Goal: Task Accomplishment & Management: Manage account settings

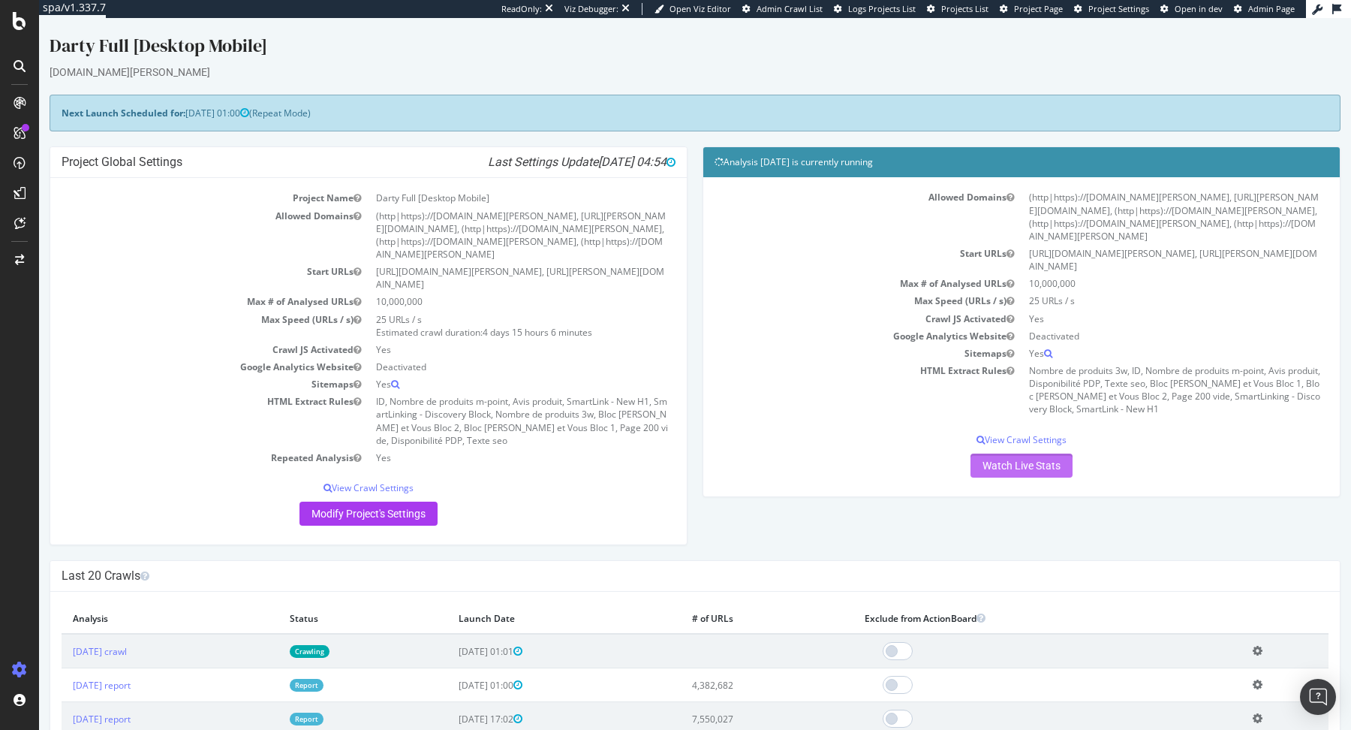
click at [1014, 453] on link "Watch Live Stats" at bounding box center [1022, 465] width 102 height 24
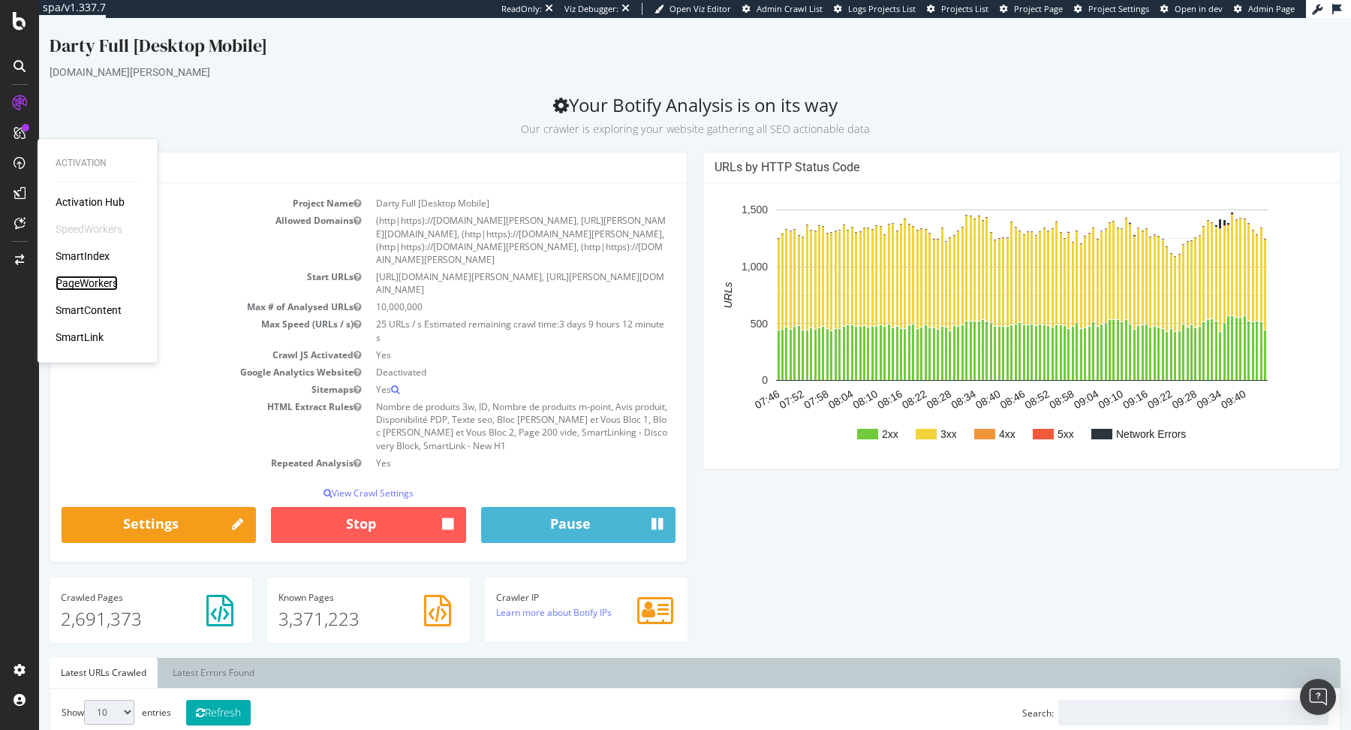
click at [101, 284] on div "PageWorkers" at bounding box center [87, 283] width 62 height 15
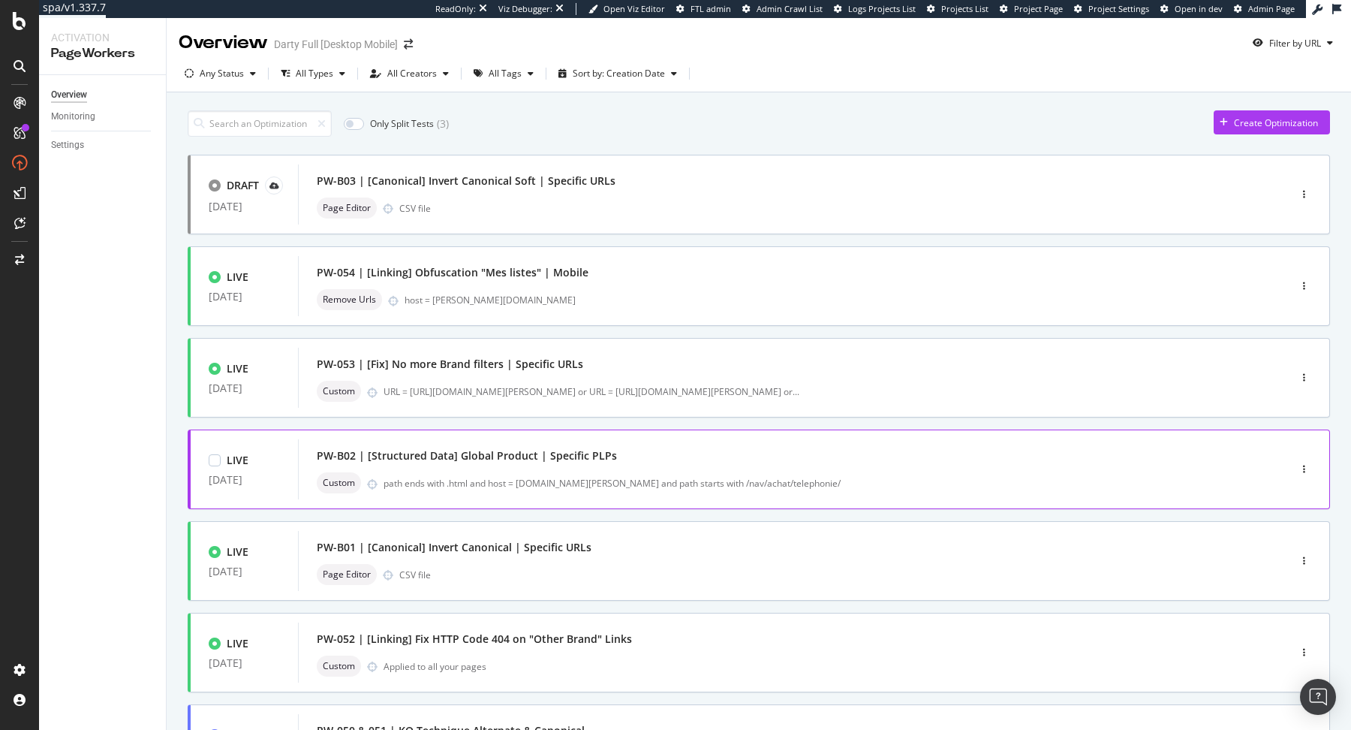
click at [583, 453] on div "PW-B02 | [Structured Data] Global Product | Specific PLPs" at bounding box center [467, 455] width 300 height 15
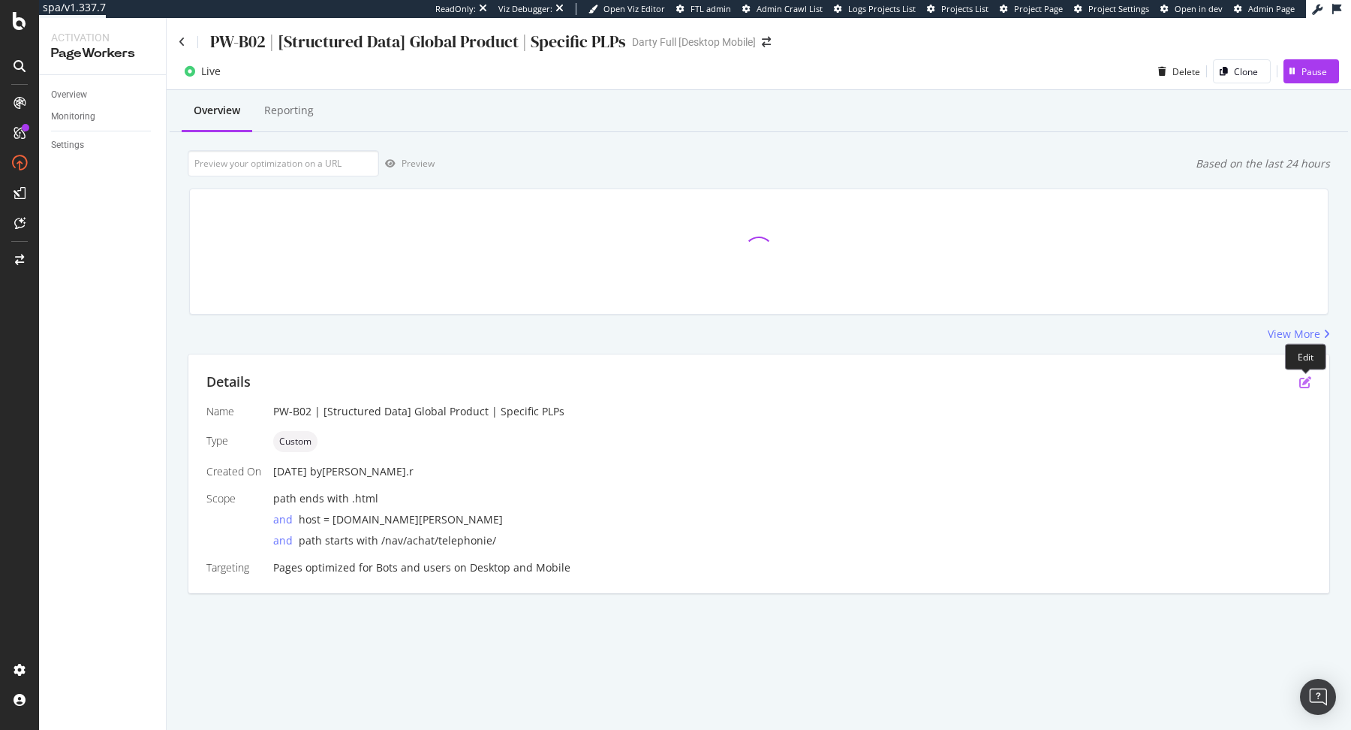
click at [1301, 380] on icon "pen-to-square" at bounding box center [1306, 382] width 12 height 12
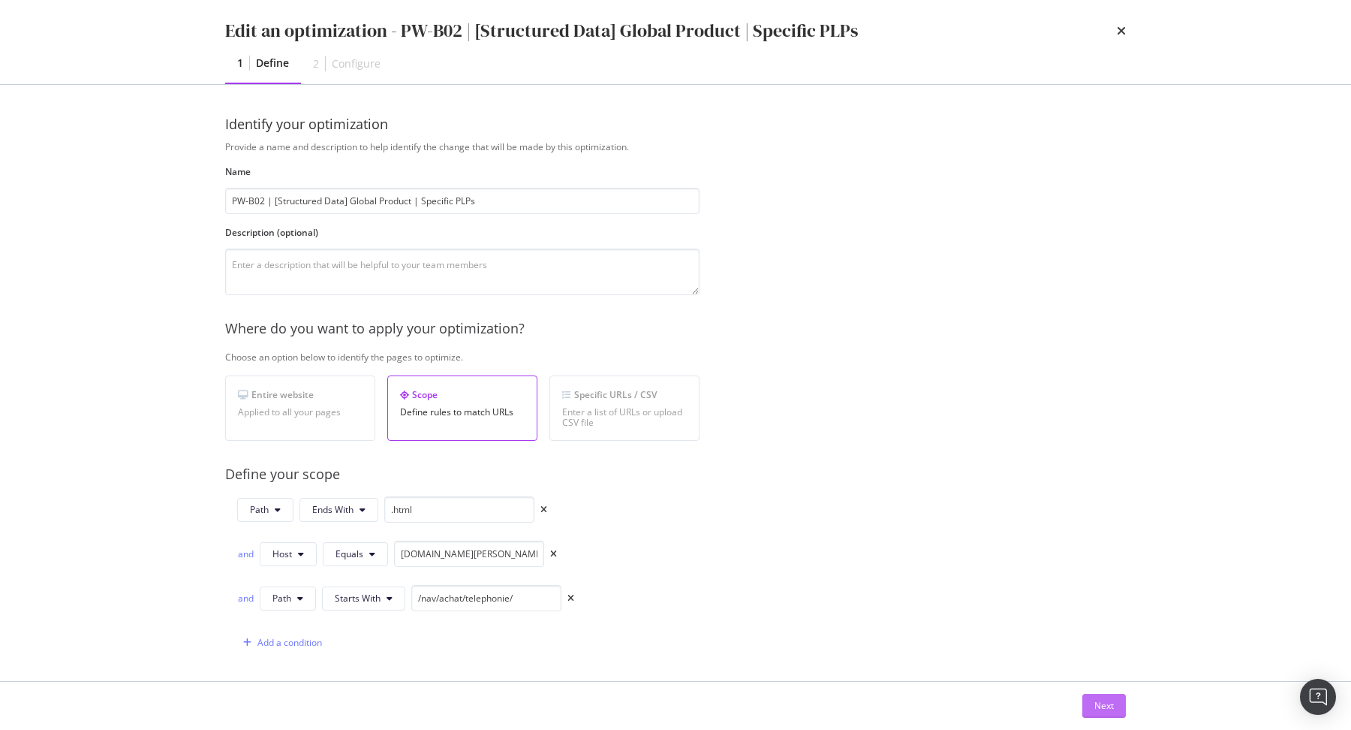
click at [1088, 701] on button "Next" at bounding box center [1105, 706] width 44 height 24
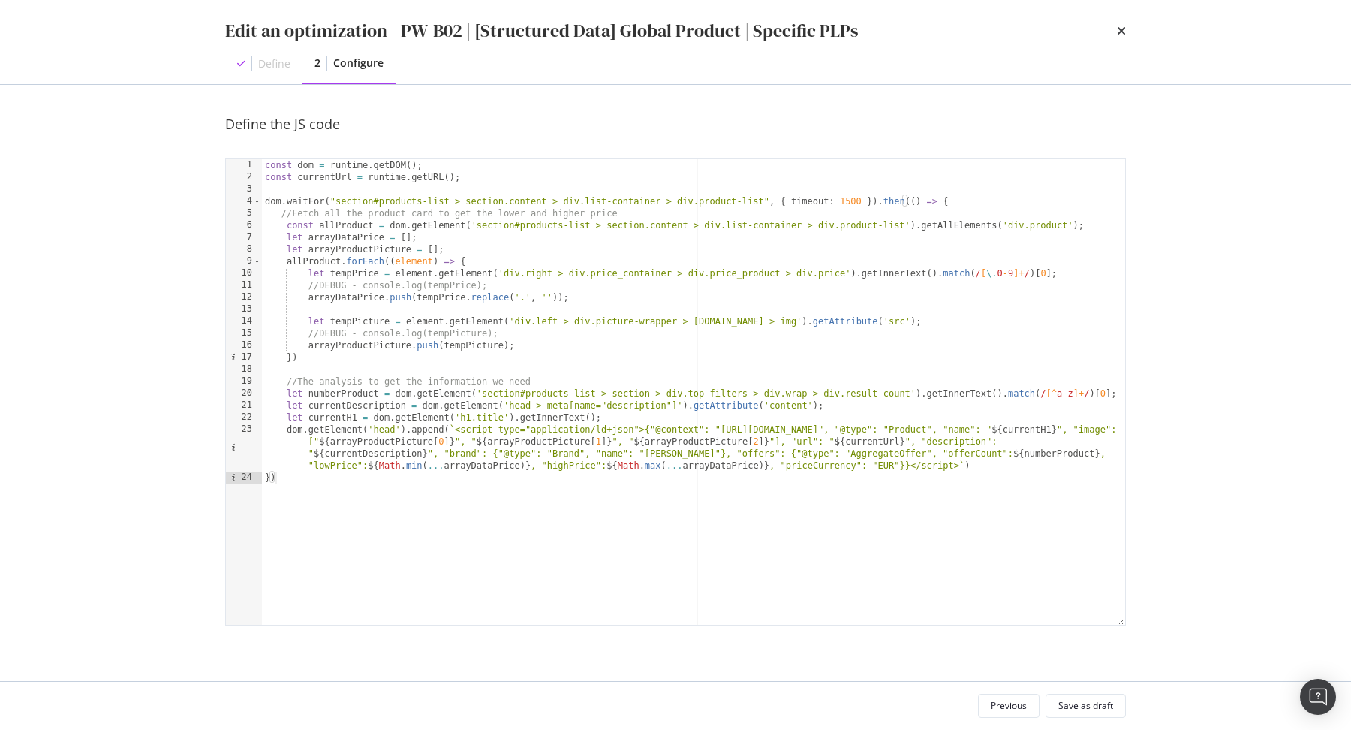
click at [335, 200] on div "const dom = runtime . getDOM ( ) ; const currentUrl = runtime . getURL ( ) ; do…" at bounding box center [694, 404] width 864 height 490
click at [761, 198] on div "const dom = runtime . getDOM ( ) ; const currentUrl = runtime . getURL ( ) ; do…" at bounding box center [694, 404] width 864 height 490
click at [909, 292] on div "const dom = runtime . getDOM ( ) ; const currentUrl = runtime . getURL ( ) ; do…" at bounding box center [694, 404] width 864 height 490
click at [843, 201] on div "const dom = runtime . getDOM ( ) ; const currentUrl = runtime . getURL ( ) ; do…" at bounding box center [694, 404] width 864 height 490
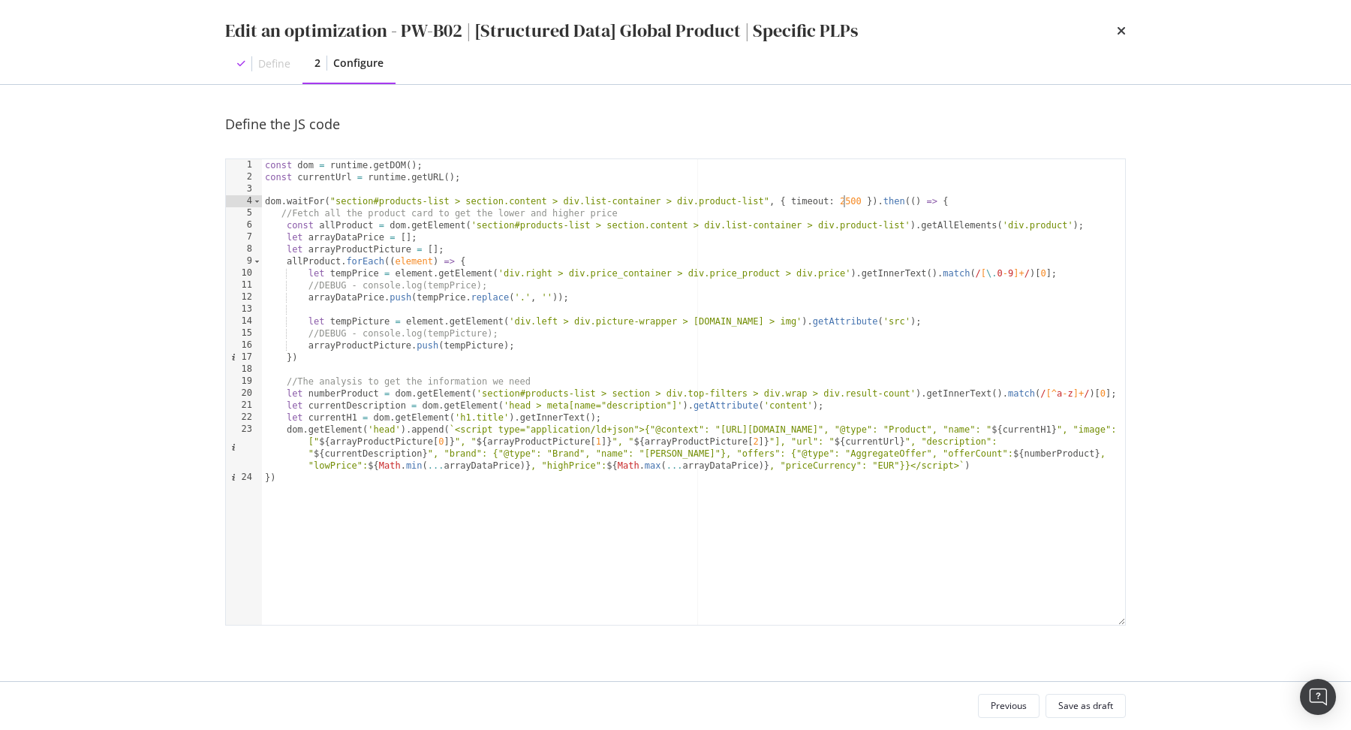
click at [843, 221] on div "const dom = runtime . getDOM ( ) ; const currentUrl = runtime . getURL ( ) ; do…" at bounding box center [694, 404] width 864 height 490
click at [847, 273] on div "const dom = runtime . getDOM ( ) ; const currentUrl = runtime . getURL ( ) ; do…" at bounding box center [694, 404] width 864 height 490
click at [502, 273] on div "const dom = runtime . getDOM ( ) ; const currentUrl = runtime . getURL ( ) ; do…" at bounding box center [694, 404] width 864 height 490
click at [770, 321] on div "const dom = runtime . getDOM ( ) ; const currentUrl = runtime . getURL ( ) ; do…" at bounding box center [694, 404] width 864 height 490
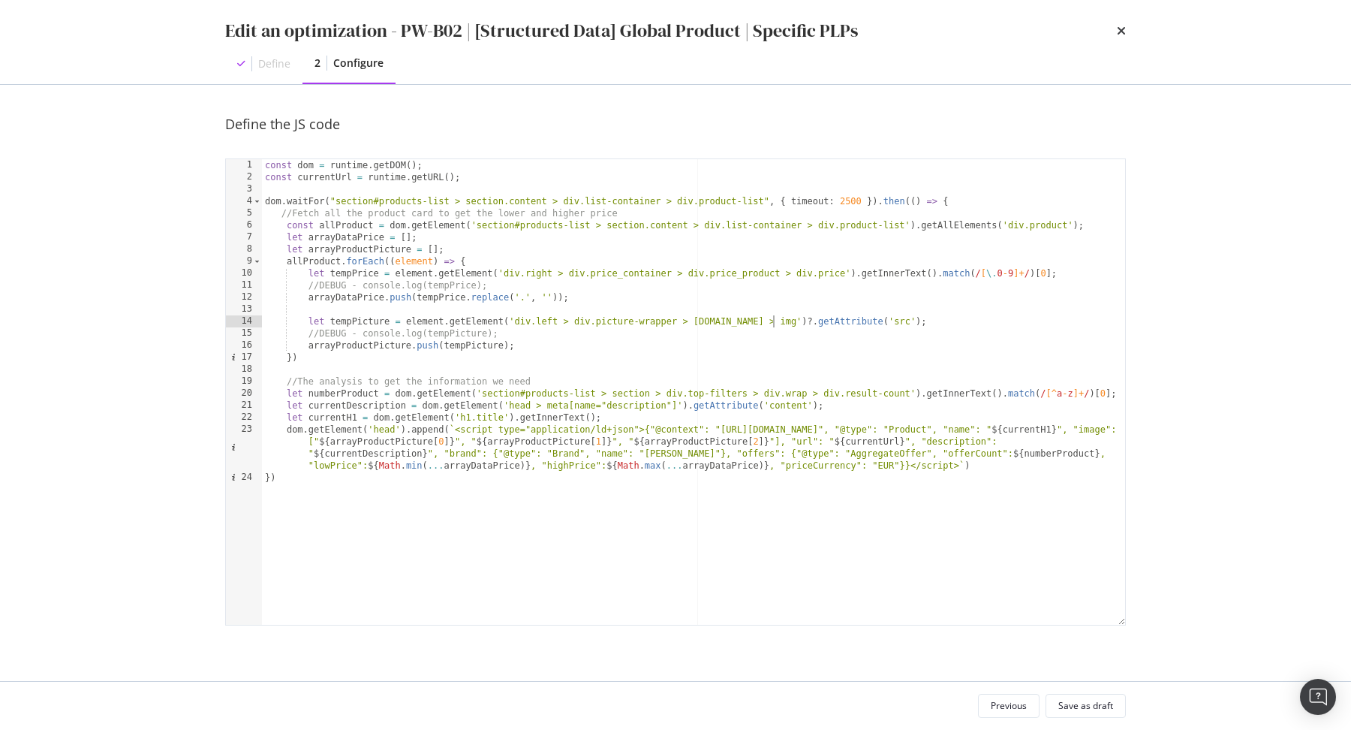
click at [854, 343] on div "const dom = runtime . getDOM ( ) ; const currentUrl = runtime . getURL ( ) ; do…" at bounding box center [694, 404] width 864 height 490
type textarea "arrayProductPicture.push(tempPicture);"
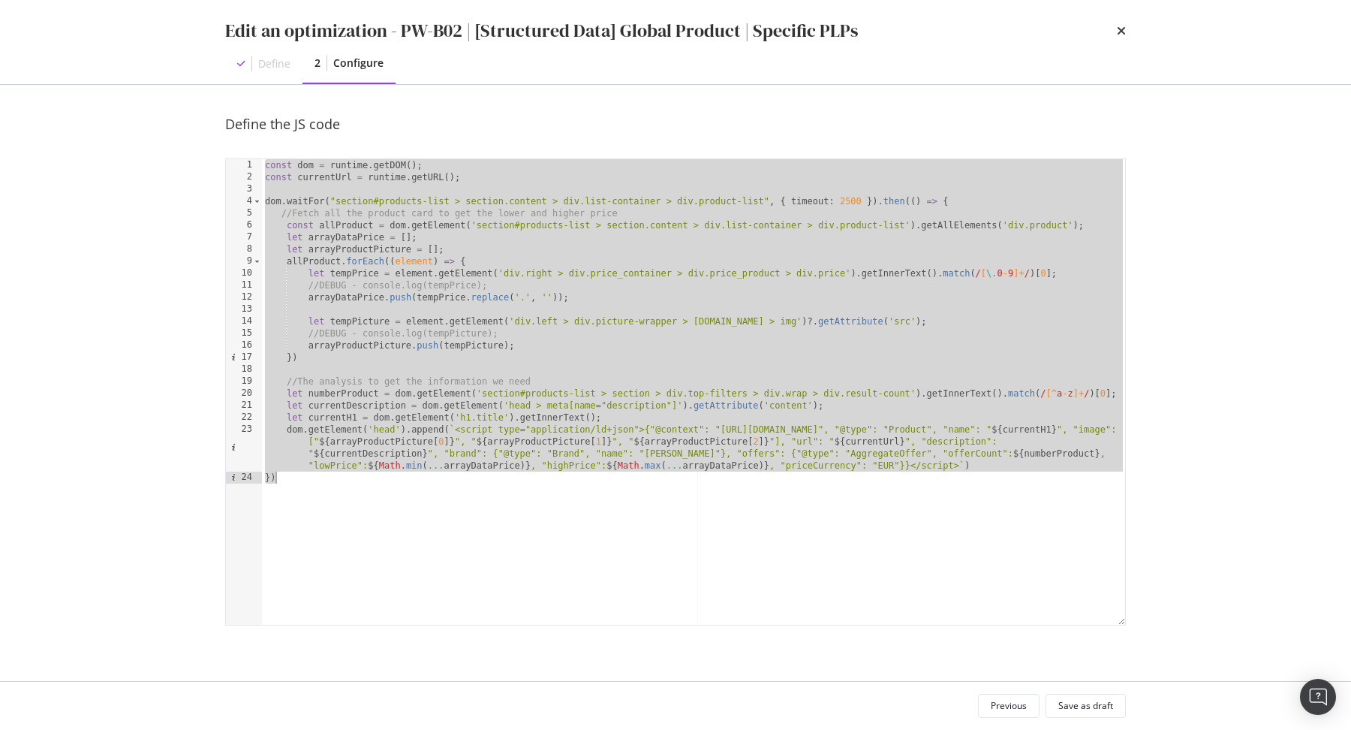
scroll to position [0, 0]
click at [758, 322] on div "const dom = runtime . getDOM ( ) ; const currentUrl = runtime . getURL ( ) ; do…" at bounding box center [694, 404] width 864 height 490
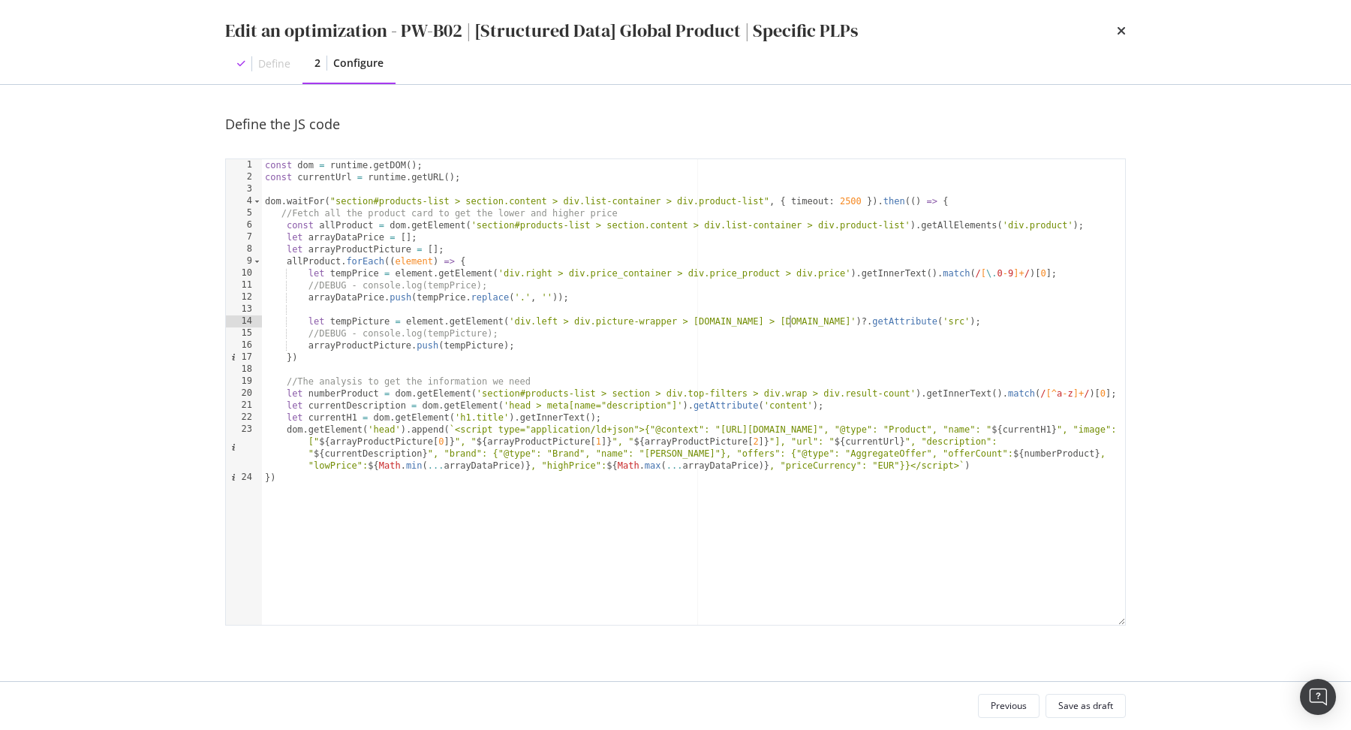
type textarea "let tempPicture = element.getElement('div.left > div.picture-wrapper > a.link >…"
click at [736, 312] on div "const dom = runtime . getDOM ( ) ; const currentUrl = runtime . getURL ( ) ; do…" at bounding box center [694, 404] width 864 height 490
click at [737, 323] on div "const dom = runtime . getDOM ( ) ; const currentUrl = runtime . getURL ( ) ; do…" at bounding box center [694, 404] width 864 height 490
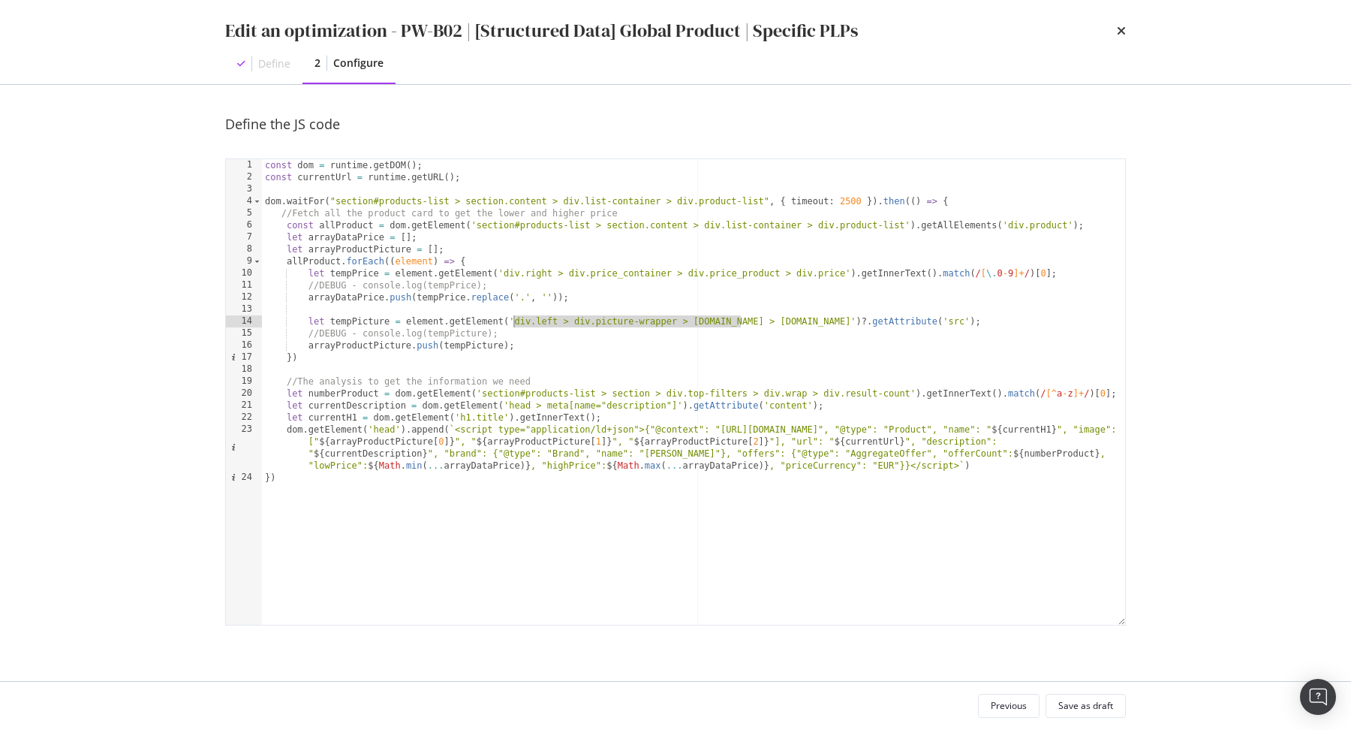
click at [514, 325] on div "const dom = runtime . getDOM ( ) ; const currentUrl = runtime . getURL ( ) ; do…" at bounding box center [694, 404] width 864 height 490
type textarea "let tempPicture = element.getElement('img.picture')?.getAttribute('src');"
click at [730, 327] on div "const dom = runtime . getDOM ( ) ; const currentUrl = runtime . getURL ( ) ; do…" at bounding box center [694, 404] width 864 height 490
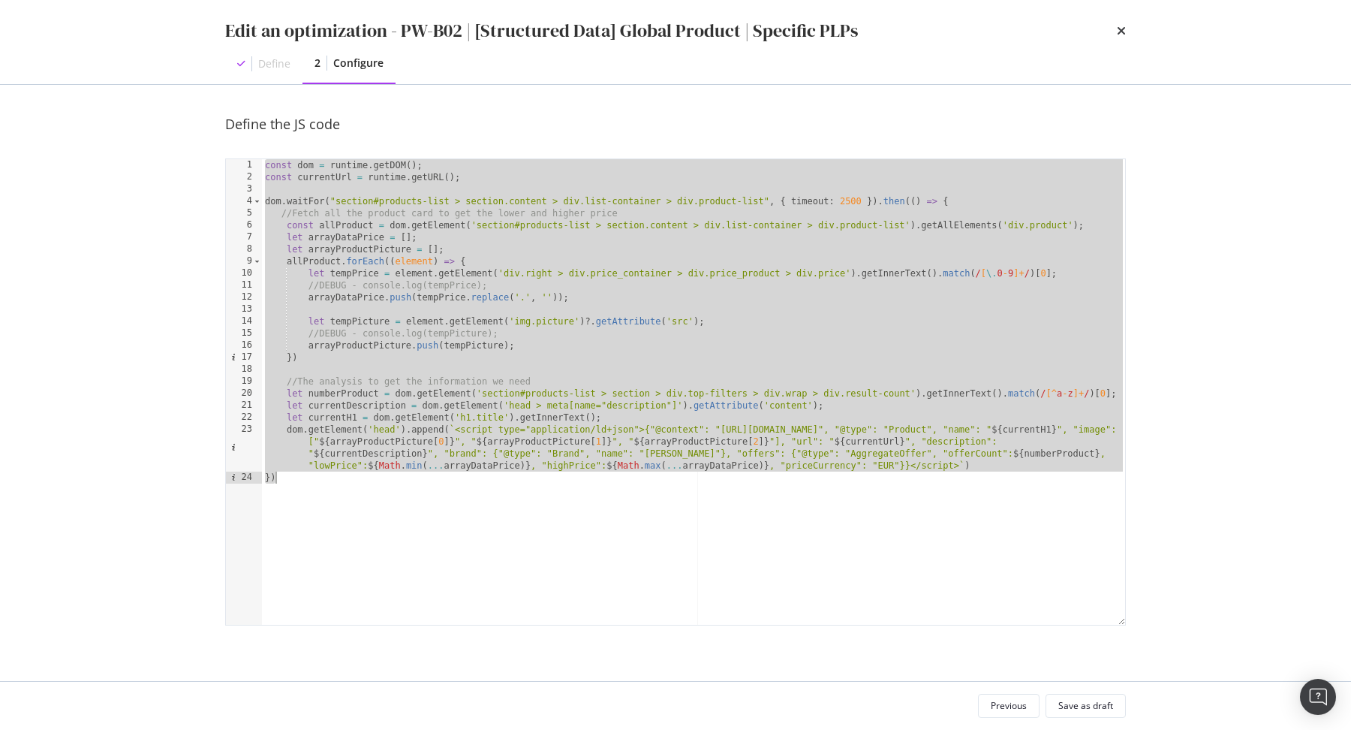
scroll to position [0, 0]
click at [549, 334] on div "const dom = runtime . getDOM ( ) ; const currentUrl = runtime . getURL ( ) ; do…" at bounding box center [694, 404] width 864 height 490
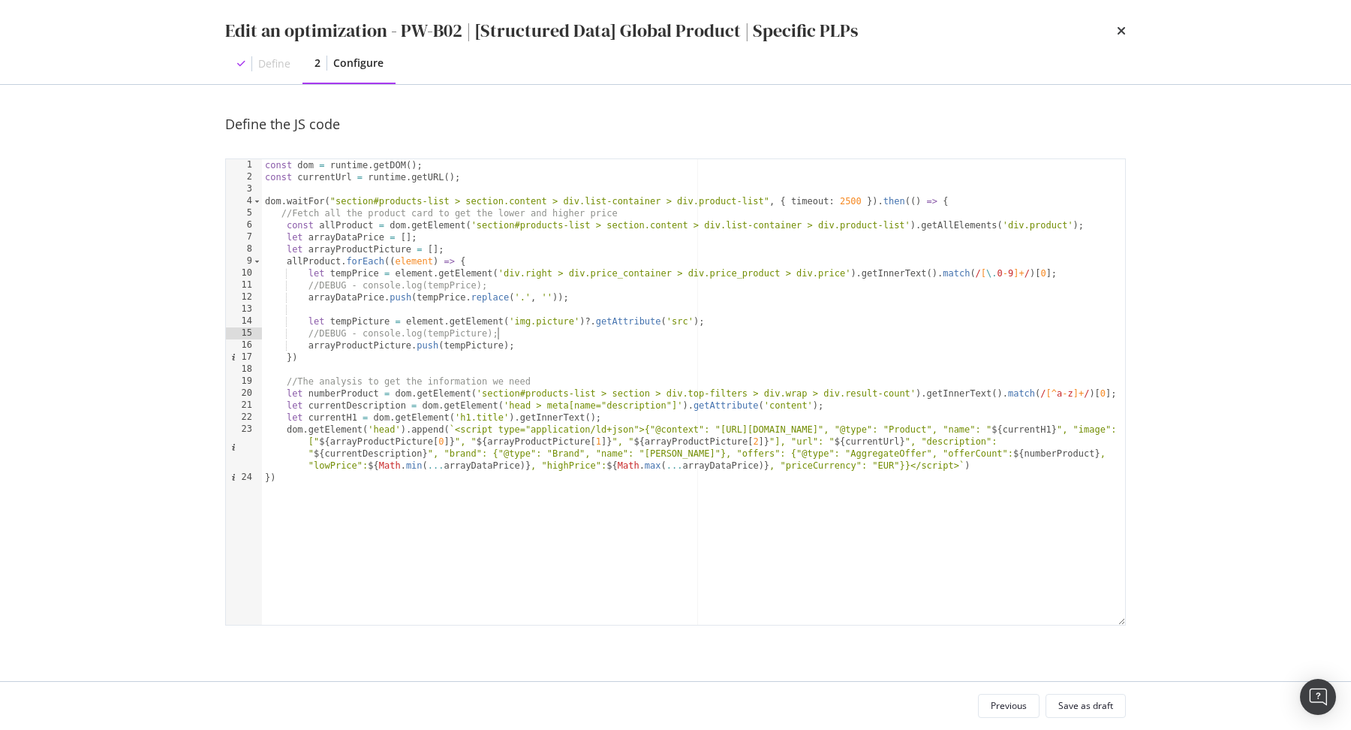
click at [544, 338] on div "const dom = runtime . getDOM ( ) ; const currentUrl = runtime . getURL ( ) ; do…" at bounding box center [694, 404] width 864 height 490
click at [538, 350] on div "const dom = runtime . getDOM ( ) ; const currentUrl = runtime . getURL ( ) ; do…" at bounding box center [694, 404] width 864 height 490
type textarea "arrayProductPicture.push(tempPicture)"
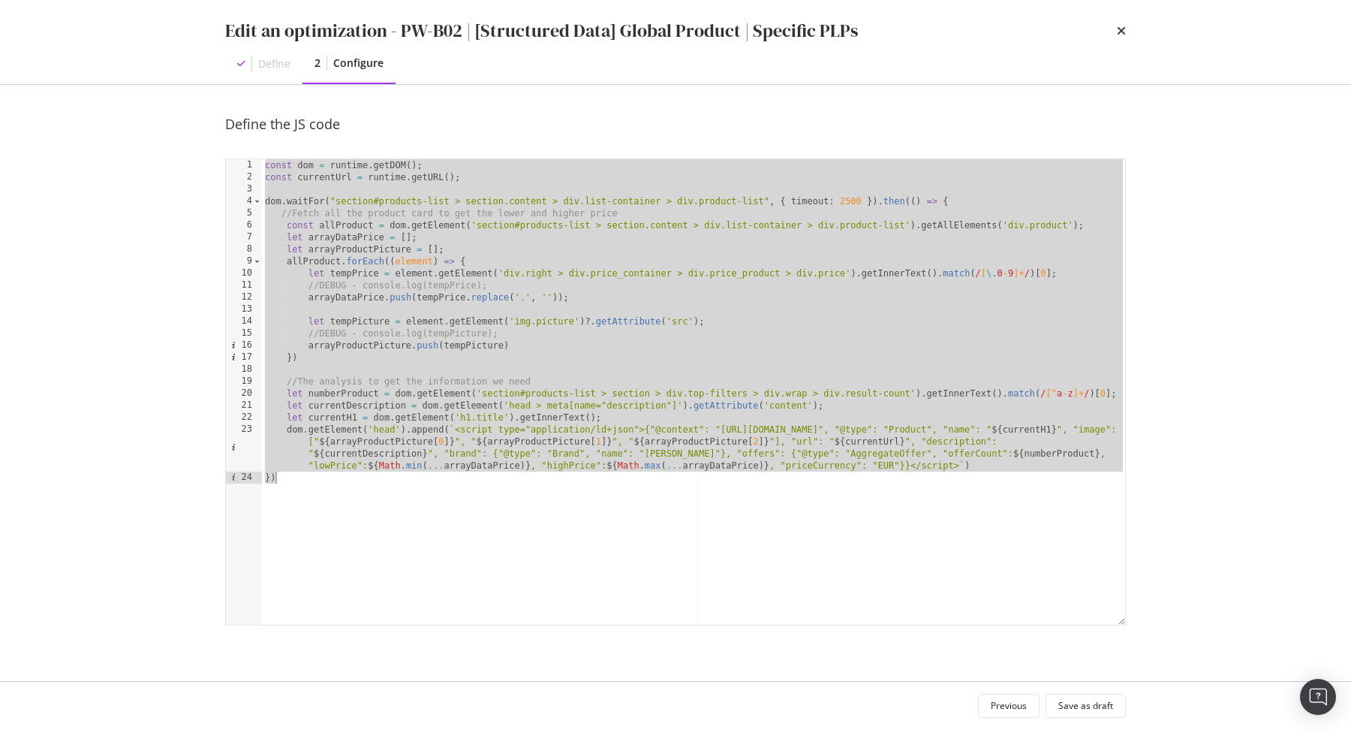
click at [988, 275] on div "const dom = runtime . getDOM ( ) ; const currentUrl = runtime . getURL ( ) ; do…" at bounding box center [694, 404] width 864 height 490
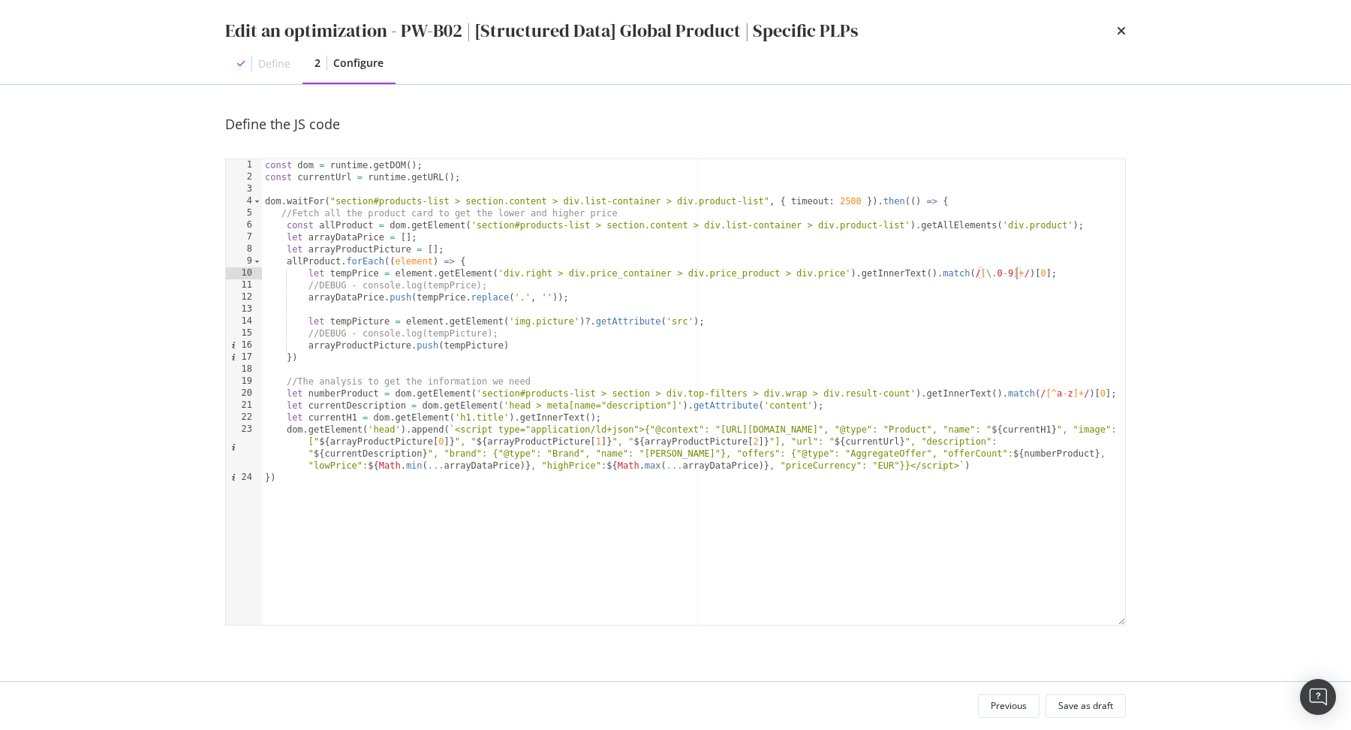
scroll to position [0, 62]
type textarea "let tempPrice = element.getElement('div.right > div.price_container > div.price…"
click at [1088, 700] on div "Save as draft" at bounding box center [1086, 705] width 55 height 13
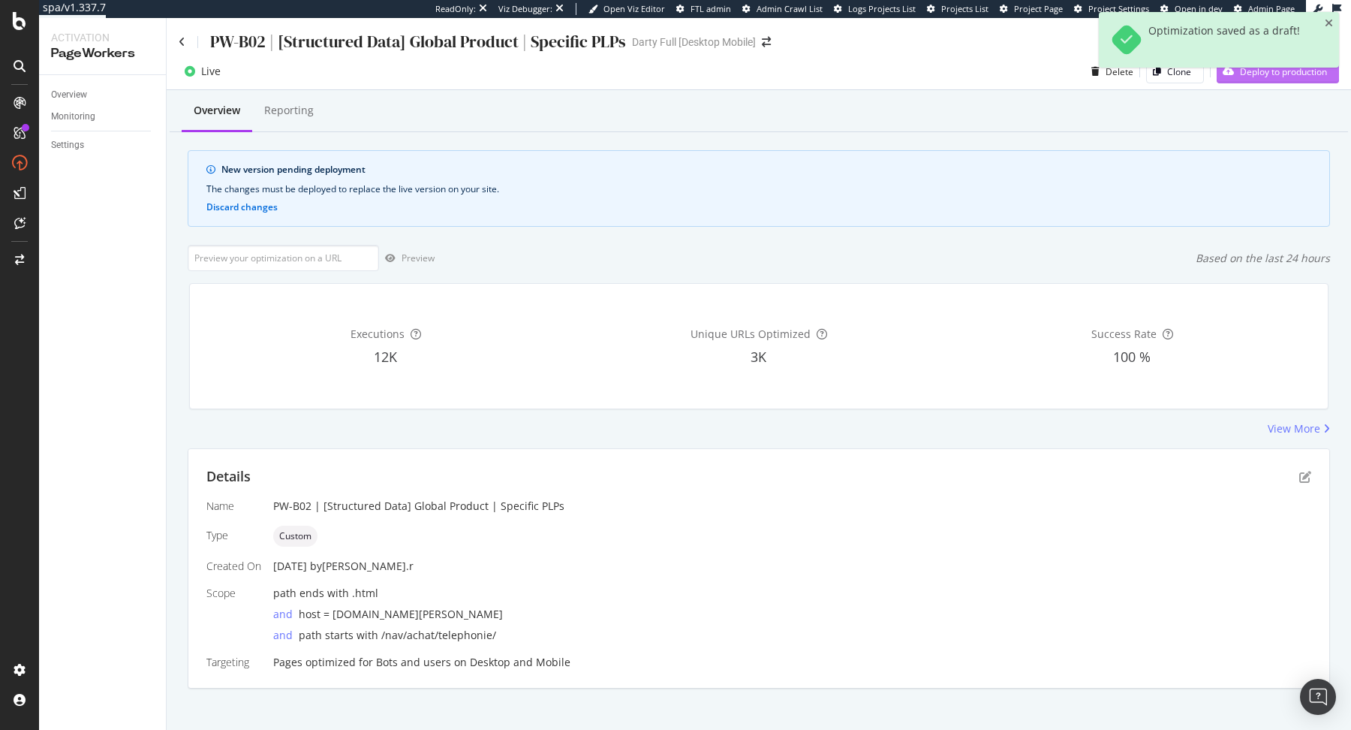
click at [1270, 81] on div "Deploy to production" at bounding box center [1272, 71] width 110 height 23
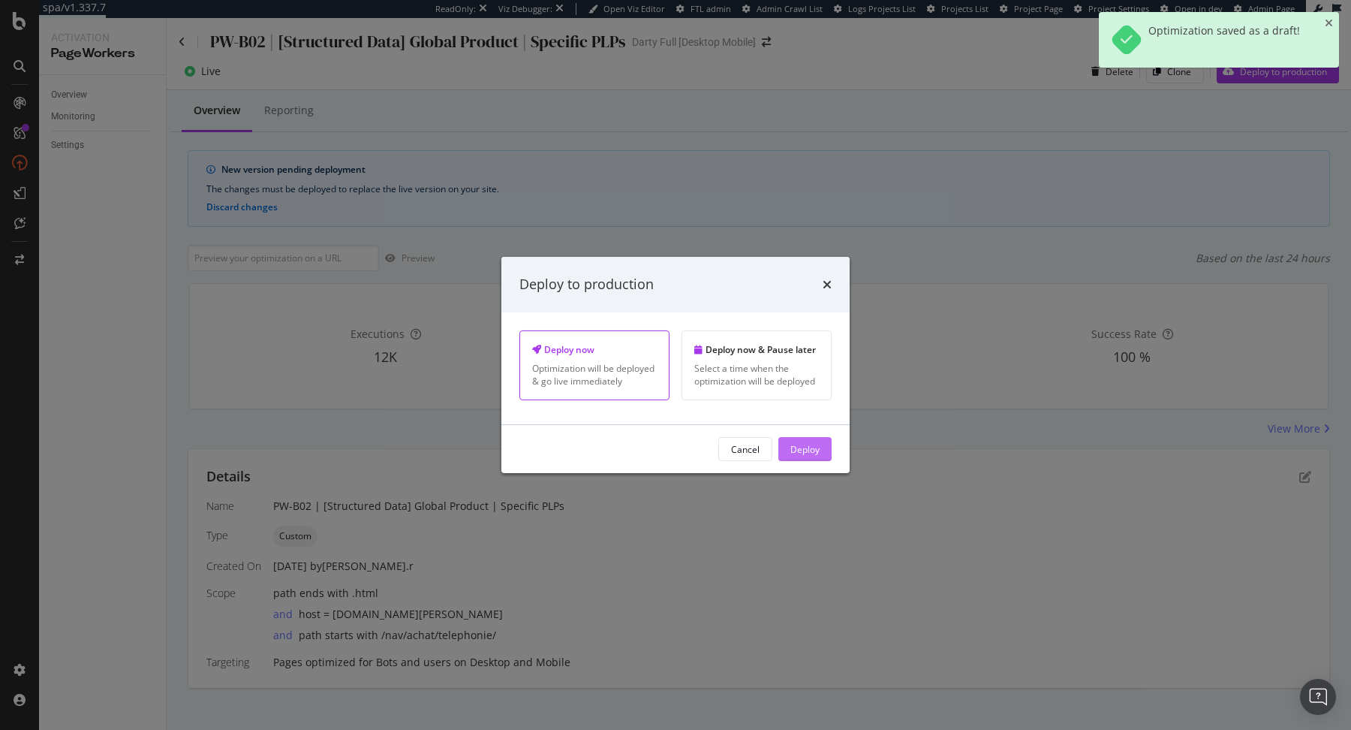
click at [796, 459] on div "Deploy" at bounding box center [805, 449] width 29 height 23
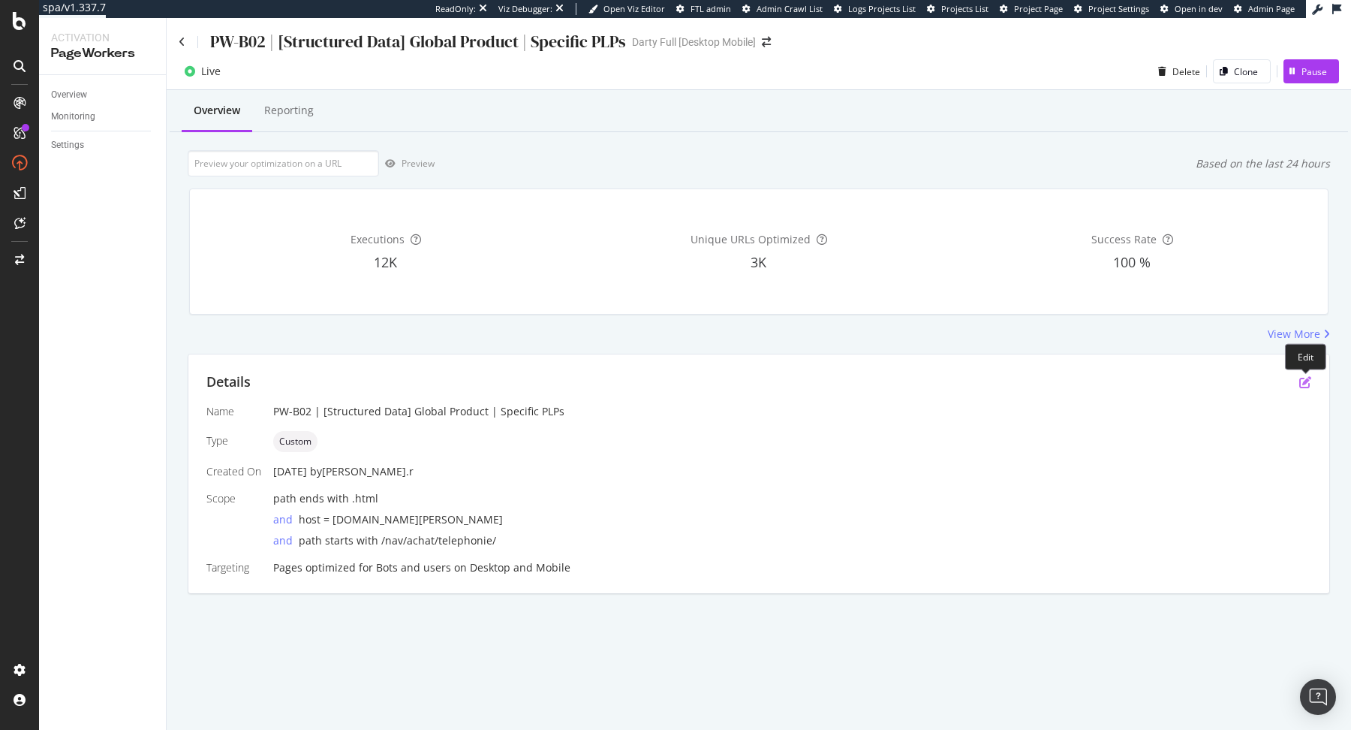
click at [1306, 381] on icon "pen-to-square" at bounding box center [1306, 382] width 12 height 12
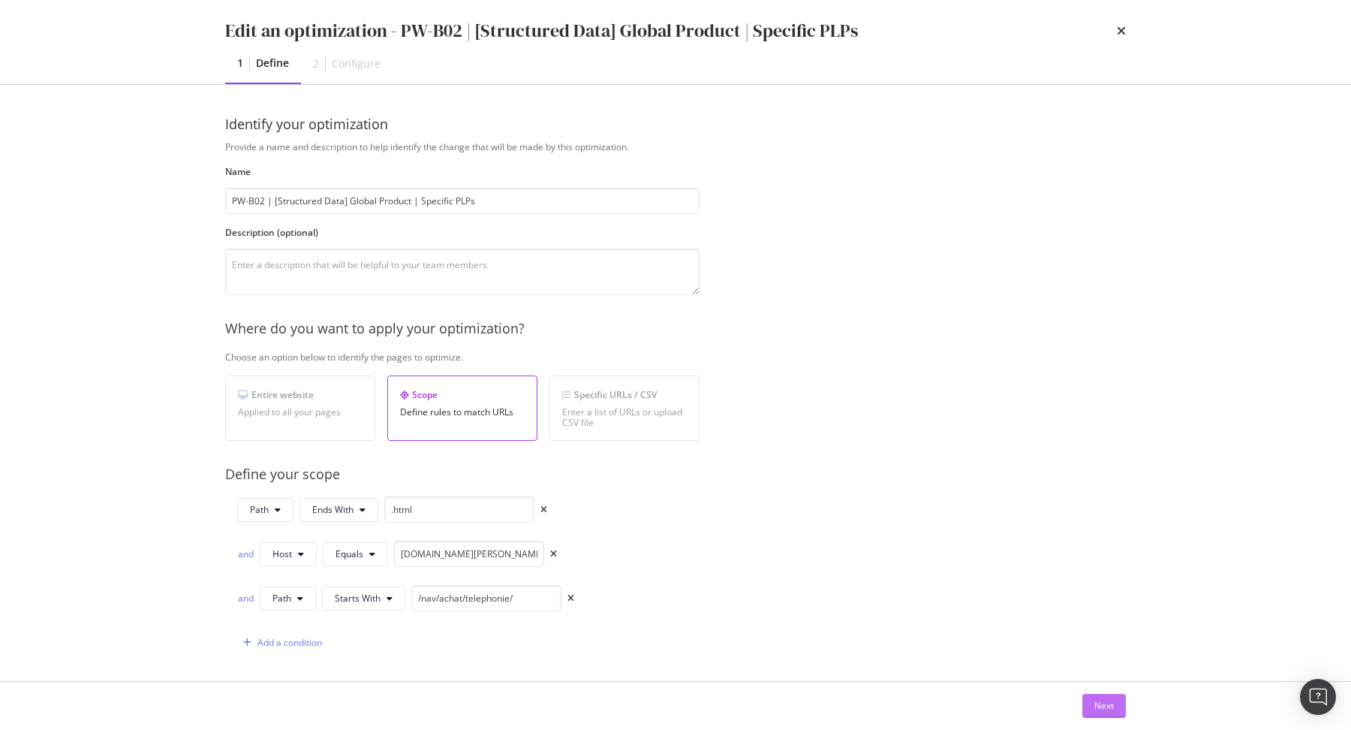
click at [1122, 716] on button "Next" at bounding box center [1105, 706] width 44 height 24
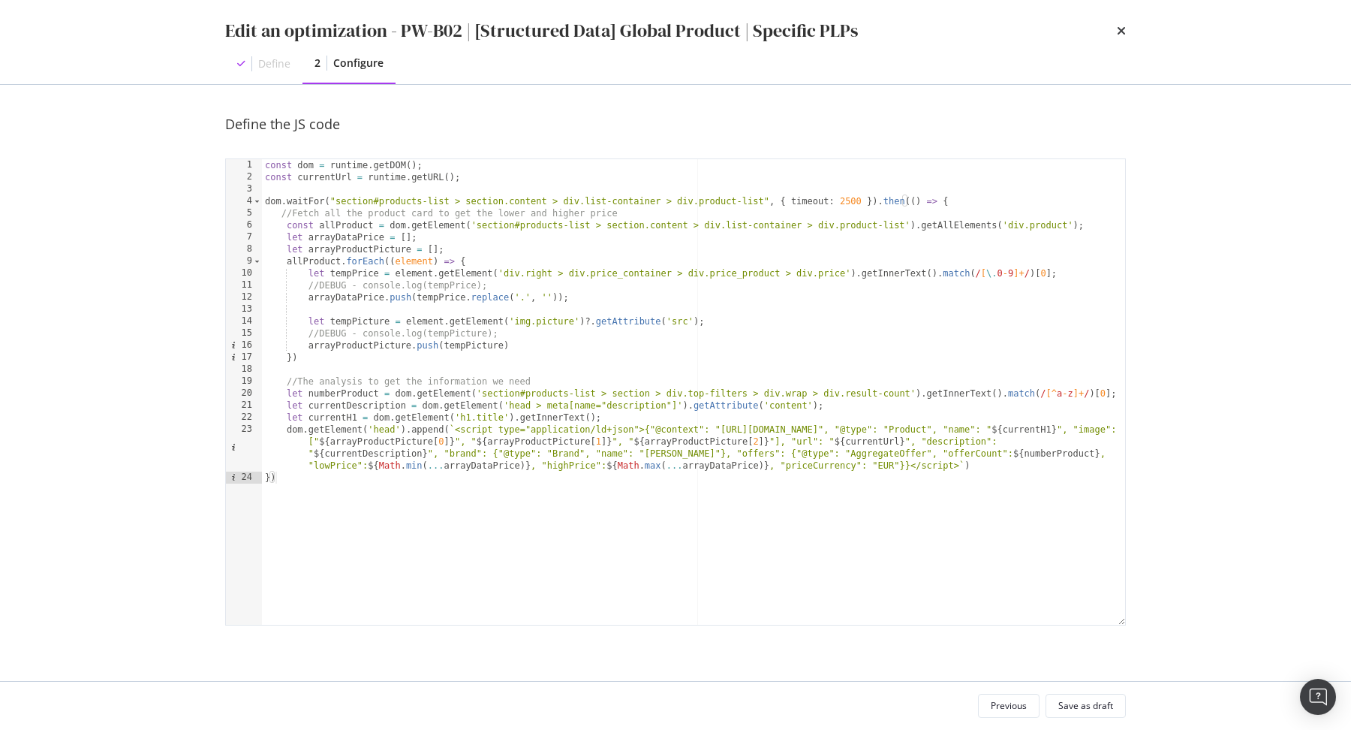
click at [994, 276] on div "const dom = runtime . getDOM ( ) ; const currentUrl = runtime . getURL ( ) ; do…" at bounding box center [694, 404] width 864 height 490
click at [524, 298] on div "const dom = runtime . getDOM ( ) ; const currentUrl = runtime . getURL ( ) ; do…" at bounding box center [694, 404] width 864 height 490
click at [988, 270] on div "const dom = runtime . getDOM ( ) ; const currentUrl = runtime . getURL ( ) ; do…" at bounding box center [694, 404] width 864 height 490
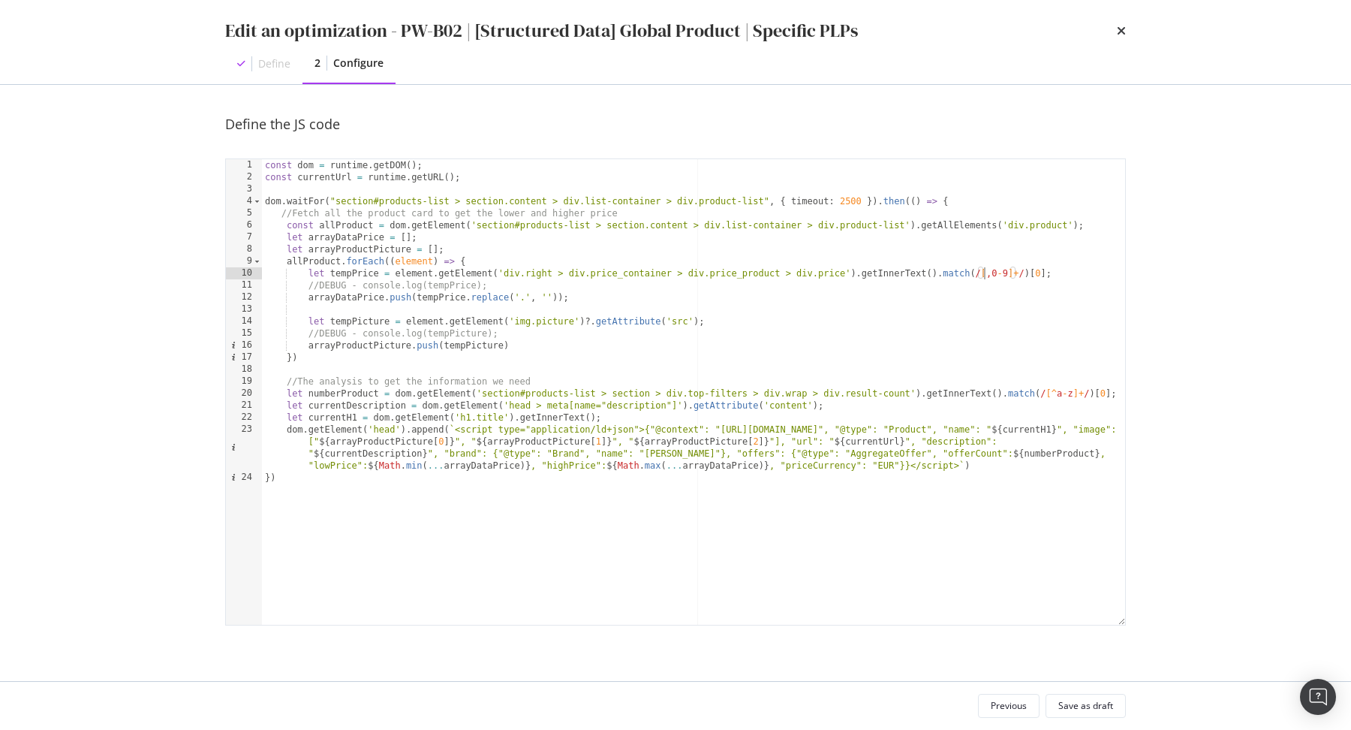
click at [1011, 273] on div "const dom = runtime . getDOM ( ) ; const currentUrl = runtime . getURL ( ) ; do…" at bounding box center [694, 404] width 864 height 490
click at [979, 276] on div "const dom = runtime . getDOM ( ) ; const currentUrl = runtime . getURL ( ) ; do…" at bounding box center [694, 404] width 864 height 490
click at [1021, 271] on div "const dom = runtime . getDOM ( ) ; const currentUrl = runtime . getURL ( ) ; do…" at bounding box center [694, 404] width 864 height 490
click at [845, 326] on div "const dom = runtime . getDOM ( ) ; const currentUrl = runtime . getURL ( ) ; do…" at bounding box center [694, 404] width 864 height 490
click at [547, 296] on div "const dom = runtime . getDOM ( ) ; const currentUrl = runtime . getURL ( ) ; do…" at bounding box center [694, 404] width 864 height 490
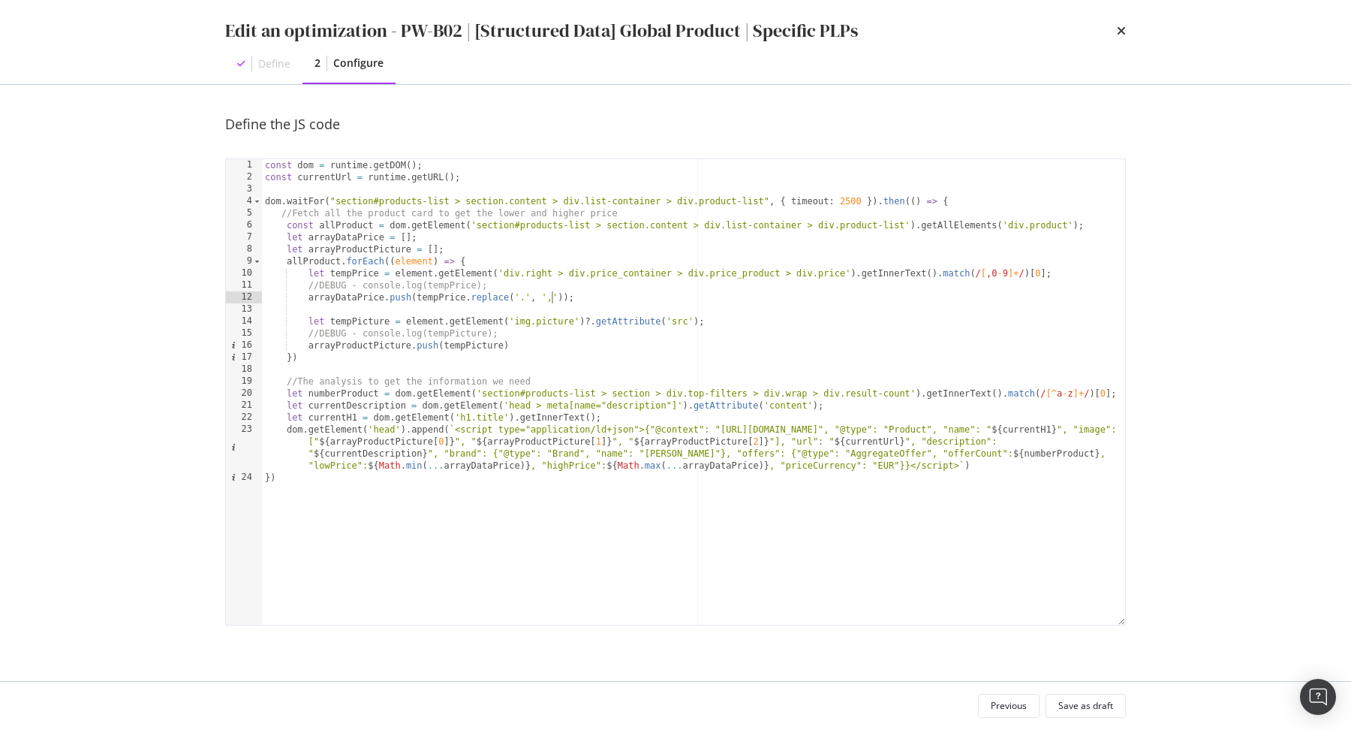
scroll to position [0, 23]
click at [363, 289] on div "const dom = runtime . getDOM ( ) ; const currentUrl = runtime . getURL ( ) ; do…" at bounding box center [694, 404] width 864 height 490
type textarea "console.log(tempPrice);"
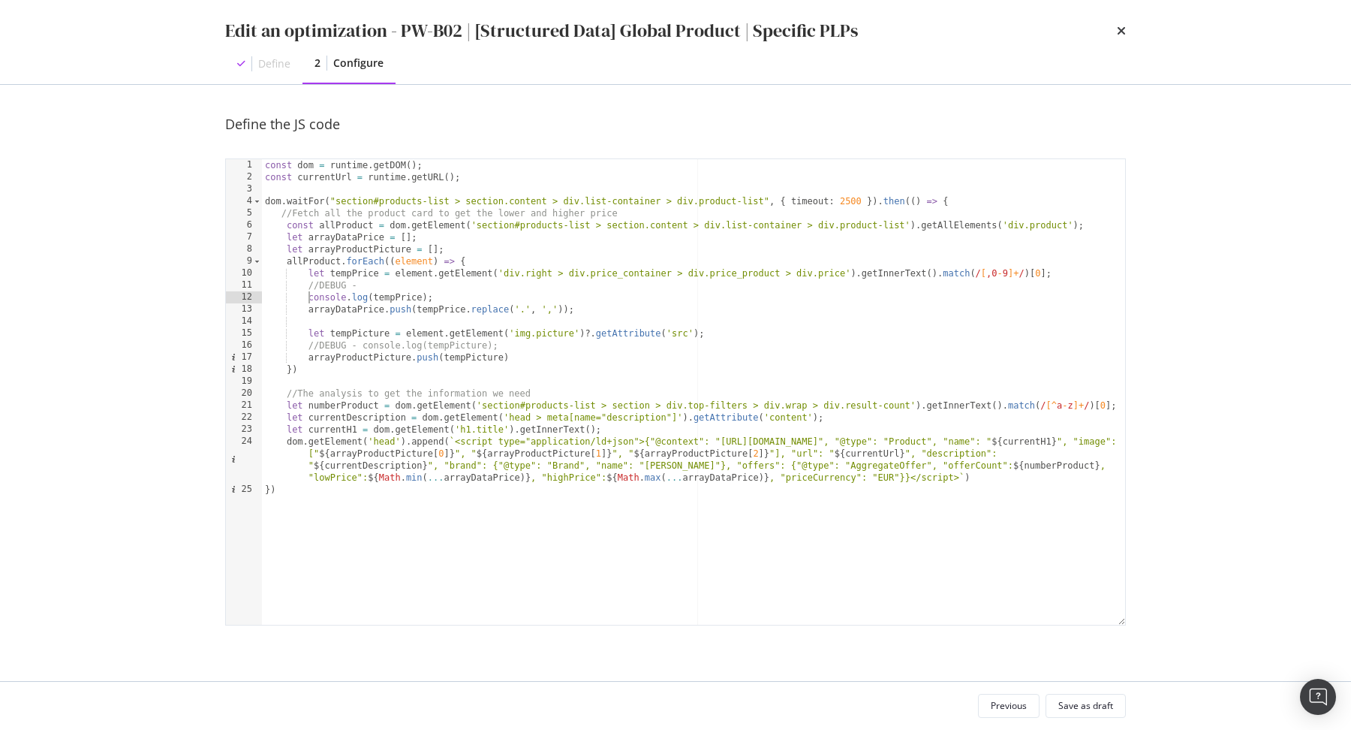
scroll to position [0, 0]
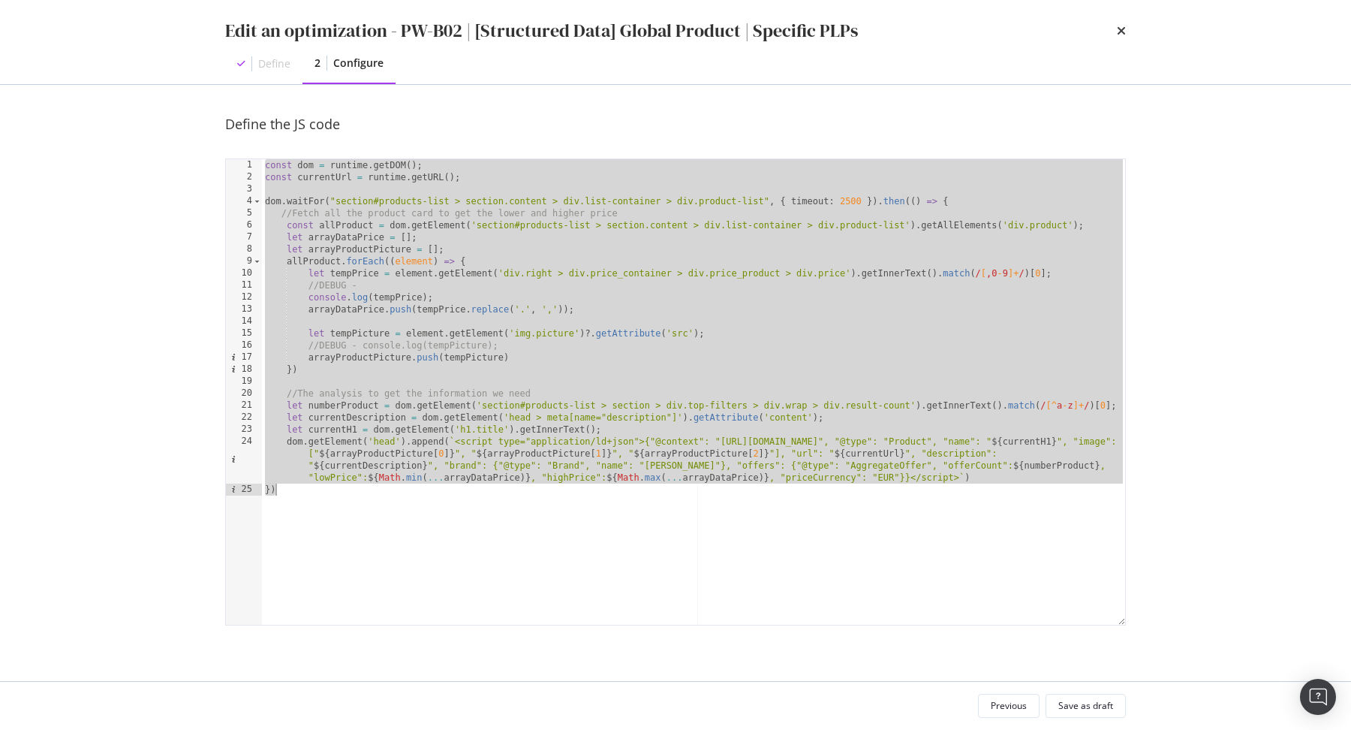
click at [1010, 276] on div "const dom = runtime . getDOM ( ) ; const currentUrl = runtime . getURL ( ) ; do…" at bounding box center [694, 404] width 864 height 490
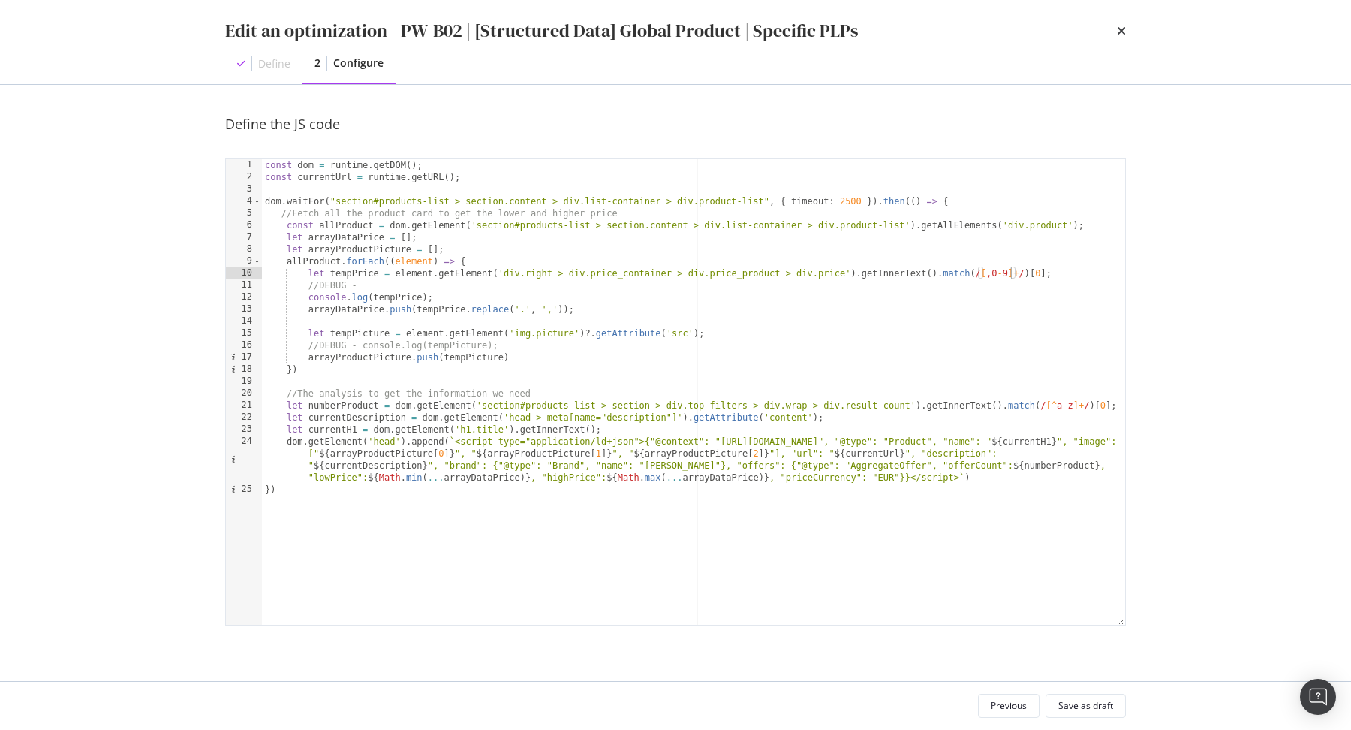
paste textarea "Cursor at row 10"
click at [309, 297] on div "const dom = runtime . getDOM ( ) ; const currentUrl = runtime . getURL ( ) ; do…" at bounding box center [694, 404] width 864 height 490
type textarea "//DEBUG - console.log(tempPrice);"
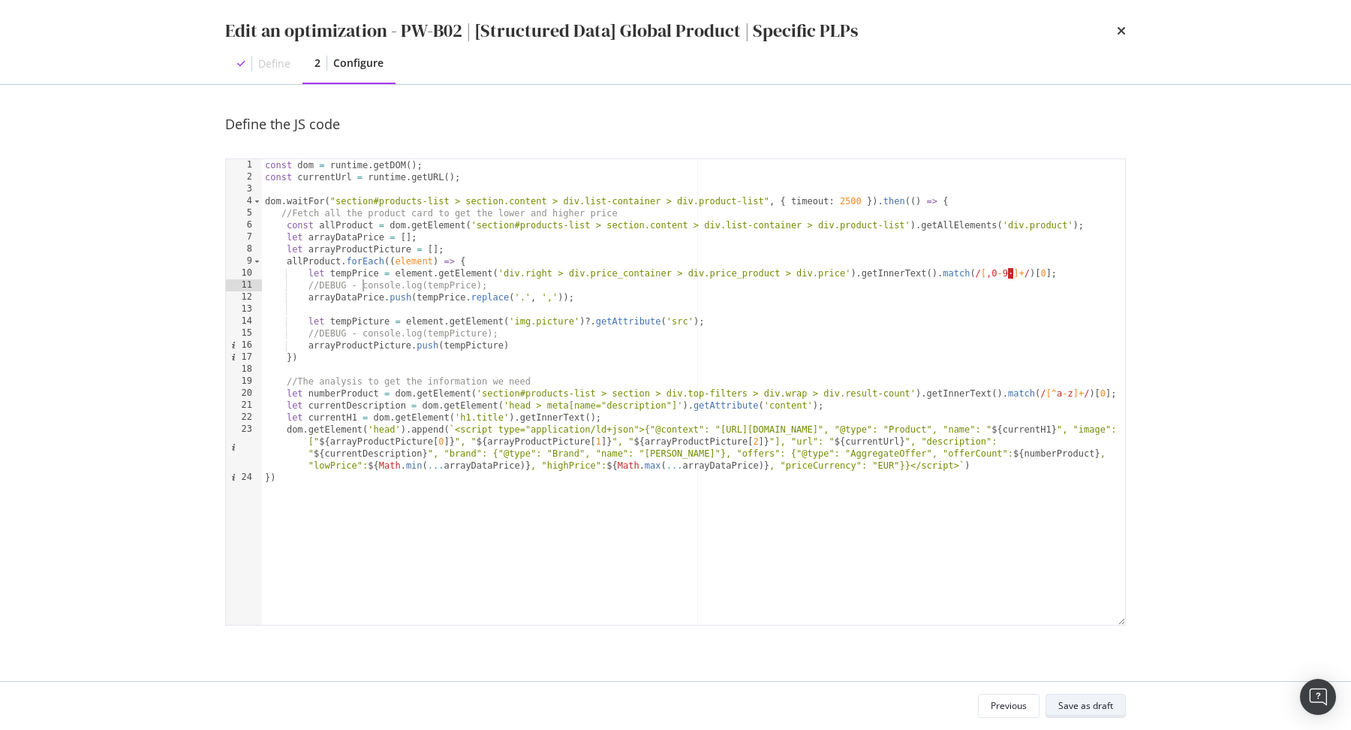
click at [1110, 698] on div "Save as draft" at bounding box center [1086, 705] width 55 height 21
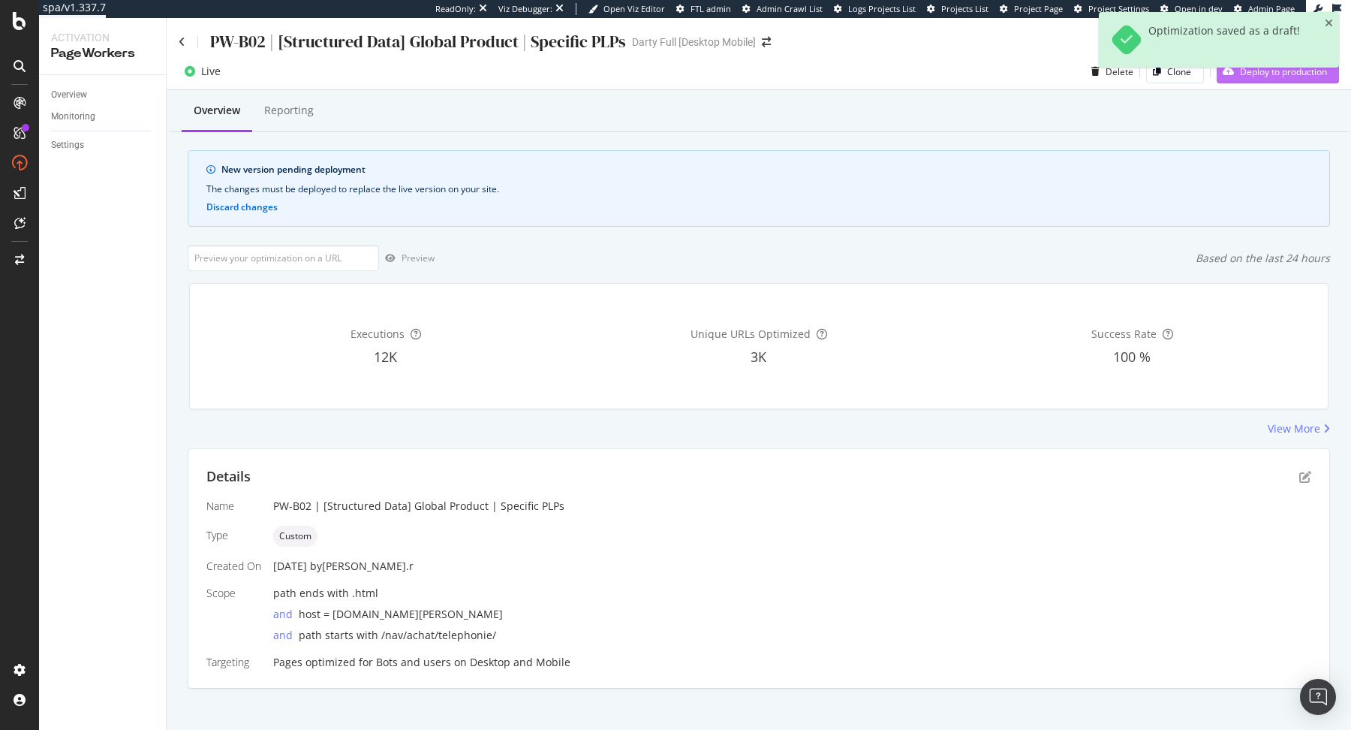
click at [1287, 80] on div "Deploy to production" at bounding box center [1272, 71] width 110 height 23
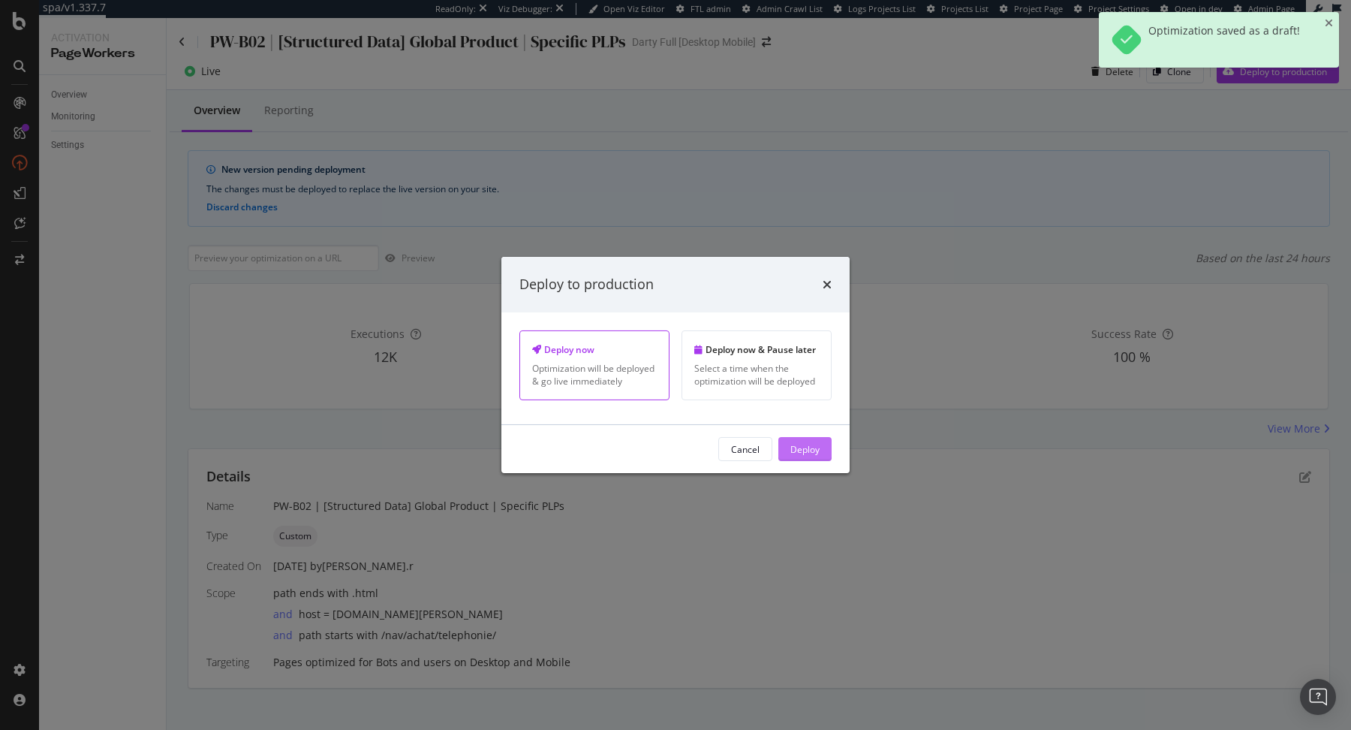
click at [792, 453] on div "Deploy" at bounding box center [805, 448] width 29 height 13
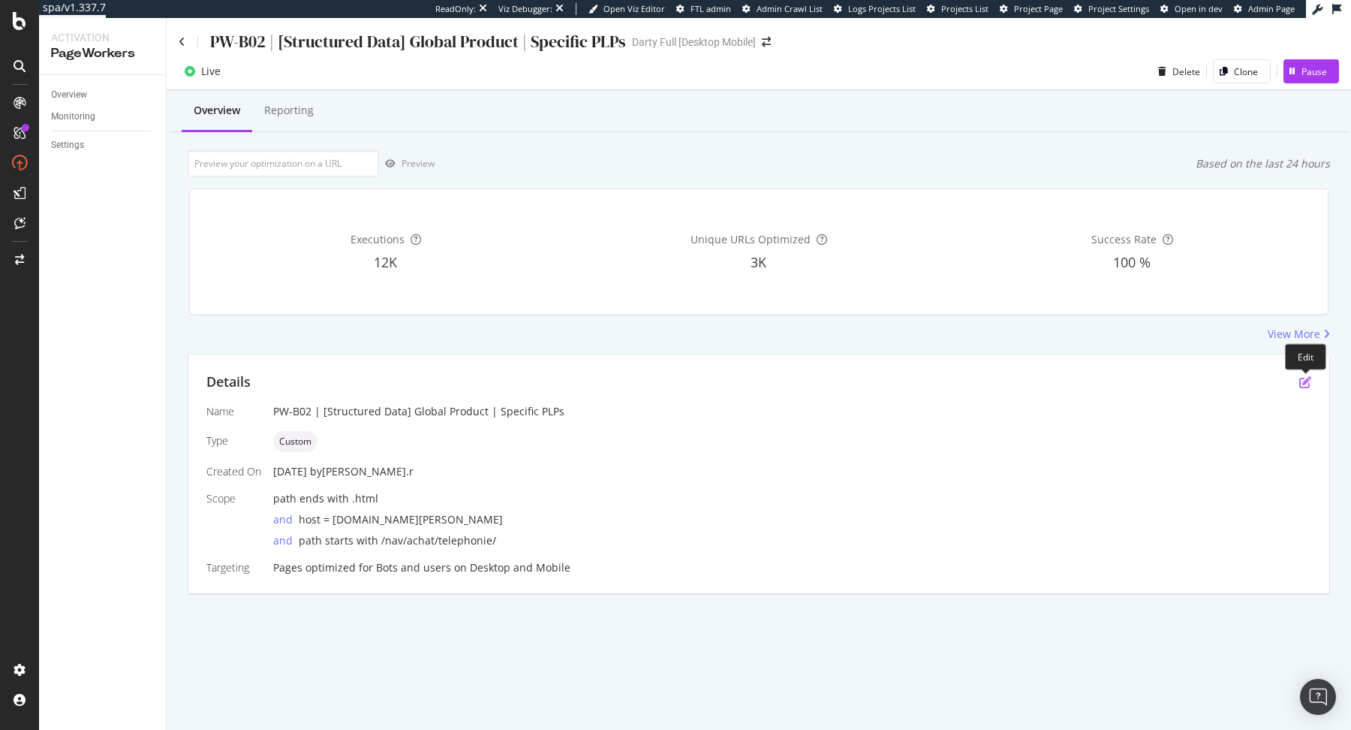
click at [1304, 381] on icon "pen-to-square" at bounding box center [1306, 382] width 12 height 12
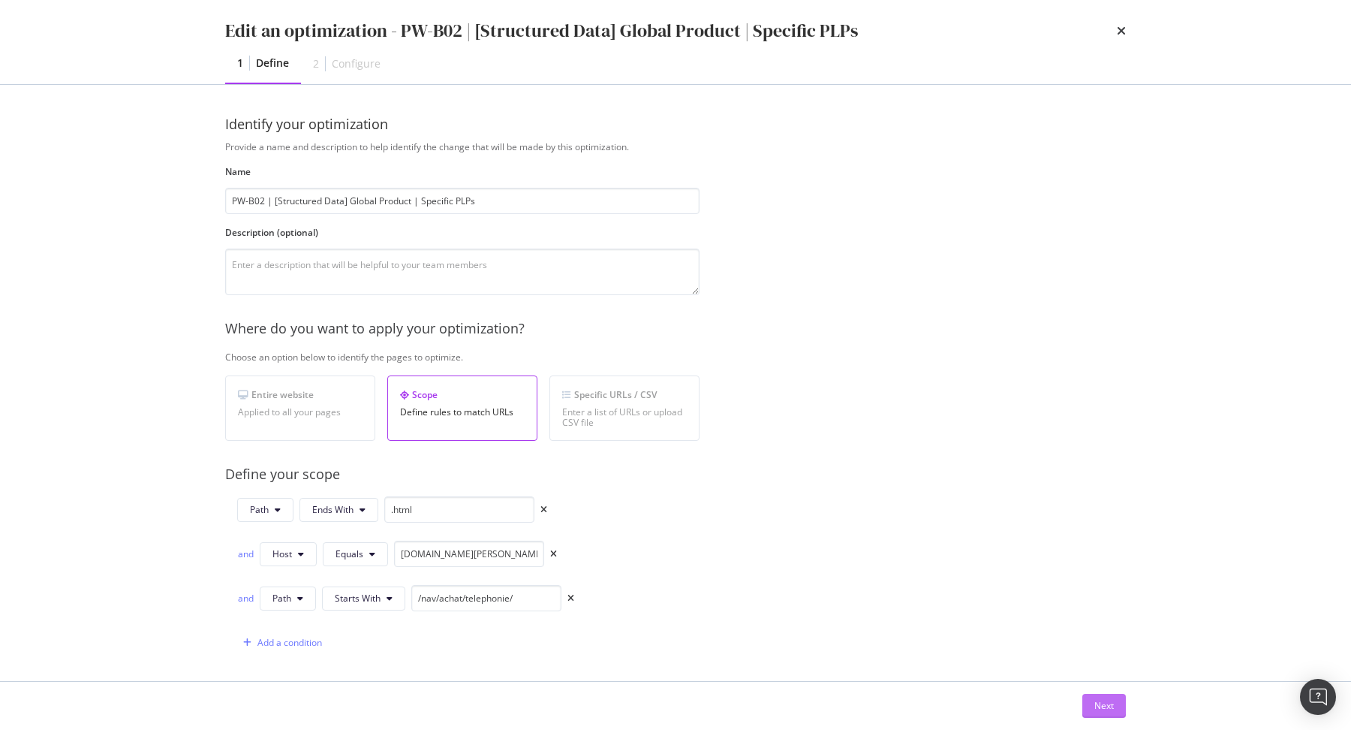
click at [1089, 699] on button "Next" at bounding box center [1105, 706] width 44 height 24
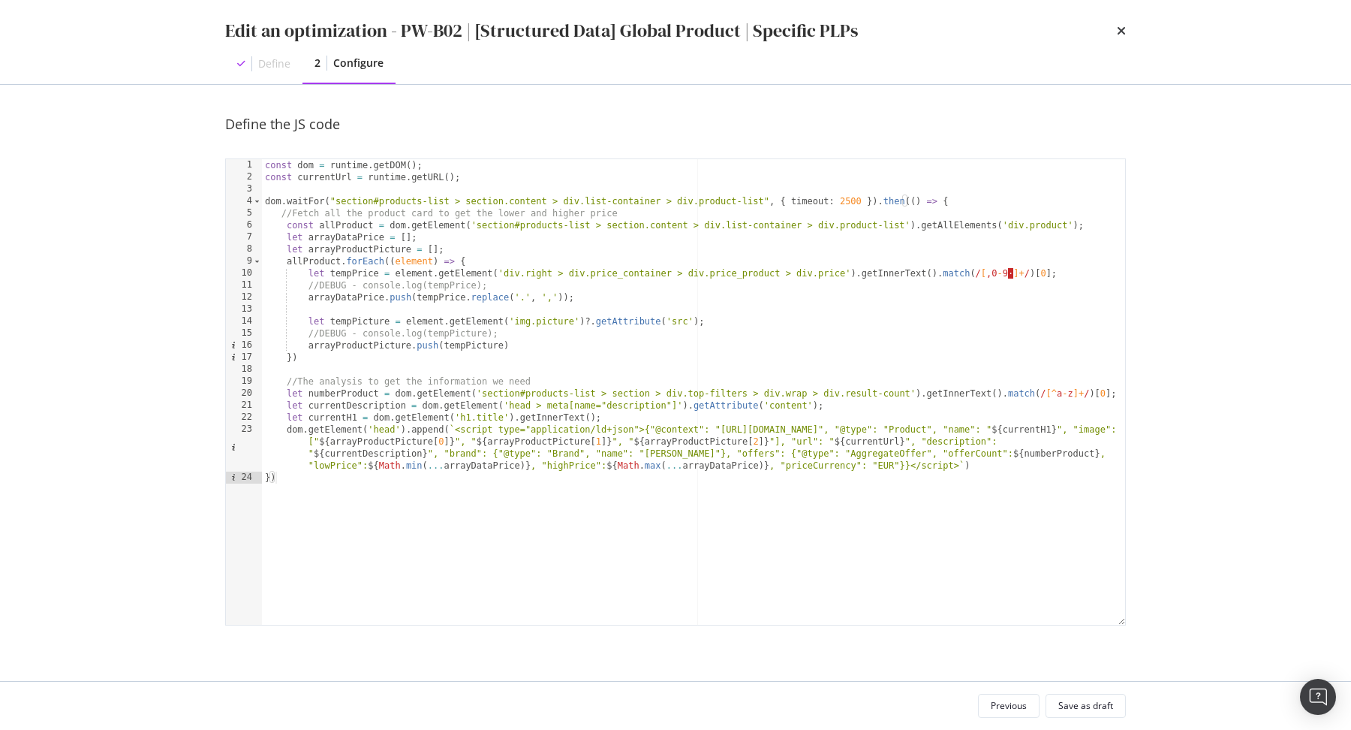
click at [563, 294] on div "const dom = runtime . getDOM ( ) ; const currentUrl = runtime . getURL ( ) ; do…" at bounding box center [694, 404] width 864 height 490
click at [1014, 270] on div "const dom = runtime . getDOM ( ) ; const currentUrl = runtime . getURL ( ) ; do…" at bounding box center [694, 404] width 864 height 490
click at [618, 297] on div "const dom = runtime . getDOM ( ) ; const currentUrl = runtime . getURL ( ) ; do…" at bounding box center [694, 404] width 864 height 490
paste textarea "Cursor at row 12"
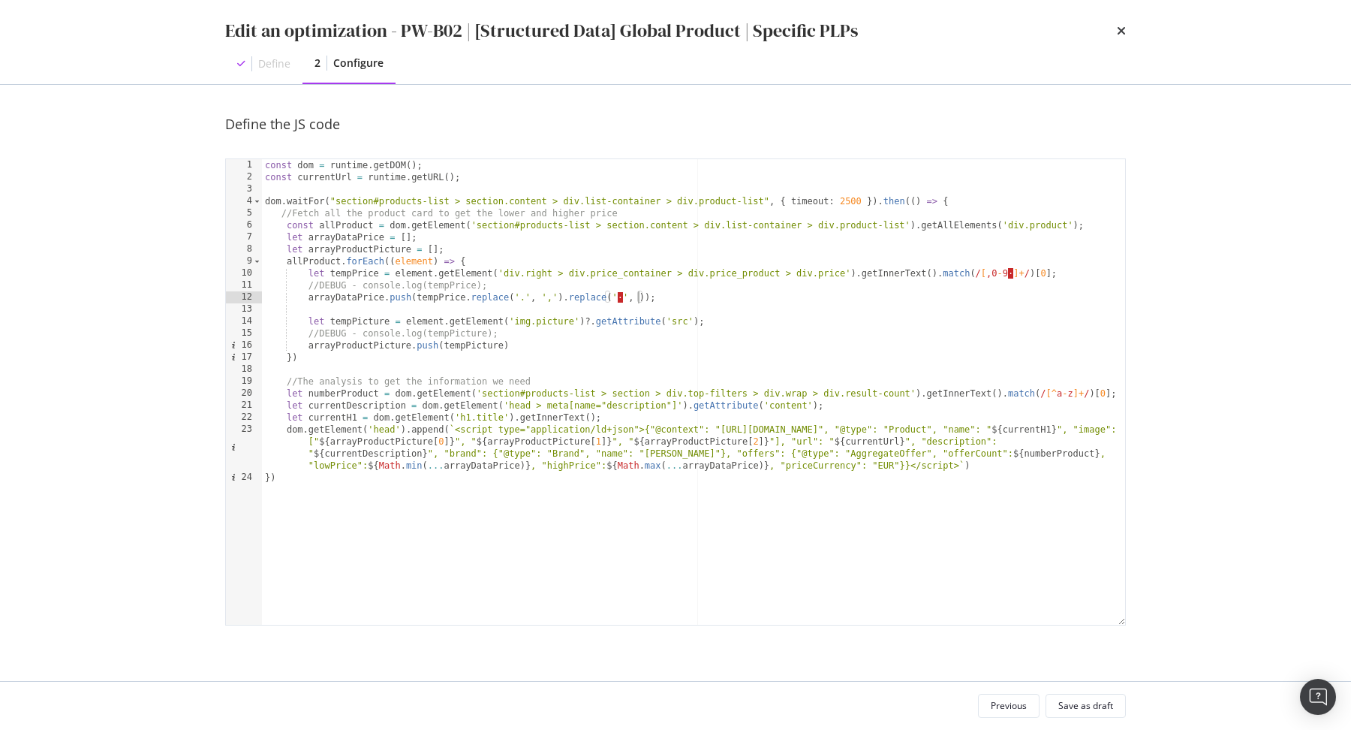
type textarea "arrayDataPrice.push(tempPrice.replace('.', ',').replace(' ', '));"
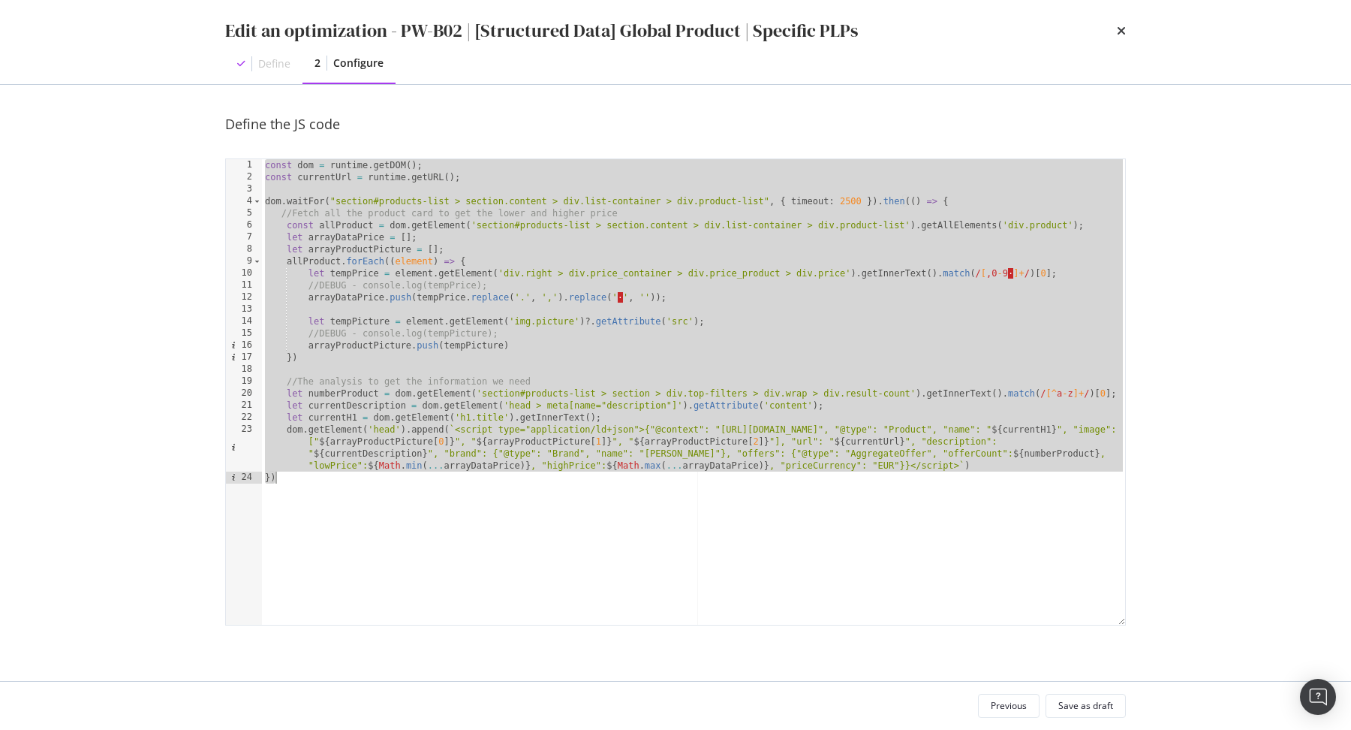
click at [474, 246] on div "const dom = runtime . getDOM ( ) ; const currentUrl = runtime . getURL ( ) ; do…" at bounding box center [694, 404] width 864 height 490
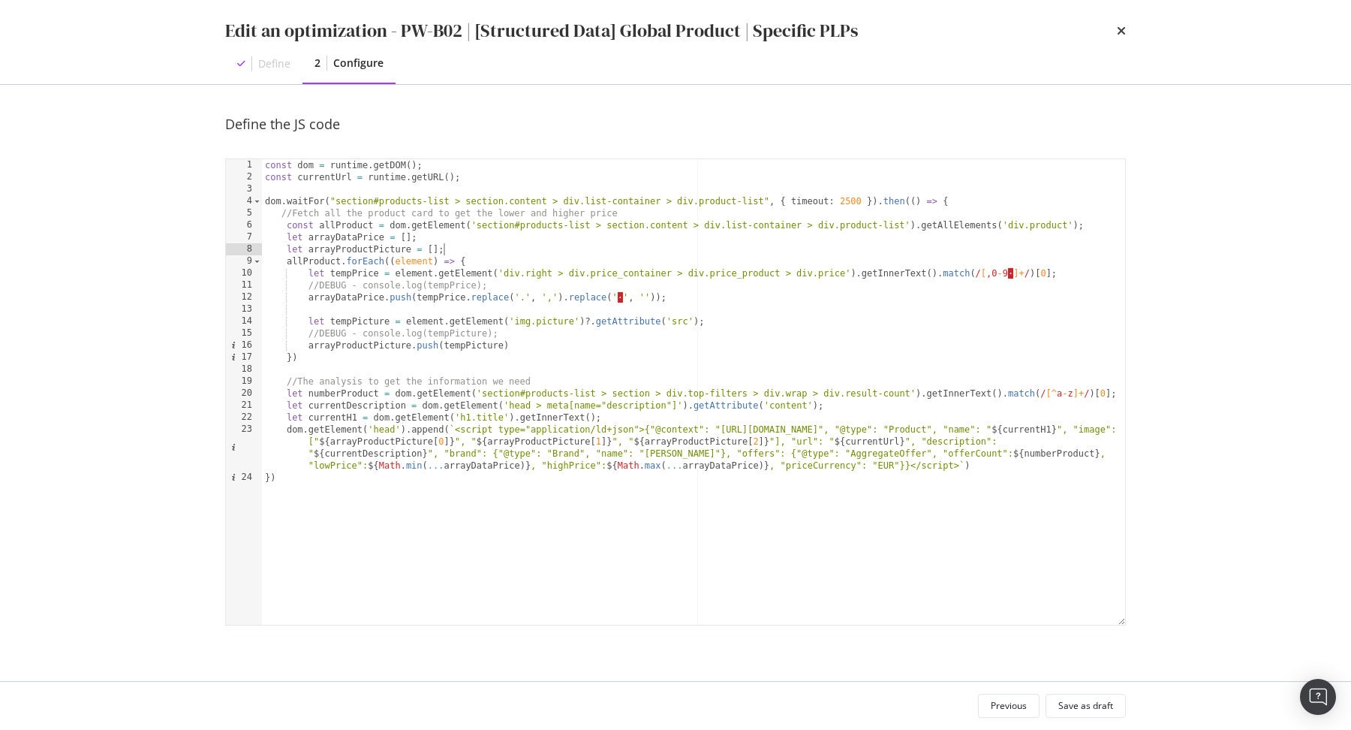
click at [363, 281] on div "const dom = runtime . getDOM ( ) ; const currentUrl = runtime . getURL ( ) ; do…" at bounding box center [694, 404] width 864 height 490
type textarea "console.log(tempPrice);"
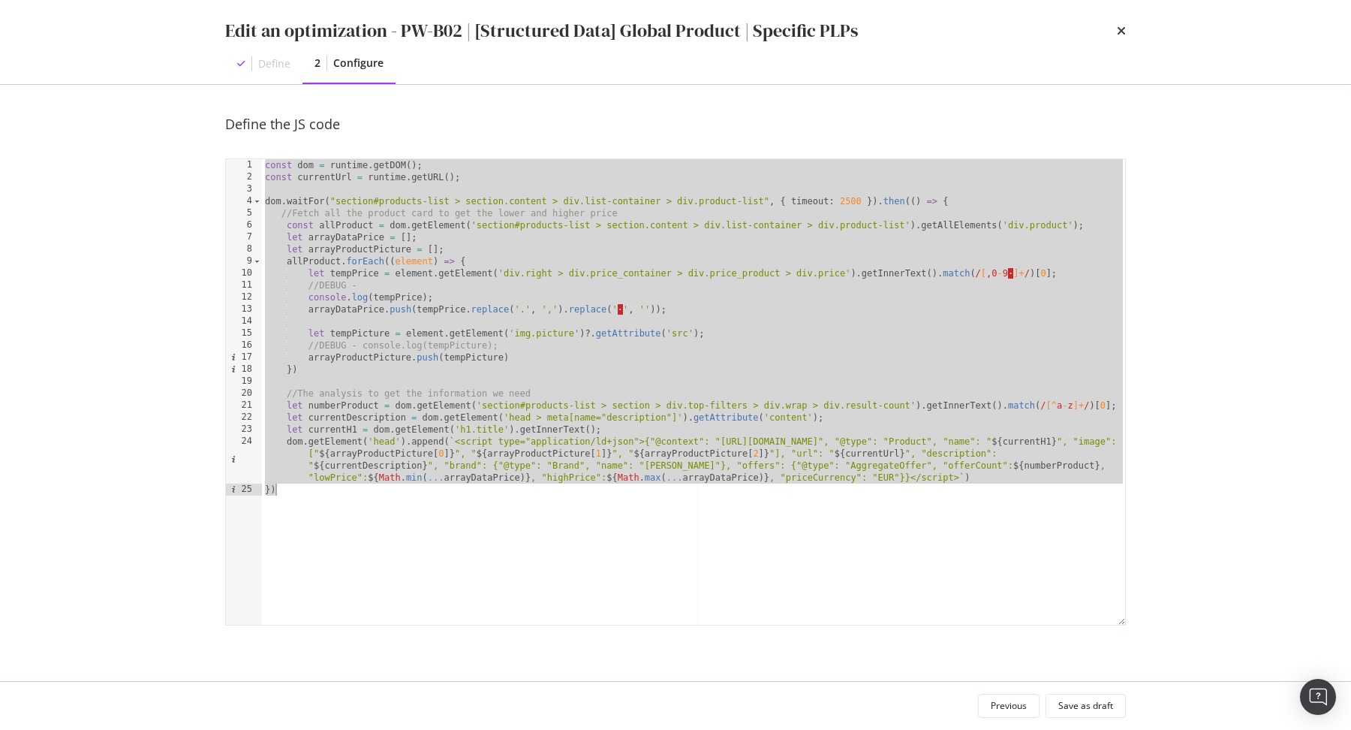
click at [608, 314] on div "const dom = runtime . getDOM ( ) ; const currentUrl = runtime . getURL ( ) ; do…" at bounding box center [694, 404] width 864 height 490
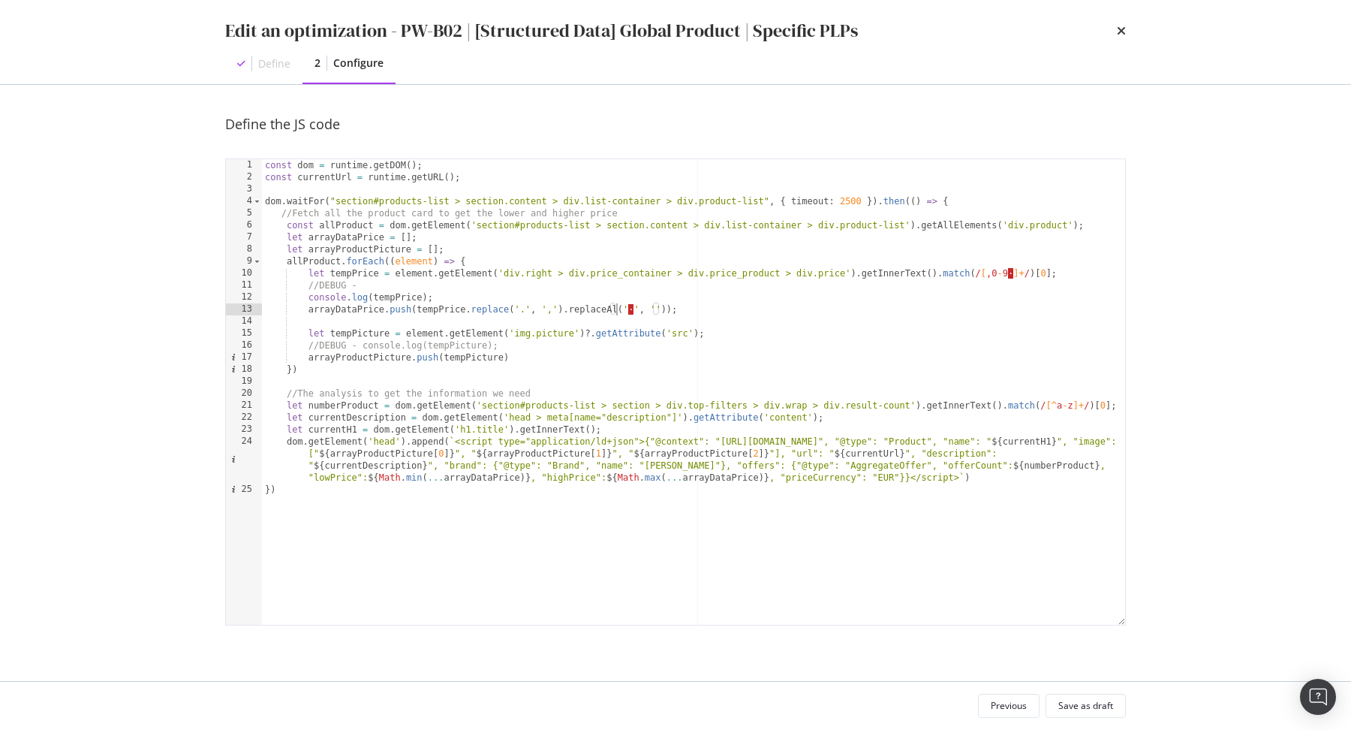
scroll to position [0, 29]
type textarea "arrayDataPrice.push(tempPrice.replace('.', ',').replaceAll(' ', ''));"
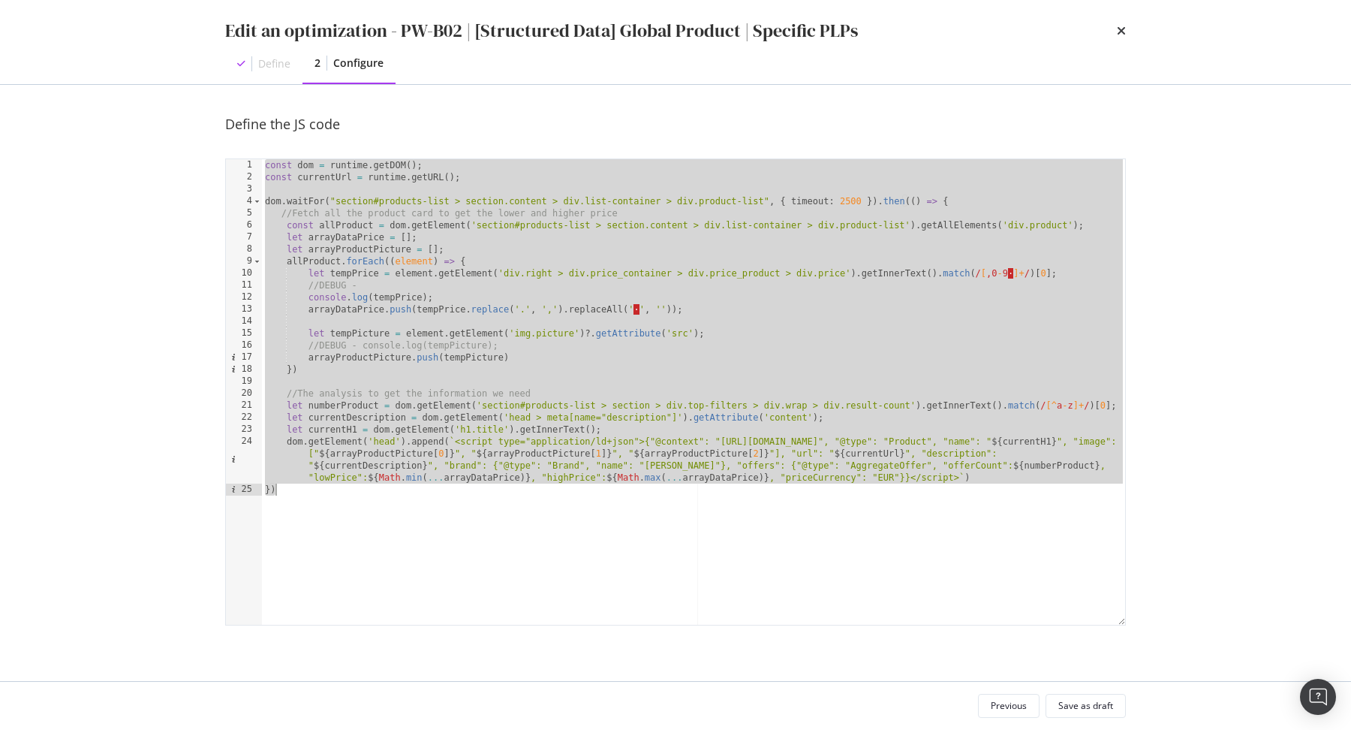
click at [698, 312] on div "const dom = runtime . getDOM ( ) ; const currentUrl = runtime . getURL ( ) ; do…" at bounding box center [694, 404] width 864 height 490
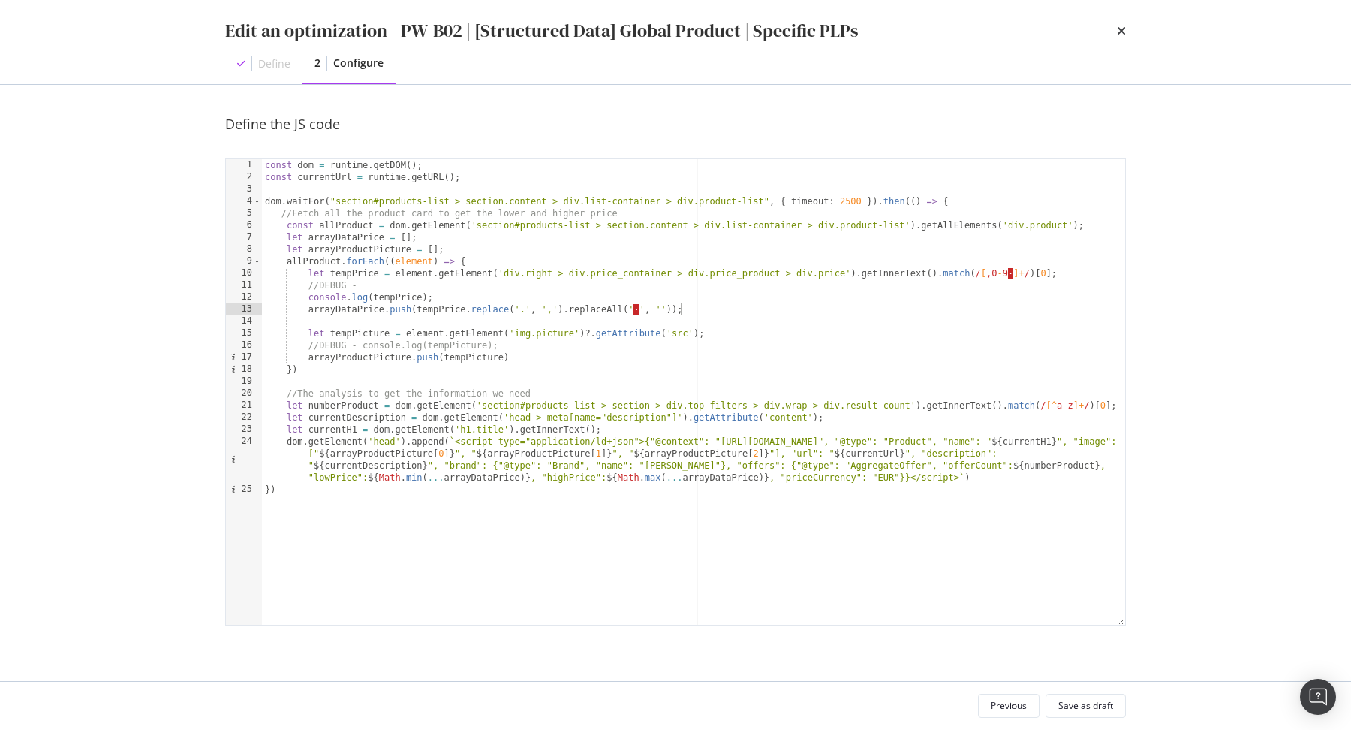
click at [417, 311] on div "const dom = runtime . getDOM ( ) ; const currentUrl = runtime . getURL ( ) ; do…" at bounding box center [694, 404] width 864 height 490
click at [668, 307] on div "const dom = runtime . getDOM ( ) ; const currentUrl = runtime . getURL ( ) ; do…" at bounding box center [694, 404] width 864 height 490
click at [405, 296] on div "const dom = runtime . getDOM ( ) ; const currentUrl = runtime . getURL ( ) ; do…" at bounding box center [694, 404] width 864 height 490
click at [405, 295] on div "const dom = runtime . getDOM ( ) ; const currentUrl = runtime . getURL ( ) ; do…" at bounding box center [694, 404] width 864 height 490
paste textarea ".replace('.', ',').replaceAll(' ', '')"
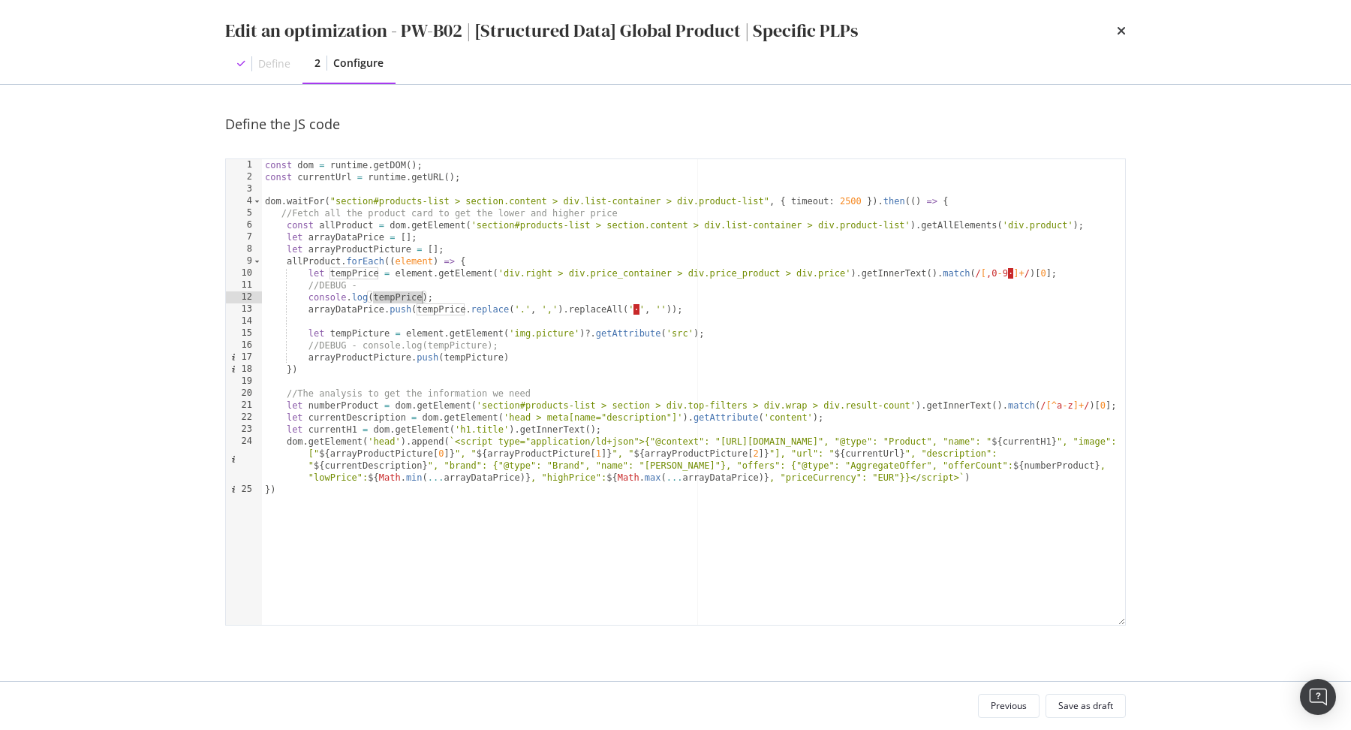
type textarea "console.log(tempPrice.replace('.', ',').replaceAll(' ', ''));"
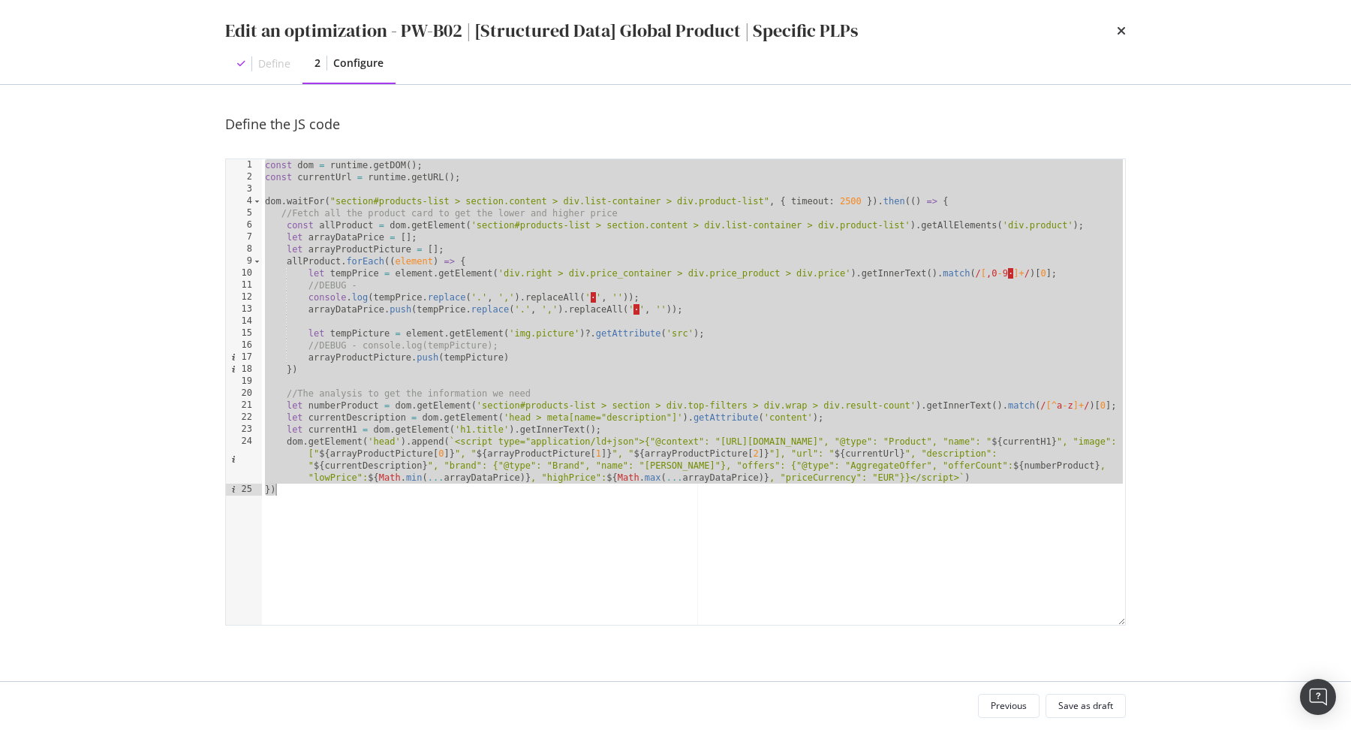
click at [535, 335] on div "const dom = runtime . getDOM ( ) ; const currentUrl = runtime . getURL ( ) ; do…" at bounding box center [694, 404] width 864 height 490
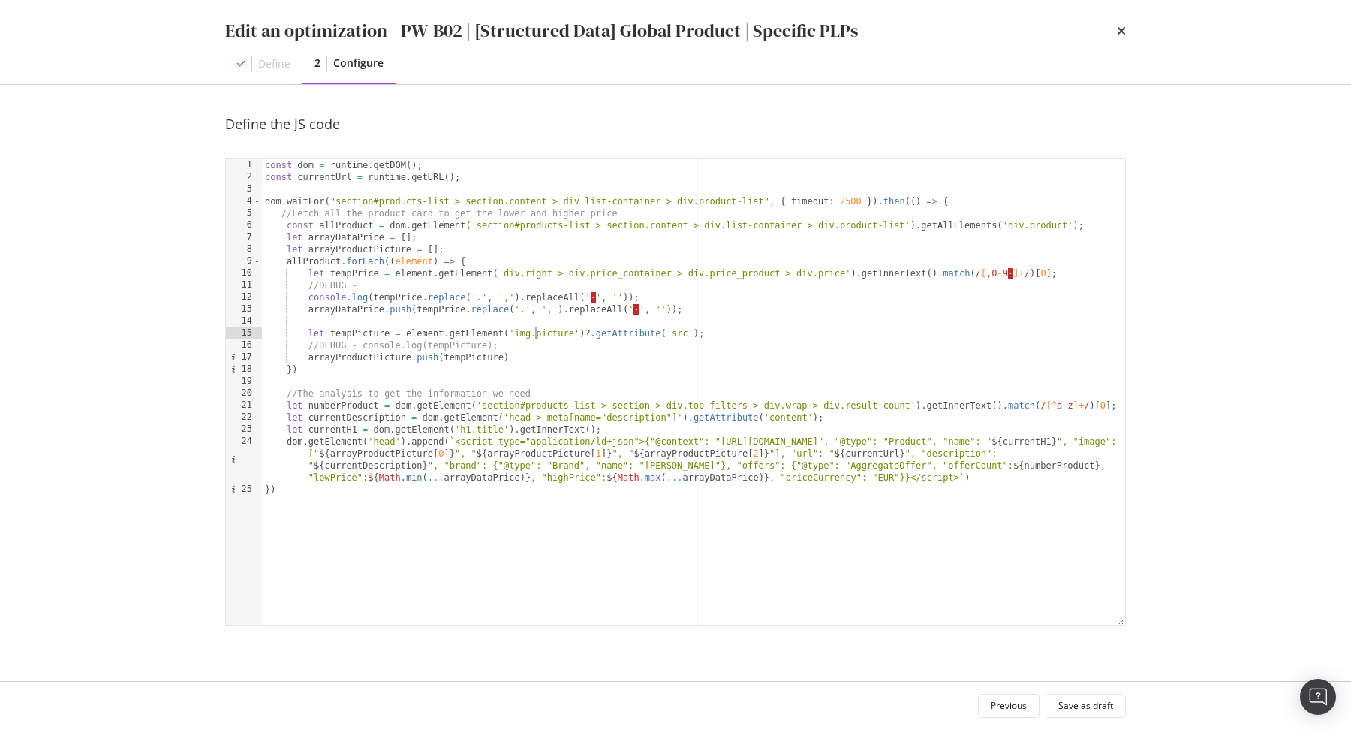
click at [423, 297] on div "const dom = runtime . getDOM ( ) ; const currentUrl = runtime . getURL ( ) ; do…" at bounding box center [694, 404] width 864 height 490
click at [629, 295] on div "const dom = runtime . getDOM ( ) ; const currentUrl = runtime . getURL ( ) ; do…" at bounding box center [694, 404] width 864 height 490
type textarea "//DEBUG - console.log(tempPrice);"
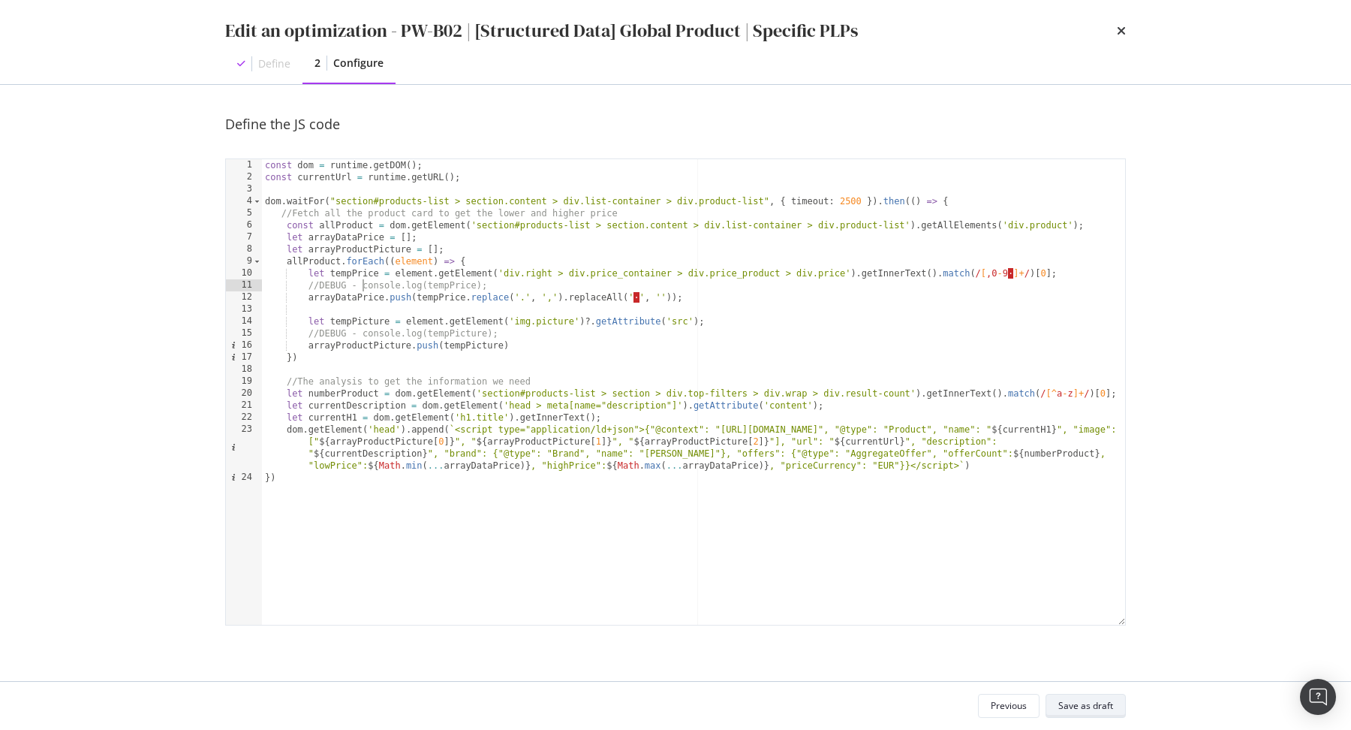
click at [1095, 706] on div "Save as draft" at bounding box center [1086, 705] width 55 height 13
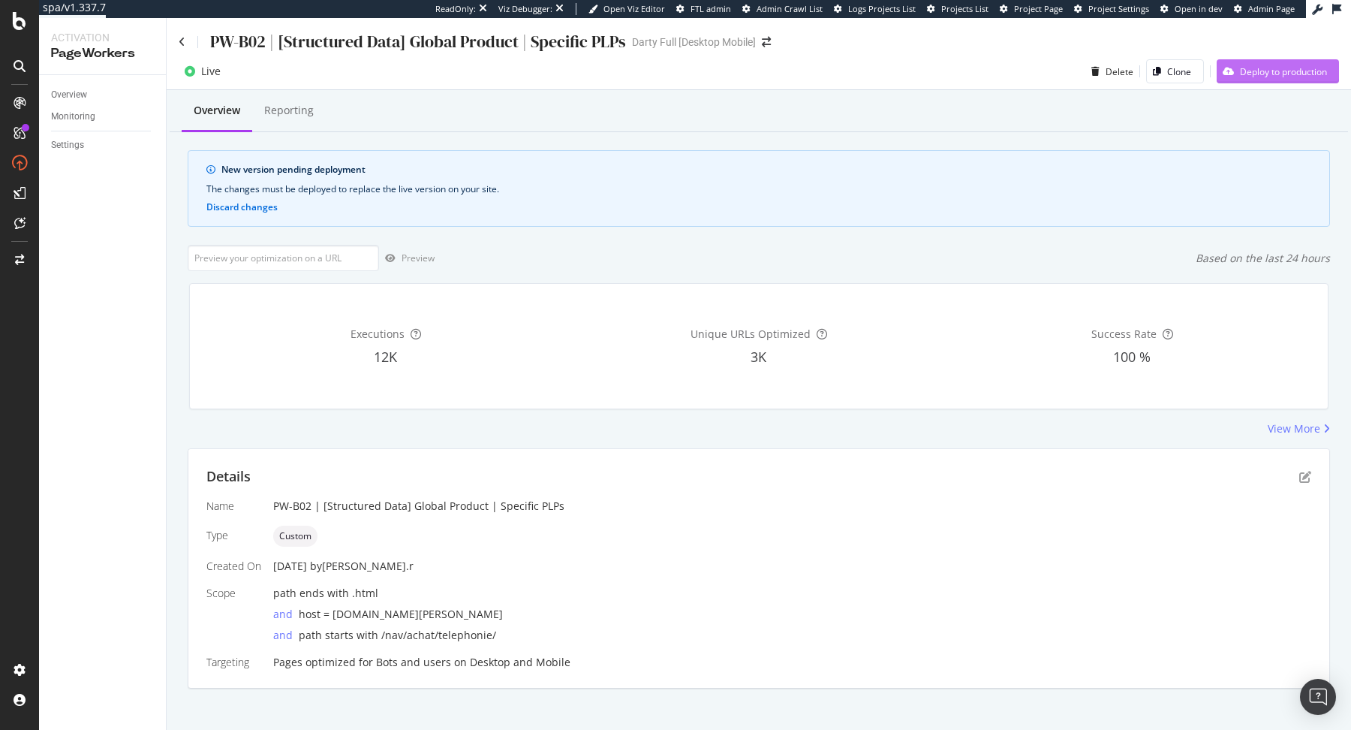
click at [1267, 81] on div "Deploy to production" at bounding box center [1272, 71] width 110 height 23
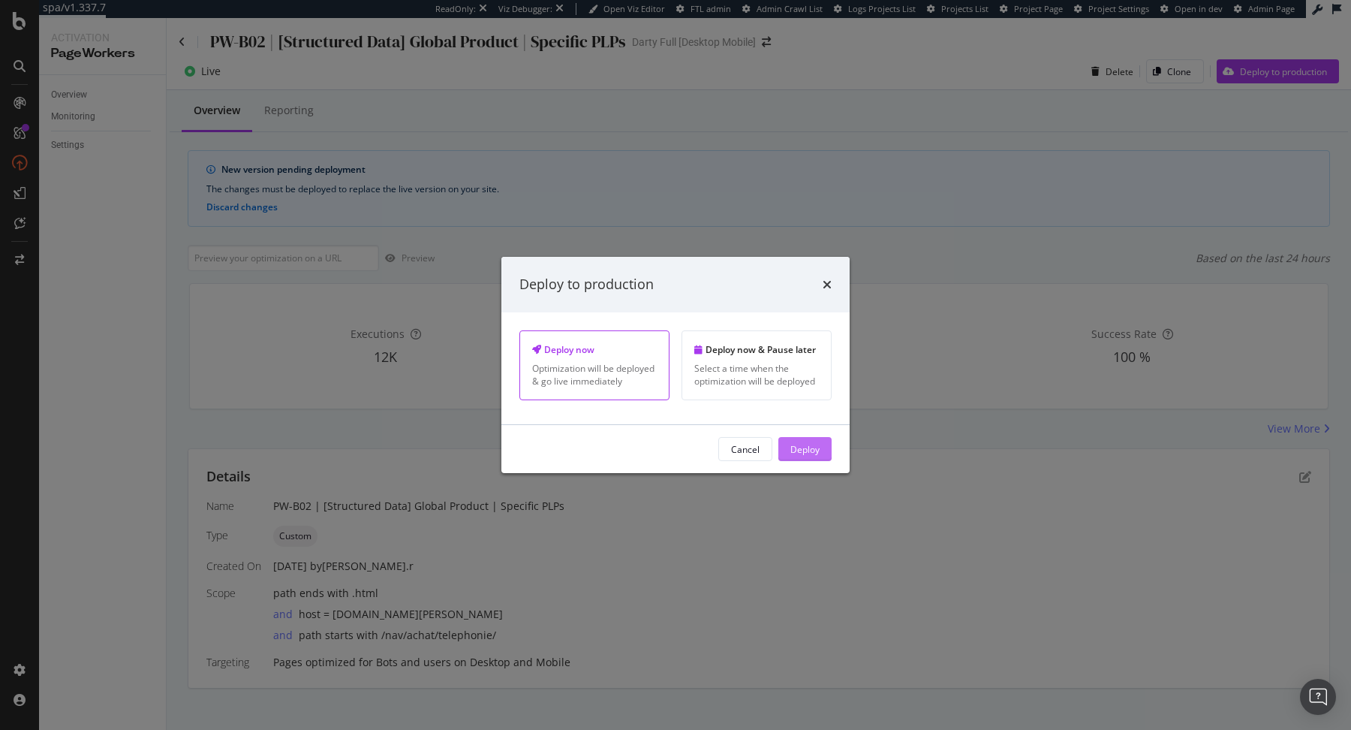
click at [809, 442] on div "Deploy" at bounding box center [805, 448] width 29 height 13
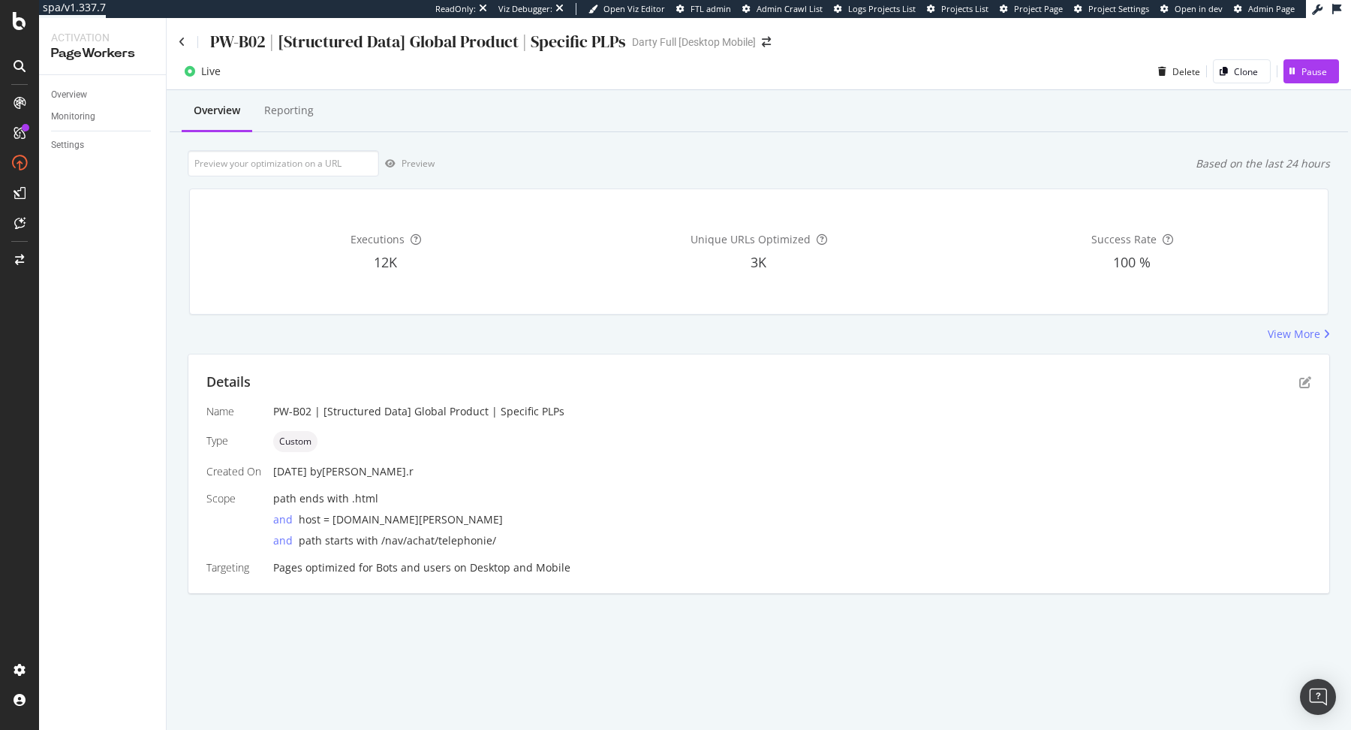
click at [1312, 369] on div "Details Name PW-B02 | [Structured Data] Global Product | Specific PLPs Type Cus…" at bounding box center [758, 473] width 1141 height 239
click at [1304, 389] on div "Details" at bounding box center [758, 382] width 1105 height 20
click at [1305, 387] on icon "pen-to-square" at bounding box center [1306, 382] width 12 height 12
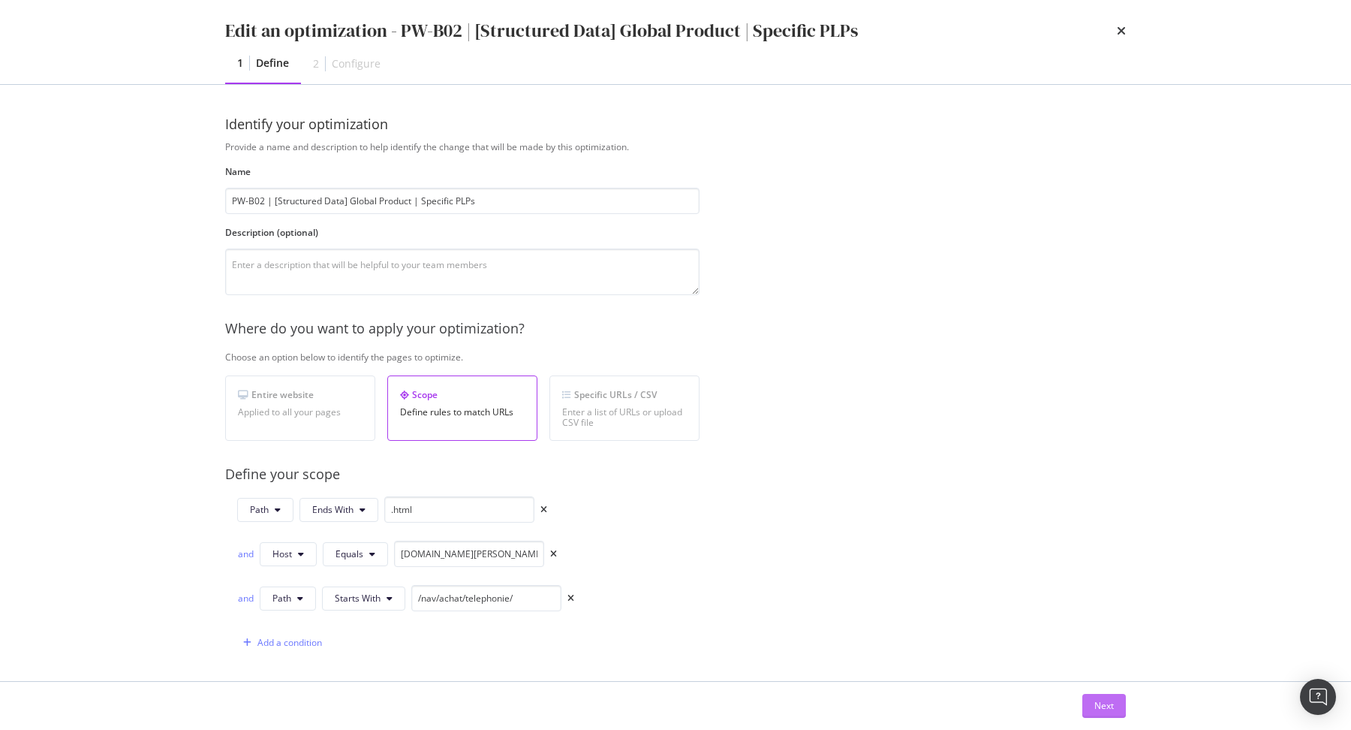
click at [1111, 709] on div "Next" at bounding box center [1105, 705] width 20 height 13
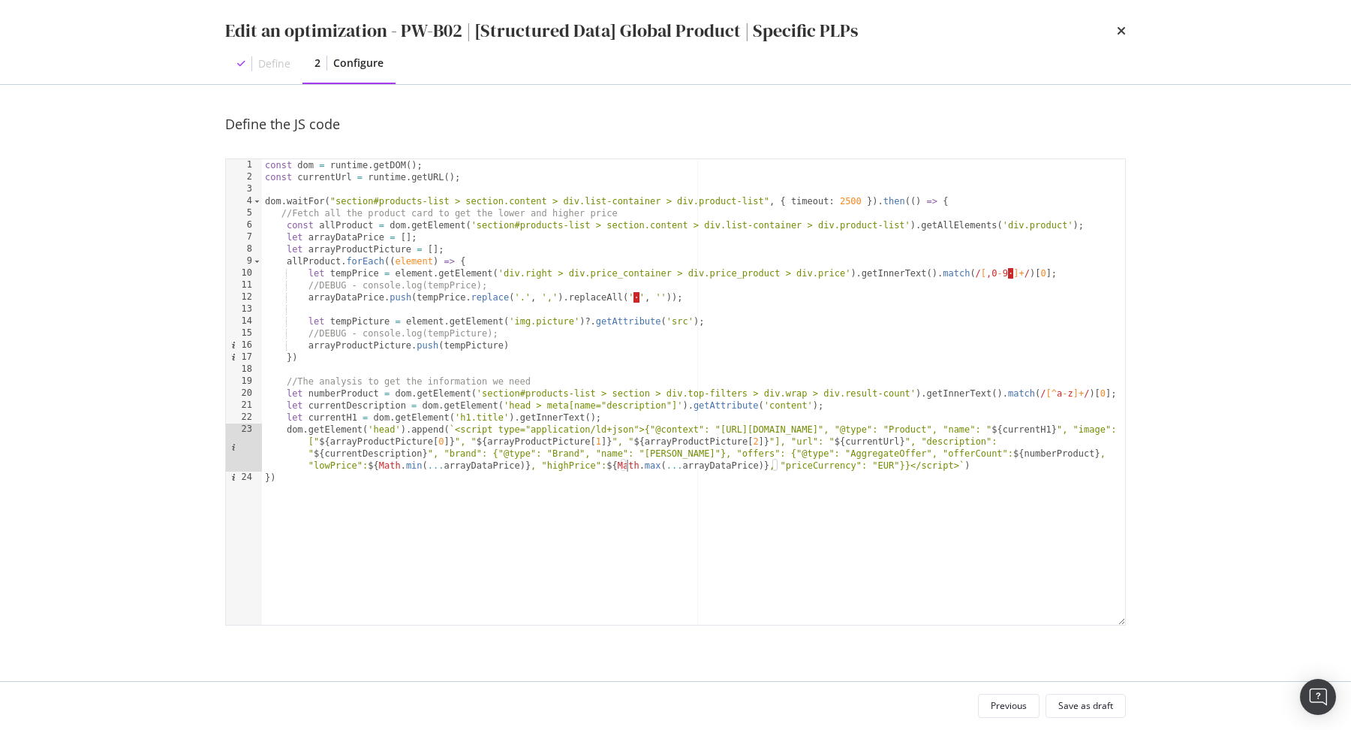
click at [628, 465] on div "const dom = runtime . getDOM ( ) ; const currentUrl = runtime . getURL ( ) ; do…" at bounding box center [694, 404] width 864 height 490
click at [774, 469] on div "const dom = runtime . getDOM ( ) ; const currentUrl = runtime . getURL ( ) ; do…" at bounding box center [694, 404] width 864 height 490
click at [417, 292] on div "const dom = runtime . getDOM ( ) ; const currentUrl = runtime . getURL ( ) ; do…" at bounding box center [694, 404] width 864 height 490
type textarea "arrayDataPrice.push(Number(tempPrice.replace('.', ',').replaceAll(' ', '')));"
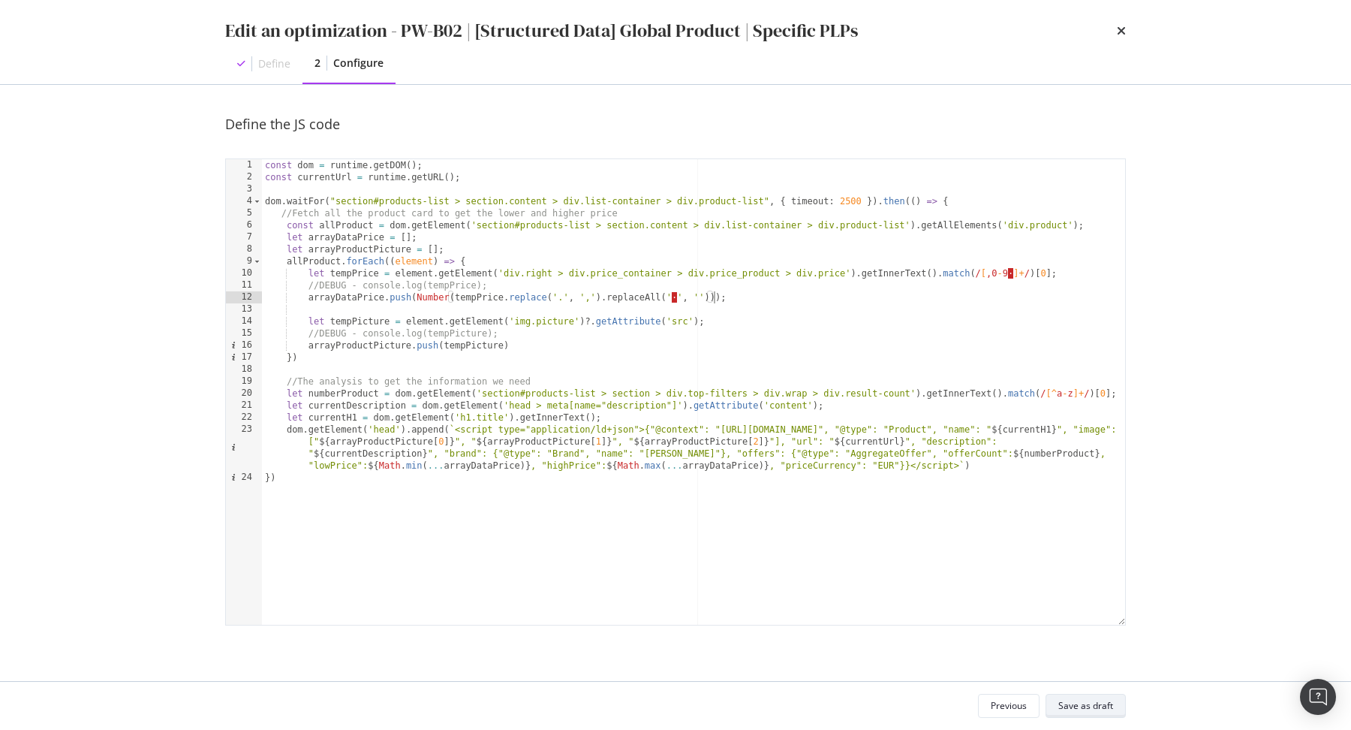
click at [1107, 705] on div "Save as draft" at bounding box center [1086, 705] width 55 height 13
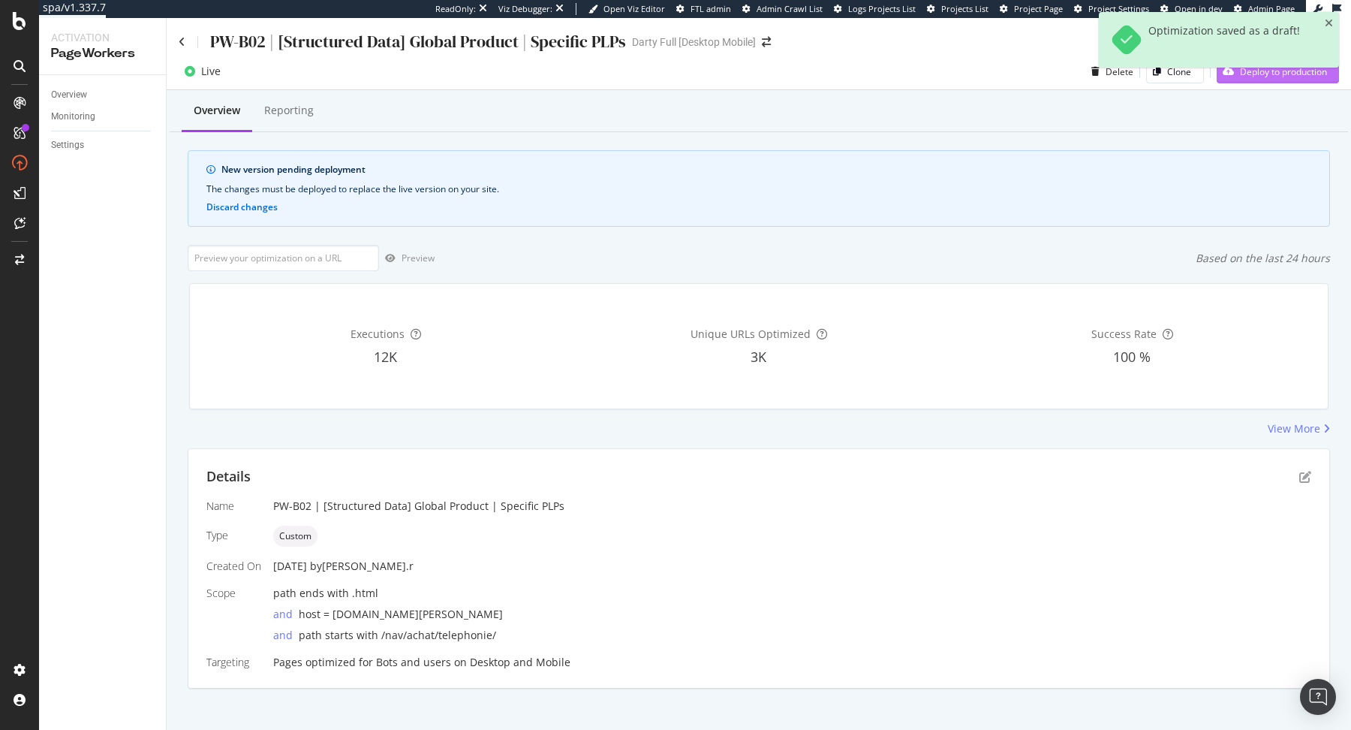
click at [1282, 80] on div "Deploy to production" at bounding box center [1272, 71] width 110 height 23
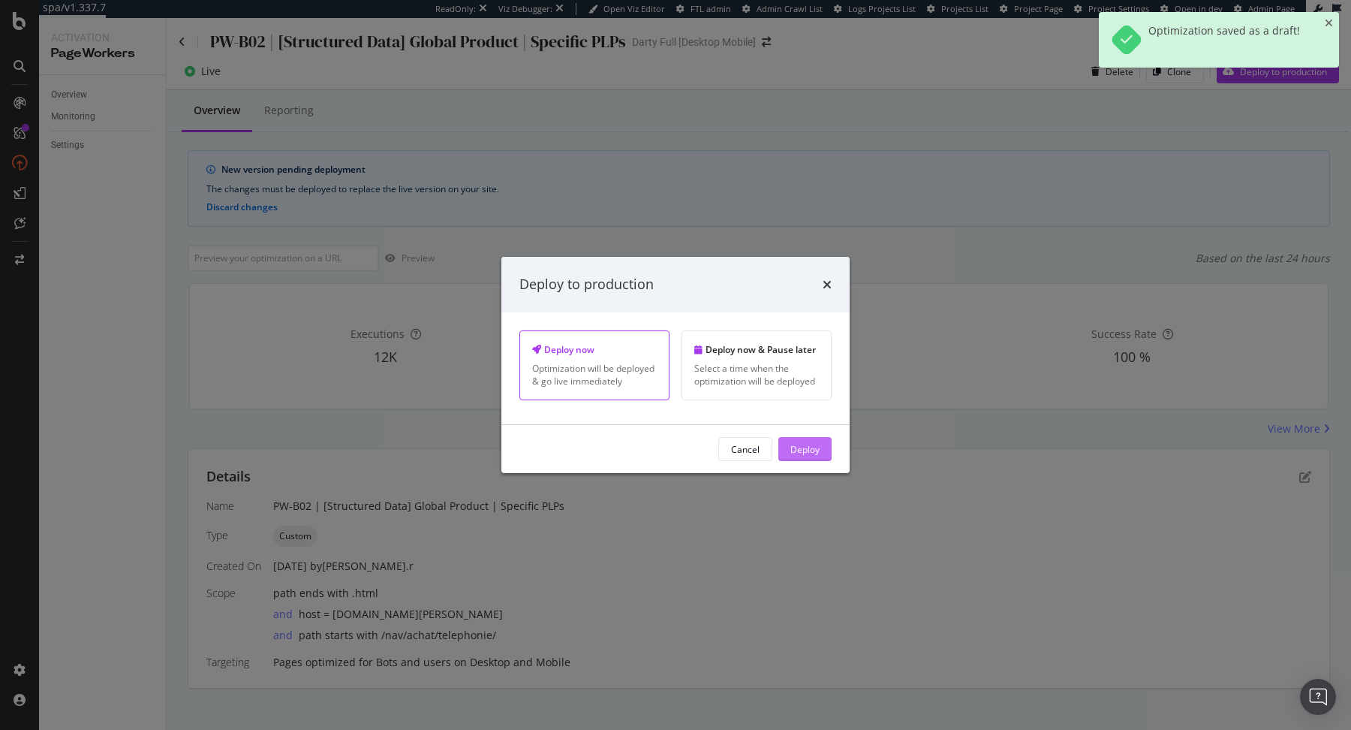
click at [830, 457] on button "Deploy" at bounding box center [805, 449] width 53 height 24
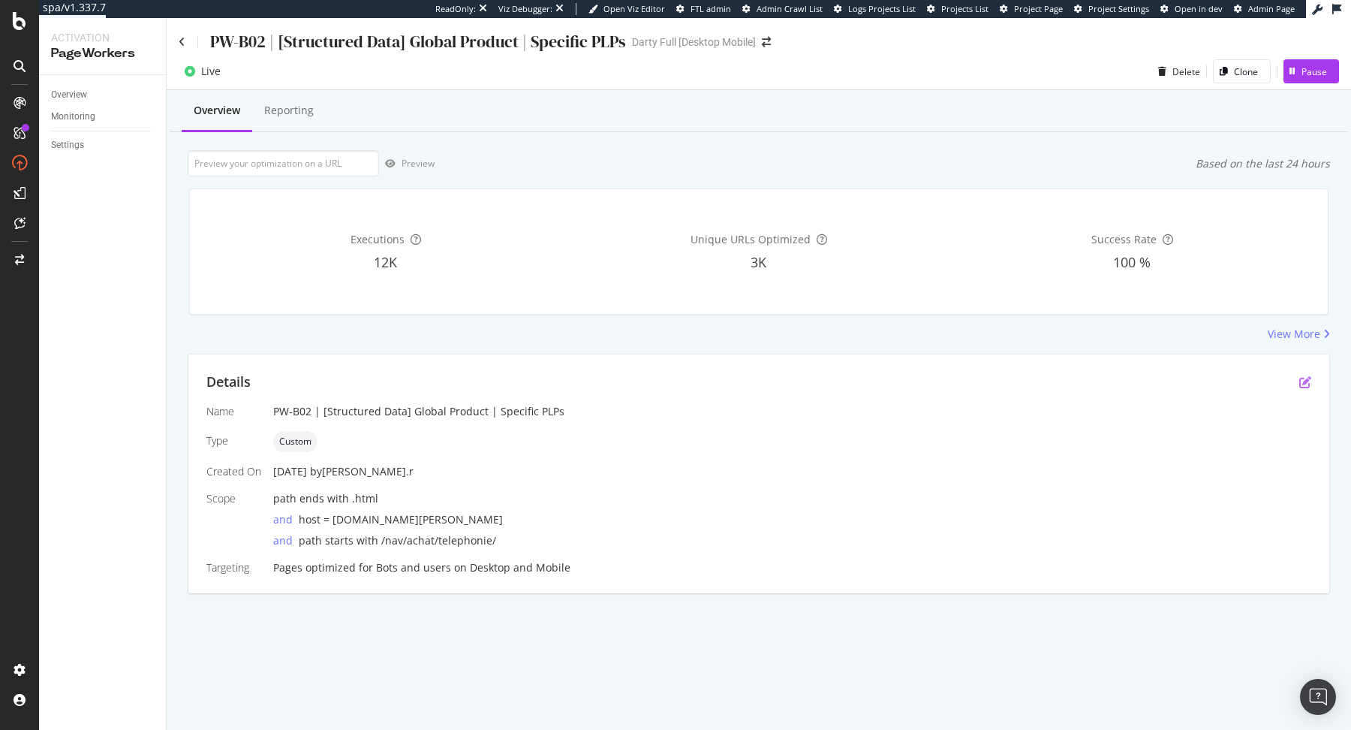
click at [1305, 385] on icon "pen-to-square" at bounding box center [1306, 382] width 12 height 12
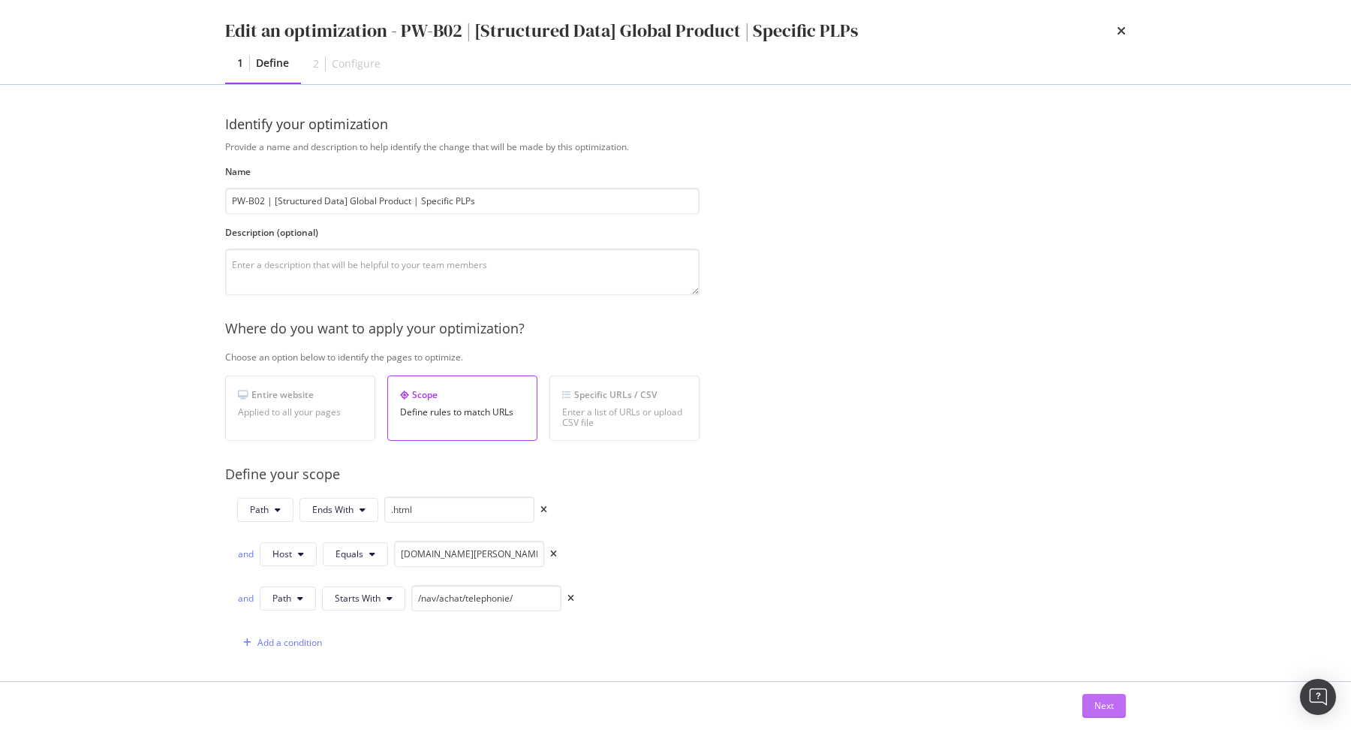
click at [1108, 694] on div "Next" at bounding box center [1105, 705] width 20 height 23
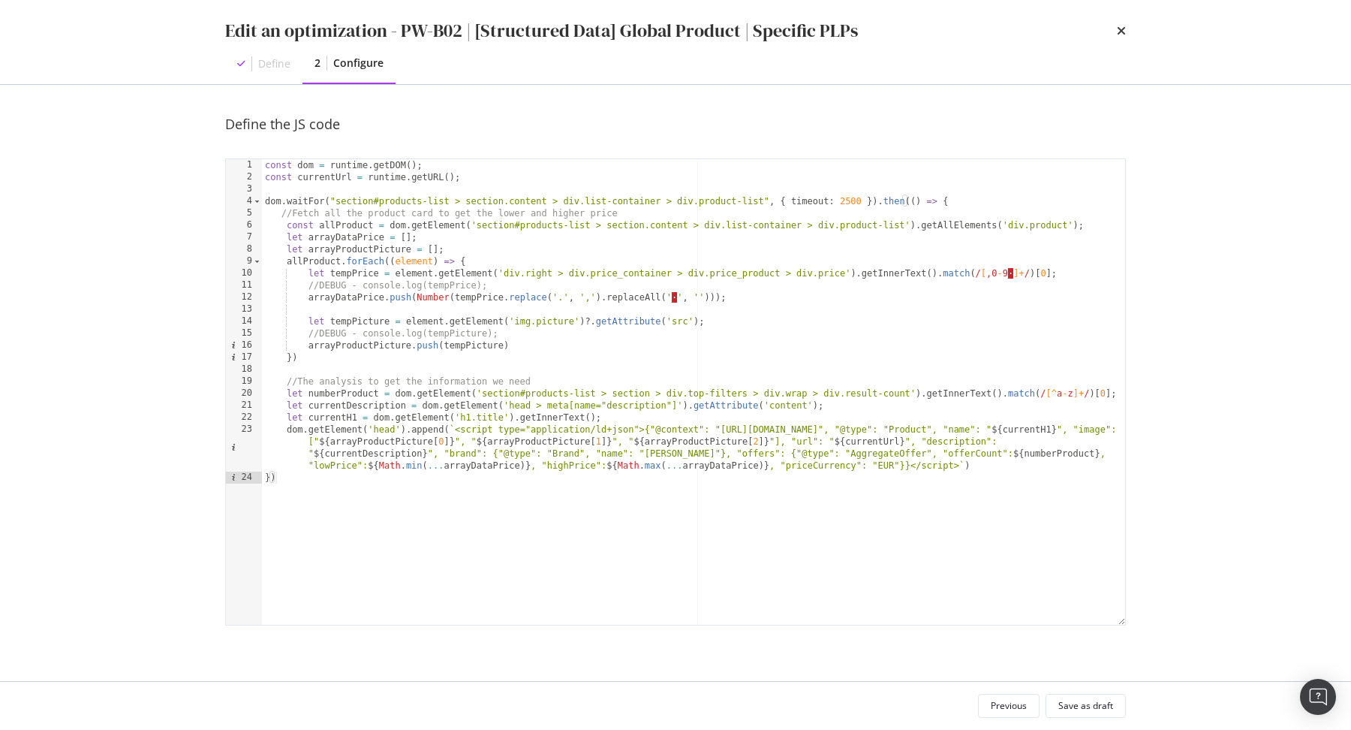
type textarea "//DEBUG - console.log(tempPrice);"
click at [571, 282] on div "const dom = runtime . getDOM ( ) ; const currentUrl = runtime . getURL ( ) ; do…" at bounding box center [694, 404] width 864 height 490
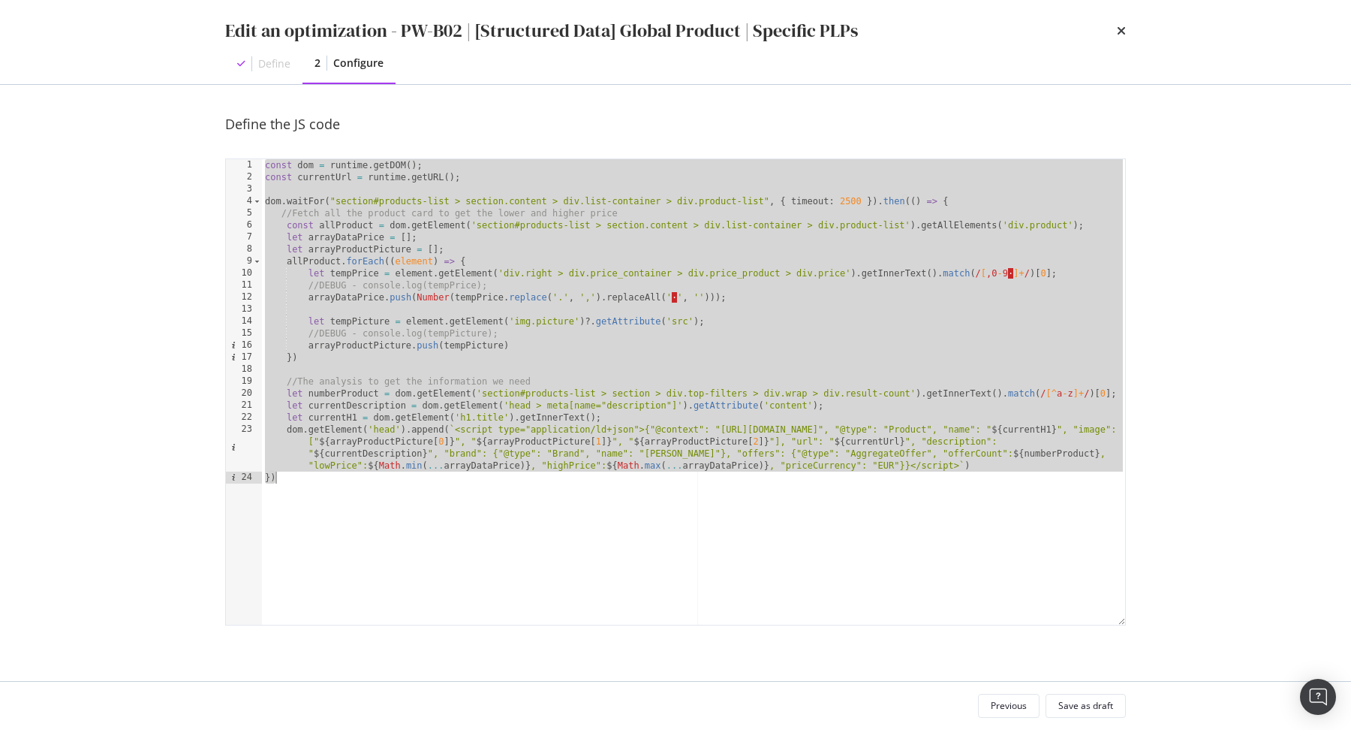
click at [456, 288] on div "const dom = runtime . getDOM ( ) ; const currentUrl = runtime . getURL ( ) ; do…" at bounding box center [694, 404] width 864 height 490
type textarea "//DEBUG - console.log(tempPrice);"
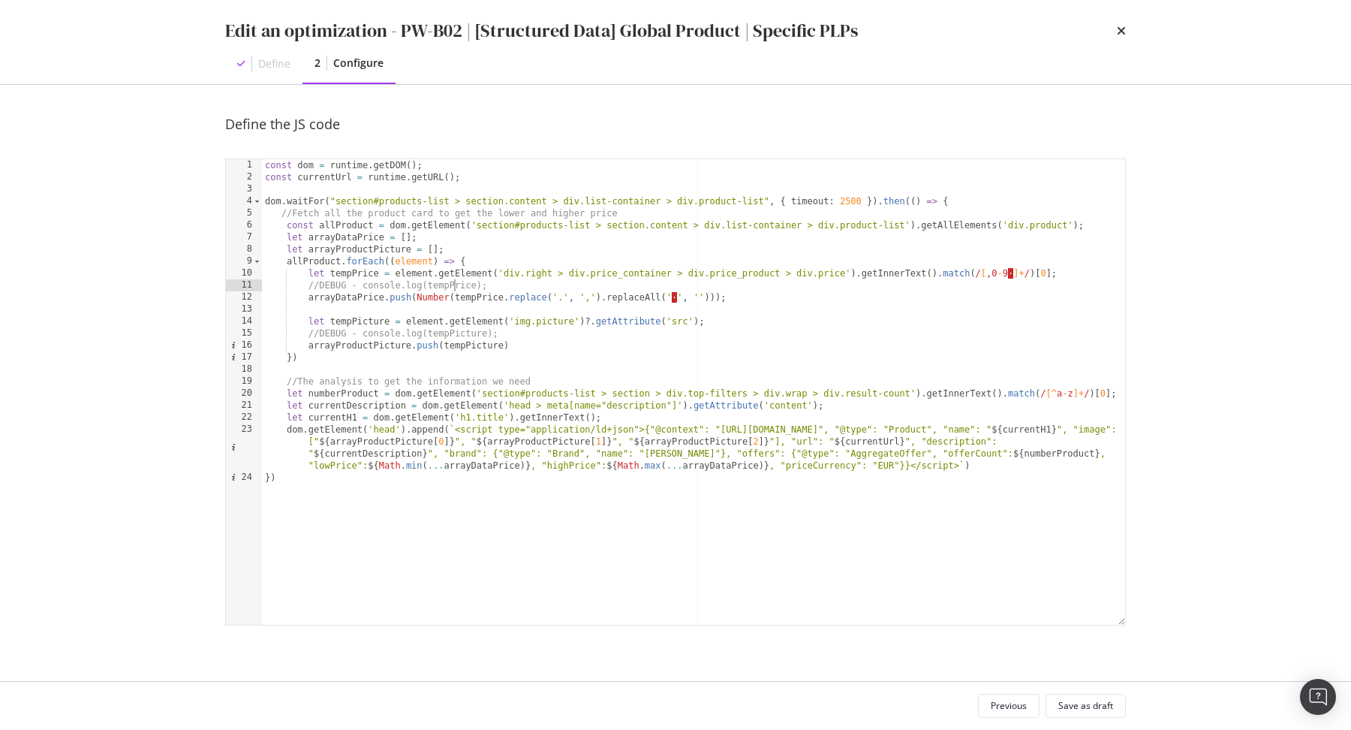
click at [730, 465] on div "const dom = runtime . getDOM ( ) ; const currentUrl = runtime . getURL ( ) ; do…" at bounding box center [694, 404] width 864 height 490
click at [657, 420] on div "const dom = runtime . getDOM ( ) ; const currentUrl = runtime . getURL ( ) ; do…" at bounding box center [694, 404] width 864 height 490
type textarea "let currentH1 = dom.getElement('h1.title').getInnerText();"
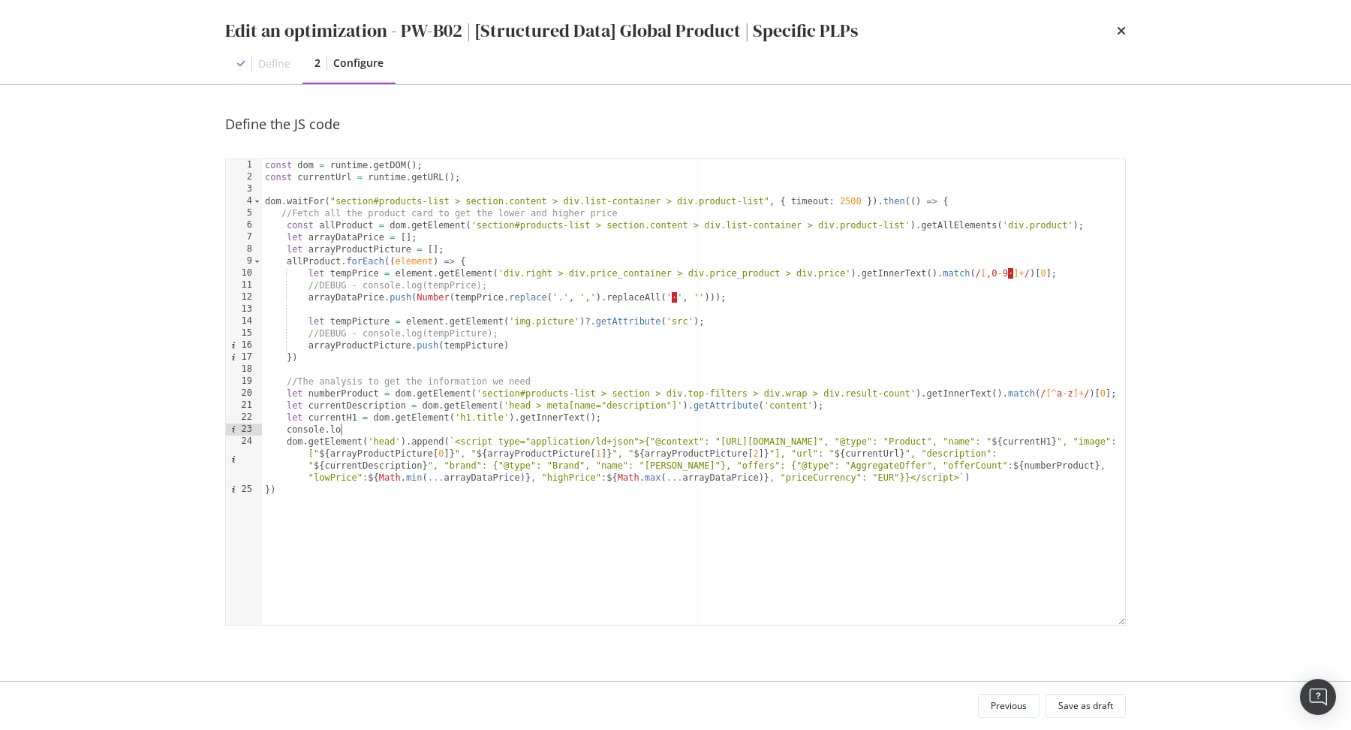
scroll to position [0, 6]
paste textarea "arrayDataPrice)"
click at [462, 329] on div "const dom = runtime . getDOM ( ) ; const currentUrl = runtime . getURL ( ) ; do…" at bounding box center [694, 404] width 864 height 490
type textarea "//DEBUG - console.log(tempPicture);"
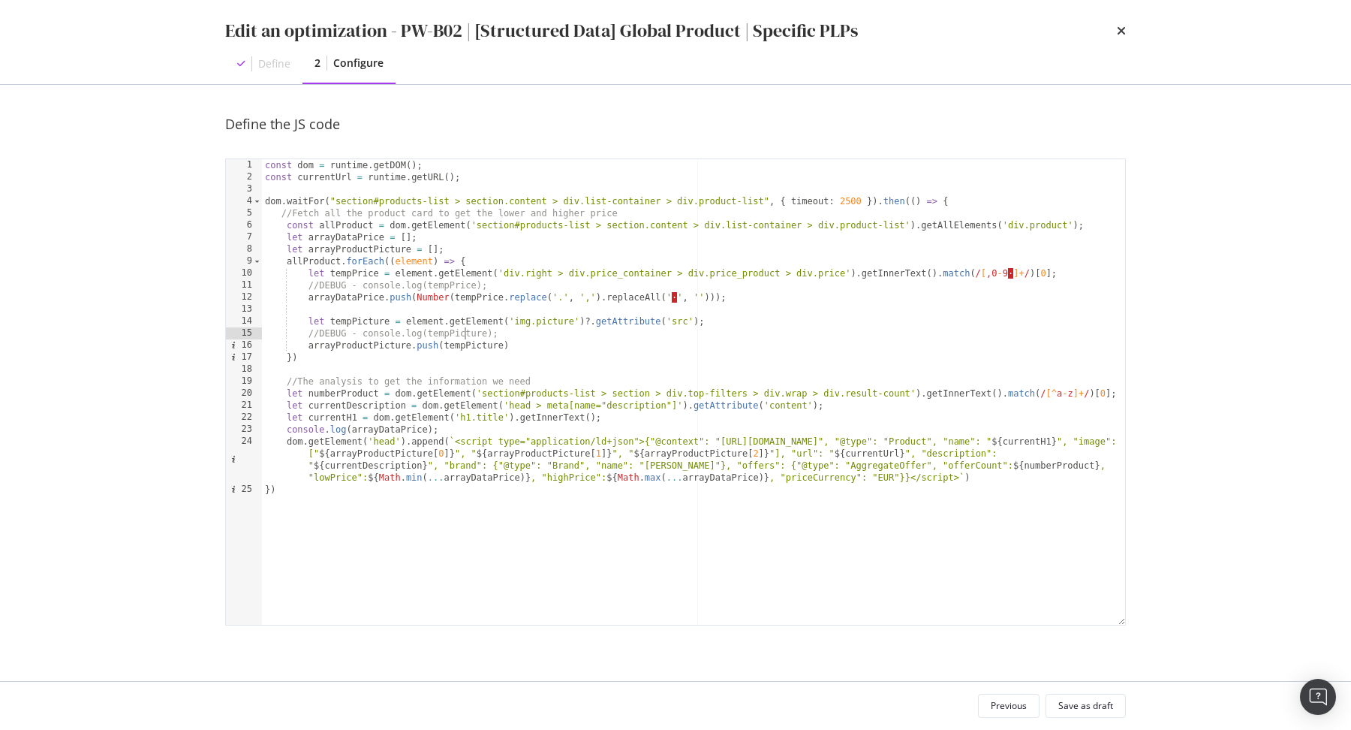
scroll to position [0, 0]
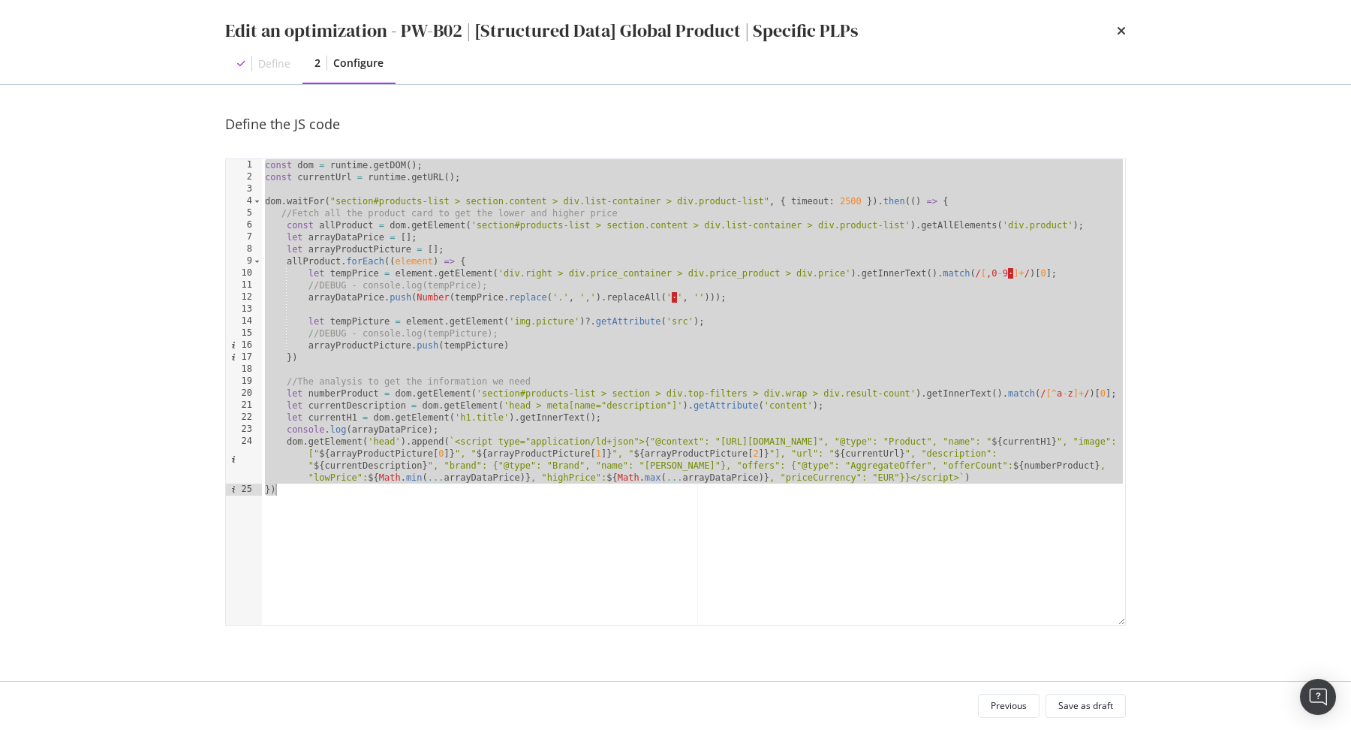
click at [785, 329] on div "const dom = runtime . getDOM ( ) ; const currentUrl = runtime . getURL ( ) ; do…" at bounding box center [694, 404] width 864 height 490
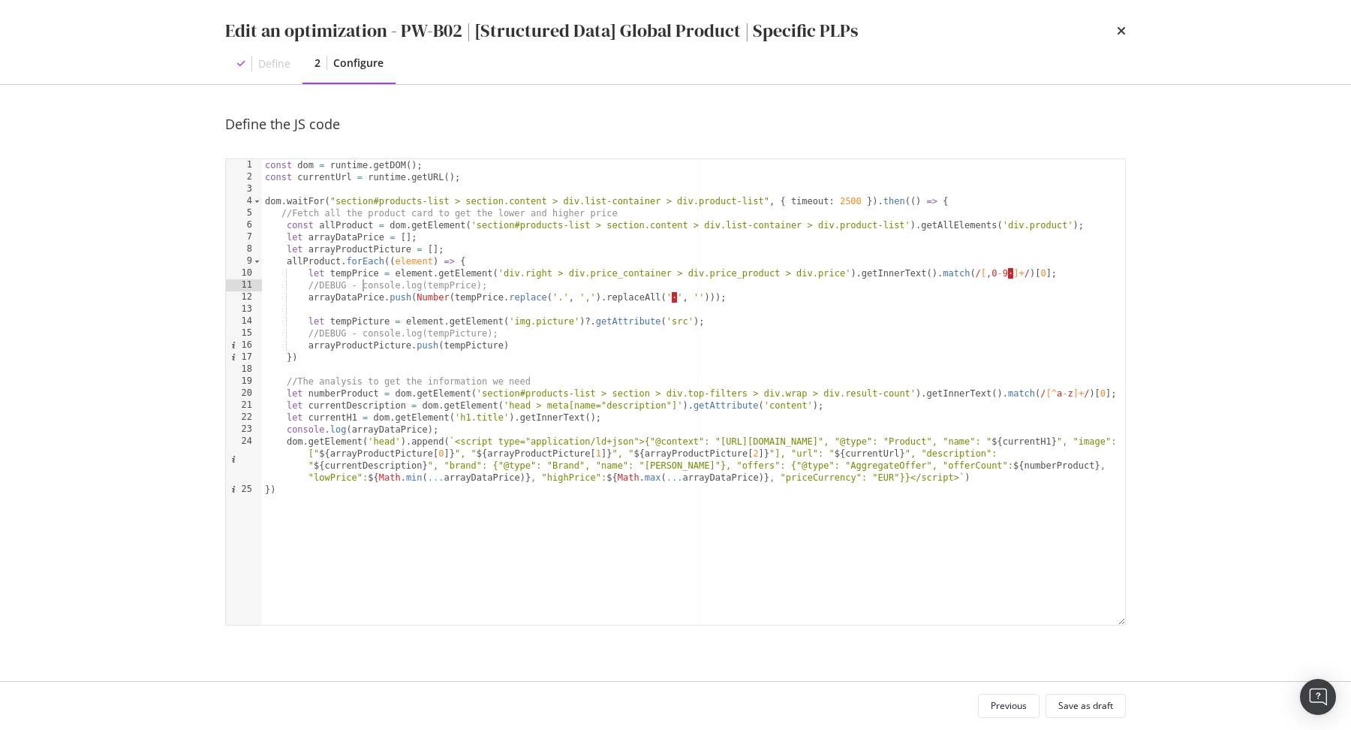
click at [362, 284] on div "const dom = runtime . getDOM ( ) ; const currentUrl = runtime . getURL ( ) ; do…" at bounding box center [694, 404] width 864 height 490
type textarea "console.log(tempPrice);"
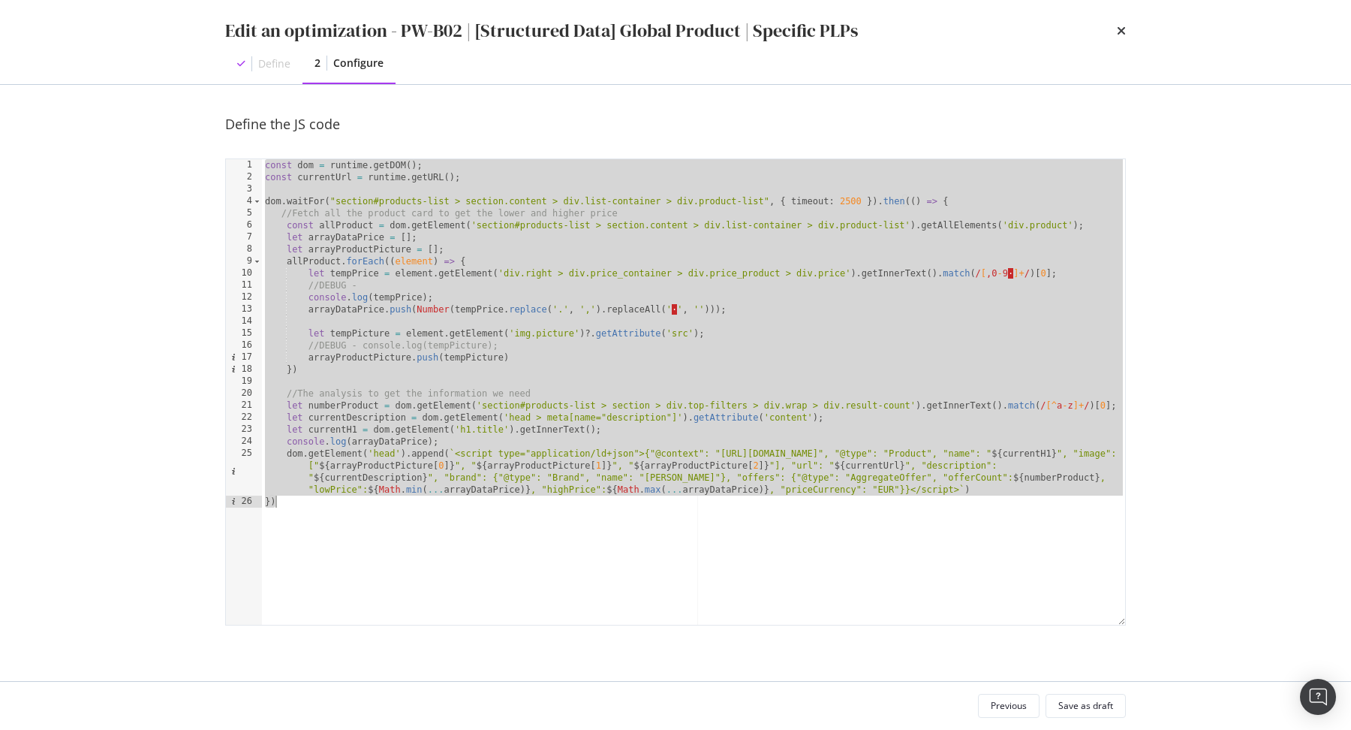
click at [560, 312] on div "const dom = runtime . getDOM ( ) ; const currentUrl = runtime . getURL ( ) ; do…" at bounding box center [694, 404] width 864 height 490
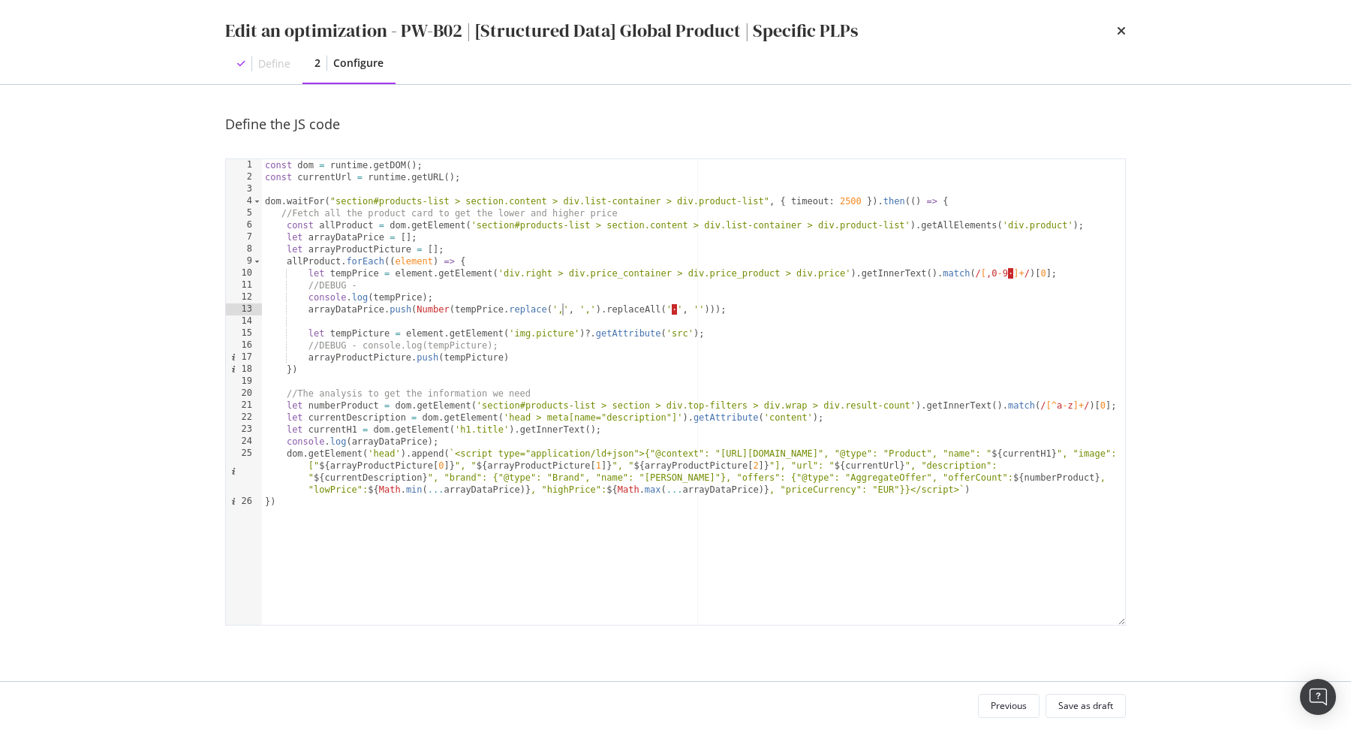
scroll to position [0, 25]
click at [591, 311] on div "const dom = runtime . getDOM ( ) ; const currentUrl = runtime . getURL ( ) ; do…" at bounding box center [694, 404] width 864 height 490
type textarea "arrayDataPrice.push(Number(tempPrice.replace(',', '.').replaceAll(' ', '')));"
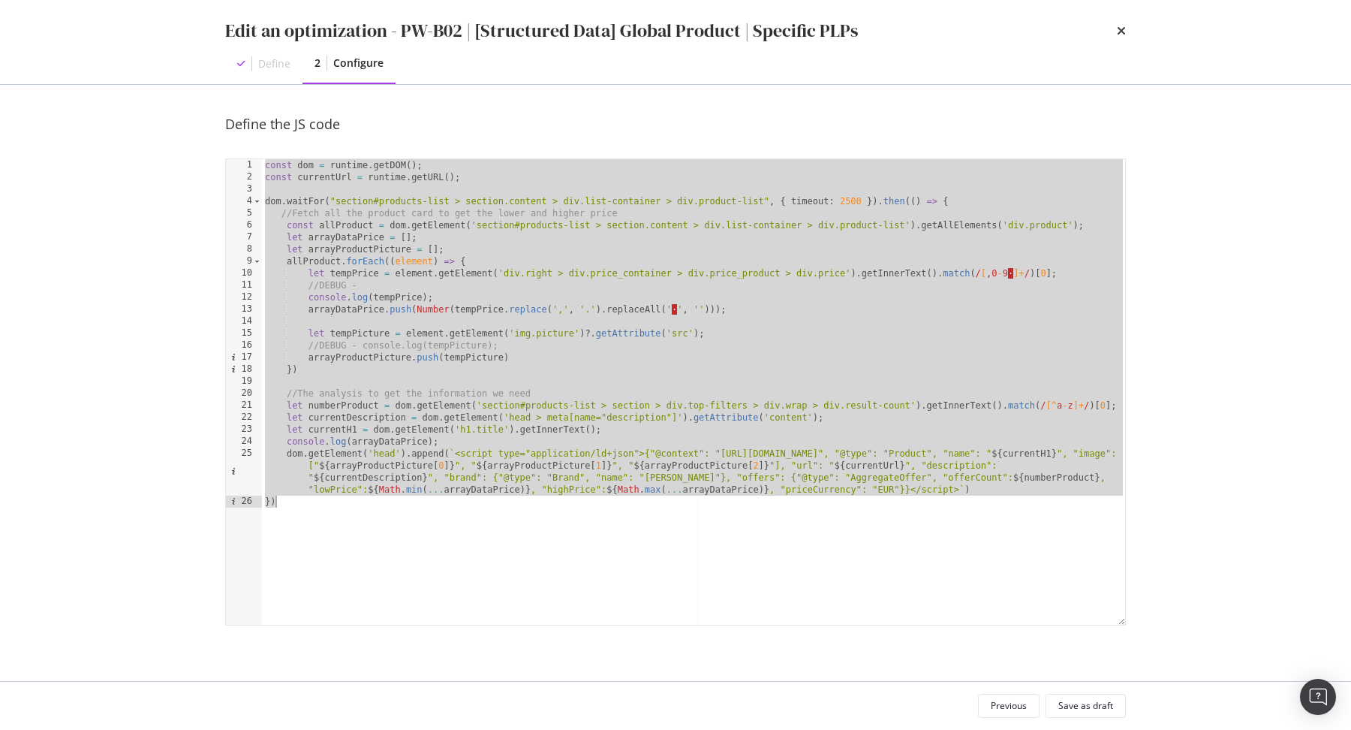
scroll to position [0, 0]
click at [869, 287] on div "const dom = runtime . getDOM ( ) ; const currentUrl = runtime . getURL ( ) ; do…" at bounding box center [694, 404] width 864 height 490
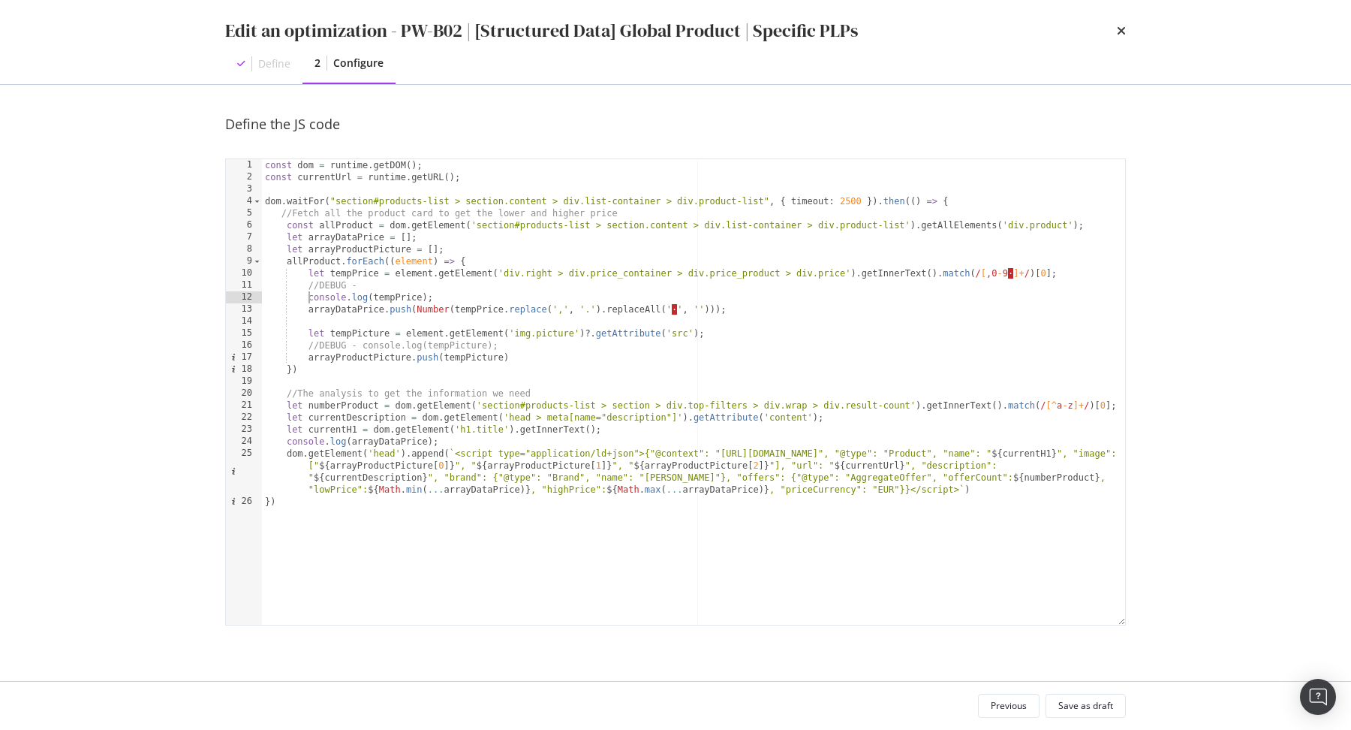
click at [310, 293] on div "const dom = runtime . getDOM ( ) ; const currentUrl = runtime . getURL ( ) ; do…" at bounding box center [694, 404] width 864 height 490
type textarea "//DEBUG - console.log(tempPrice);"
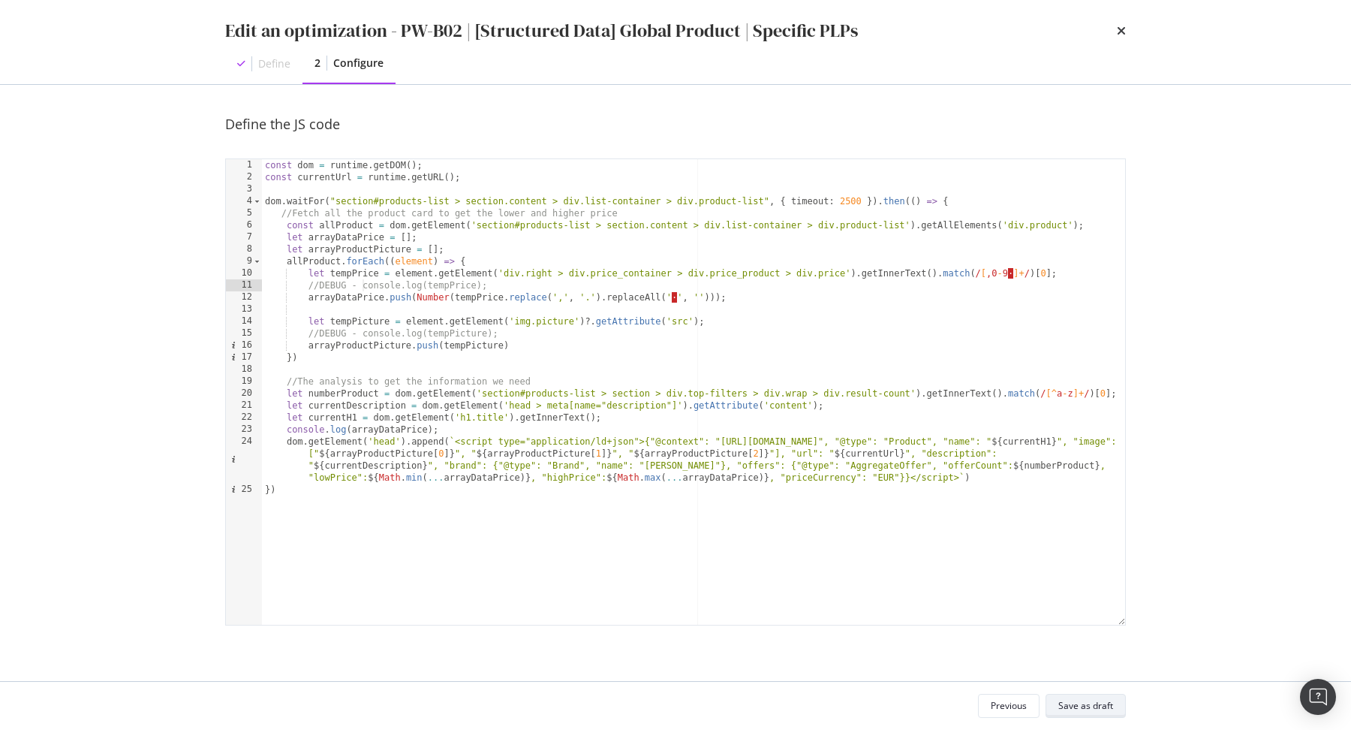
click at [1109, 711] on div "Save as draft" at bounding box center [1086, 705] width 55 height 13
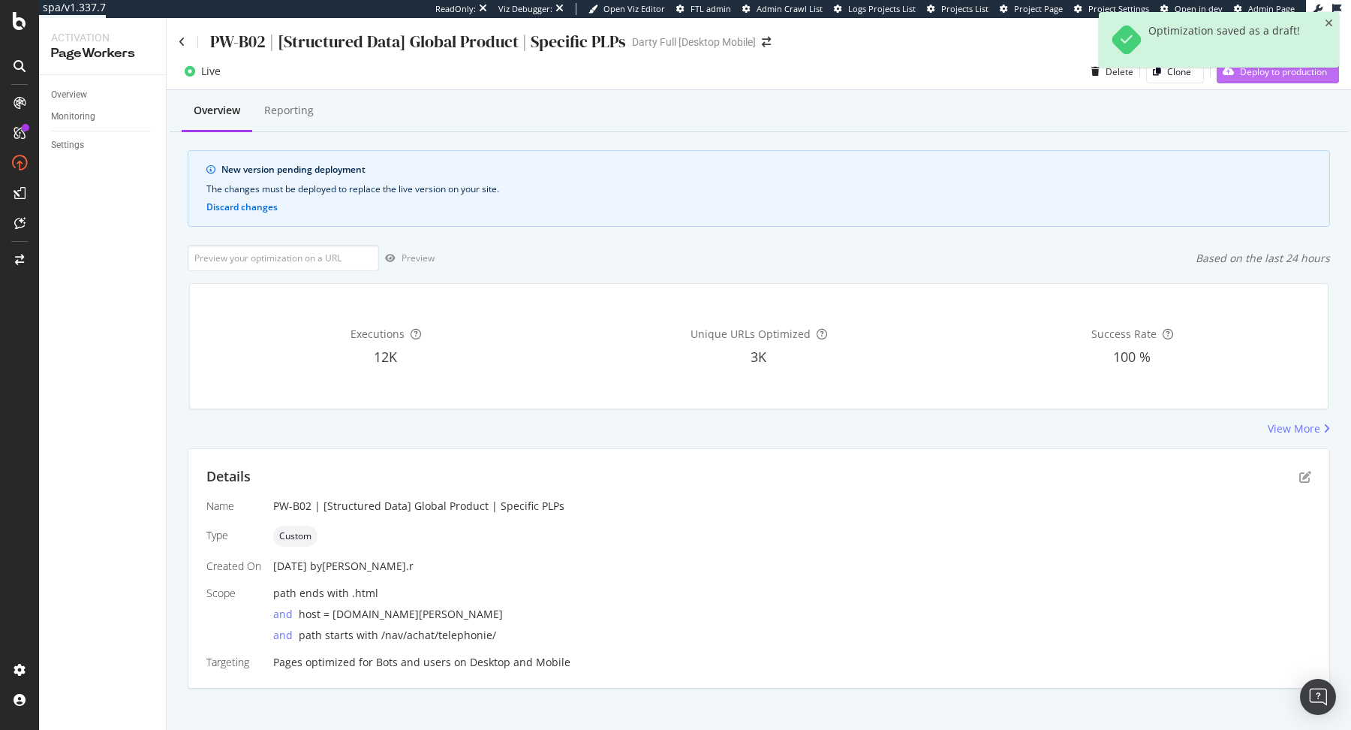
click at [1257, 81] on div "Deploy to production" at bounding box center [1272, 71] width 110 height 23
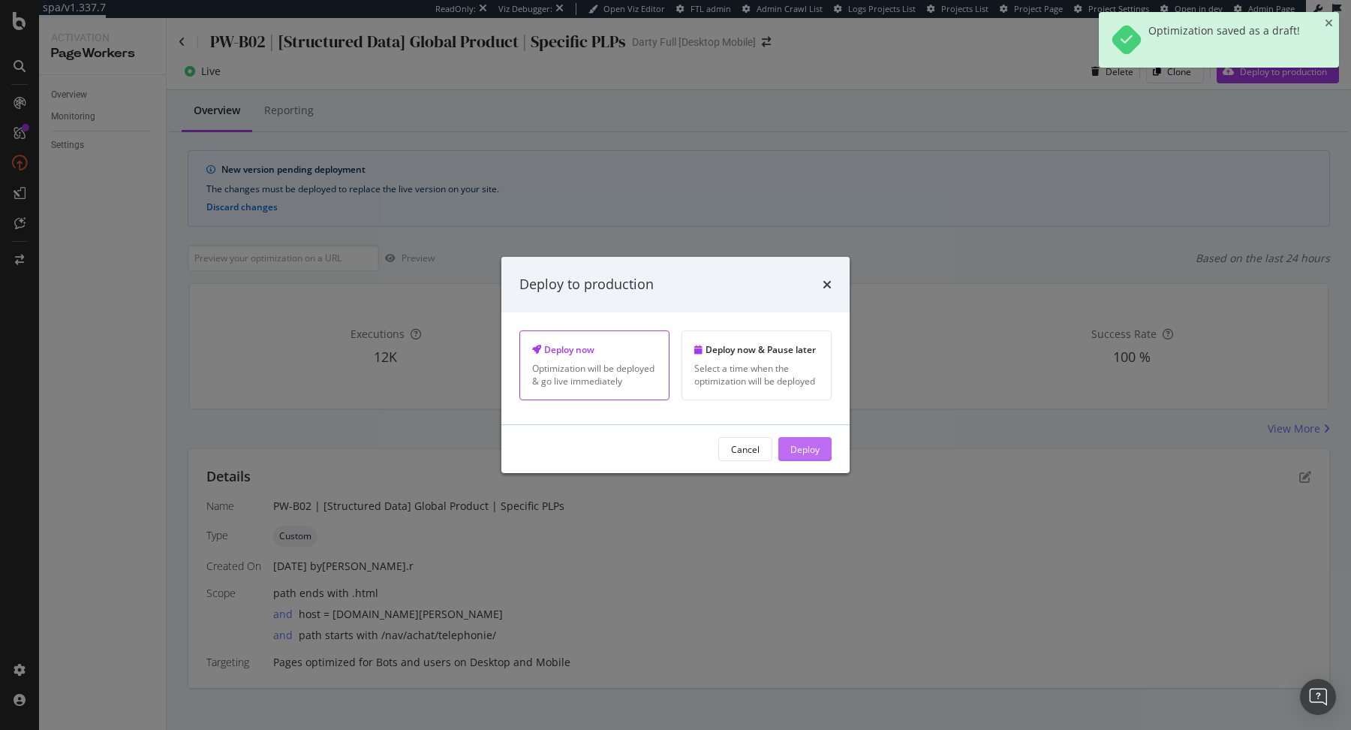
click at [819, 447] on div "Deploy" at bounding box center [805, 448] width 29 height 13
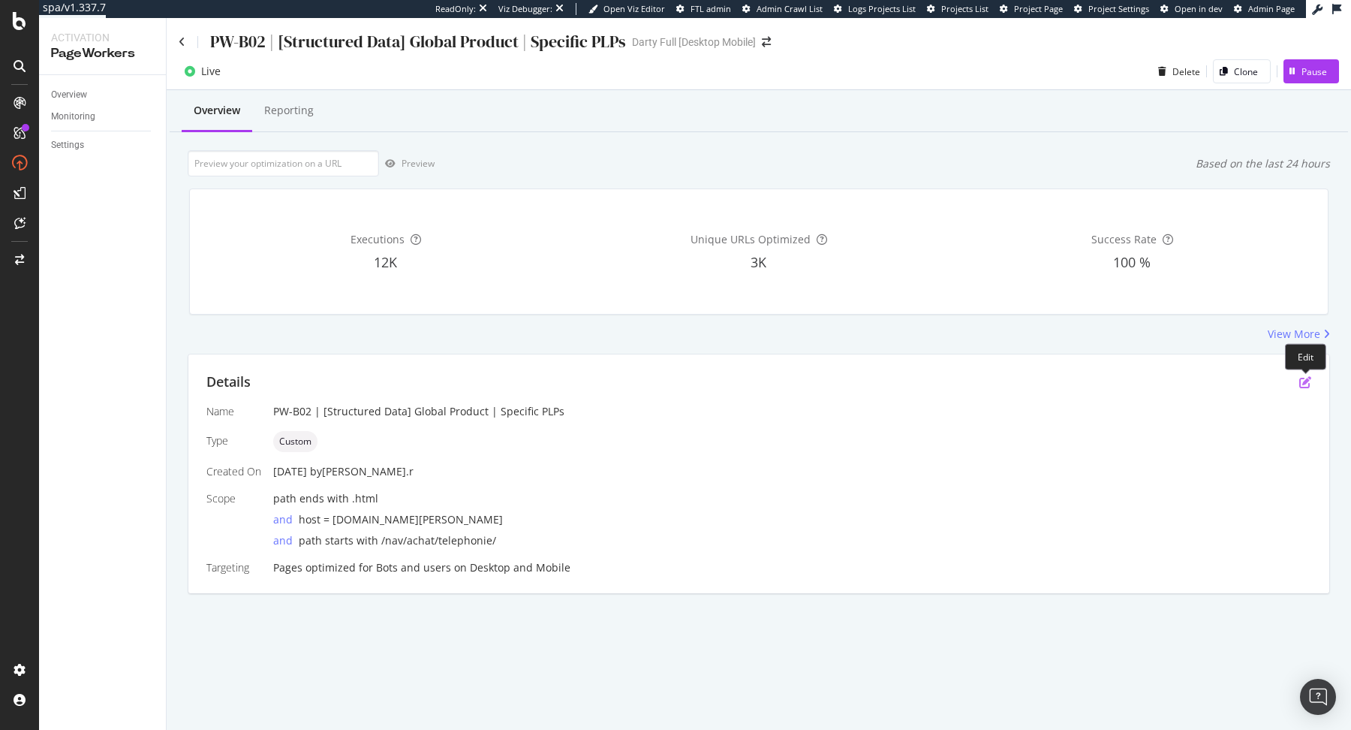
click at [1306, 384] on icon "pen-to-square" at bounding box center [1306, 382] width 12 height 12
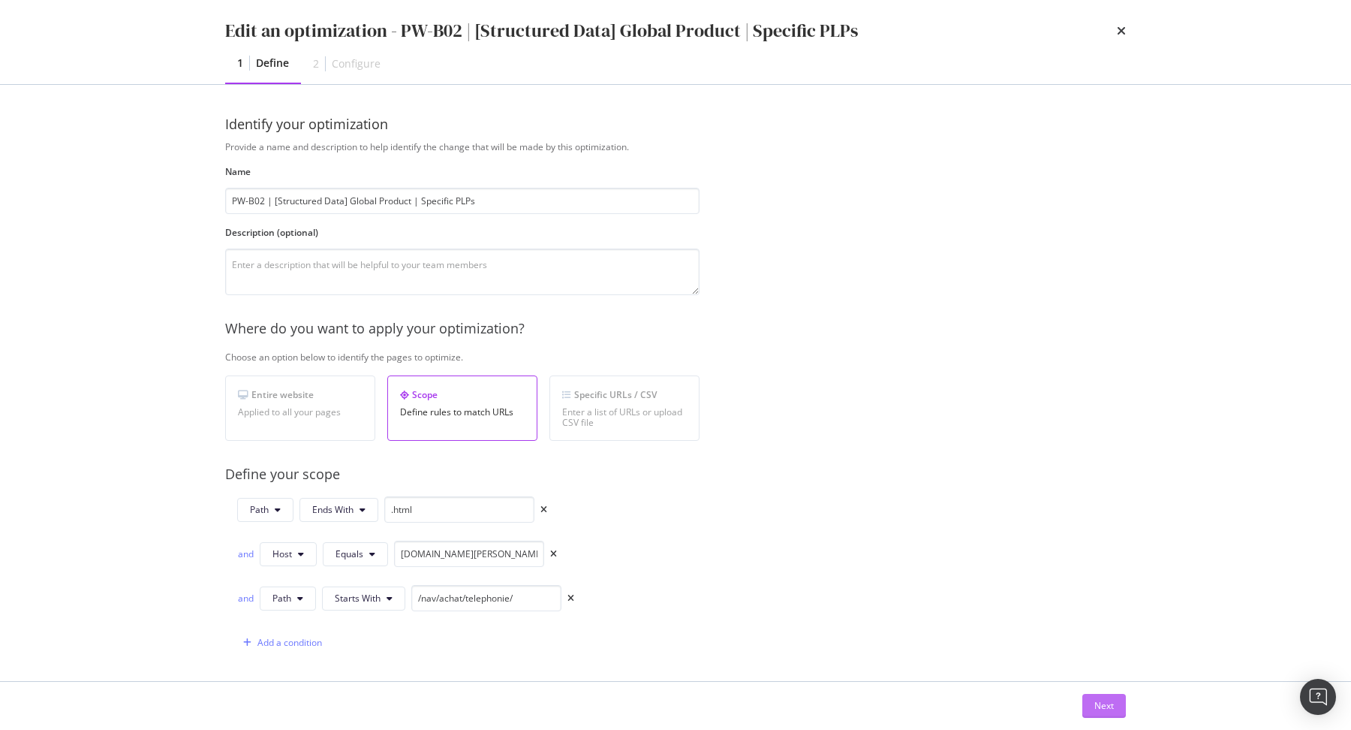
click at [1107, 703] on div "Next" at bounding box center [1105, 705] width 20 height 13
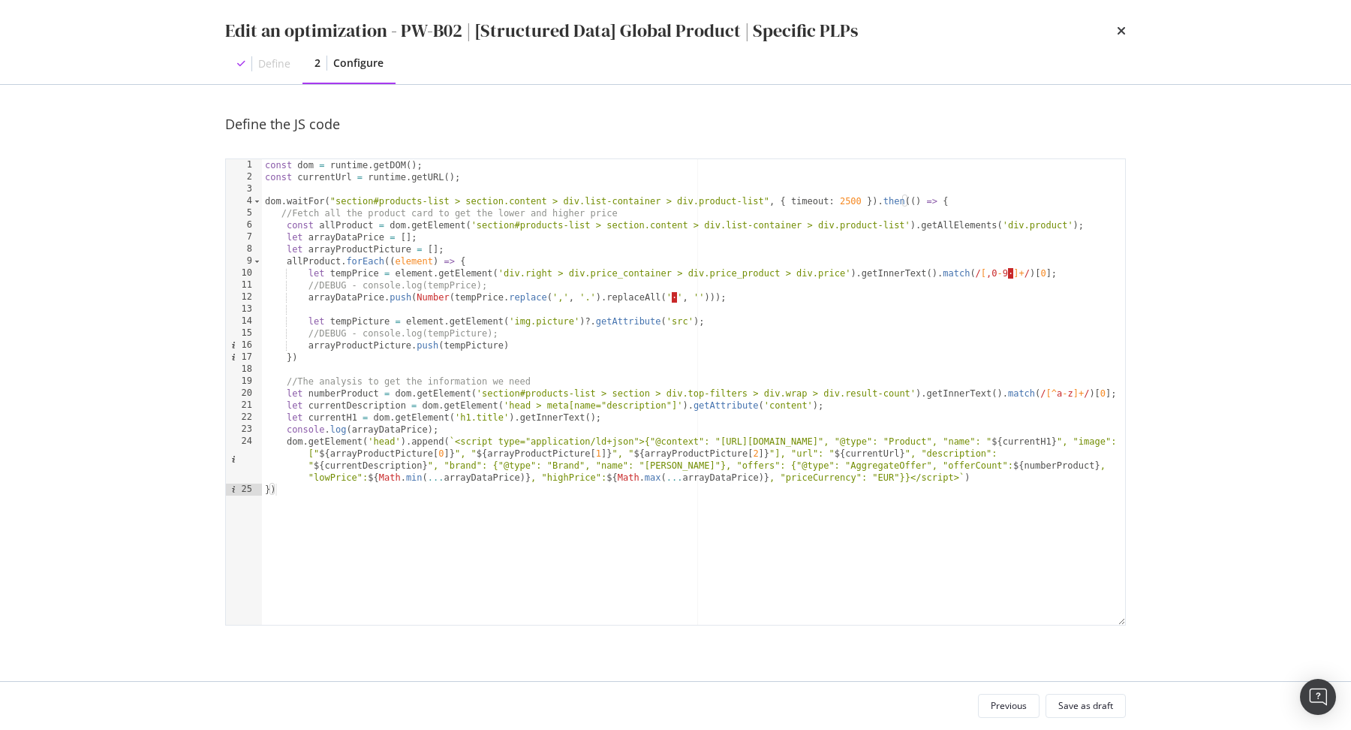
type textarea "console.log(arrayDataPrice);"
click at [484, 428] on div "const dom = runtime . getDOM ( ) ; const currentUrl = runtime . getURL ( ) ; do…" at bounding box center [694, 404] width 864 height 490
type textarea "let currentH1 = dom.getElement('h1.title').getInnerText();"
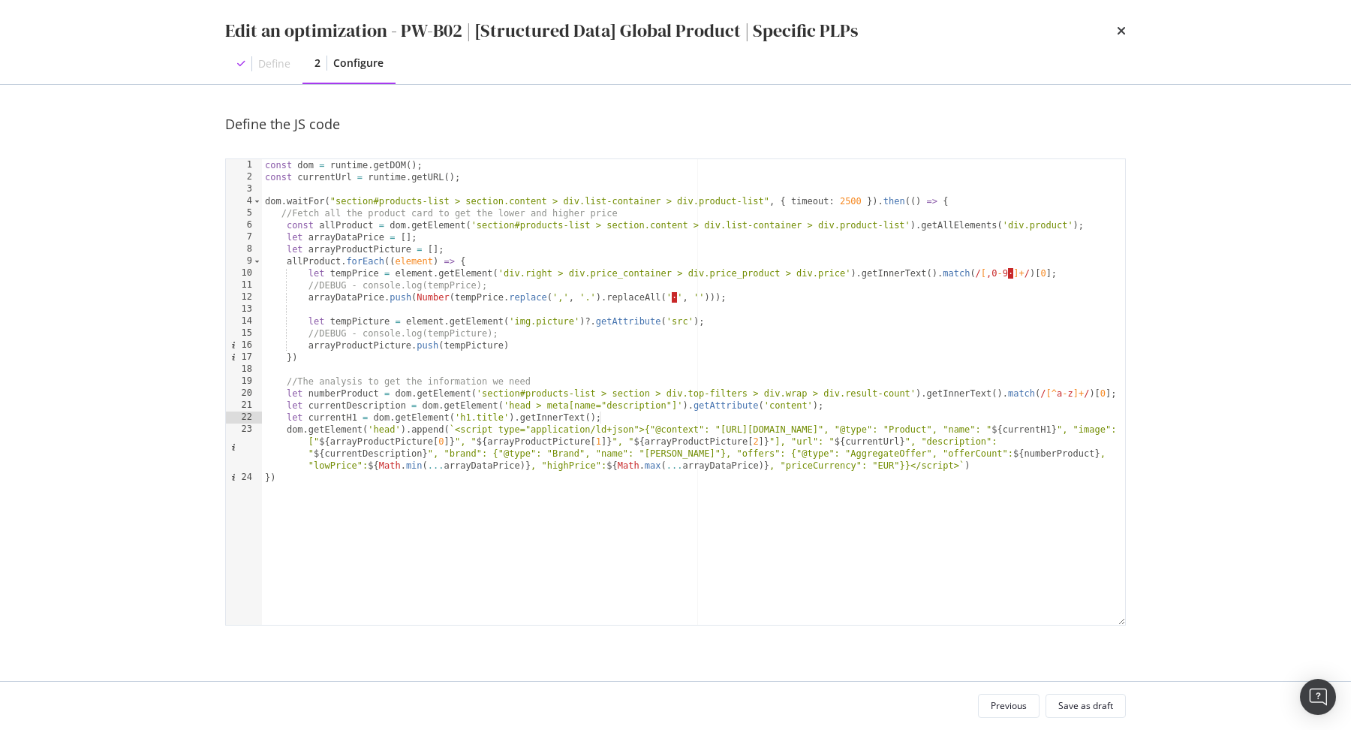
click at [1059, 688] on div "Previous Save as draft" at bounding box center [675, 706] width 961 height 48
click at [1067, 703] on div "Save as draft" at bounding box center [1086, 705] width 55 height 13
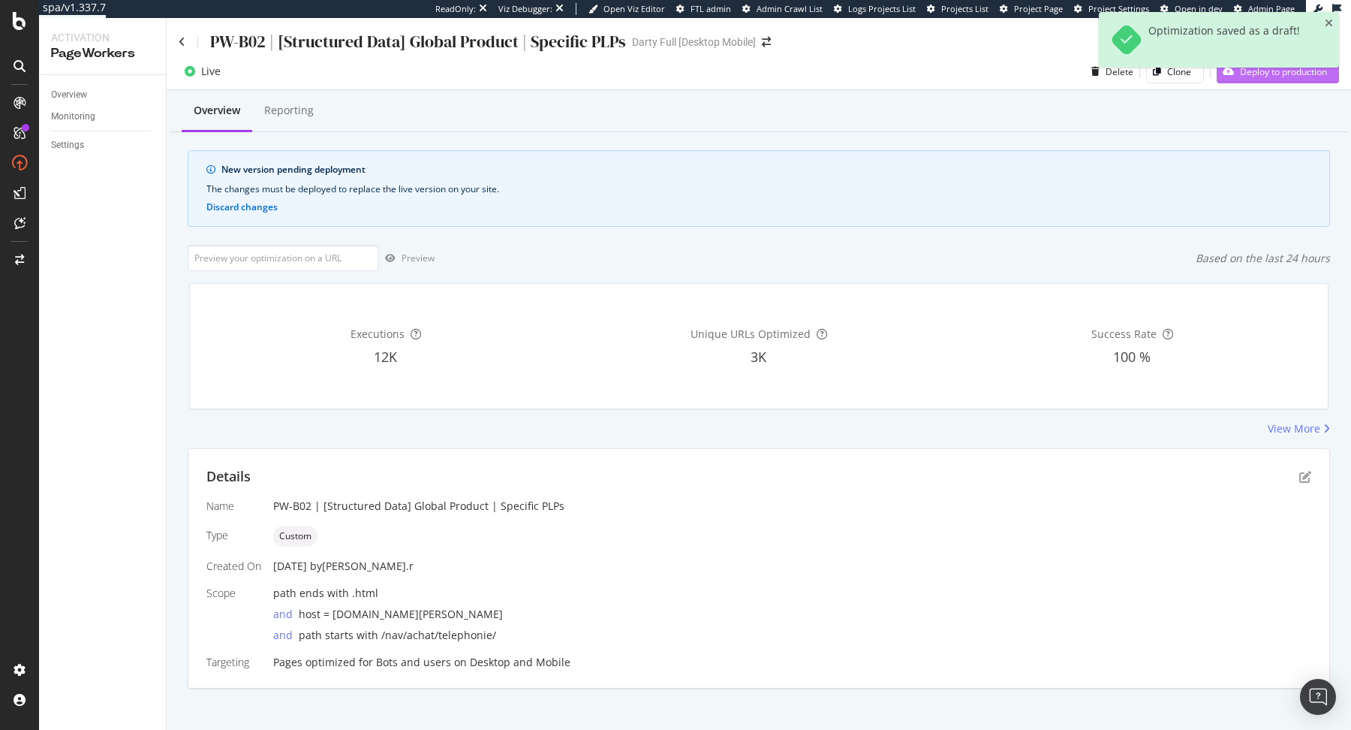
click at [1254, 81] on div "Deploy to production" at bounding box center [1272, 71] width 110 height 23
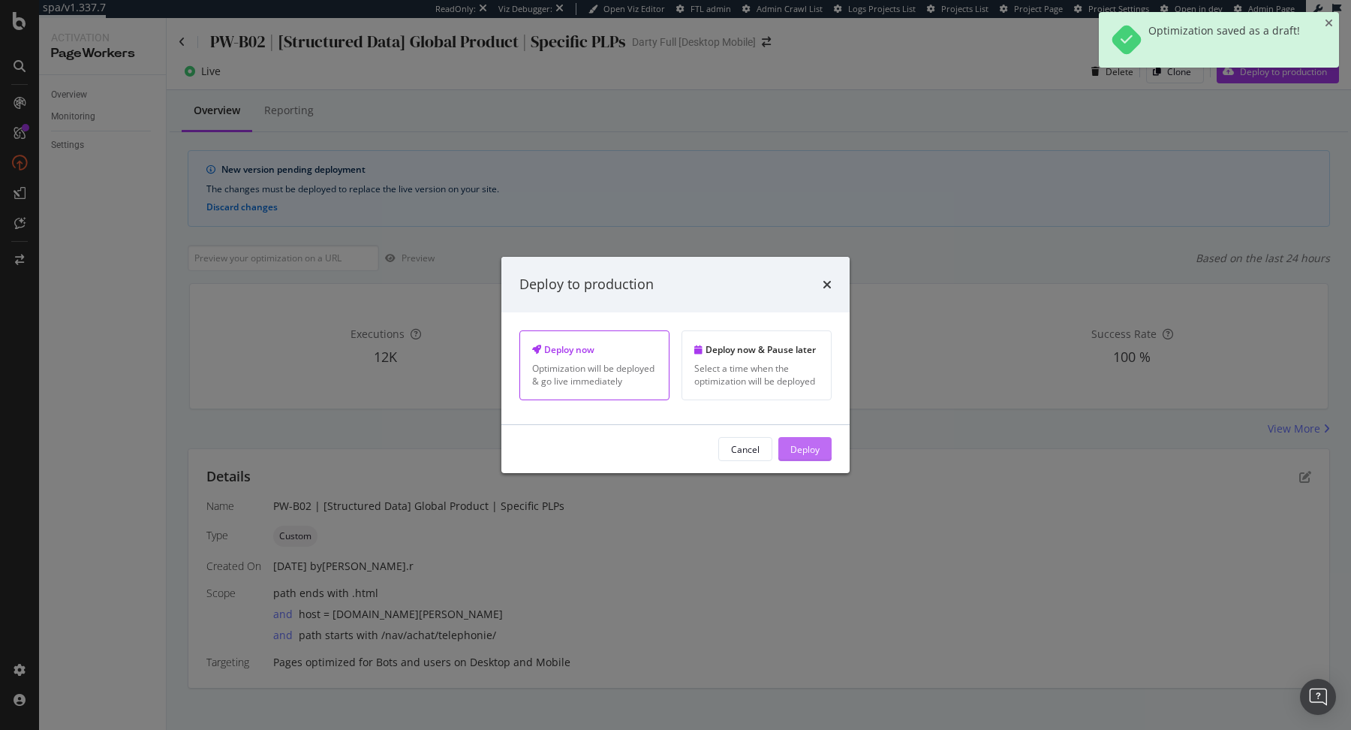
click at [806, 450] on div "Deploy" at bounding box center [805, 448] width 29 height 13
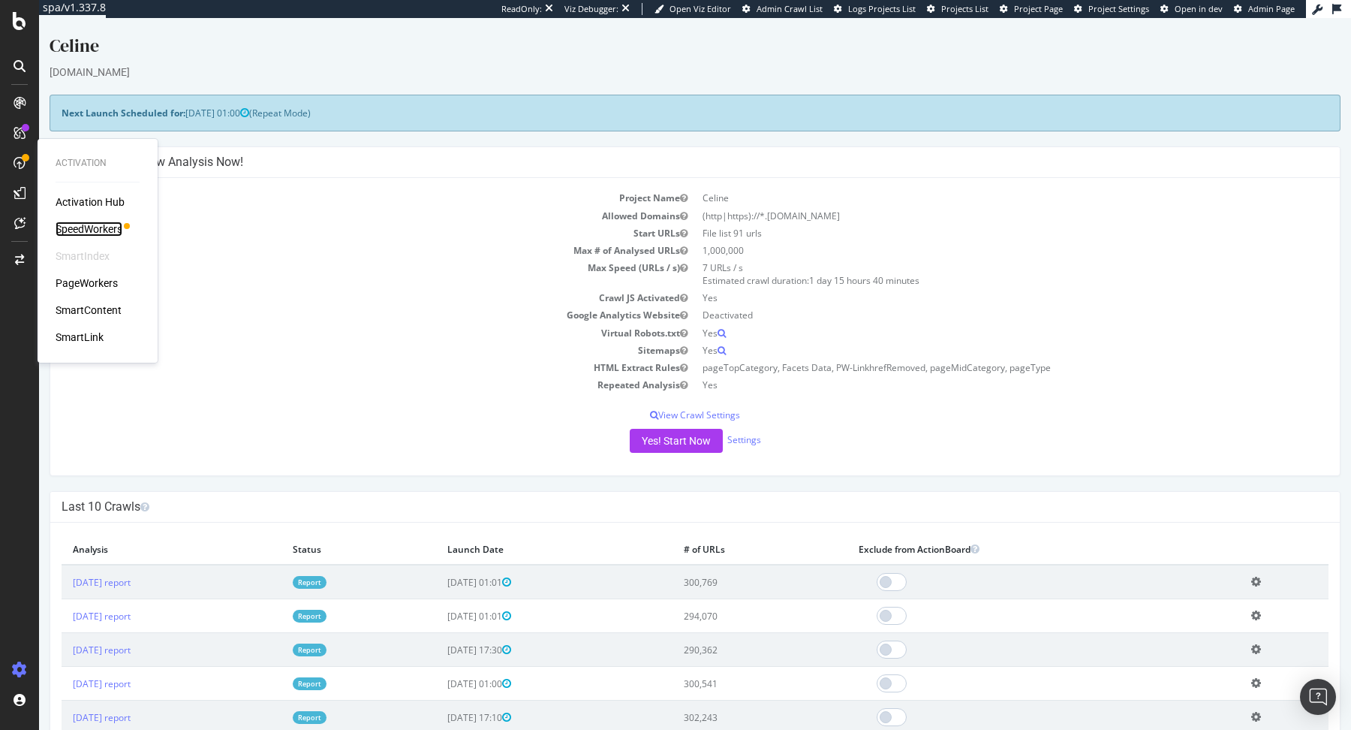
click at [81, 229] on div "SpeedWorkers" at bounding box center [89, 228] width 67 height 15
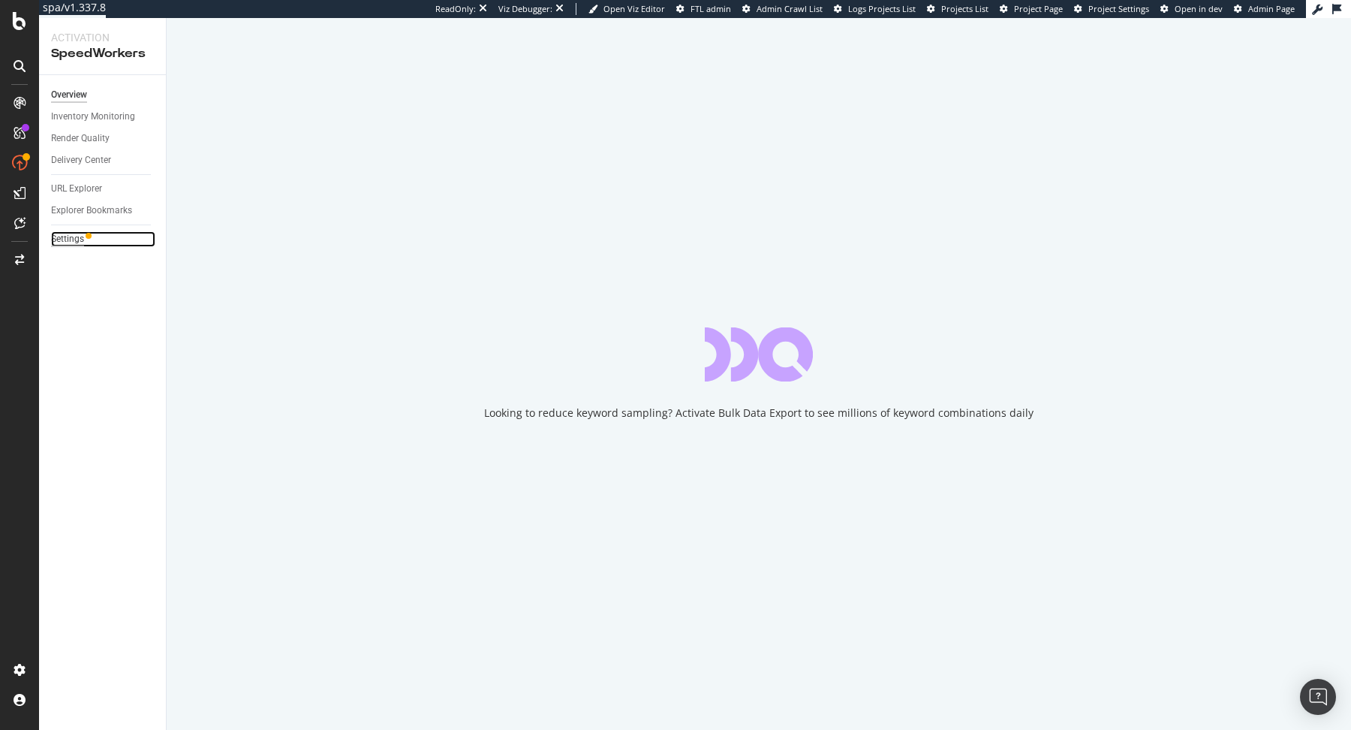
click at [64, 239] on div "Settings" at bounding box center [67, 239] width 33 height 16
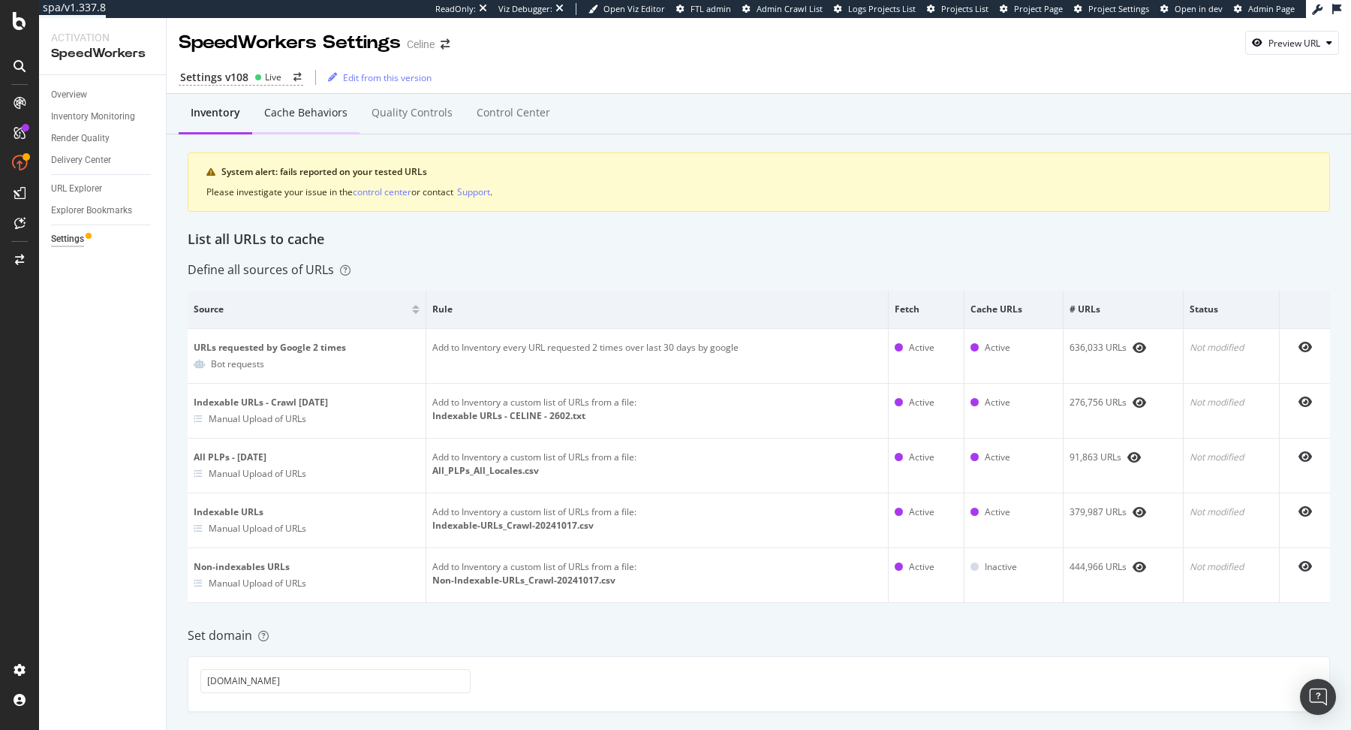
click at [333, 123] on div "Cache behaviors" at bounding box center [305, 113] width 107 height 41
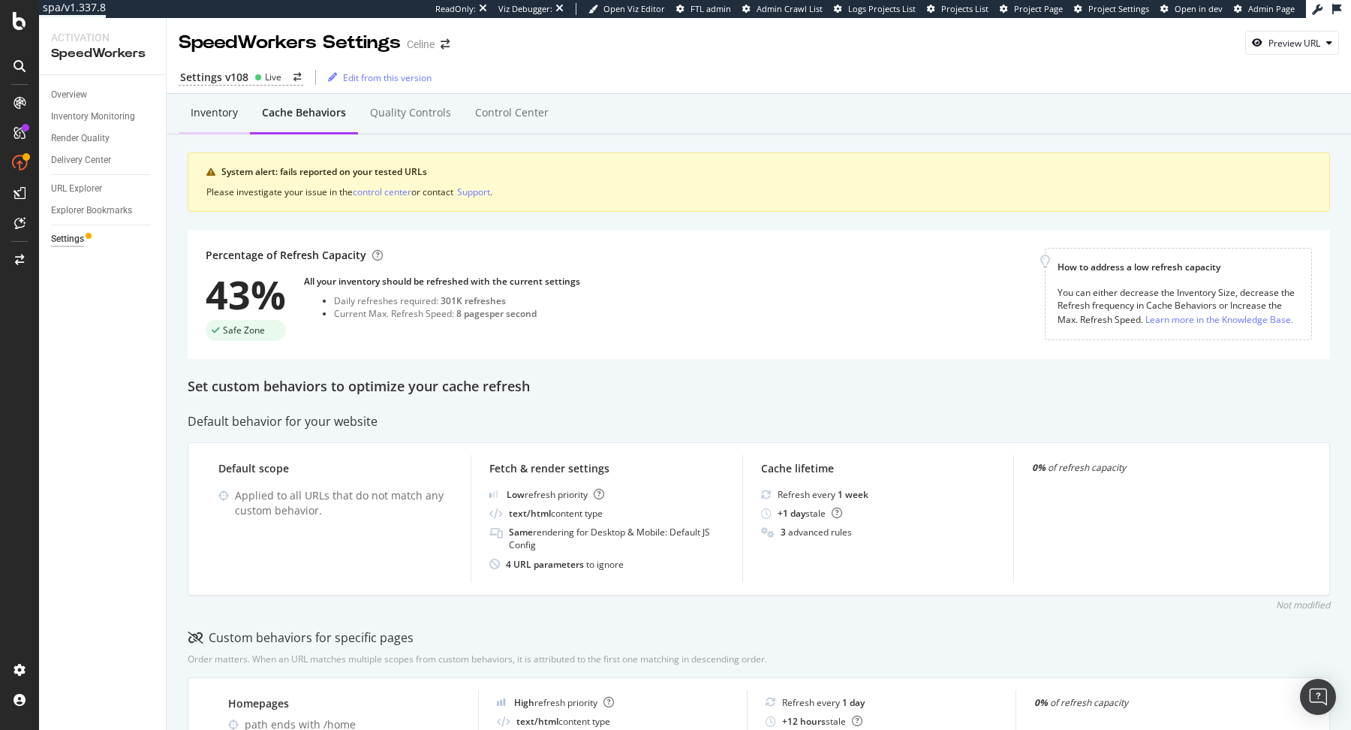
click at [211, 125] on div "Inventory" at bounding box center [214, 113] width 71 height 41
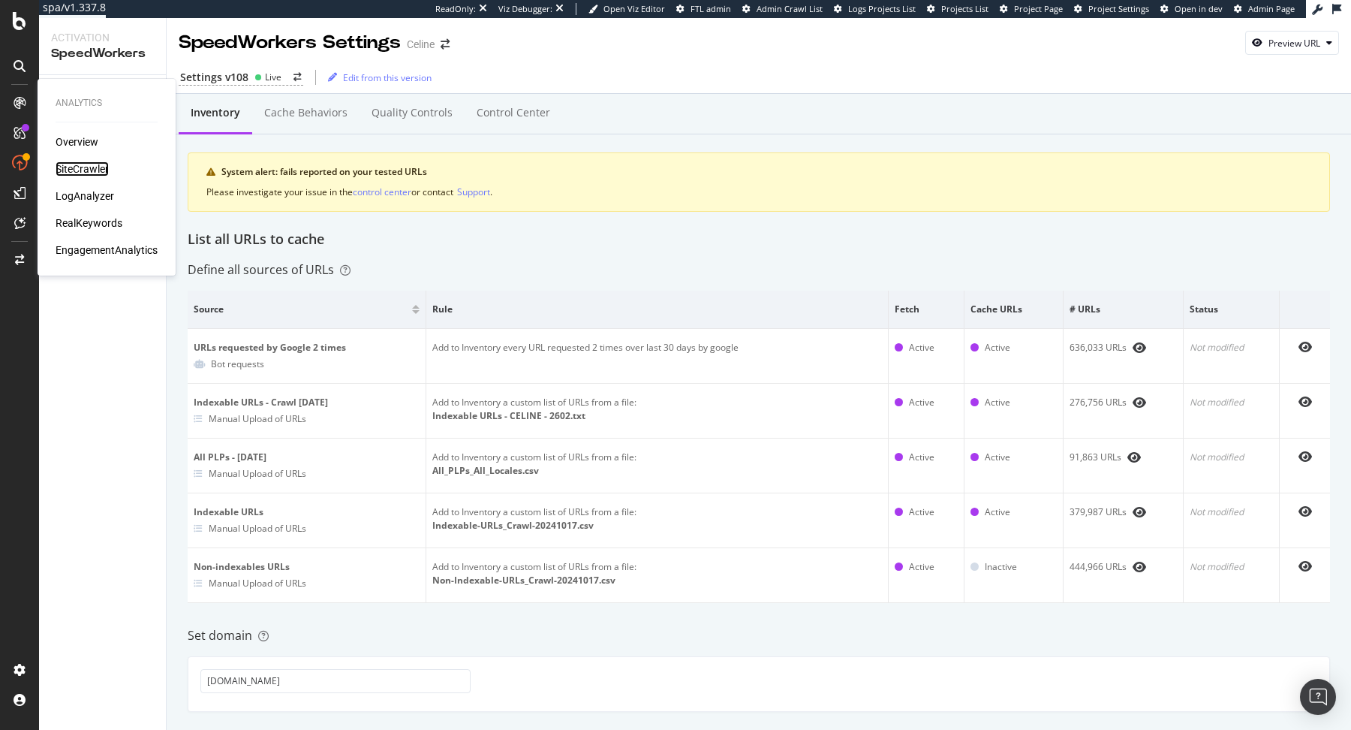
click at [92, 161] on div "SiteCrawler" at bounding box center [82, 168] width 53 height 15
click at [258, 74] on icon at bounding box center [259, 78] width 8 height 8
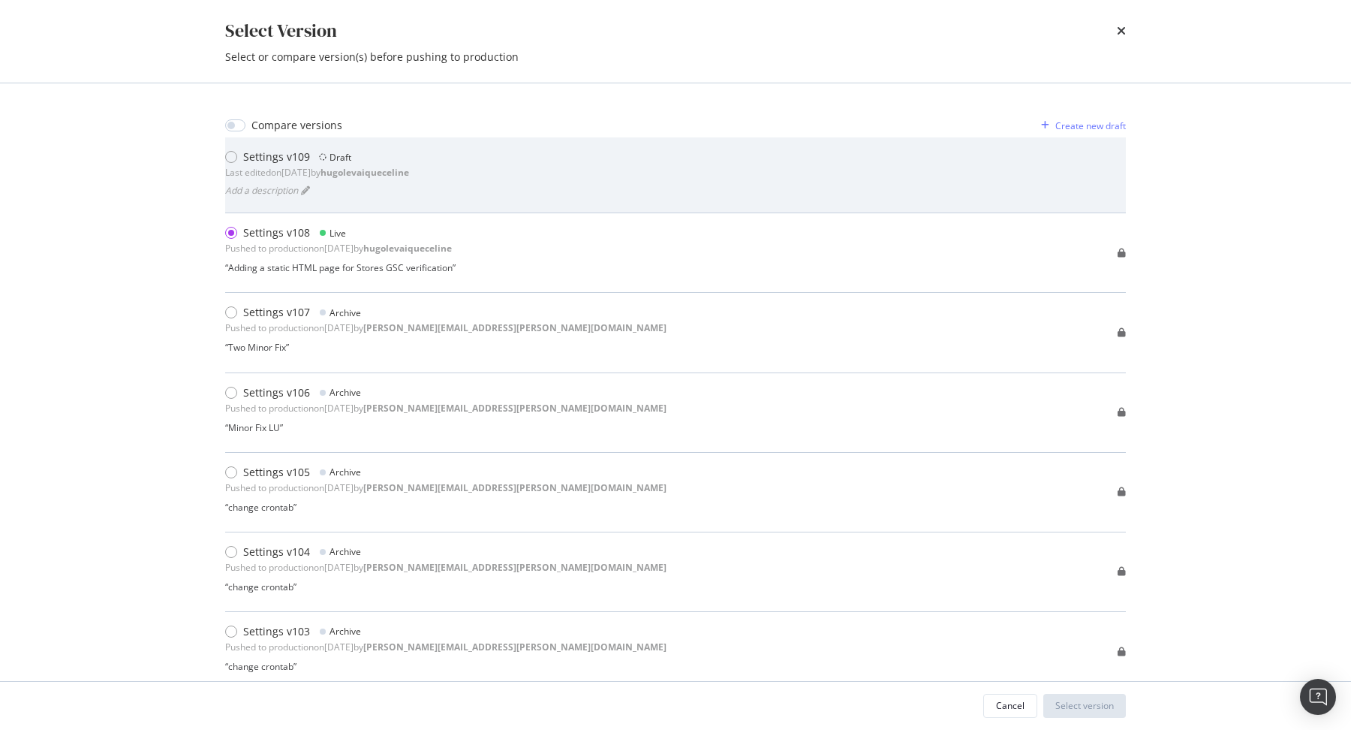
click at [294, 155] on div "Settings v109" at bounding box center [276, 156] width 67 height 15
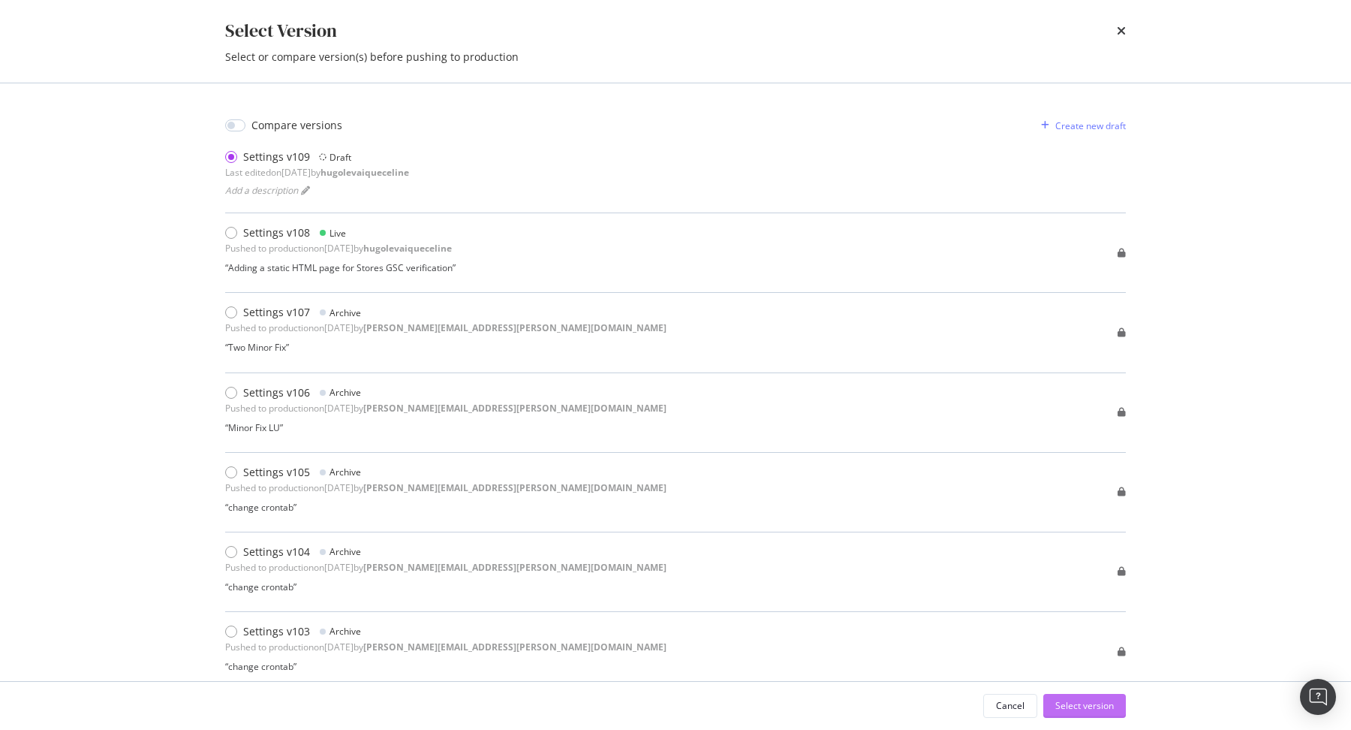
click at [679, 704] on div "Select version" at bounding box center [1085, 705] width 59 height 13
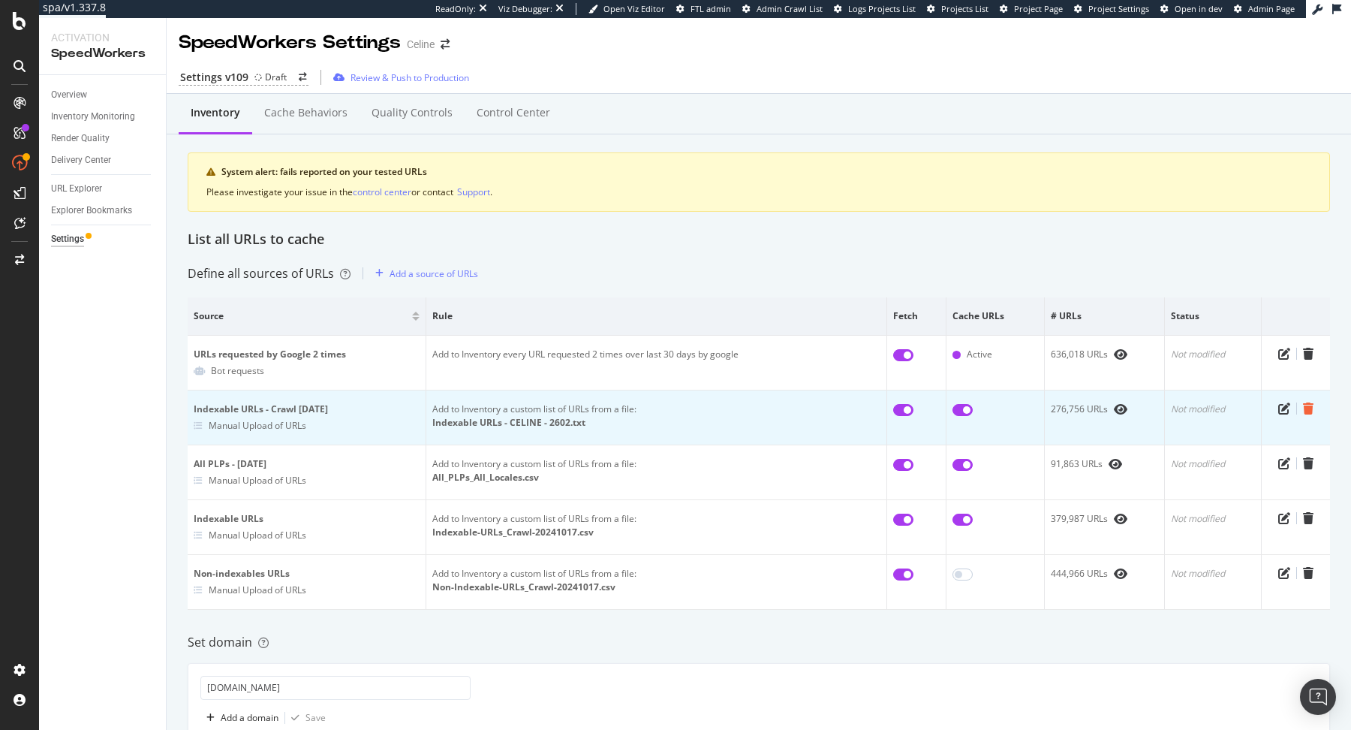
click at [679, 411] on icon "trash" at bounding box center [1308, 408] width 11 height 12
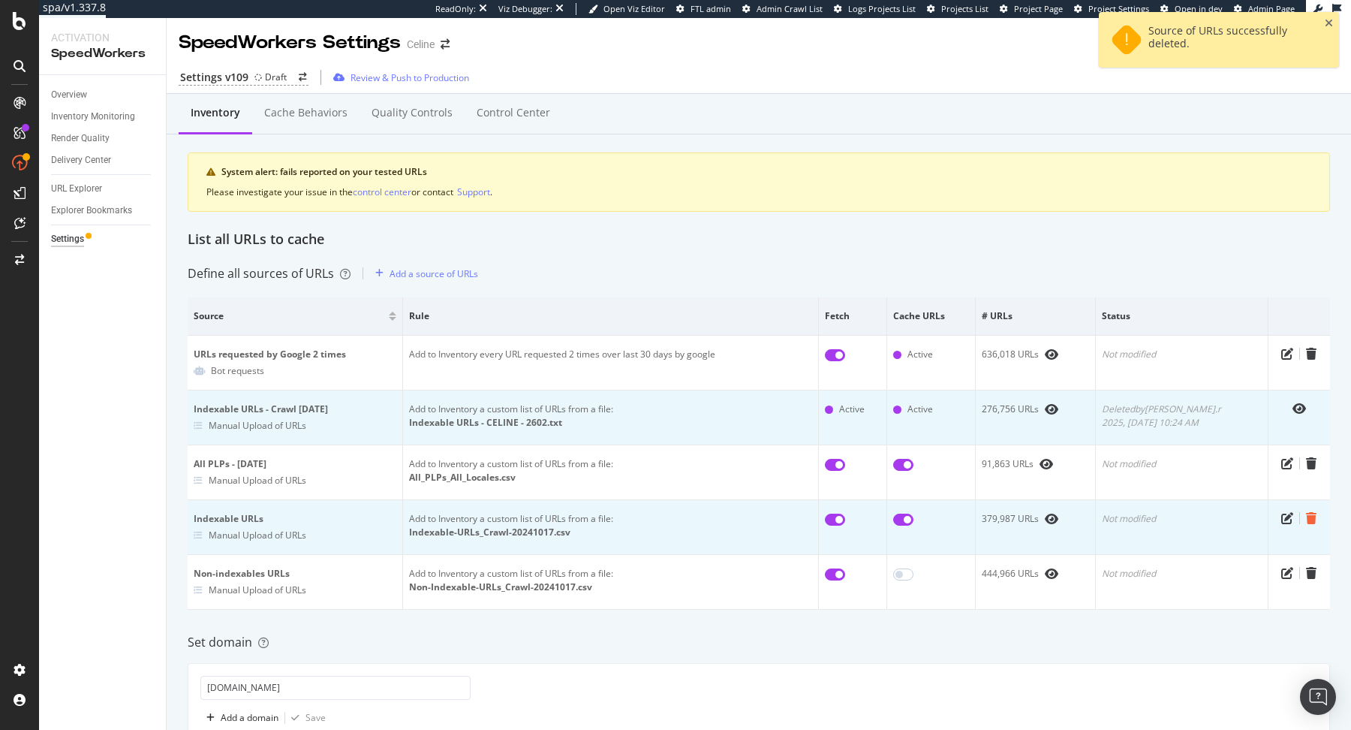
click at [679, 514] on icon "trash" at bounding box center [1311, 518] width 11 height 12
click at [468, 273] on div "Add a source of URLs" at bounding box center [434, 273] width 89 height 13
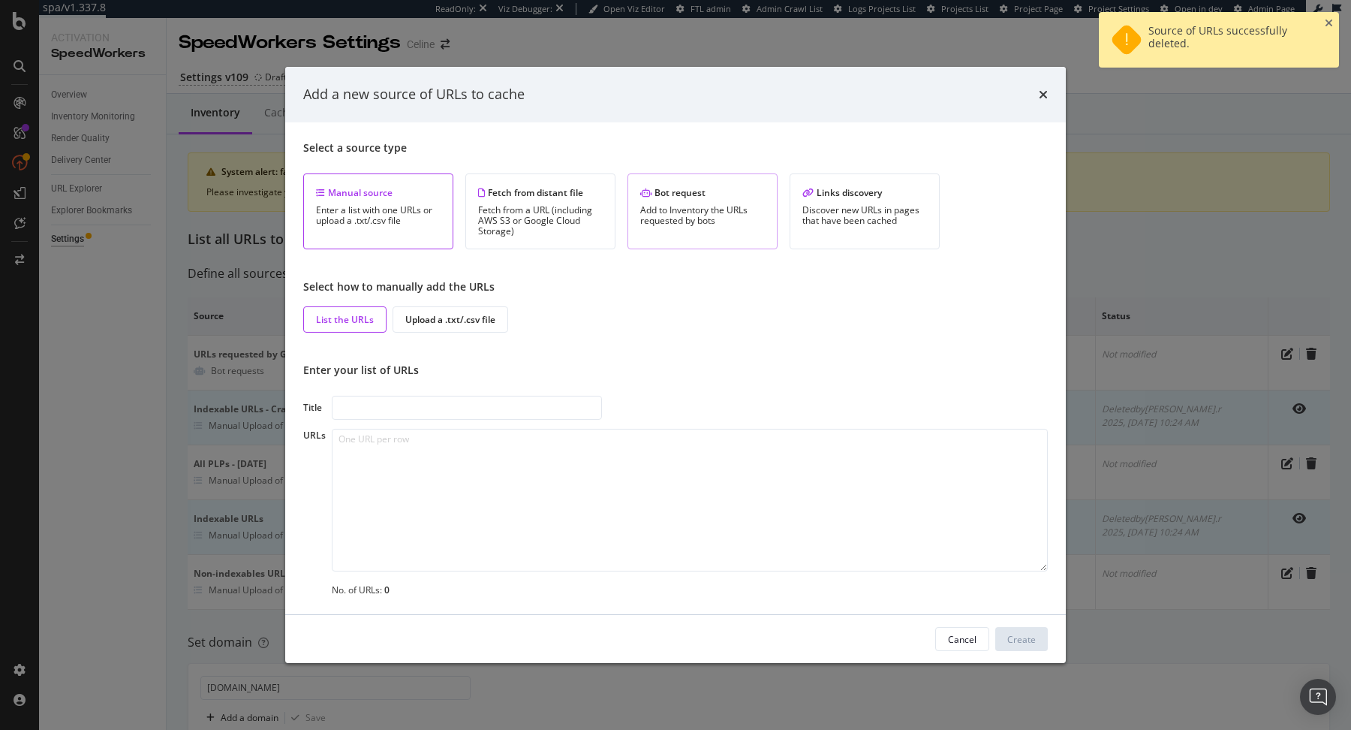
click at [654, 221] on div "Add to Inventory the URLs requested by bots" at bounding box center [702, 215] width 125 height 21
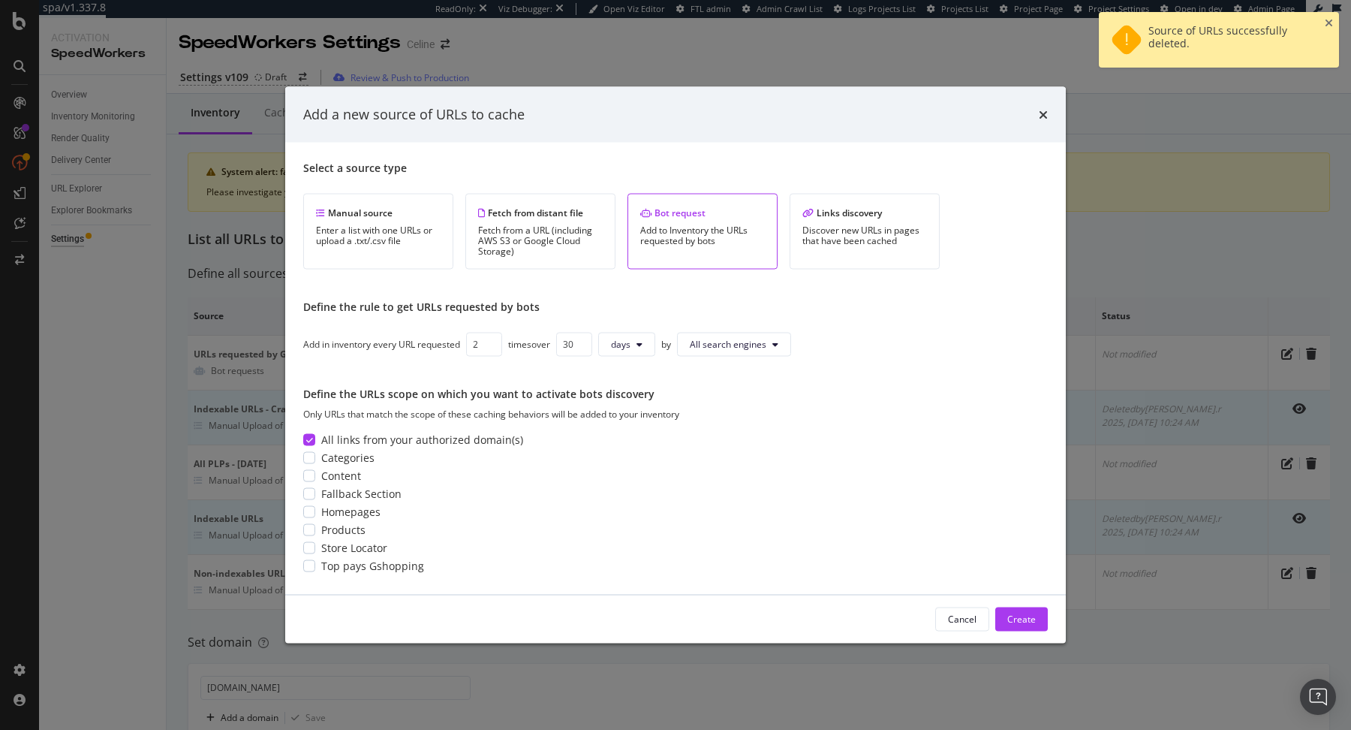
click at [493, 341] on input "2" at bounding box center [484, 344] width 36 height 24
type input "3"
click at [493, 341] on input "3" at bounding box center [484, 344] width 36 height 24
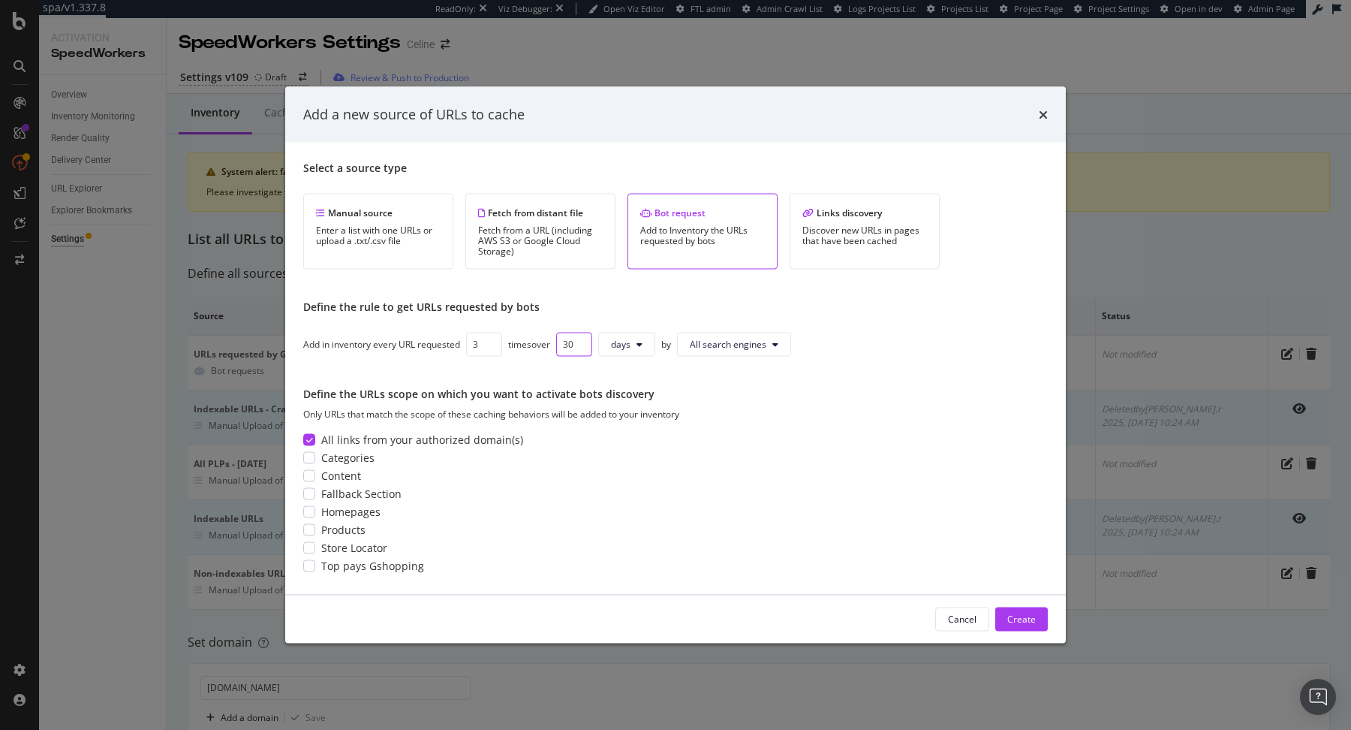
click at [574, 342] on input "30" at bounding box center [574, 344] width 36 height 24
type input "1"
click at [626, 341] on span "day" at bounding box center [618, 344] width 15 height 13
click at [631, 425] on span "month" at bounding box center [628, 430] width 27 height 14
click at [679, 346] on span "All search engines" at bounding box center [735, 344] width 77 height 13
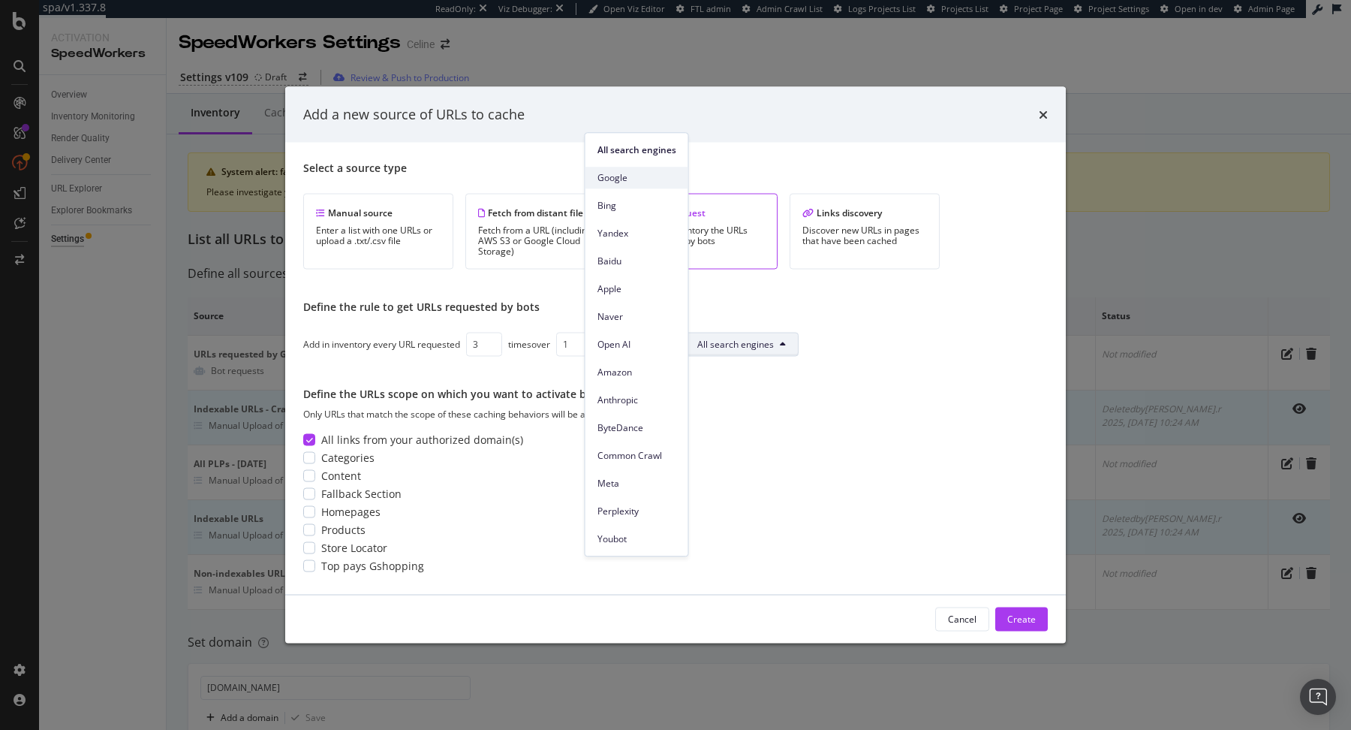
click at [644, 177] on span "Google" at bounding box center [637, 178] width 79 height 14
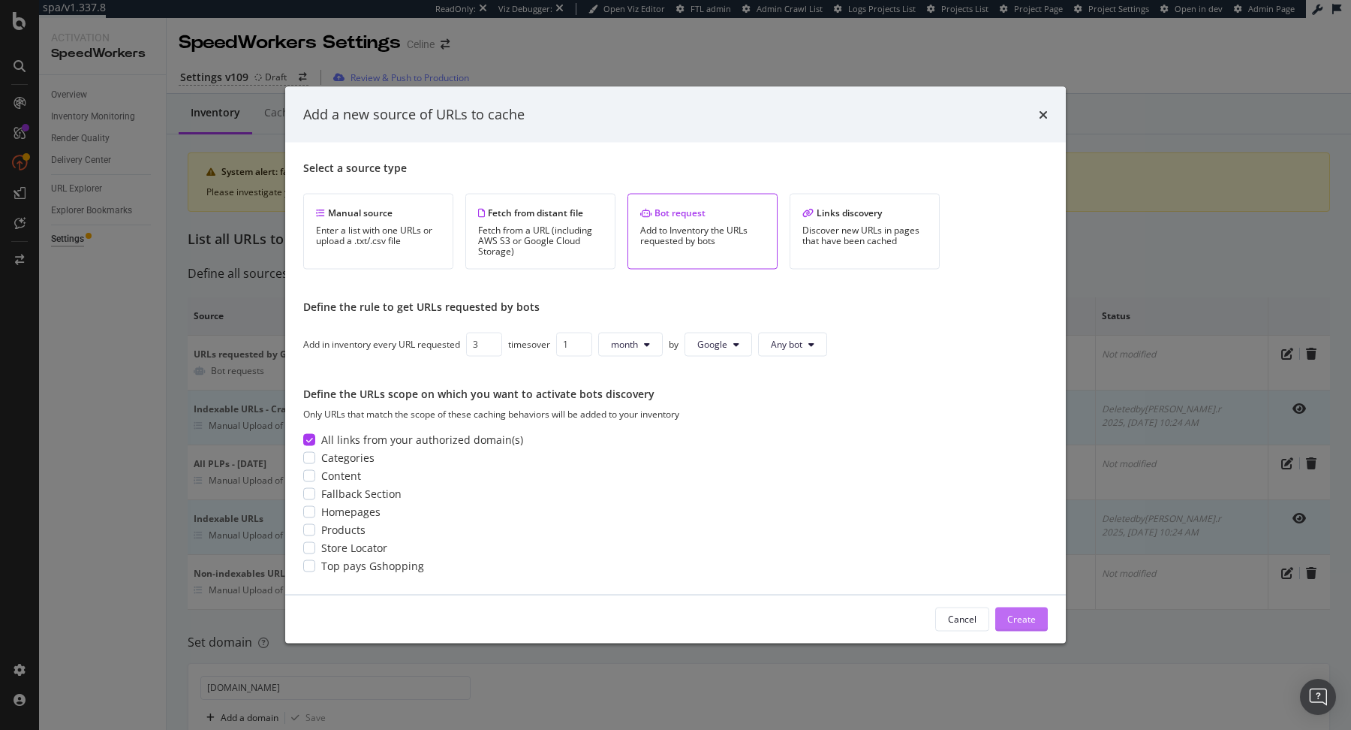
click at [679, 607] on button "Create" at bounding box center [1022, 619] width 53 height 24
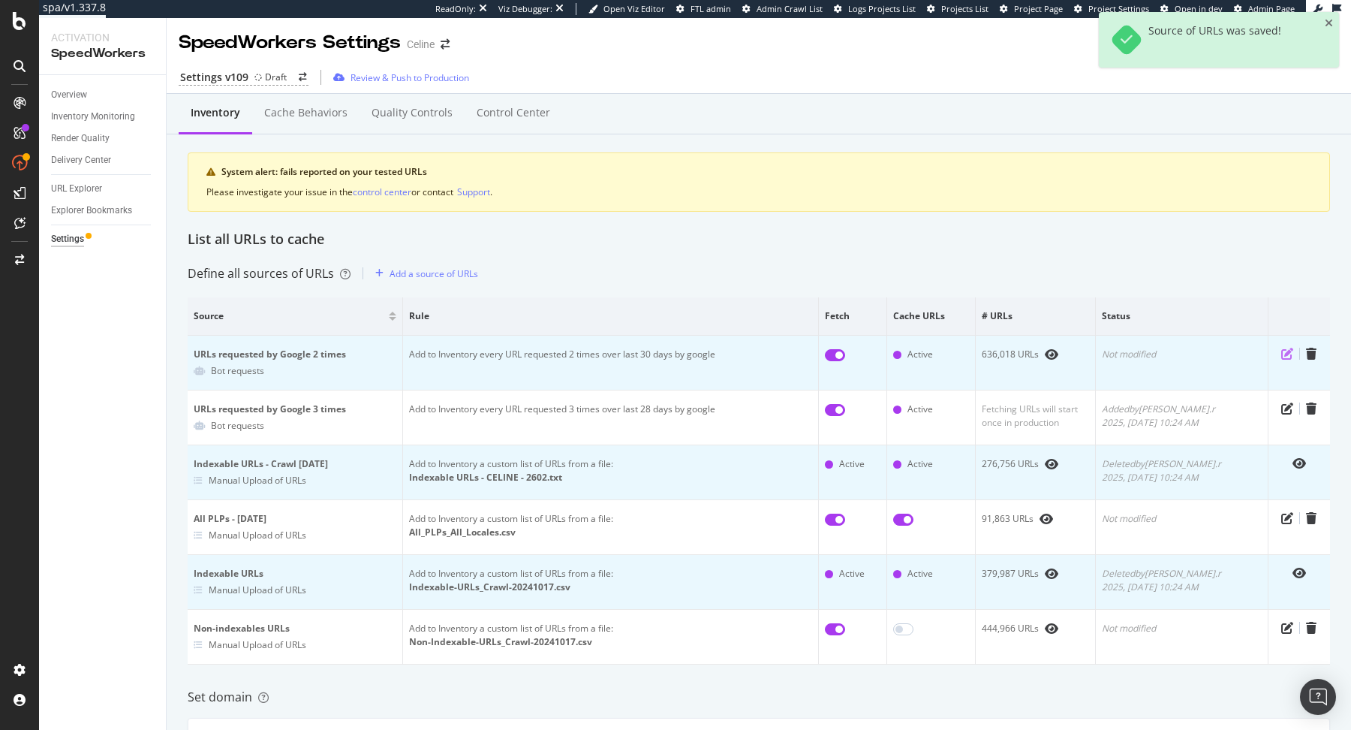
click at [679, 354] on icon "pen-to-square" at bounding box center [1288, 354] width 12 height 12
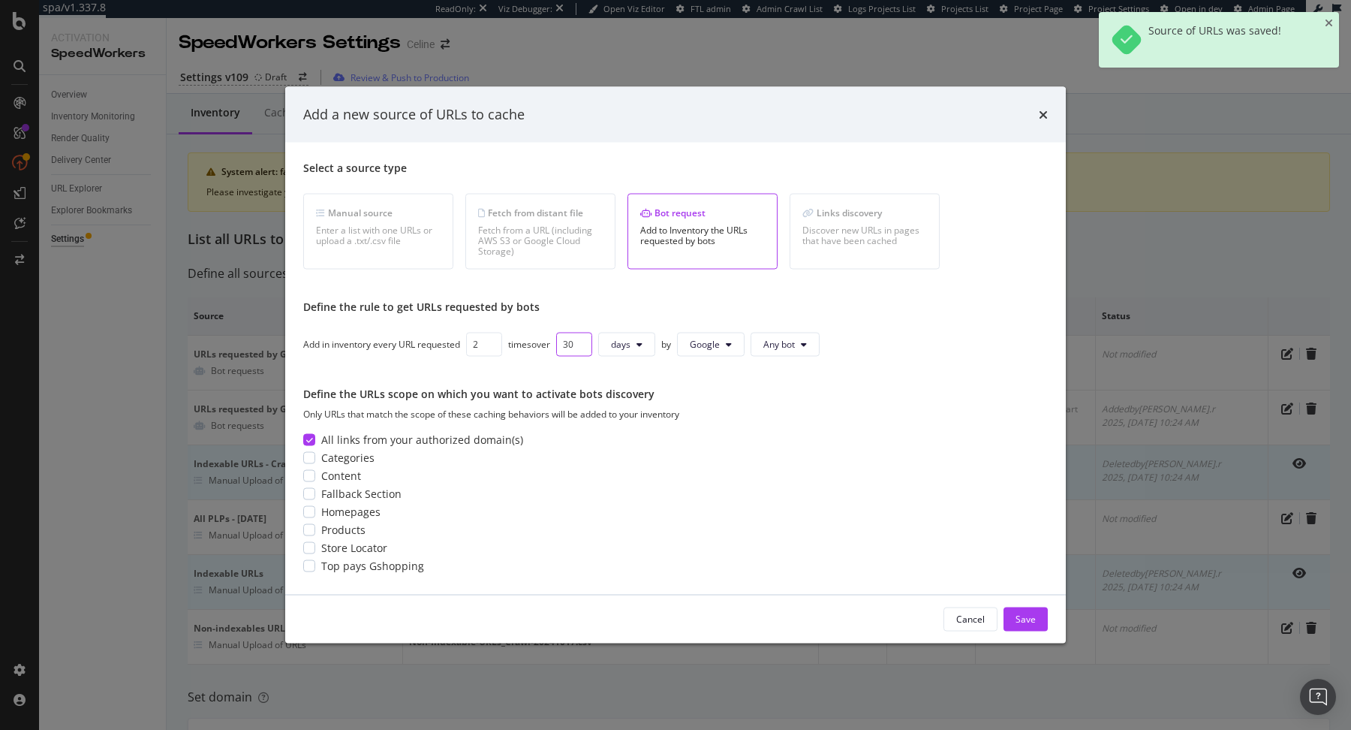
click at [572, 347] on input "30" at bounding box center [574, 344] width 36 height 24
type input "1"
click at [626, 341] on span "day" at bounding box center [618, 344] width 15 height 13
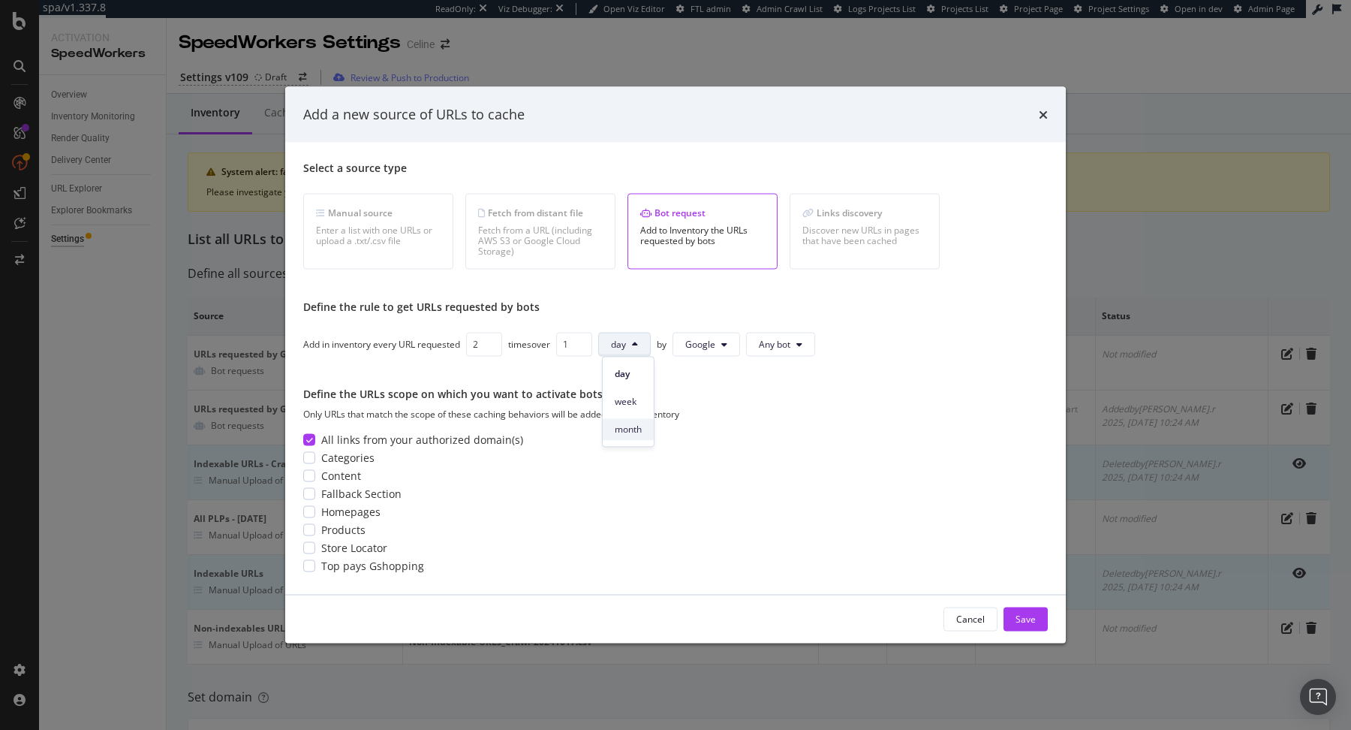
click at [637, 425] on span "month" at bounding box center [628, 430] width 27 height 14
click at [679, 616] on div "Save" at bounding box center [1026, 619] width 20 height 13
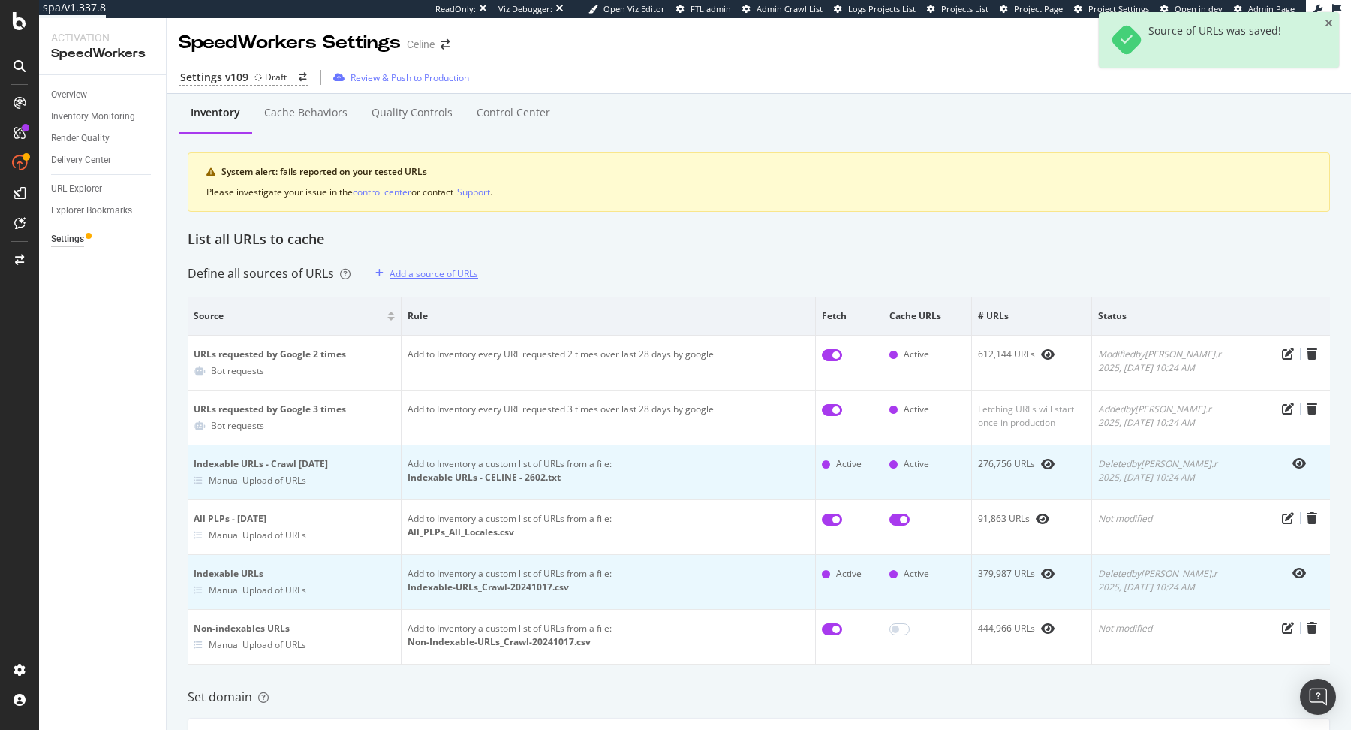
click at [415, 267] on div "Add a source of URLs" at bounding box center [434, 273] width 89 height 13
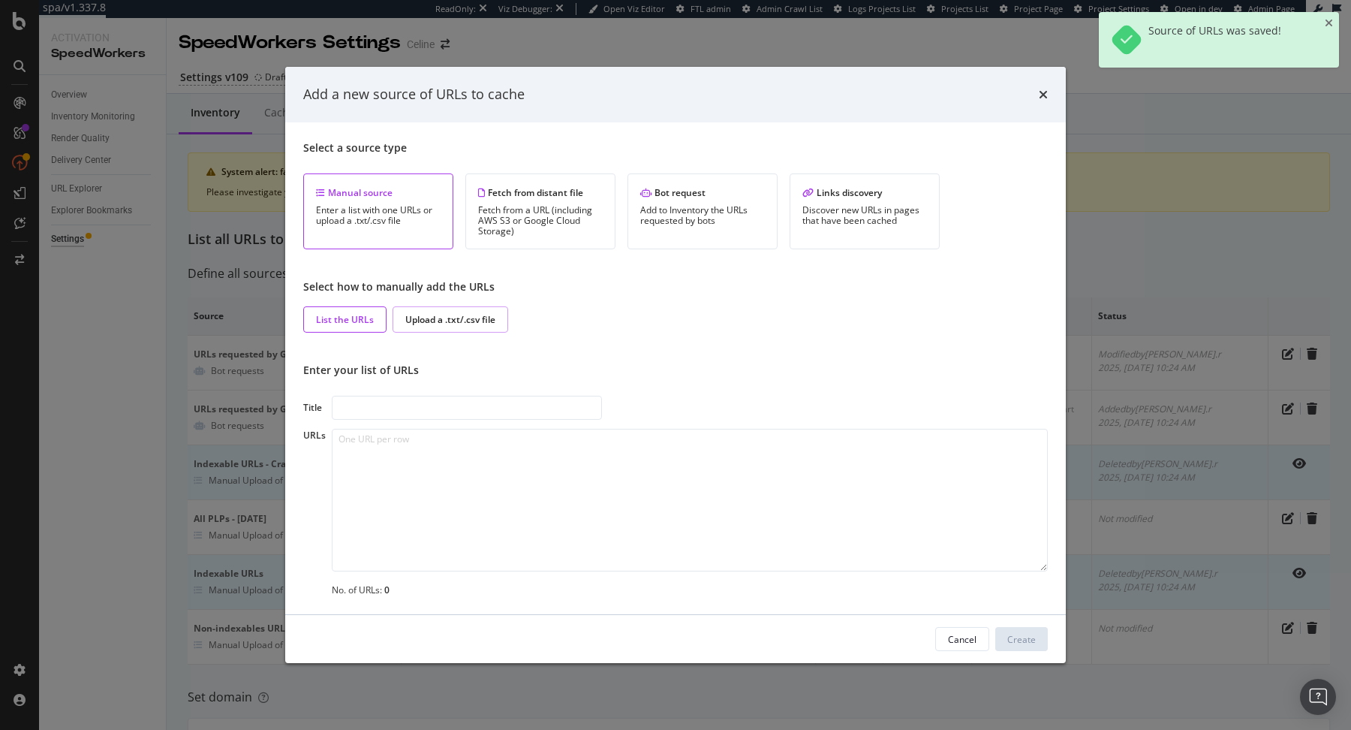
click at [429, 315] on div "Upload a .txt/.csv file" at bounding box center [450, 319] width 90 height 13
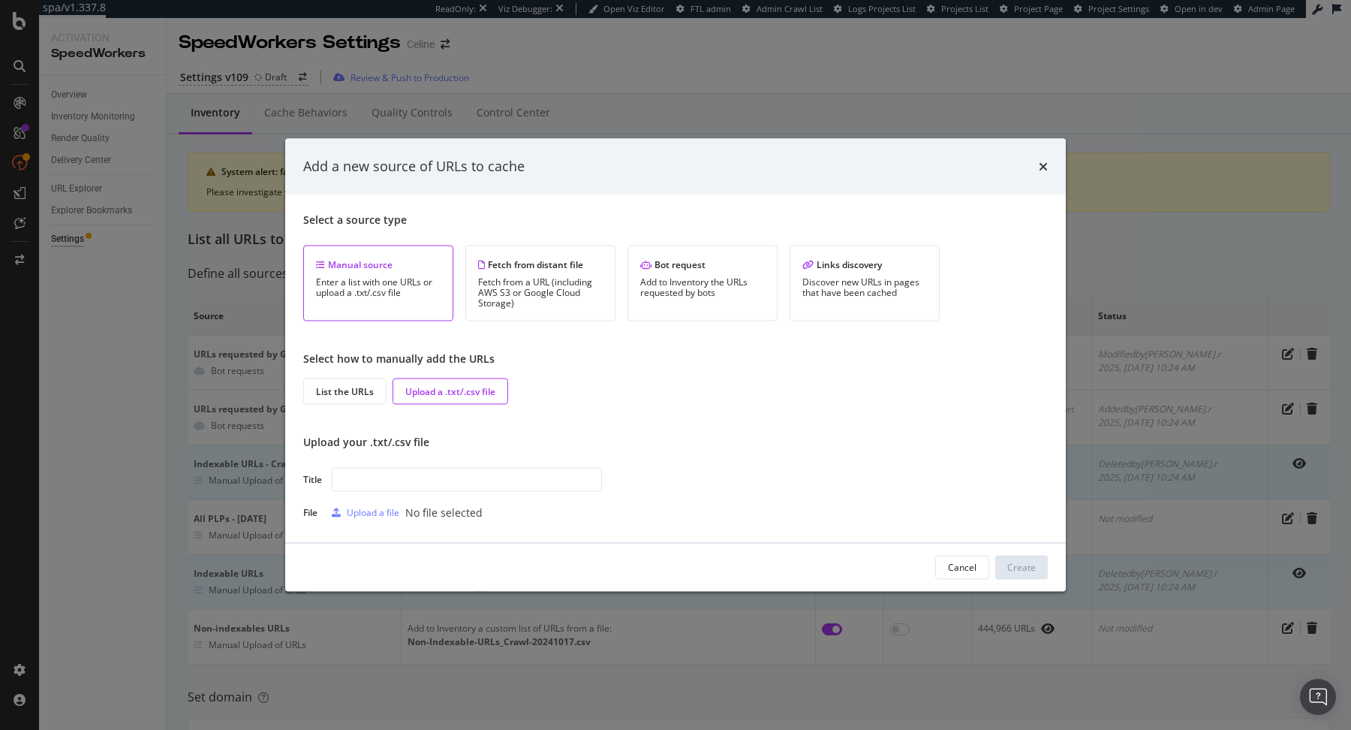
click at [401, 482] on input "modal" at bounding box center [467, 479] width 270 height 24
type input "Store Locator URLs"
click at [378, 517] on div "Upload a file" at bounding box center [373, 512] width 53 height 13
click at [679, 562] on div "Create" at bounding box center [1022, 567] width 29 height 13
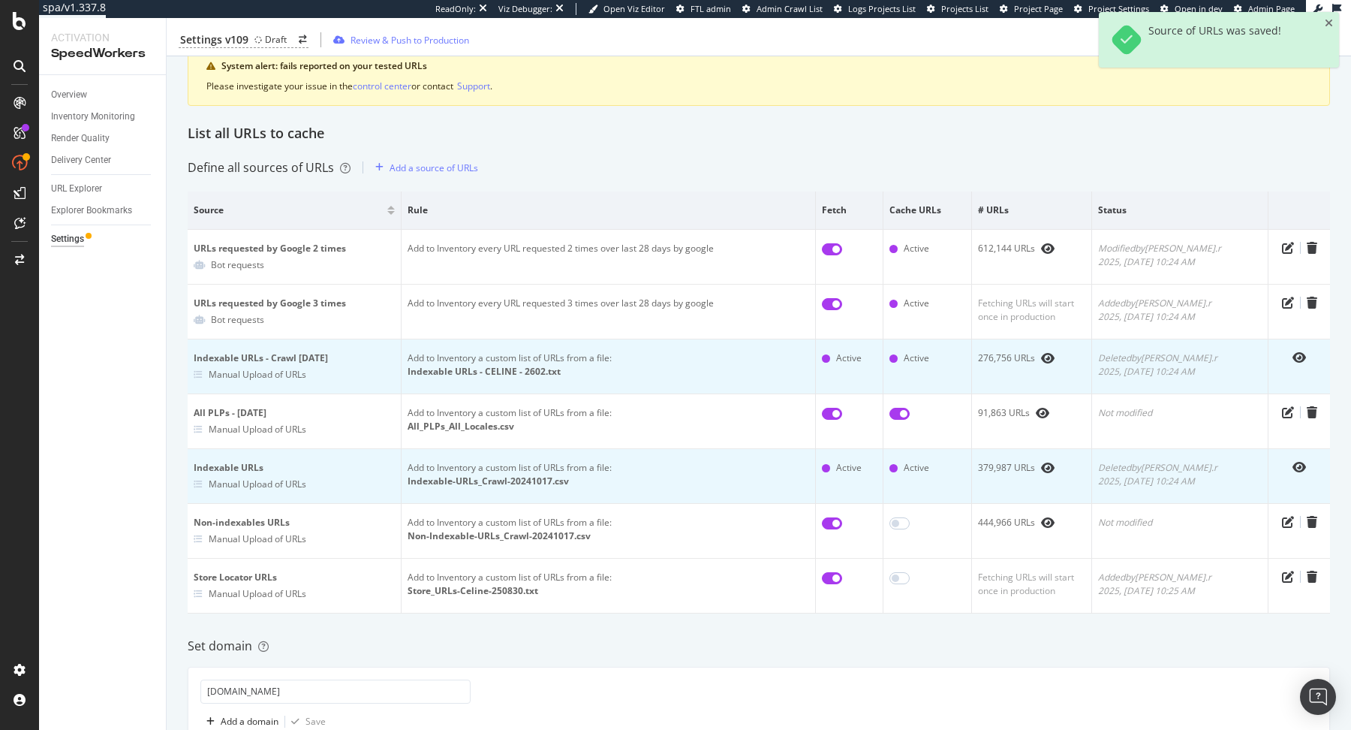
scroll to position [107, 0]
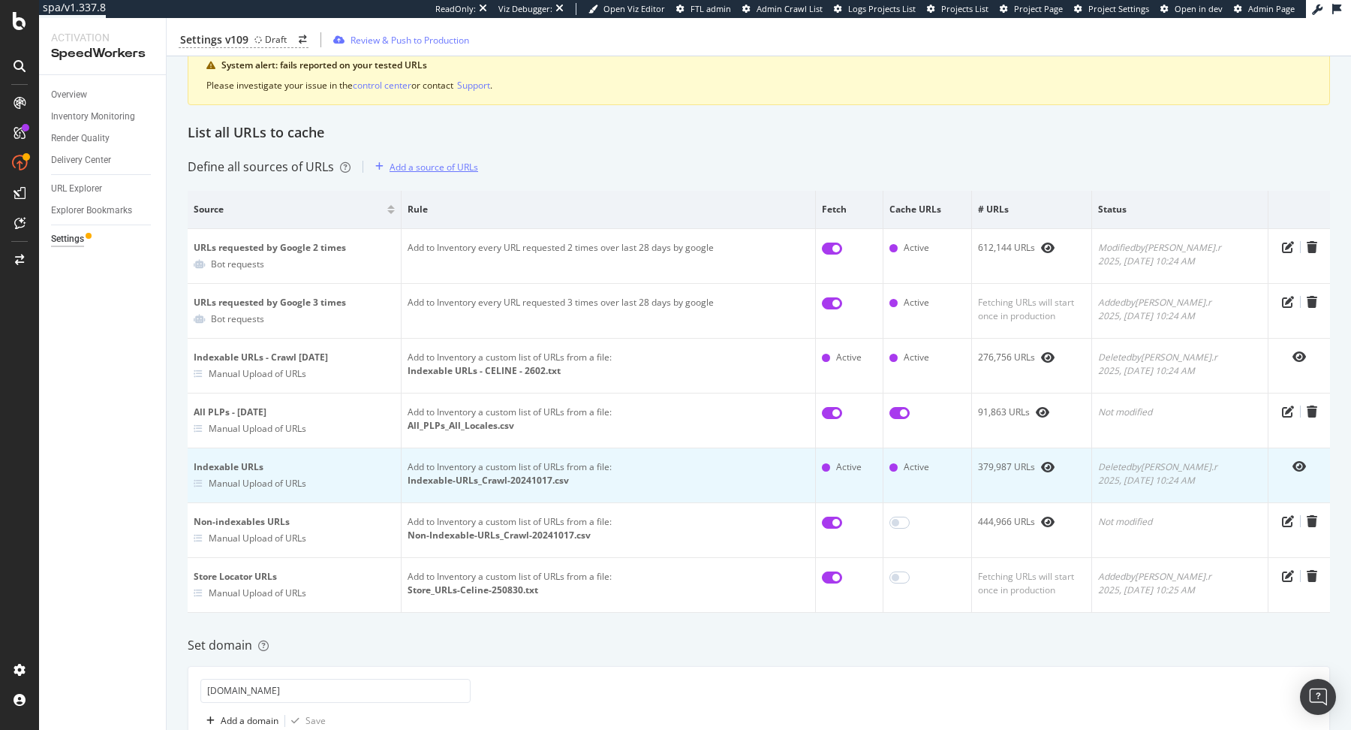
click at [412, 176] on div "Add a source of URLs" at bounding box center [423, 166] width 109 height 23
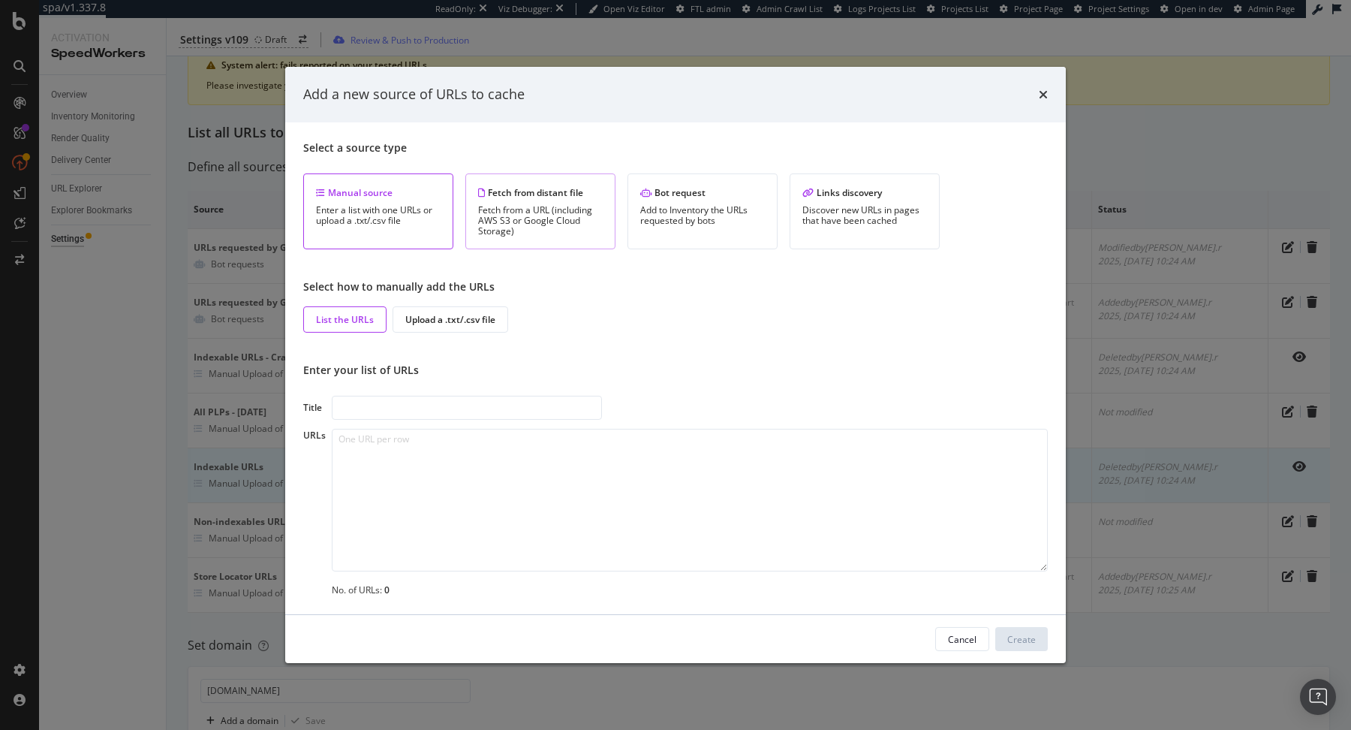
click at [606, 207] on div "Fetch from distant file Fetch from a URL (including AWS S3 or Google Cloud Stor…" at bounding box center [540, 211] width 150 height 76
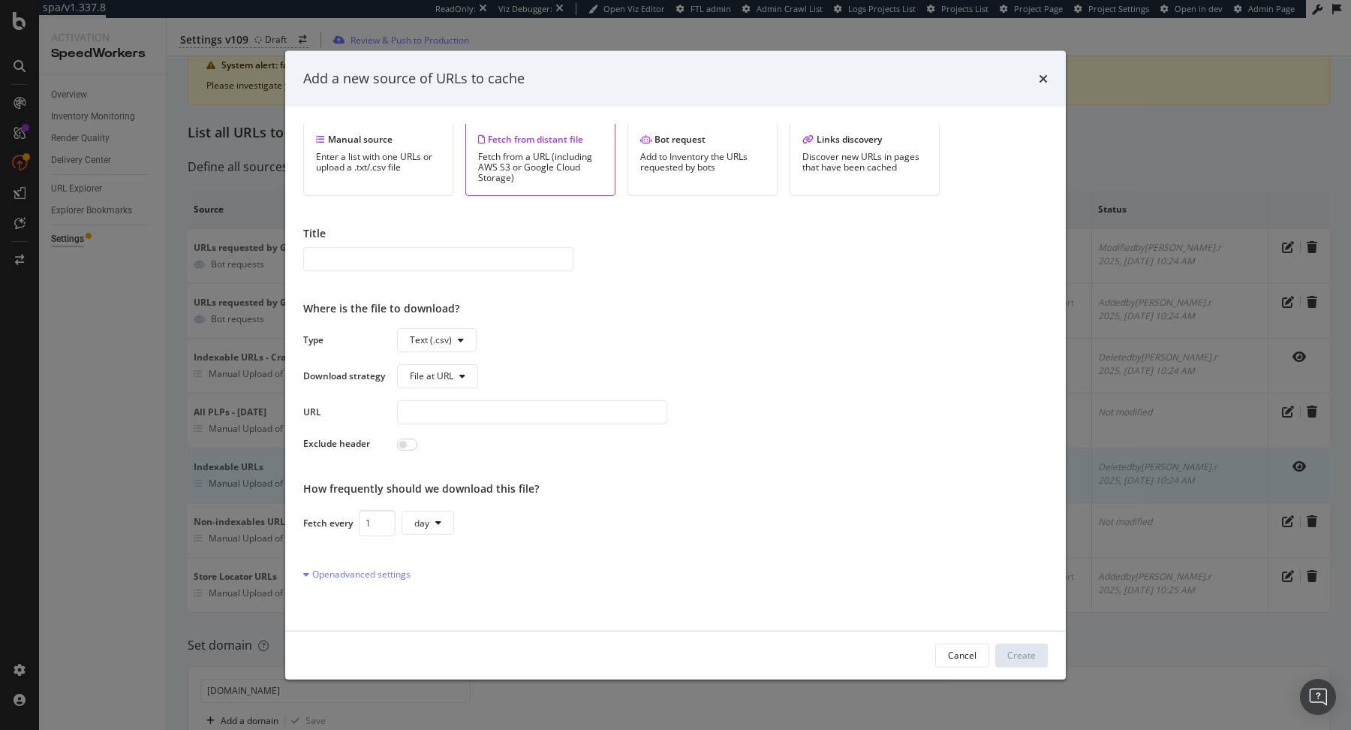
scroll to position [40, 0]
click at [421, 336] on span "Text (.csv)" at bounding box center [431, 337] width 42 height 13
click at [445, 388] on span "Sitemap (.xml)" at bounding box center [440, 394] width 60 height 14
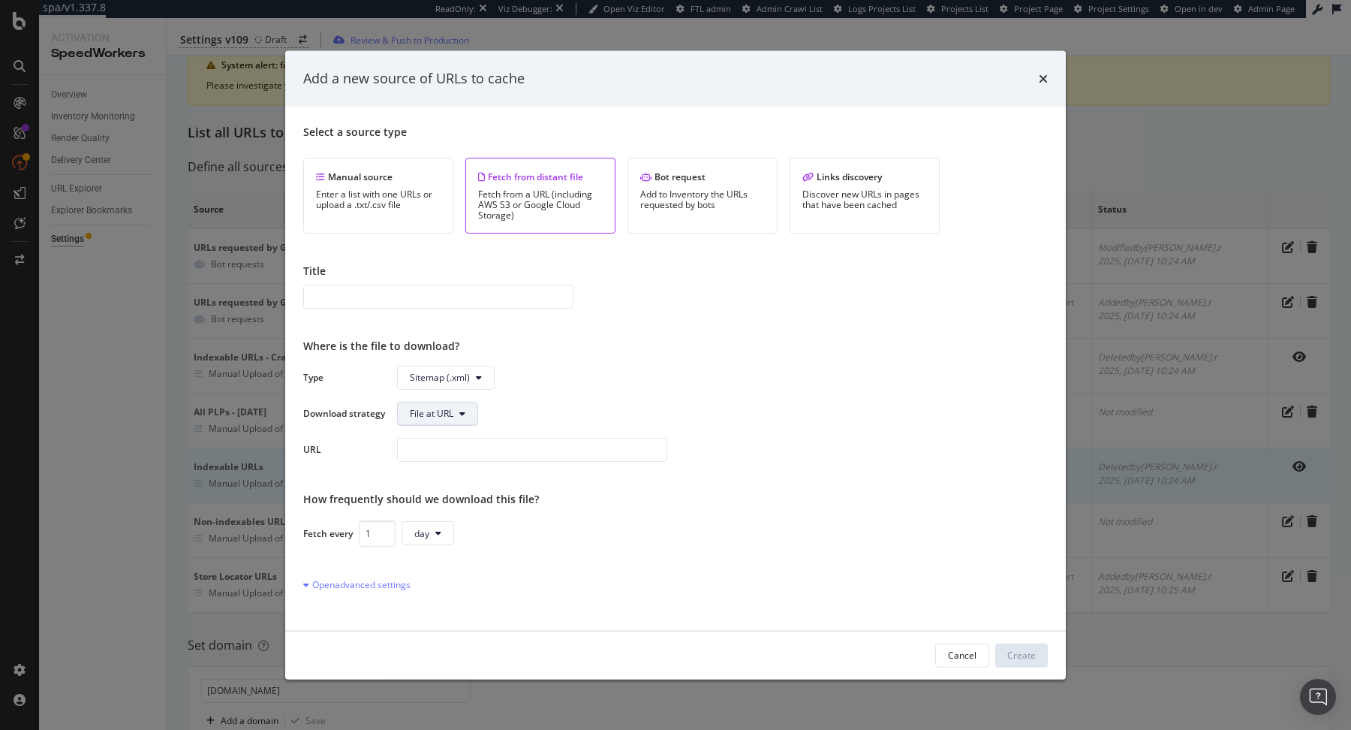
click at [456, 414] on button "File at URL" at bounding box center [437, 413] width 81 height 24
click at [372, 532] on input "1" at bounding box center [377, 533] width 37 height 26
click at [416, 543] on button "day" at bounding box center [428, 533] width 53 height 24
click at [426, 643] on span "week" at bounding box center [428, 646] width 29 height 14
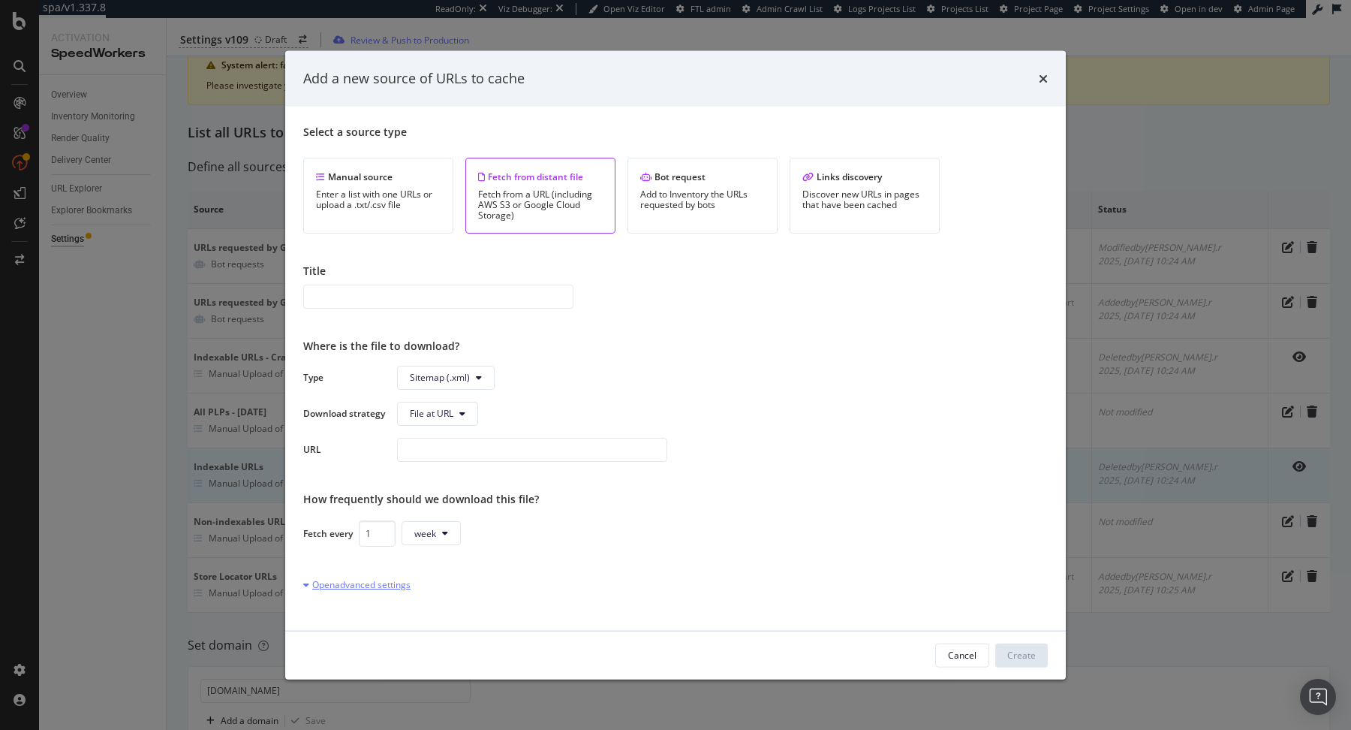
click at [392, 586] on div "Open advanced settings" at bounding box center [356, 583] width 107 height 13
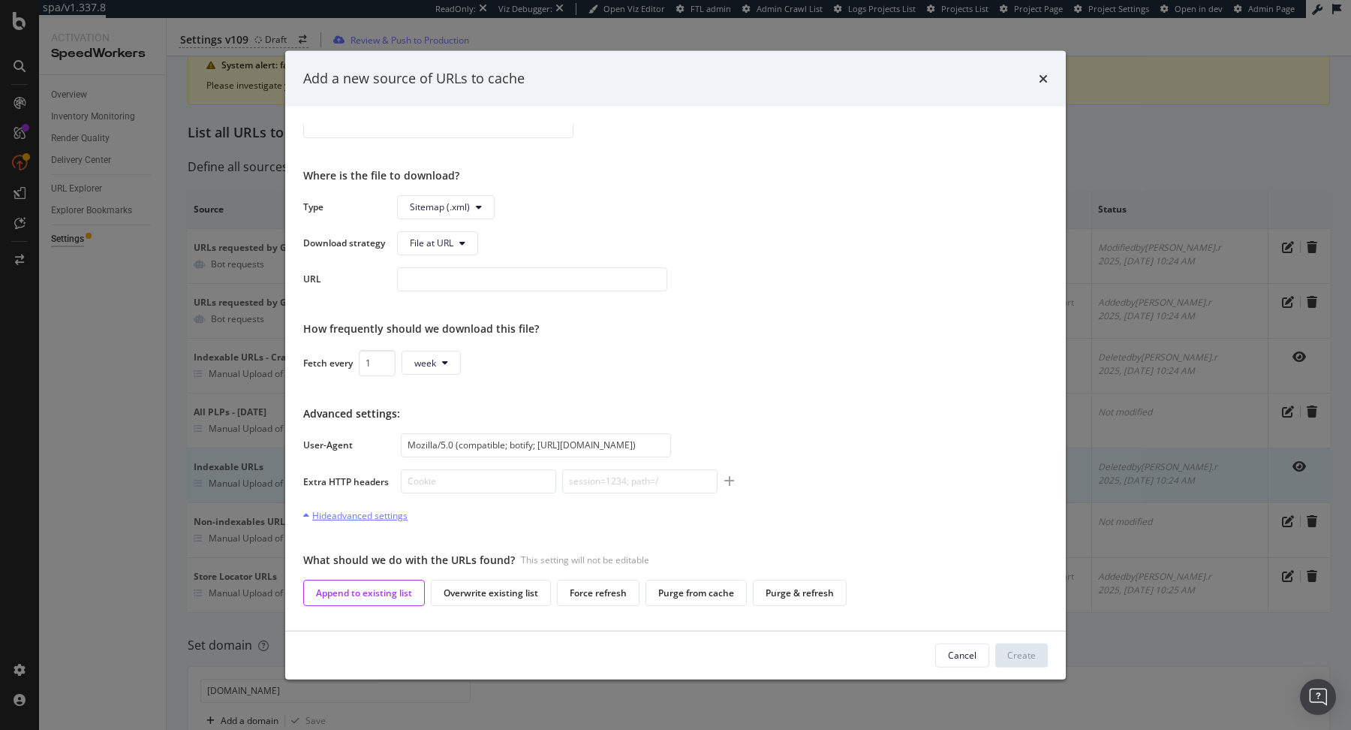
scroll to position [197, 0]
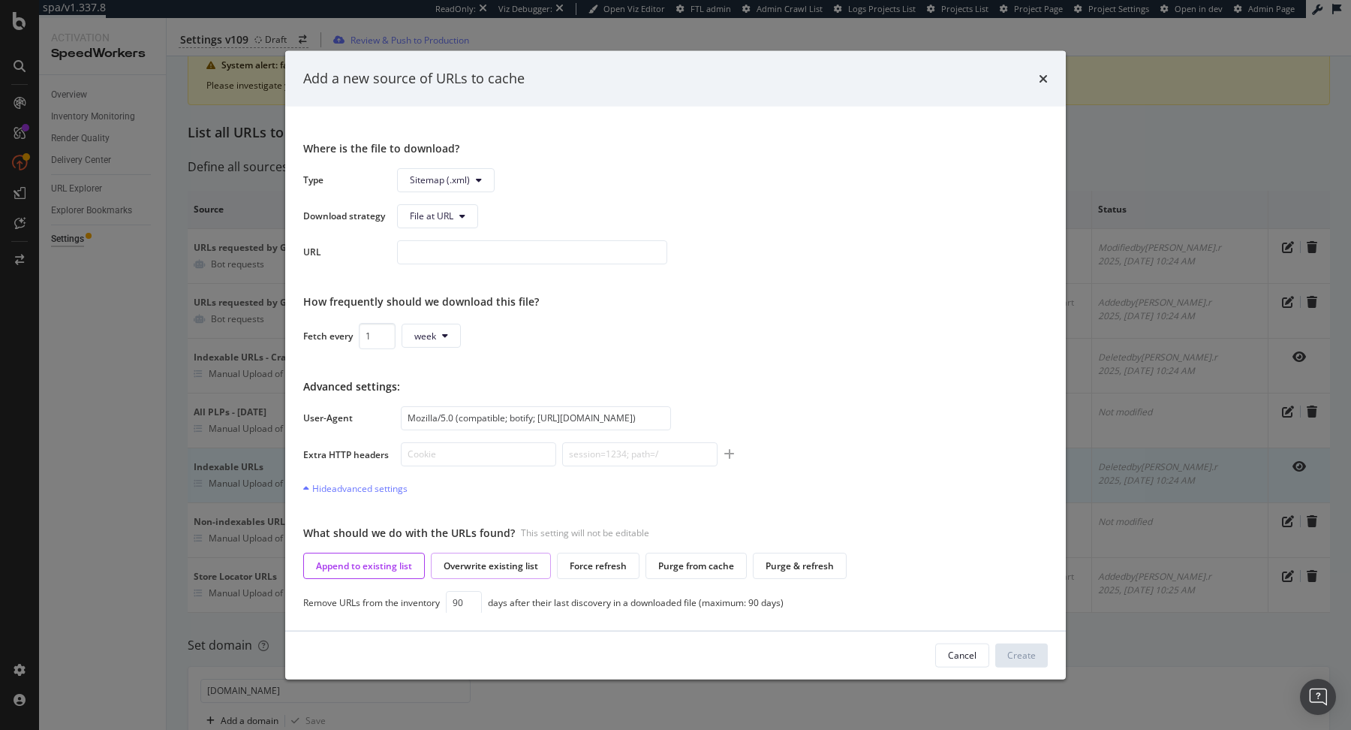
click at [506, 574] on div "Overwrite existing list" at bounding box center [491, 565] width 120 height 26
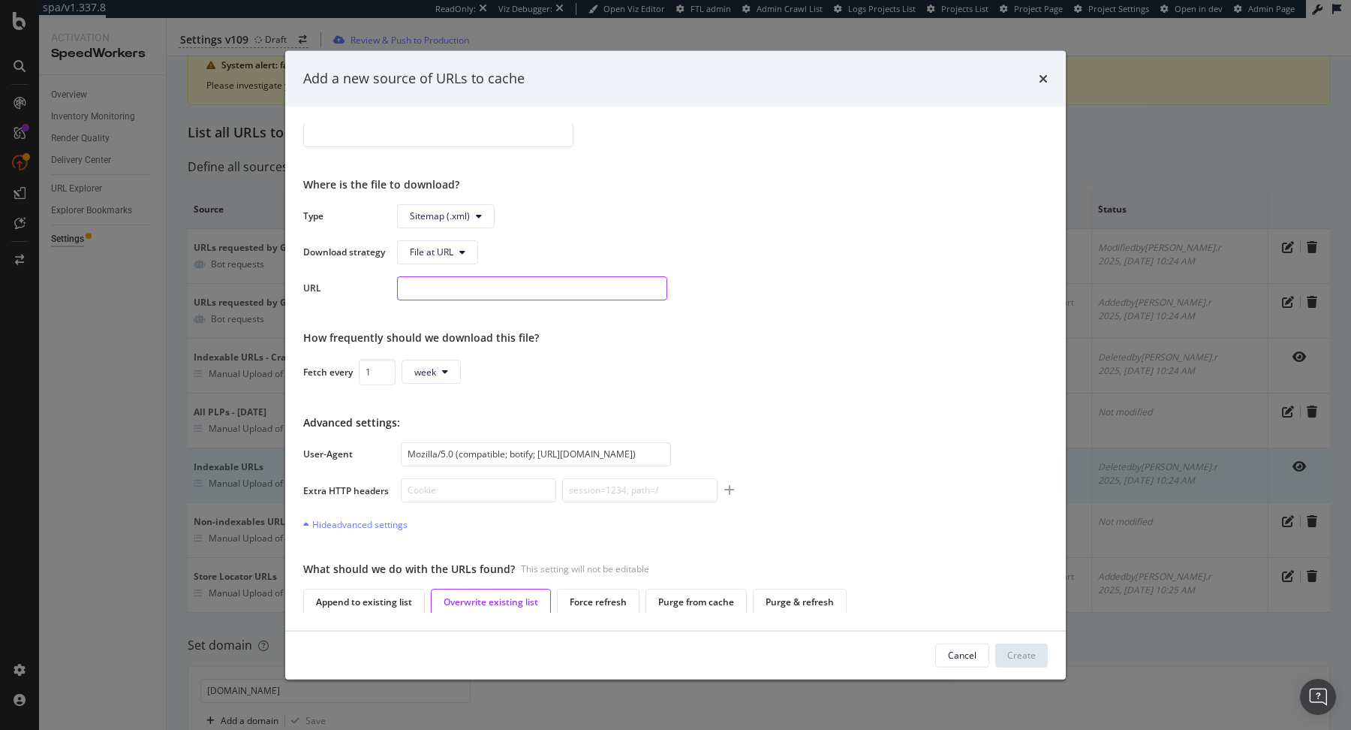
click at [451, 291] on input "modal" at bounding box center [532, 288] width 270 height 24
paste input "https://www.celine.com/sitemap_index.xml"
type input "https://www.celine.com/sitemap_index.xml"
click at [679, 558] on div "Select a source type Manual source Enter a list with one URLs or upload a .txt/…" at bounding box center [675, 368] width 745 height 488
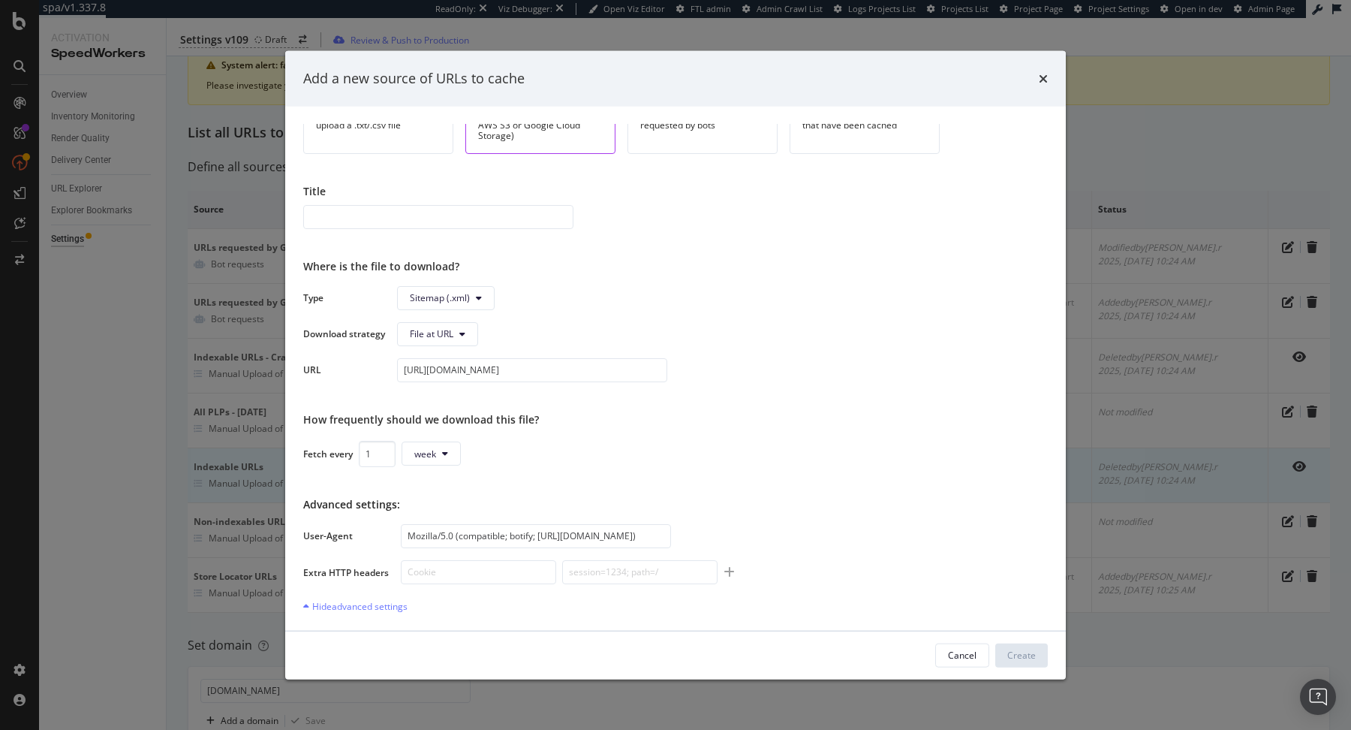
scroll to position [0, 0]
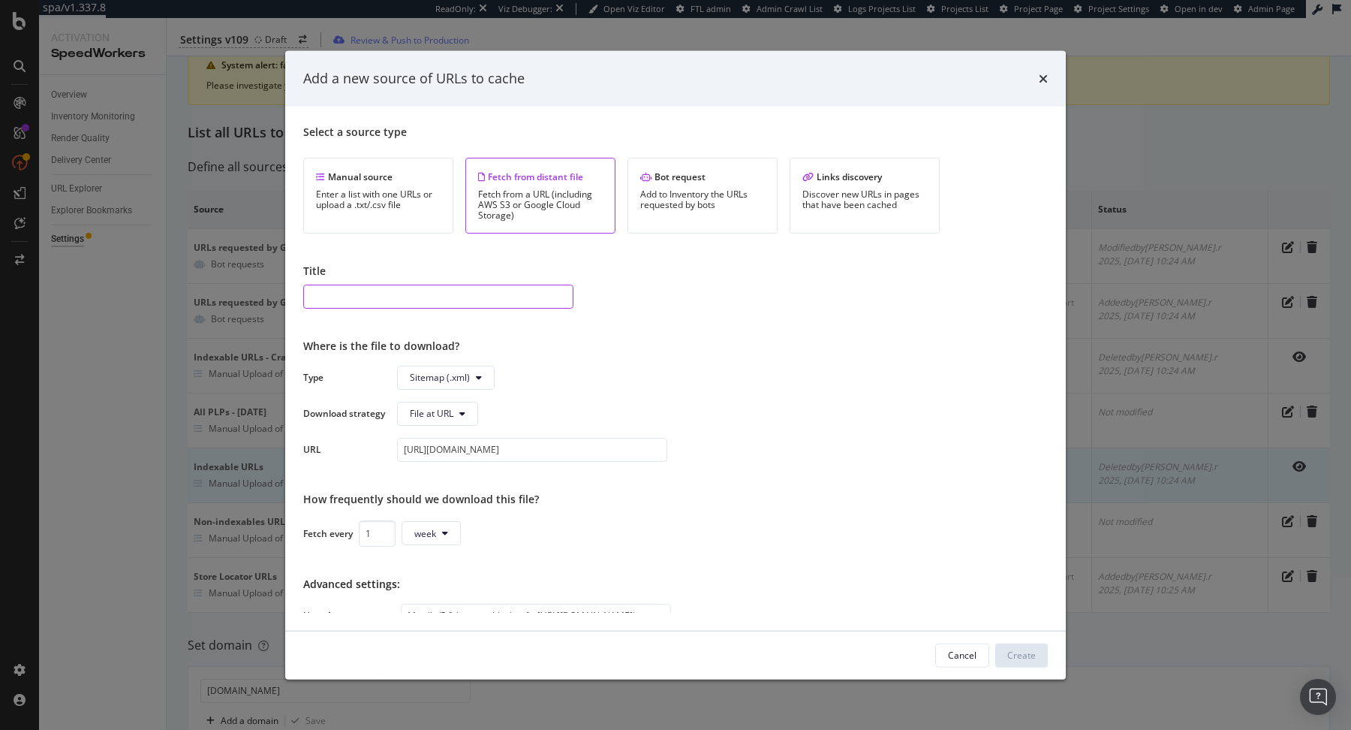
click at [524, 289] on input "modal" at bounding box center [438, 296] width 270 height 24
type input "Sitemap Index"
click at [679, 647] on div "Create" at bounding box center [1022, 654] width 29 height 23
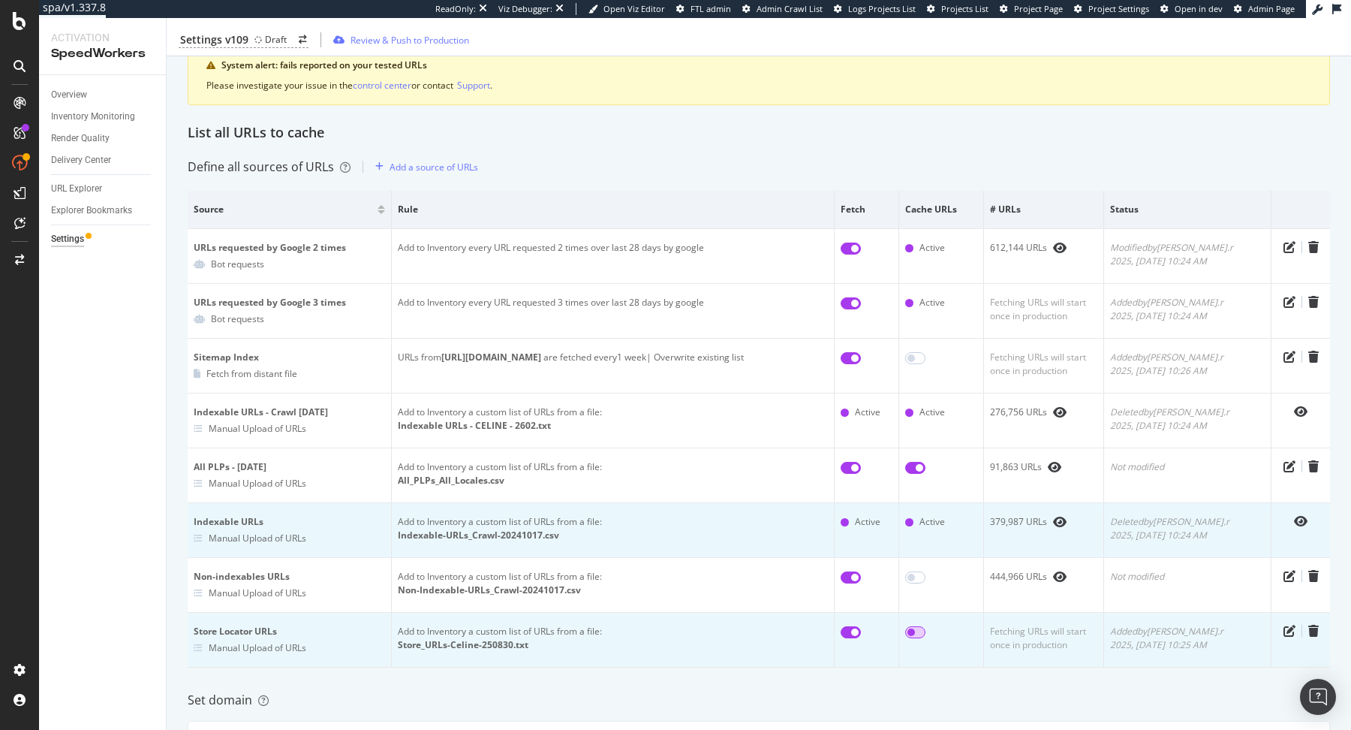
click at [679, 630] on input "checkbox" at bounding box center [915, 632] width 20 height 12
checkbox input "true"
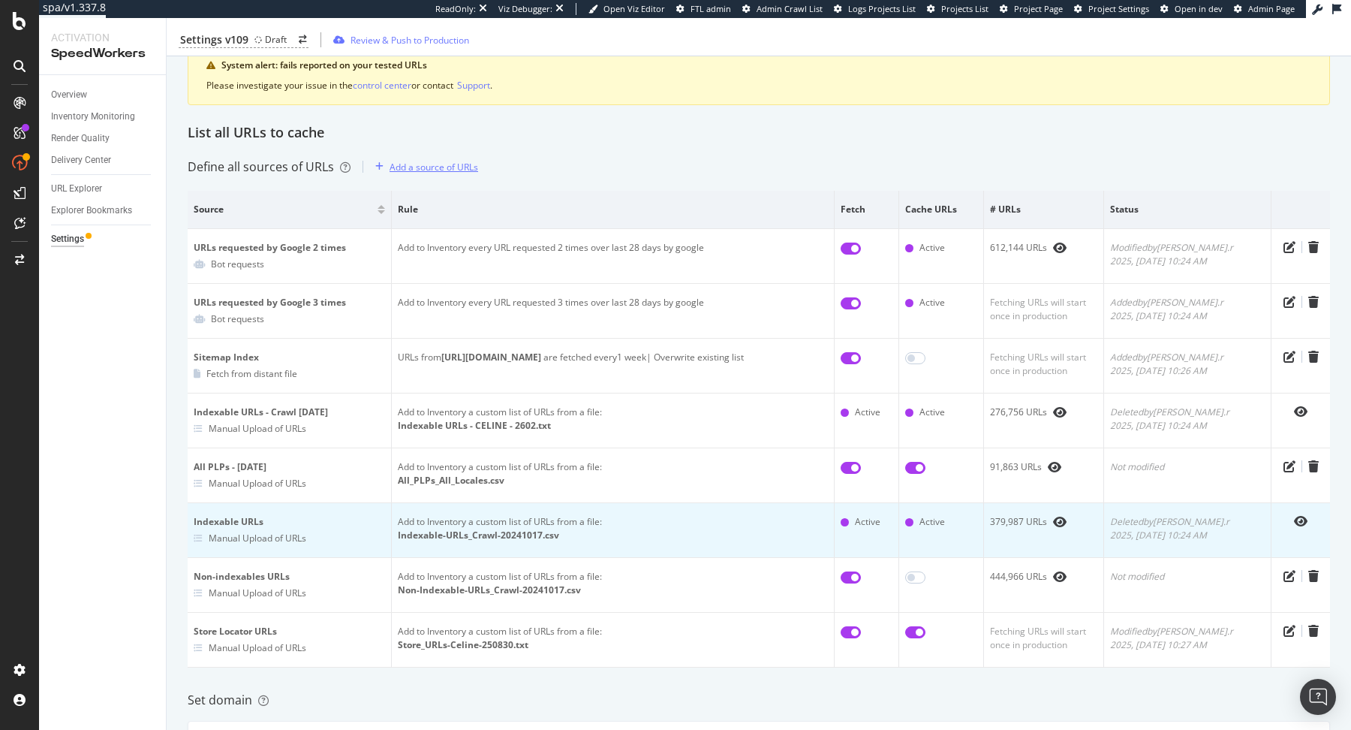
click at [435, 162] on div "Add a source of URLs" at bounding box center [434, 167] width 89 height 13
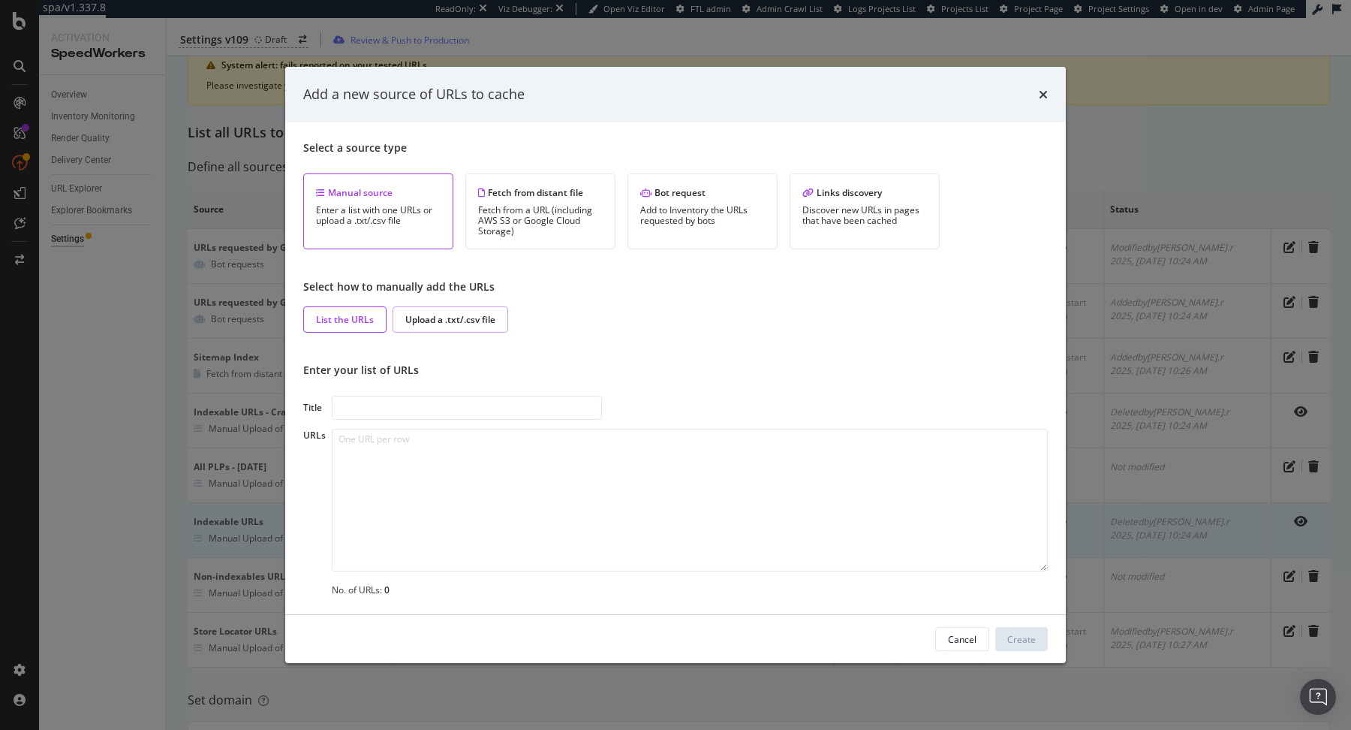
click at [447, 312] on div "Upload a .txt/.csv file" at bounding box center [451, 319] width 116 height 26
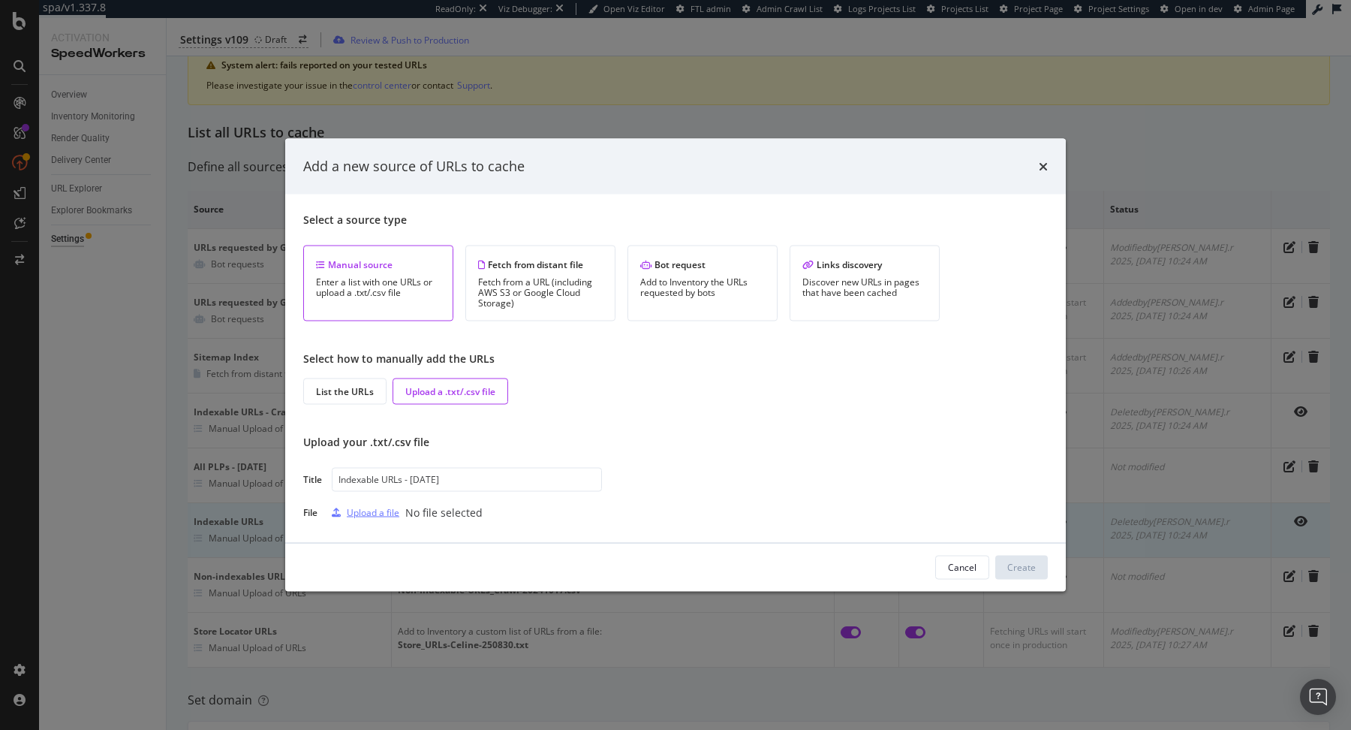
type input "Indexable URLs - 30/08/2025"
click at [381, 517] on div "Upload a file" at bounding box center [373, 512] width 53 height 13
click at [679, 559] on div "Create" at bounding box center [1022, 567] width 29 height 23
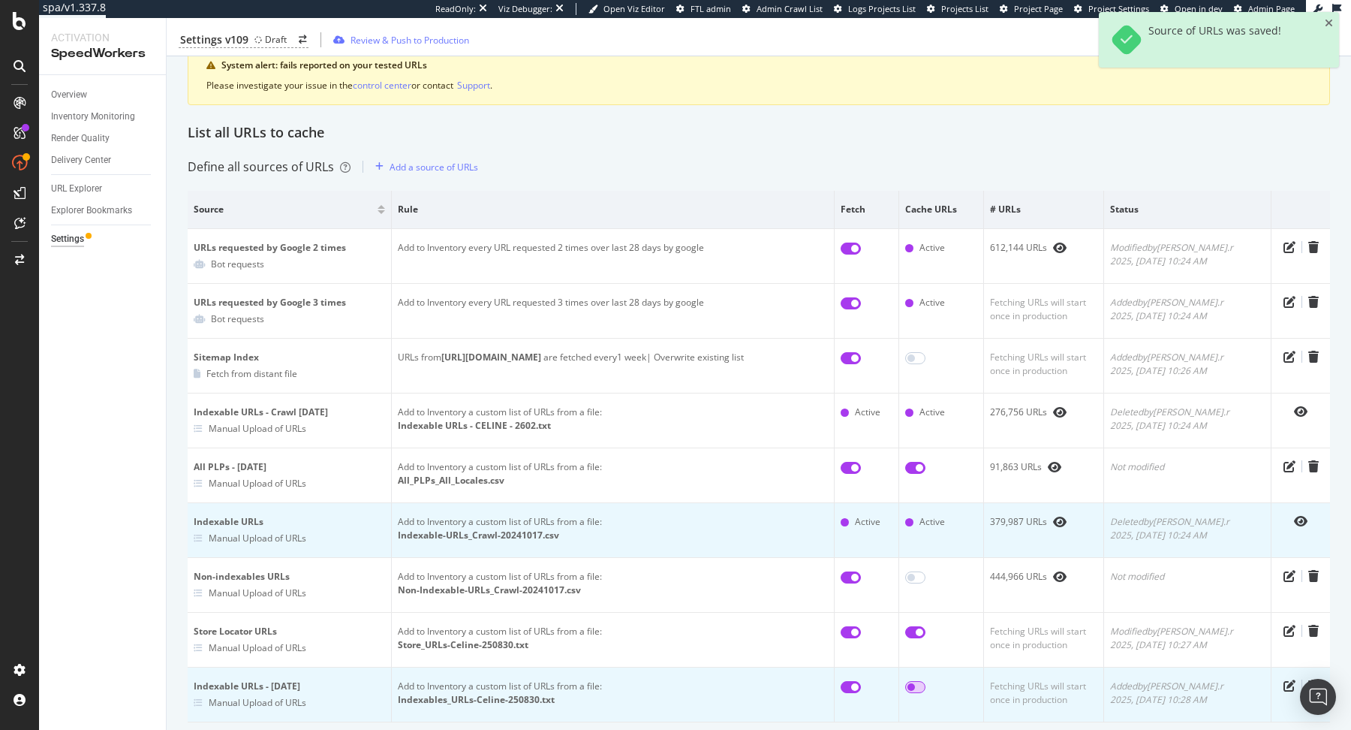
click at [679, 687] on input "checkbox" at bounding box center [915, 687] width 20 height 12
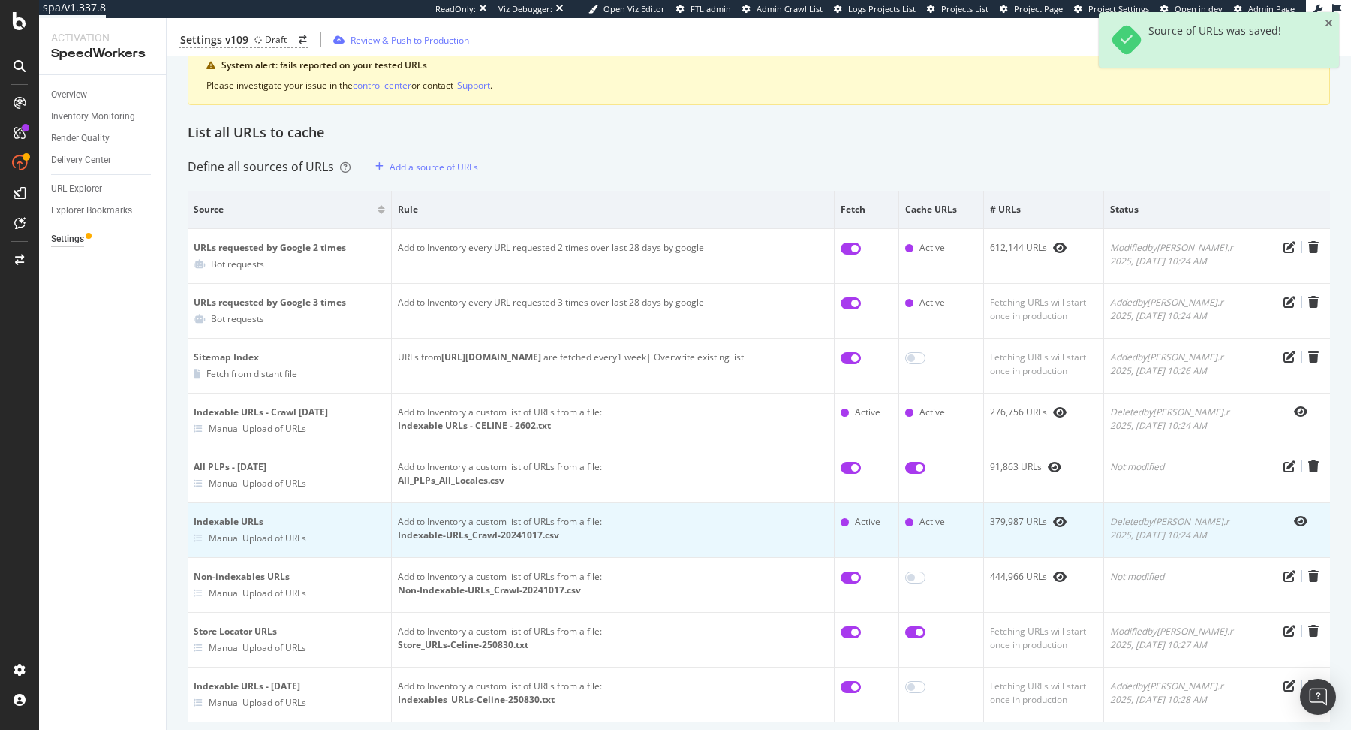
checkbox input "true"
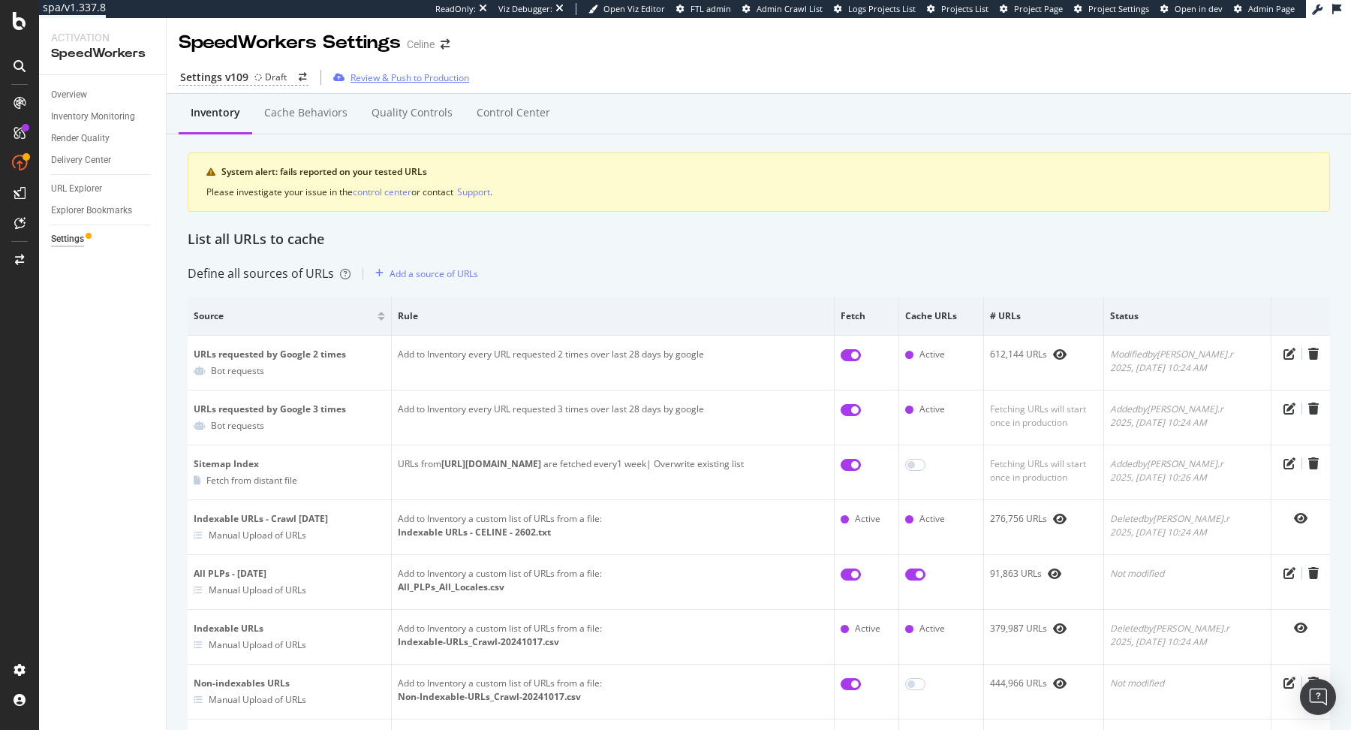
click at [366, 69] on div "Review & Push to Production" at bounding box center [398, 77] width 142 height 23
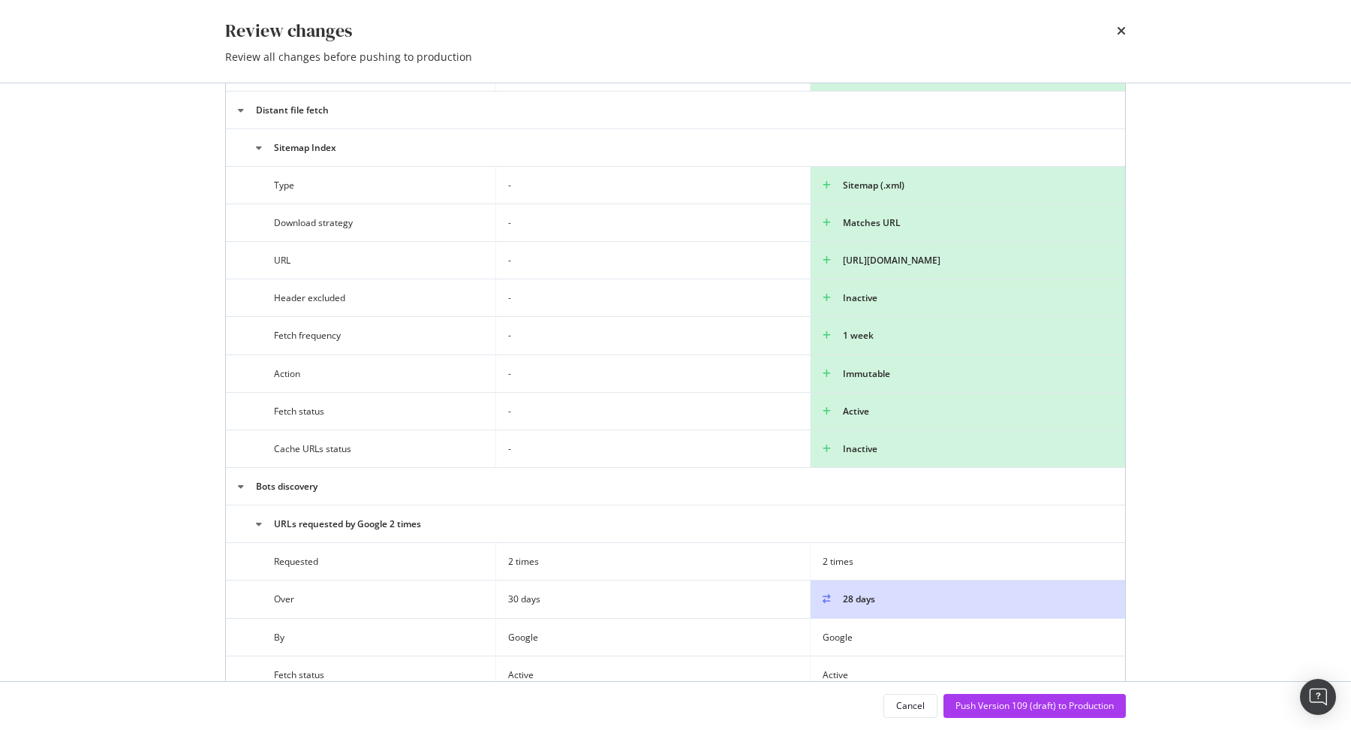
scroll to position [1089, 0]
click at [679, 705] on div "Push Version 109 (draft) to Production" at bounding box center [1035, 705] width 158 height 13
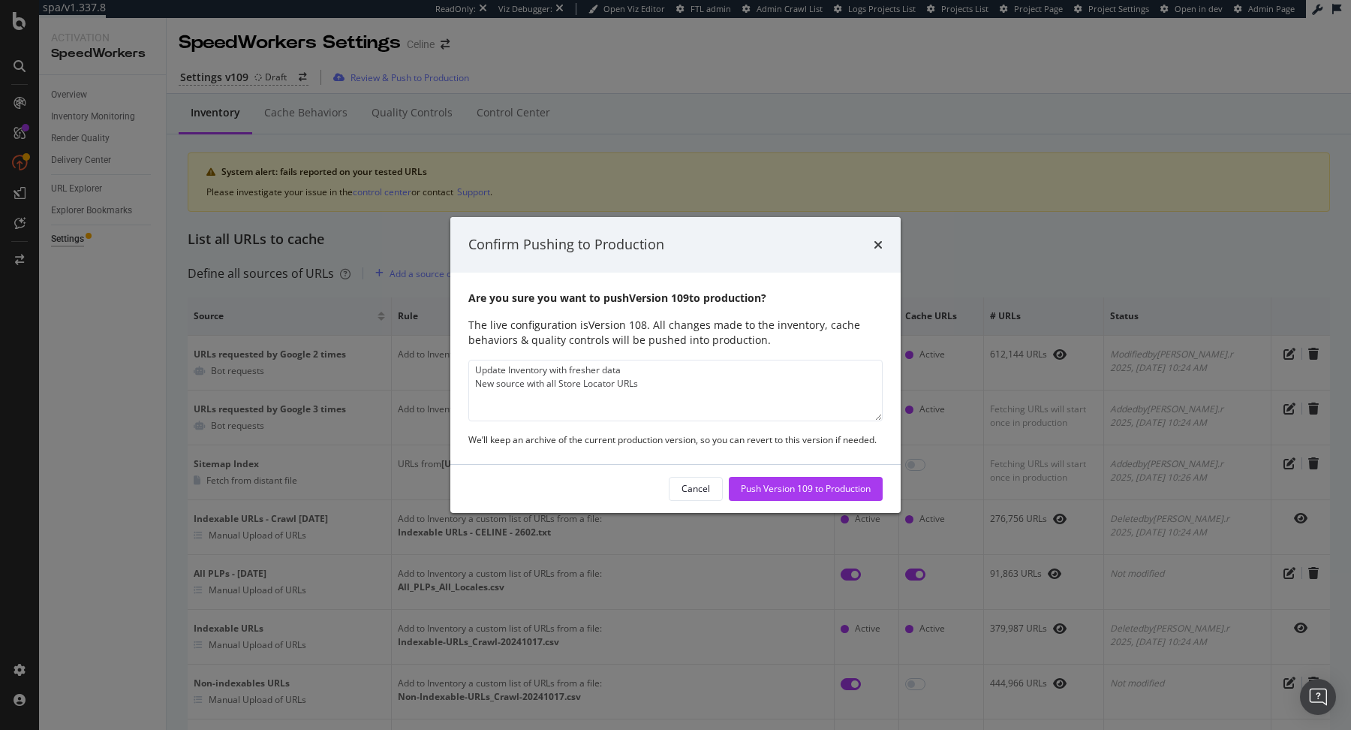
click at [679, 363] on textarea "Update Inventory with fresher data New source with all Store Locator URLs" at bounding box center [675, 391] width 414 height 62
click at [566, 456] on div "Are you sure you want to push Version 109 to production? The live configuration…" at bounding box center [675, 368] width 450 height 191
click at [679, 388] on textarea "Update Inventory with fresher data New source with all Store Locator URLs" at bounding box center [675, 391] width 414 height 62
type textarea "Update Inventory with fresher data New source with all Store Locator URLs + Sit…"
click at [679, 486] on div "Push Version 109 to Production" at bounding box center [806, 488] width 130 height 13
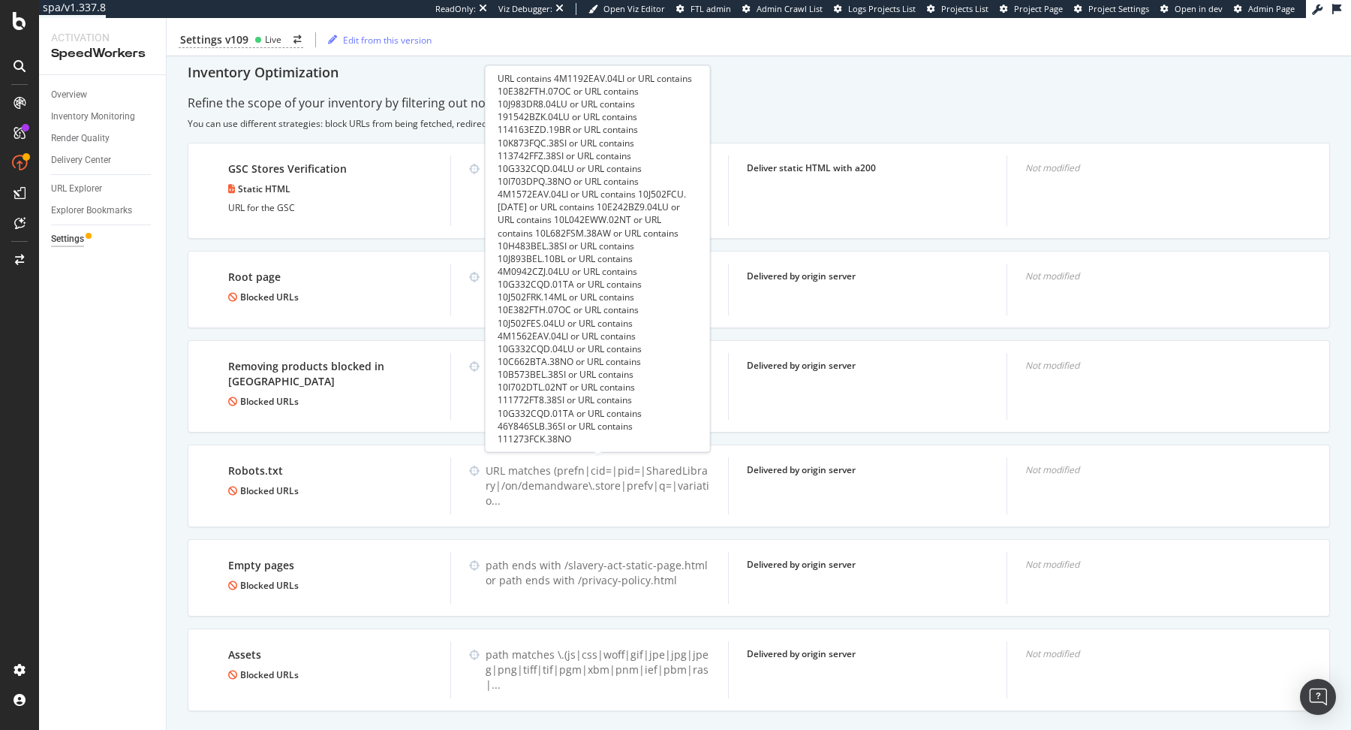
scroll to position [0, 0]
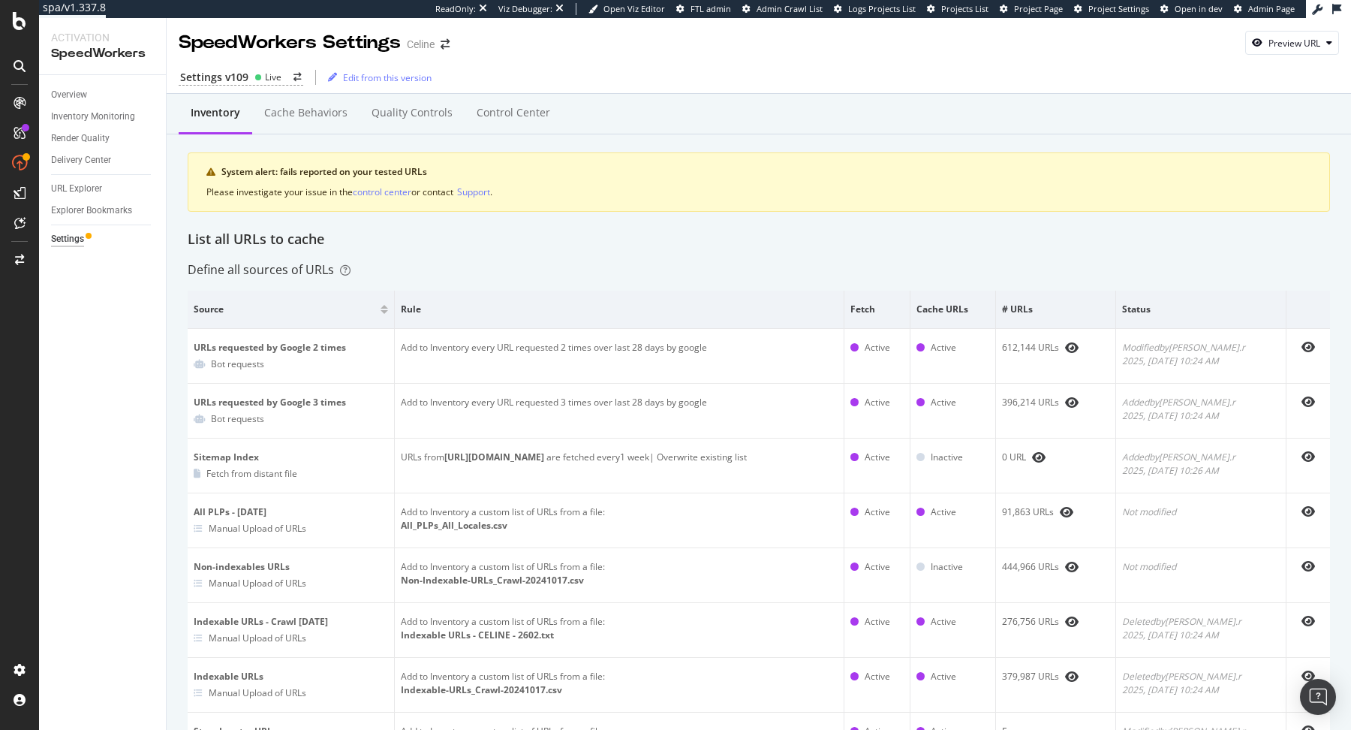
click at [649, 269] on div "Define all sources of URLs" at bounding box center [759, 269] width 1143 height 17
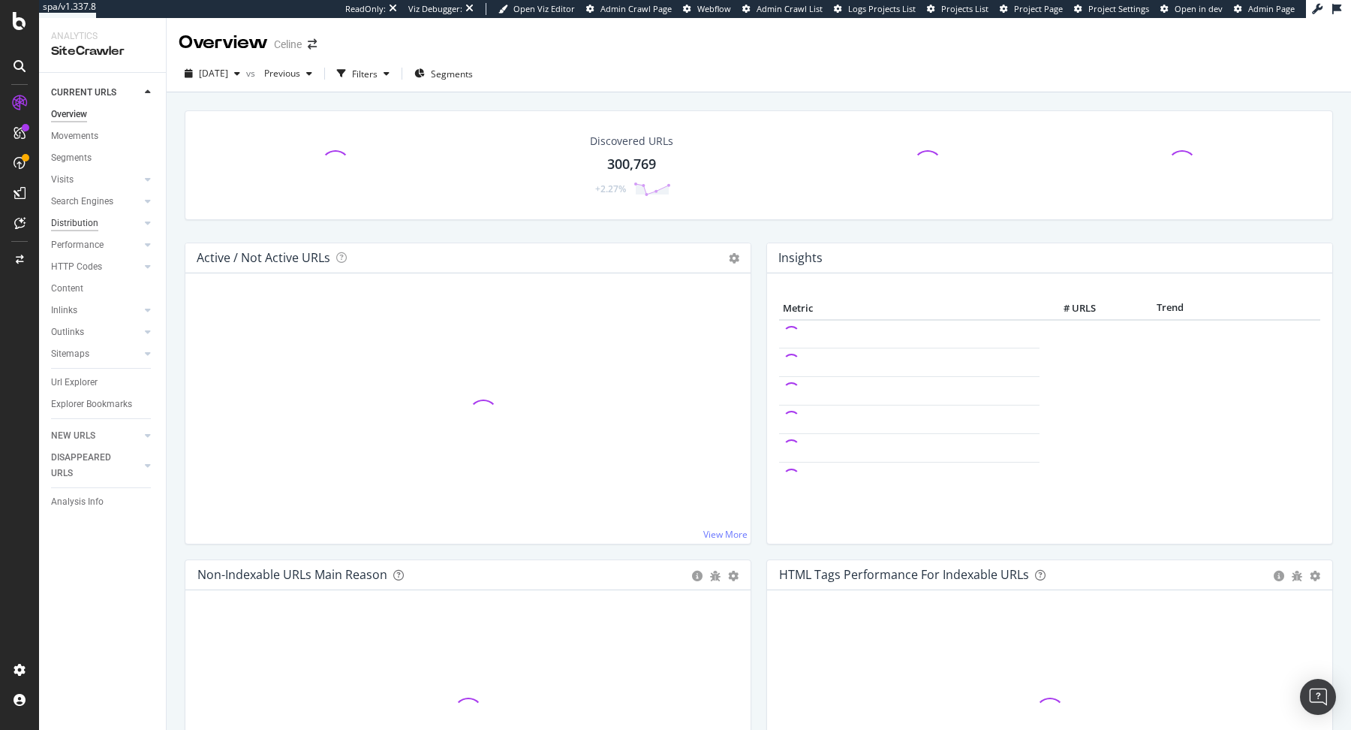
click at [82, 221] on div "Distribution" at bounding box center [74, 223] width 47 height 16
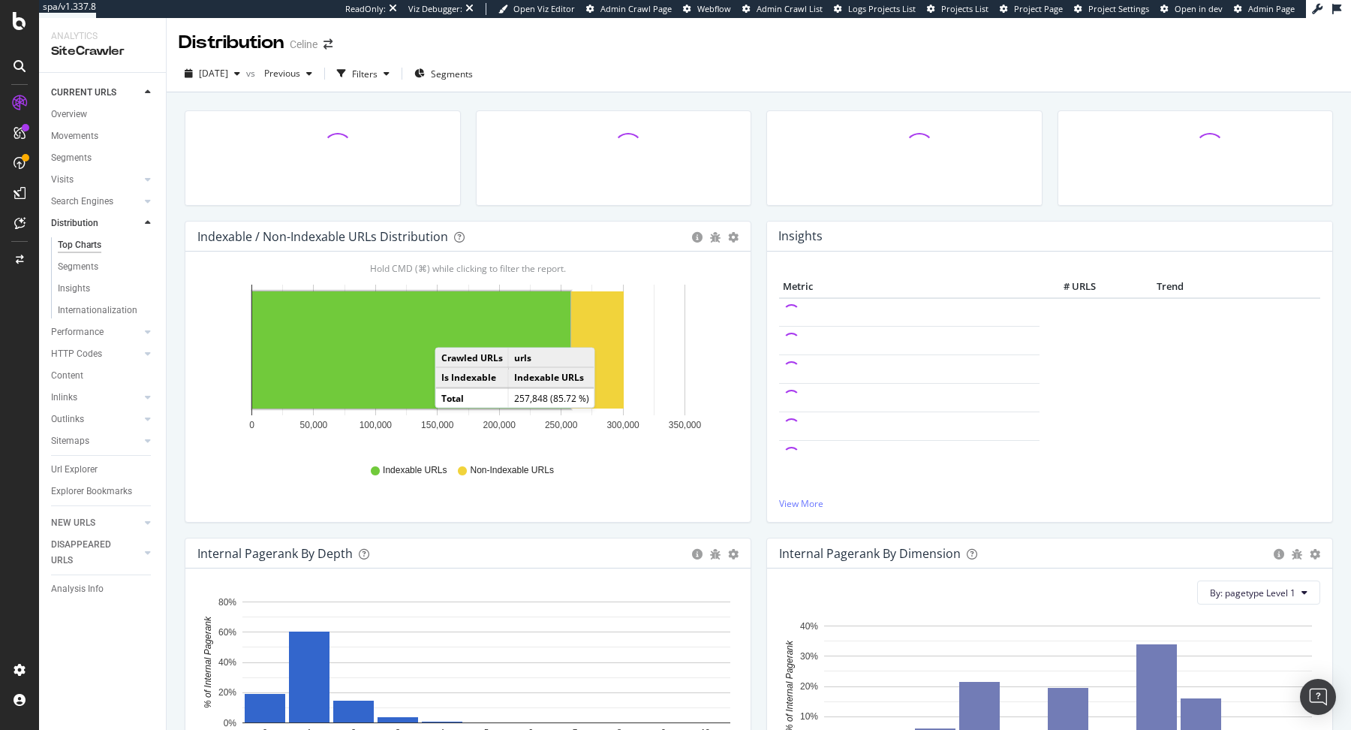
click at [450, 333] on rect "A chart." at bounding box center [411, 349] width 318 height 117
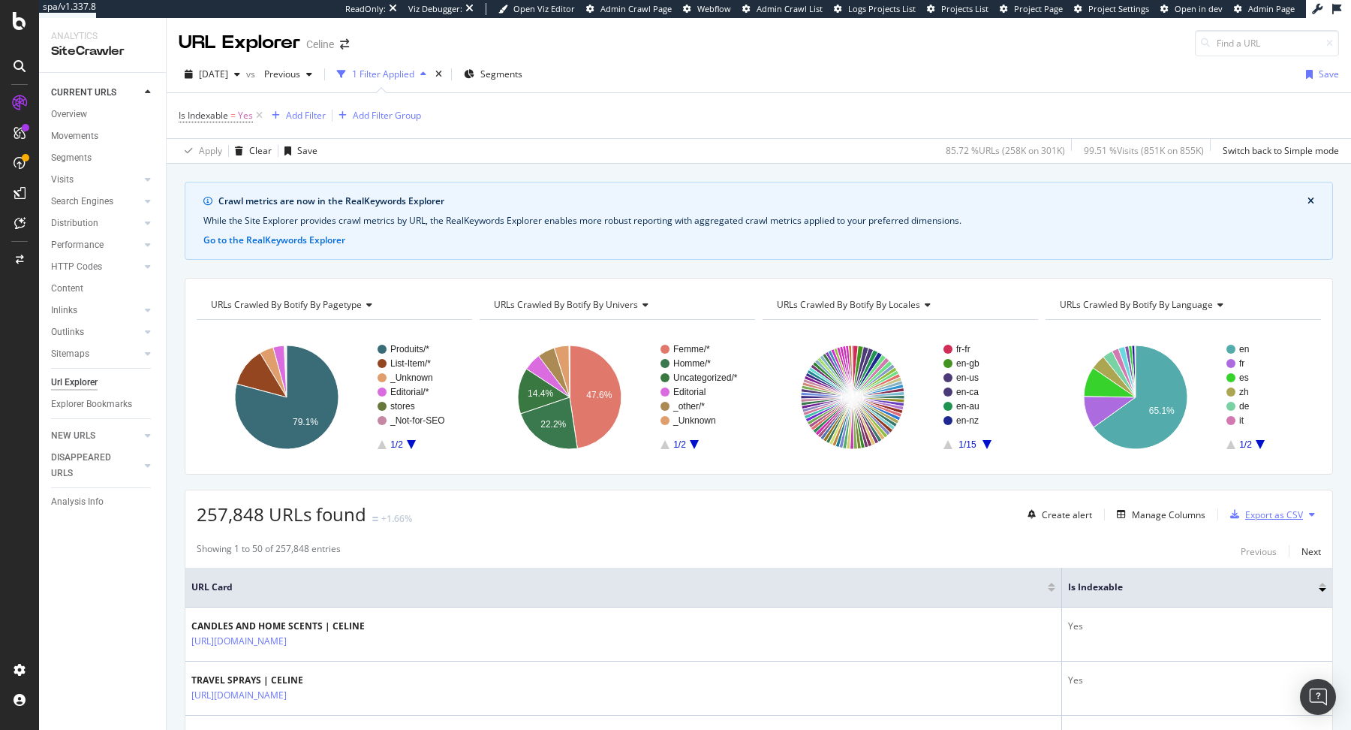
click at [1272, 513] on div "Export as CSV" at bounding box center [1275, 514] width 58 height 13
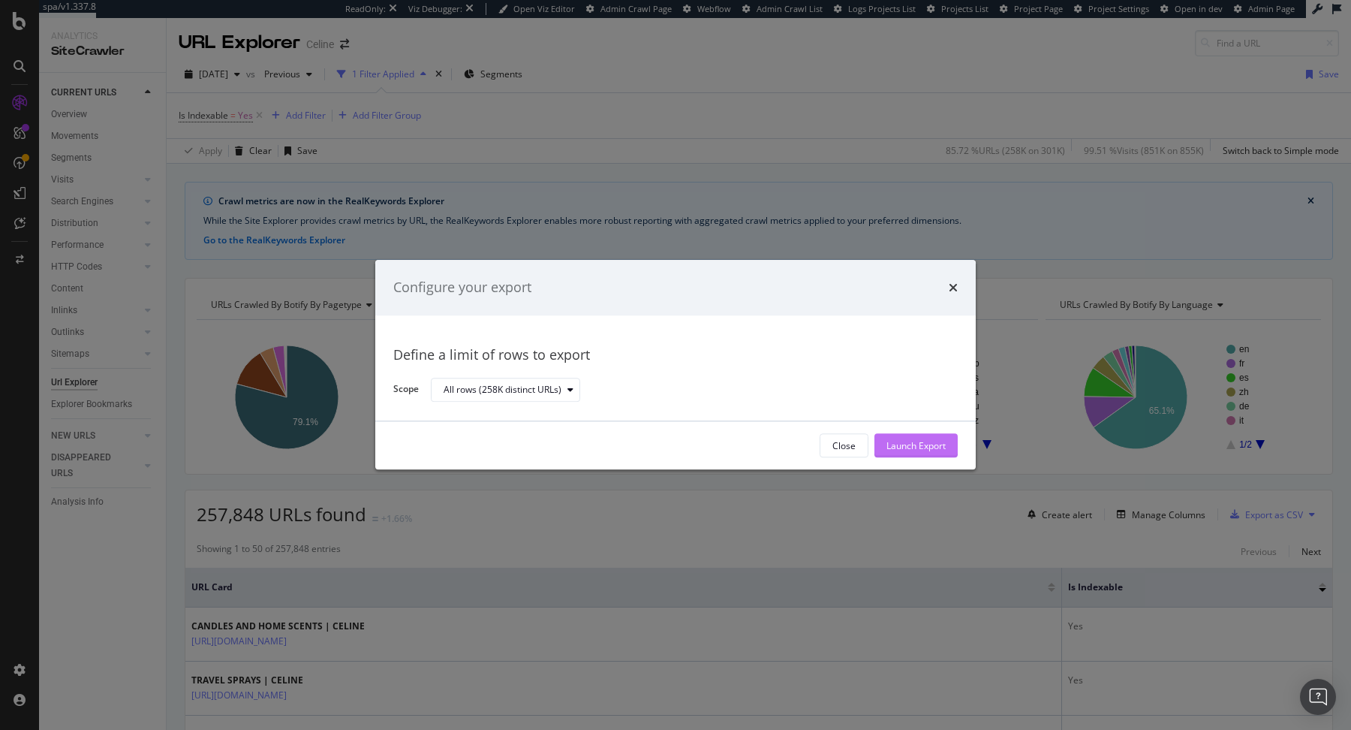
click at [888, 450] on div "Launch Export" at bounding box center [916, 445] width 59 height 13
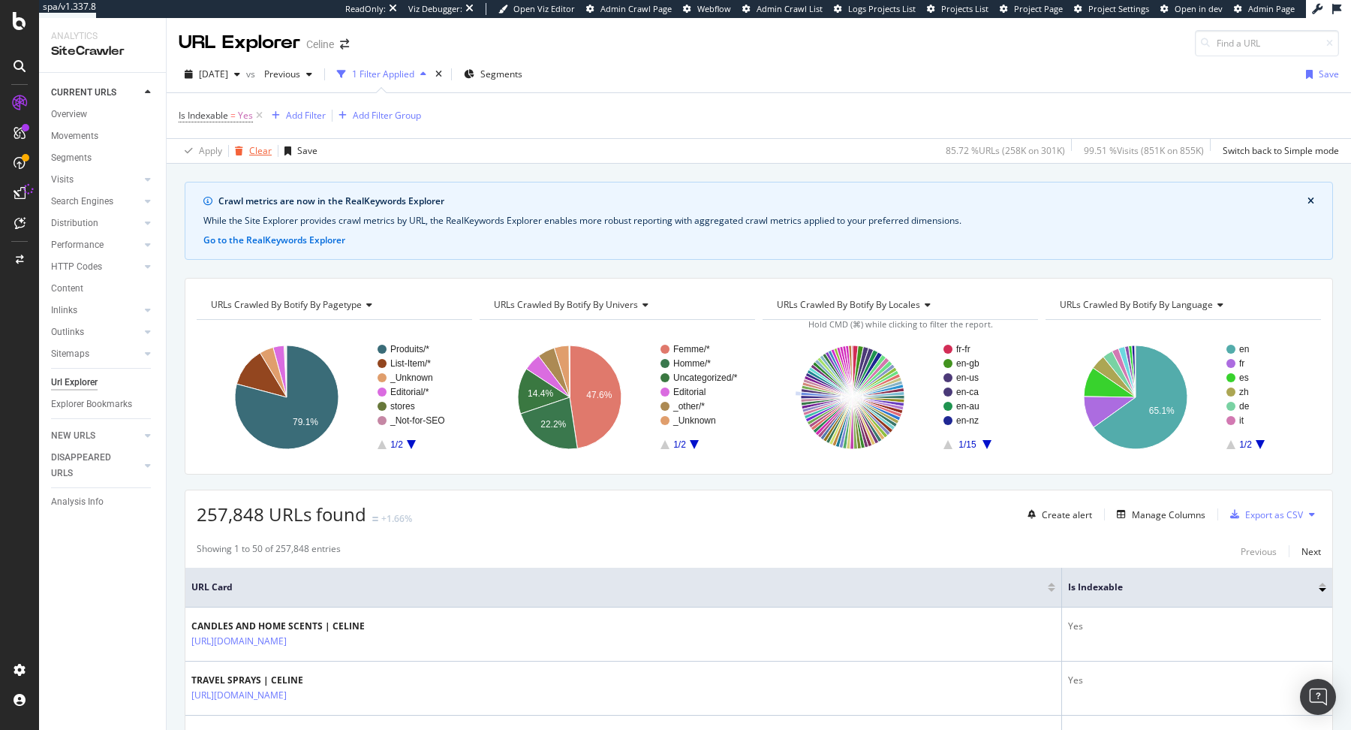
click at [262, 154] on div "Clear" at bounding box center [260, 150] width 23 height 13
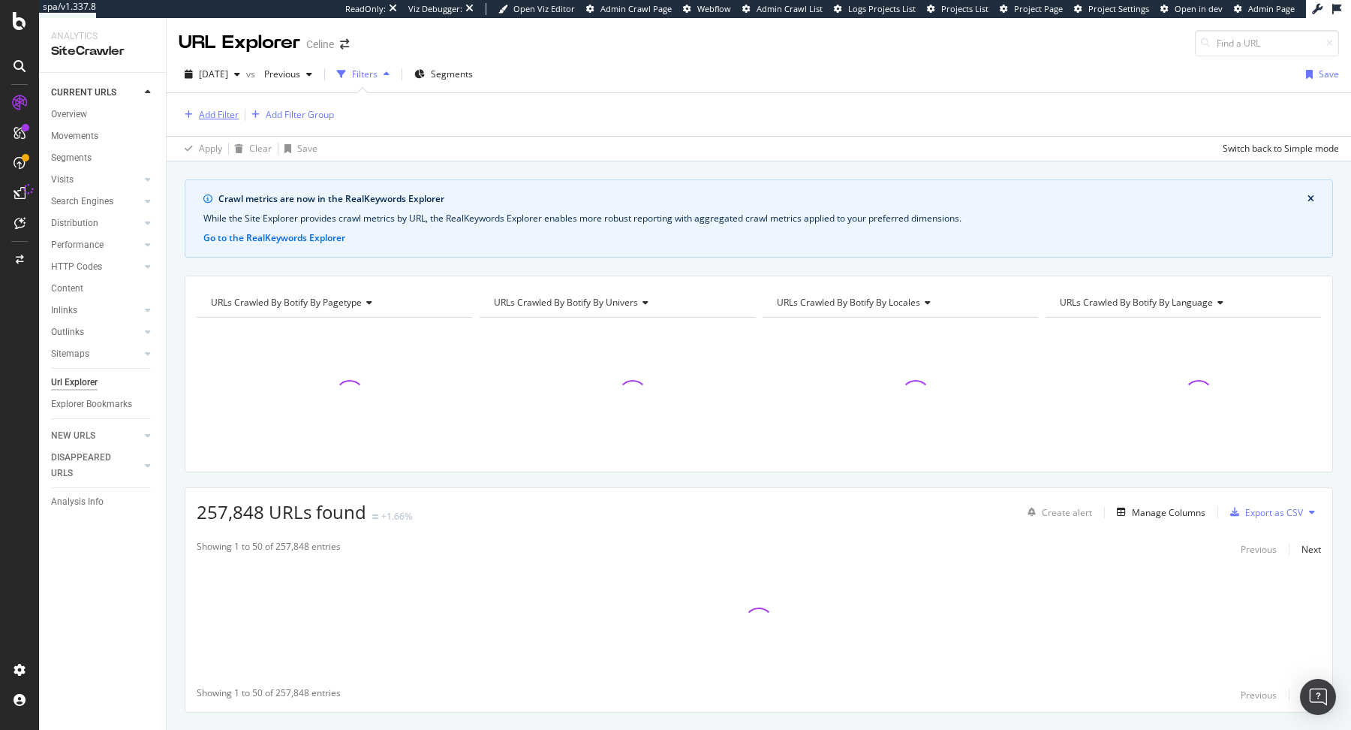
click at [213, 110] on div "Add Filter" at bounding box center [219, 114] width 40 height 13
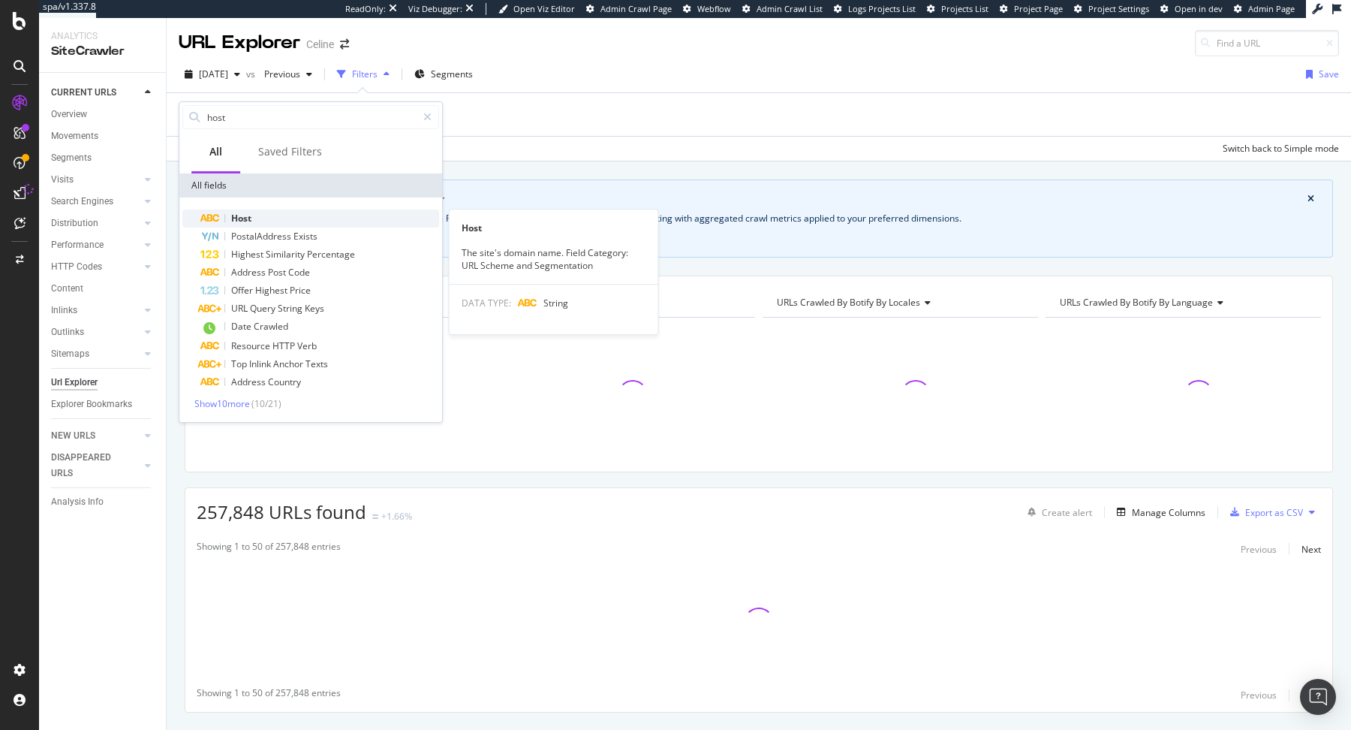
type input "host"
click at [231, 221] on span "Host" at bounding box center [241, 218] width 20 height 13
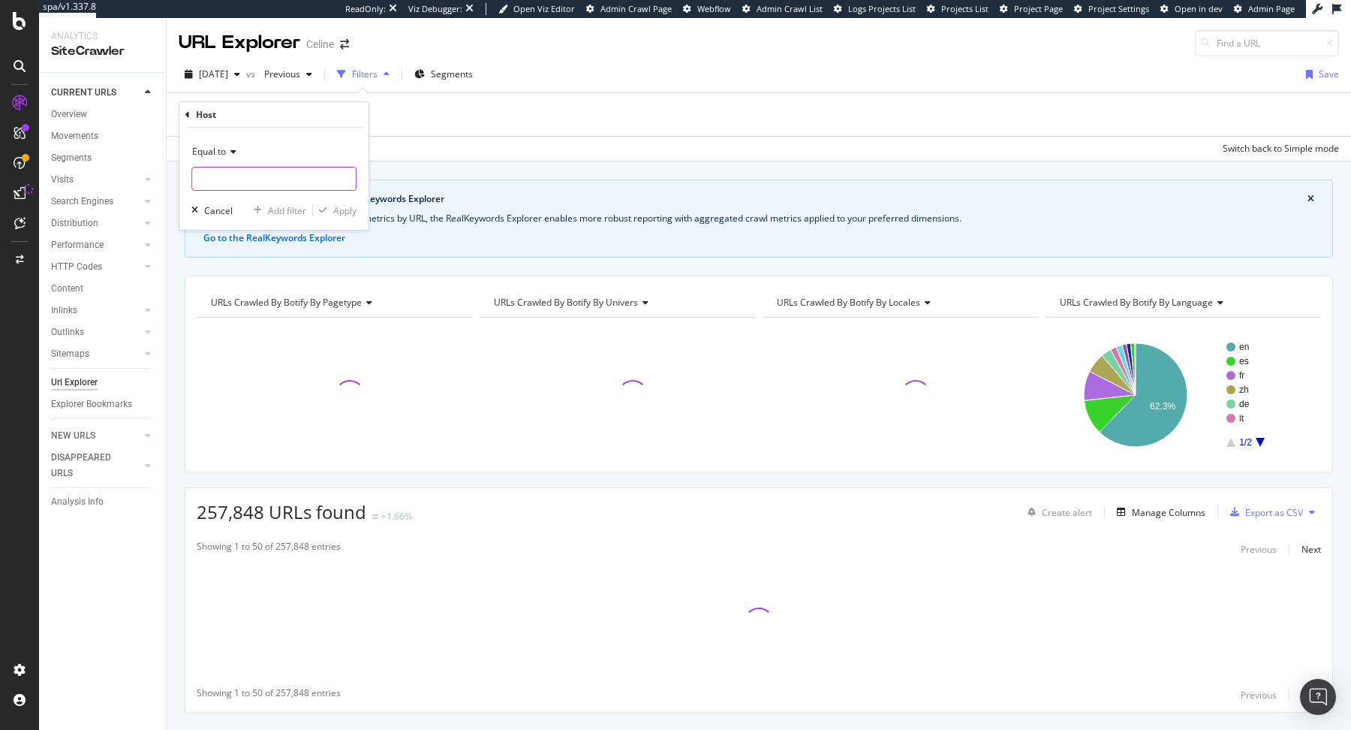
click at [255, 185] on input "text" at bounding box center [274, 179] width 164 height 24
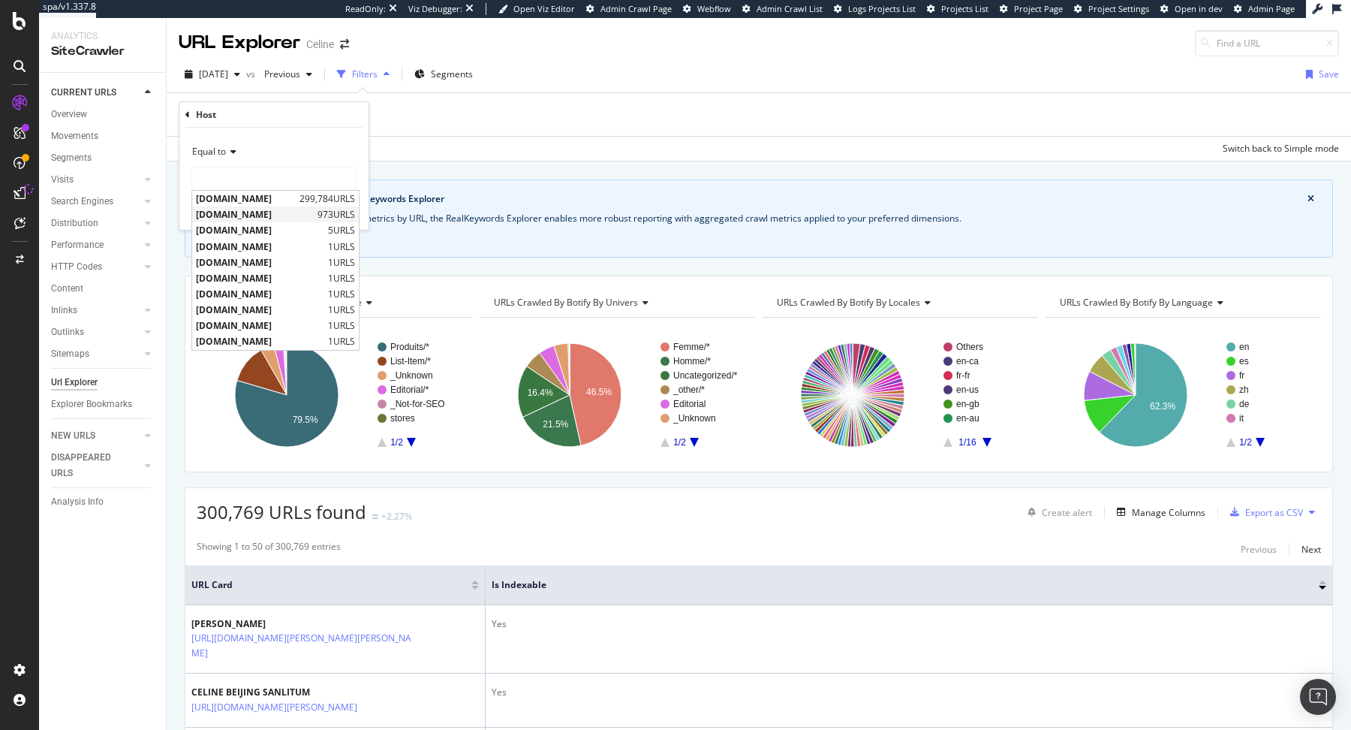
click at [249, 212] on span "stores.celine.com" at bounding box center [255, 214] width 118 height 13
type input "stores.celine.com"
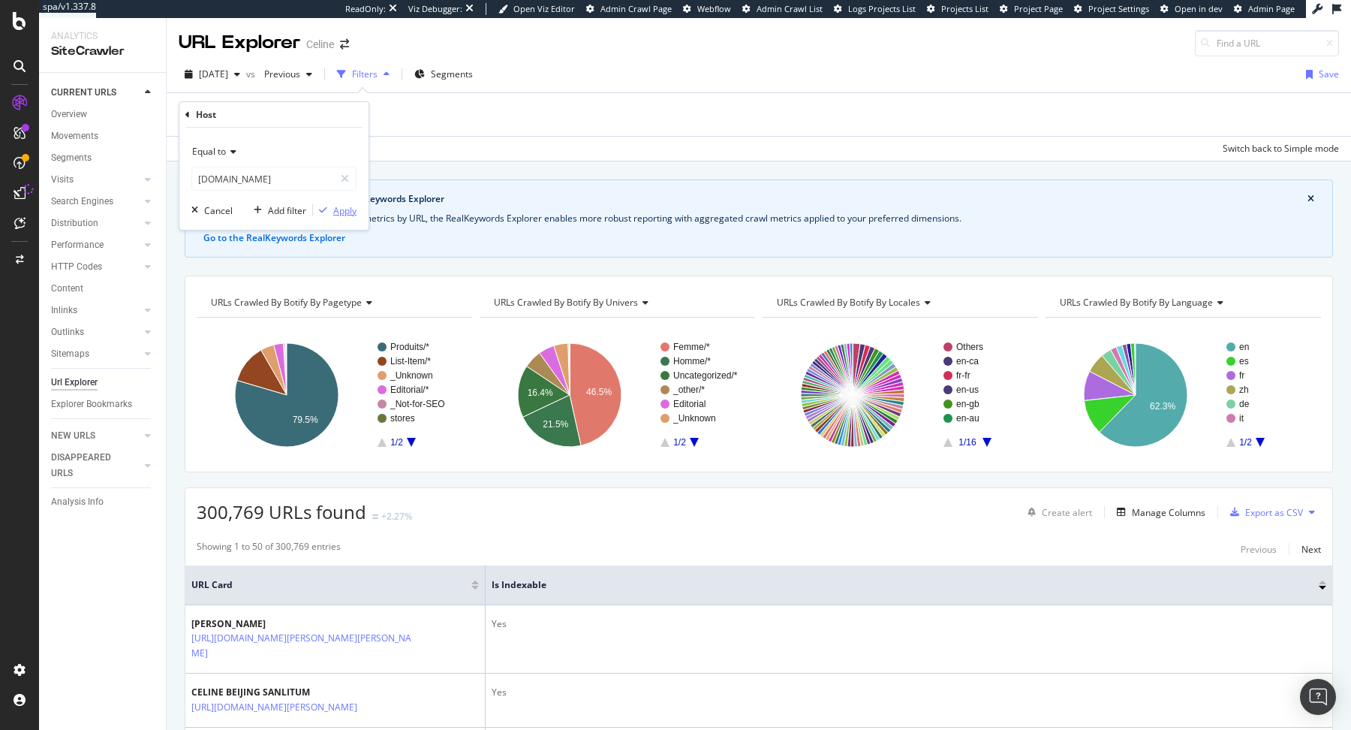
click at [339, 209] on div "Apply" at bounding box center [344, 210] width 23 height 13
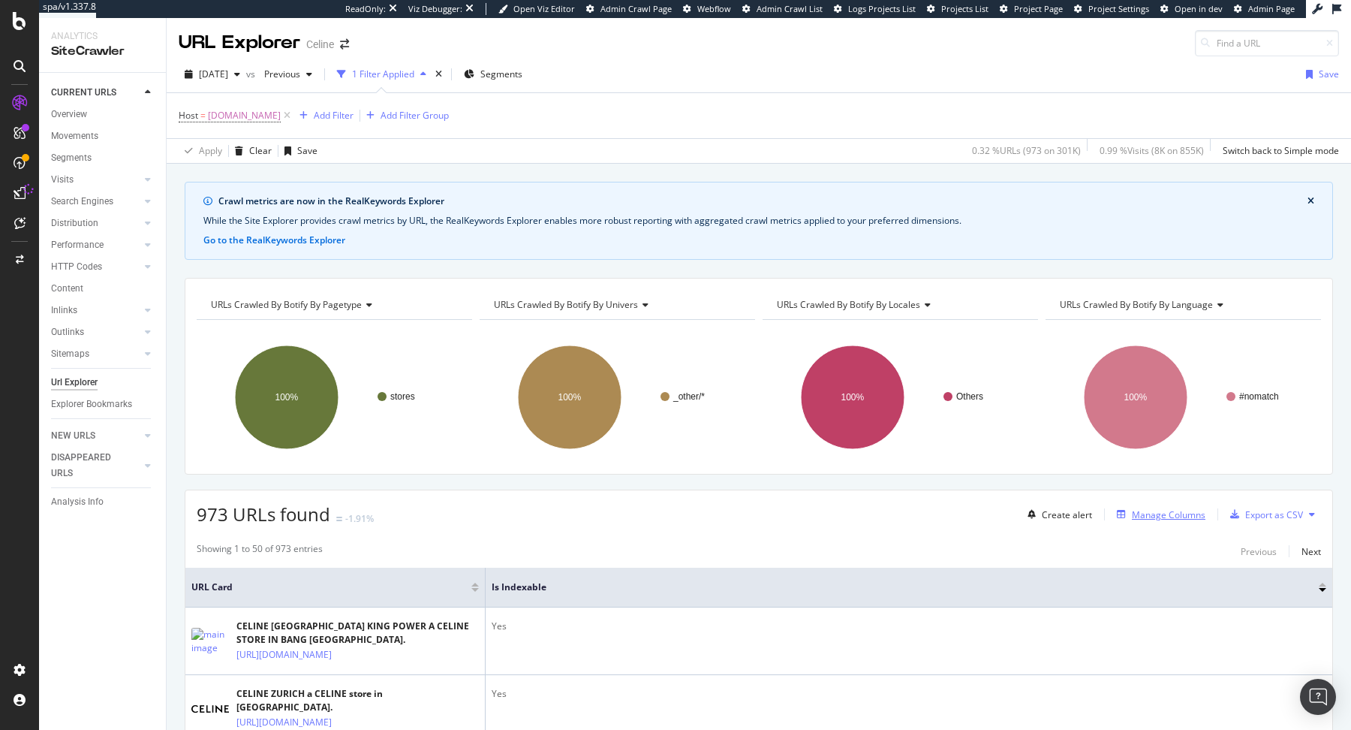
click at [1146, 509] on div "Manage Columns" at bounding box center [1169, 514] width 74 height 13
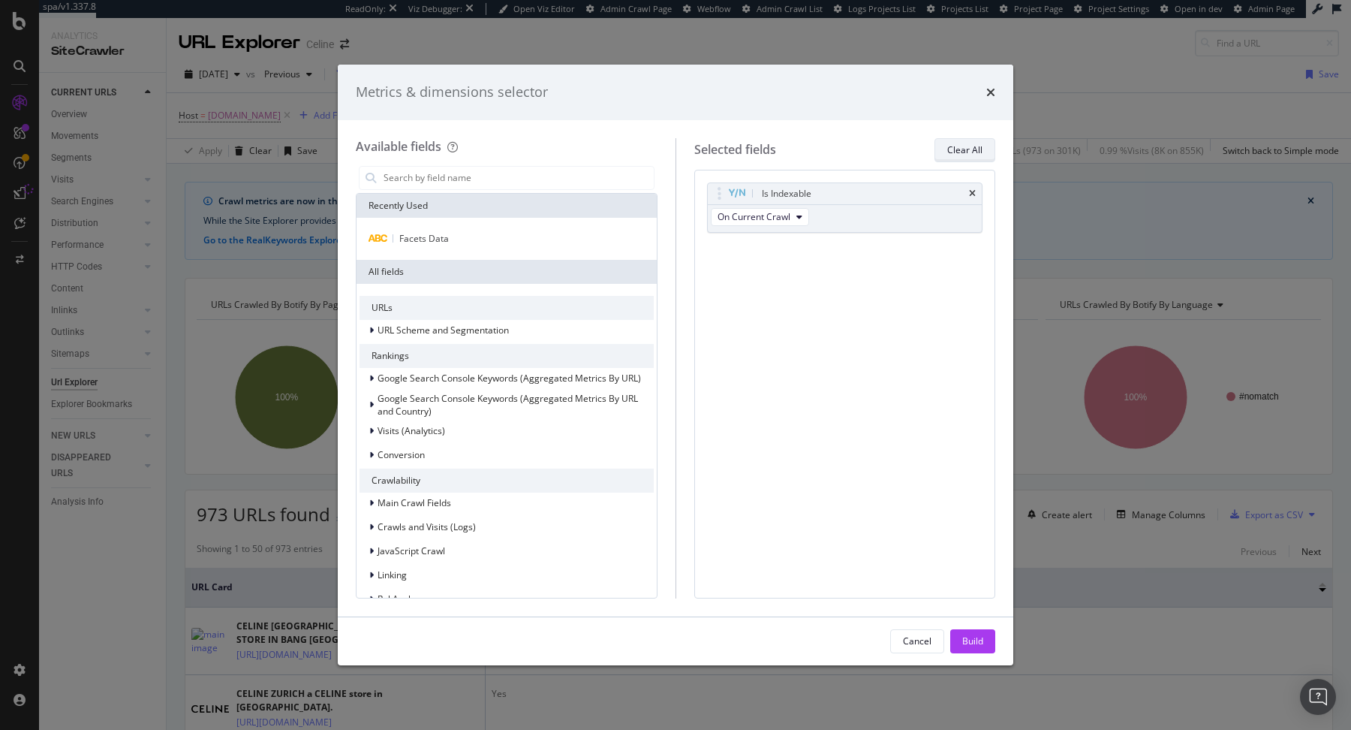
click at [958, 146] on div "Clear All" at bounding box center [964, 149] width 35 height 13
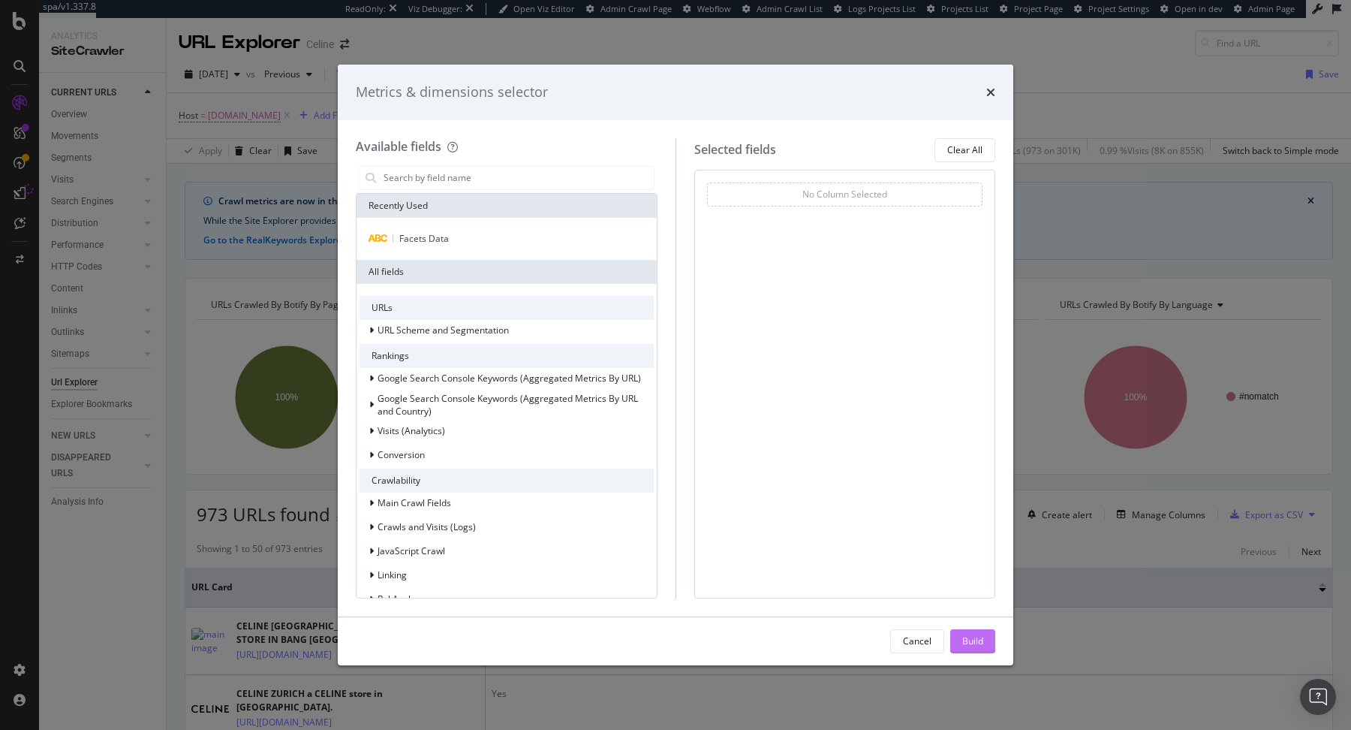
click at [980, 634] on div "Build" at bounding box center [972, 640] width 21 height 13
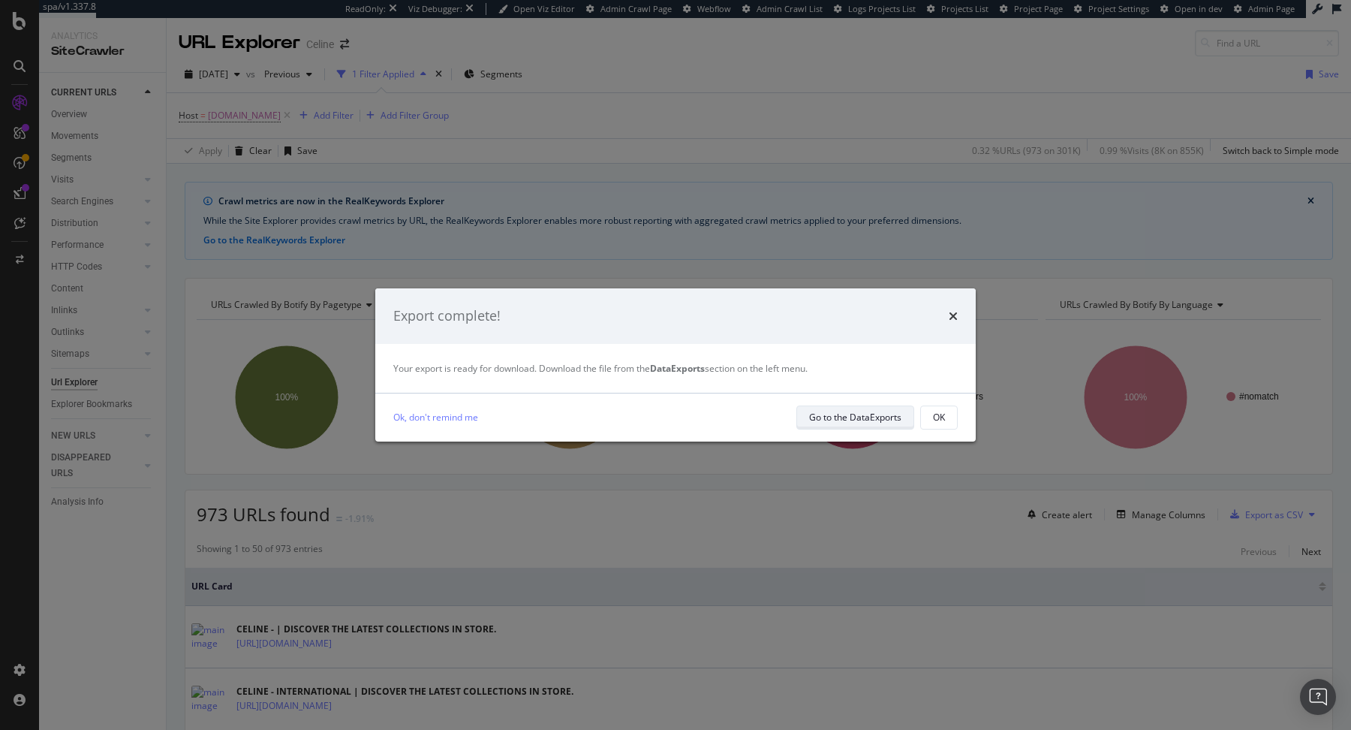
click at [883, 421] on div "Go to the DataExports" at bounding box center [855, 417] width 92 height 13
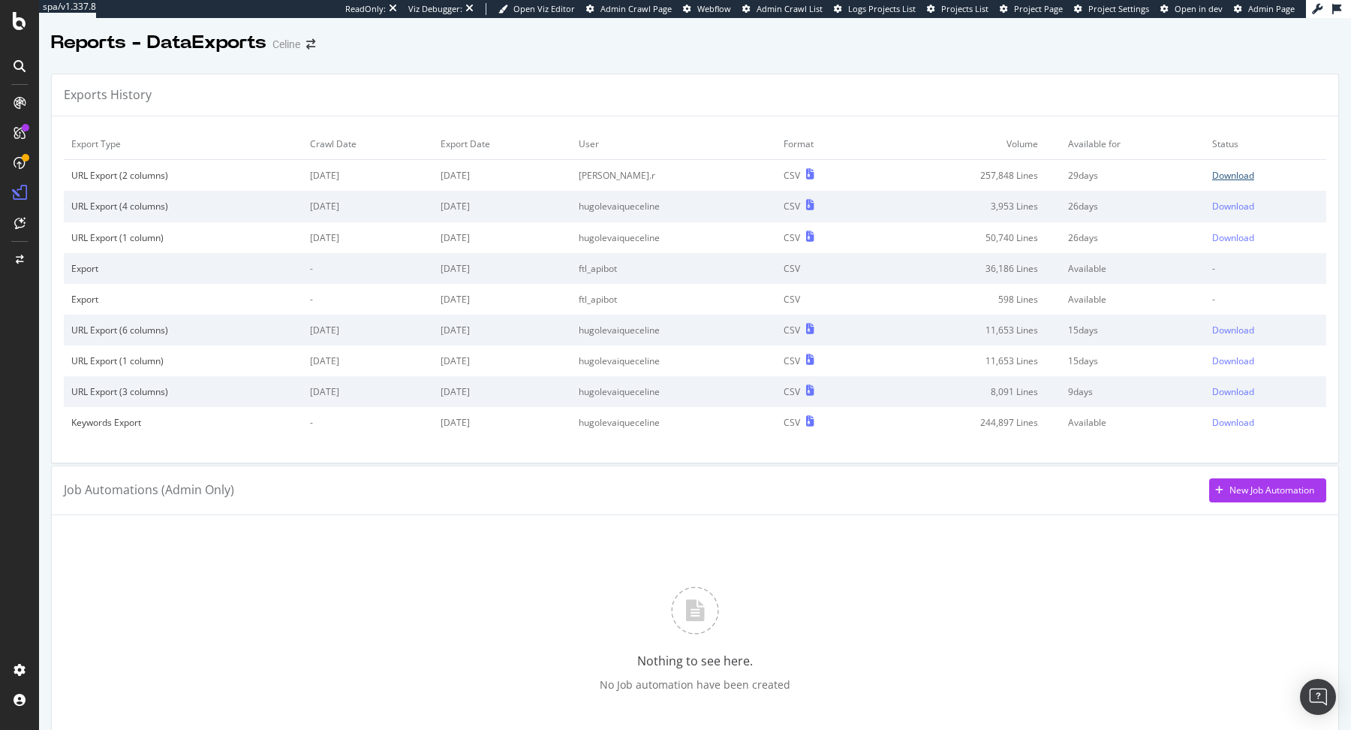
click at [1238, 178] on div "Download" at bounding box center [1233, 175] width 42 height 13
click at [555, 43] on div "Reports - DataExports Celine" at bounding box center [695, 37] width 1312 height 38
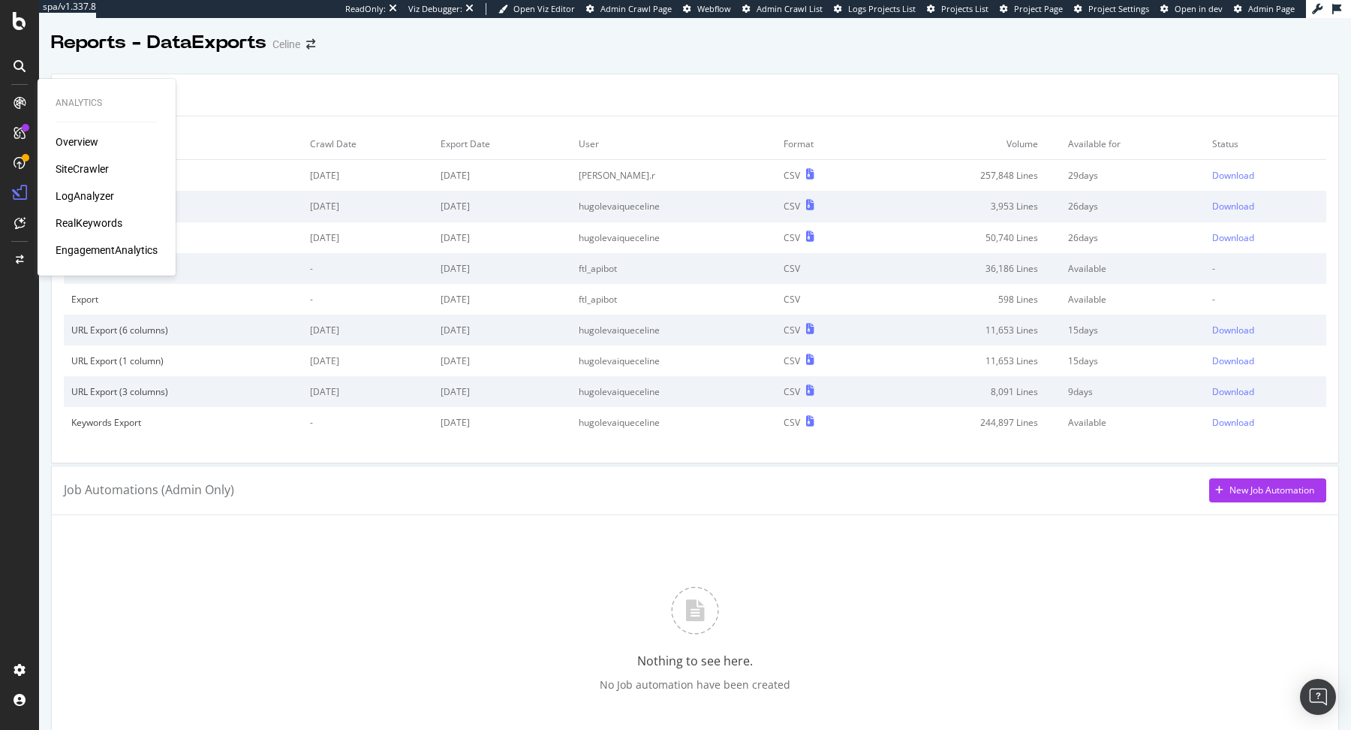
click at [86, 167] on div "SiteCrawler" at bounding box center [82, 168] width 53 height 15
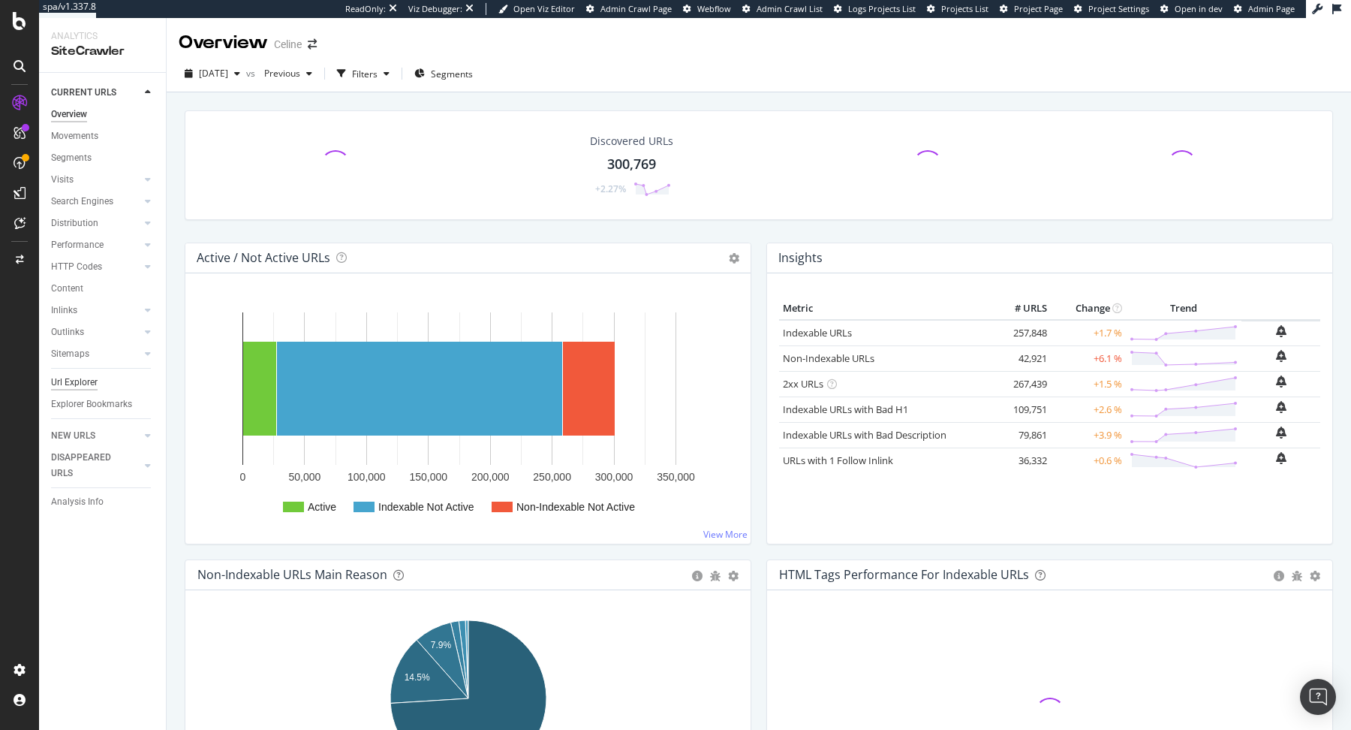
click at [89, 380] on div "Url Explorer" at bounding box center [74, 383] width 47 height 16
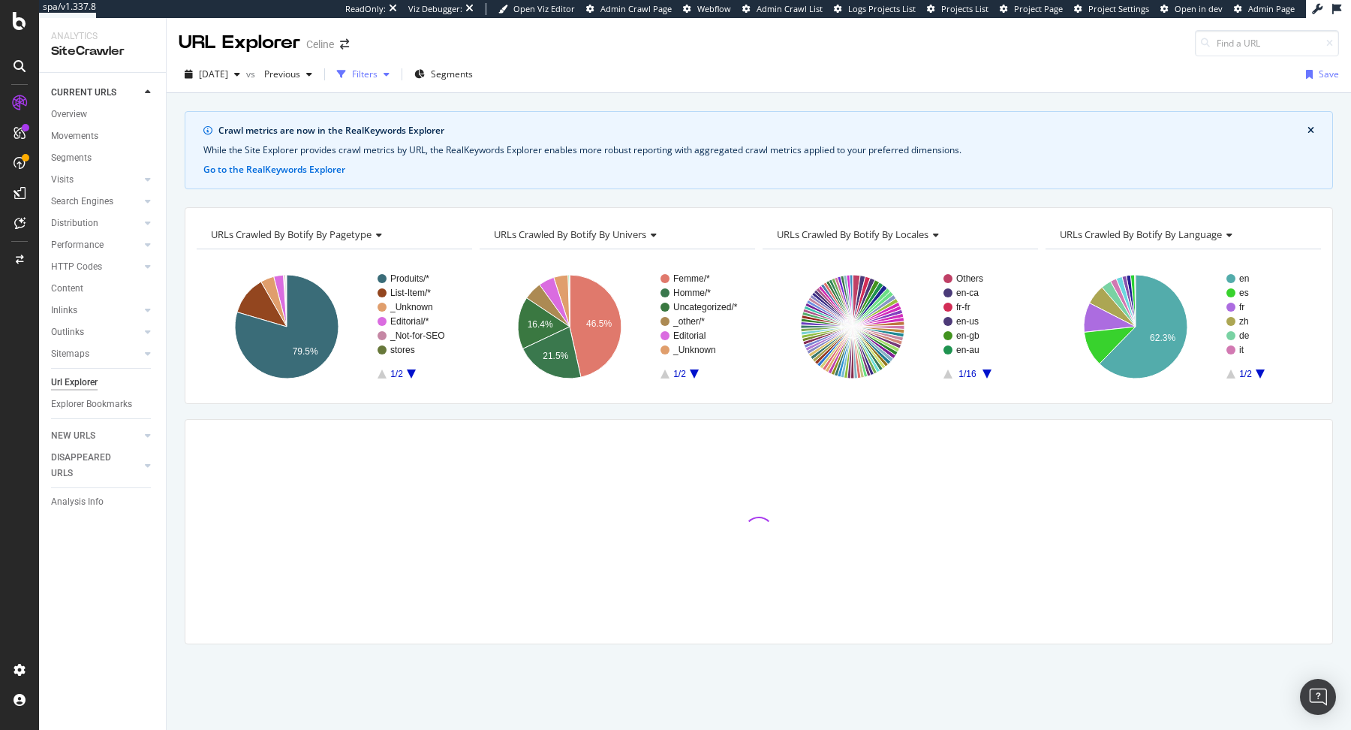
click at [396, 74] on div "button" at bounding box center [387, 74] width 18 height 9
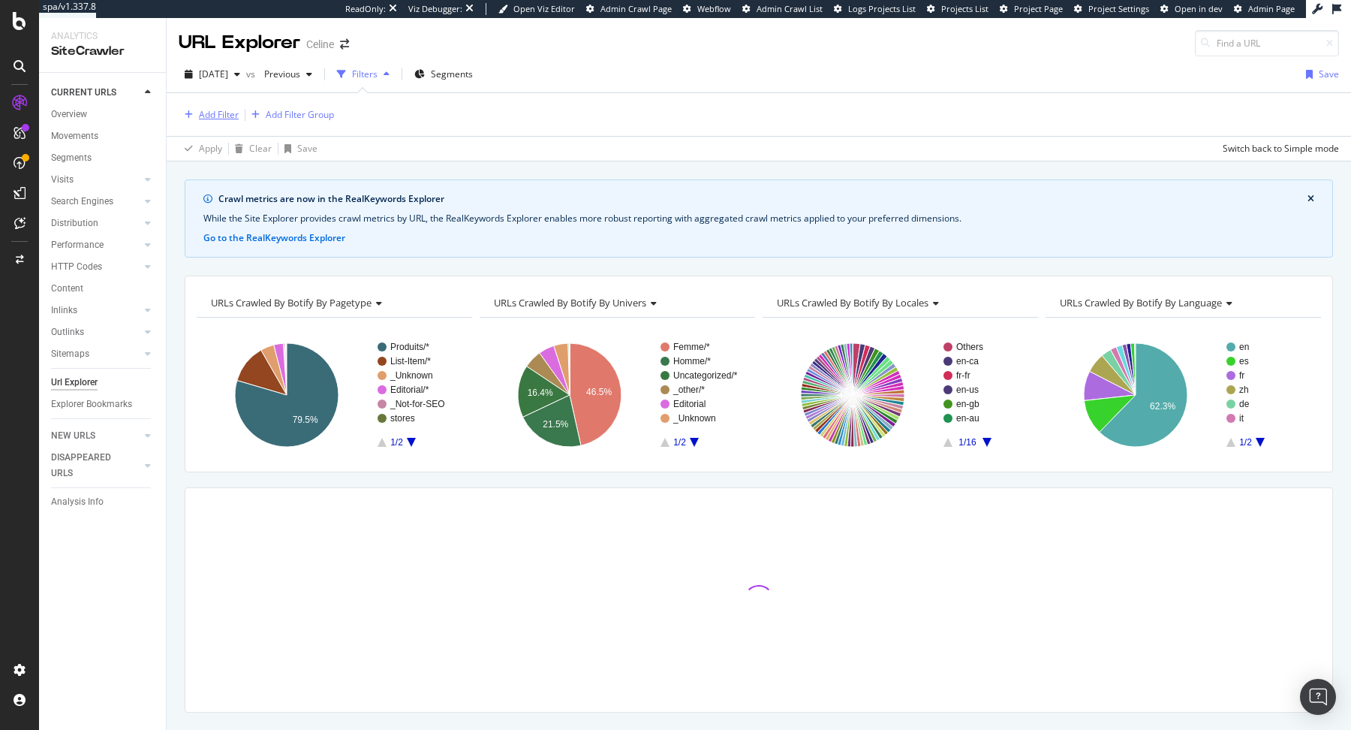
click at [225, 117] on div "Add Filter" at bounding box center [219, 114] width 40 height 13
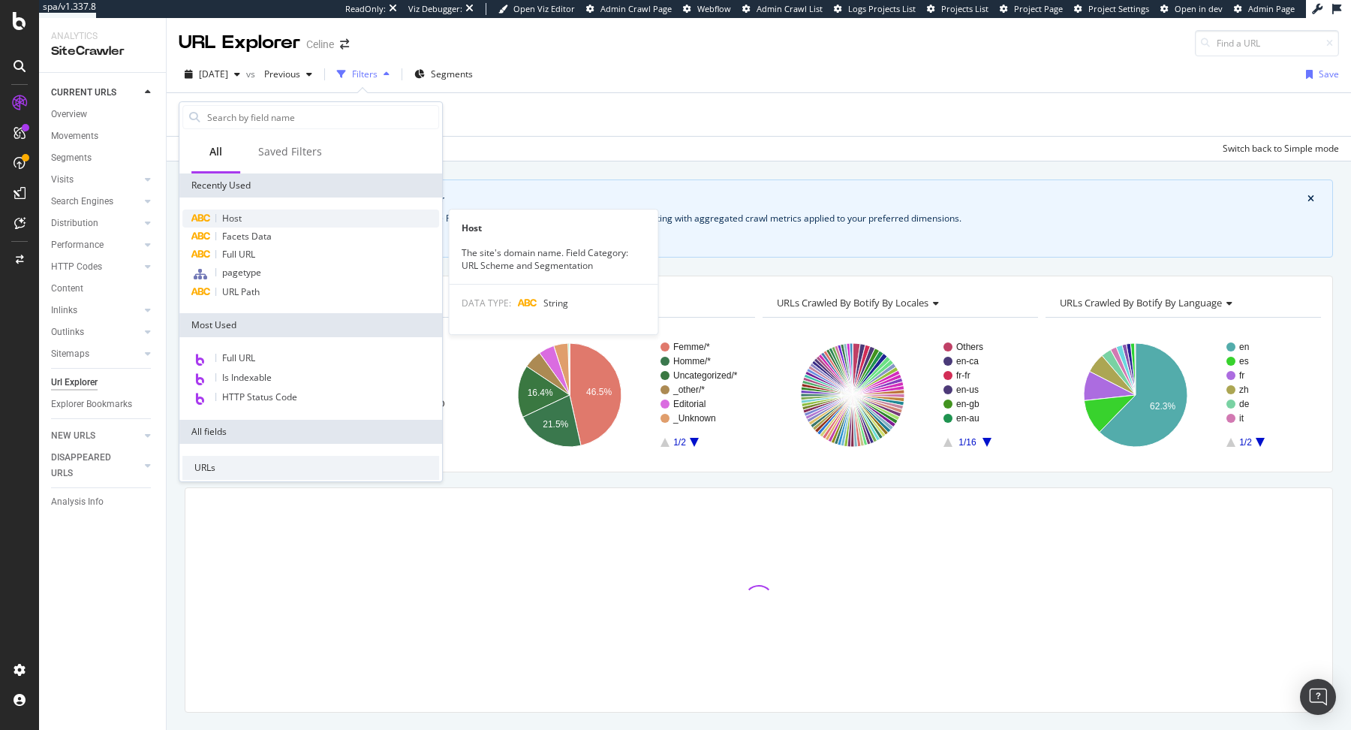
click at [236, 212] on span "Host" at bounding box center [232, 218] width 20 height 13
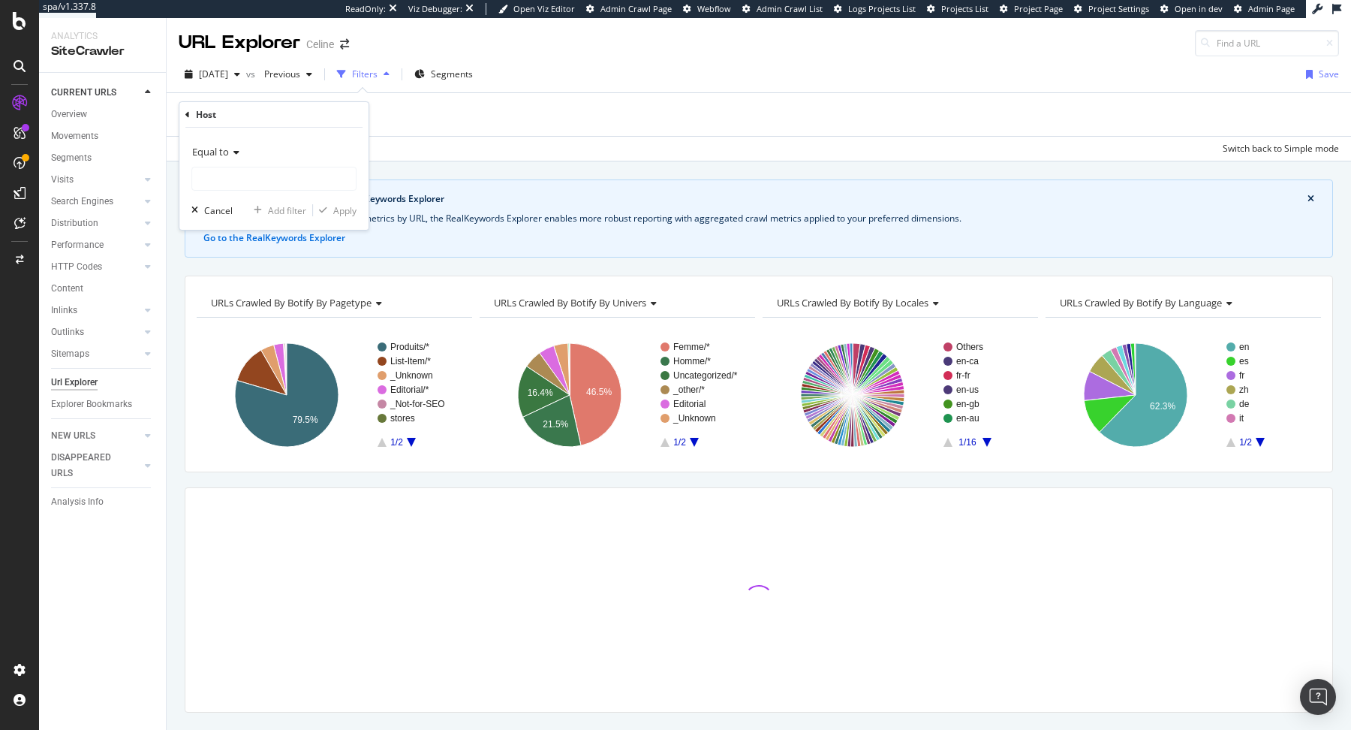
click at [273, 154] on div "Equal to" at bounding box center [273, 152] width 165 height 24
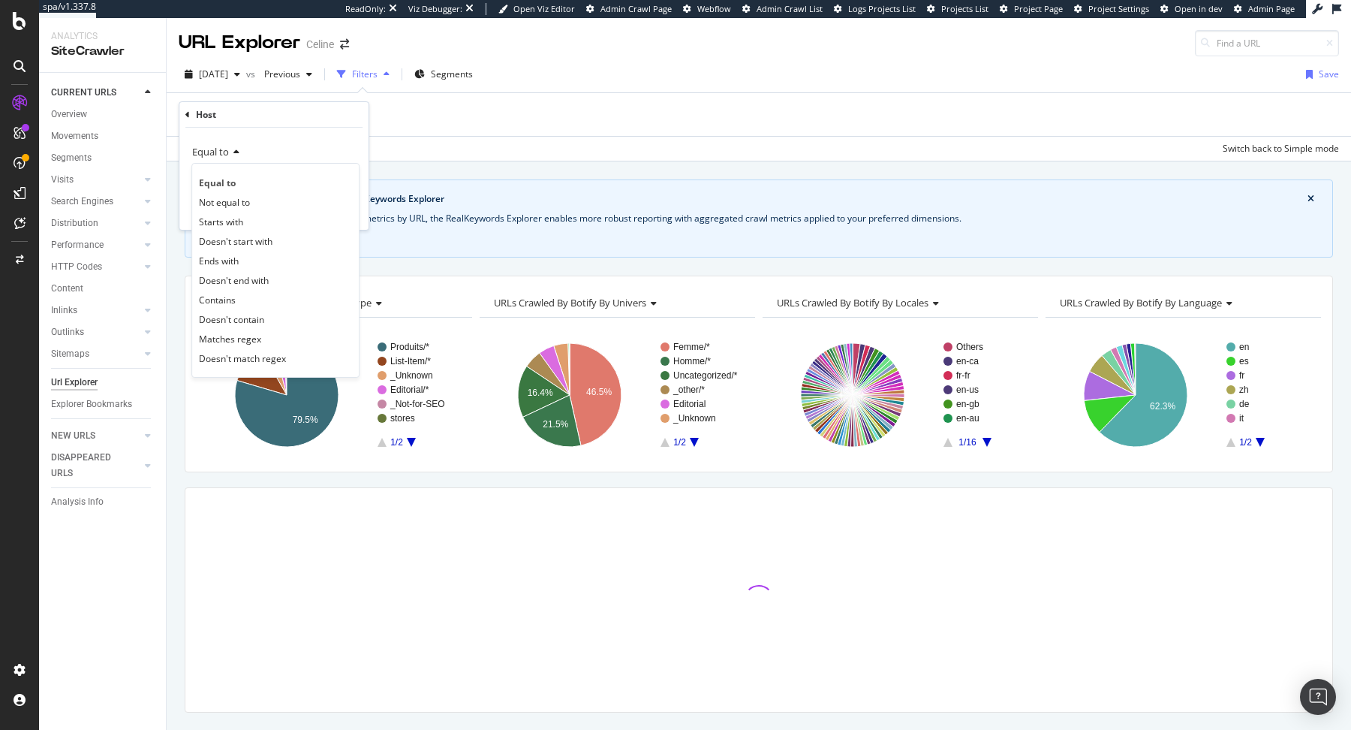
click at [286, 132] on div "Equal to Equal to Not equal to Starts with Doesn't start with Ends with Doesn't…" at bounding box center [273, 179] width 189 height 102
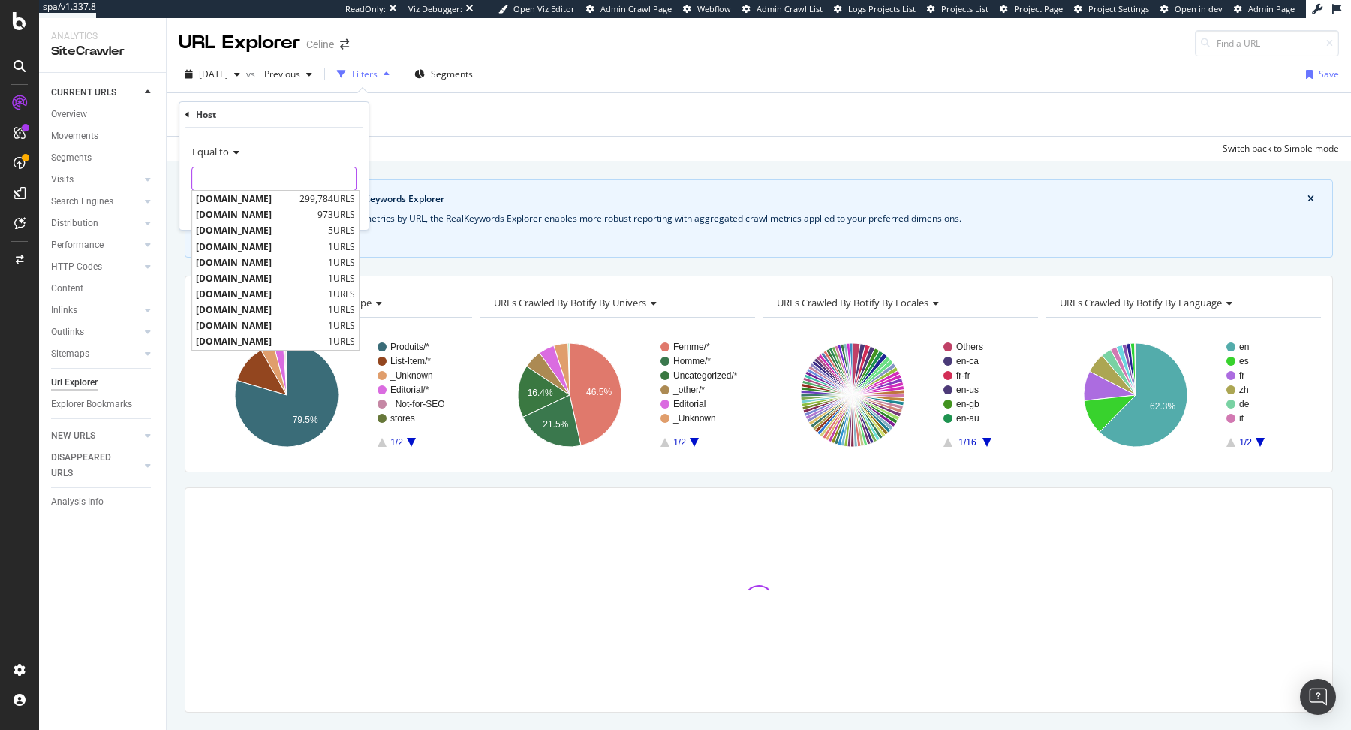
click at [266, 169] on input "text" at bounding box center [274, 179] width 164 height 24
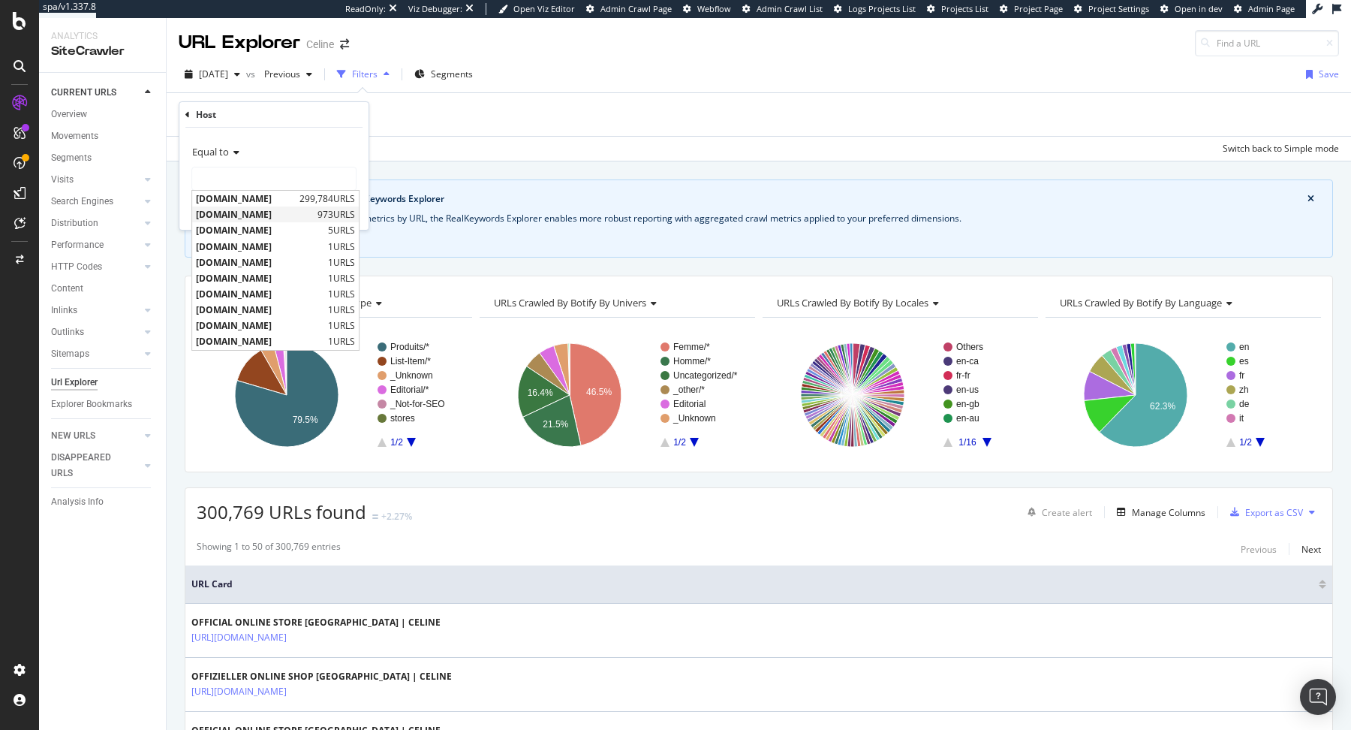
click at [273, 216] on span "stores.celine.com" at bounding box center [255, 214] width 118 height 13
type input "stores.celine.com"
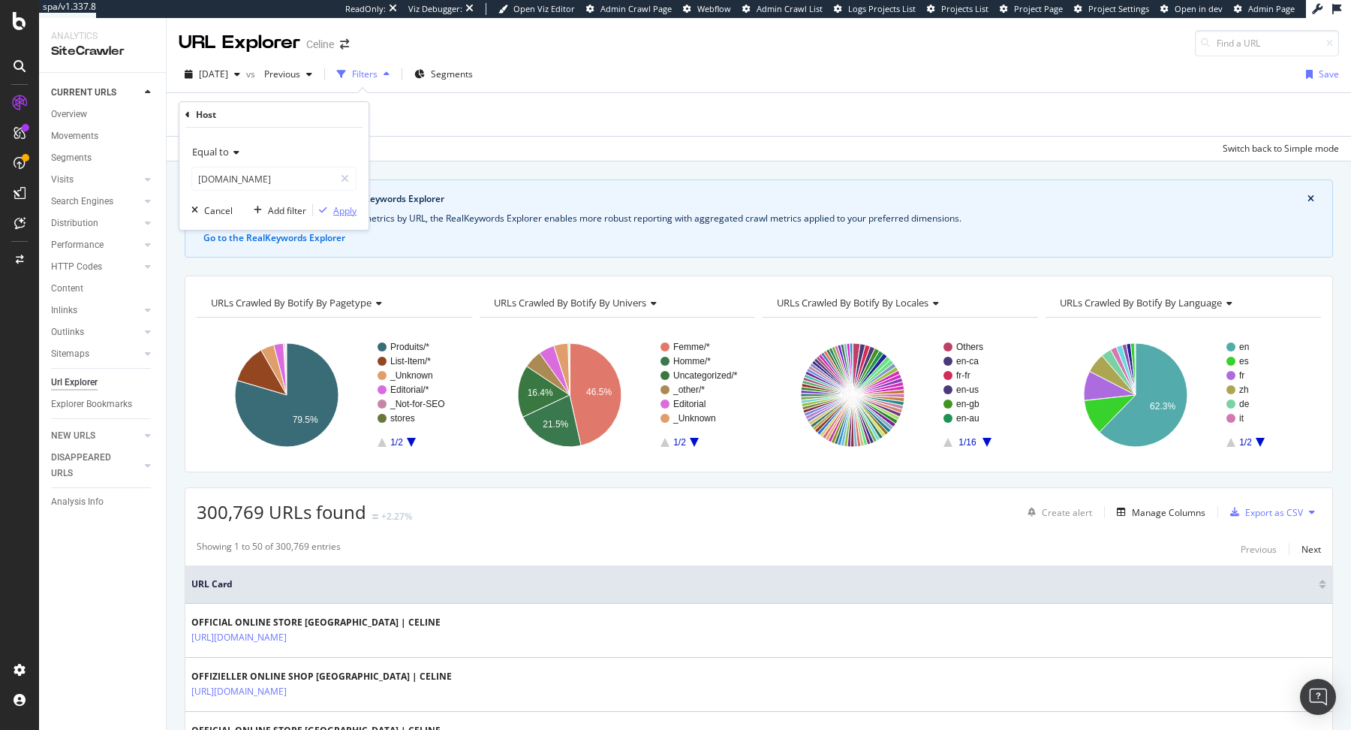
click at [351, 206] on div "Apply" at bounding box center [344, 210] width 23 height 13
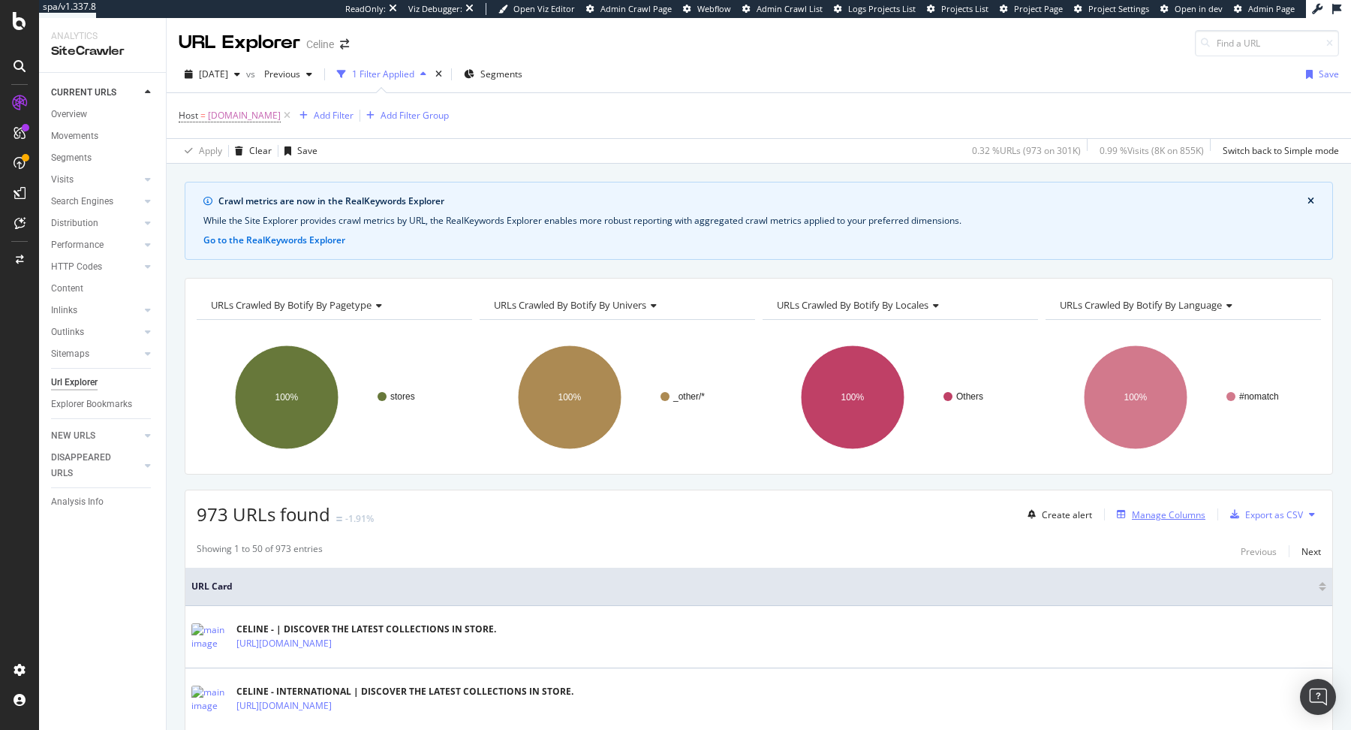
click at [1177, 508] on div "Manage Columns" at bounding box center [1169, 514] width 74 height 13
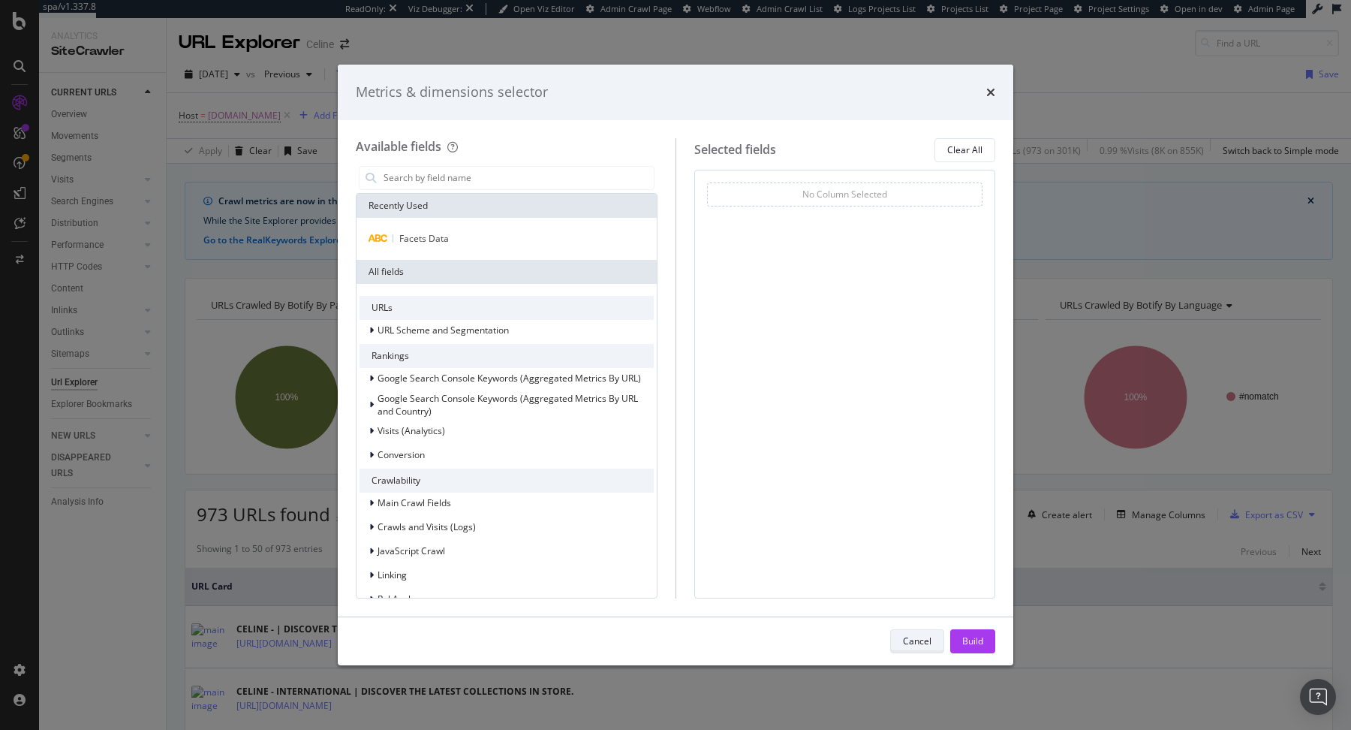
click at [938, 632] on button "Cancel" at bounding box center [917, 641] width 54 height 24
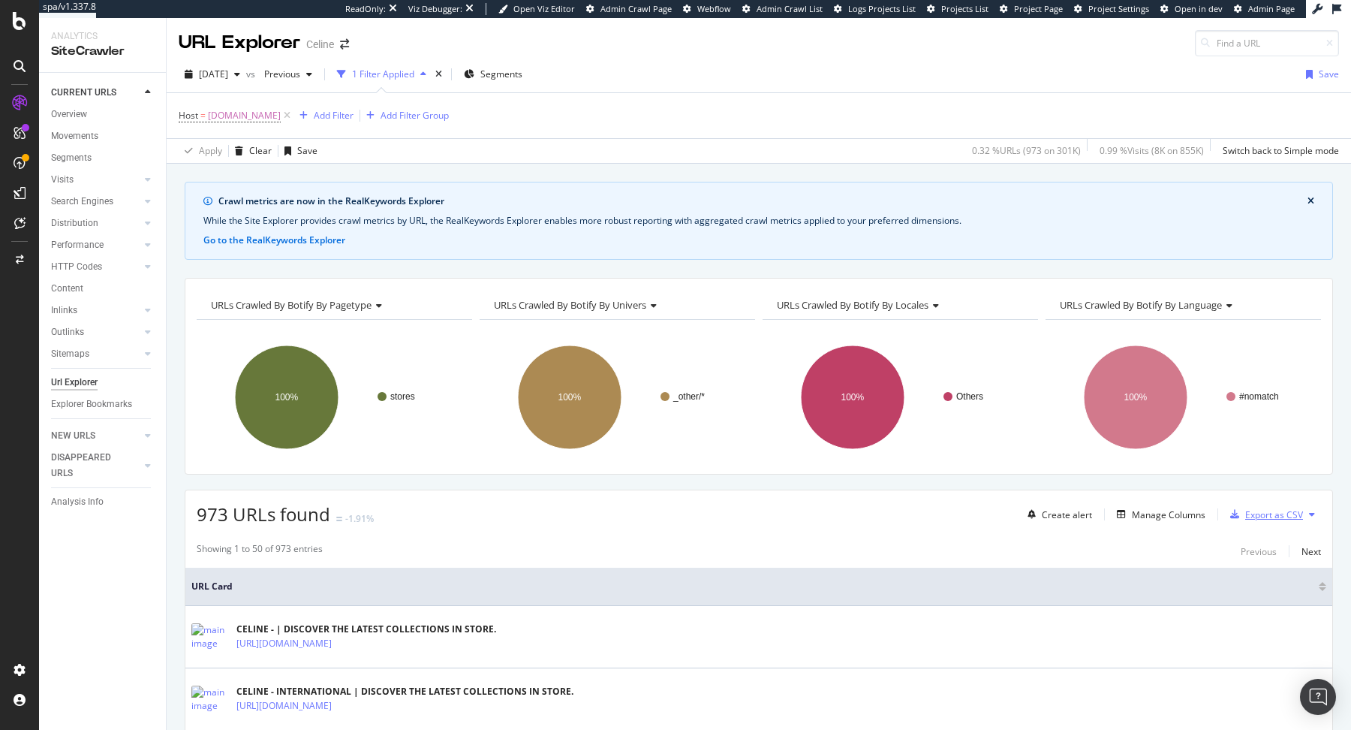
click at [1282, 503] on div "Export as CSV" at bounding box center [1263, 514] width 79 height 23
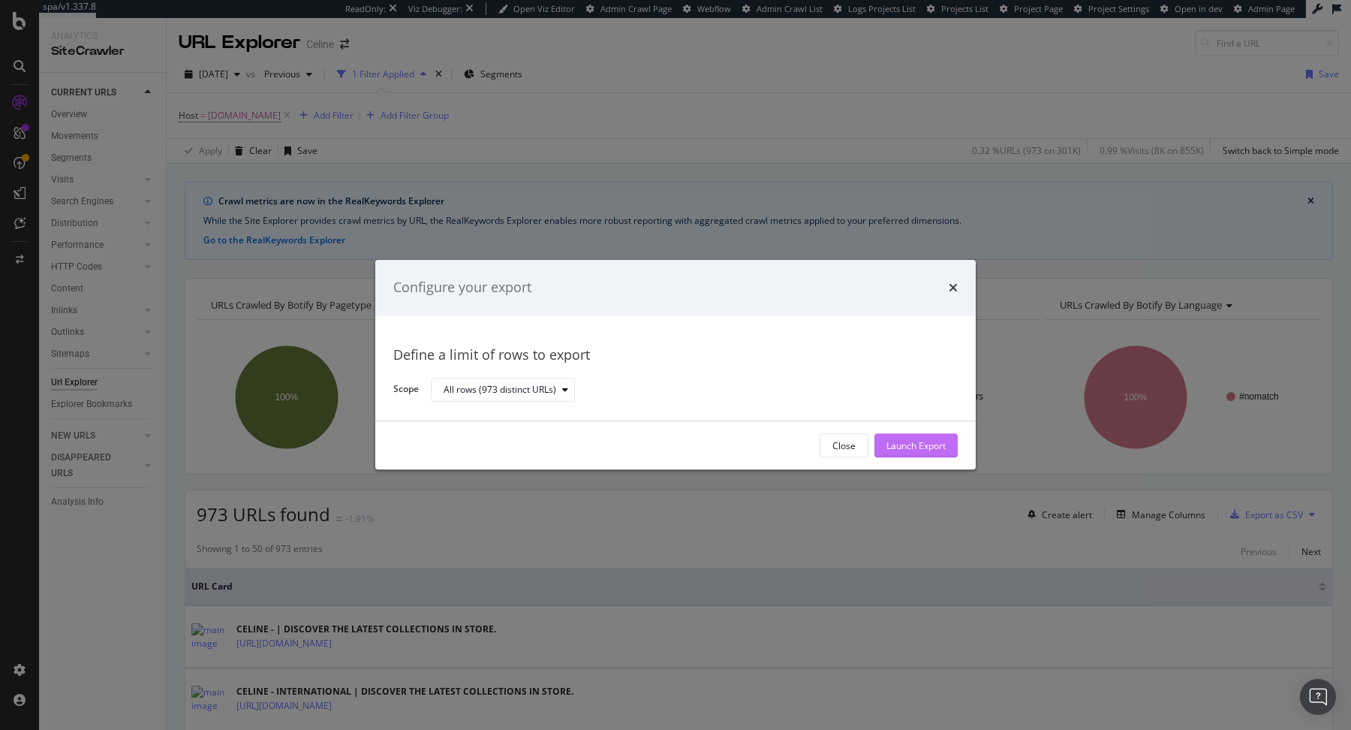
click at [914, 445] on div "Launch Export" at bounding box center [916, 445] width 59 height 13
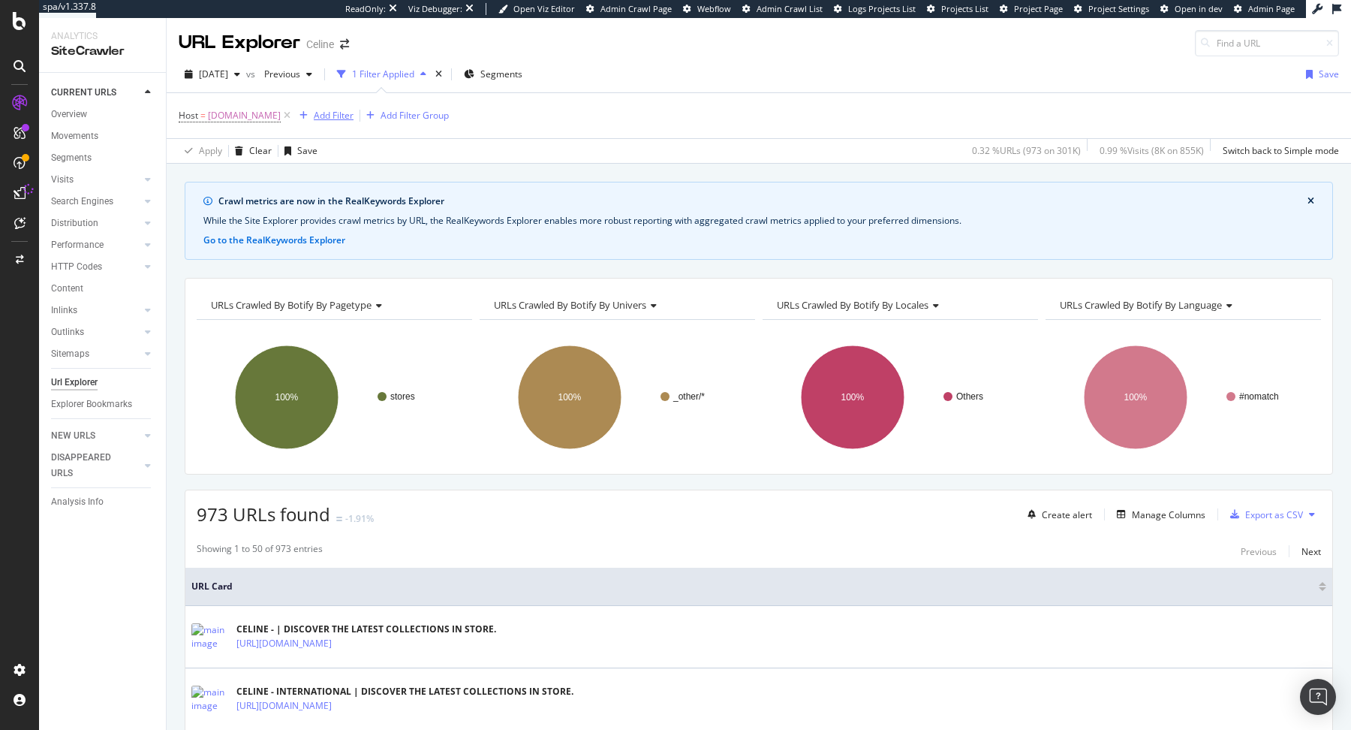
click at [337, 116] on div "Add Filter" at bounding box center [334, 115] width 40 height 13
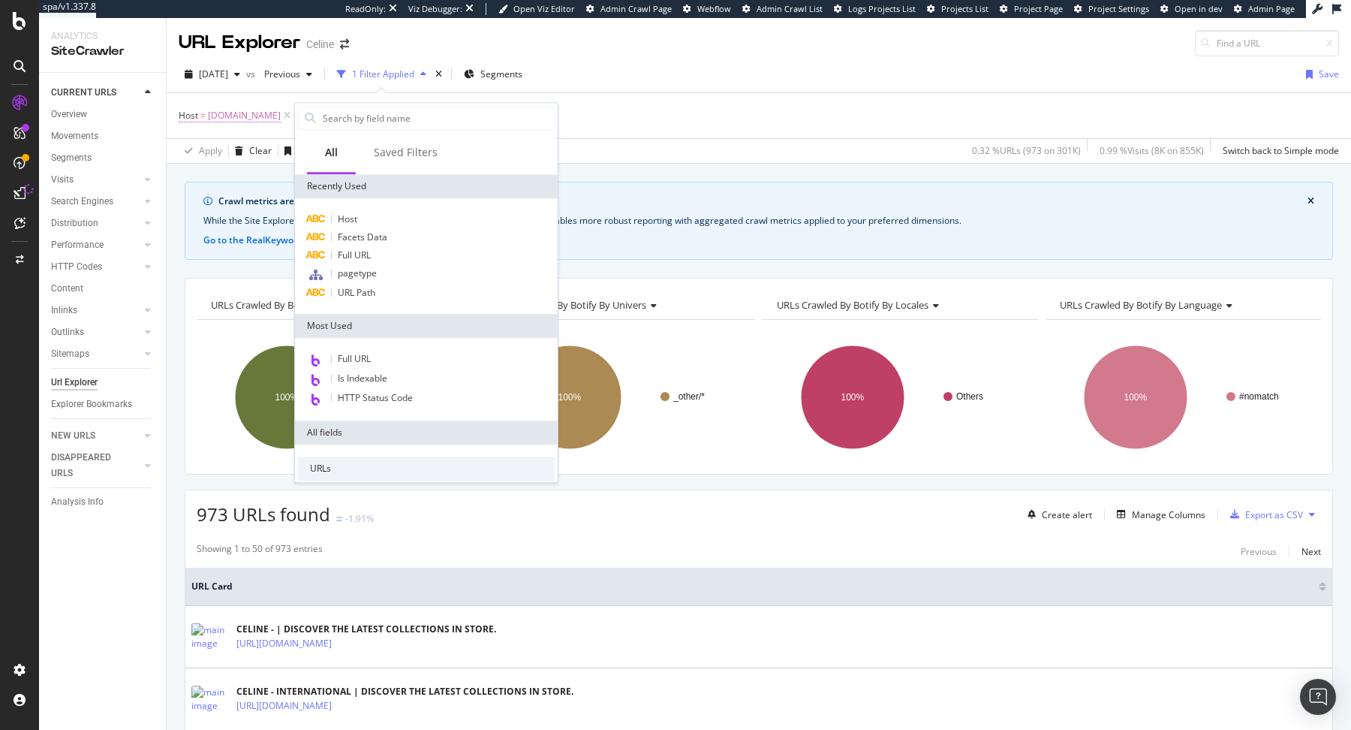
click at [215, 112] on span "stores.celine.com" at bounding box center [244, 115] width 73 height 21
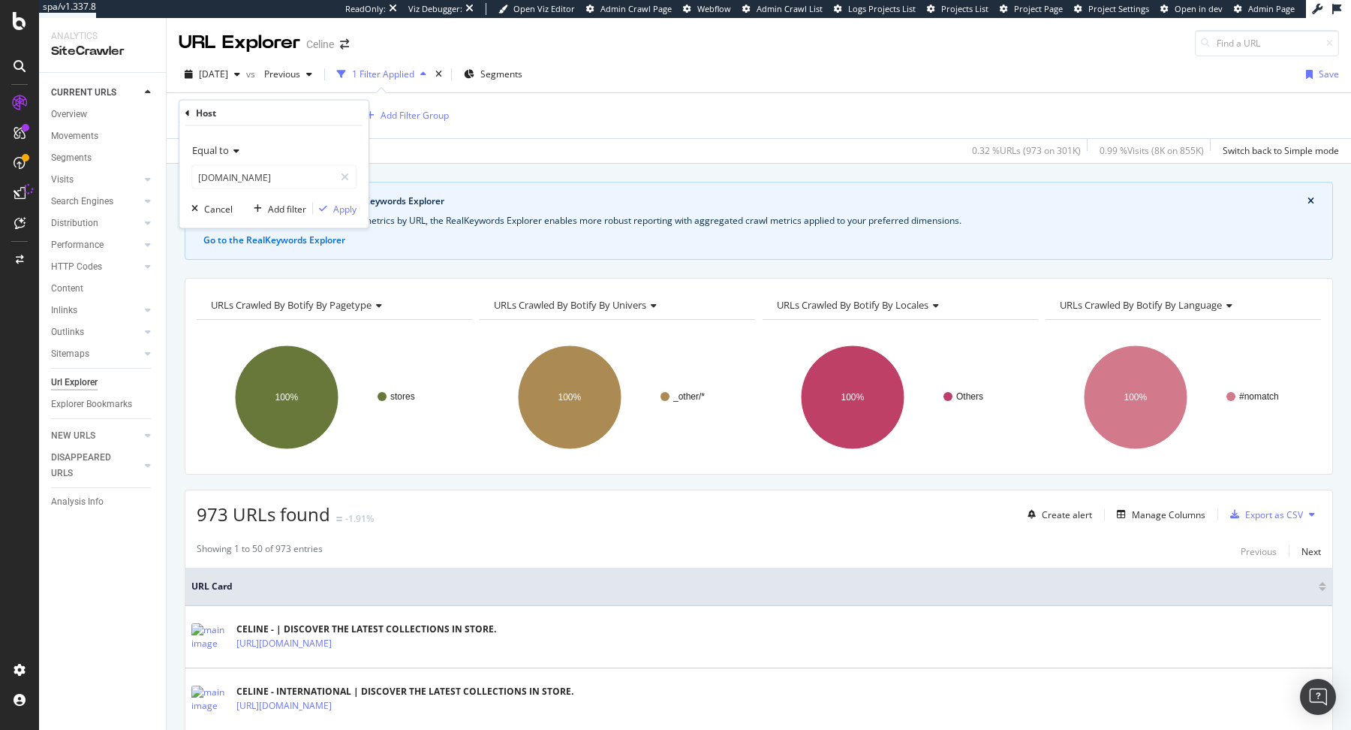
click at [218, 150] on span "Equal to" at bounding box center [210, 150] width 37 height 14
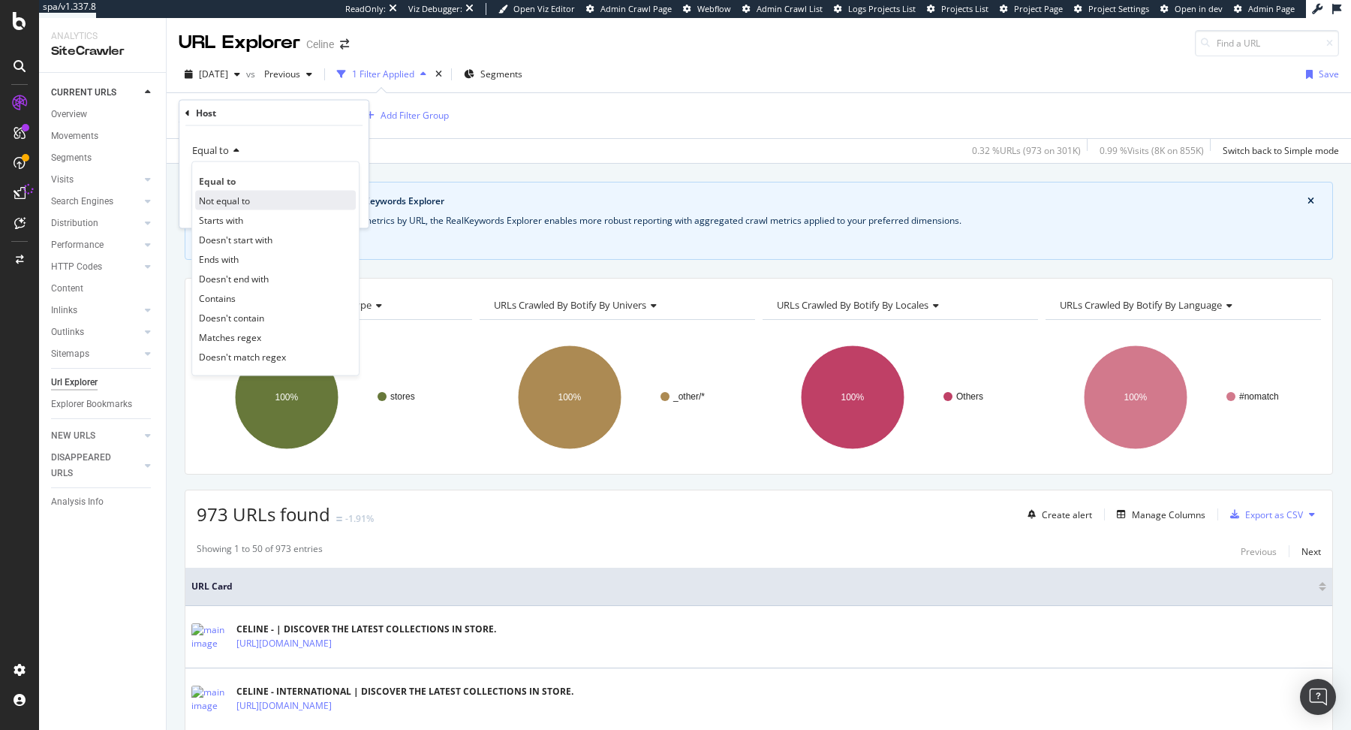
click at [242, 203] on span "Not equal to" at bounding box center [224, 200] width 51 height 13
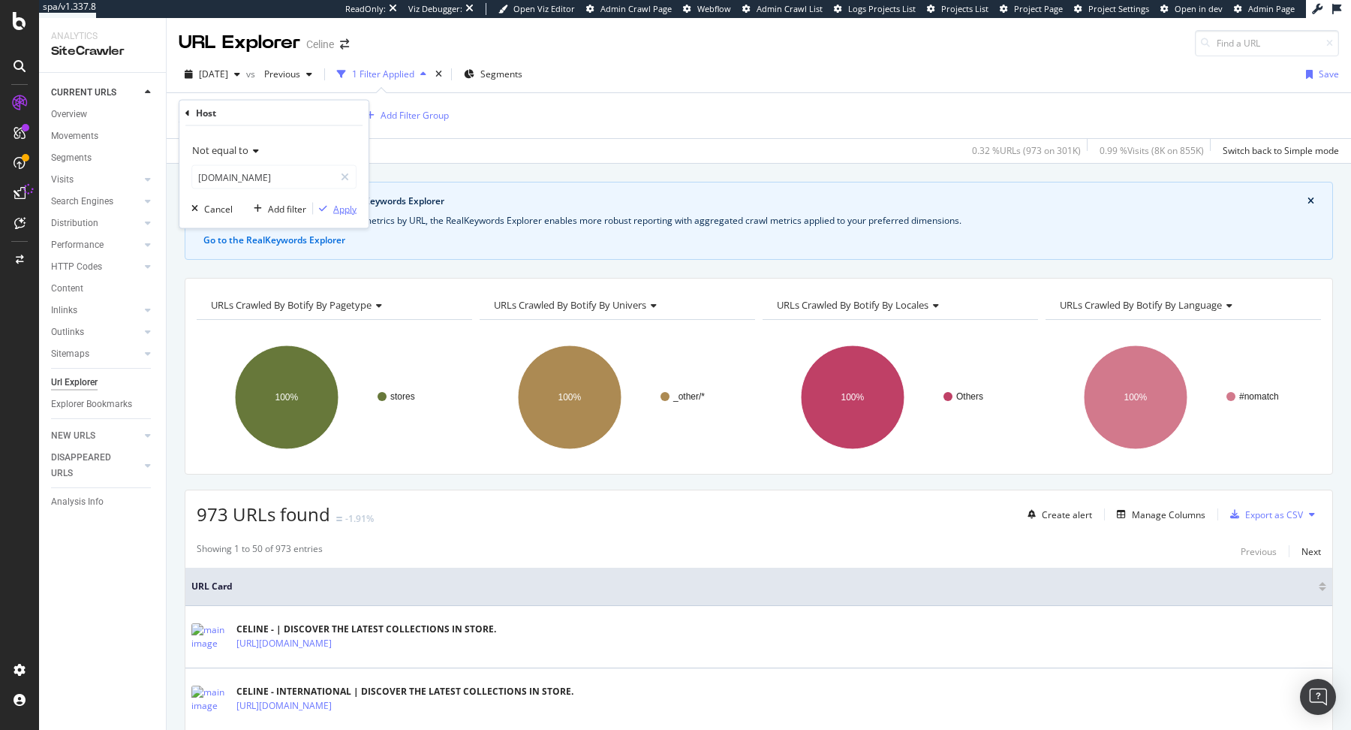
click at [350, 208] on div "Apply" at bounding box center [344, 208] width 23 height 13
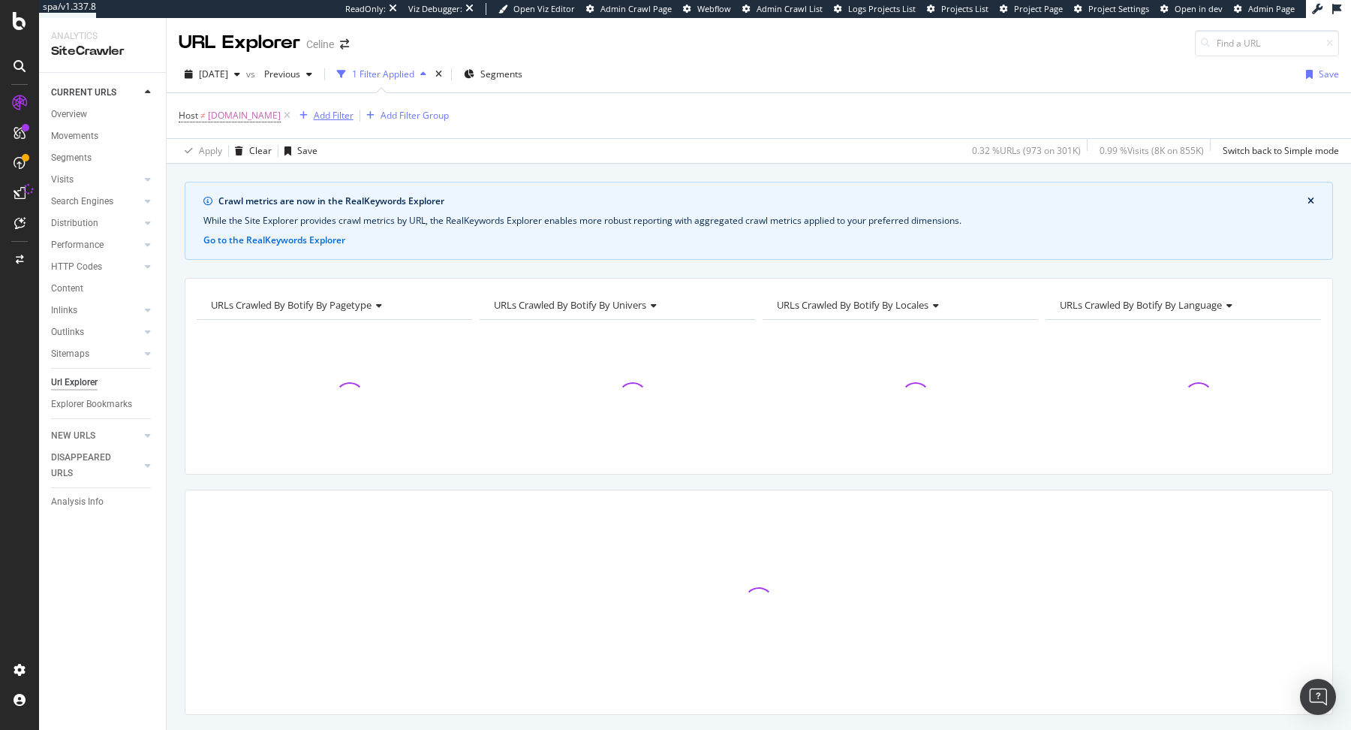
click at [327, 123] on button "Add Filter" at bounding box center [324, 116] width 60 height 18
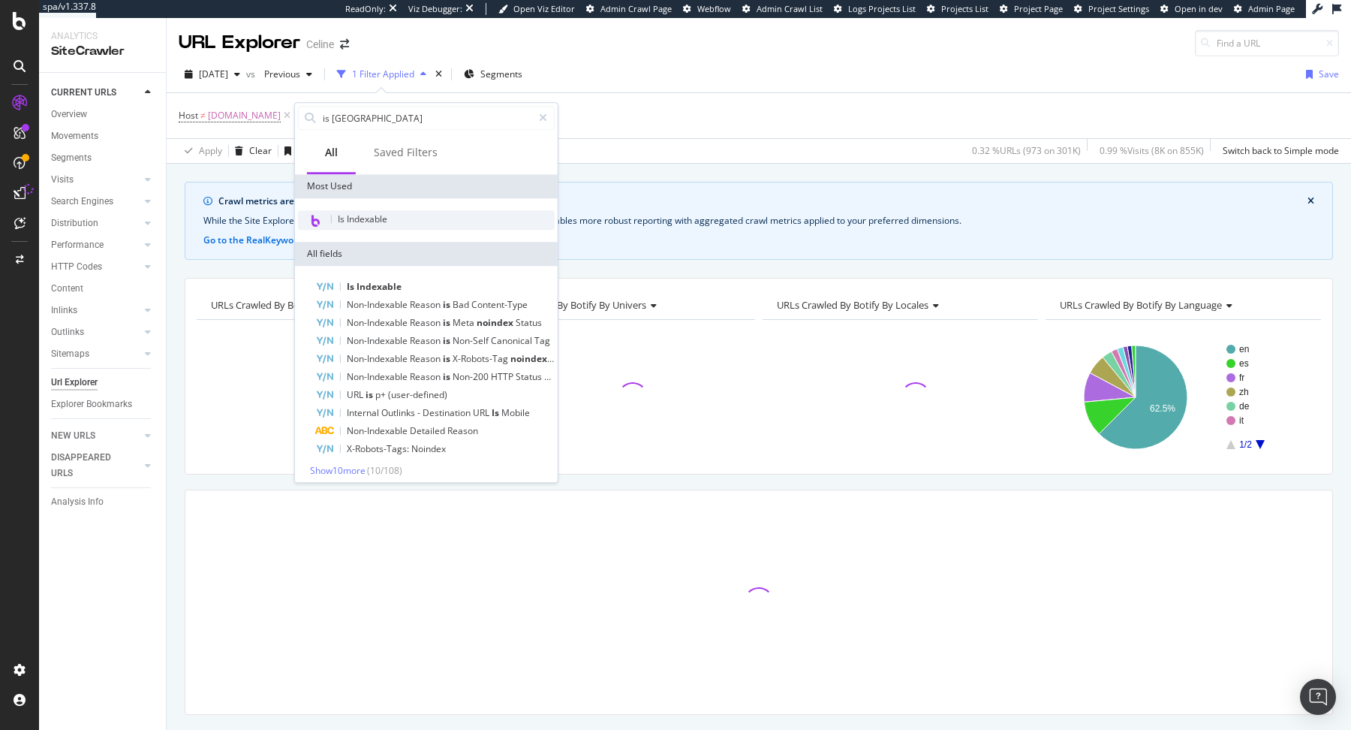
type input "is inde"
click at [371, 211] on div "Is Indexable" at bounding box center [426, 220] width 257 height 20
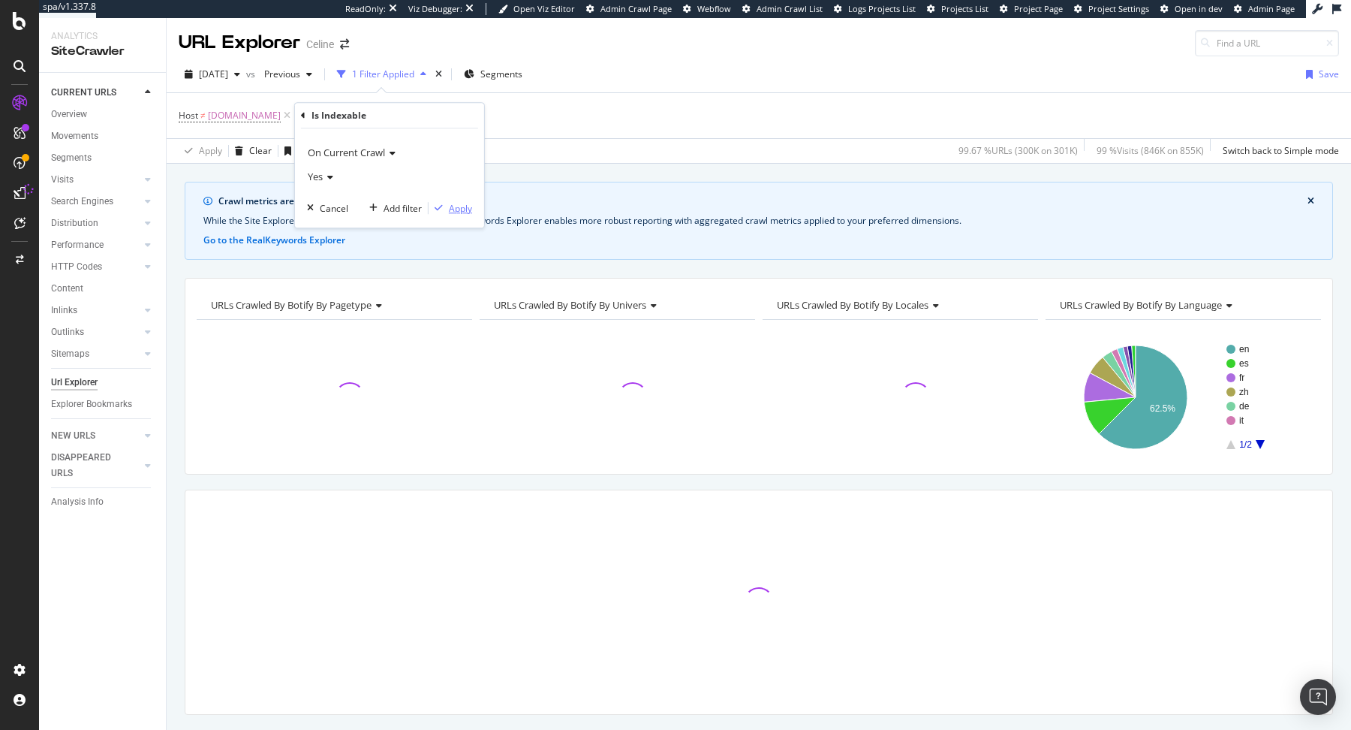
click at [451, 206] on div "Apply" at bounding box center [460, 208] width 23 height 13
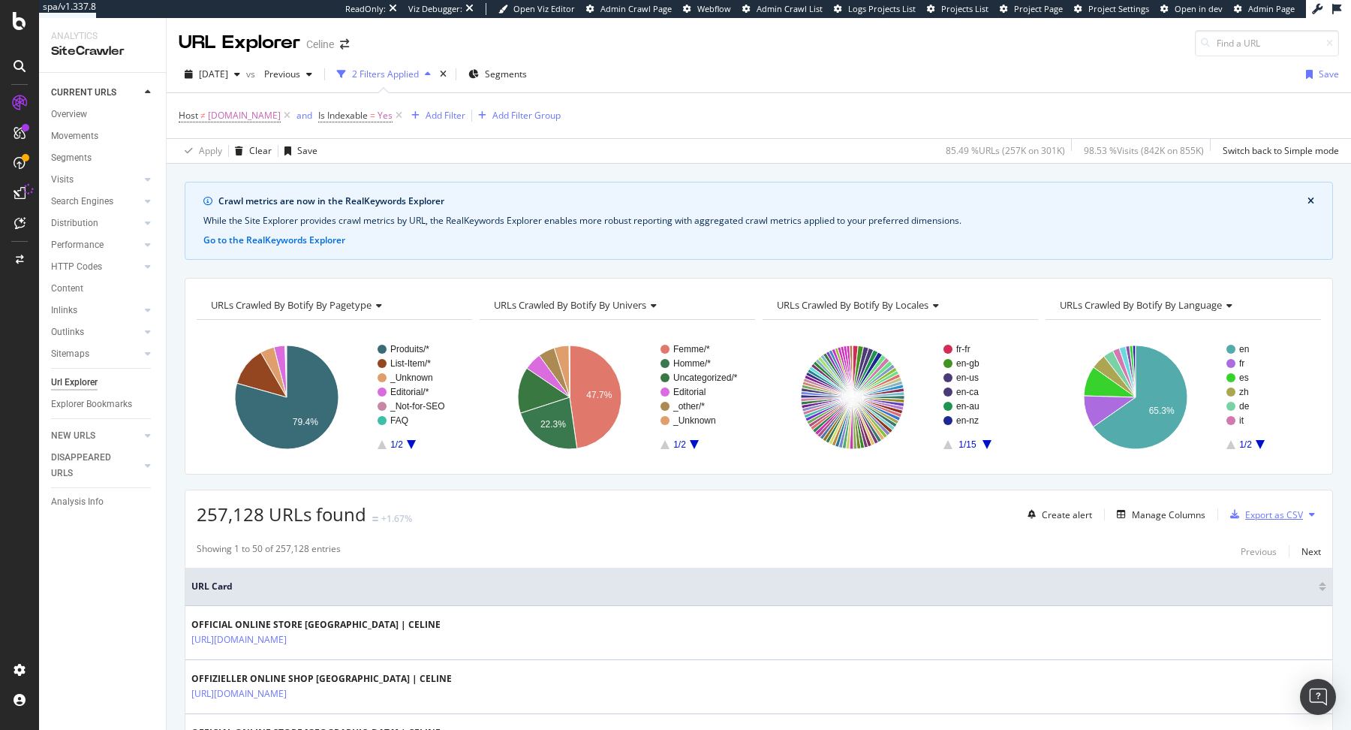
click at [1291, 509] on div "Export as CSV" at bounding box center [1275, 514] width 58 height 13
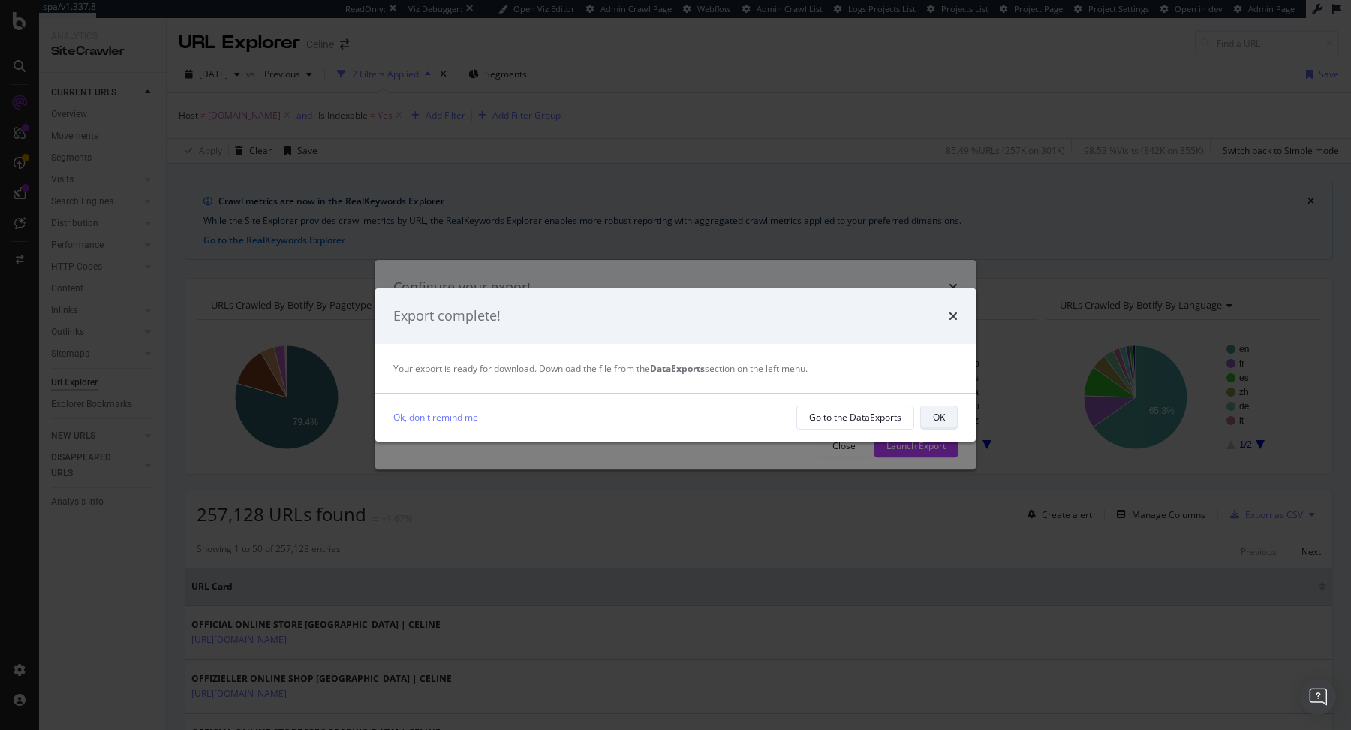
click at [941, 413] on div "OK" at bounding box center [939, 417] width 12 height 13
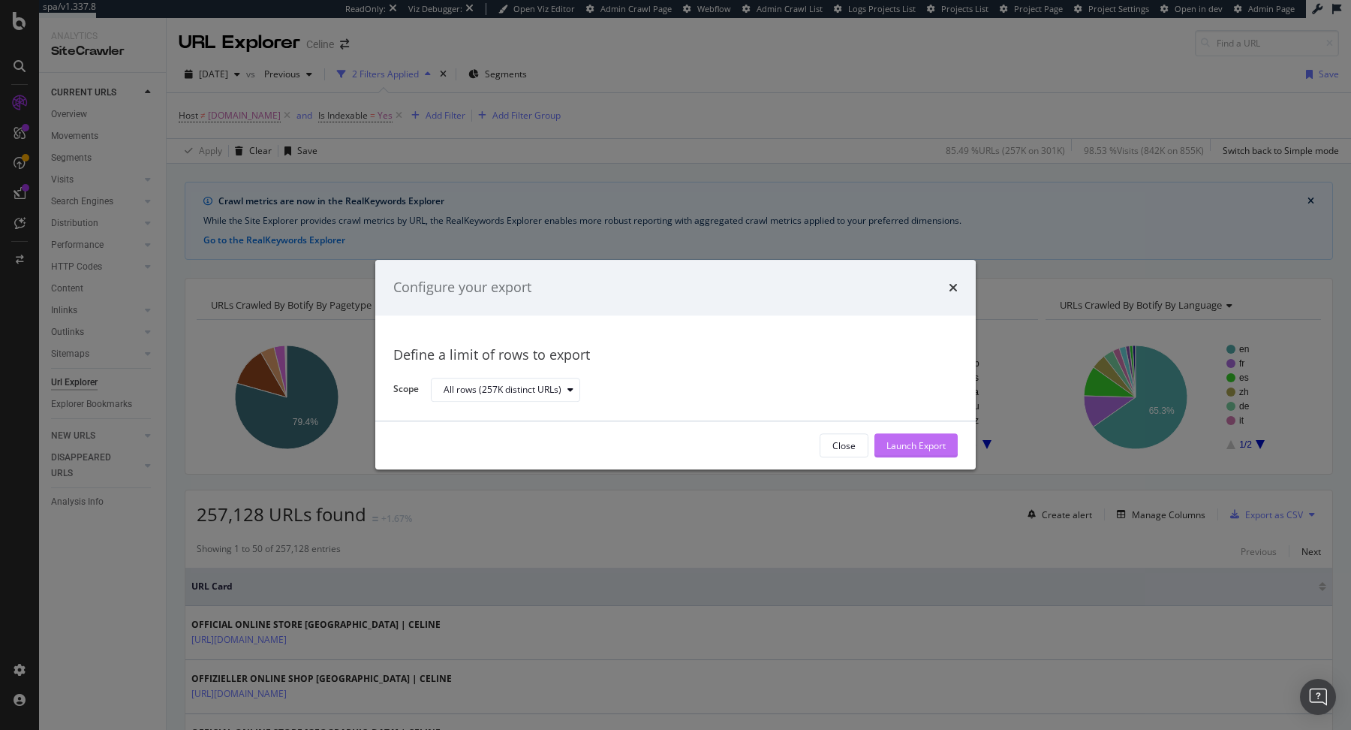
click at [930, 445] on div "Launch Export" at bounding box center [916, 445] width 59 height 13
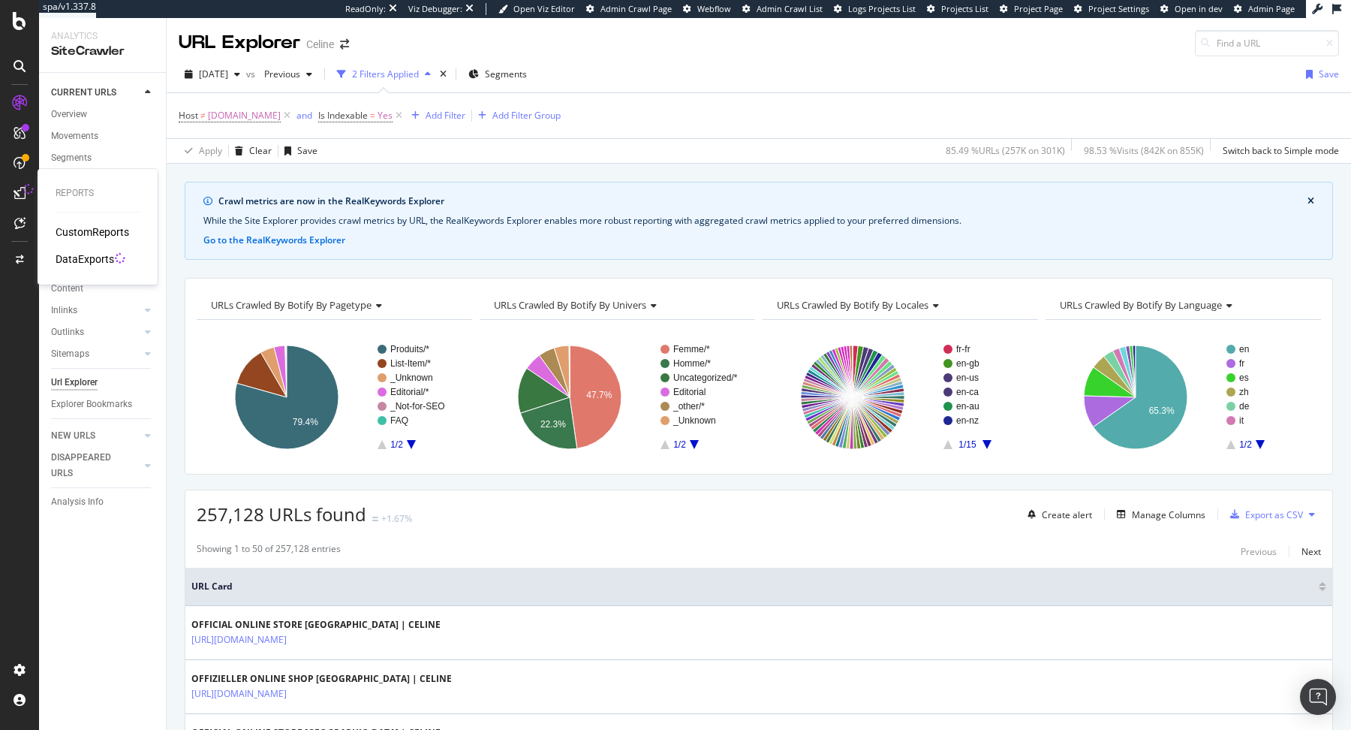
click at [81, 254] on div "DataExports" at bounding box center [85, 259] width 59 height 15
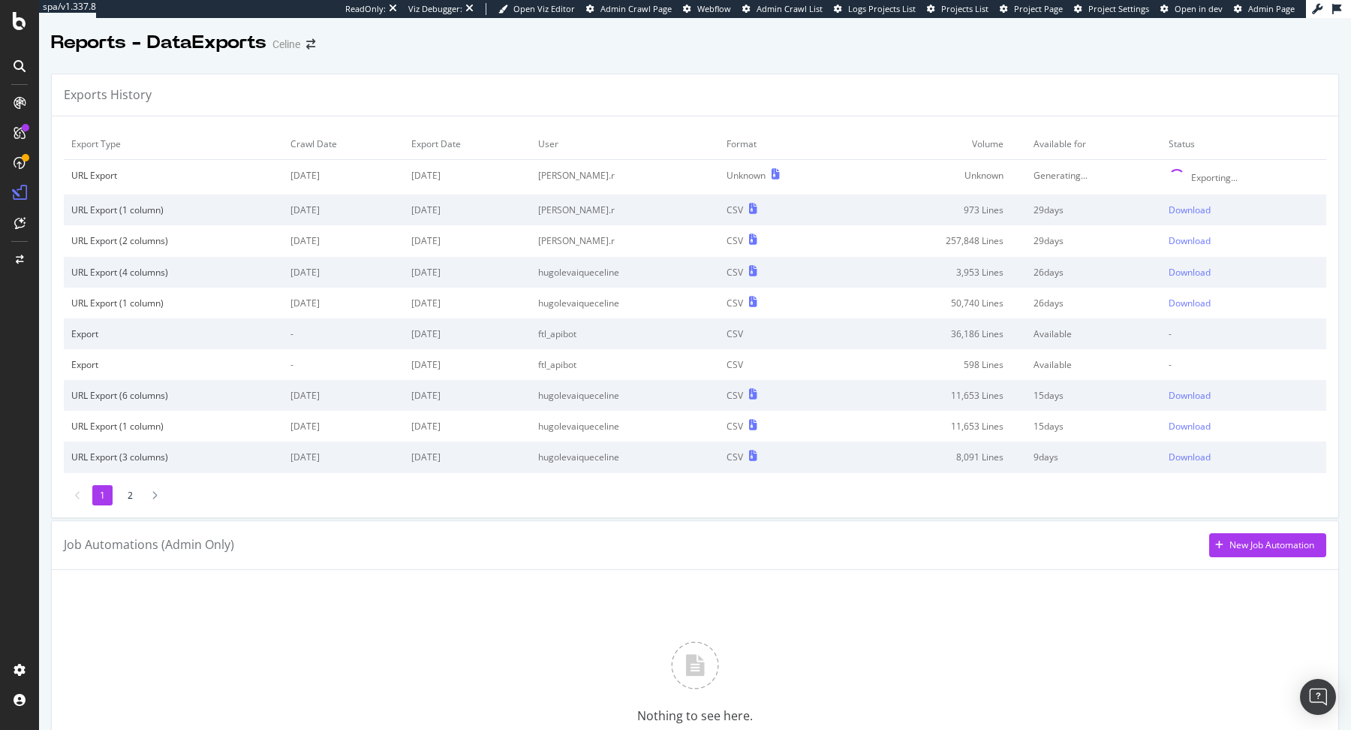
click at [617, 80] on div "Exports History" at bounding box center [695, 95] width 1287 height 42
click at [1195, 207] on div "Download" at bounding box center [1190, 209] width 42 height 13
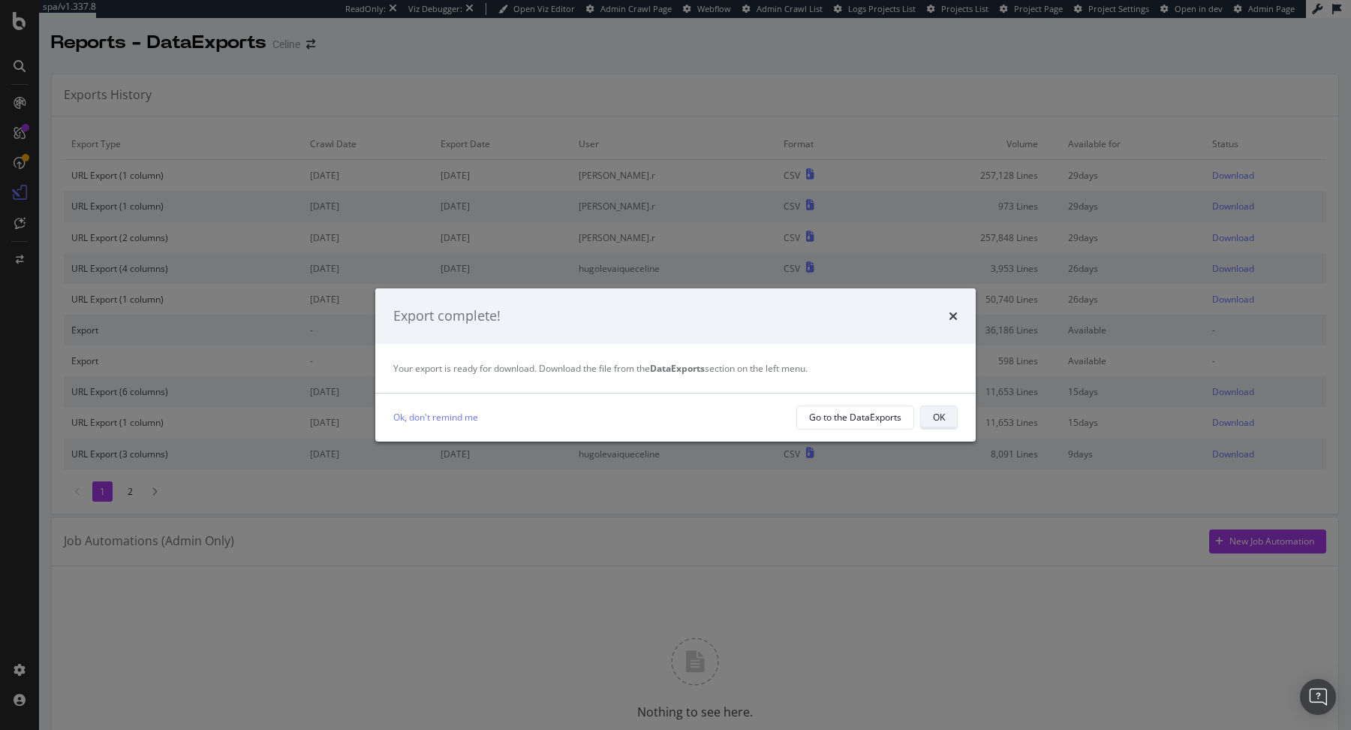
click at [947, 422] on button "OK" at bounding box center [939, 417] width 38 height 24
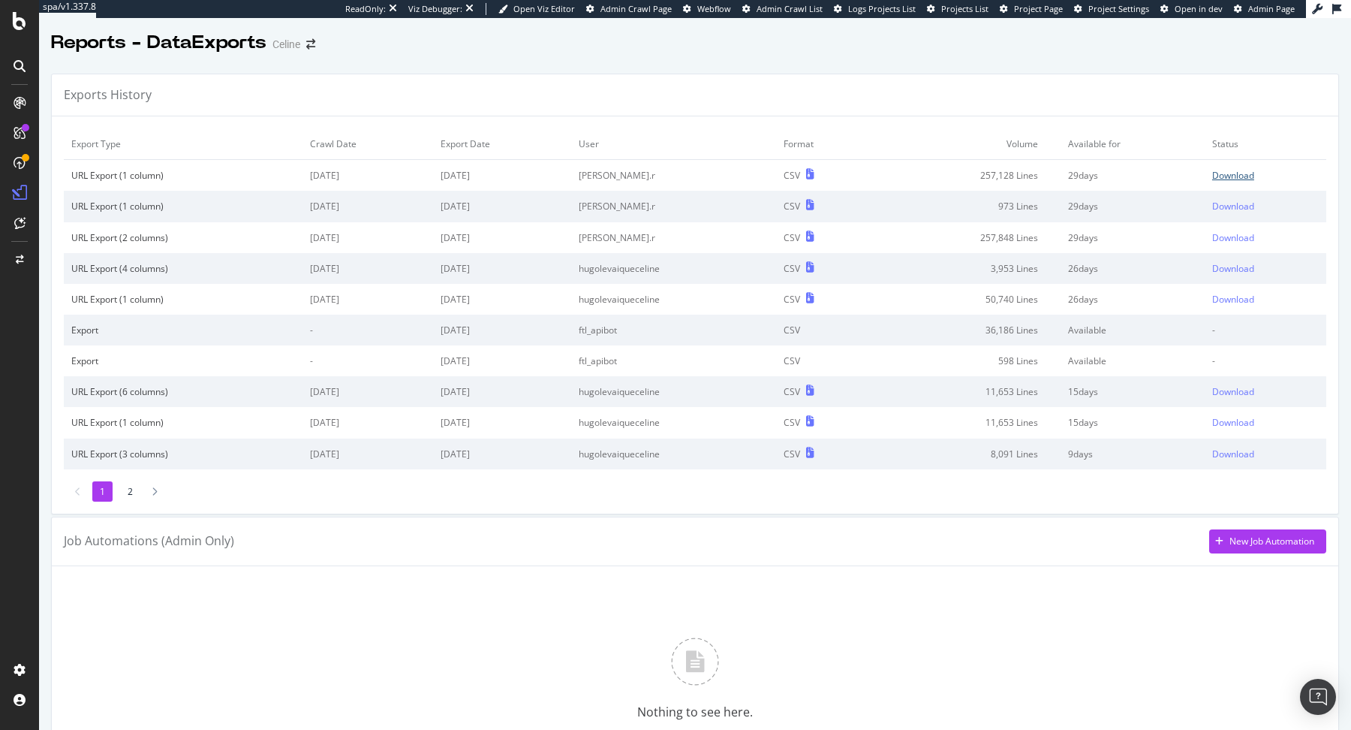
click at [1233, 176] on div "Download" at bounding box center [1233, 175] width 42 height 13
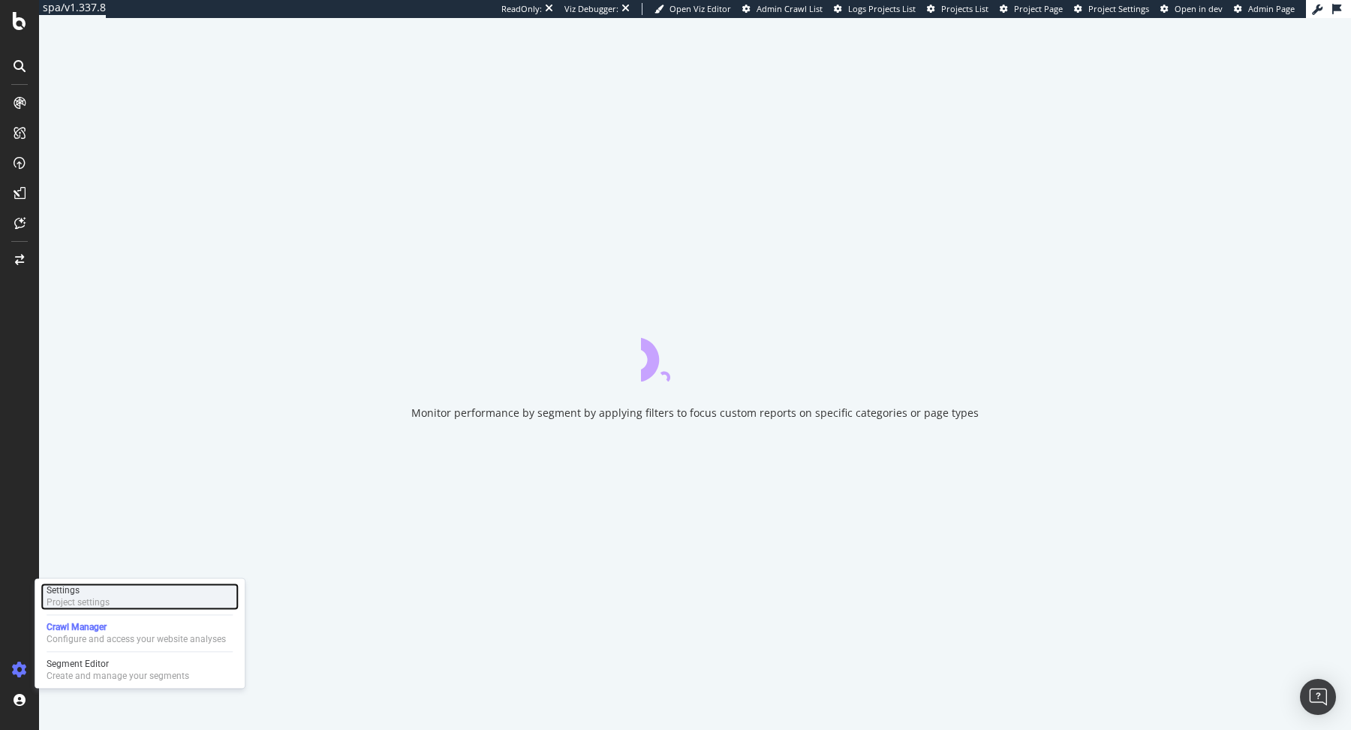
click at [125, 587] on div "Settings Project settings" at bounding box center [140, 596] width 198 height 27
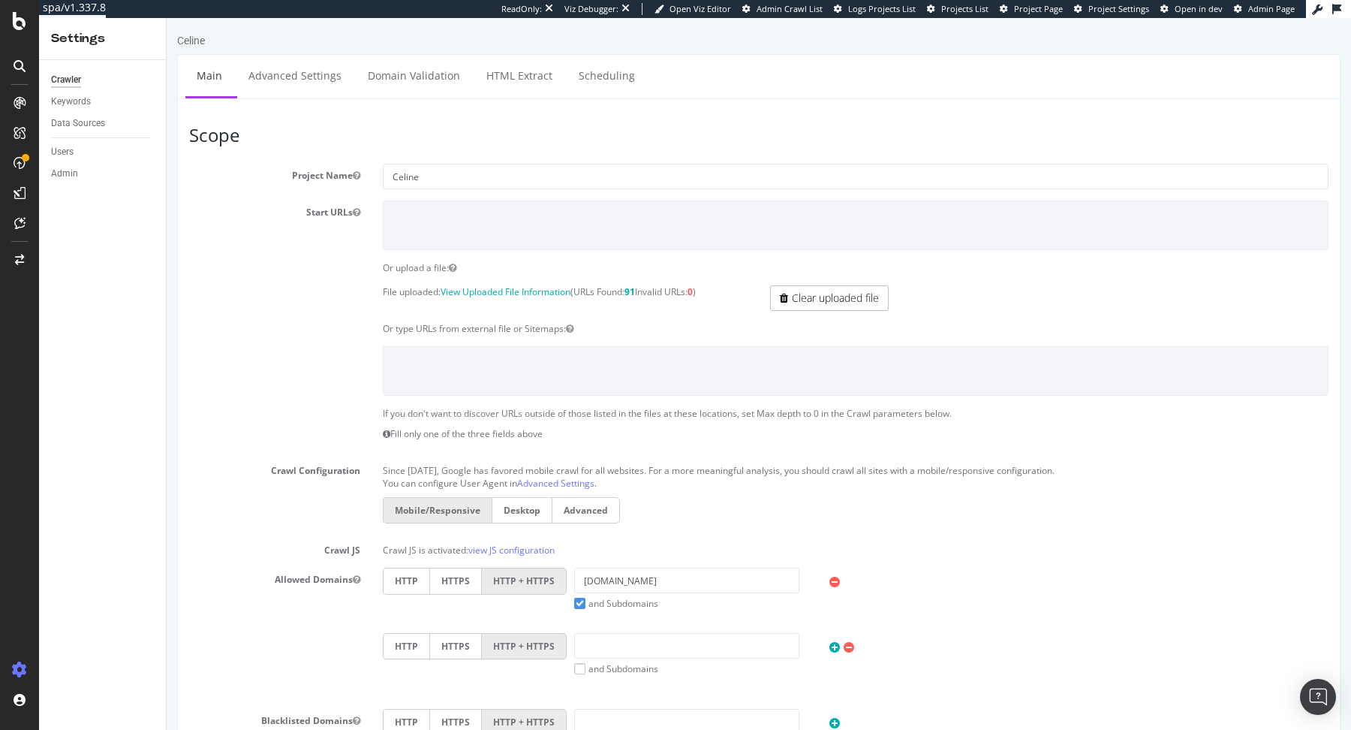
scroll to position [511, 0]
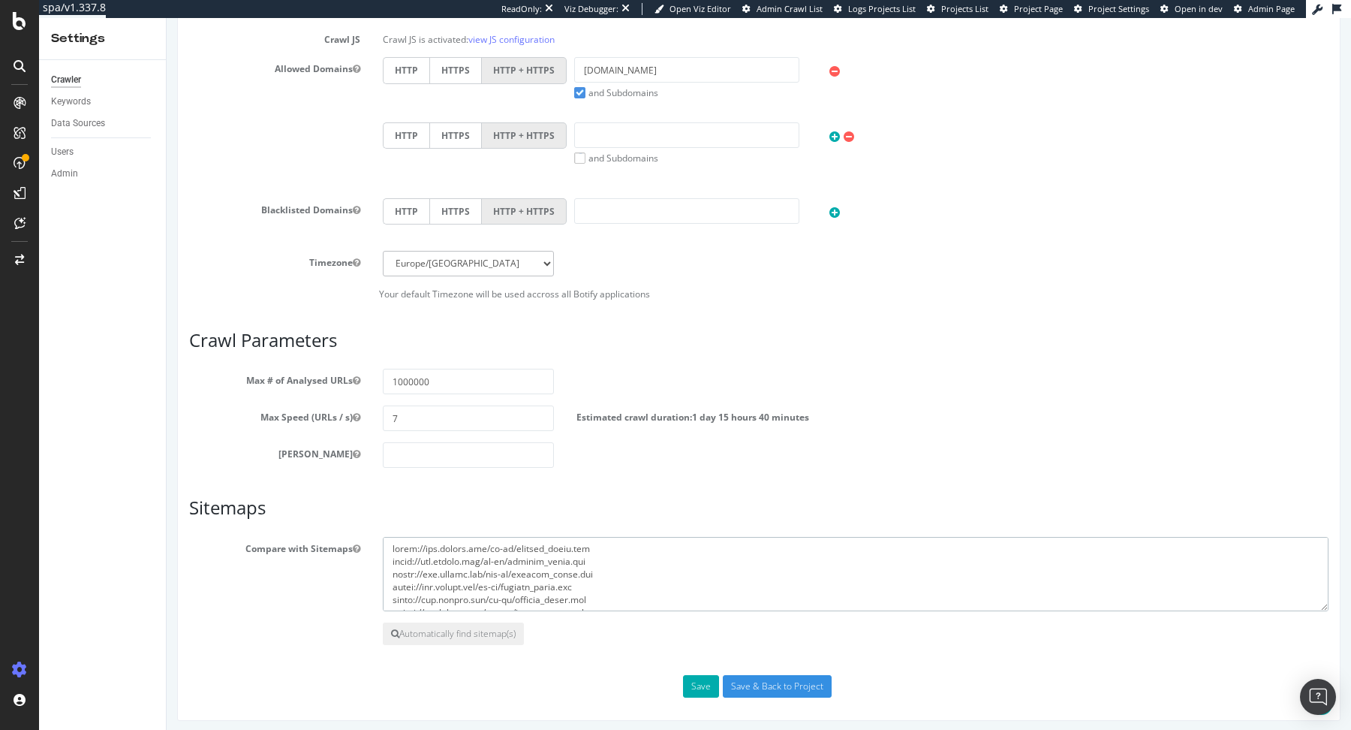
click at [625, 555] on textarea at bounding box center [856, 574] width 946 height 75
click at [636, 569] on textarea at bounding box center [856, 574] width 946 height 75
click at [610, 567] on textarea at bounding box center [856, 574] width 946 height 75
click at [599, 599] on textarea at bounding box center [856, 574] width 946 height 75
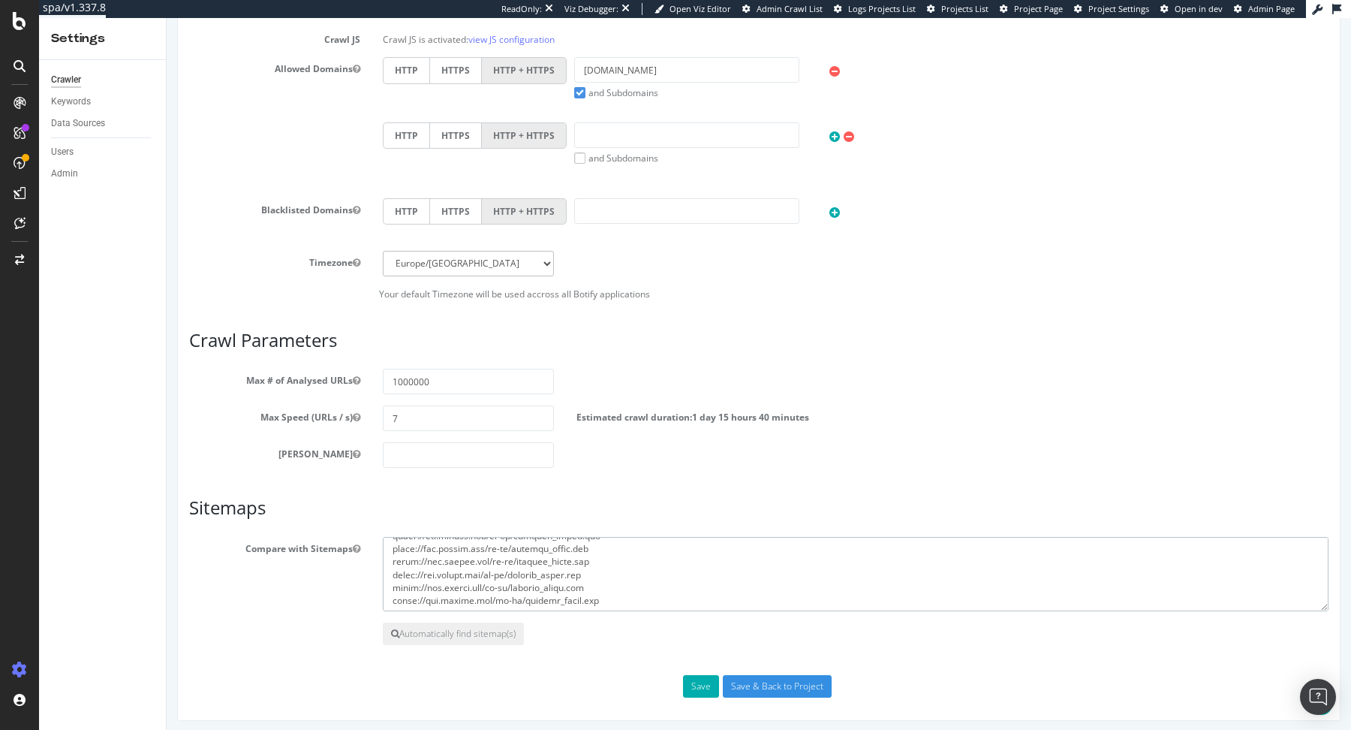
paste textarea
type textarea "https://www.celine.com/sitemap_index.xml"
click at [712, 687] on button "Save" at bounding box center [701, 686] width 36 height 23
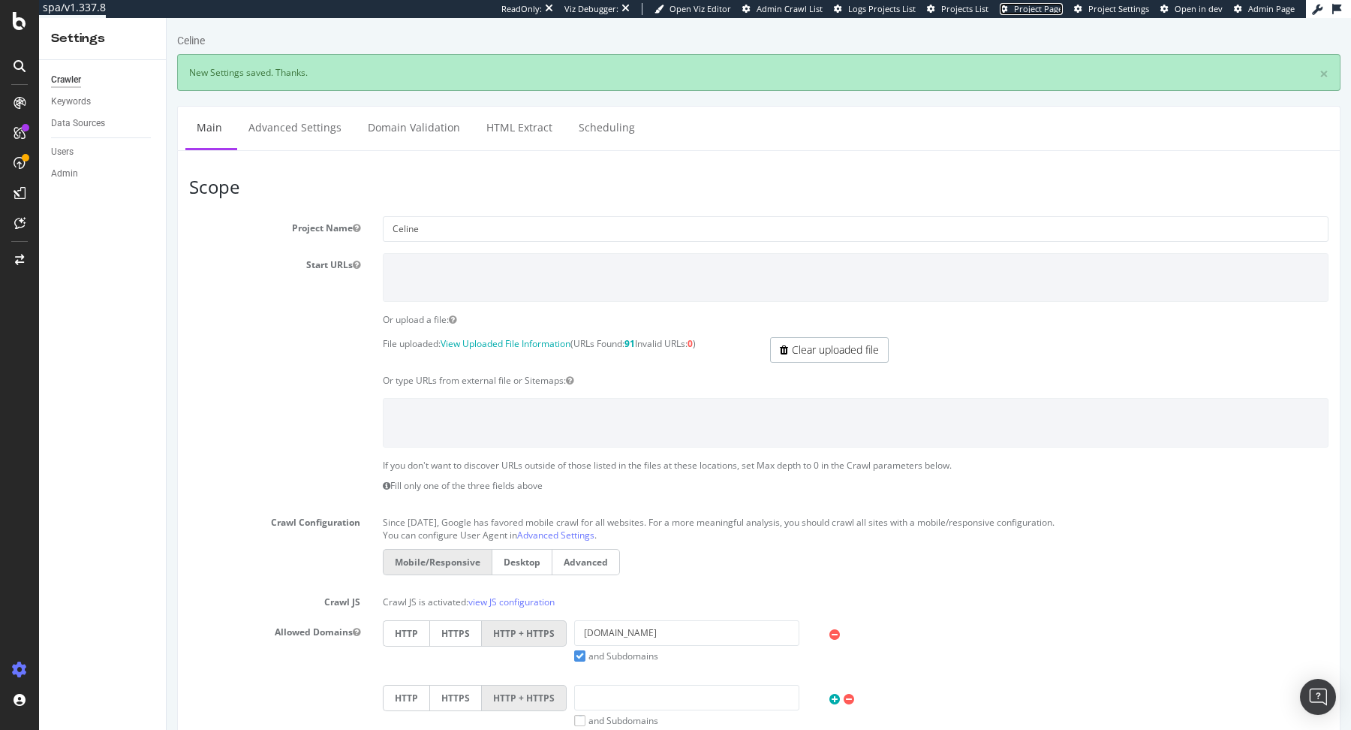
click at [1042, 10] on span "Project Page" at bounding box center [1038, 8] width 49 height 11
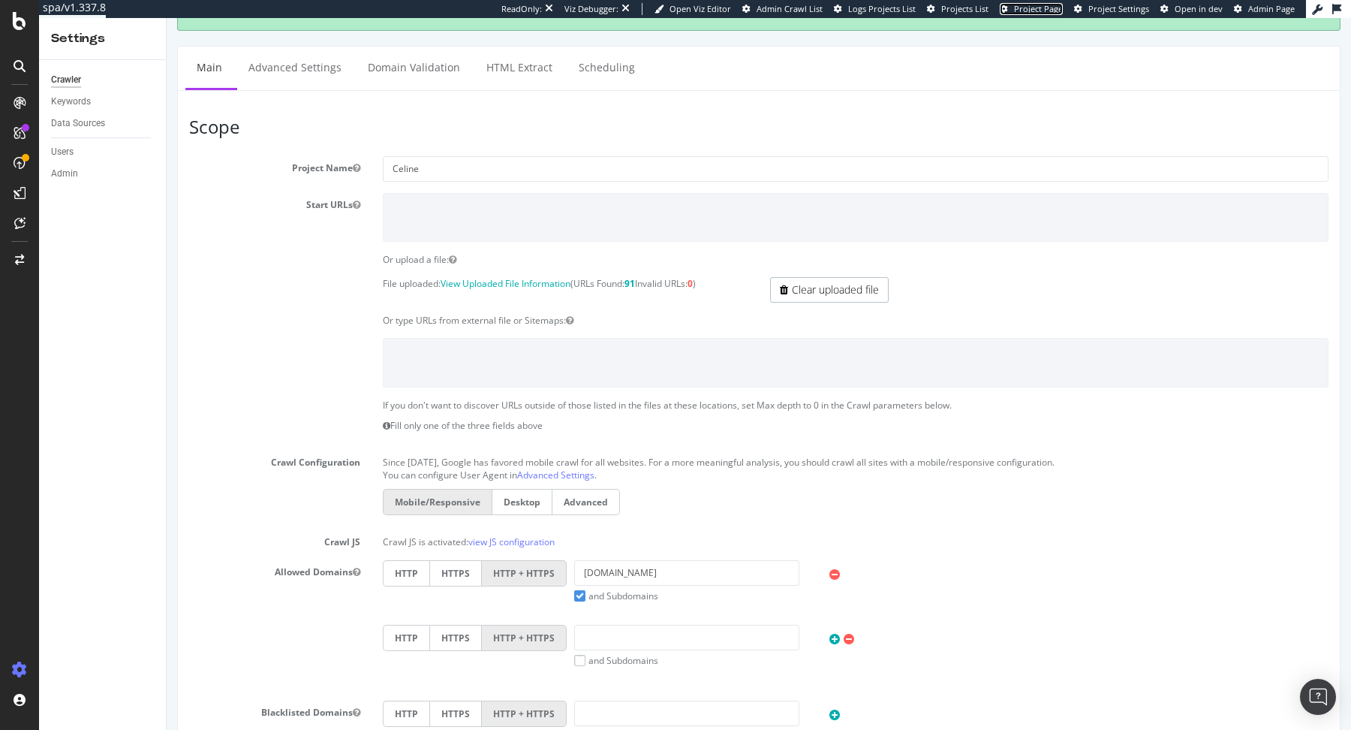
scroll to position [59, 0]
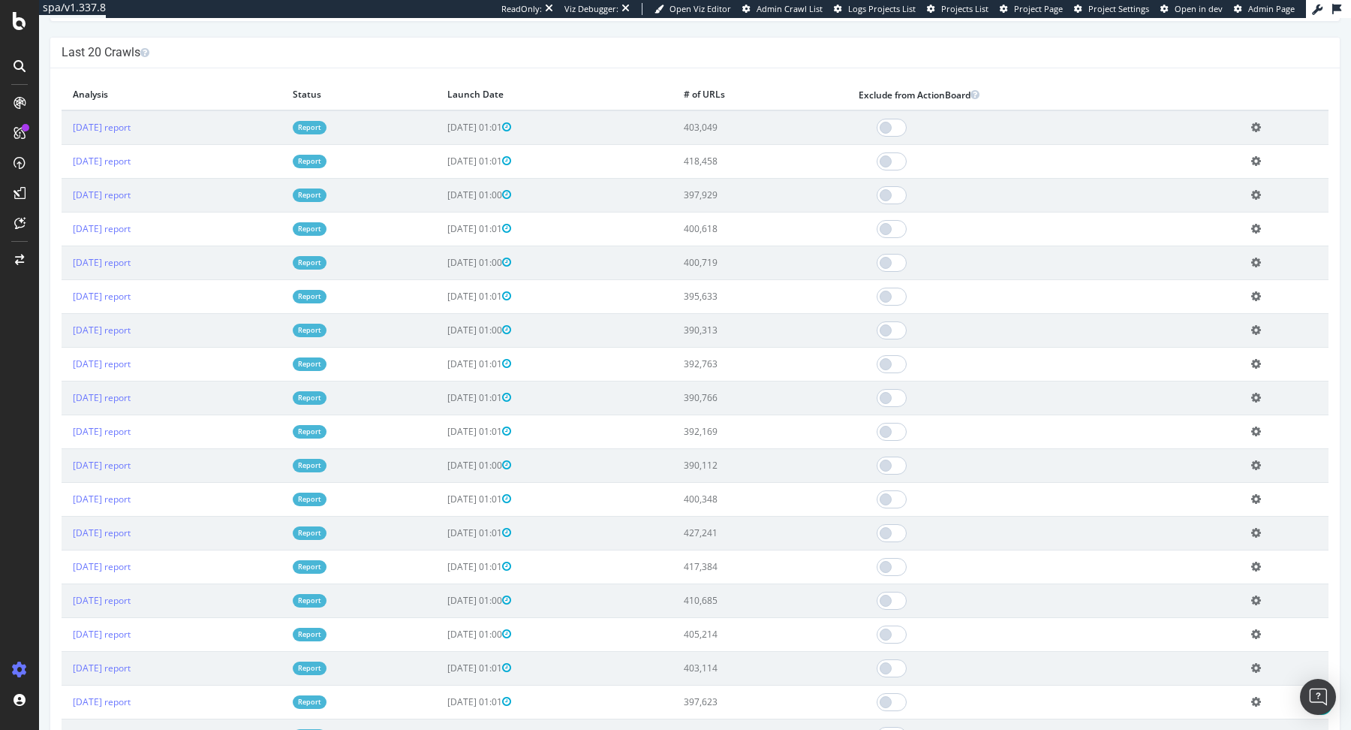
scroll to position [484, 0]
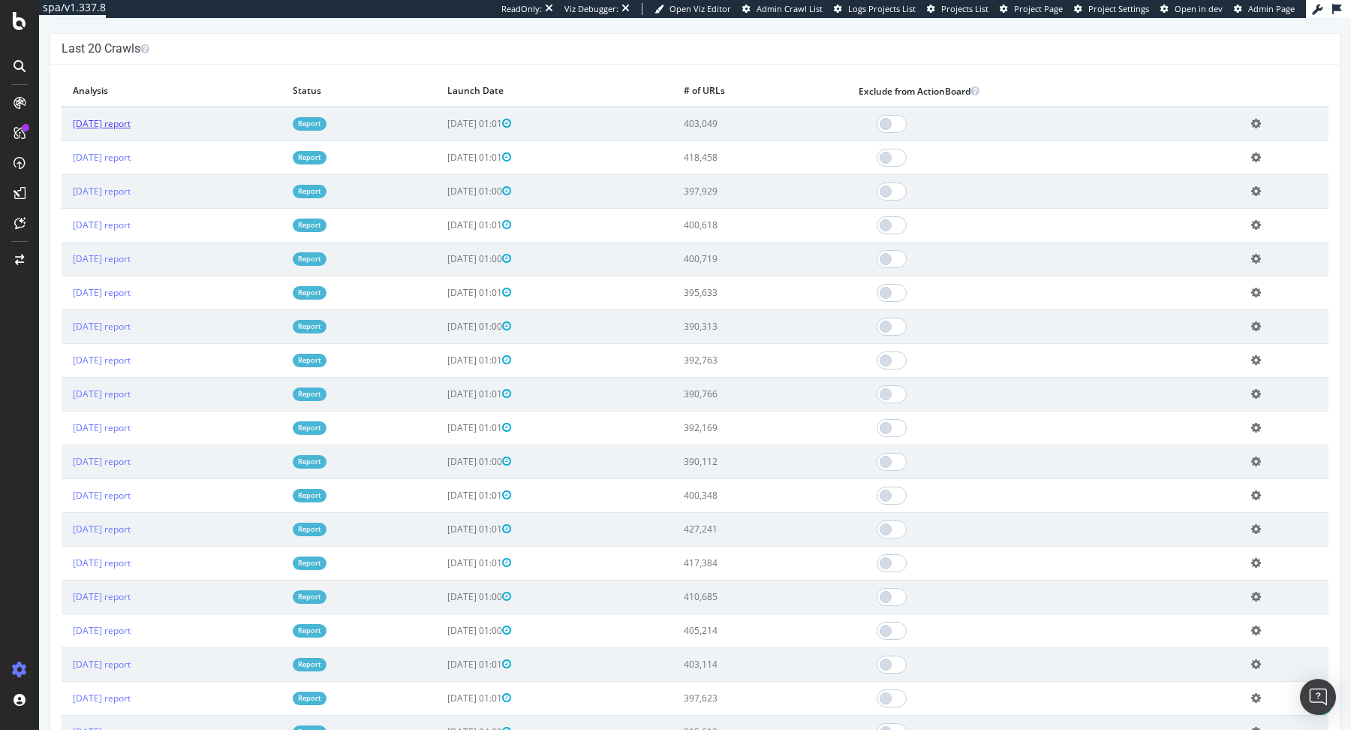
click at [127, 122] on link "[DATE] report" at bounding box center [102, 123] width 58 height 13
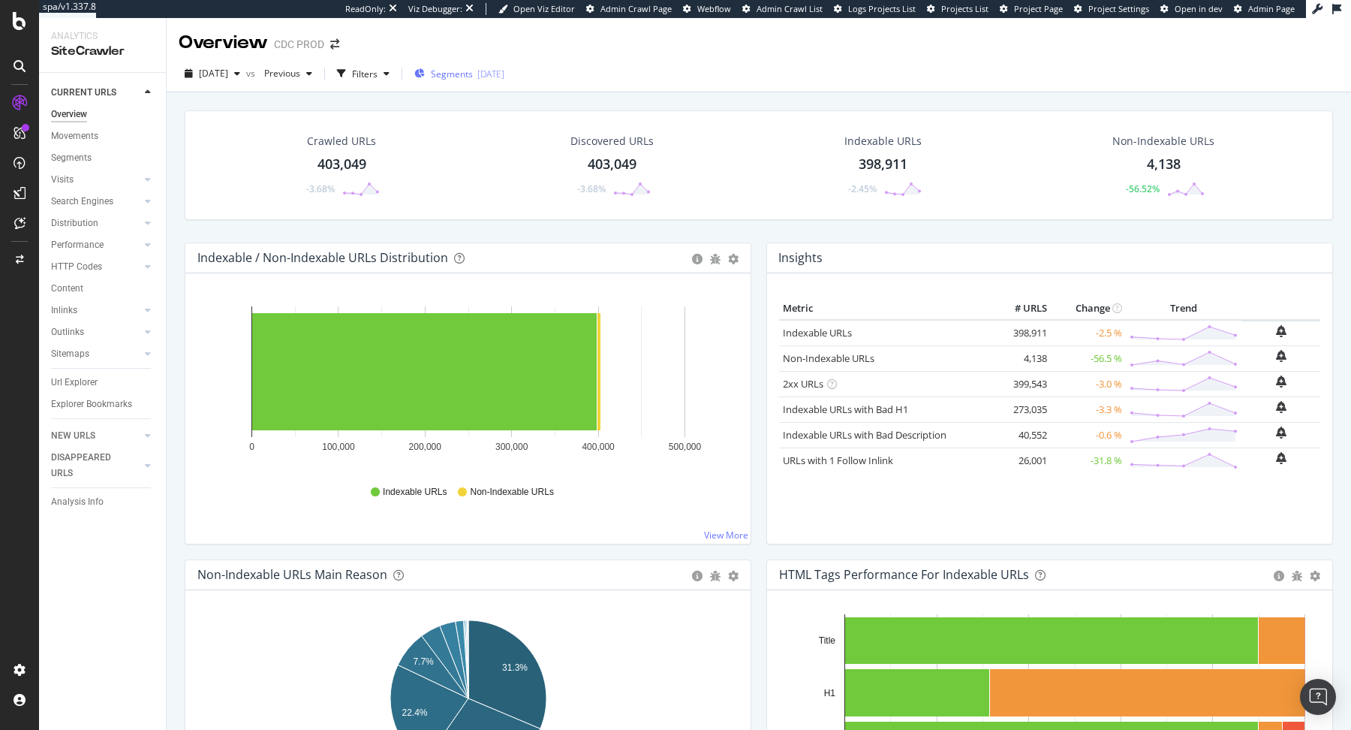
click at [473, 70] on span "Segments" at bounding box center [452, 74] width 42 height 13
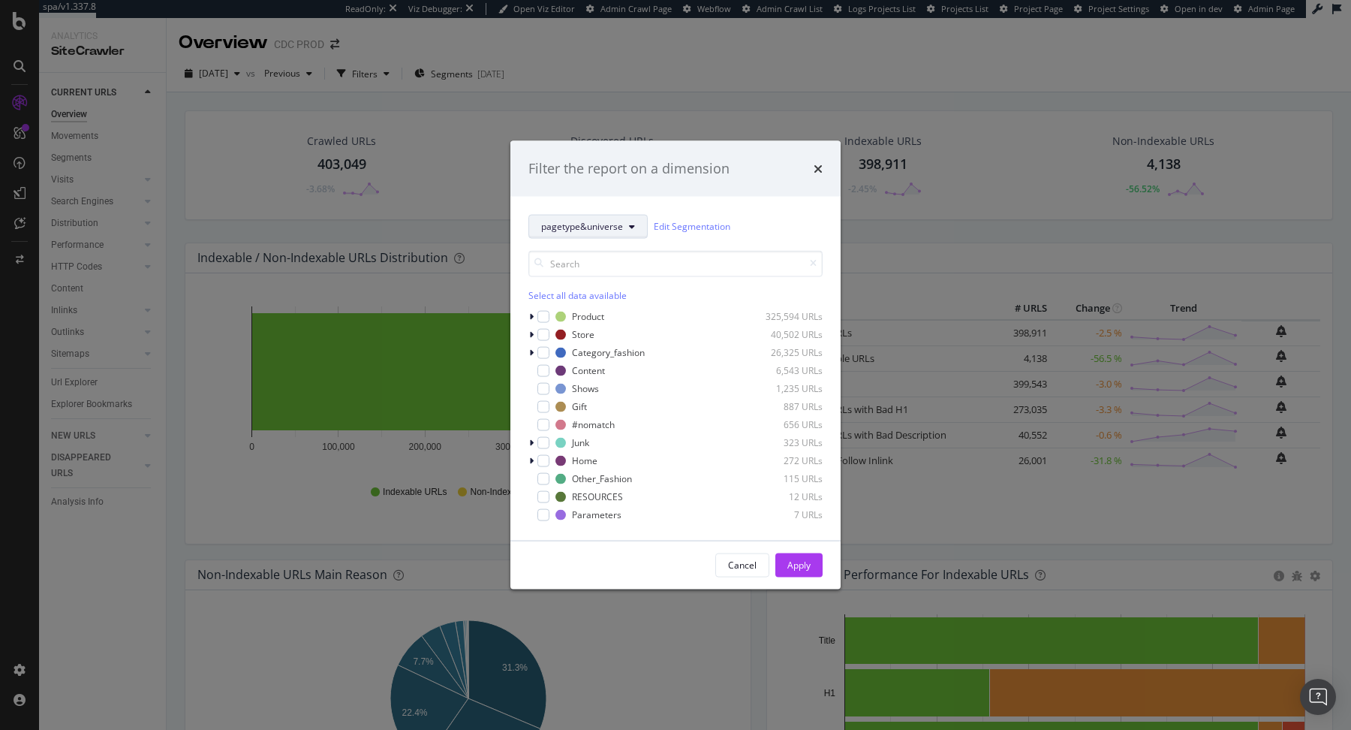
click at [609, 228] on span "pagetype&universe" at bounding box center [582, 226] width 82 height 13
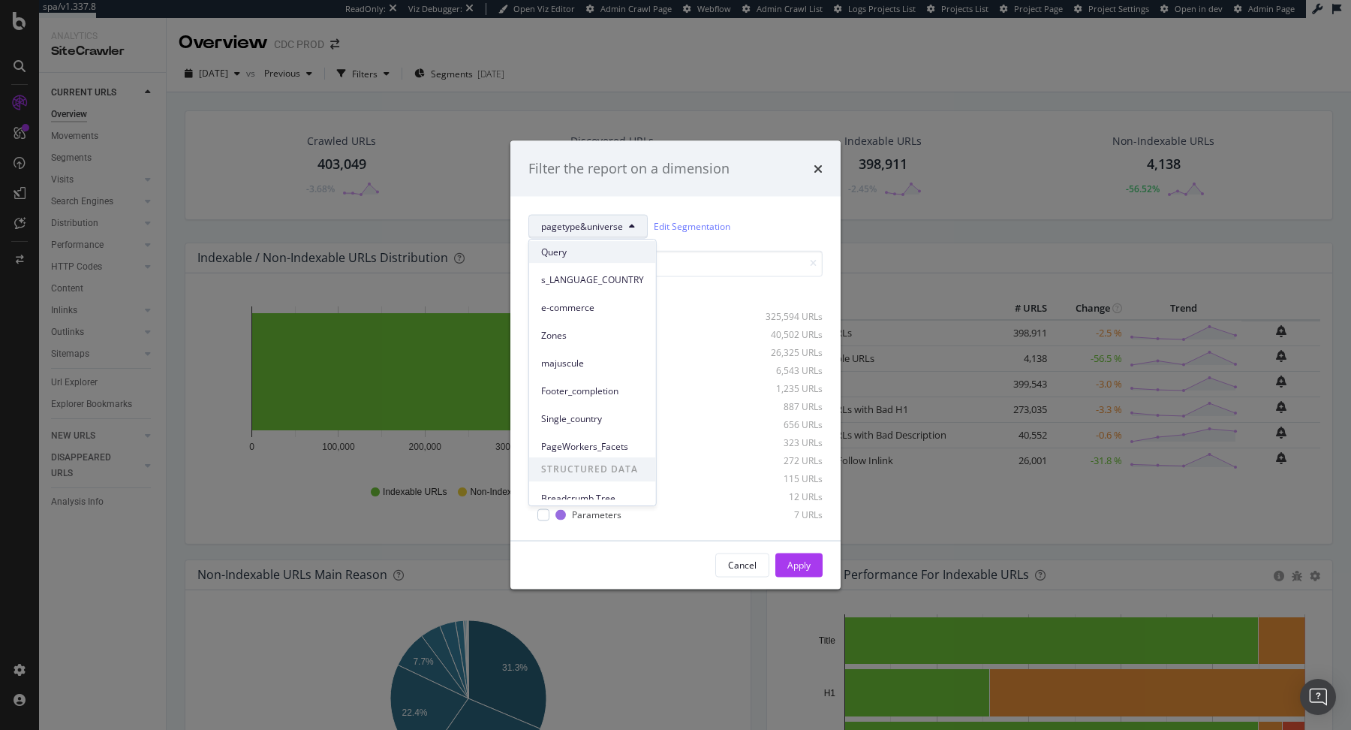
scroll to position [203, 0]
click at [590, 427] on div "PageWorkers_Facets" at bounding box center [592, 438] width 127 height 22
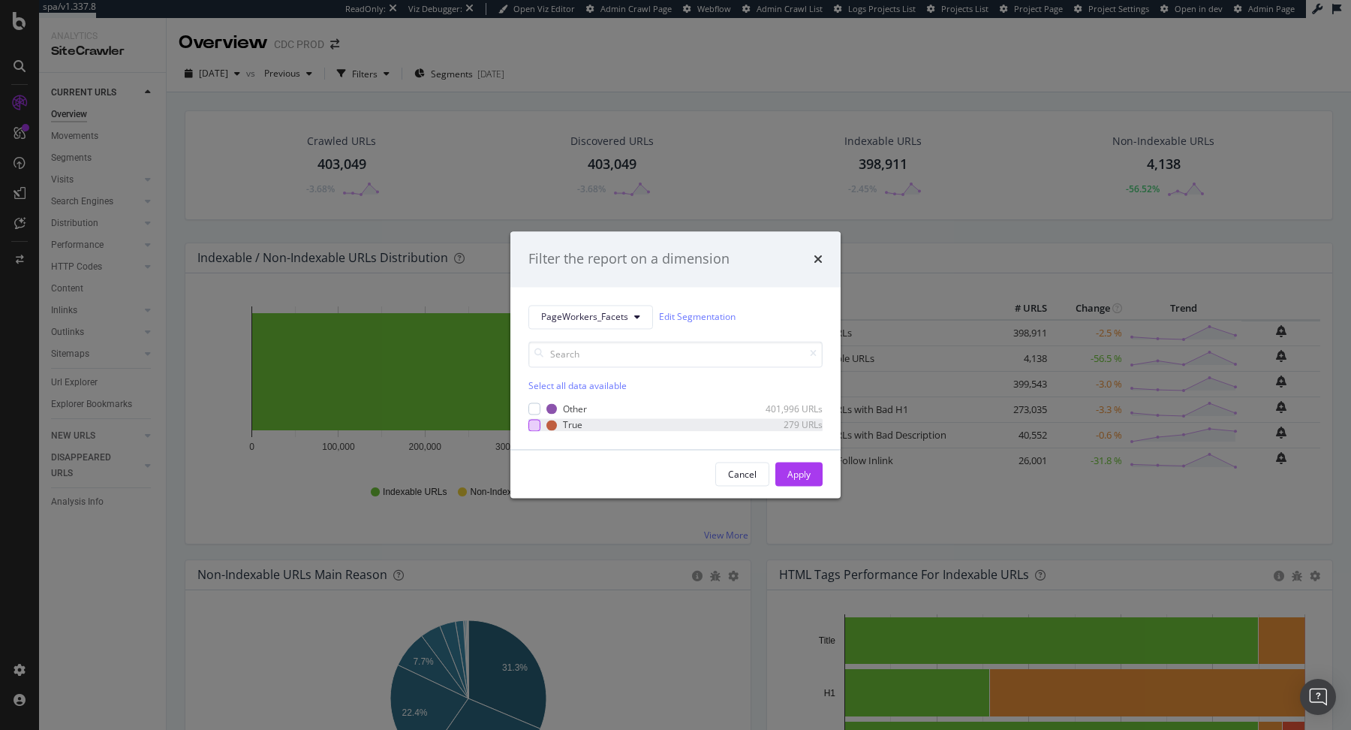
click at [536, 429] on div "modal" at bounding box center [535, 425] width 12 height 12
click at [810, 472] on div "Apply" at bounding box center [799, 474] width 23 height 13
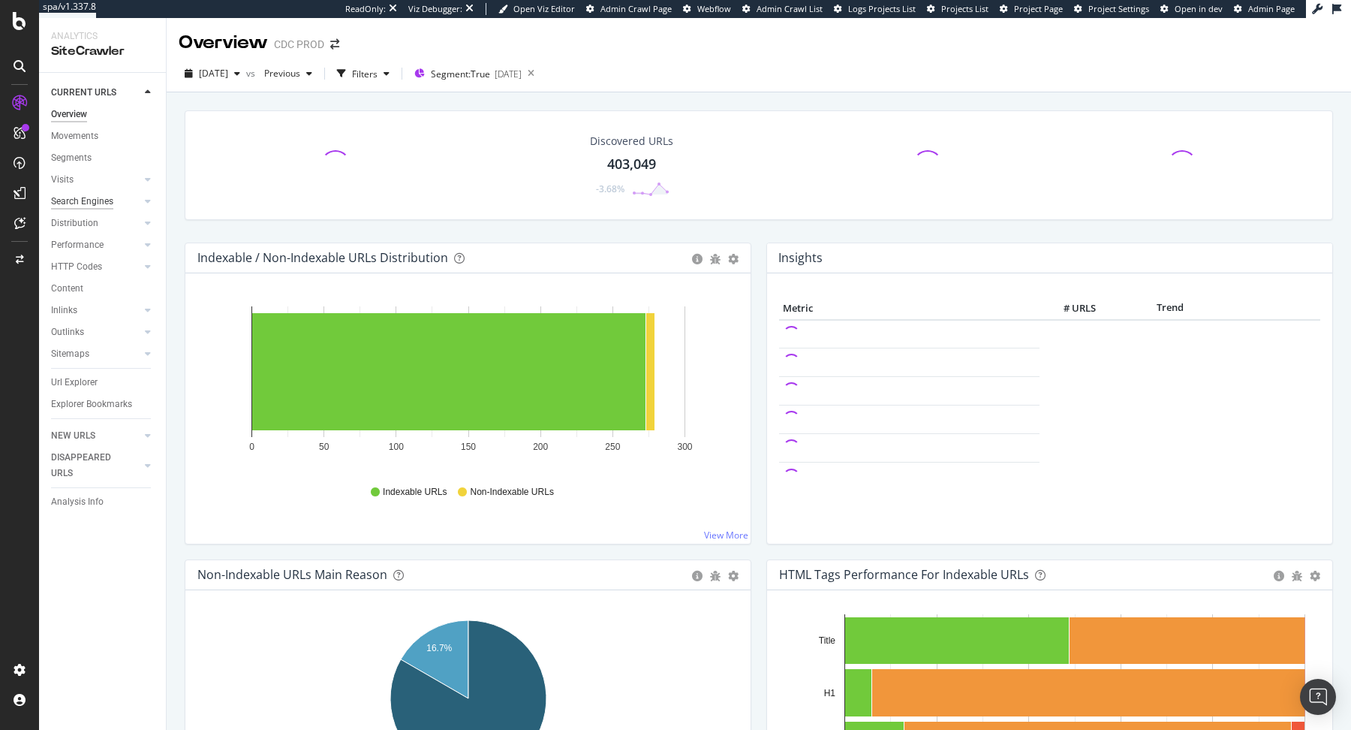
click at [89, 202] on div "Search Engines" at bounding box center [82, 202] width 62 height 16
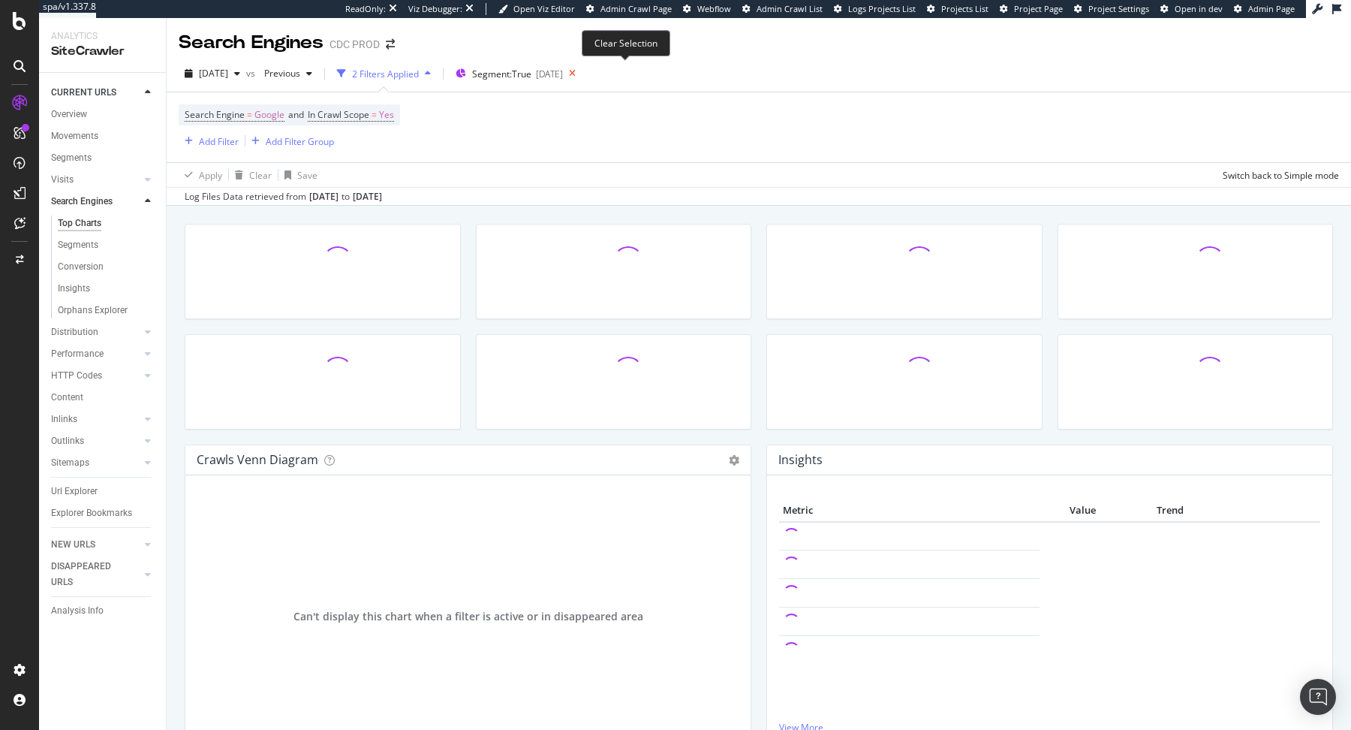
click at [582, 80] on icon at bounding box center [572, 73] width 19 height 21
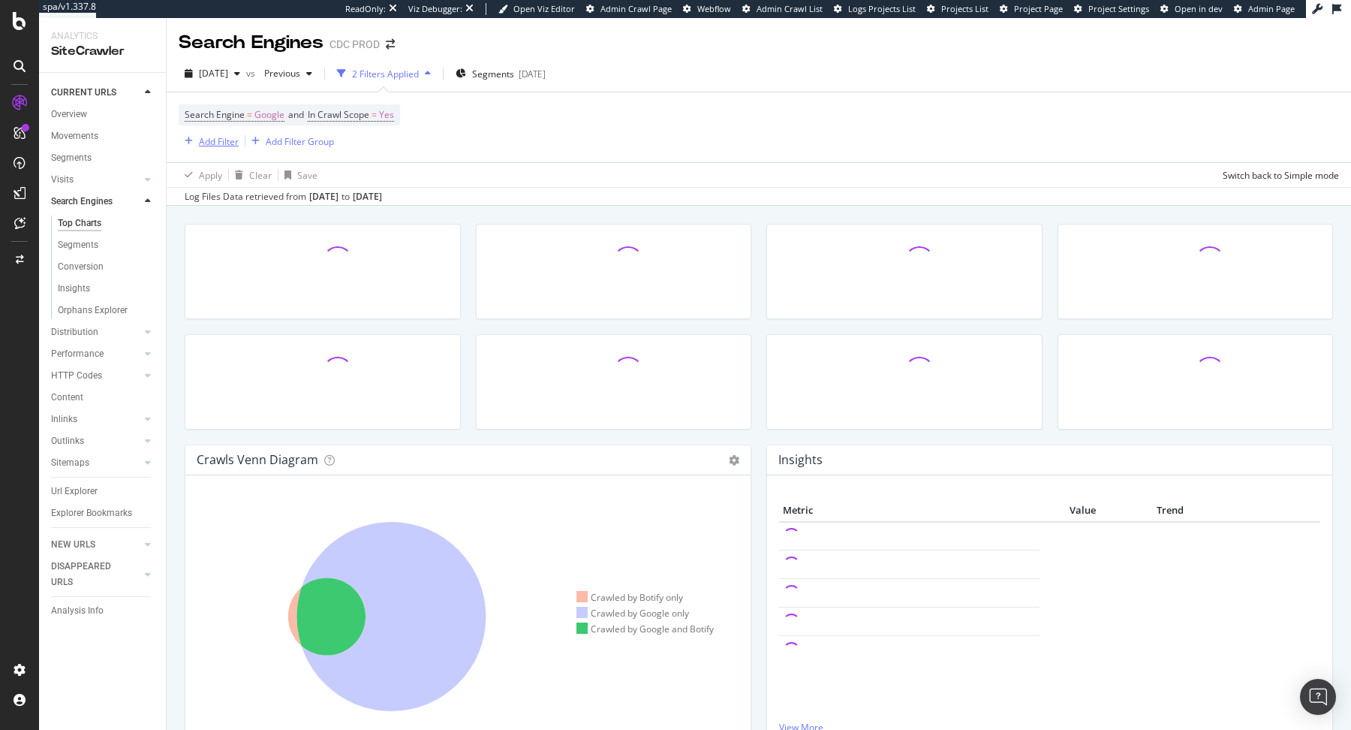
click at [221, 148] on div "Add Filter" at bounding box center [209, 141] width 60 height 17
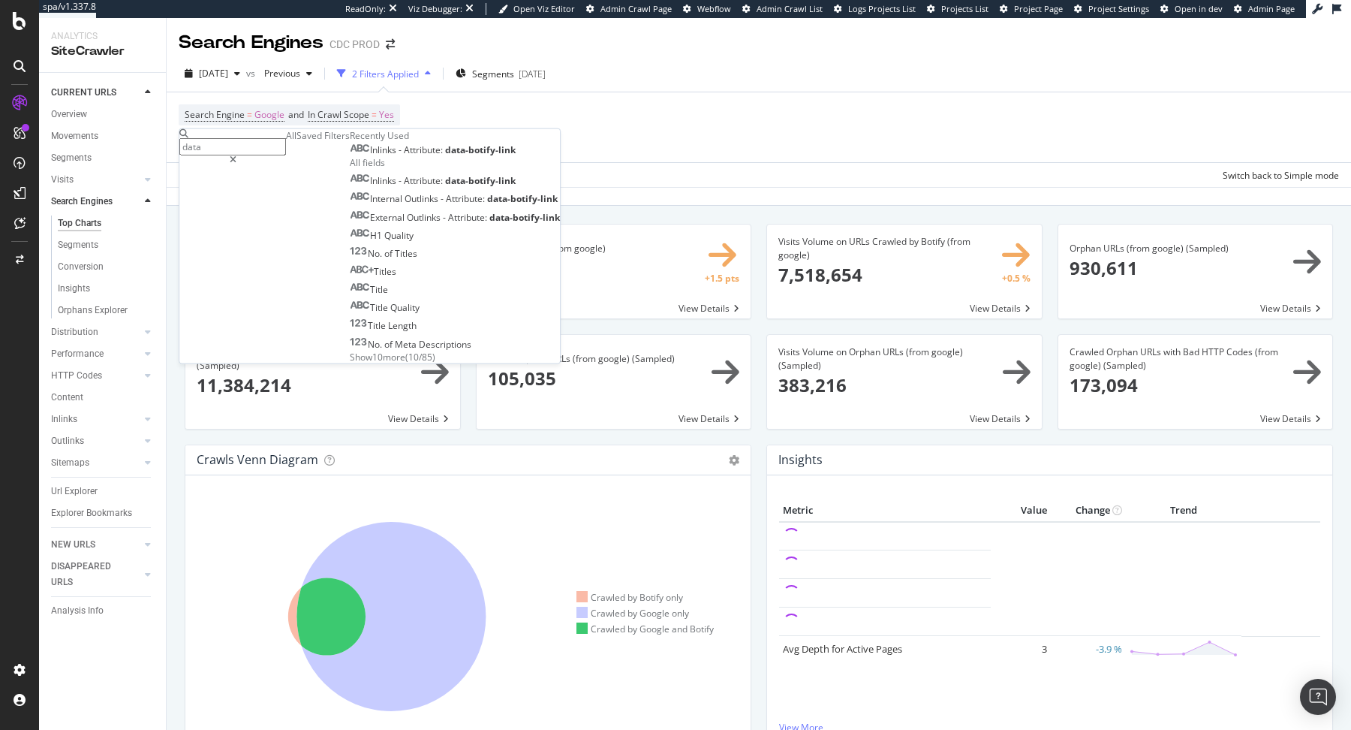
type input "data"
click at [404, 156] on span "Attribute:" at bounding box center [424, 149] width 41 height 13
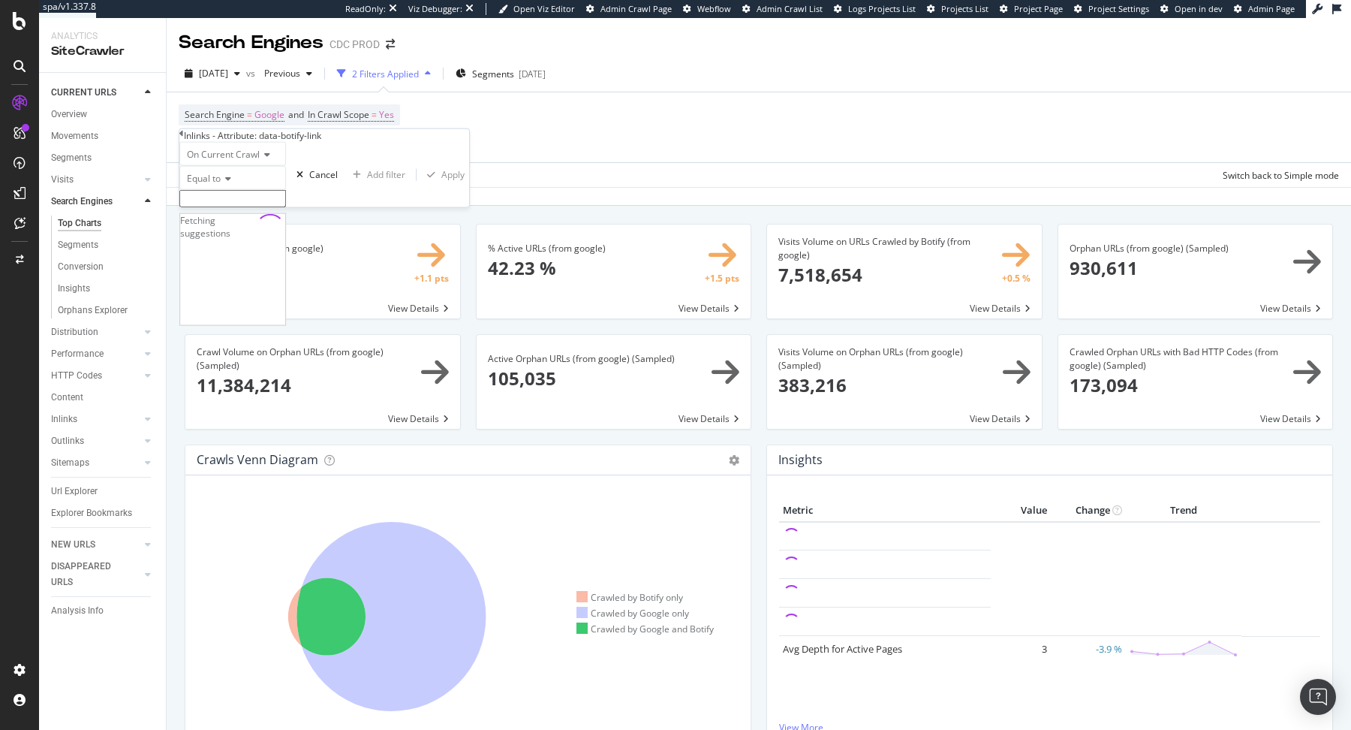
click at [274, 207] on input "text" at bounding box center [232, 198] width 107 height 17
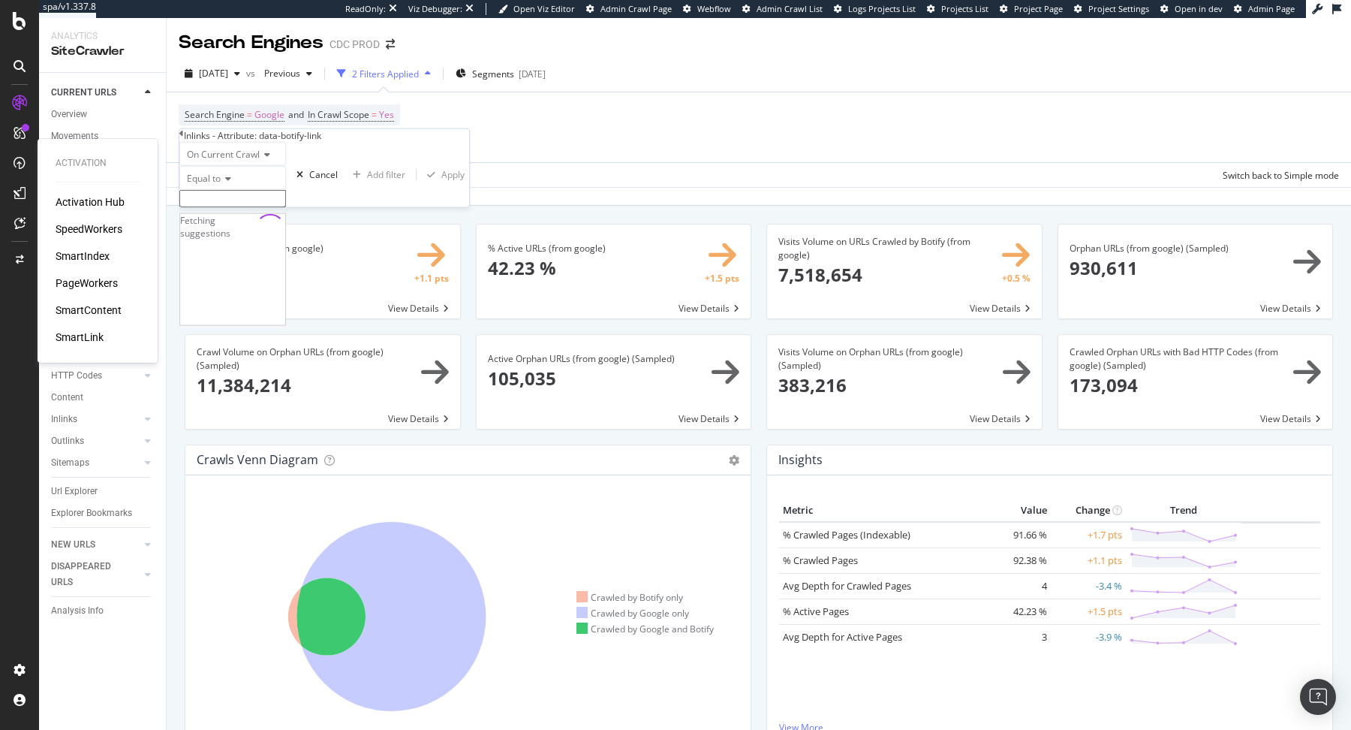
click at [87, 287] on div "PageWorkers" at bounding box center [87, 283] width 62 height 15
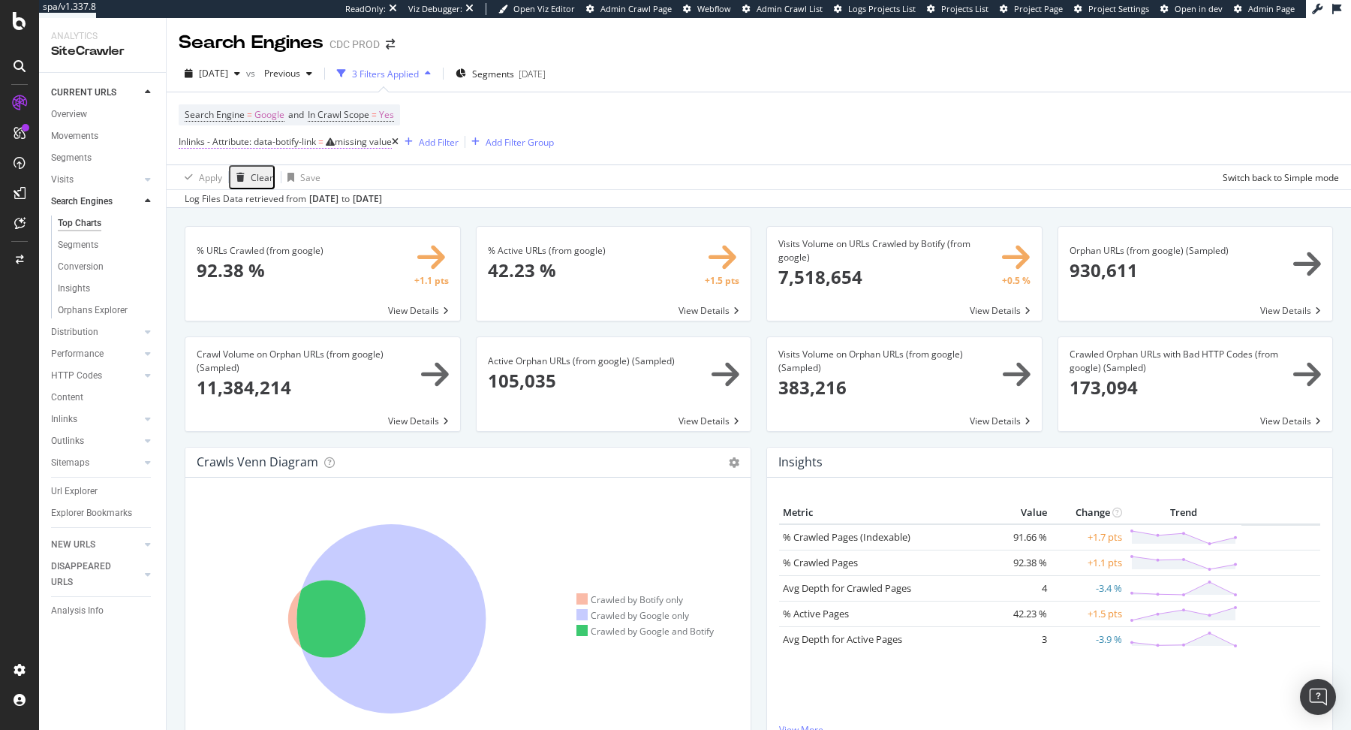
click at [367, 142] on div "missing value" at bounding box center [363, 141] width 57 height 13
click at [277, 205] on input "text" at bounding box center [232, 196] width 107 height 17
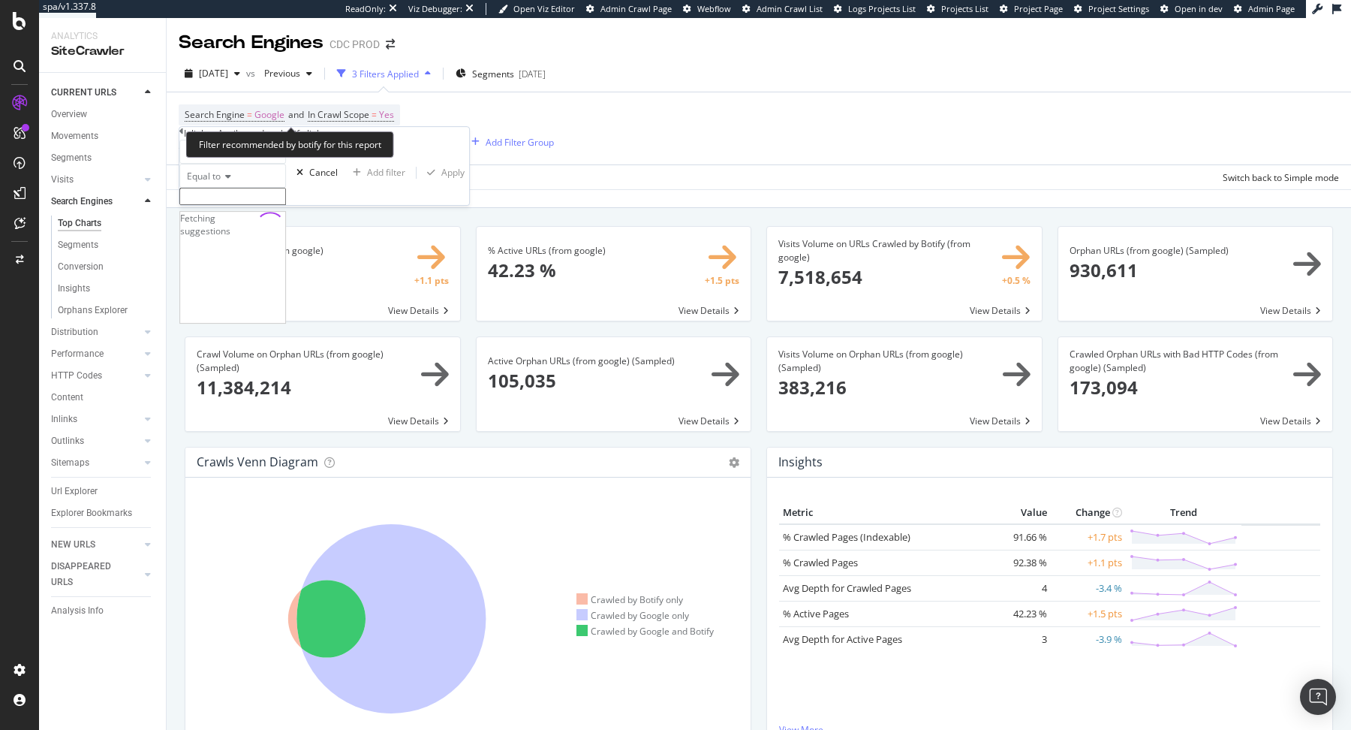
paste input "facet-opening"
type input "facet-opening"
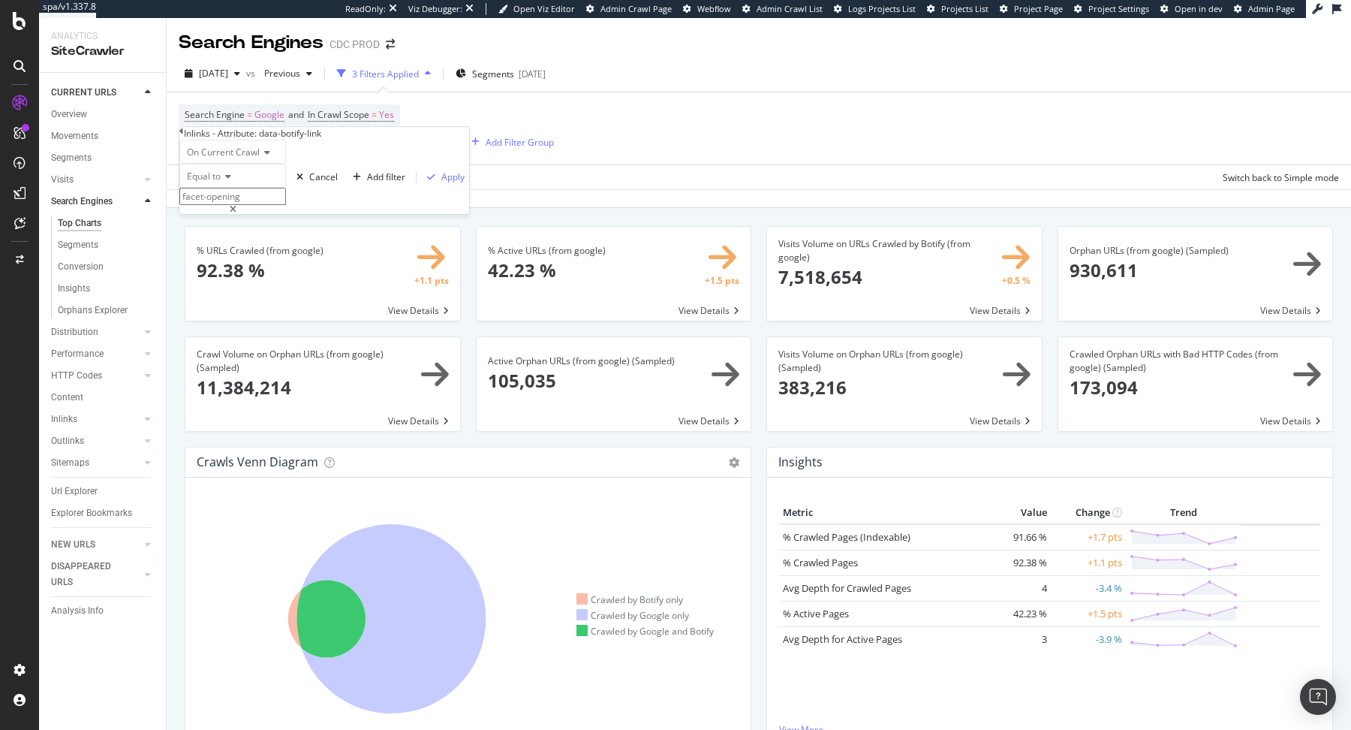
click at [349, 156] on div "On Current Crawl Equal to facet-opening facet-opening Cancel Add filter Apply" at bounding box center [324, 177] width 290 height 74
click at [421, 182] on div "button" at bounding box center [431, 177] width 20 height 9
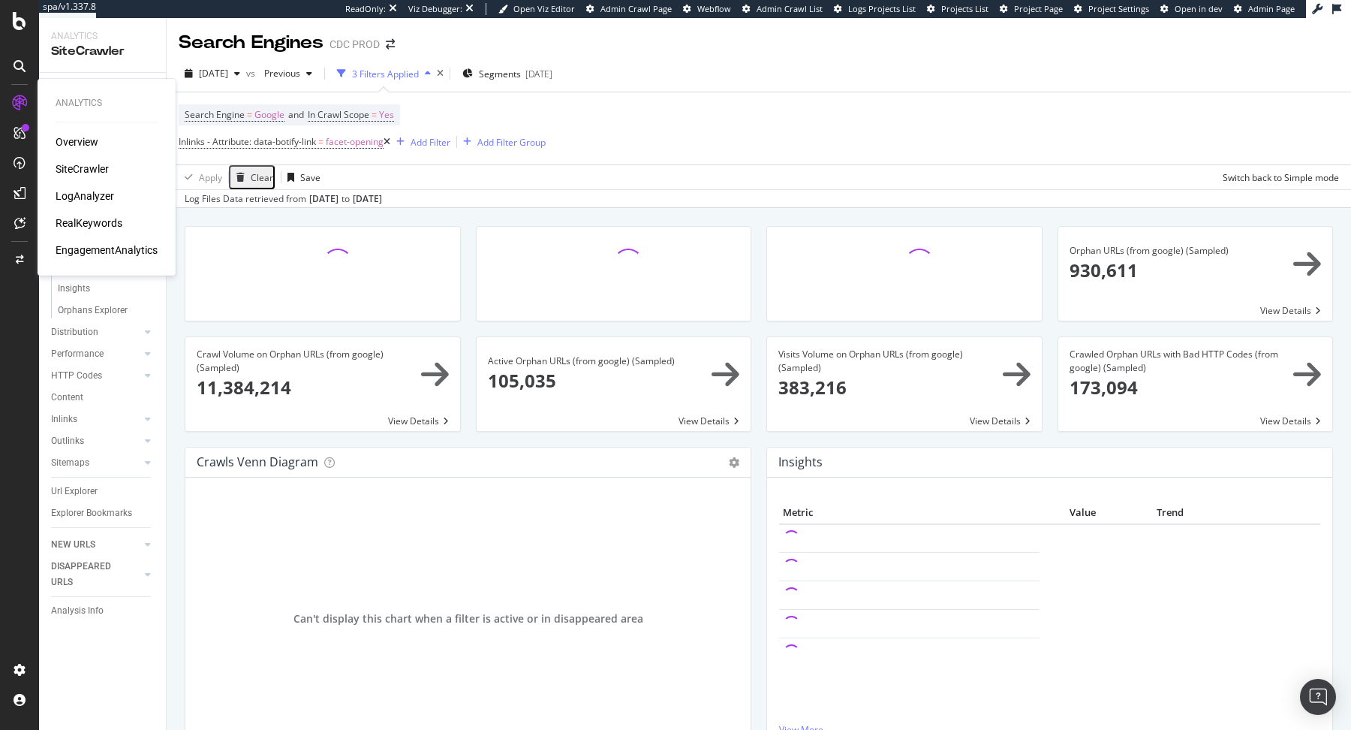
click at [70, 222] on div "RealKeywords" at bounding box center [89, 222] width 67 height 15
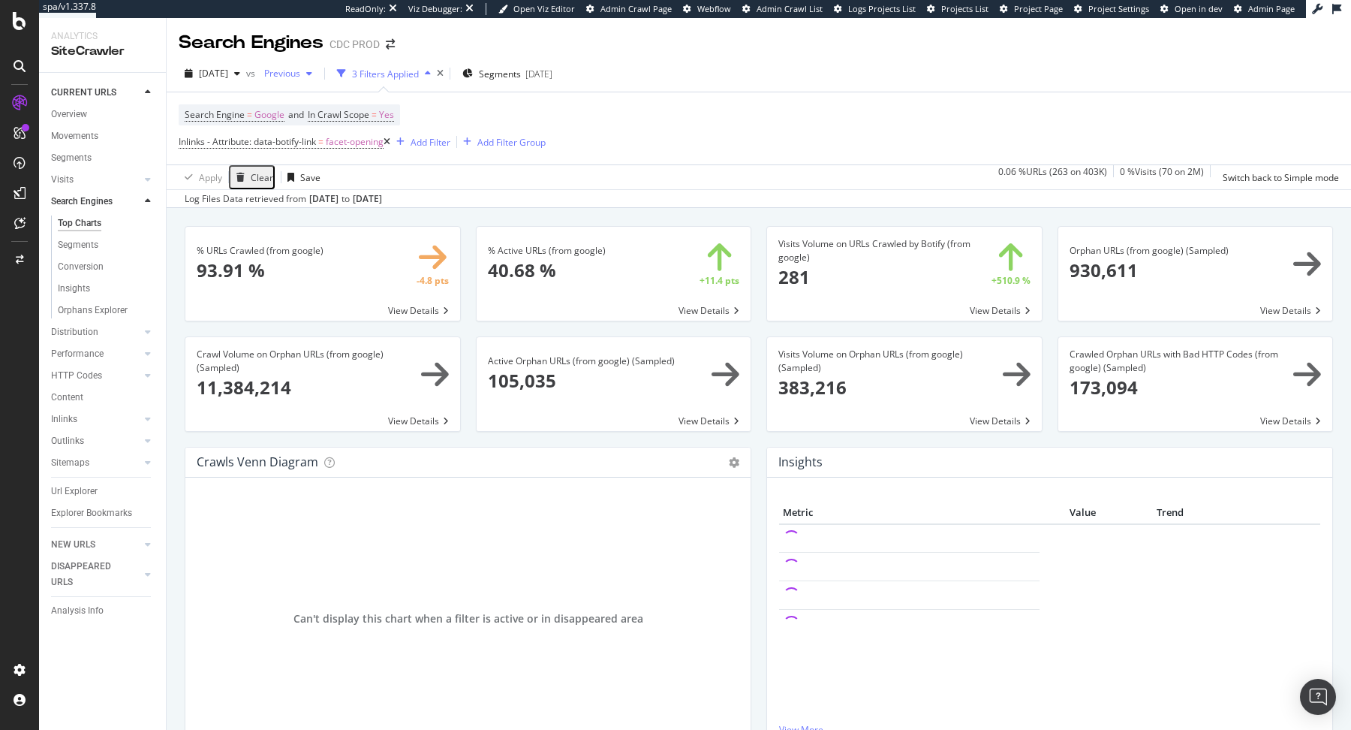
click at [300, 77] on span "Previous" at bounding box center [279, 73] width 42 height 13
click at [354, 164] on div "[DATE] 392K URLs" at bounding box center [370, 156] width 179 height 22
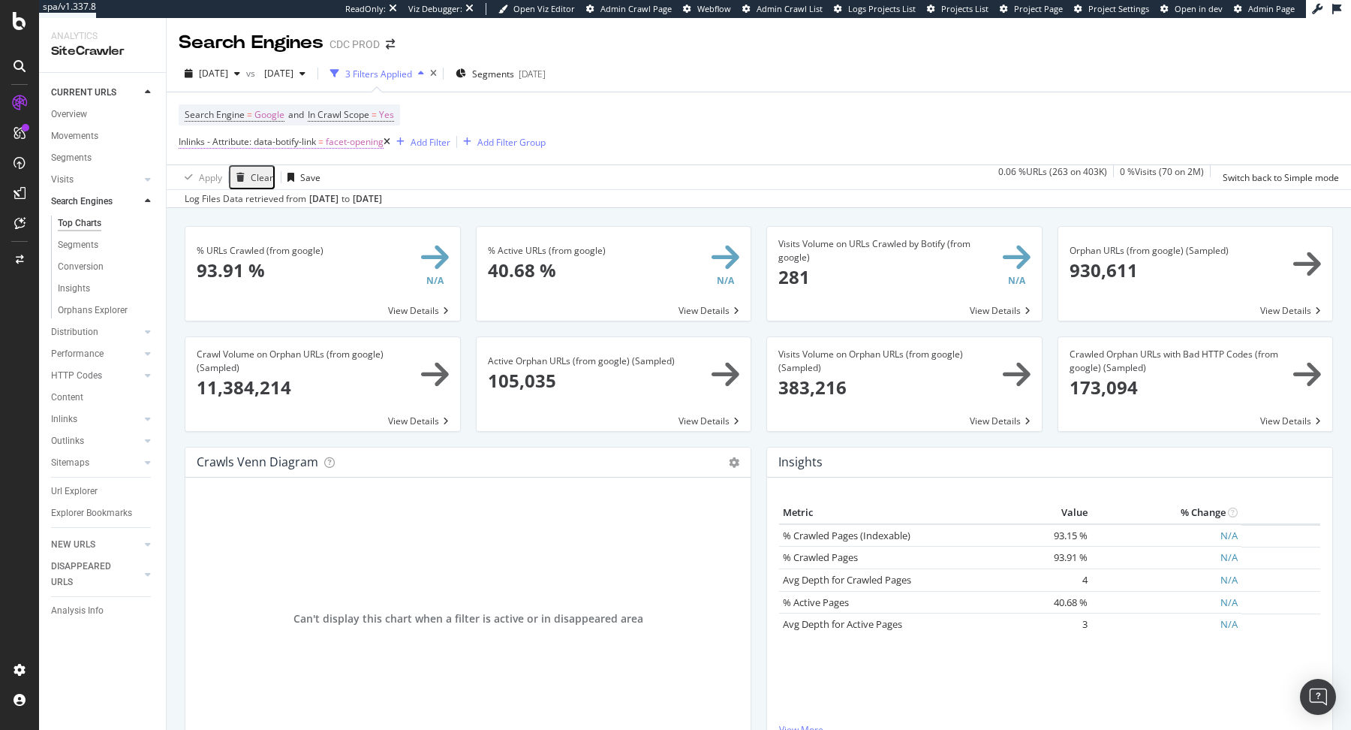
click at [304, 143] on span "Inlinks - Attribute: data-botify-link" at bounding box center [247, 141] width 137 height 13
click at [714, 113] on div "Search Engine = Google and In Crawl Scope = Yes Inlinks - Attribute: data-botif…" at bounding box center [759, 128] width 1161 height 72
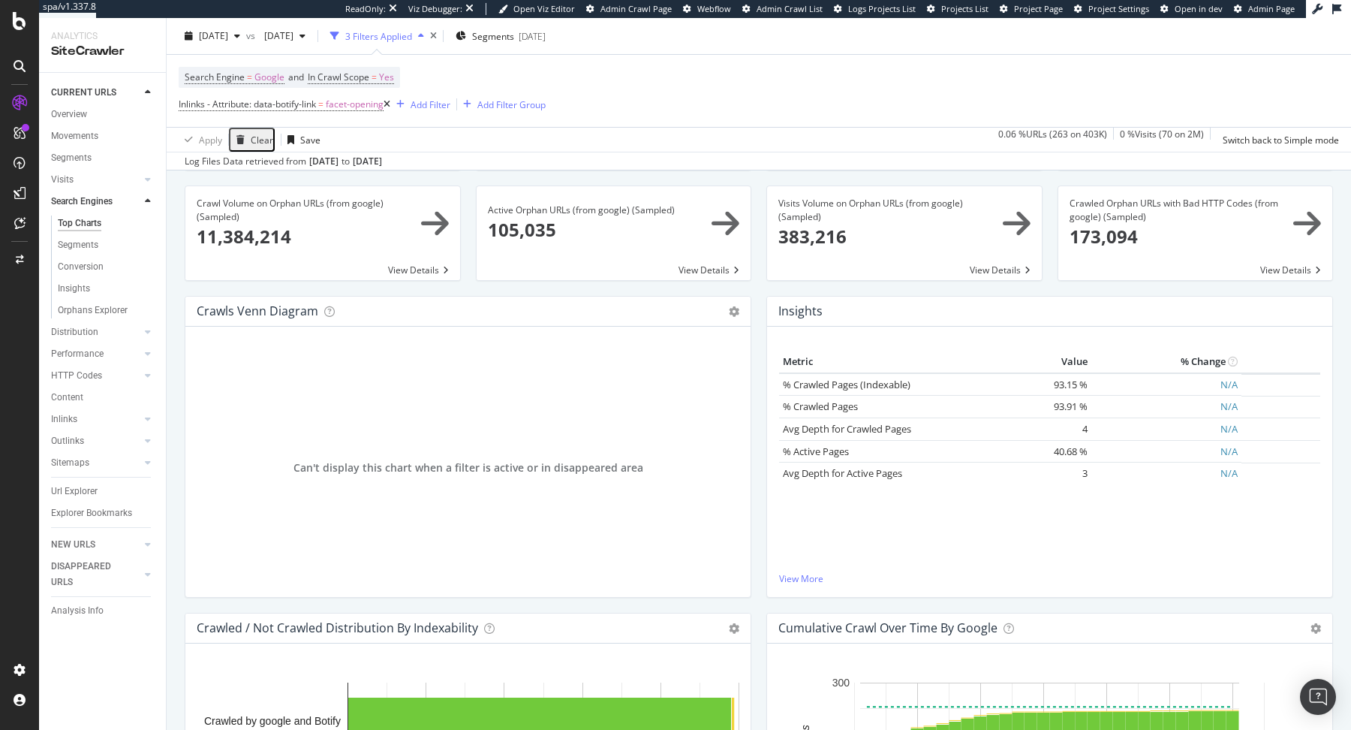
scroll to position [165, 0]
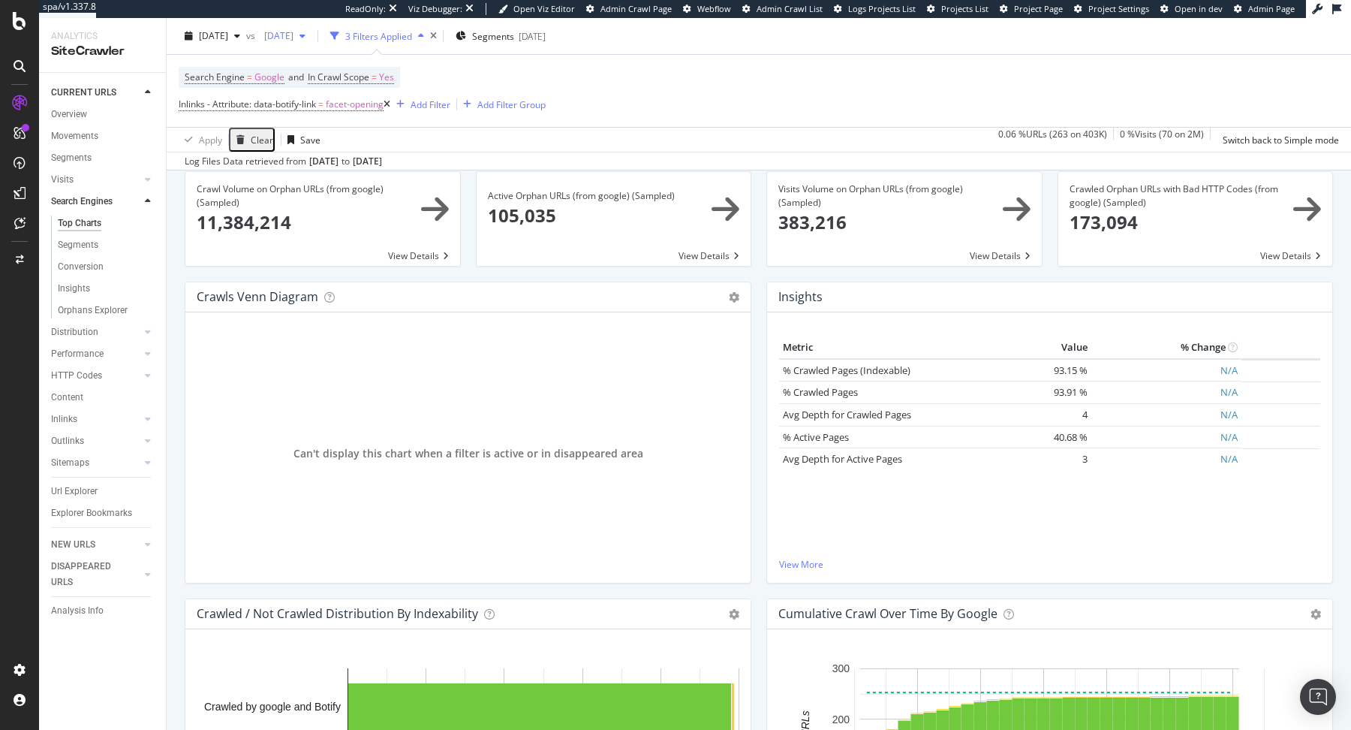
click at [294, 32] on span "2025 Jun. 27th" at bounding box center [275, 35] width 35 height 13
click at [367, 143] on div "2025 Jul. 11th 393K URLs" at bounding box center [370, 152] width 179 height 22
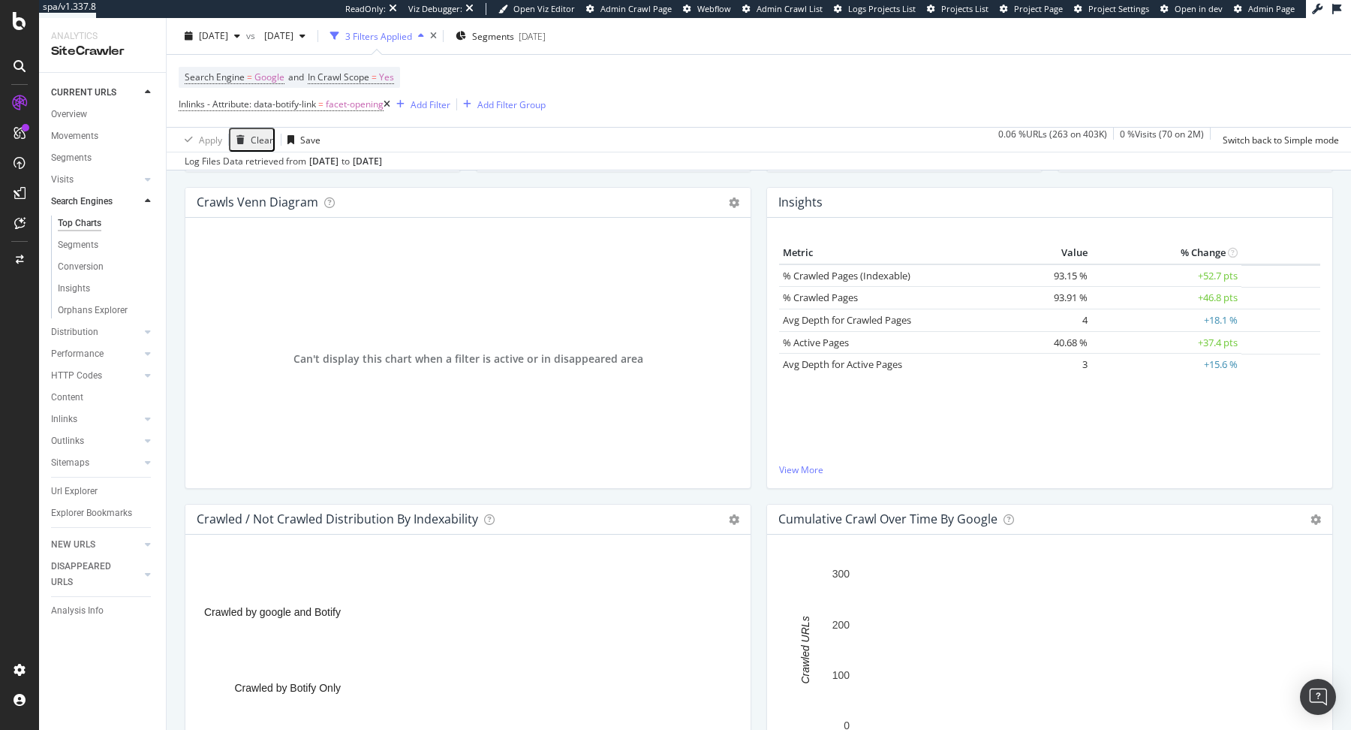
scroll to position [254, 0]
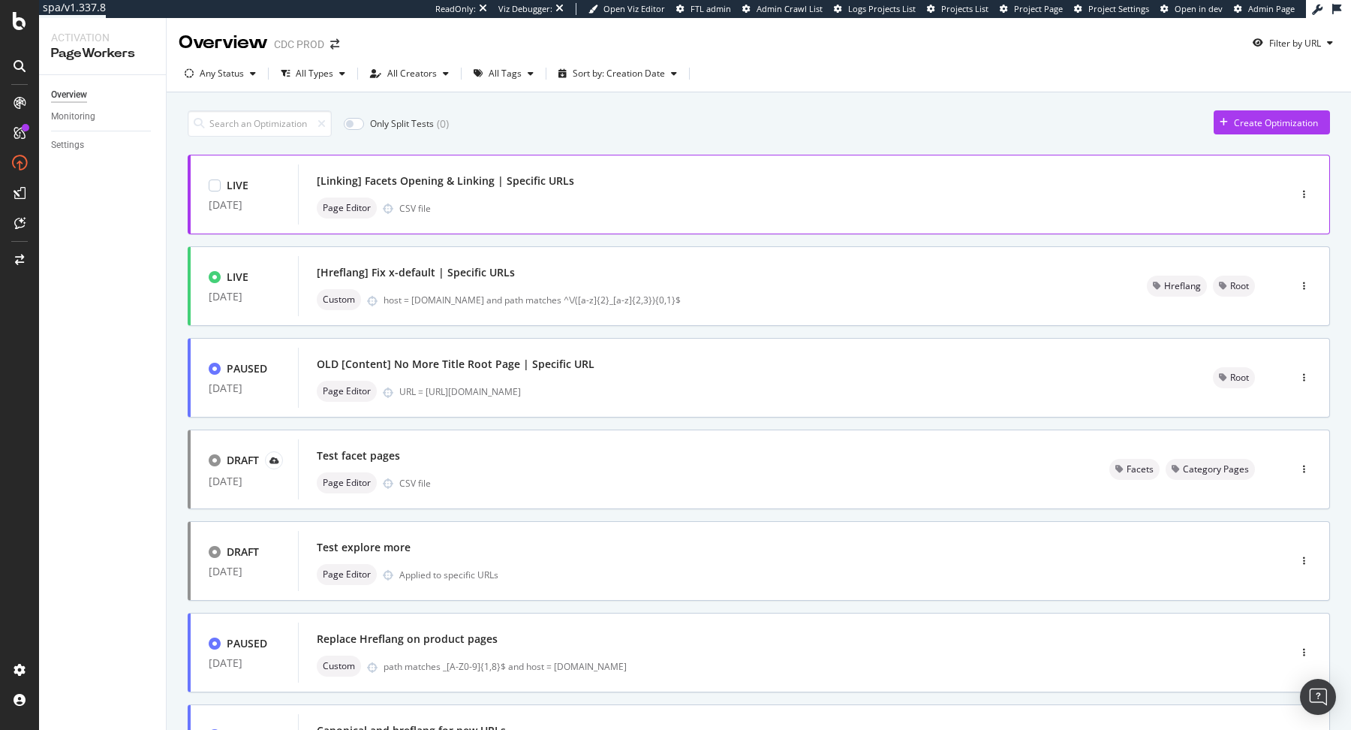
click at [535, 177] on div "[Linking] Facets Opening & Linking | Specific URLs" at bounding box center [446, 180] width 258 height 15
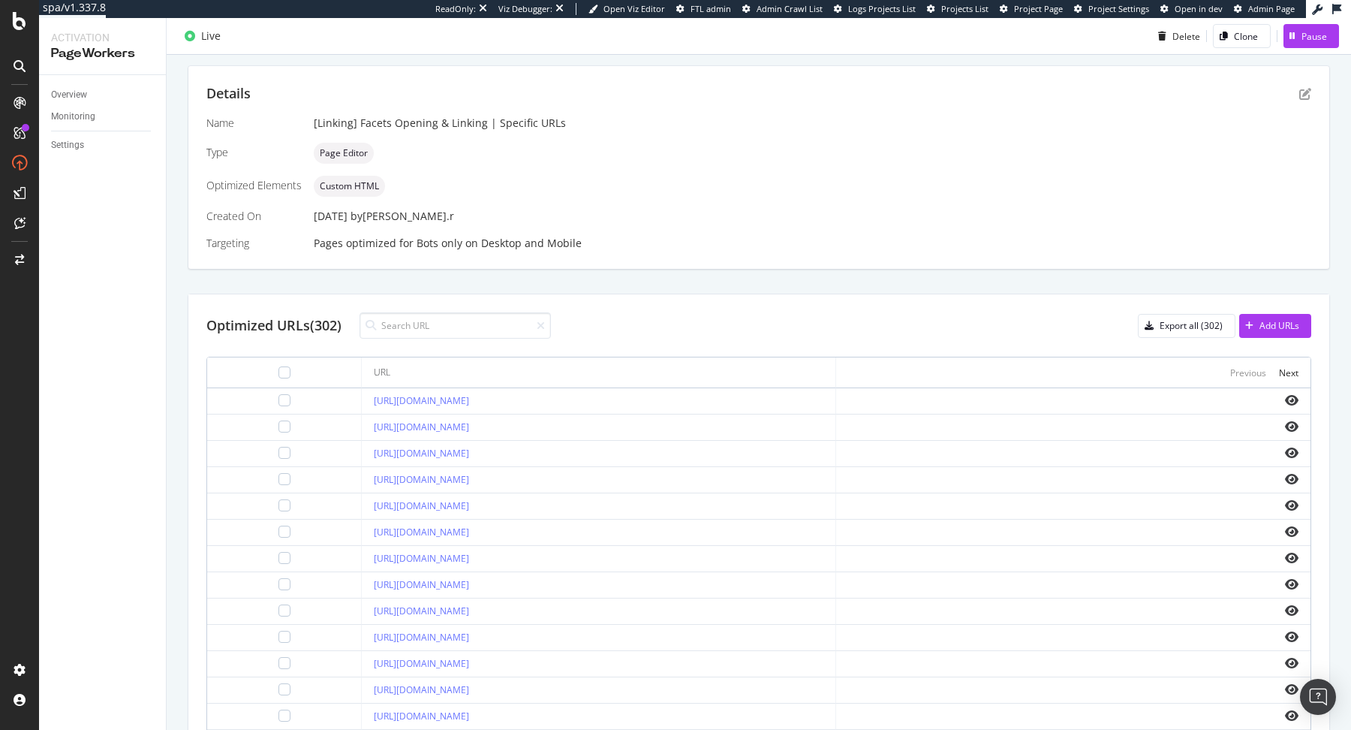
scroll to position [405, 0]
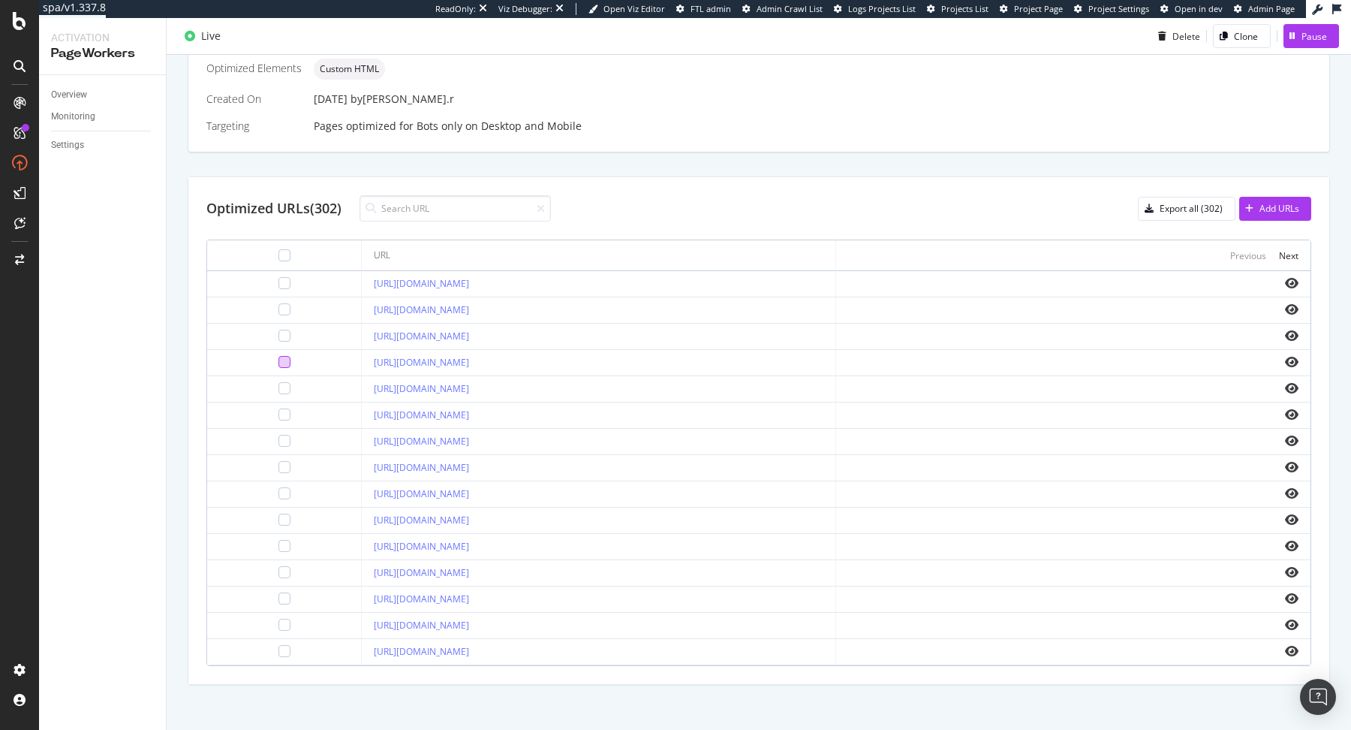
click at [279, 361] on div at bounding box center [285, 362] width 12 height 12
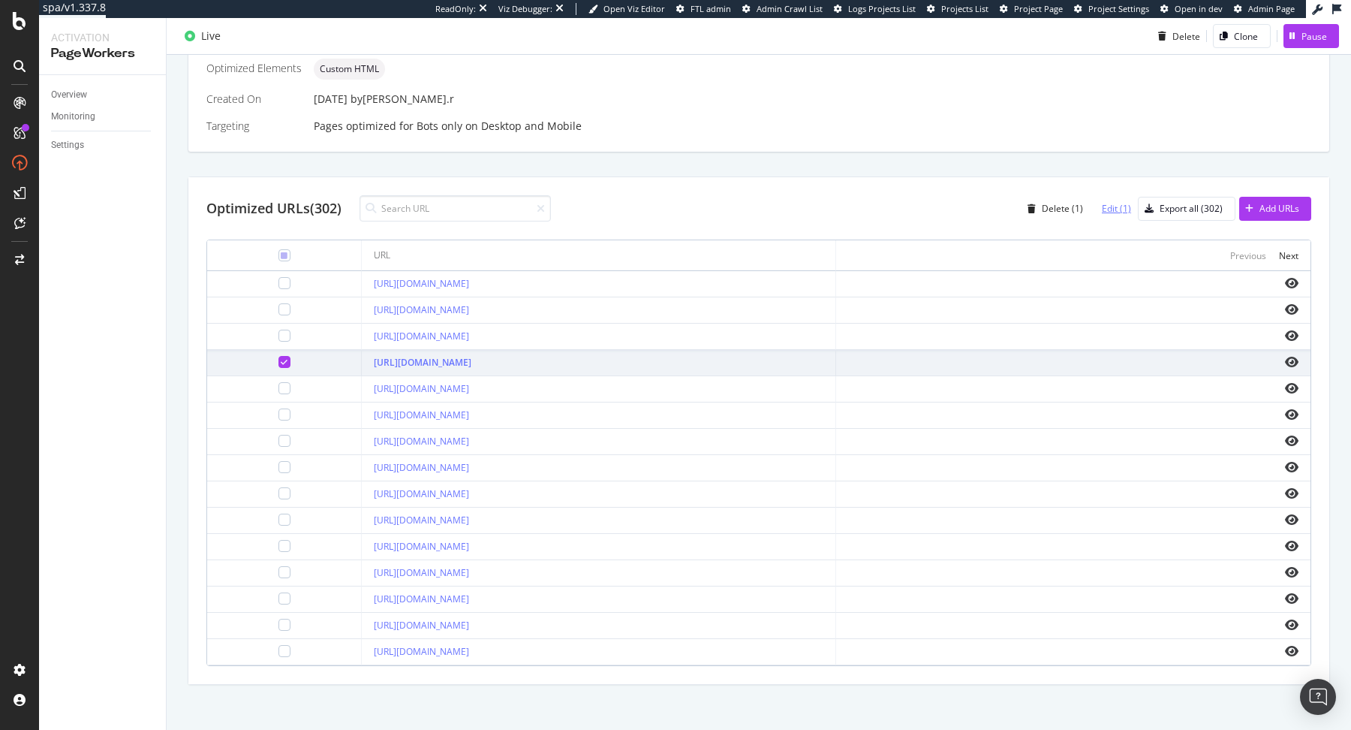
click at [1124, 212] on div "Edit (1)" at bounding box center [1116, 208] width 29 height 13
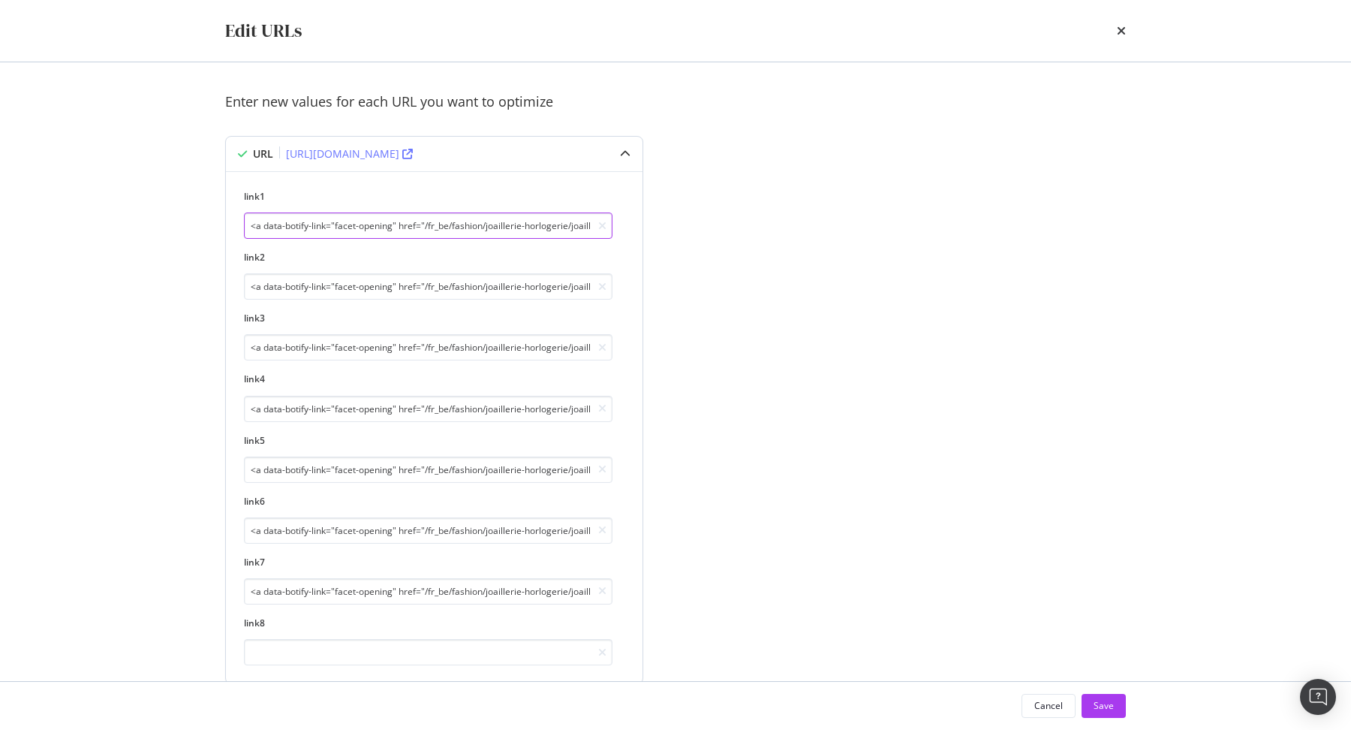
click at [393, 226] on input "<a data-botify-link="facet-opening" href="/fr_be/fashion/joaillerie-horlogerie/…" at bounding box center [428, 225] width 369 height 26
click at [336, 225] on input "<a data-botify-link="facet-opening" href="/fr_be/fashion/joaillerie-horlogerie/…" at bounding box center [428, 225] width 369 height 26
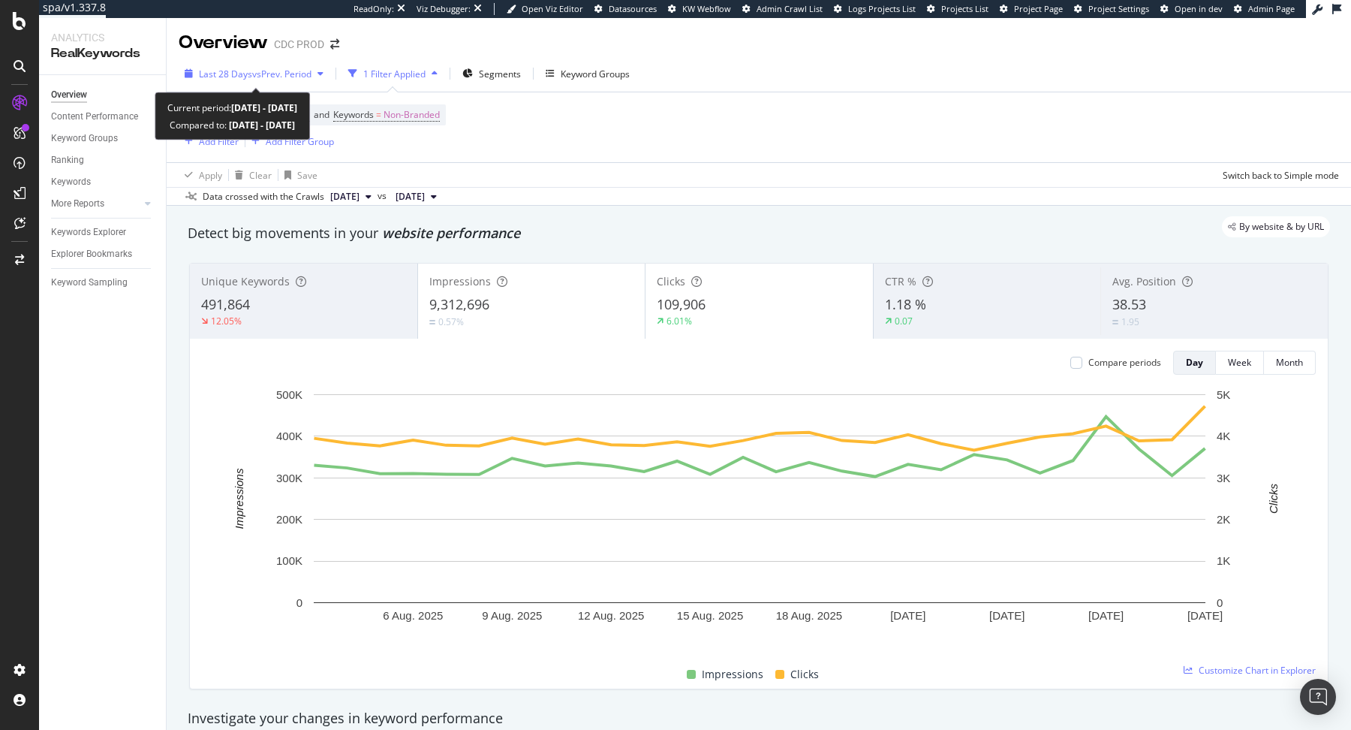
click at [245, 73] on span "Last 28 Days" at bounding box center [225, 74] width 53 height 13
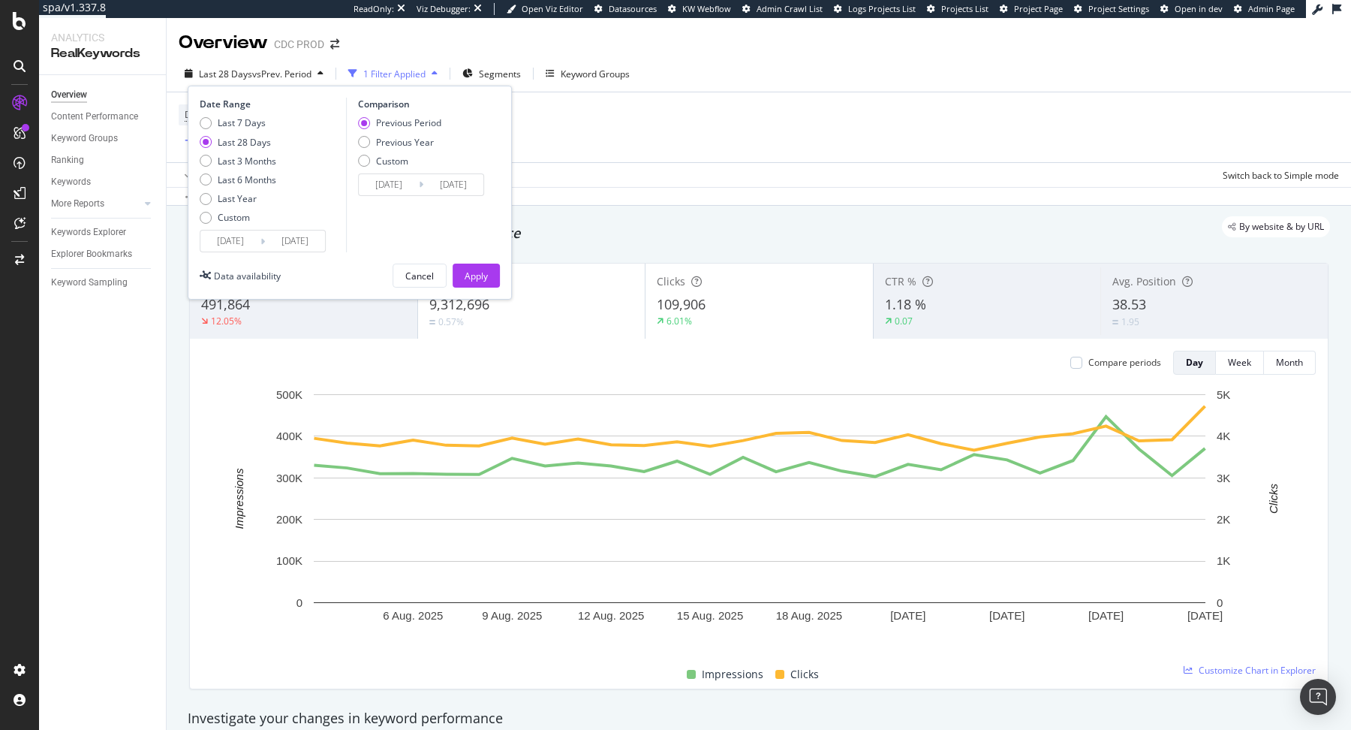
click at [233, 153] on div "Last 7 Days Last 28 Days Last 3 Months Last 6 Months Last Year Custom" at bounding box center [238, 172] width 77 height 113
click at [231, 158] on div "Last 3 Months" at bounding box center [247, 161] width 59 height 13
type input "2025/05/31"
type input "2025/02/28"
type input "2025/05/30"
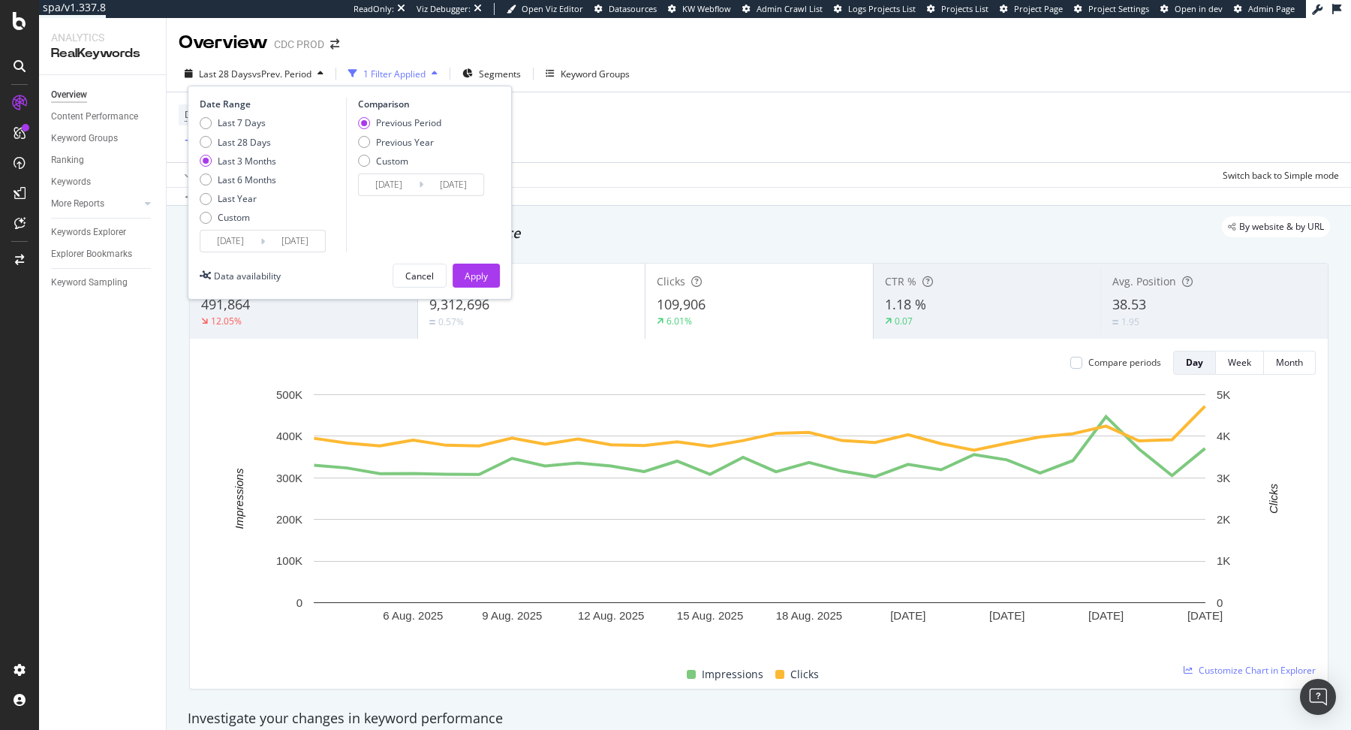
click at [407, 132] on div "Previous Period Previous Year Custom" at bounding box center [399, 144] width 83 height 56
click at [405, 137] on div "Previous Year" at bounding box center [405, 142] width 58 height 13
type input "2024/06/01"
type input "2024/08/31"
click at [484, 270] on div "Apply" at bounding box center [476, 276] width 23 height 13
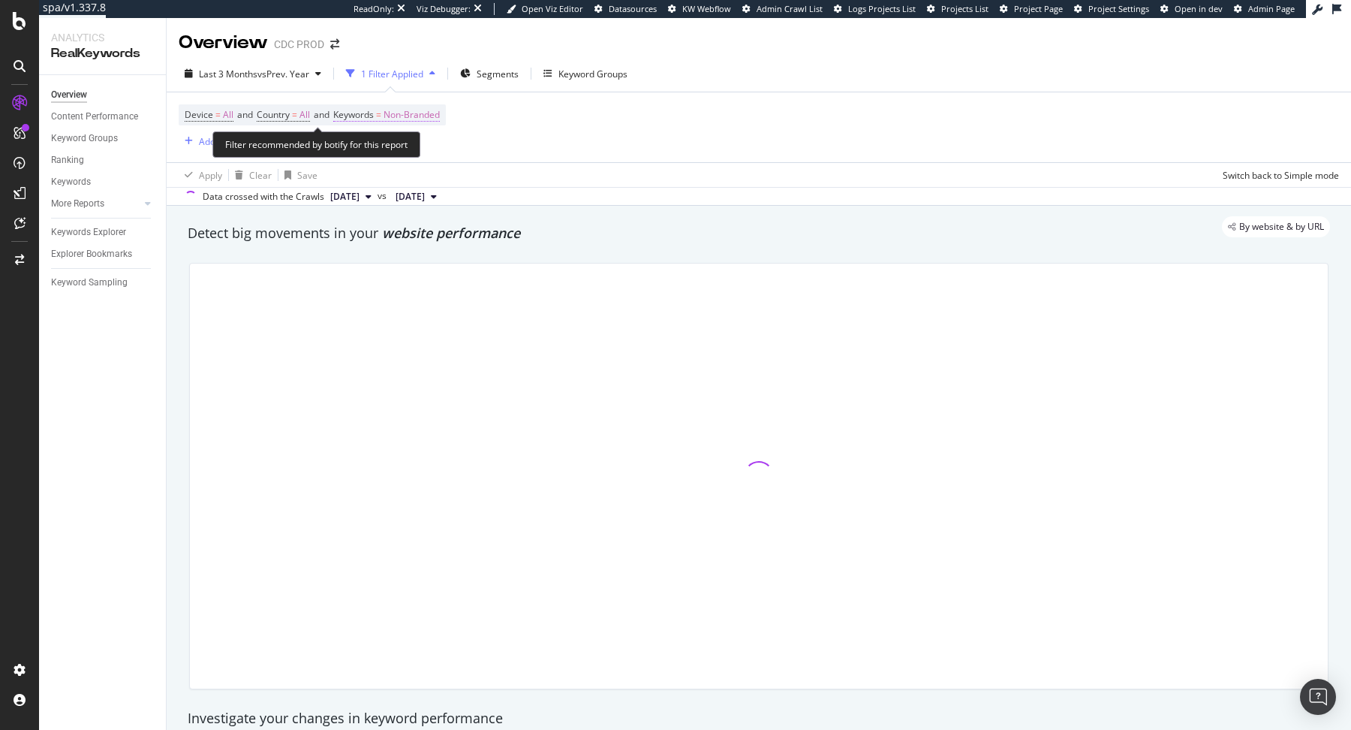
click at [430, 119] on span "Non-Branded" at bounding box center [412, 114] width 56 height 21
click at [405, 135] on div "Non-Branded" at bounding box center [382, 126] width 74 height 20
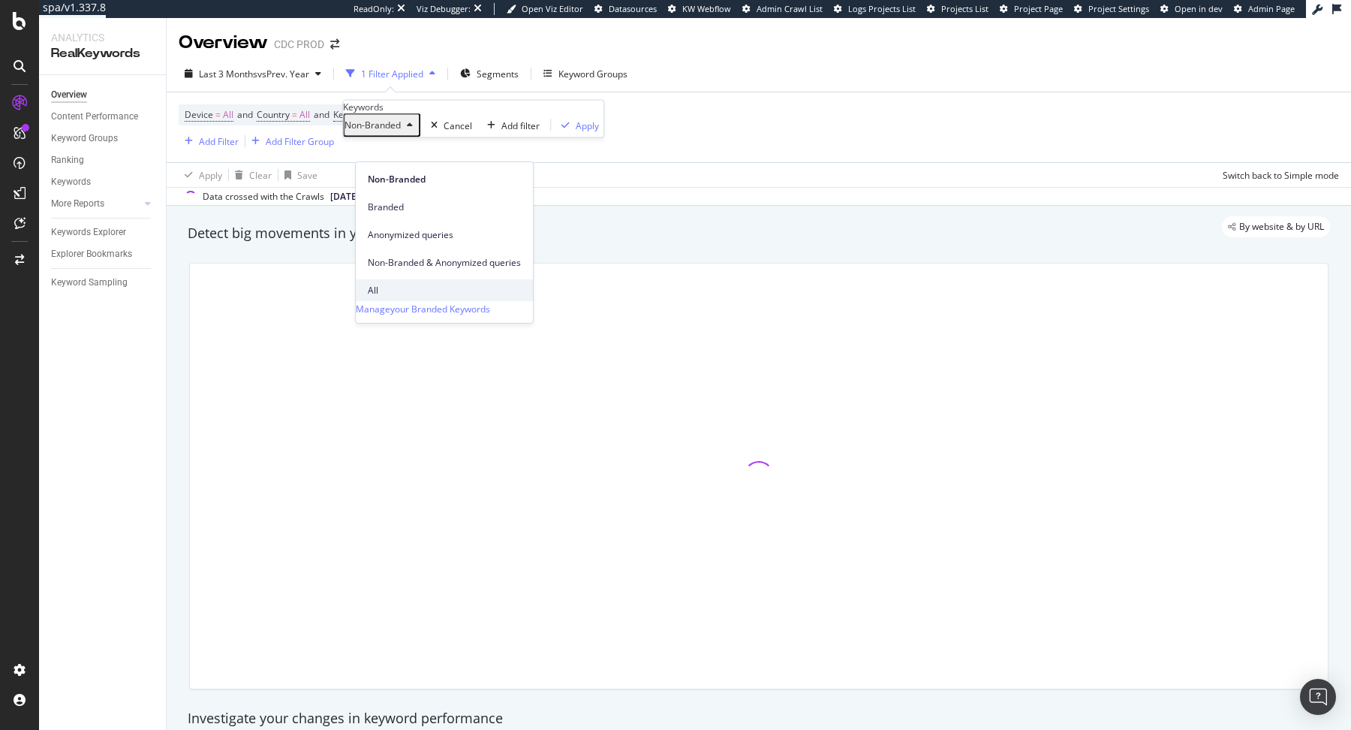
click at [393, 279] on div "All" at bounding box center [444, 290] width 177 height 22
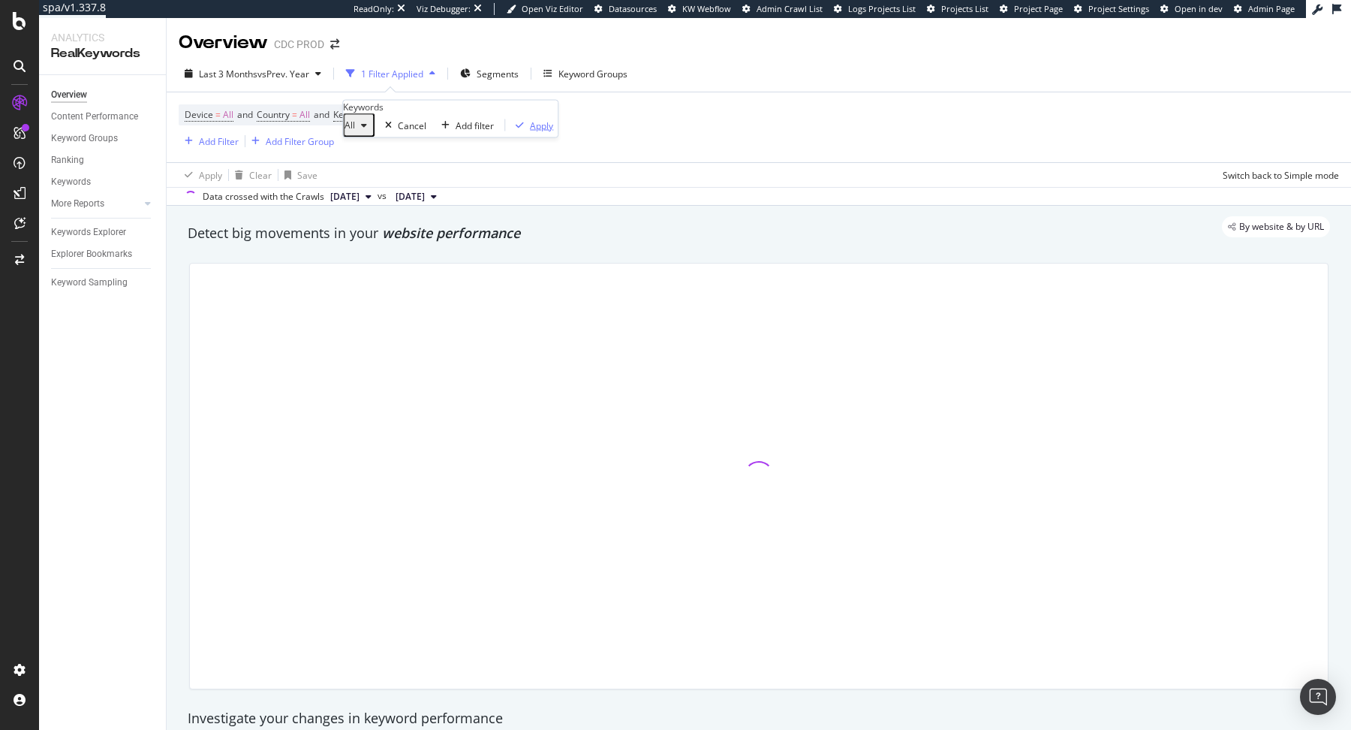
click at [530, 131] on div "Apply" at bounding box center [541, 125] width 23 height 13
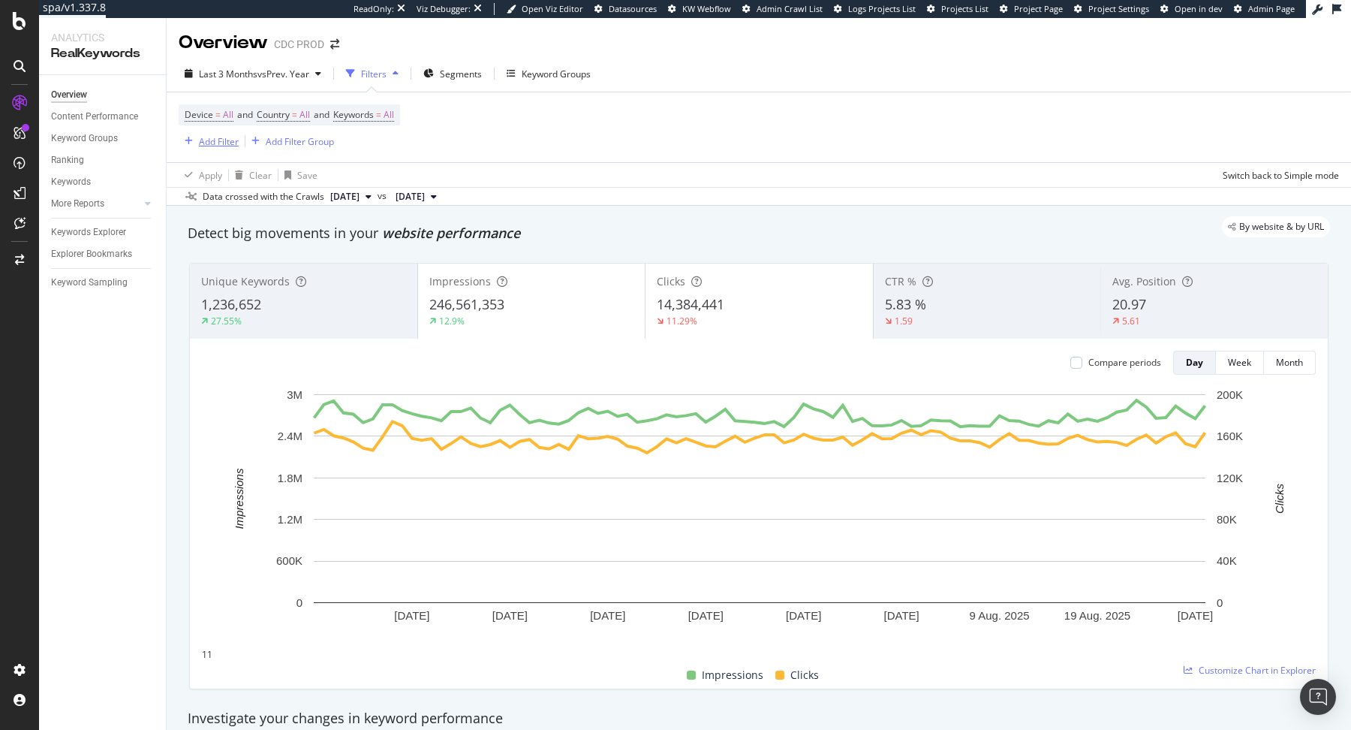
click at [221, 142] on div "Add Filter" at bounding box center [219, 141] width 40 height 13
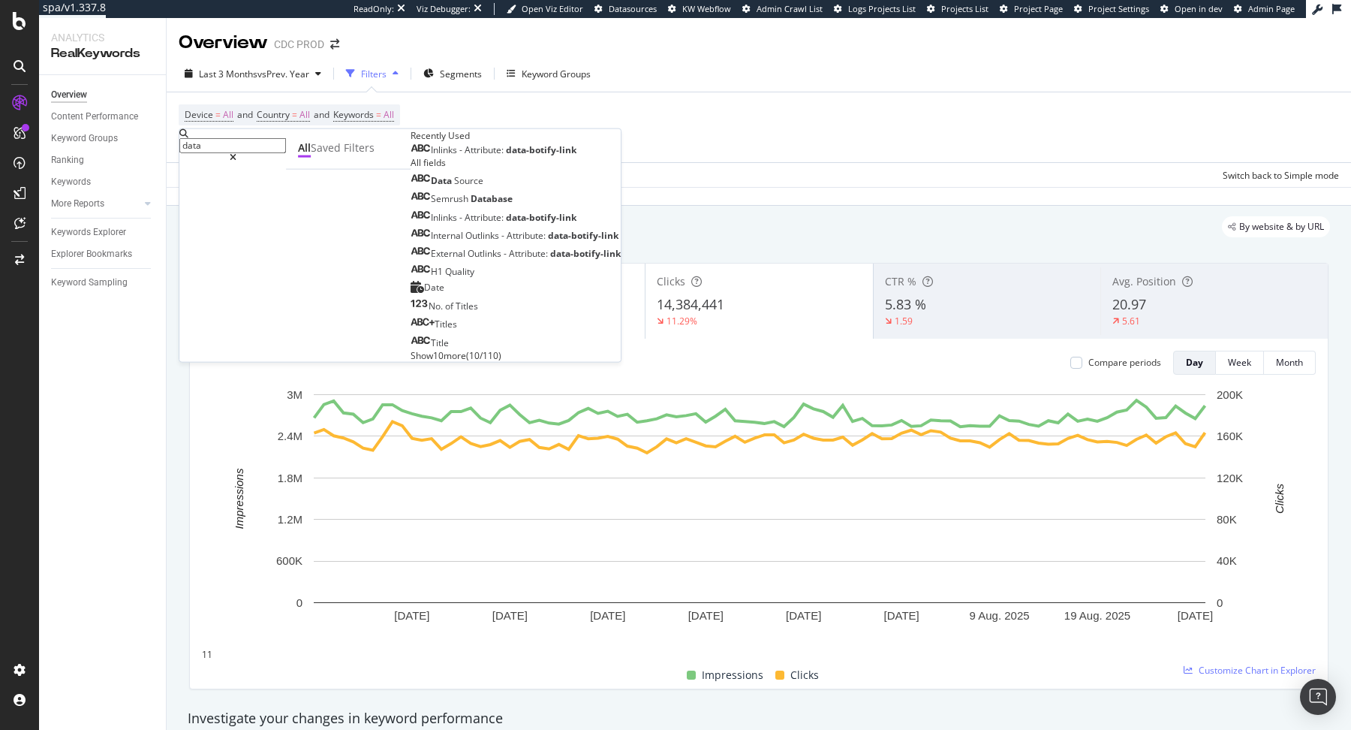
type input "data"
click at [411, 156] on div "Inlinks - Attribute: data-botify-link" at bounding box center [516, 149] width 210 height 14
click at [506, 156] on span "data-botify-link" at bounding box center [541, 149] width 71 height 13
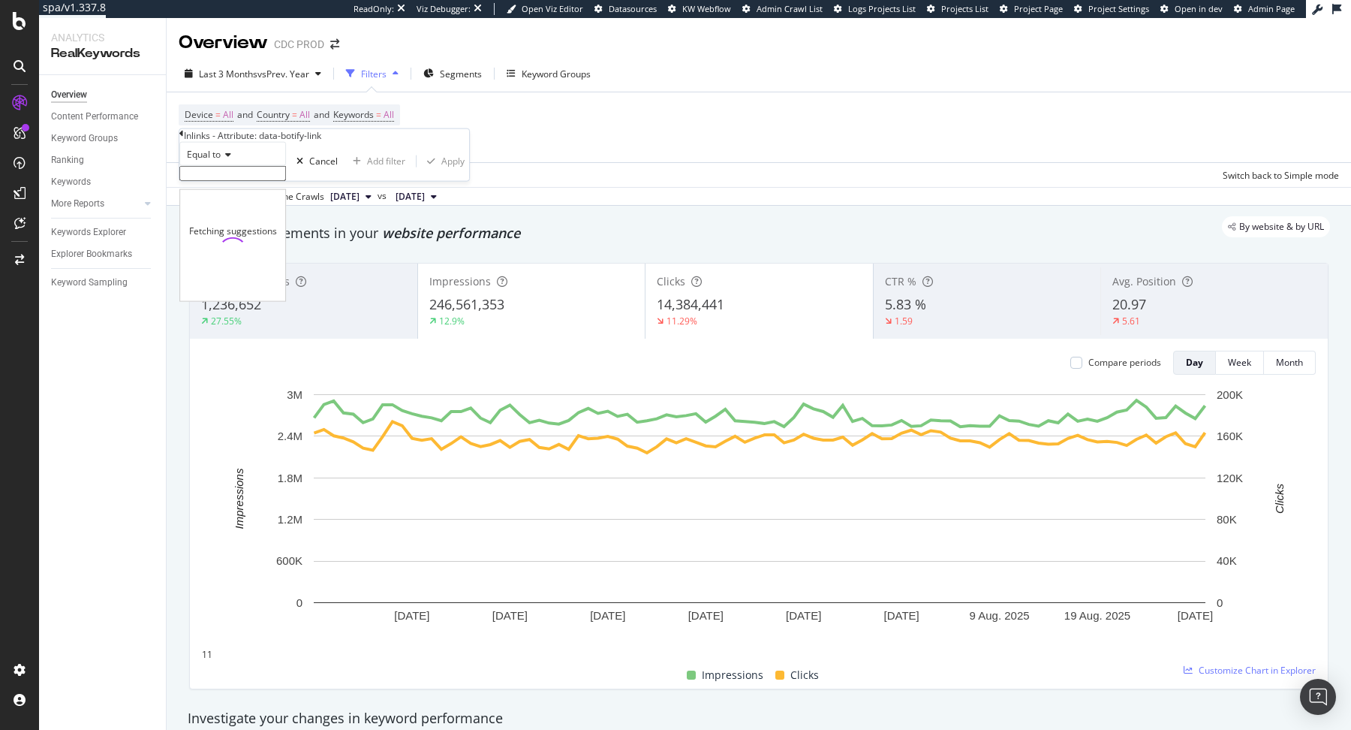
click at [270, 181] on input "text" at bounding box center [232, 173] width 107 height 15
paste input "facet-opening"
type input "facet-opening"
click at [347, 142] on div "Inlinks - Attribute: data-botify-link" at bounding box center [324, 135] width 290 height 13
click at [441, 172] on div "Apply" at bounding box center [452, 165] width 23 height 13
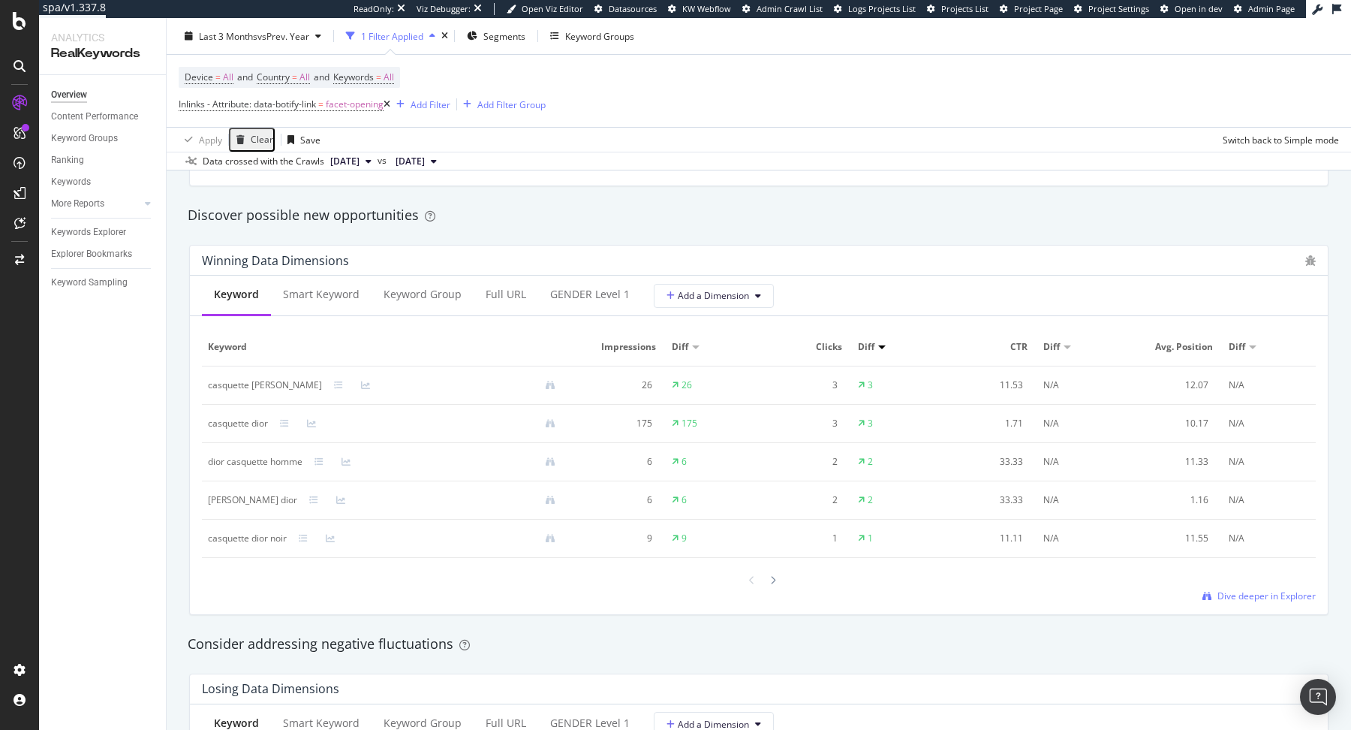
scroll to position [1285, 0]
click at [333, 290] on div "Smart Keyword" at bounding box center [321, 292] width 77 height 15
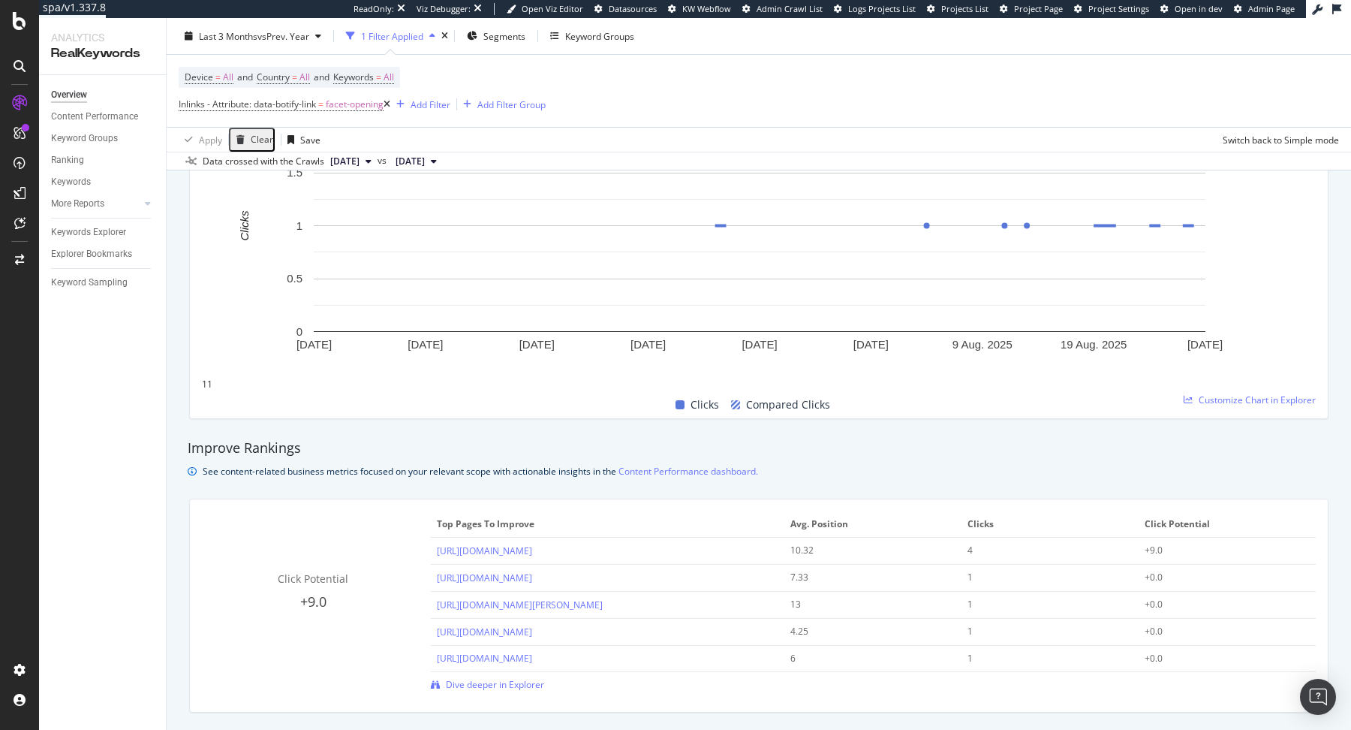
scroll to position [0, 0]
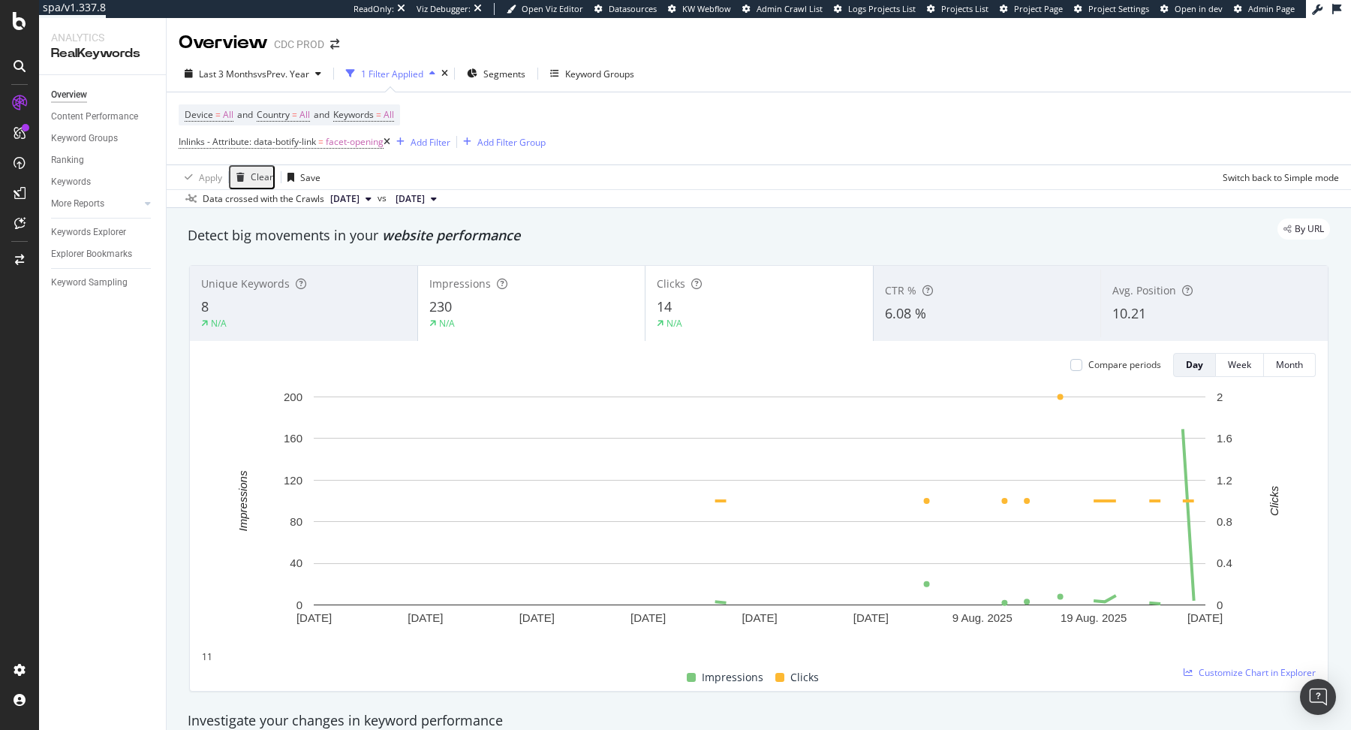
click at [425, 200] on span "2024 Aug. 7th" at bounding box center [410, 199] width 29 height 14
click at [515, 281] on div "393K URLs" at bounding box center [537, 280] width 44 height 14
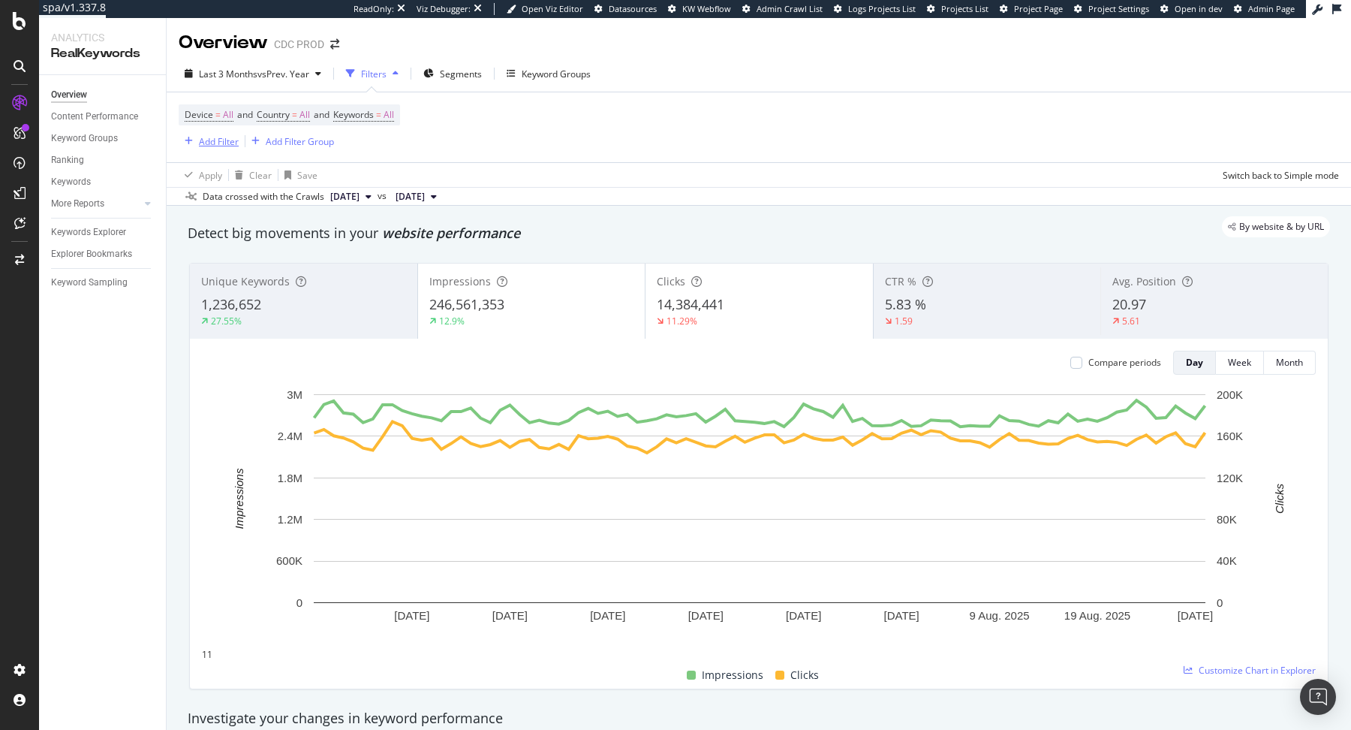
click at [227, 140] on div "Add Filter" at bounding box center [219, 141] width 40 height 13
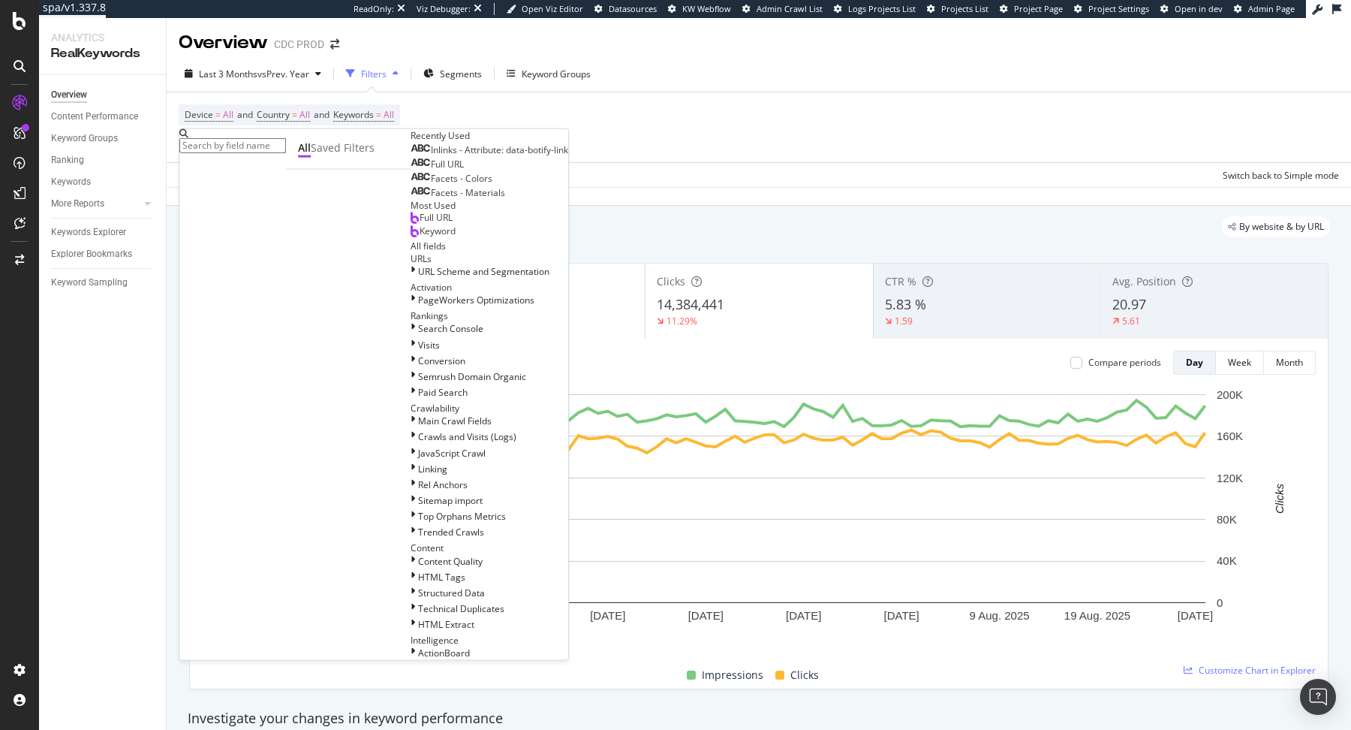
click at [431, 156] on span "Inlinks - Attribute: data-botify-link" at bounding box center [499, 149] width 137 height 13
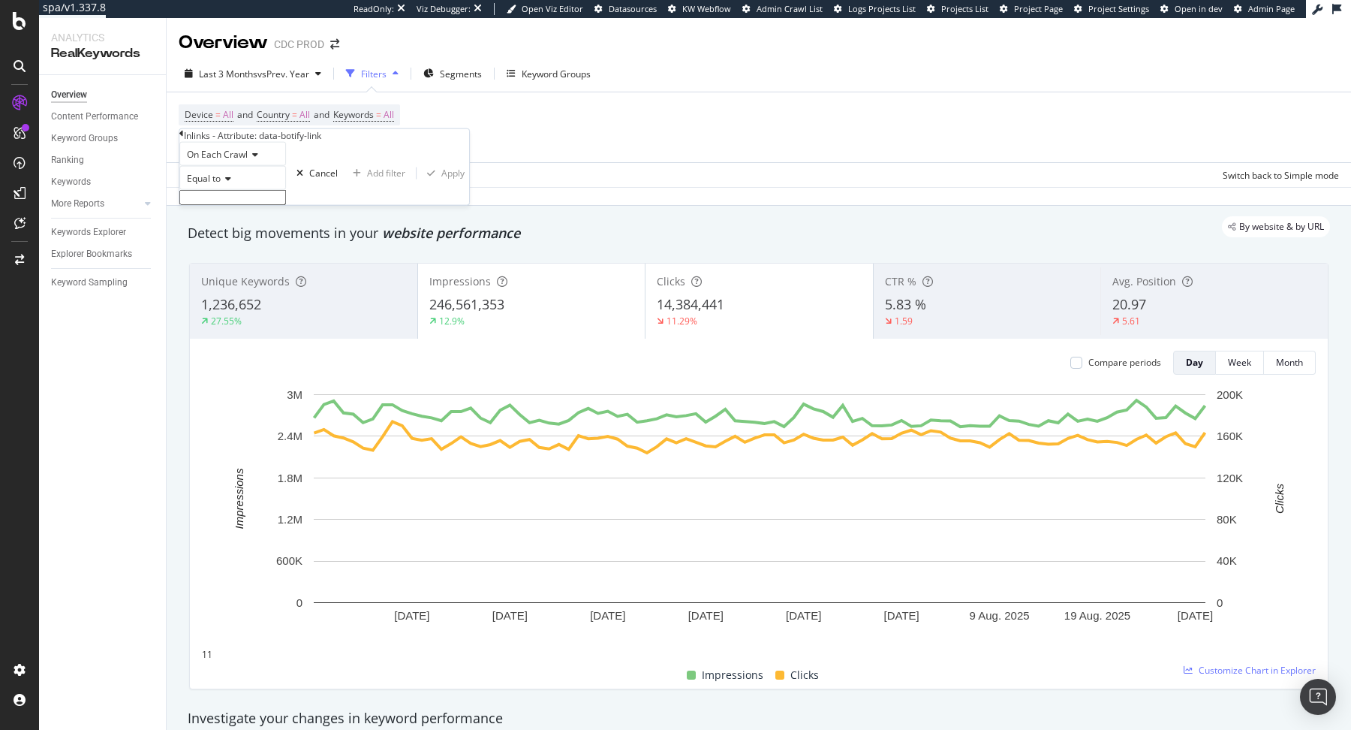
click at [286, 205] on input "text" at bounding box center [232, 197] width 107 height 15
click at [251, 228] on span "facet-opening" at bounding box center [217, 221] width 67 height 13
type input "facet-opening"
click at [441, 184] on div "Apply" at bounding box center [452, 177] width 23 height 13
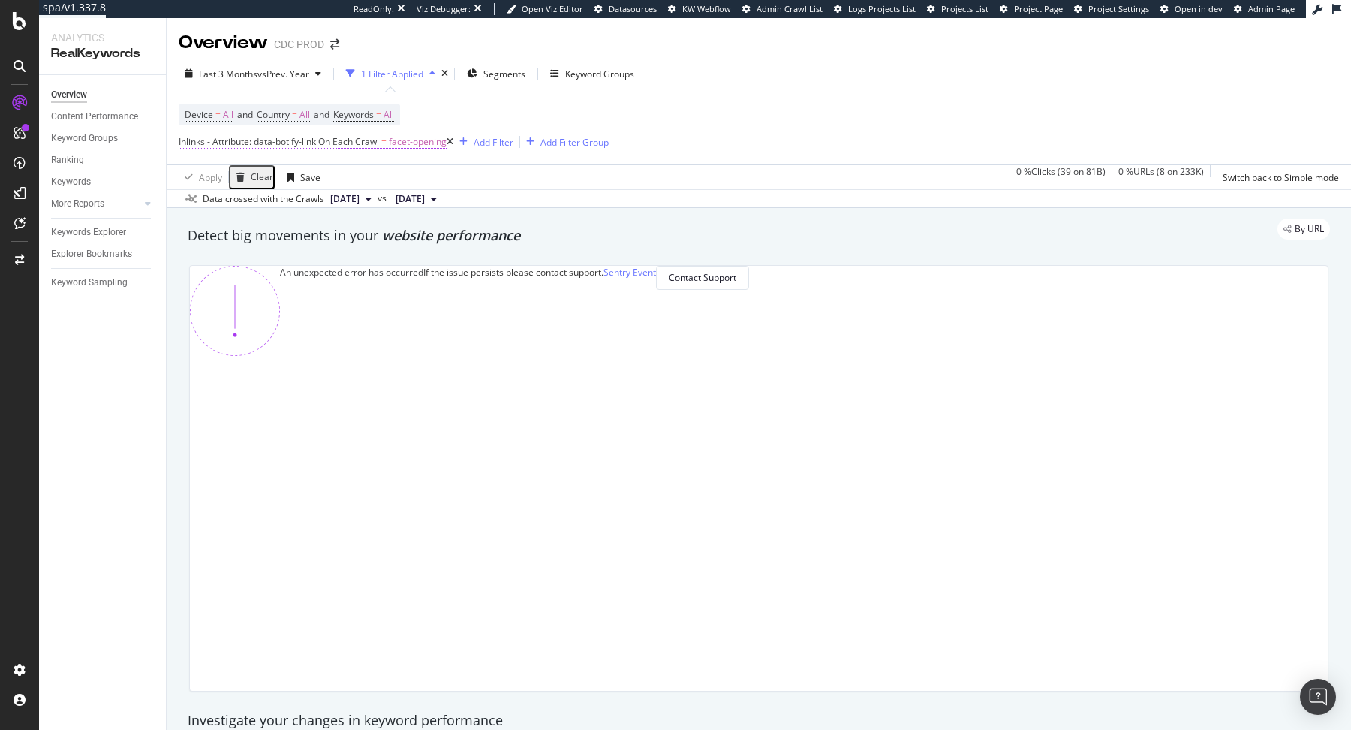
click at [426, 144] on span "facet-opening" at bounding box center [418, 141] width 58 height 21
click at [410, 146] on span "facet-opening" at bounding box center [418, 141] width 58 height 21
click at [248, 158] on span "On Each Crawl" at bounding box center [217, 152] width 61 height 13
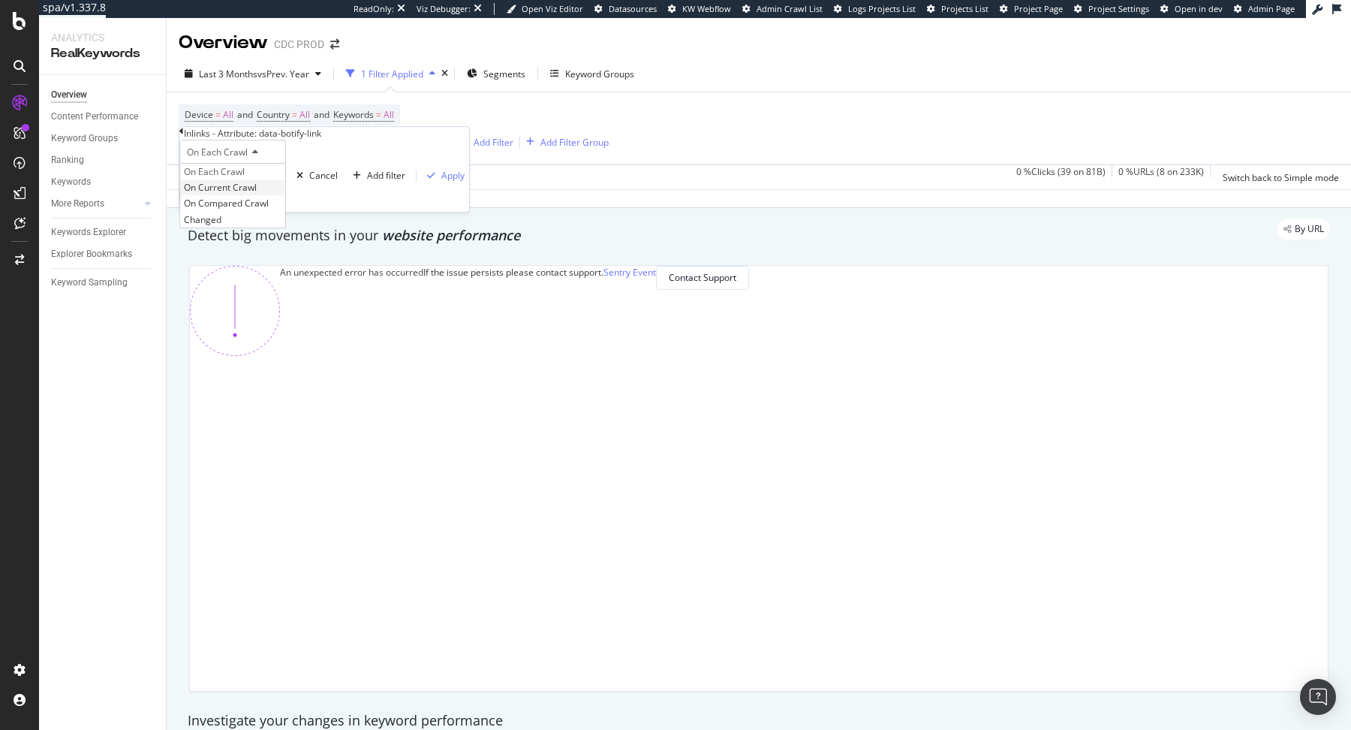
click at [257, 194] on span "On Current Crawl" at bounding box center [220, 187] width 73 height 13
drag, startPoint x: 337, startPoint y: 263, endPoint x: 499, endPoint y: 259, distance: 161.5
click at [441, 182] on div "Apply" at bounding box center [452, 176] width 23 height 13
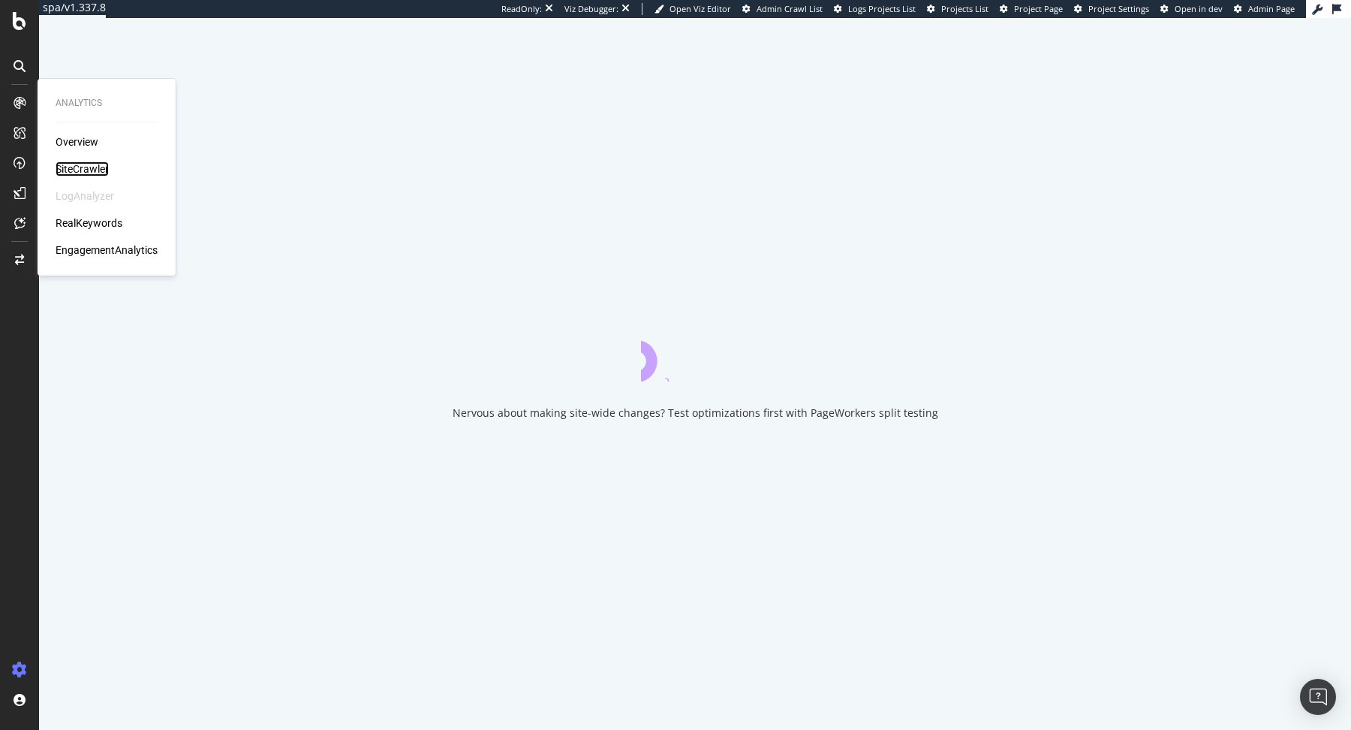
click at [92, 161] on div "SiteCrawler" at bounding box center [82, 168] width 53 height 15
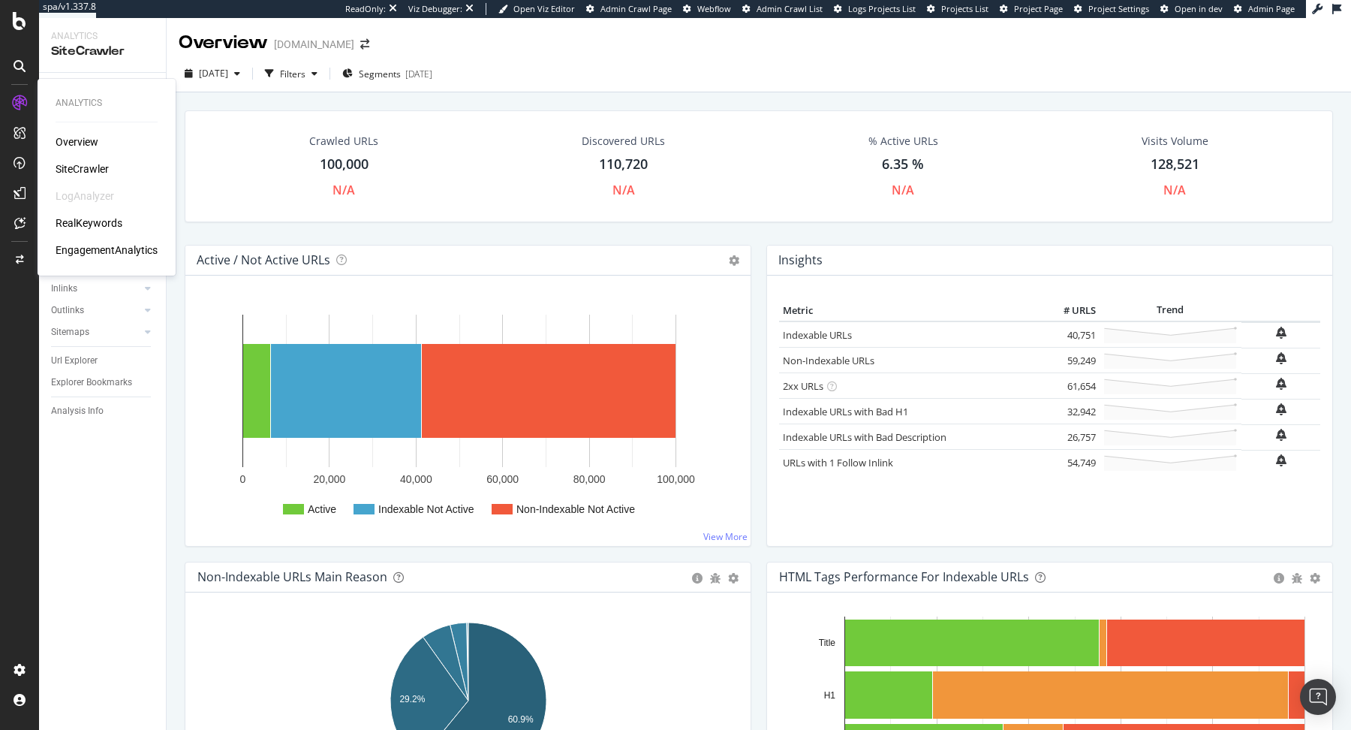
click at [90, 218] on div "RealKeywords" at bounding box center [89, 222] width 67 height 15
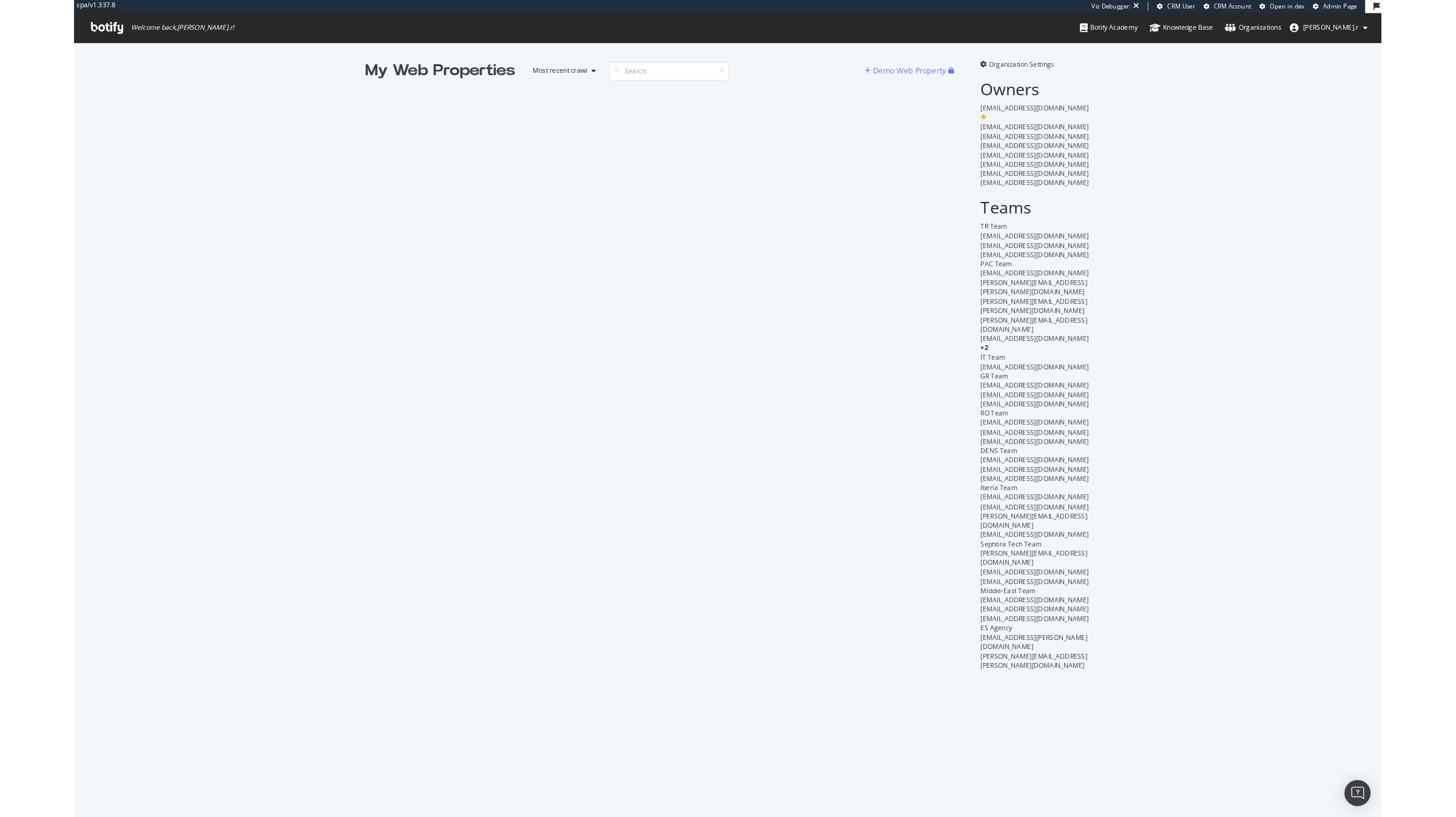
scroll to position [817, 1456]
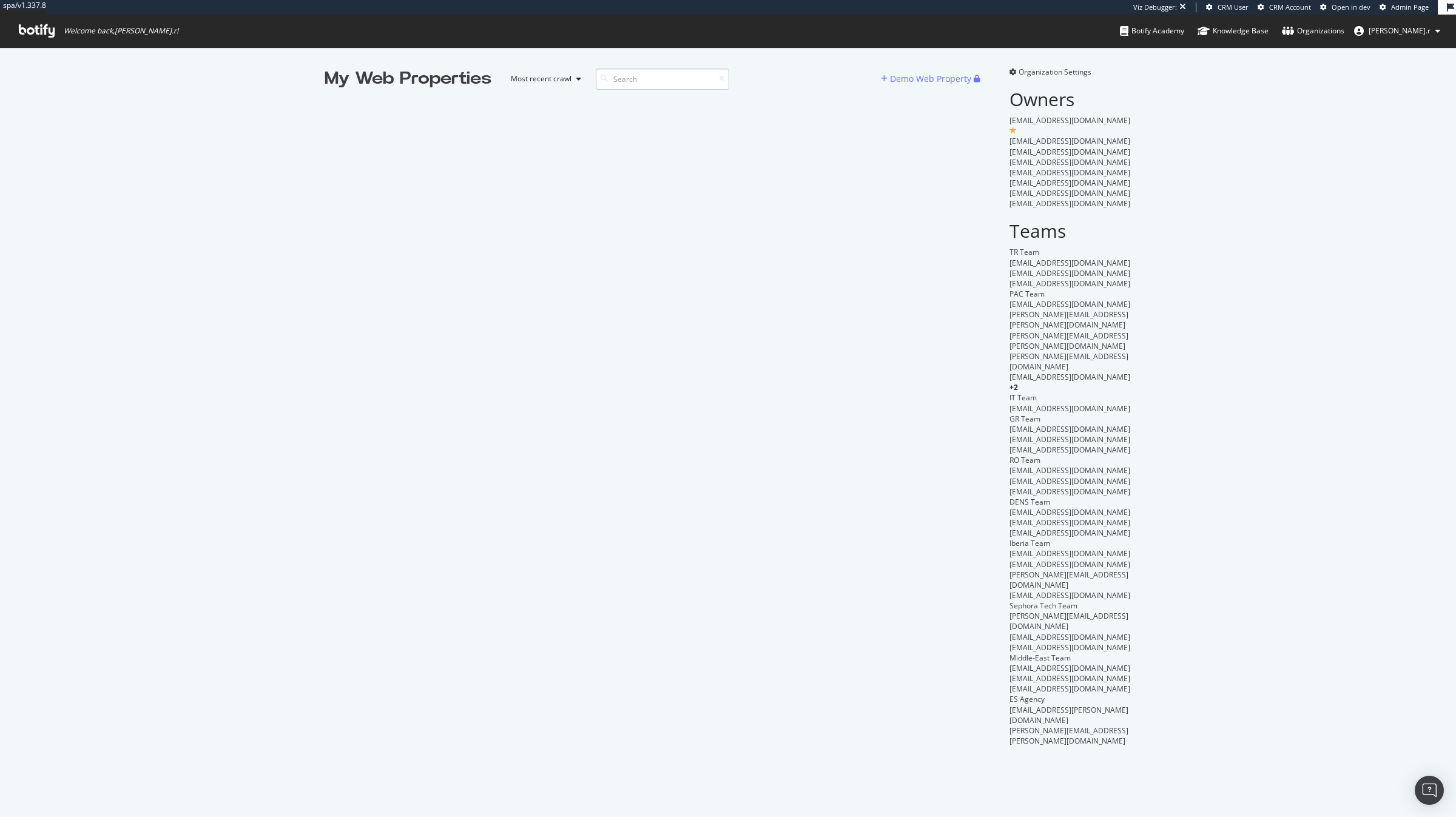
click at [646, 73] on input at bounding box center [662, 79] width 133 height 21
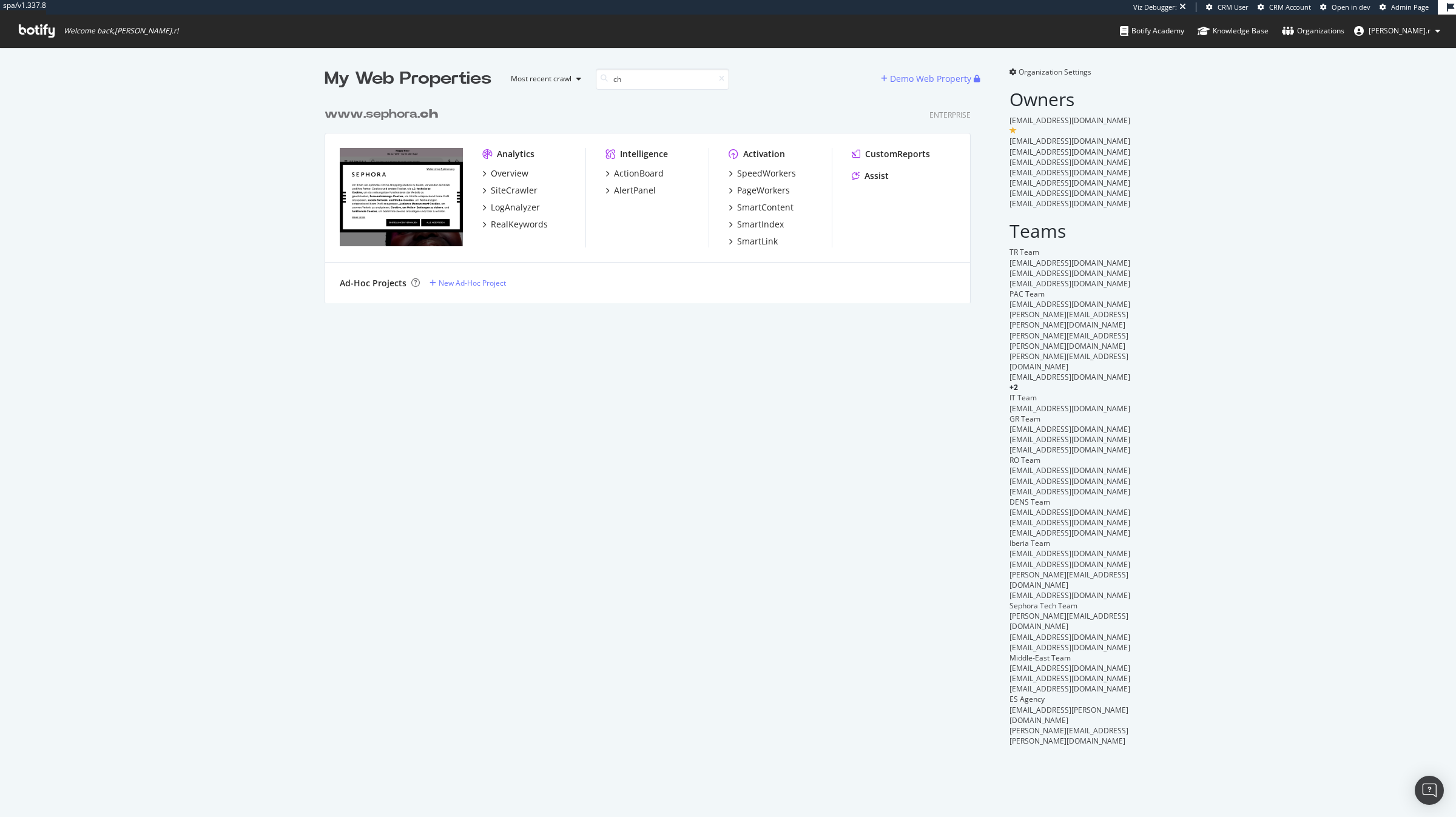
scroll to position [213, 656]
type input "ch"
click at [763, 171] on div "SpeedWorkers" at bounding box center [766, 173] width 59 height 12
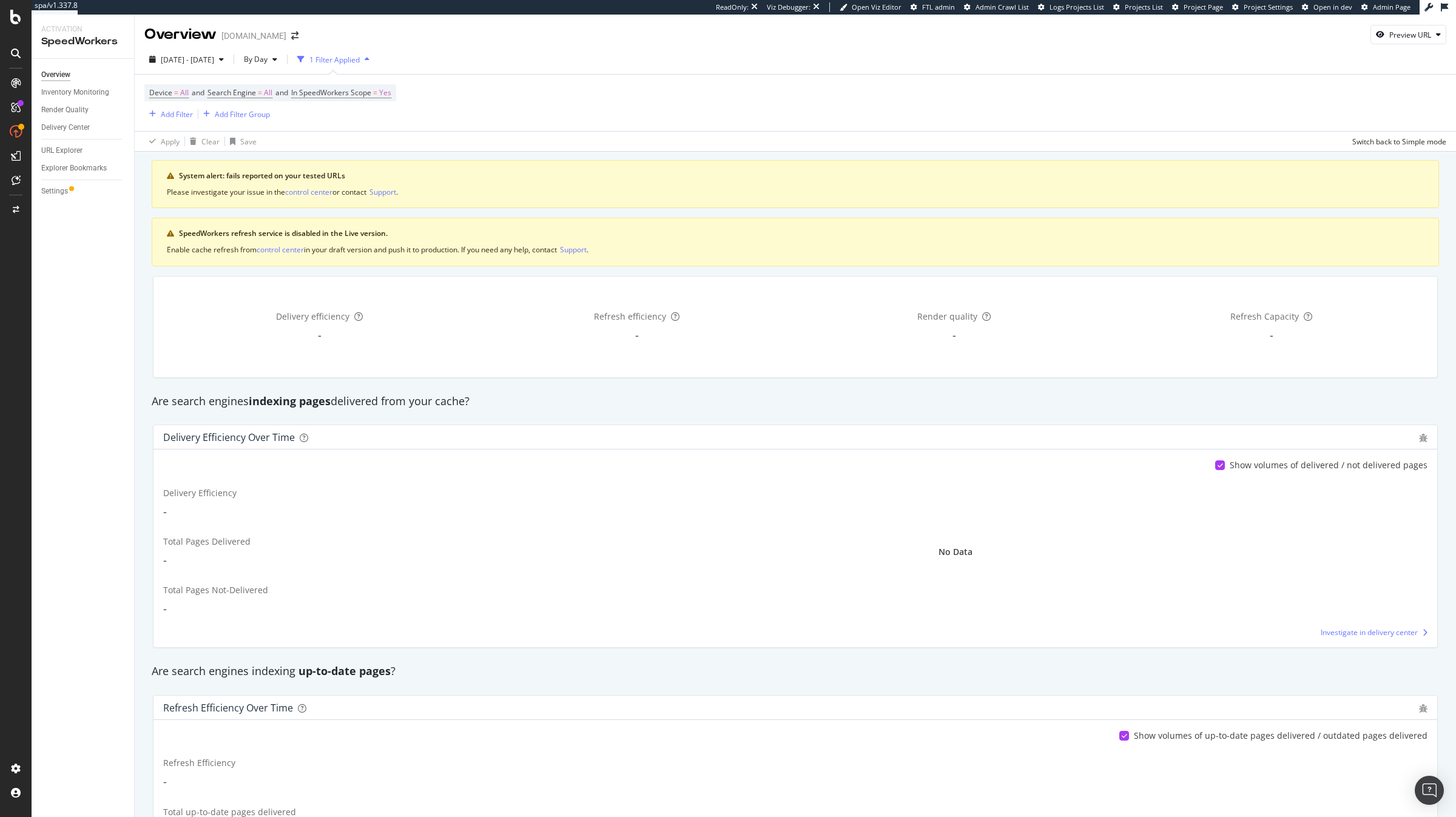
click at [73, 204] on div "Overview Inventory Monitoring Render Quality Delivery Center URL Explorer Explo…" at bounding box center [82, 438] width 103 height 758
click at [53, 190] on div "Settings" at bounding box center [54, 192] width 27 height 13
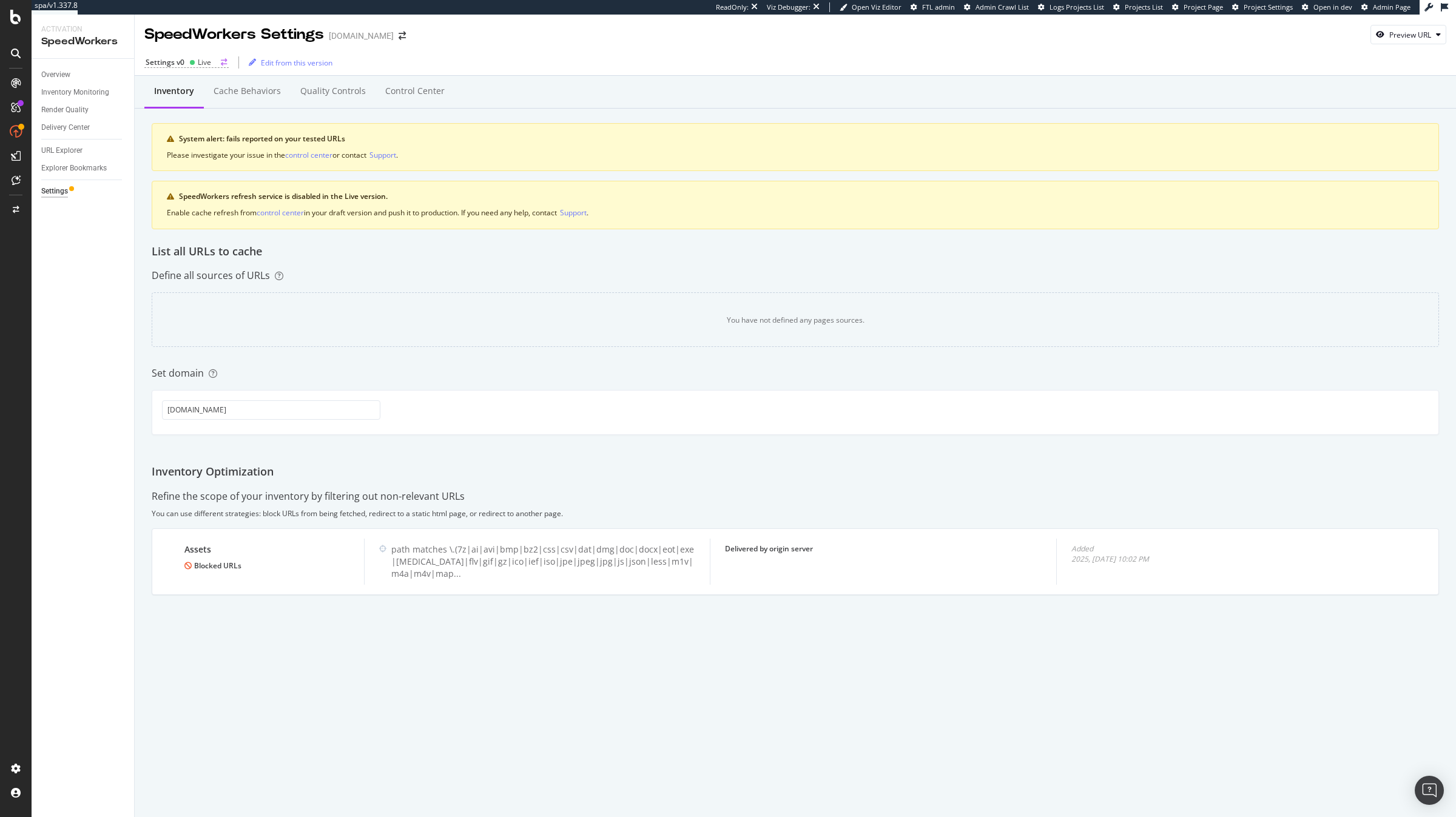
click at [215, 67] on div "Settings v0 Live" at bounding box center [187, 63] width 84 height 11
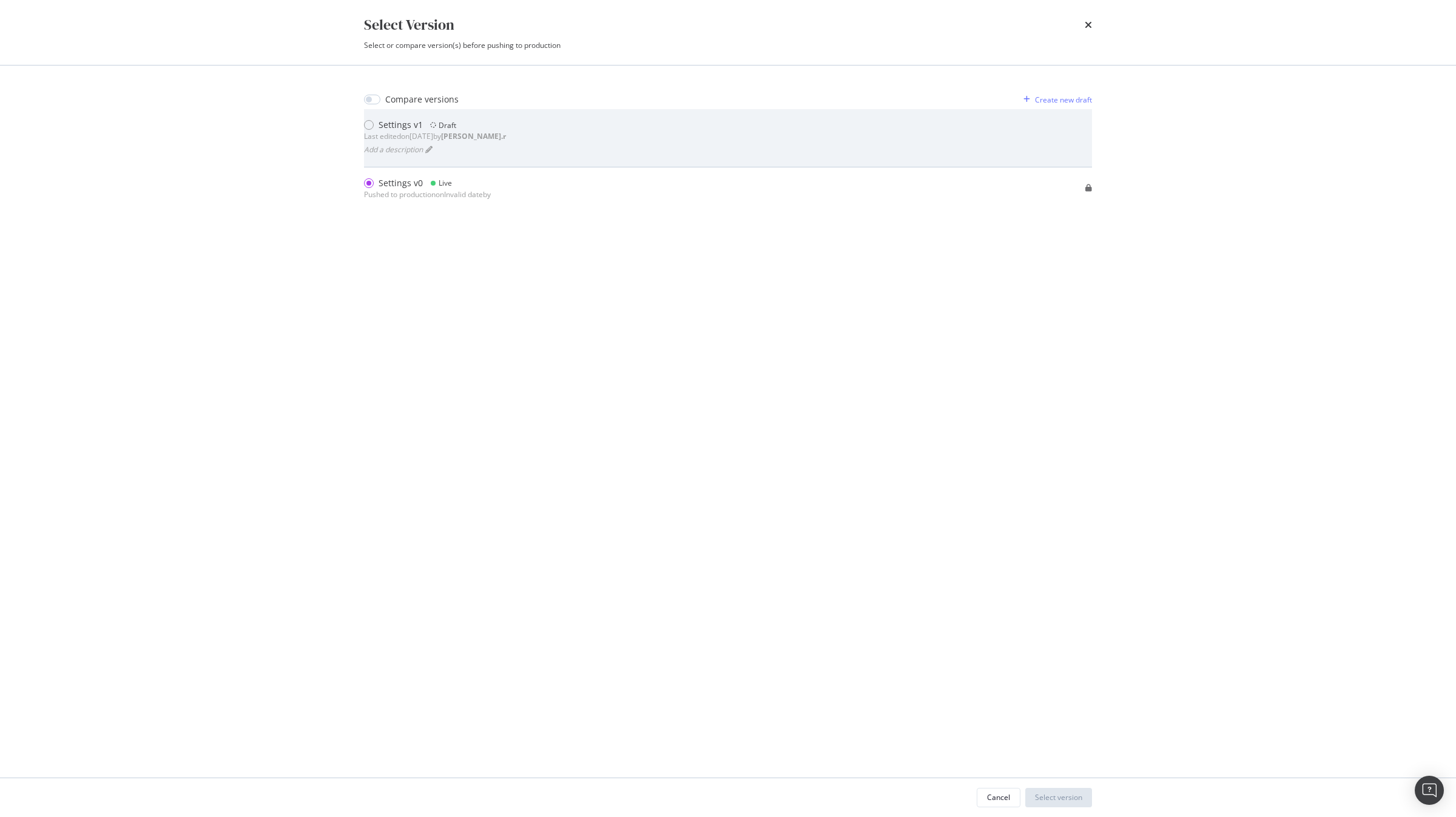
click at [497, 131] on b "[PERSON_NAME].r" at bounding box center [473, 136] width 65 height 11
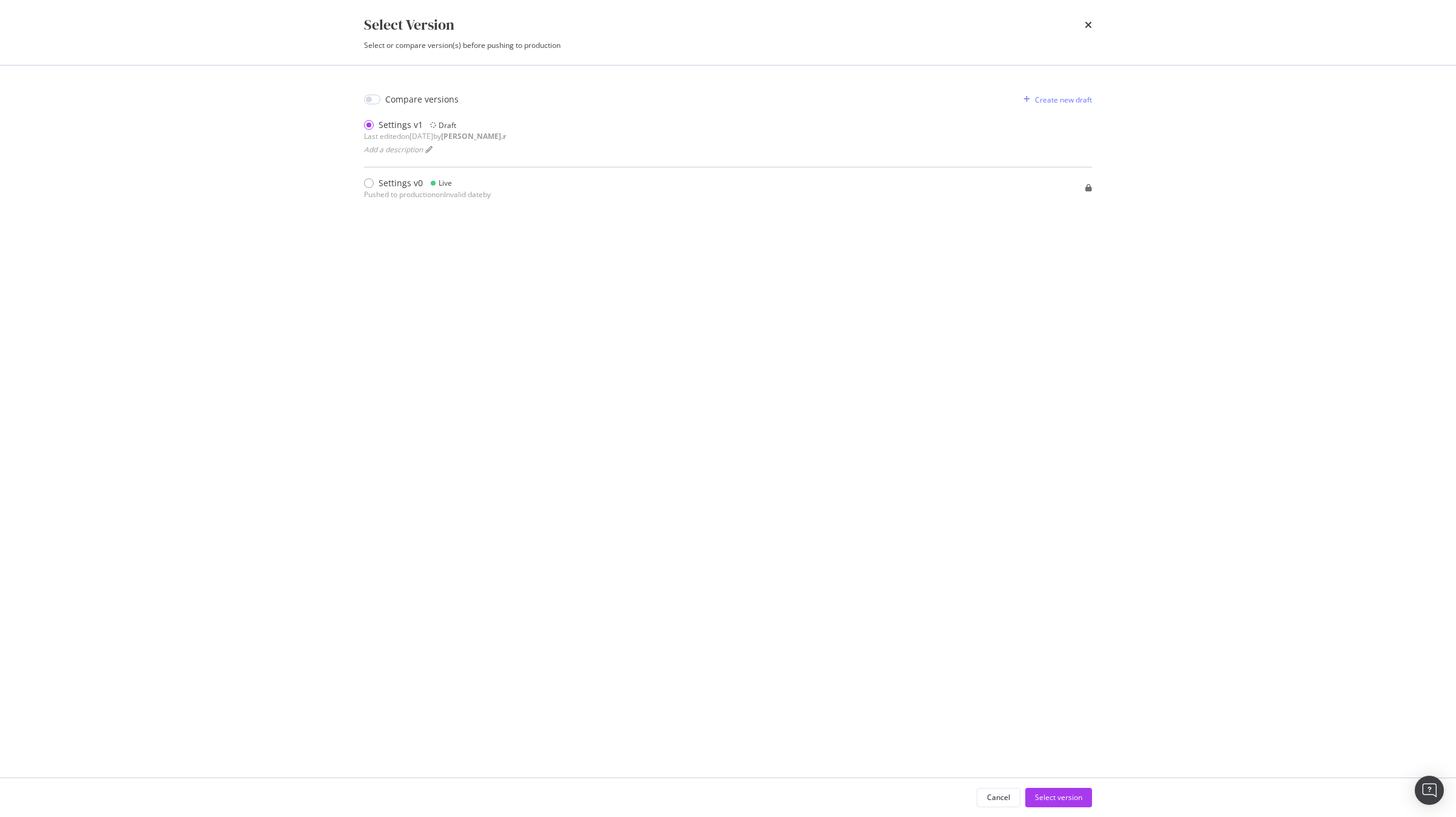
click at [868, 537] on div "Compare versions Create new draft Settings v1 Draft Last edited on 2025 Aug 28t…" at bounding box center [727, 421] width 776 height 712
click at [868, 537] on div "Select version" at bounding box center [1058, 798] width 48 height 19
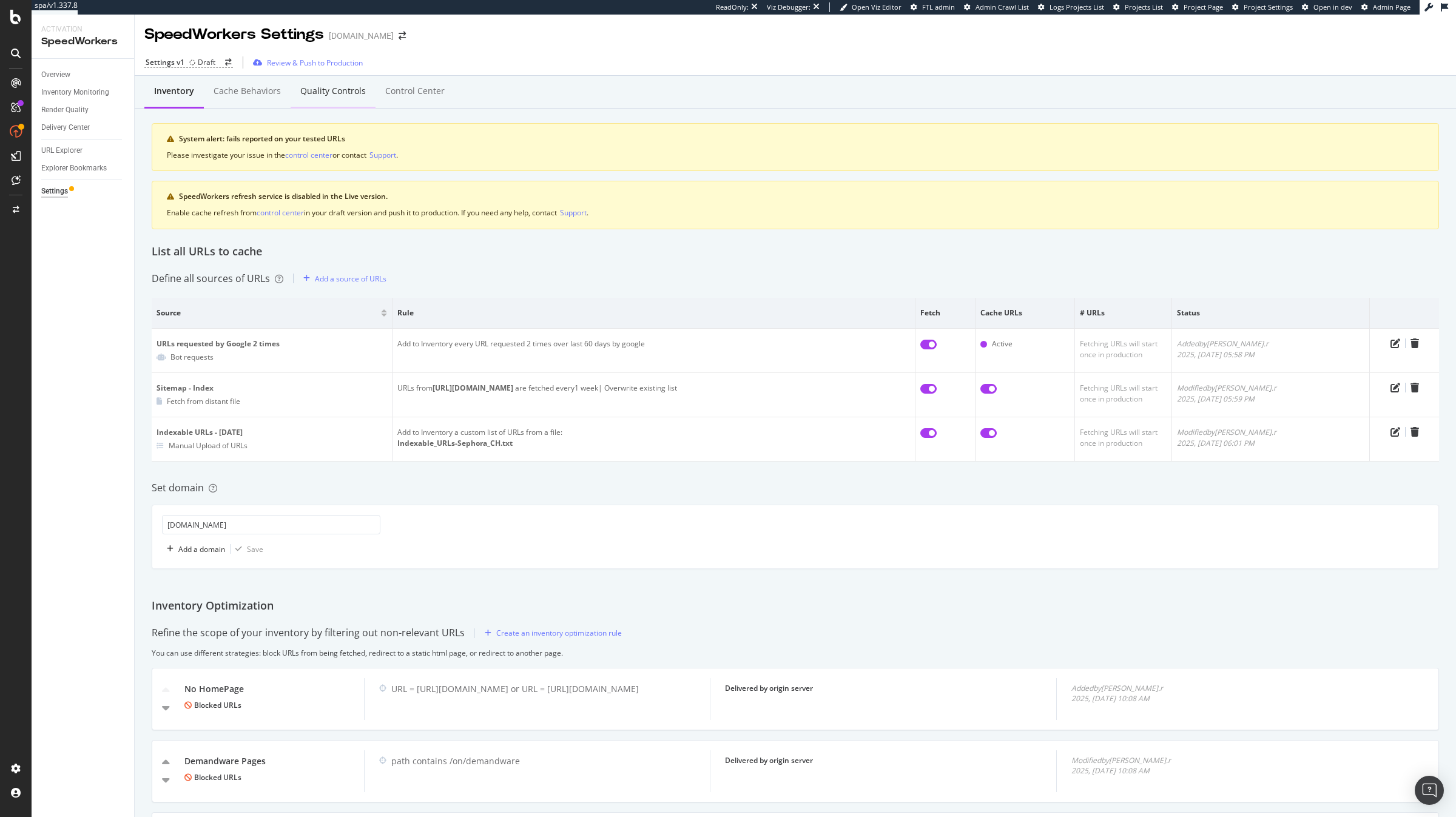
click at [337, 94] on div "Quality Controls" at bounding box center [333, 91] width 65 height 12
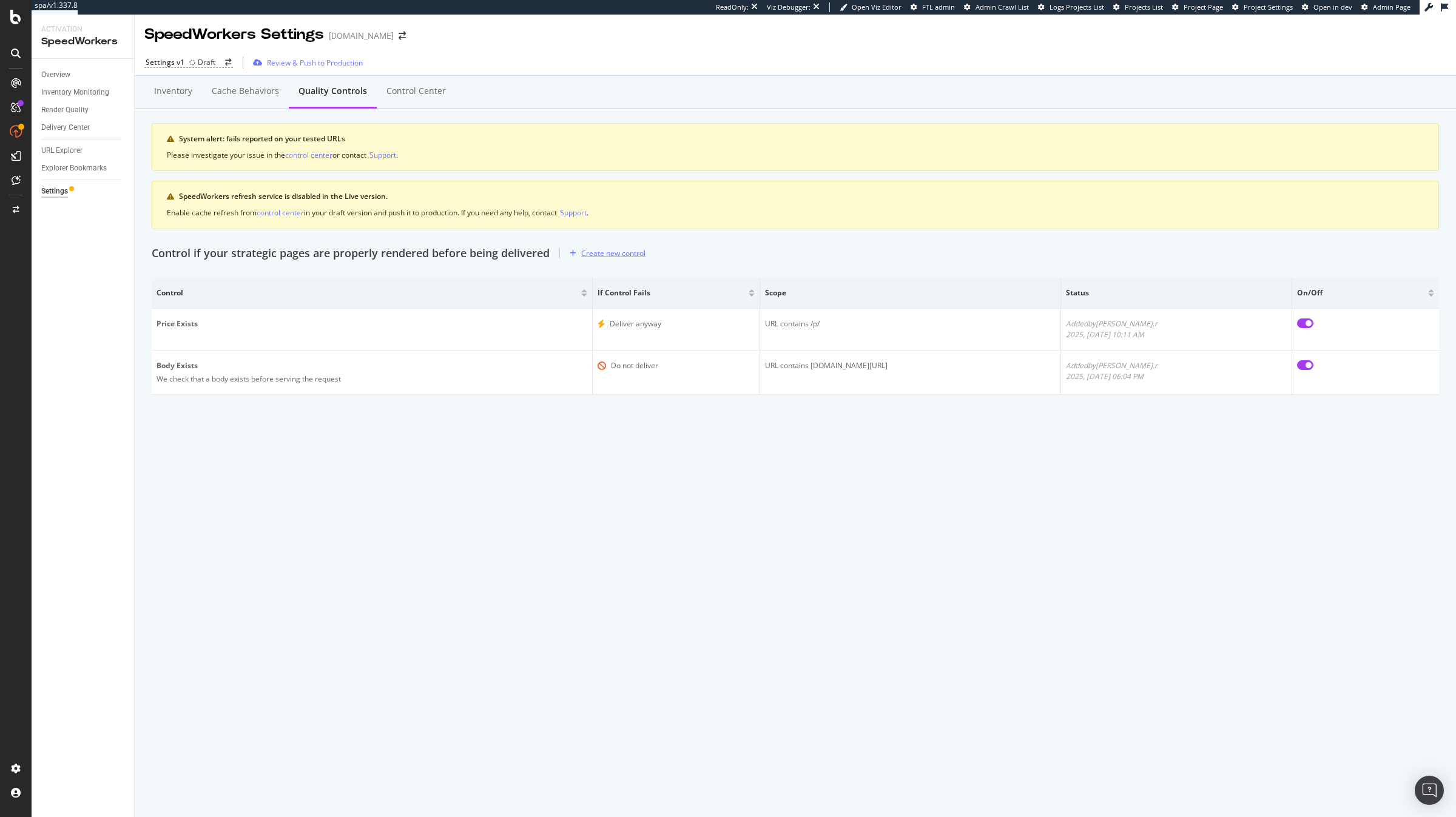
click at [605, 259] on div "Create new control" at bounding box center [605, 254] width 81 height 19
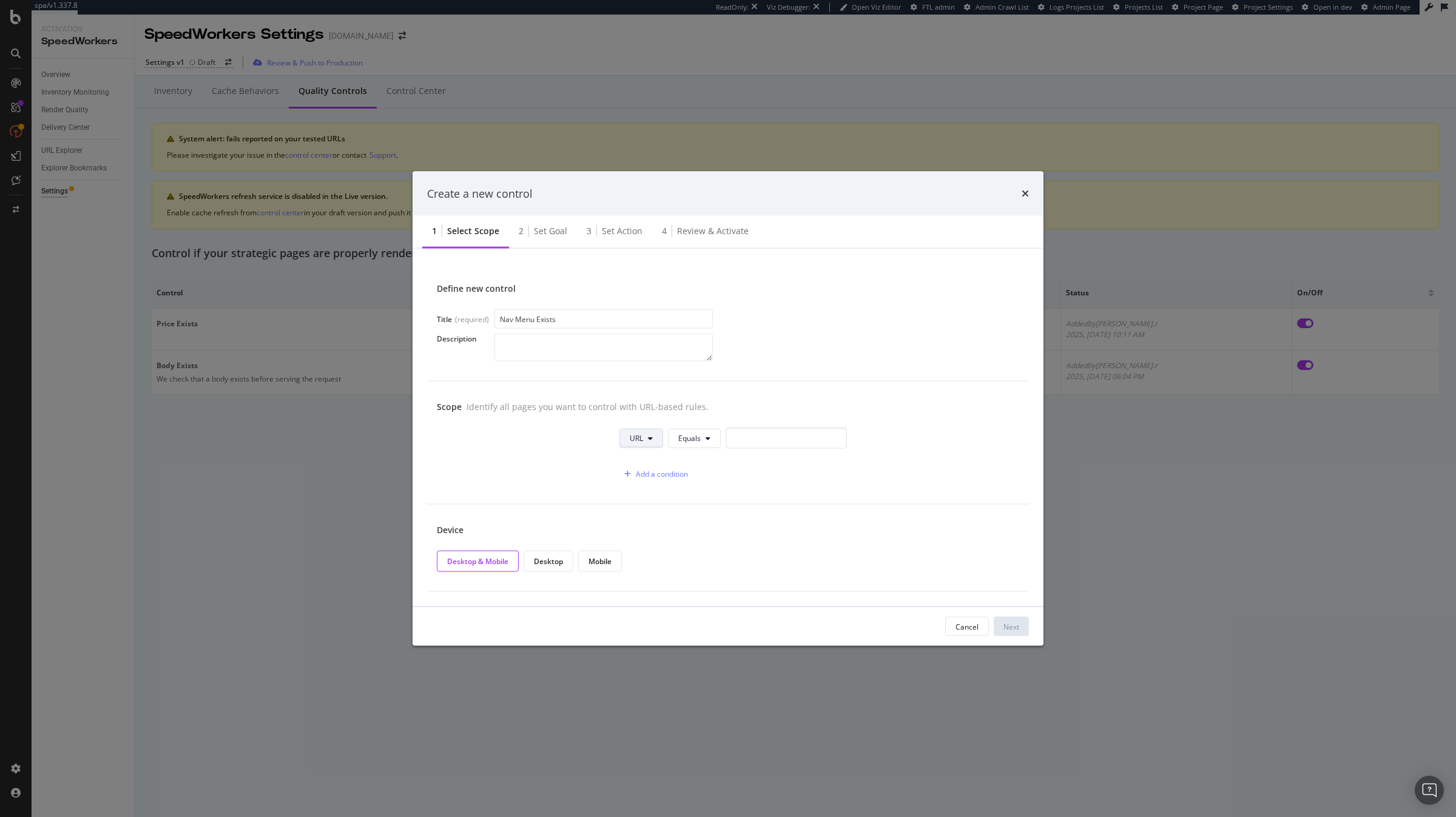
type input "Nav Menu Exists"
click at [643, 442] on button "URL" at bounding box center [642, 438] width 44 height 19
click at [642, 436] on span "URL" at bounding box center [636, 438] width 14 height 11
click at [685, 438] on span "Equals" at bounding box center [689, 438] width 23 height 11
click at [709, 491] on div "Starts With" at bounding box center [713, 485] width 91 height 18
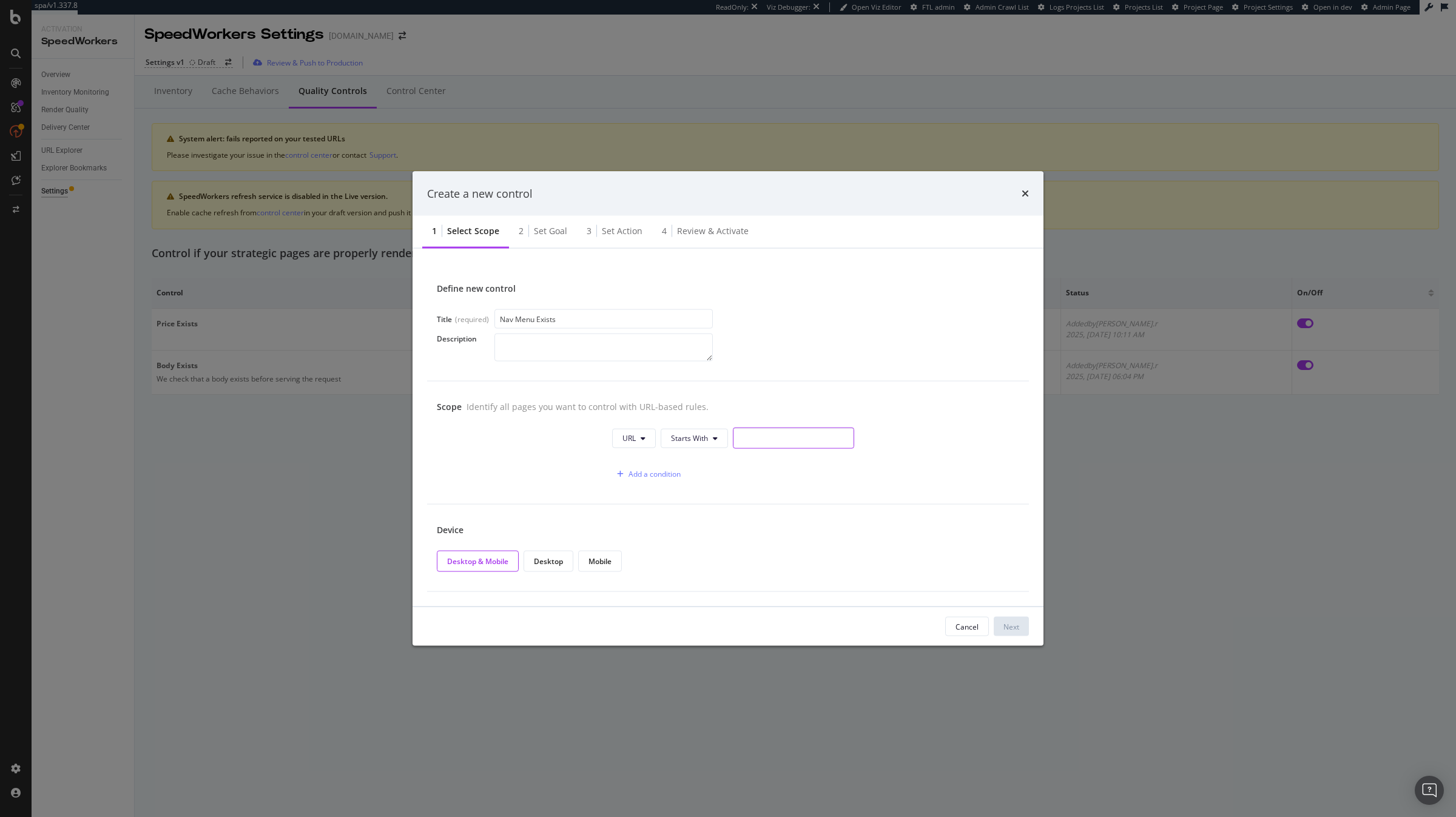
click at [759, 444] on input "modal" at bounding box center [793, 438] width 121 height 21
type input "https://www.sephora.ch"
click at [868, 537] on div "Next" at bounding box center [1012, 626] width 16 height 11
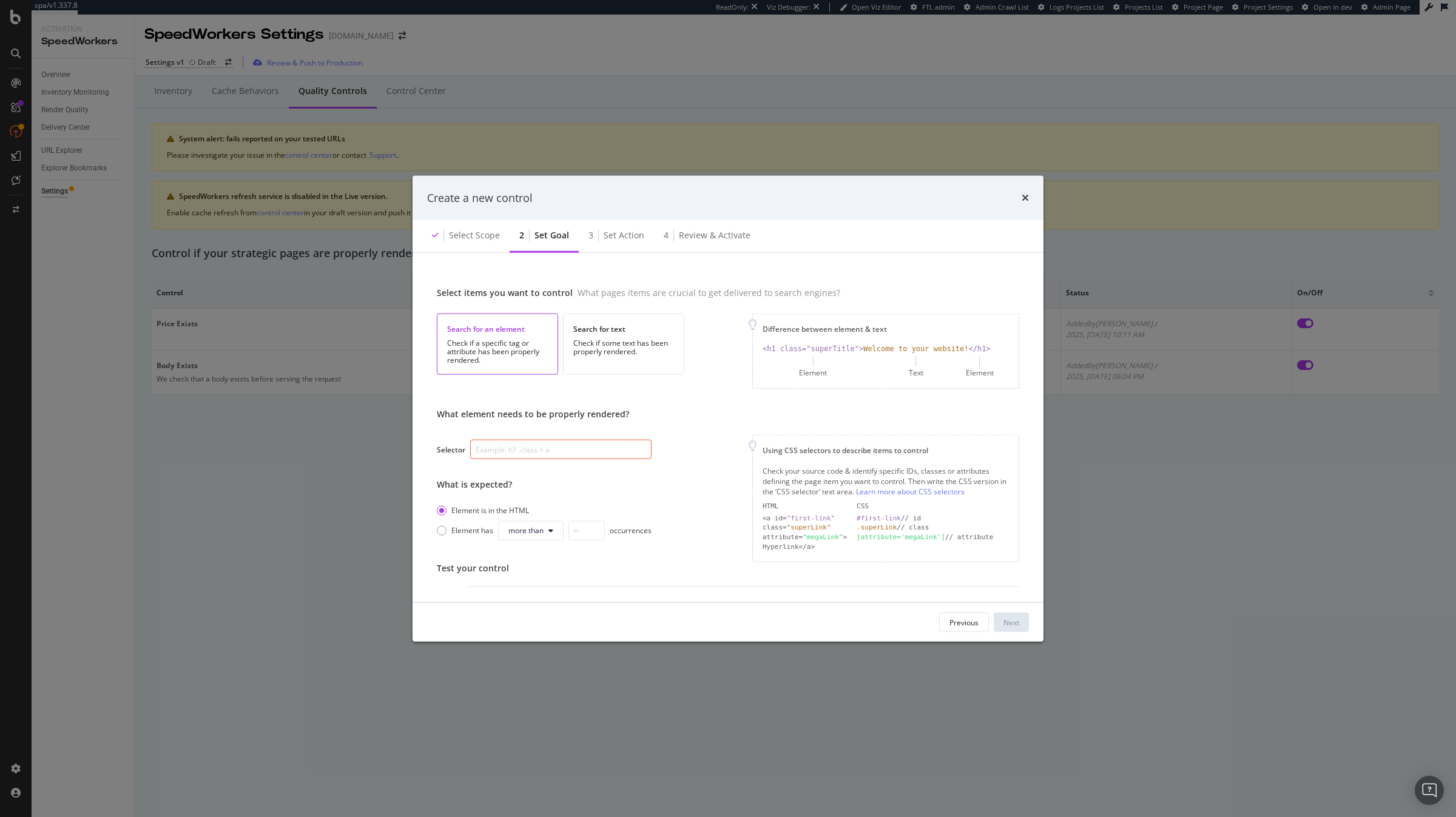
click at [631, 449] on input "modal" at bounding box center [561, 449] width 181 height 19
paste input "div.nav-level-3"
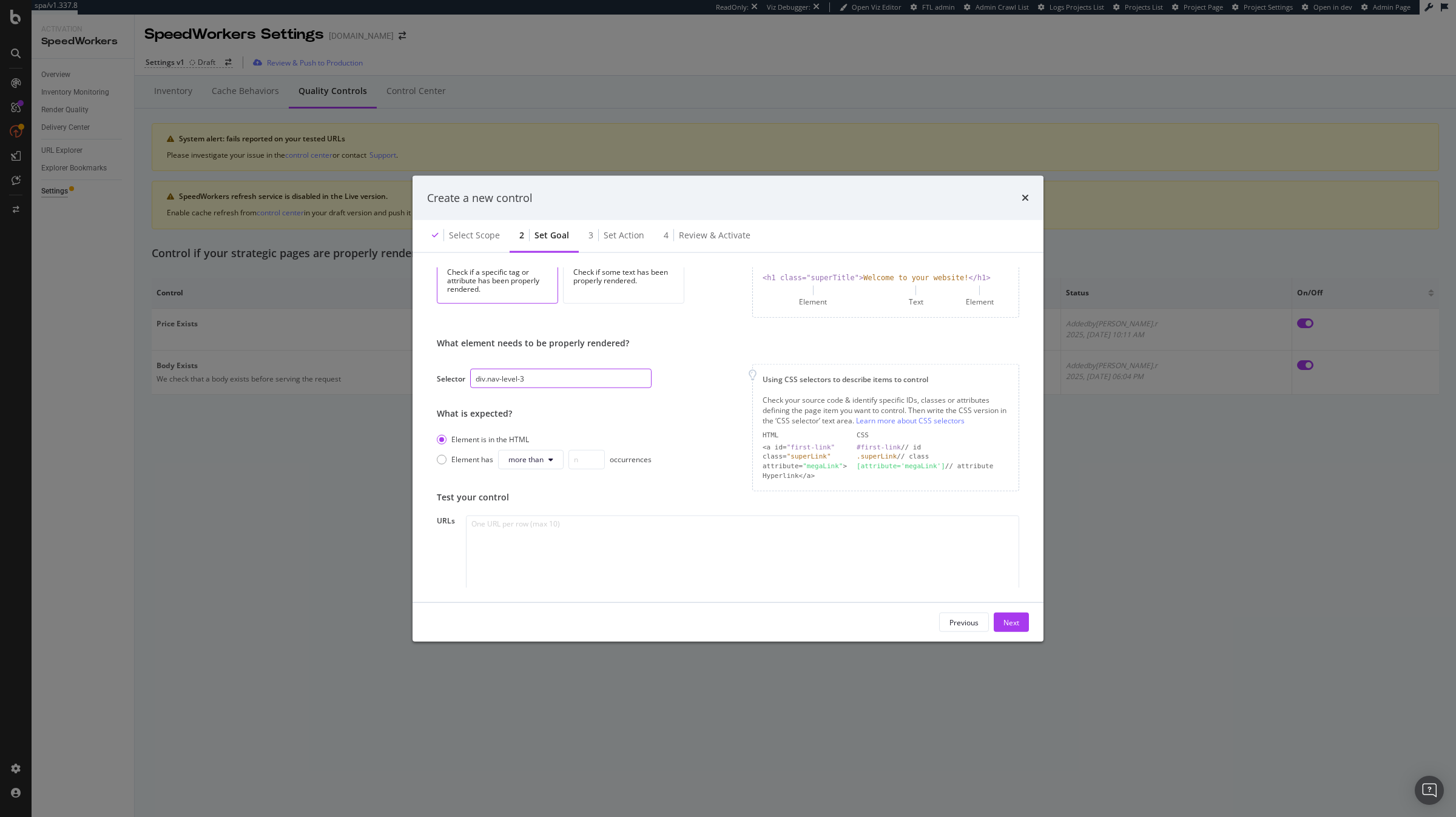
scroll to position [74, 0]
type input "div.nav-level-3"
click at [868, 537] on button "Next" at bounding box center [1012, 622] width 36 height 19
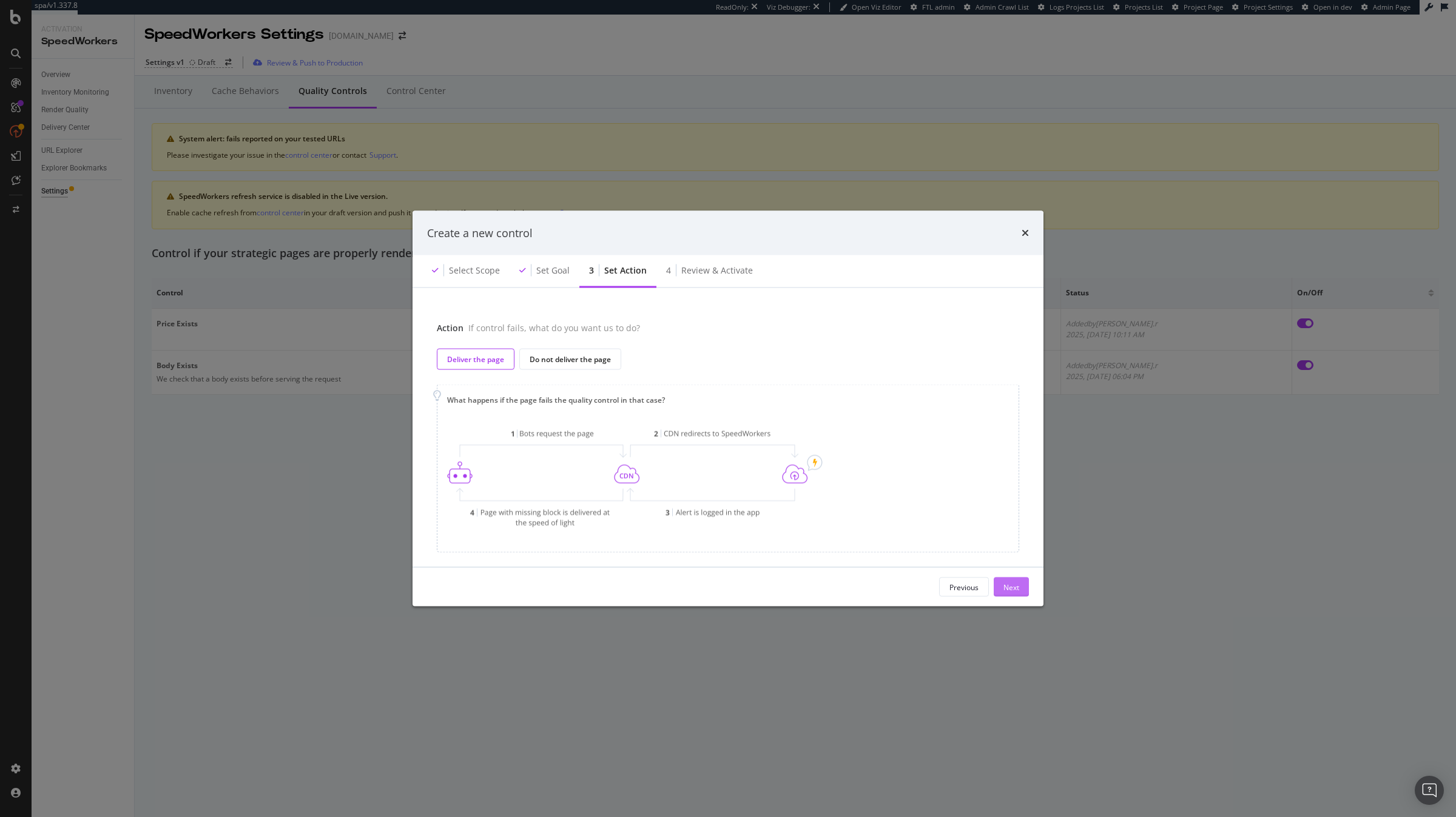
click at [868, 537] on div "Next" at bounding box center [1012, 587] width 16 height 11
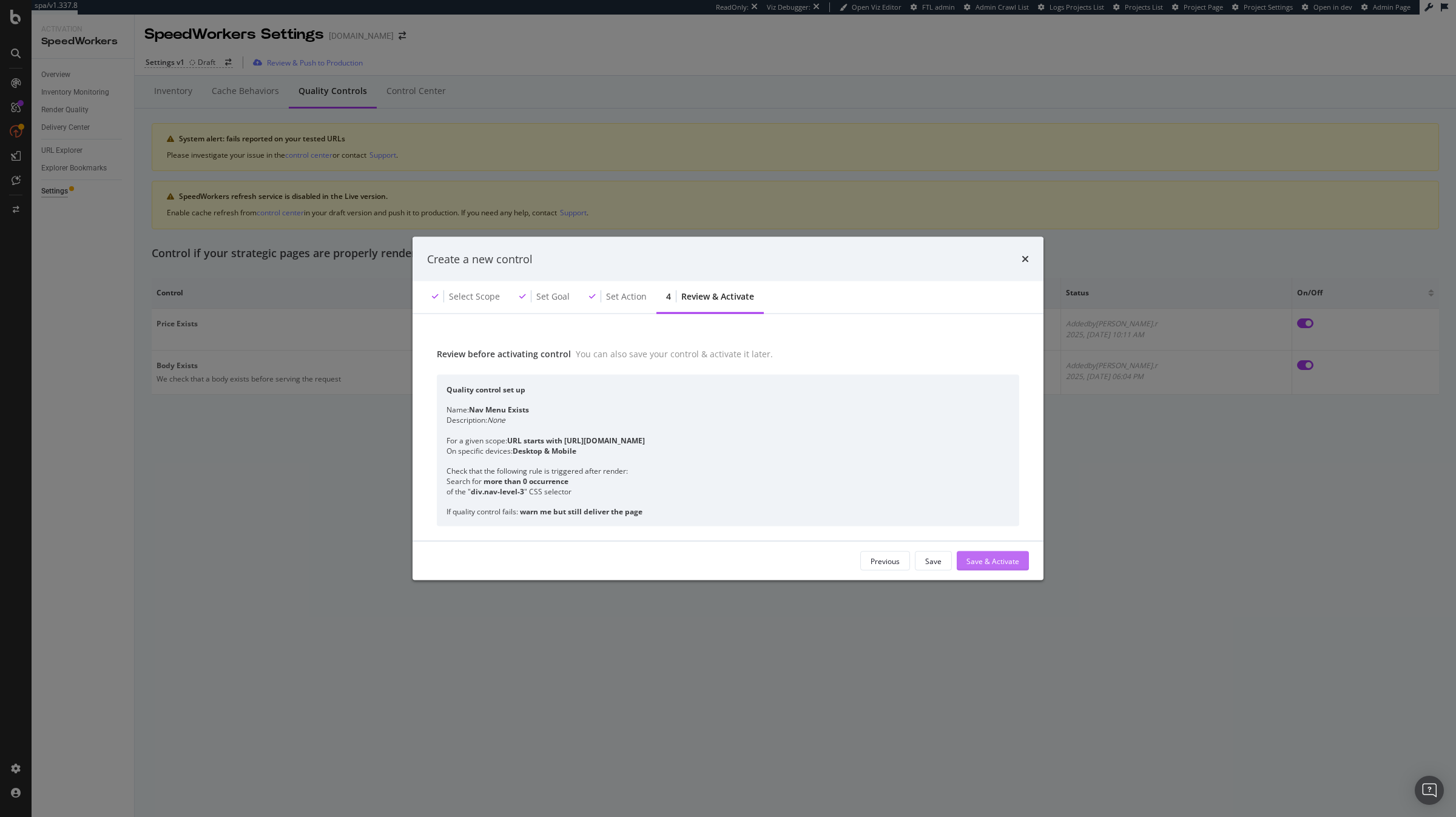
click at [868, 537] on div "Save & Activate" at bounding box center [992, 561] width 53 height 11
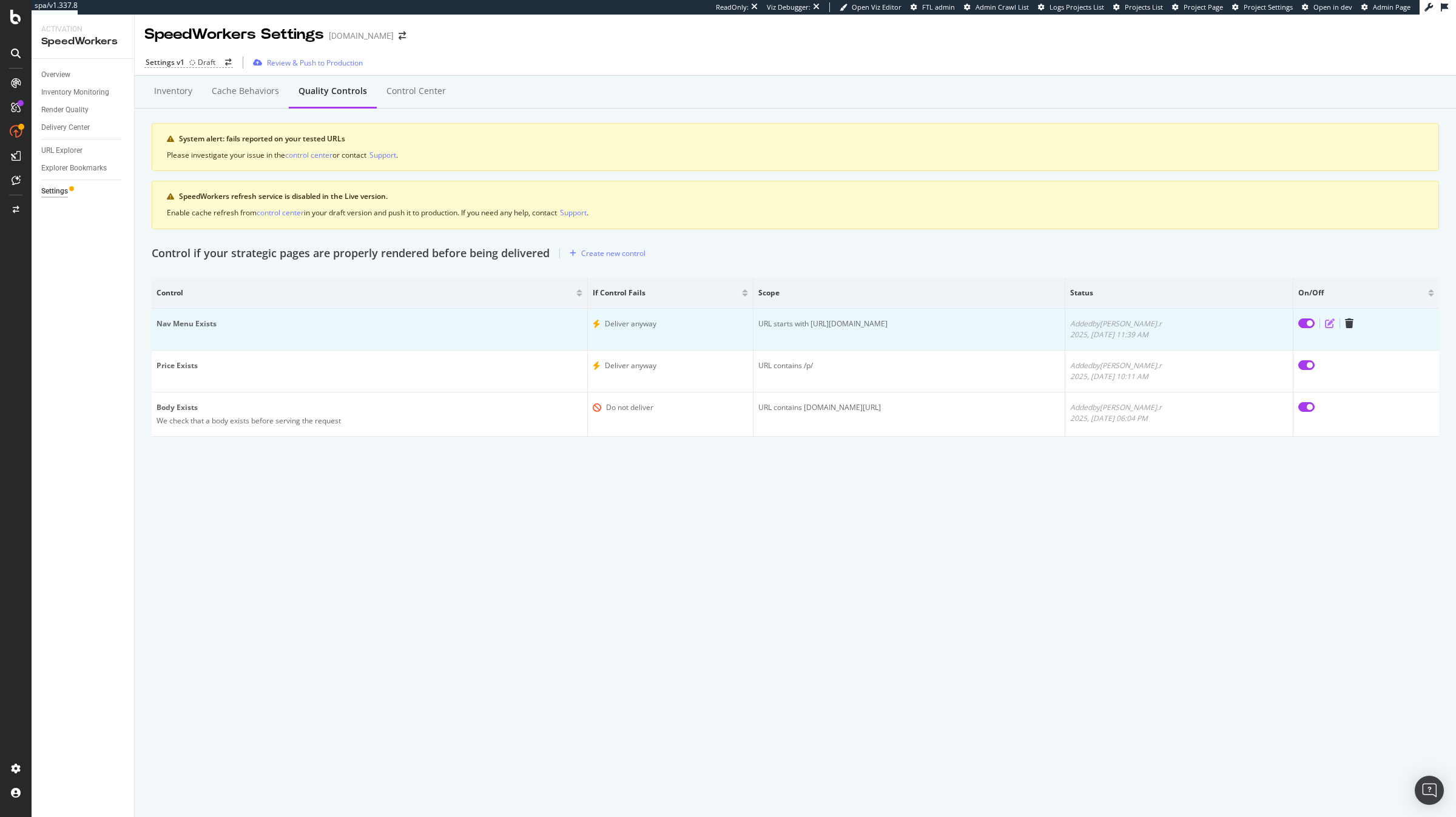
click at [868, 322] on icon "edit" at bounding box center [1330, 323] width 10 height 10
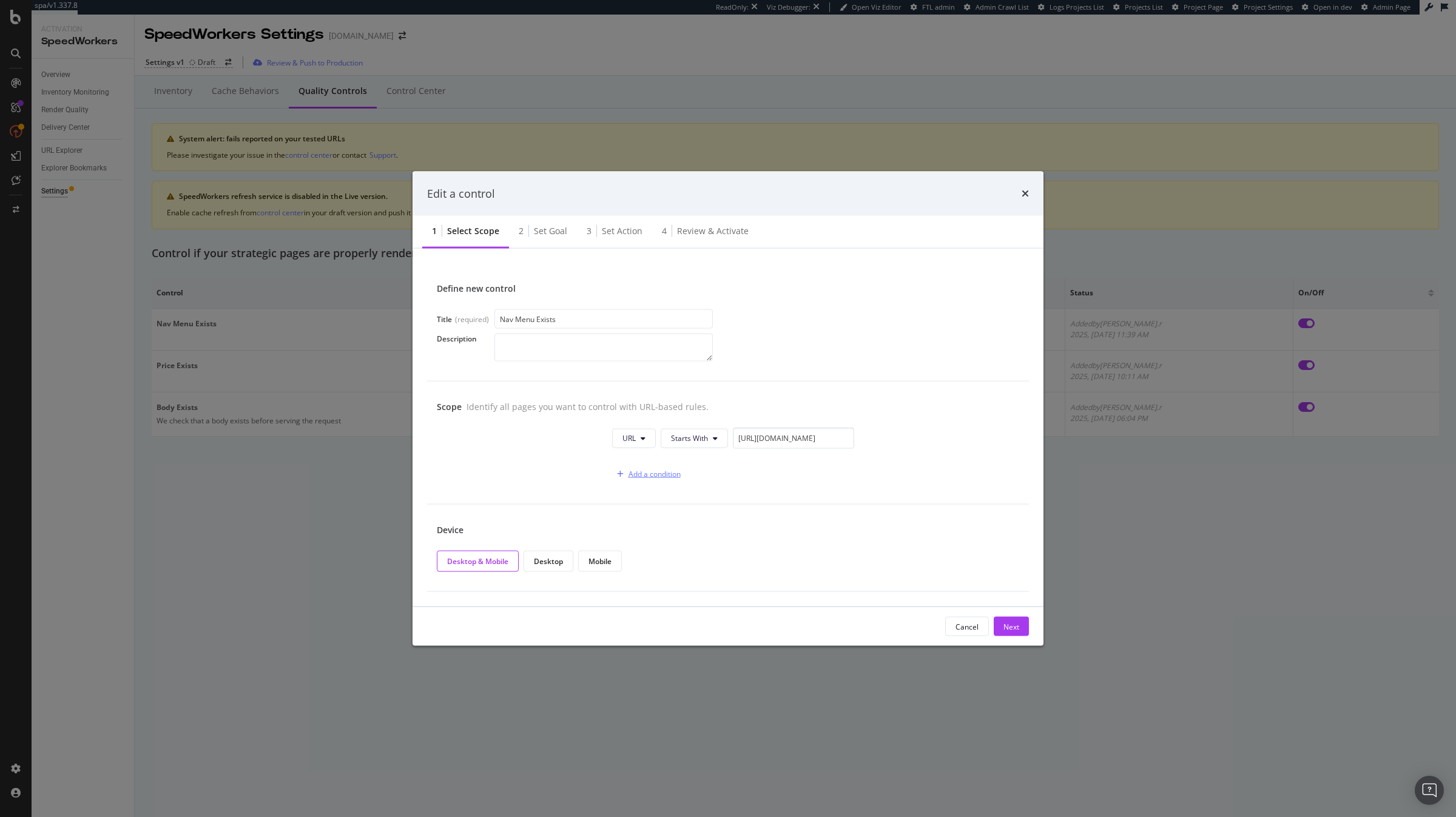
click at [654, 482] on div "Add a condition" at bounding box center [646, 474] width 69 height 19
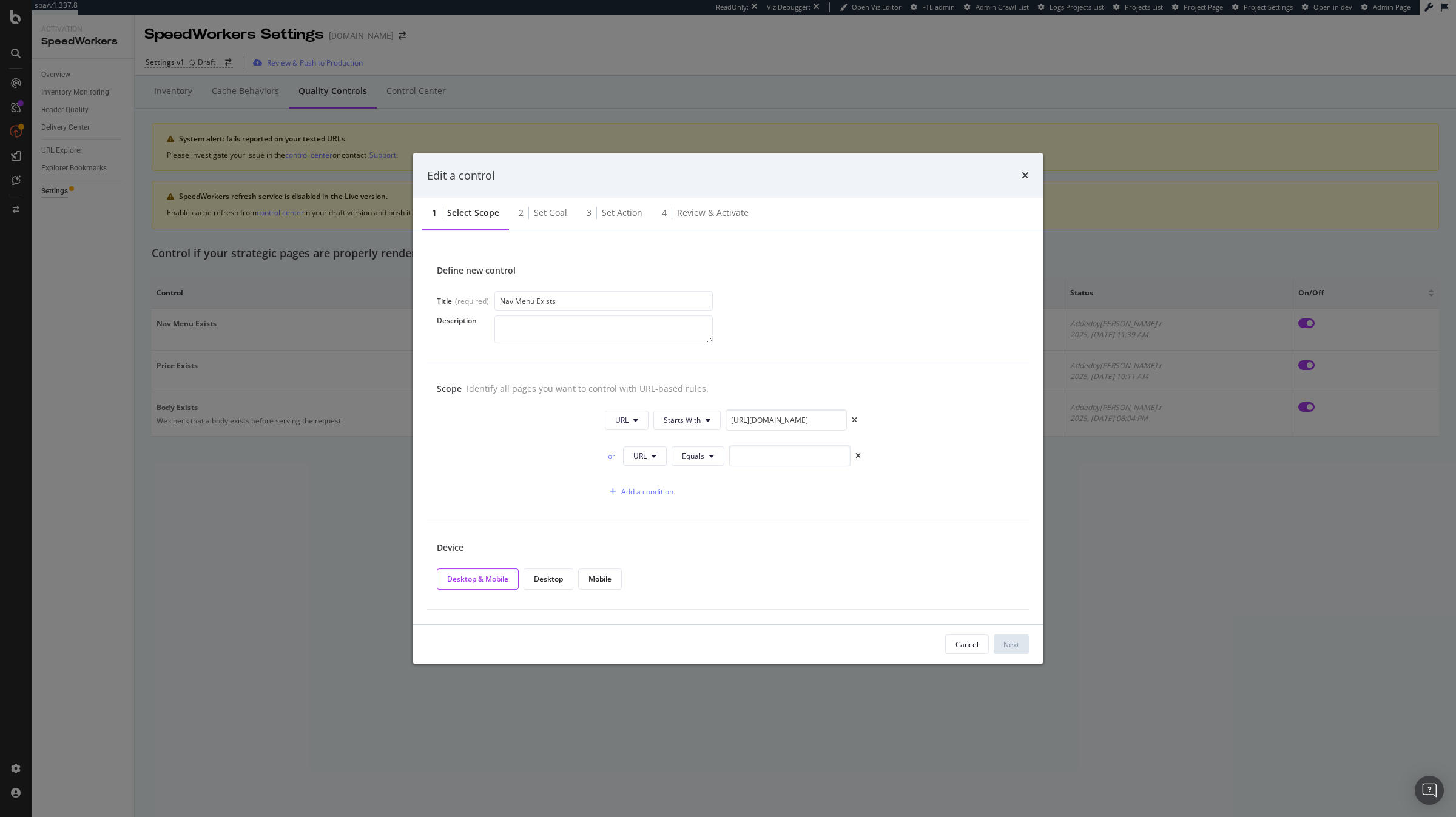
click at [810, 406] on div "Scope Identify all pages you want to control with URL-based rules. URL Starts W…" at bounding box center [728, 443] width 602 height 159
click at [814, 415] on input "https://www.sephora.ch" at bounding box center [786, 420] width 121 height 21
click at [785, 464] on input "modal" at bounding box center [789, 456] width 121 height 21
paste input "https://www.sephora.ch"
type input "https://www.sephora.ch"
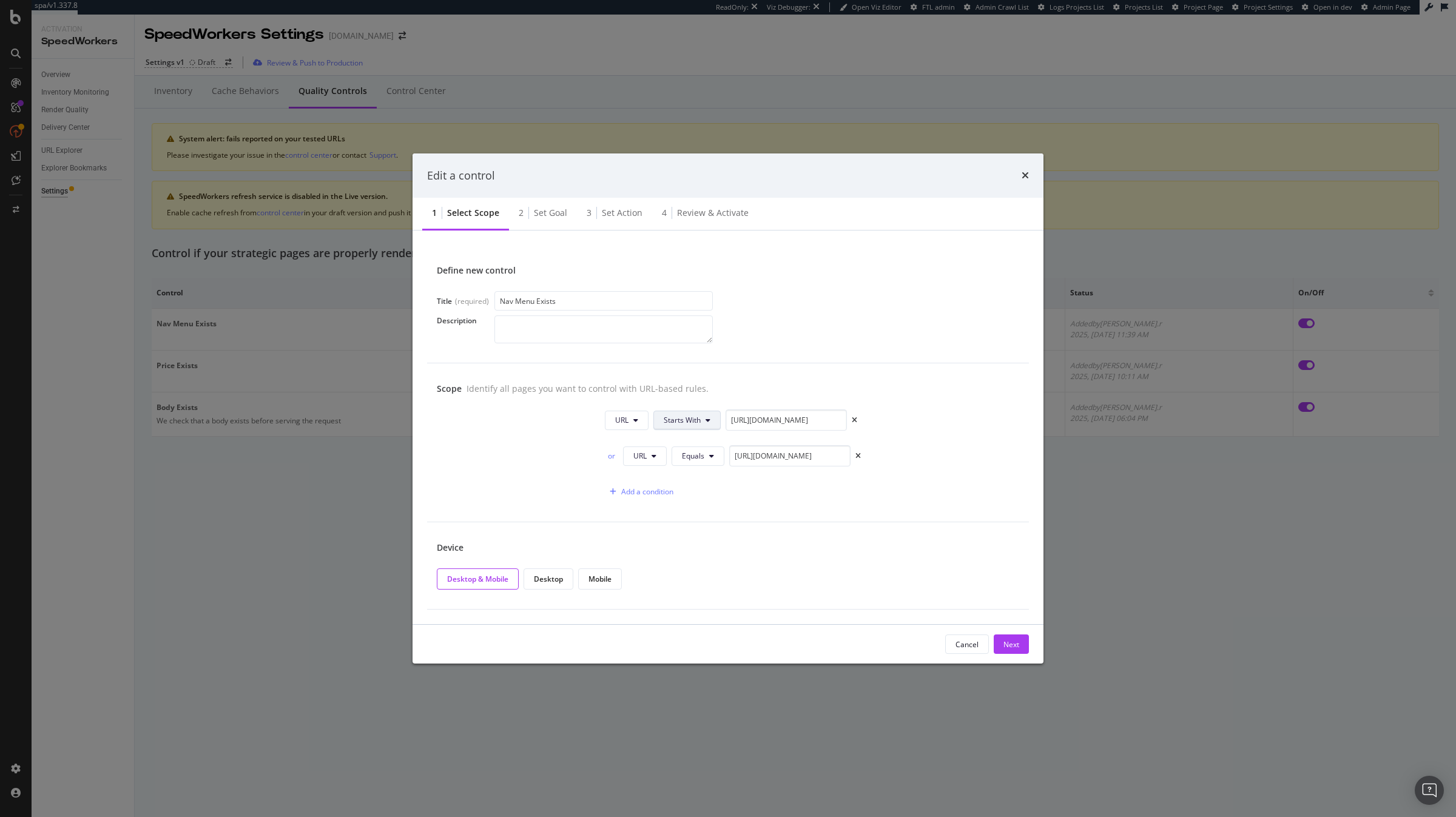
click at [685, 422] on span "Starts With" at bounding box center [682, 420] width 37 height 11
click at [699, 450] on div "Equals" at bounding box center [700, 444] width 91 height 18
click at [800, 423] on input "https://www.sephora.ch" at bounding box center [772, 420] width 121 height 21
type input "https://www.sephora.ch/"
click at [868, 537] on div "Next" at bounding box center [1012, 644] width 16 height 11
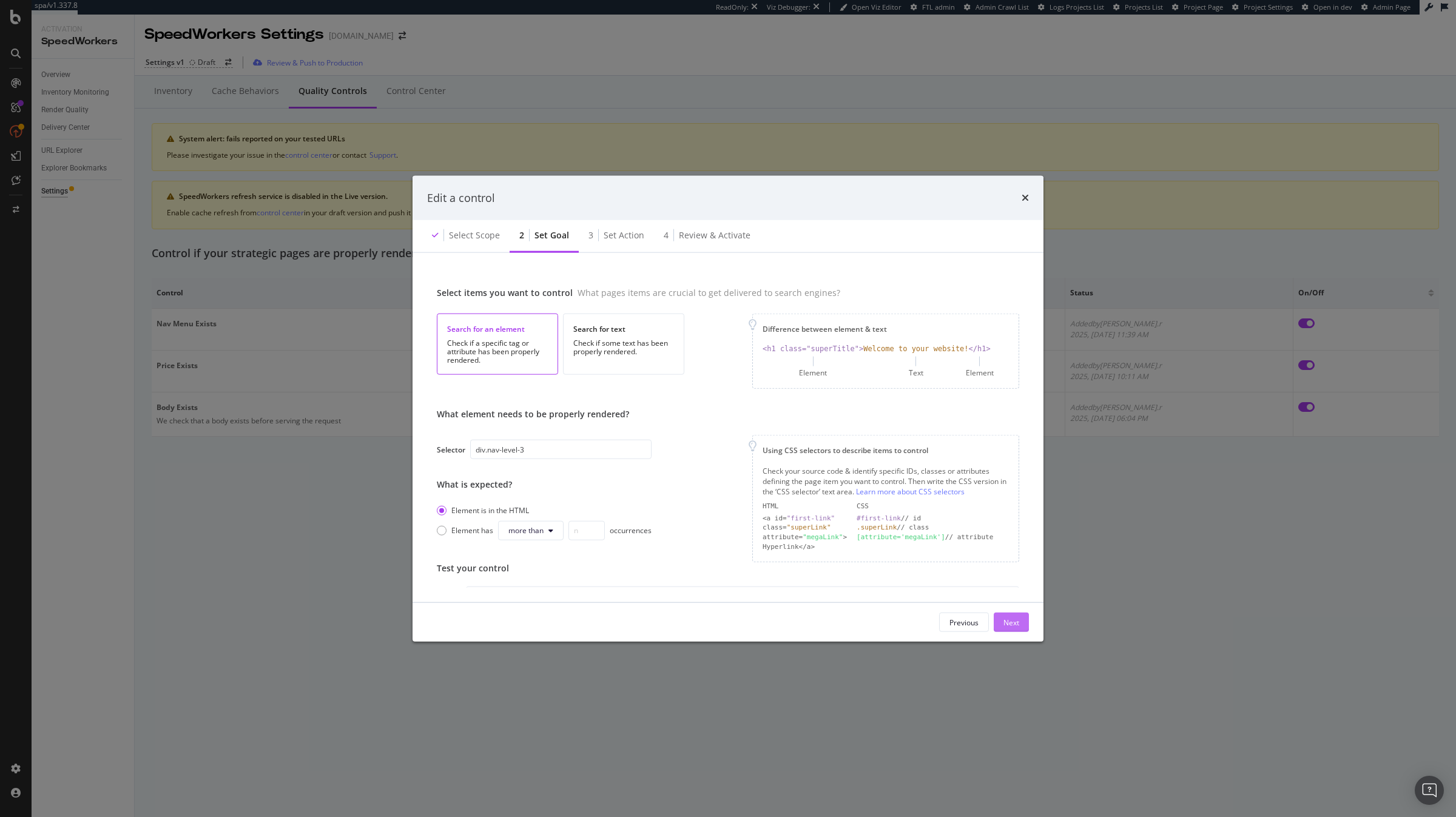
click at [868, 537] on div "Next" at bounding box center [1012, 622] width 16 height 11
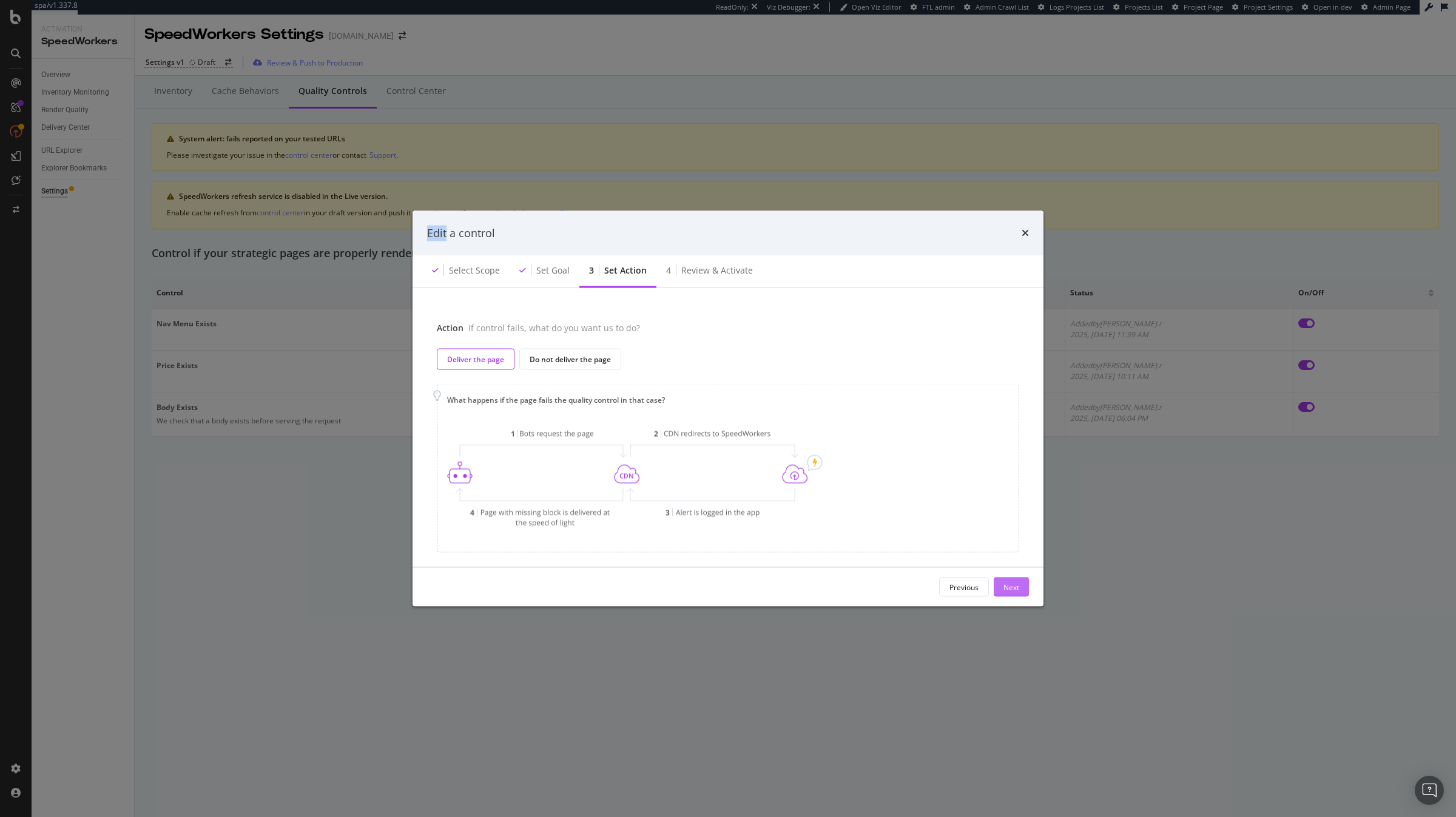
click at [868, 537] on div "Edit a control Select scope Set goal 3 Set action 4 Review & Activate Action If…" at bounding box center [728, 408] width 1456 height 817
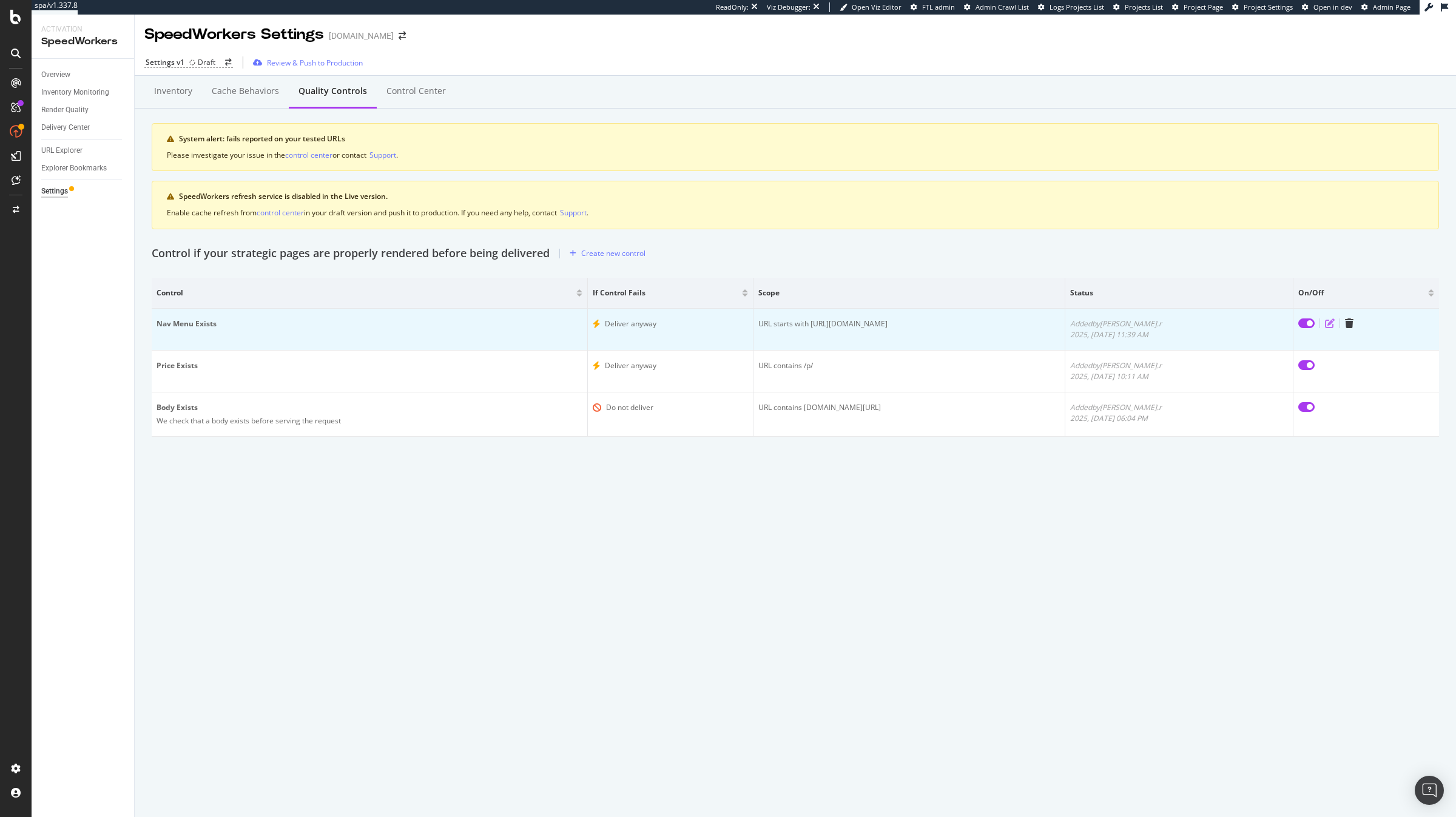
click at [868, 323] on icon "edit" at bounding box center [1330, 323] width 10 height 10
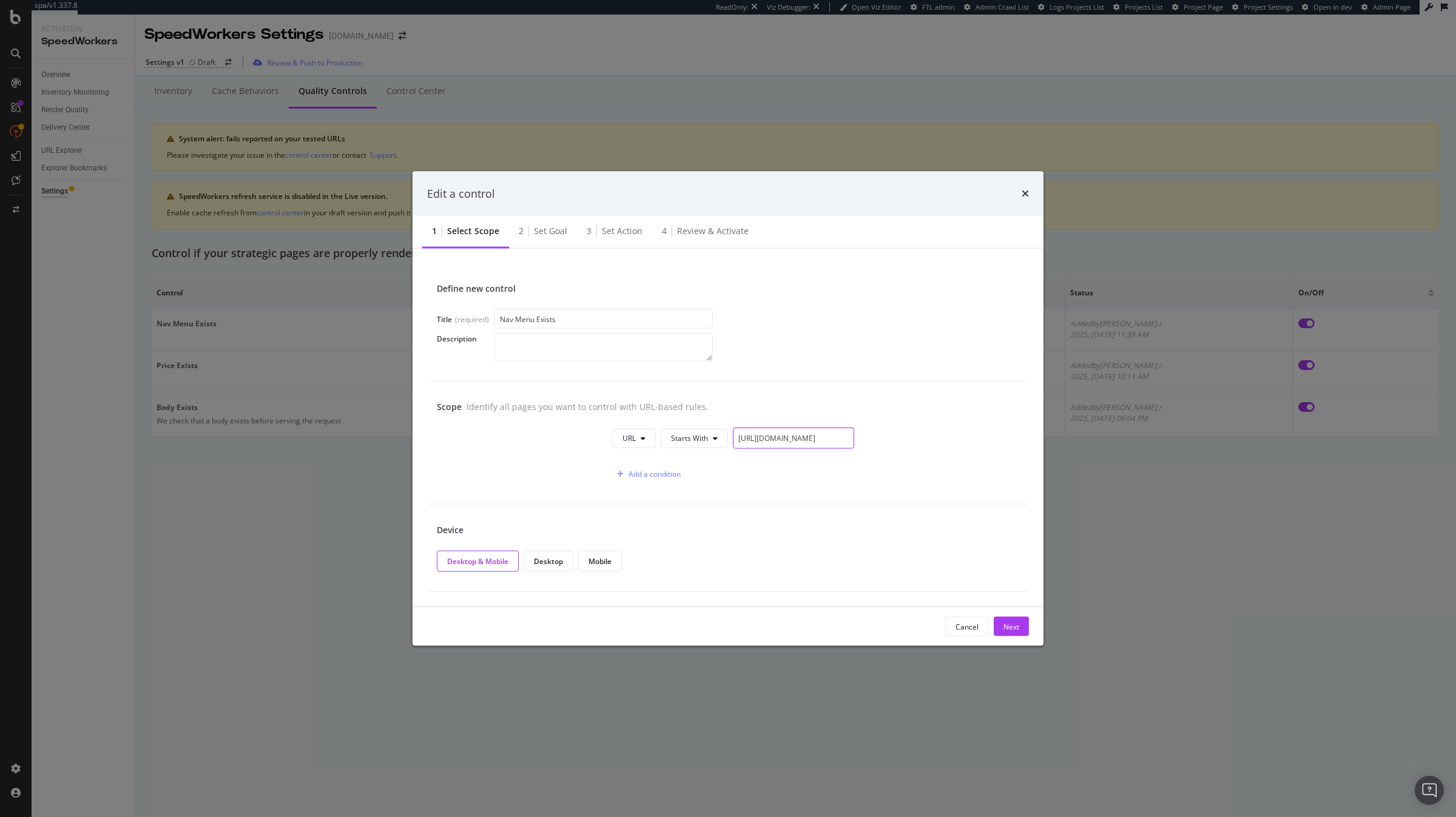
click at [772, 438] on input "https://www.sephora.ch" at bounding box center [793, 438] width 121 height 21
click at [665, 474] on div "Add a condition" at bounding box center [654, 474] width 53 height 11
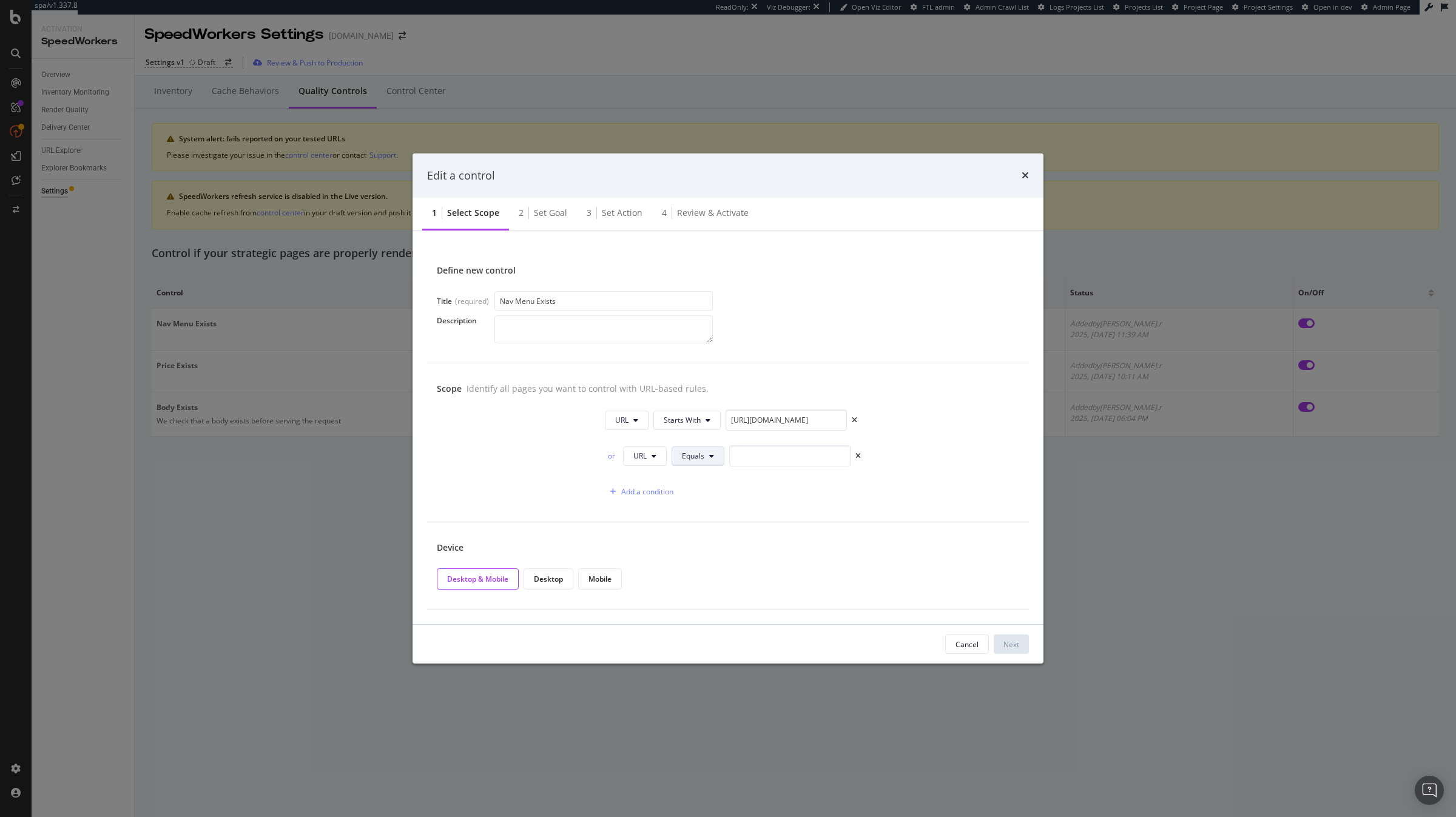
click at [709, 459] on icon "modal" at bounding box center [712, 456] width 5 height 7
click at [700, 416] on span "Starts With" at bounding box center [682, 420] width 37 height 11
click at [709, 442] on span "Equals" at bounding box center [700, 444] width 72 height 11
click at [785, 451] on input "modal" at bounding box center [789, 456] width 121 height 21
paste input "https://www.sephora.ch"
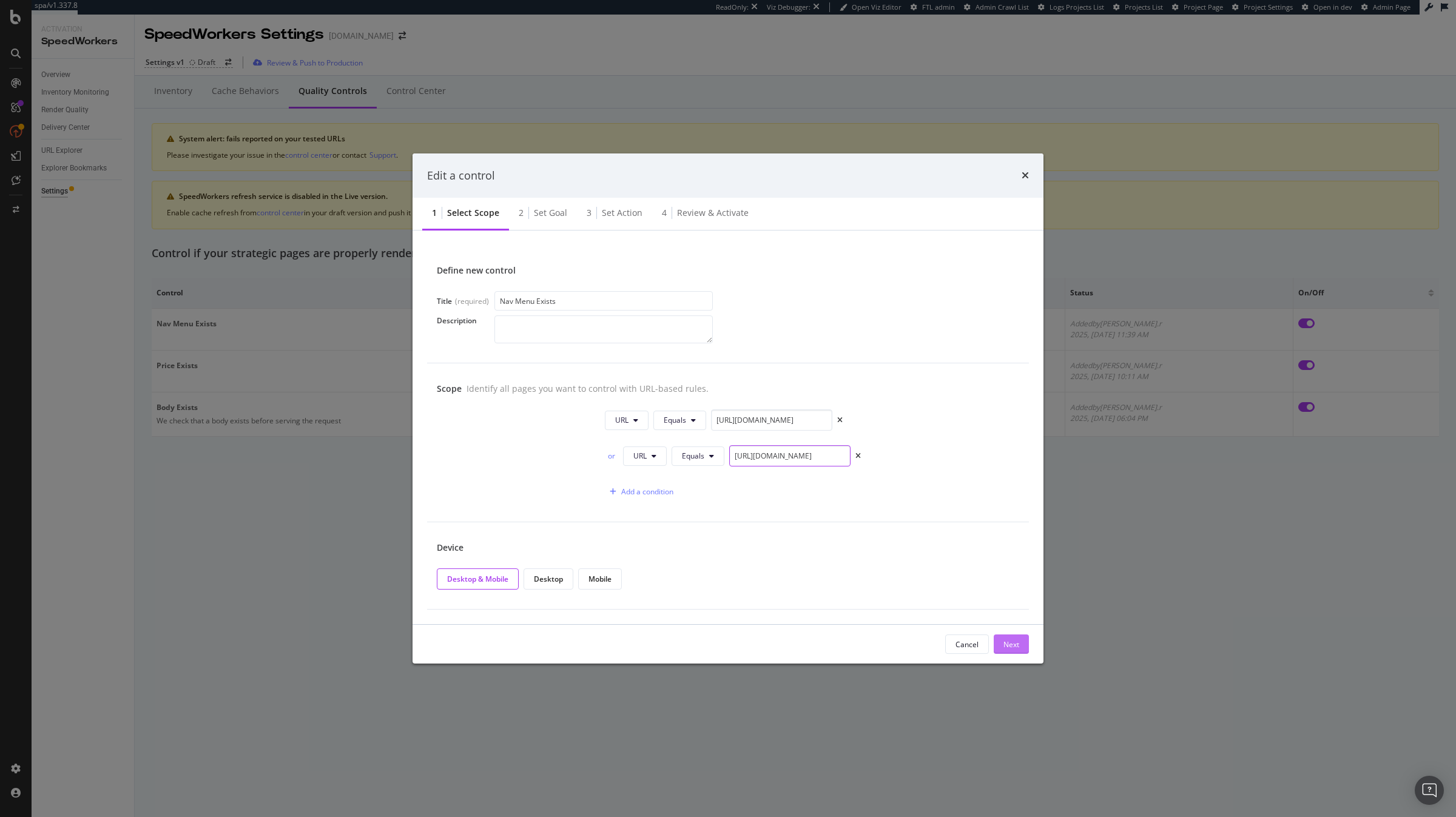
type input "https://www.sephora.ch/"
click at [868, 537] on div "Next" at bounding box center [1012, 644] width 16 height 19
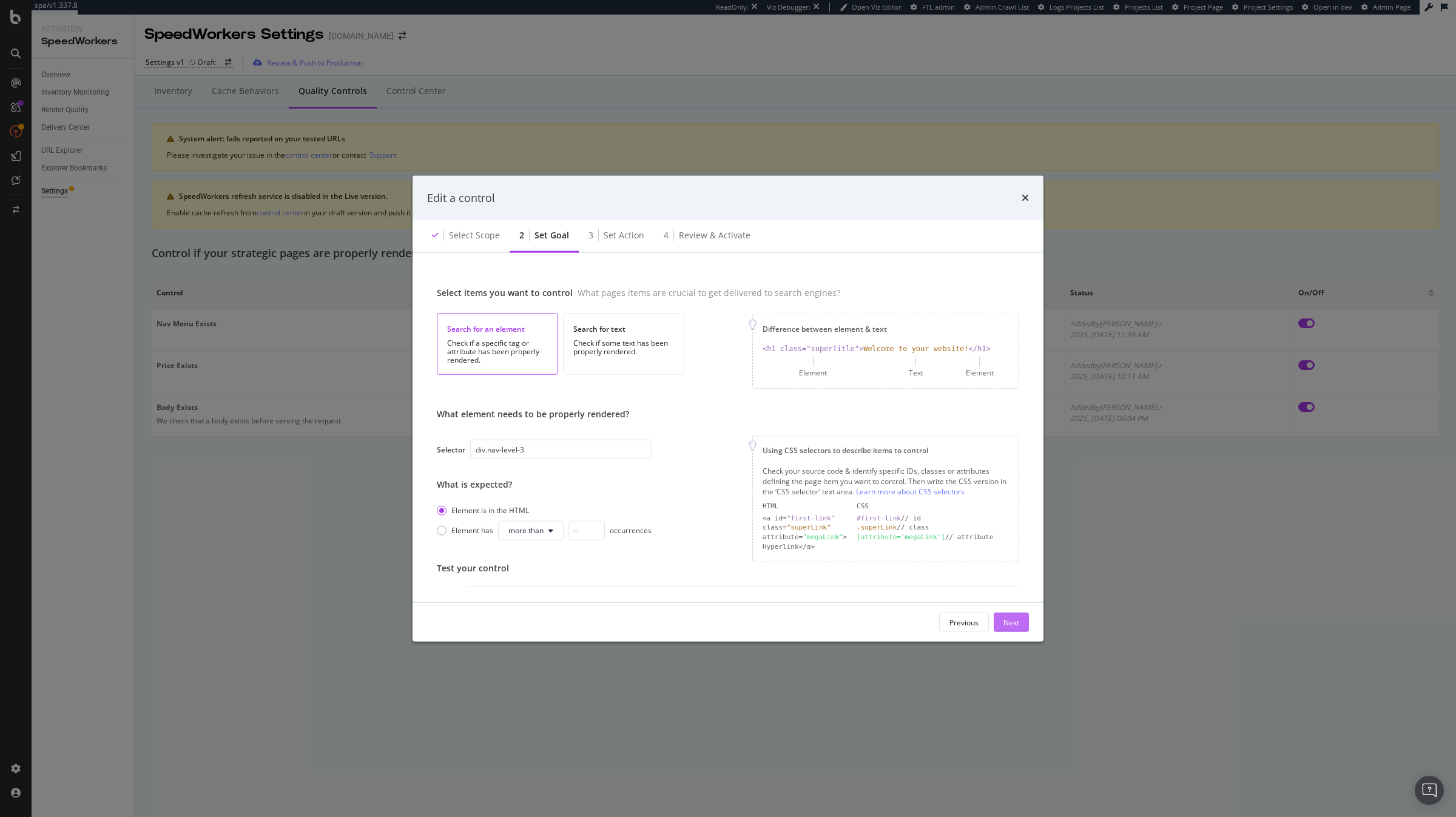
click at [868, 537] on div "Next" at bounding box center [1012, 622] width 16 height 11
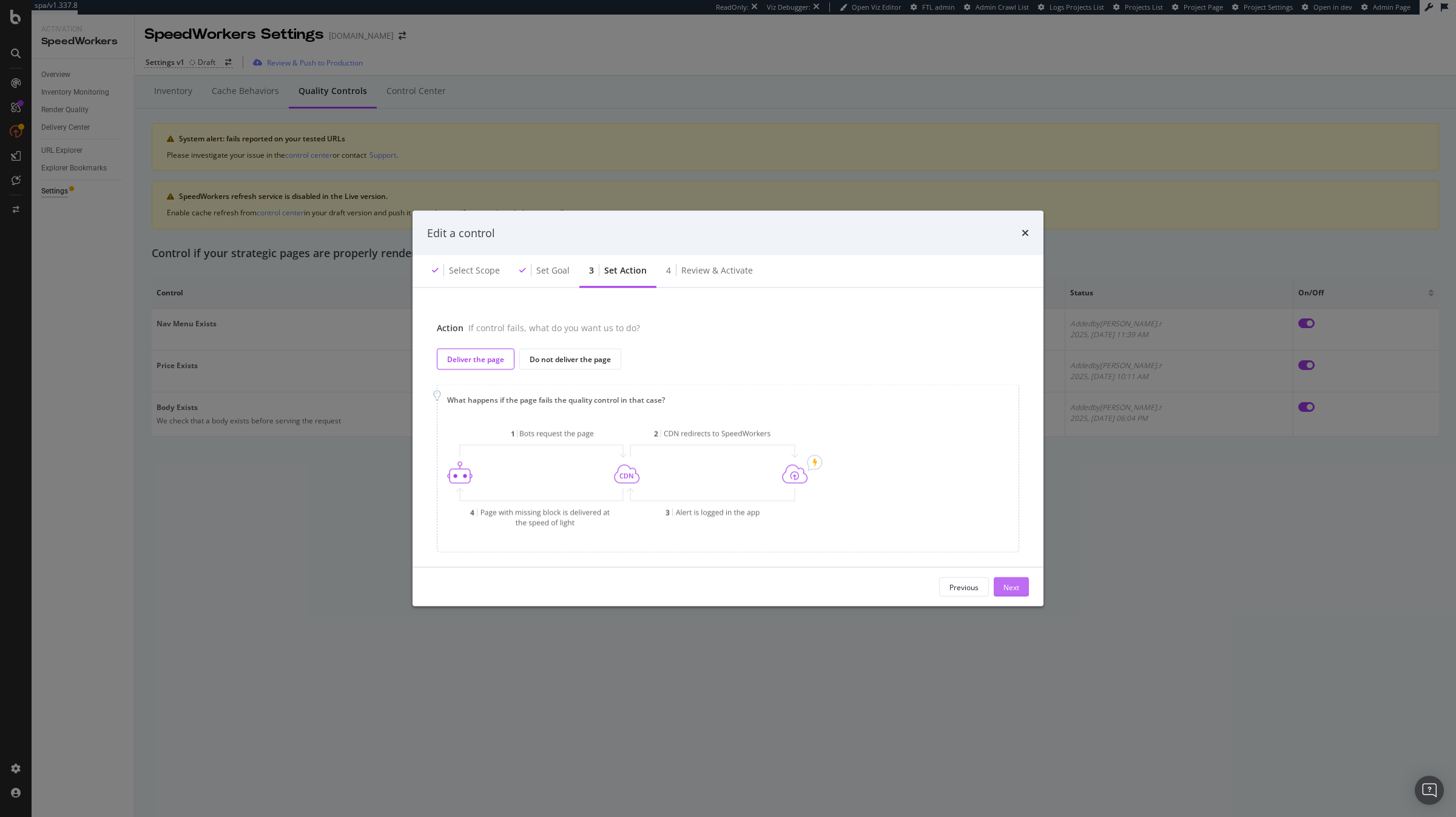
click at [868, 537] on div "Next" at bounding box center [1012, 587] width 16 height 11
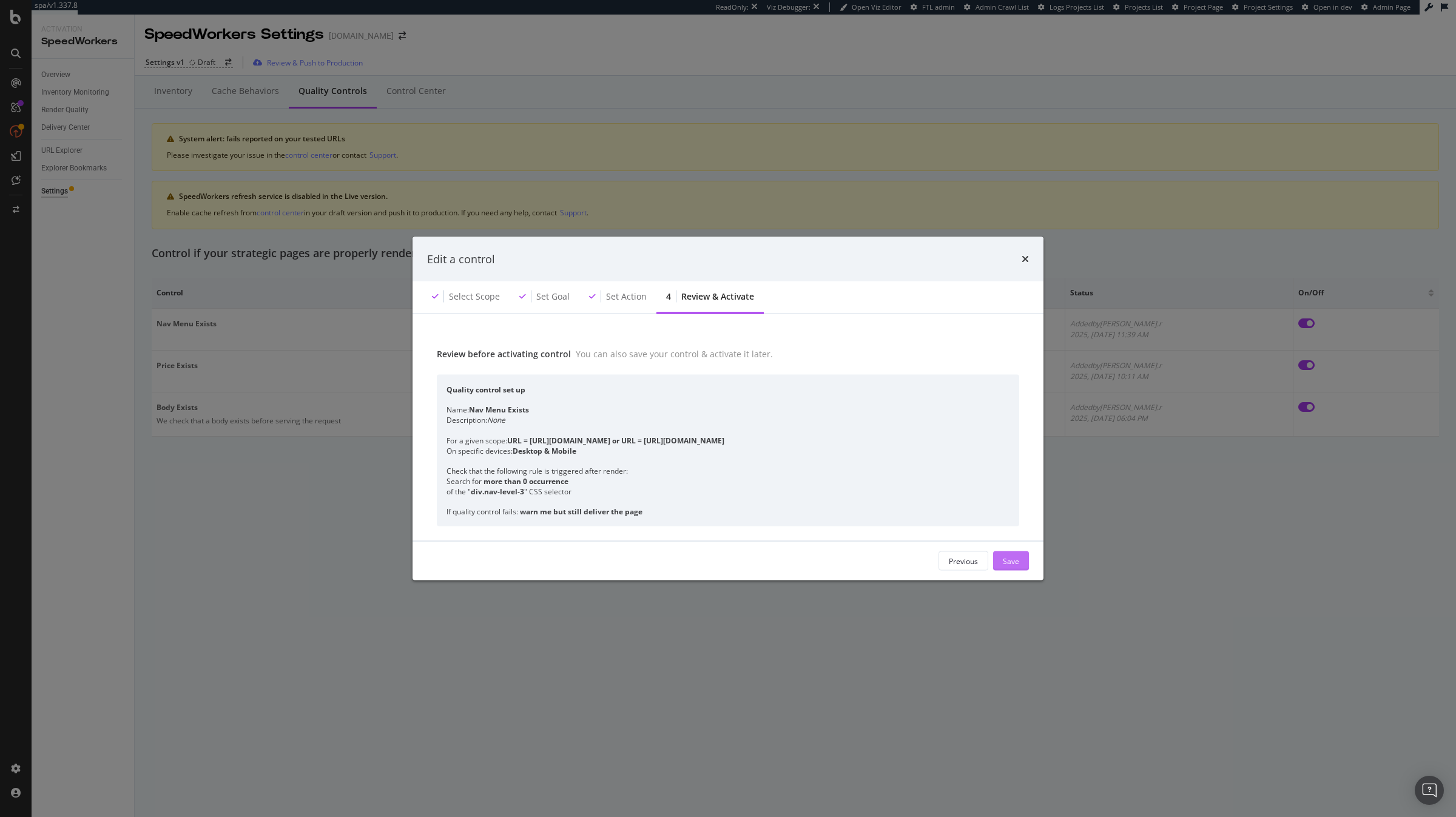
click at [868, 537] on div "Save" at bounding box center [1011, 561] width 16 height 19
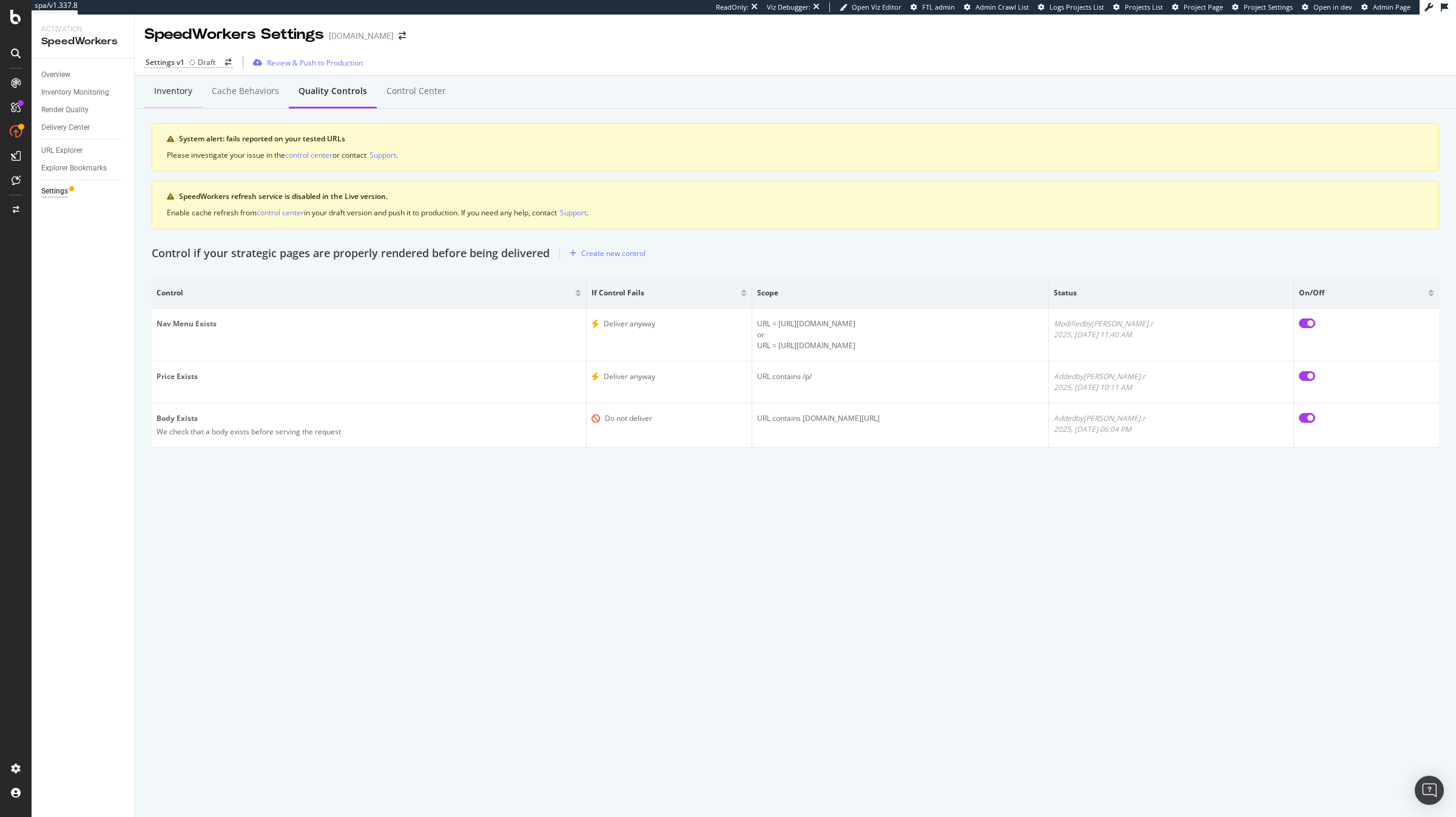
click at [181, 97] on div "Inventory" at bounding box center [173, 91] width 38 height 12
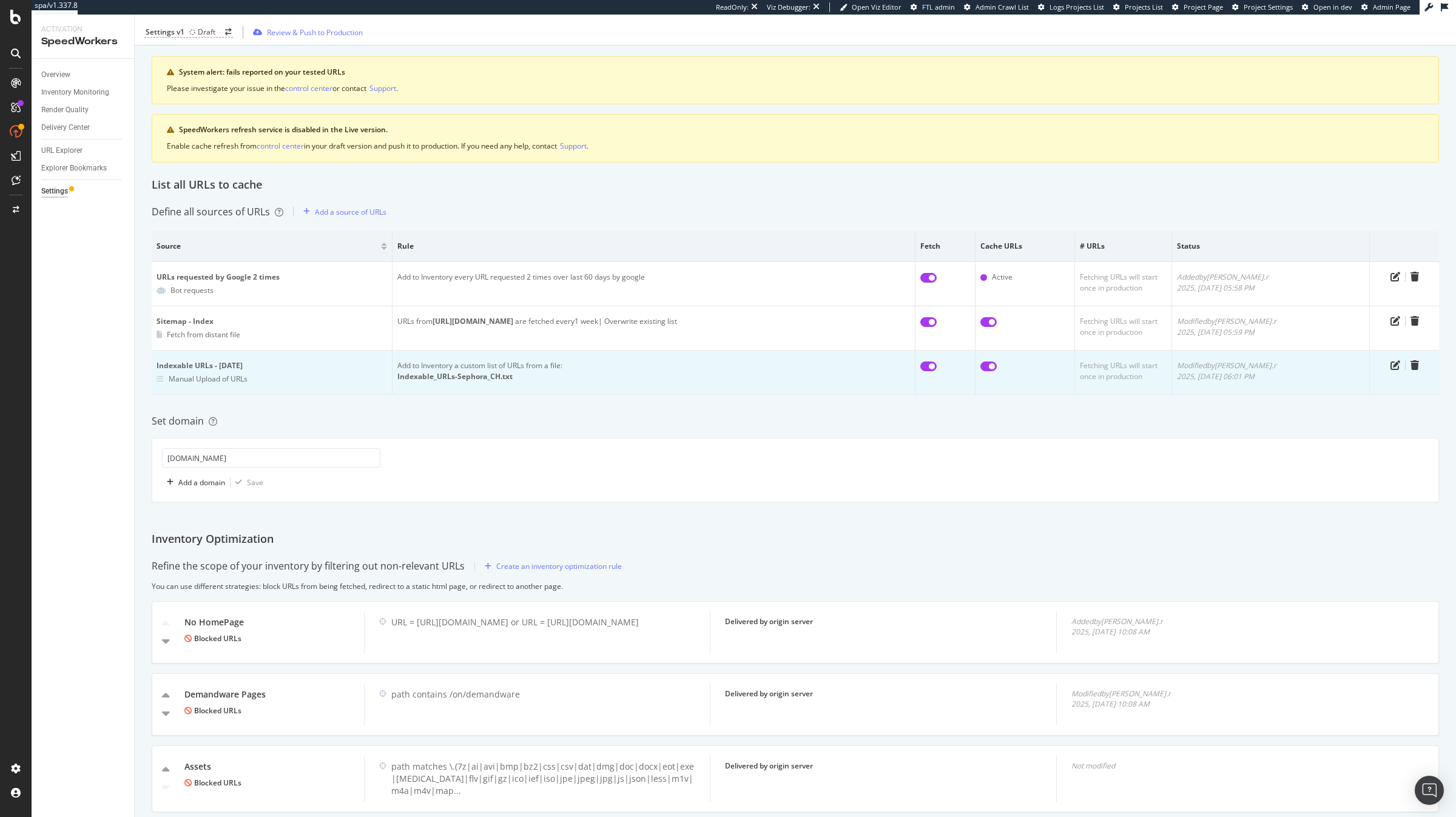
scroll to position [102, 0]
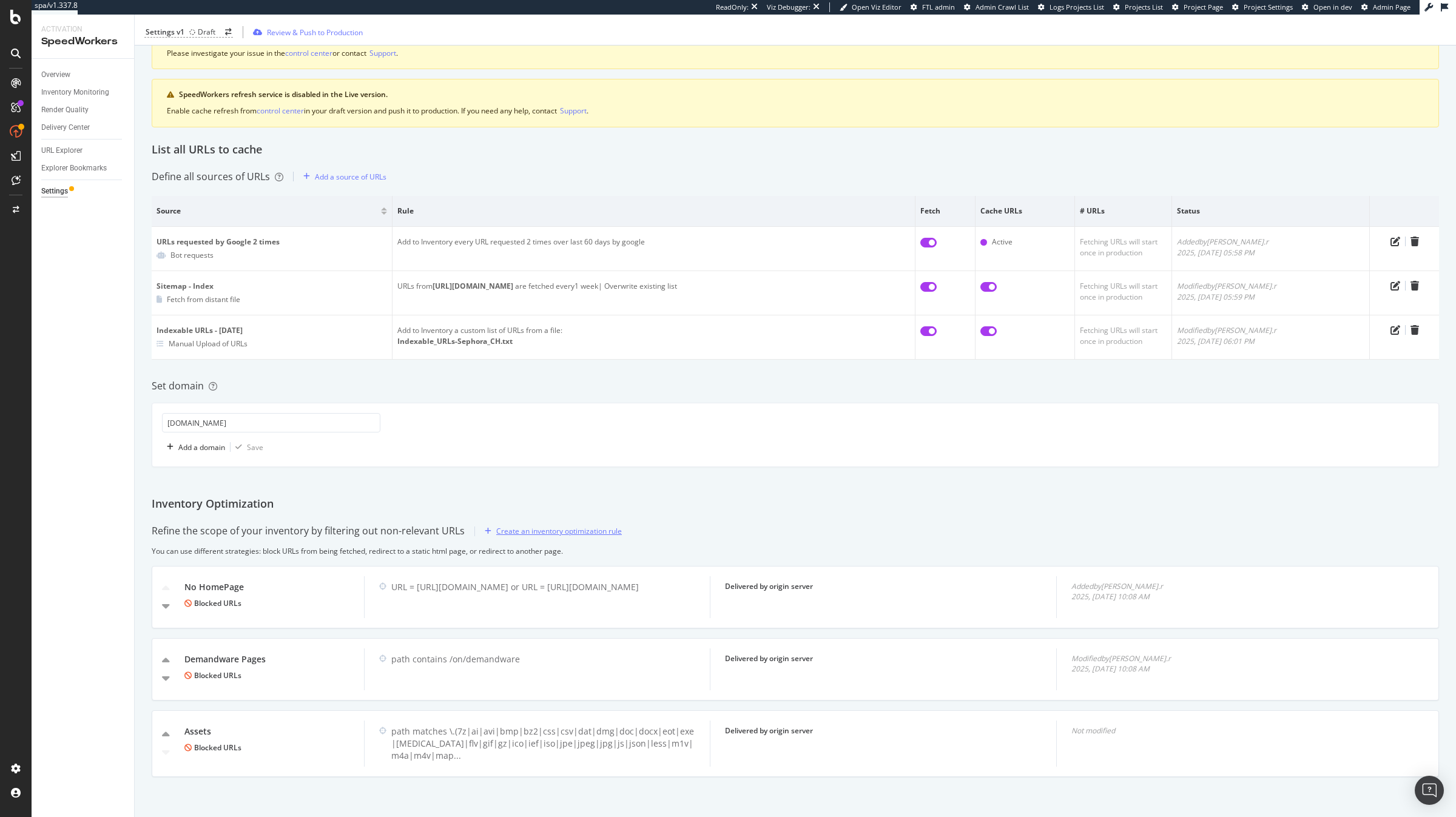
click at [559, 534] on div "Create an inventory optimization rule" at bounding box center [558, 531] width 125 height 11
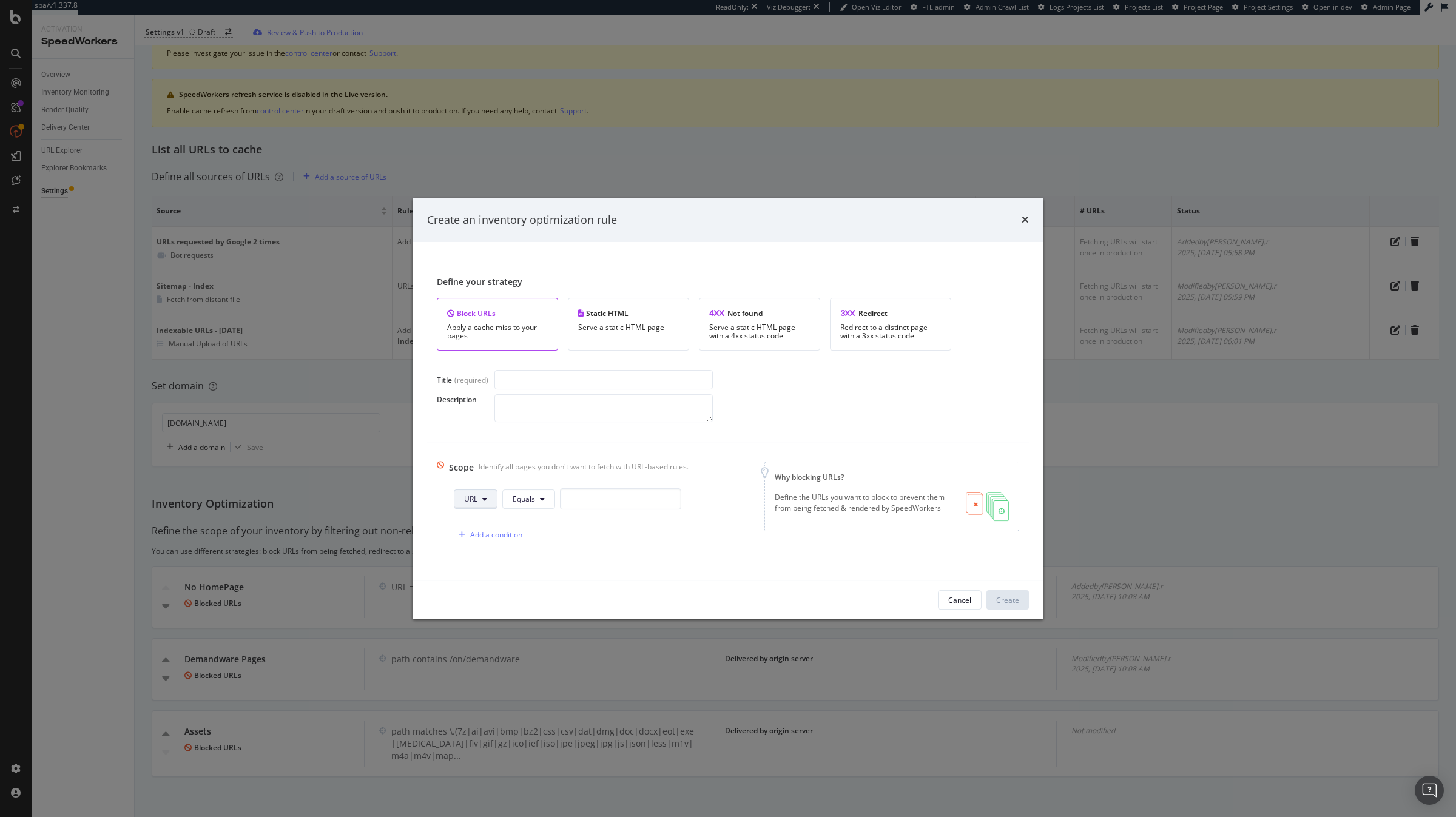
click at [475, 503] on span "URL" at bounding box center [470, 499] width 14 height 11
click at [493, 537] on span "Query String" at bounding box center [486, 614] width 43 height 11
click at [539, 498] on span "Equals" at bounding box center [545, 499] width 23 height 11
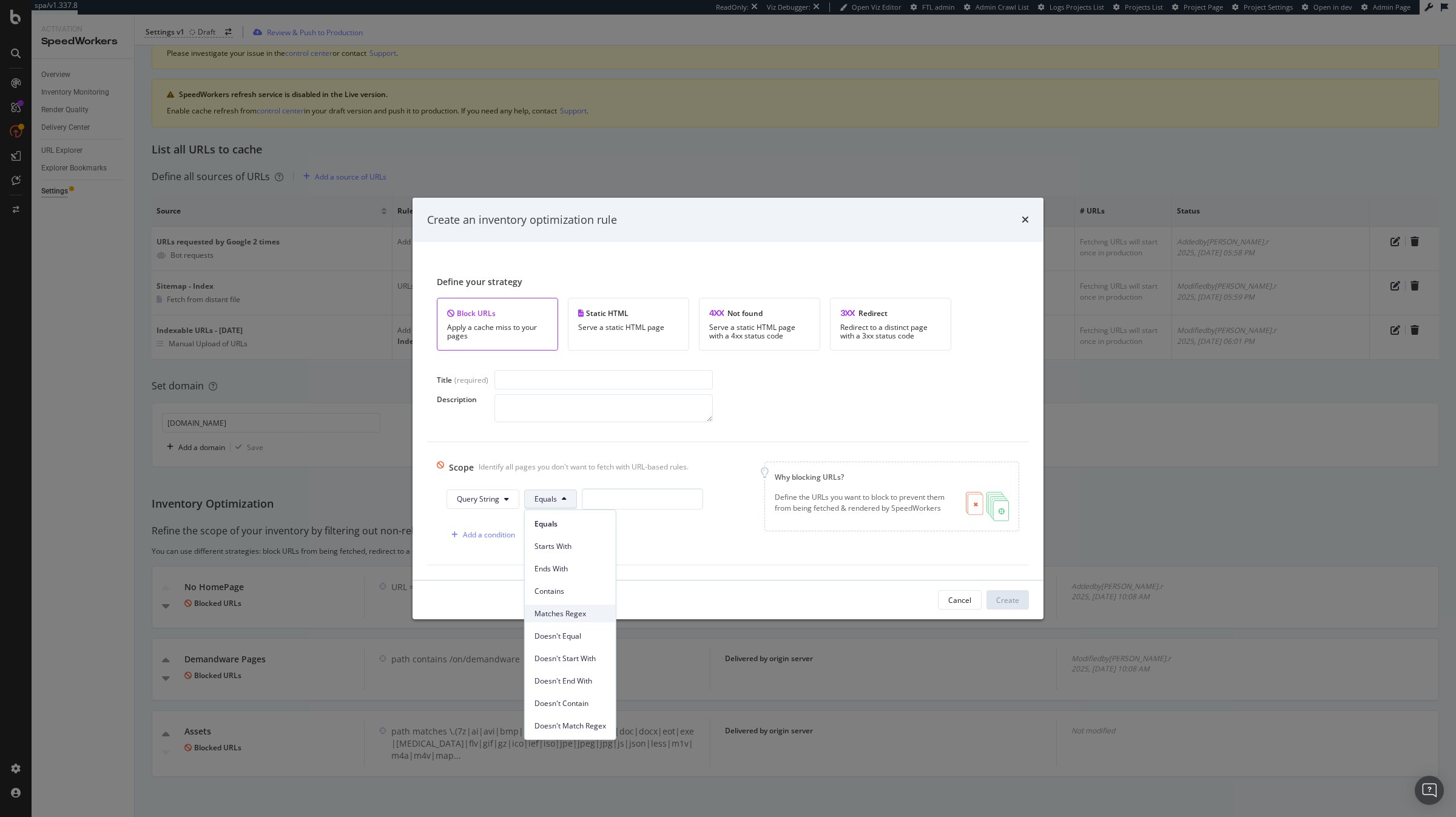
click at [579, 537] on span "Matches Regex" at bounding box center [570, 614] width 72 height 11
click at [570, 383] on input "modal" at bounding box center [604, 380] width 218 height 19
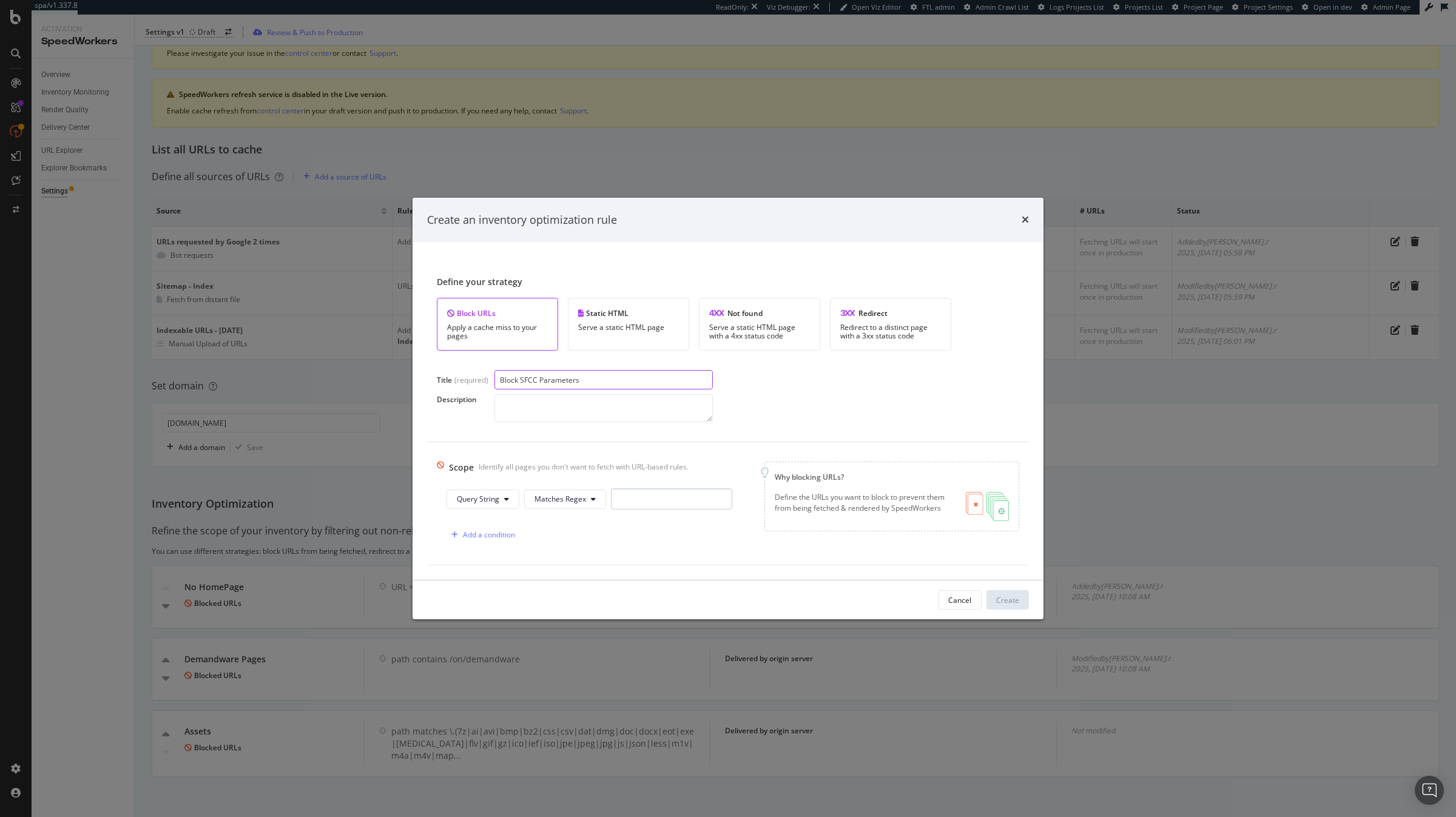
type input "Block SFCC Parameters"
click at [627, 493] on input "modal" at bounding box center [671, 499] width 121 height 21
type input "(prefn|prefv)"
click at [868, 537] on button "Create" at bounding box center [1008, 600] width 43 height 19
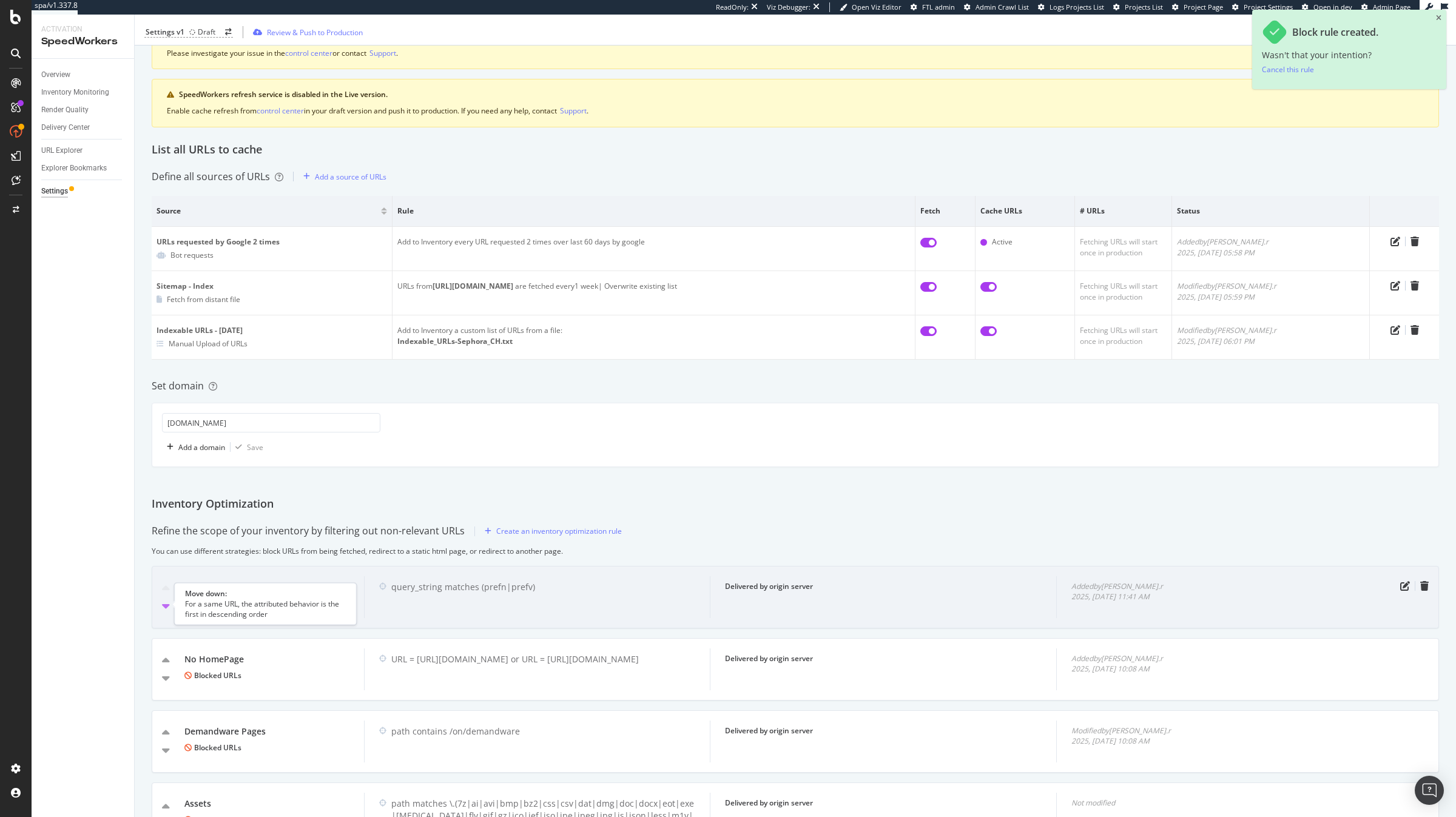
click at [165, 537] on icon "caret-down" at bounding box center [166, 606] width 8 height 12
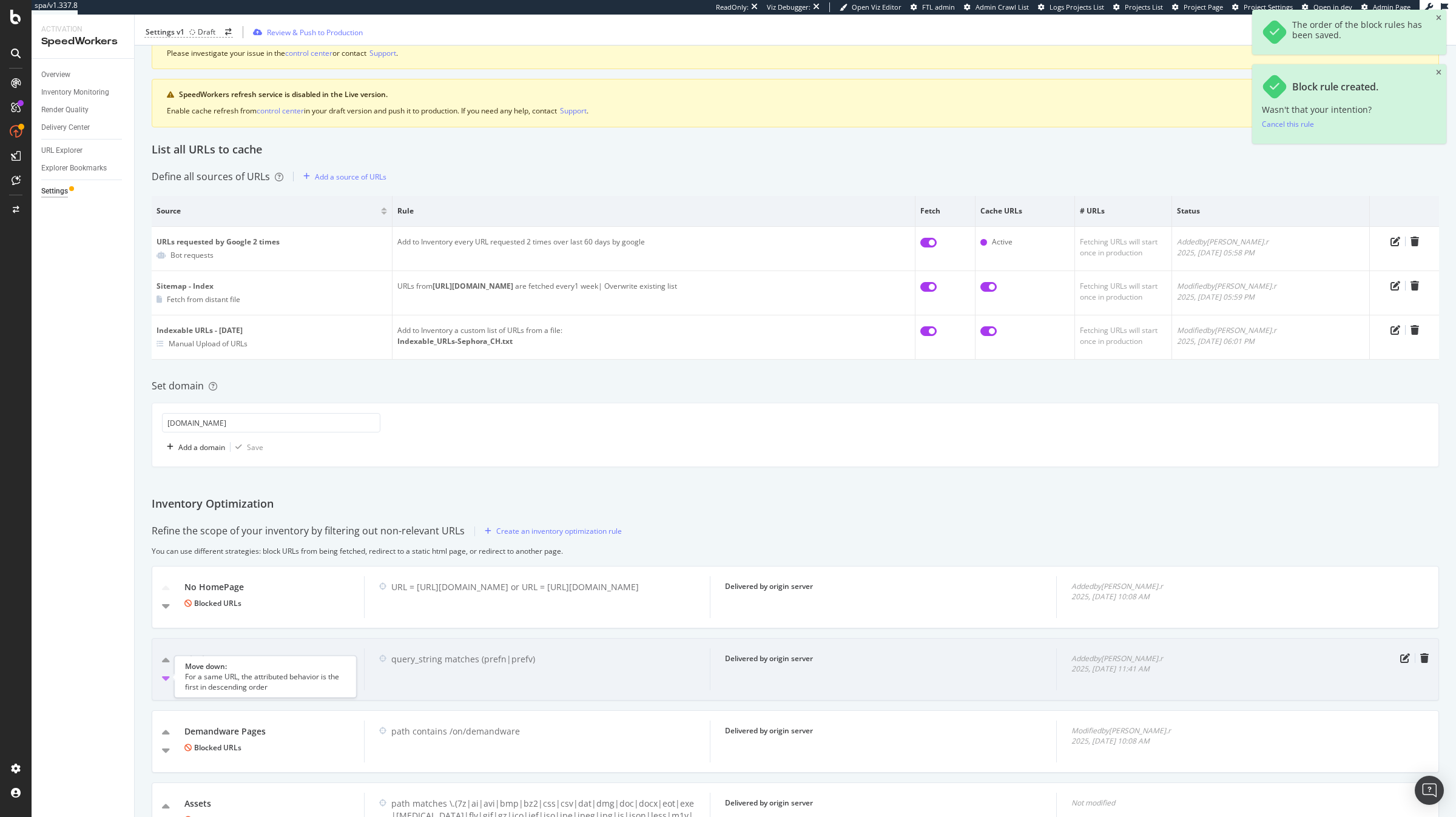
click at [166, 537] on icon "caret-down" at bounding box center [166, 678] width 8 height 12
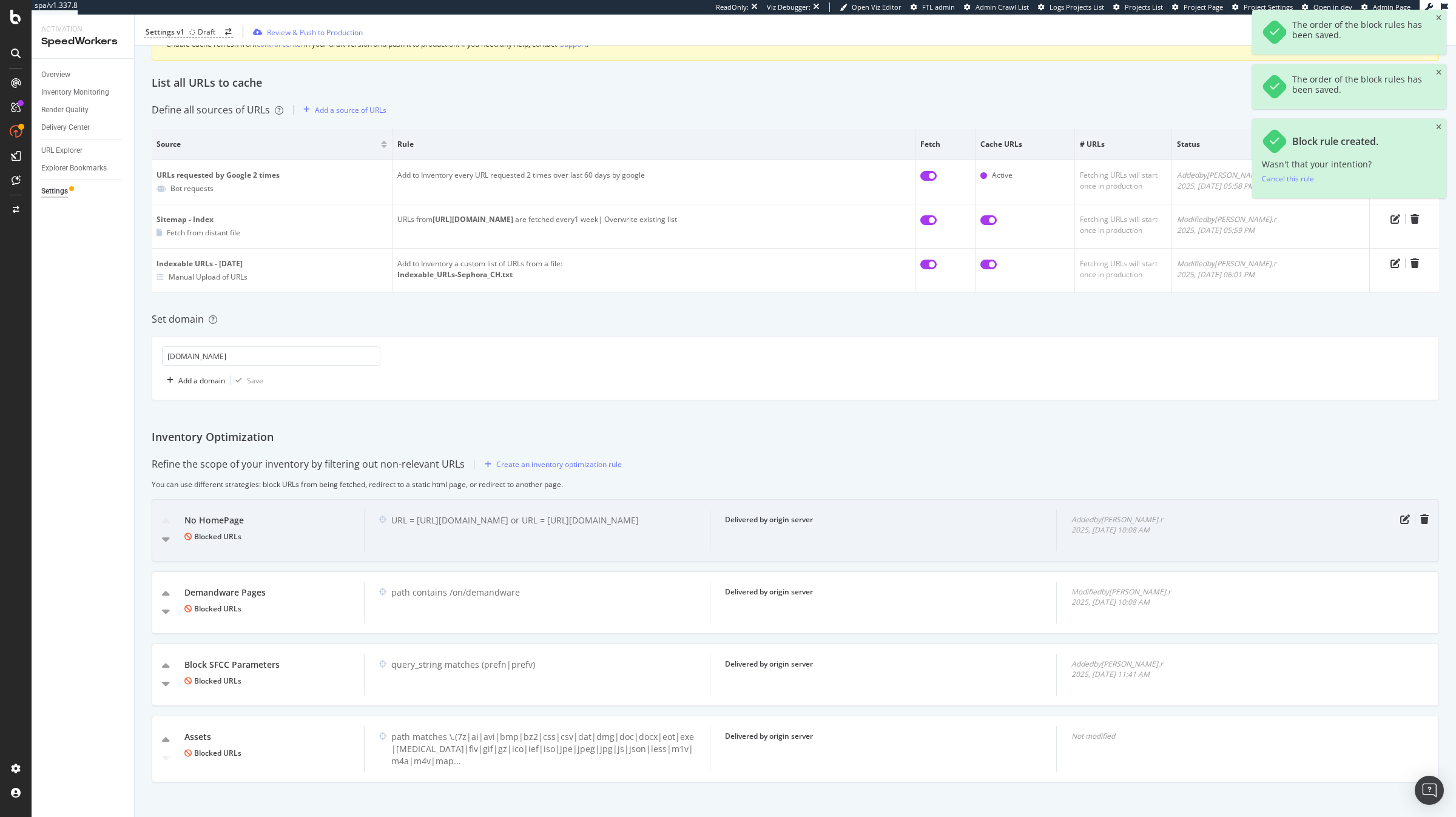
scroll to position [174, 0]
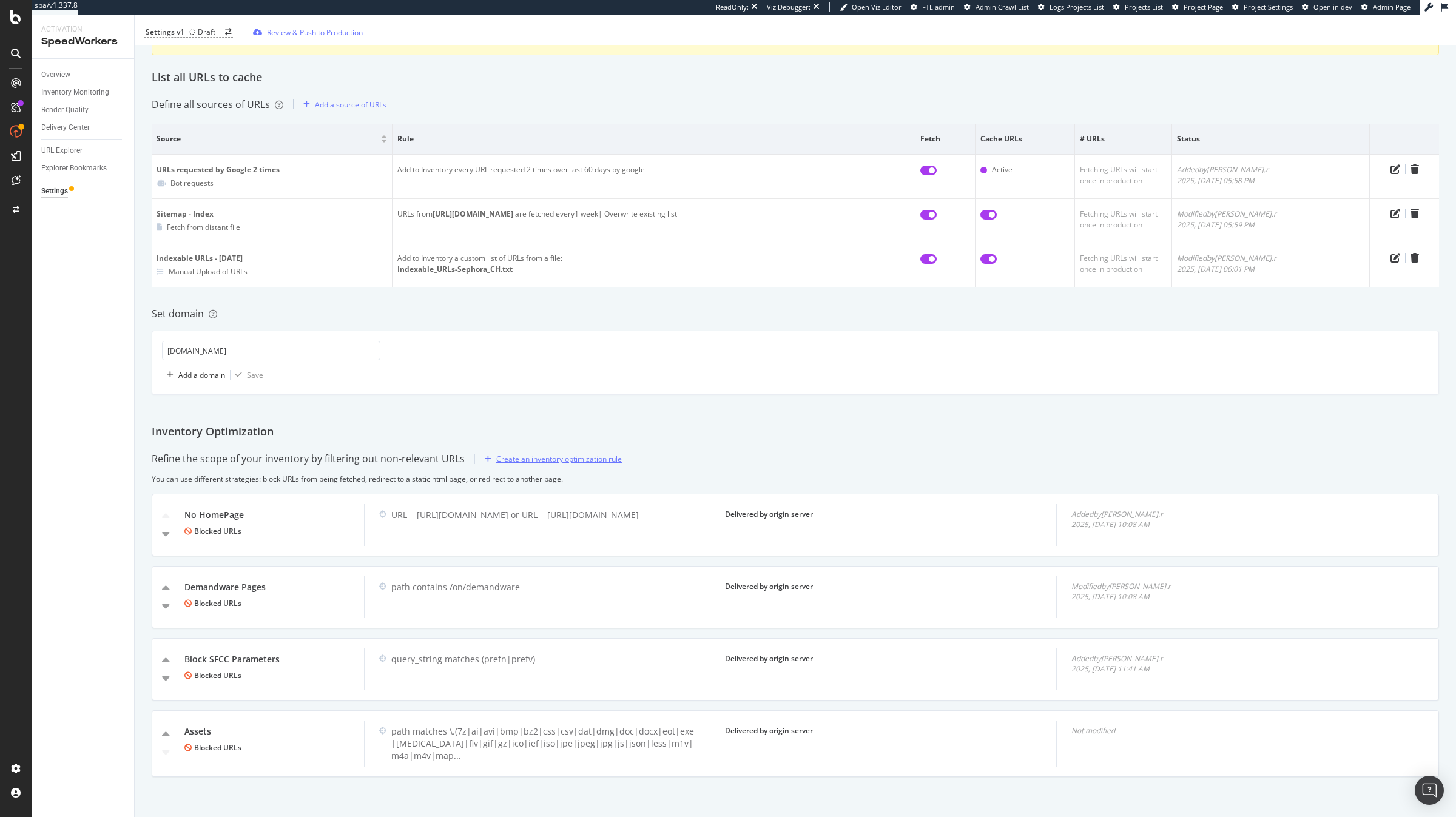
click at [547, 468] on div "Create an inventory optimization rule" at bounding box center [551, 459] width 142 height 19
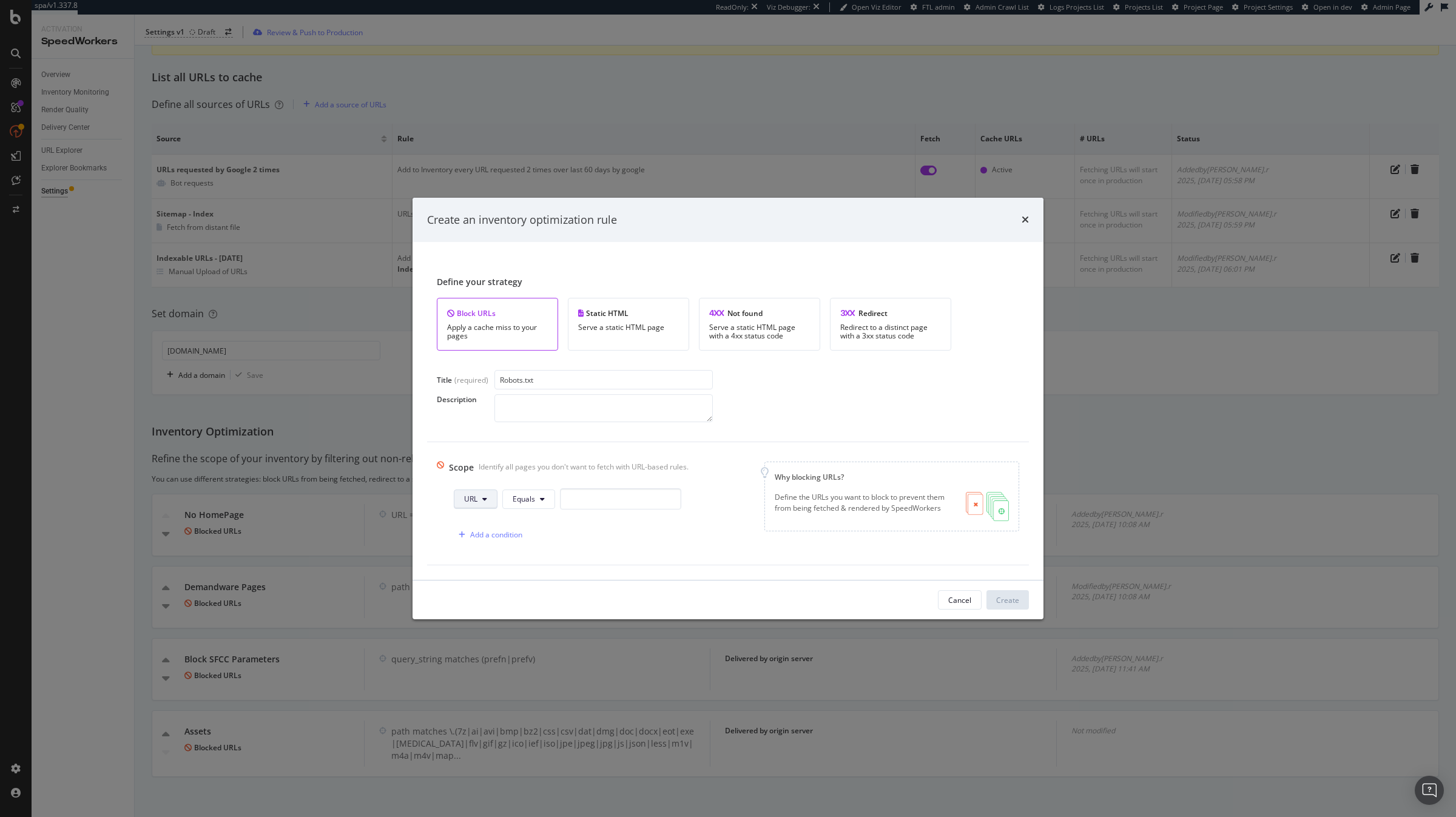
type input "Robots.txt"
click at [490, 500] on button "URL" at bounding box center [476, 499] width 44 height 19
click at [495, 537] on span "Query String" at bounding box center [486, 614] width 43 height 11
click at [547, 505] on button "Equals" at bounding box center [550, 499] width 53 height 19
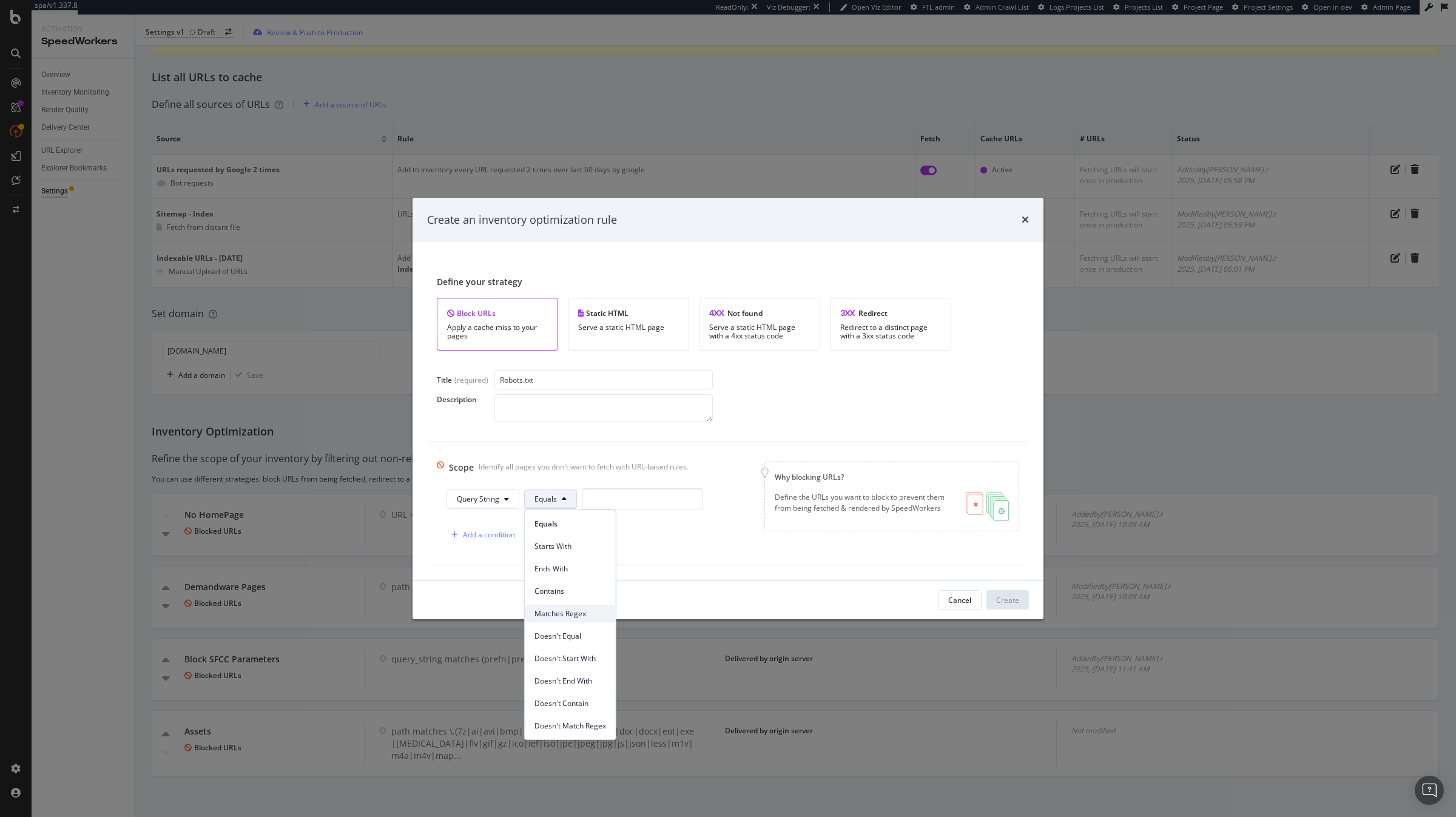
click at [580, 537] on span "Matches Regex" at bounding box center [570, 614] width 72 height 11
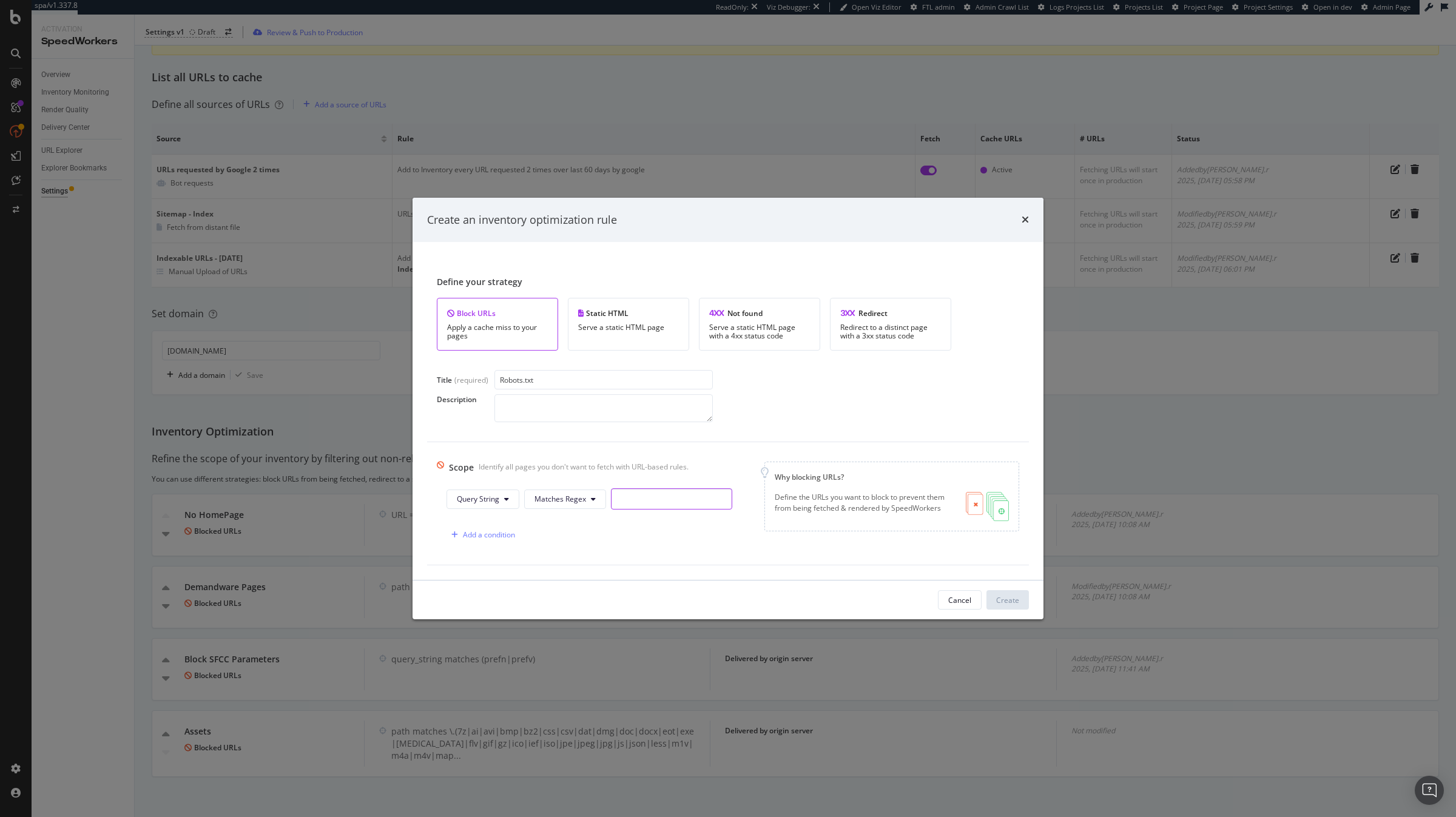
click at [639, 503] on input "modal" at bounding box center [671, 499] width 121 height 21
paste input "pmin"
paste input "listview=true"
paste input "listview=true&page="
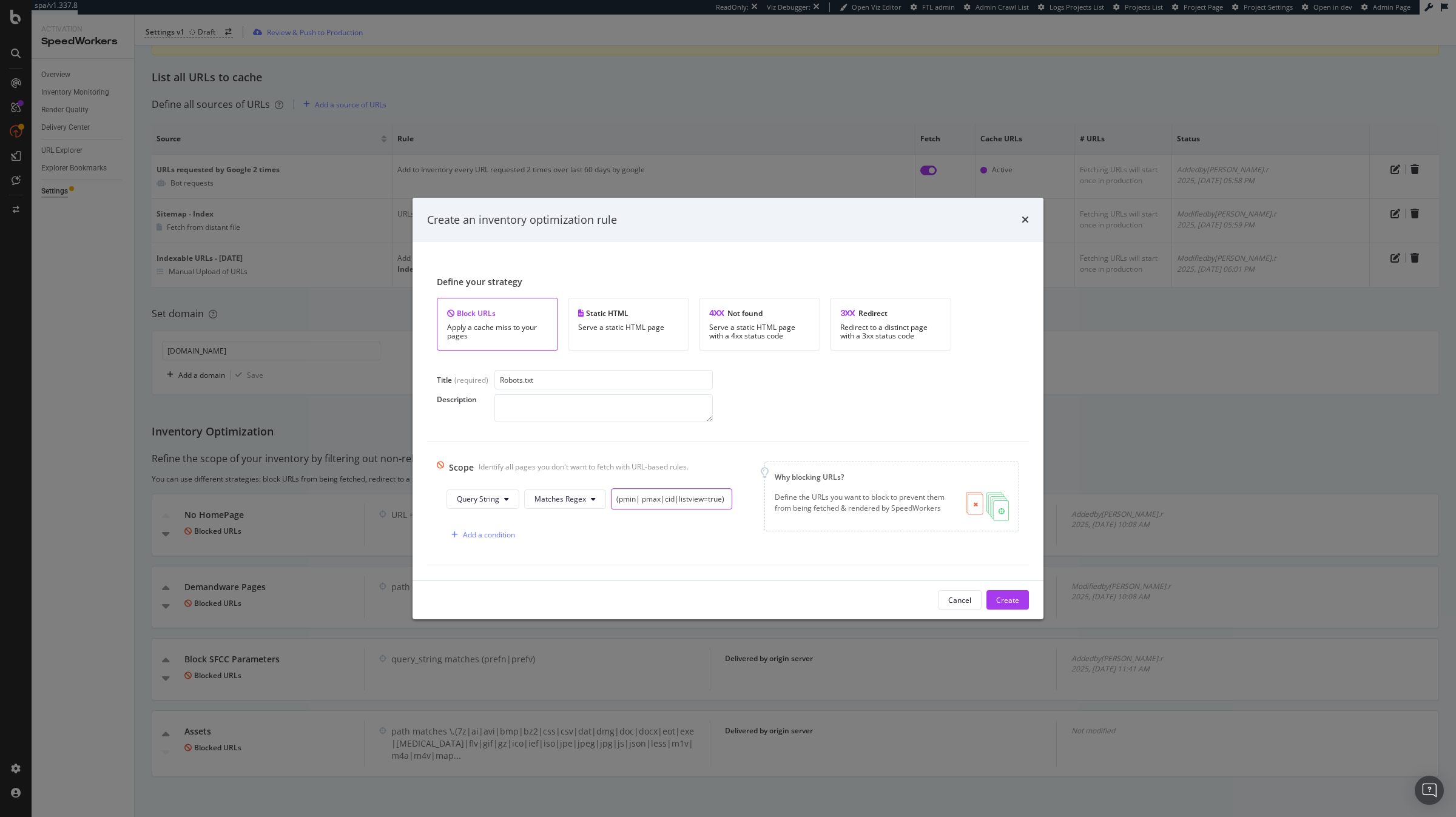
scroll to position [0, 0]
type input "(pmin| pmax|cid|listview=true)"
click at [868, 537] on div "Create" at bounding box center [1008, 600] width 23 height 11
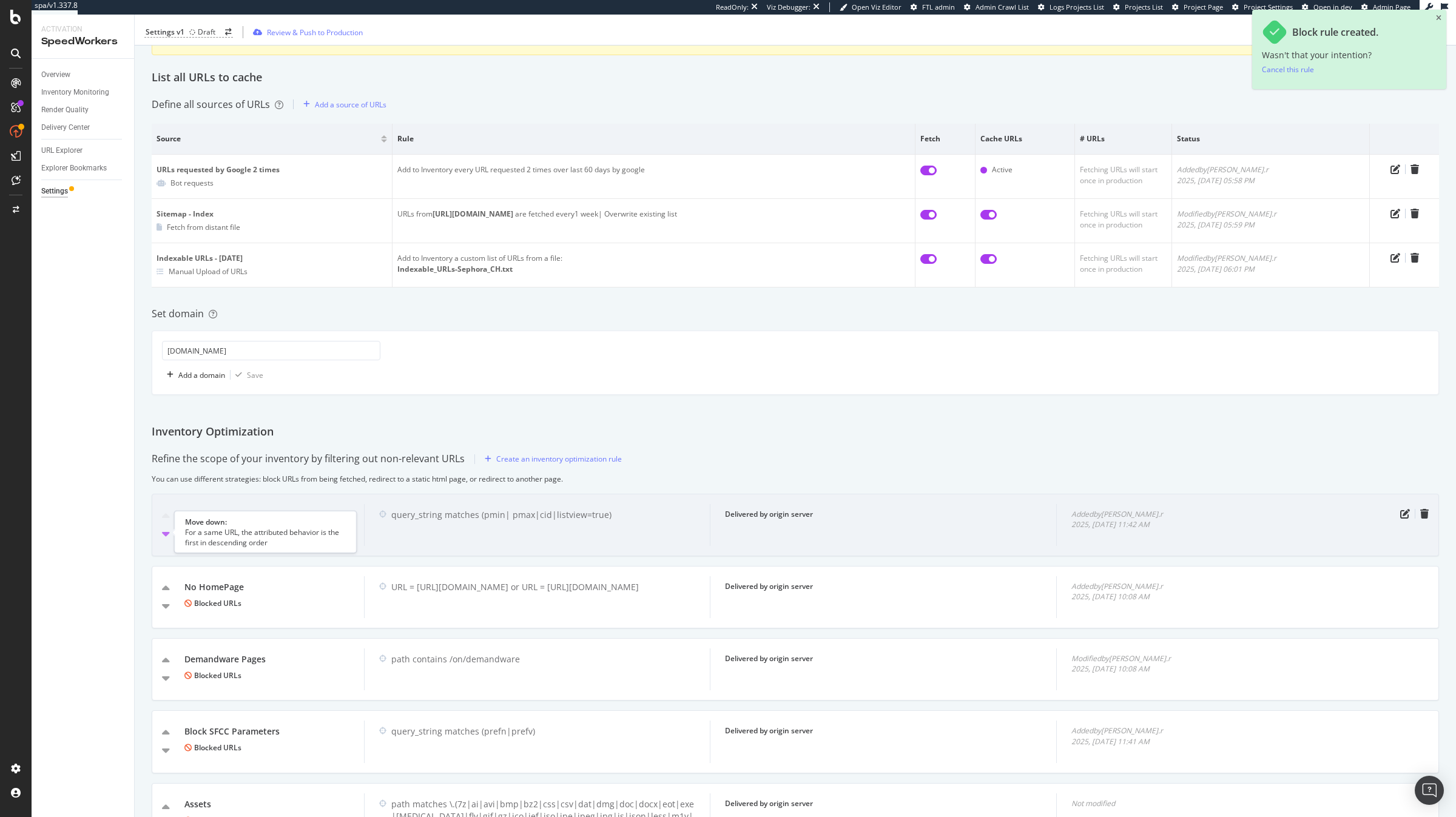
click at [168, 532] on icon "caret-down" at bounding box center [166, 533] width 8 height 12
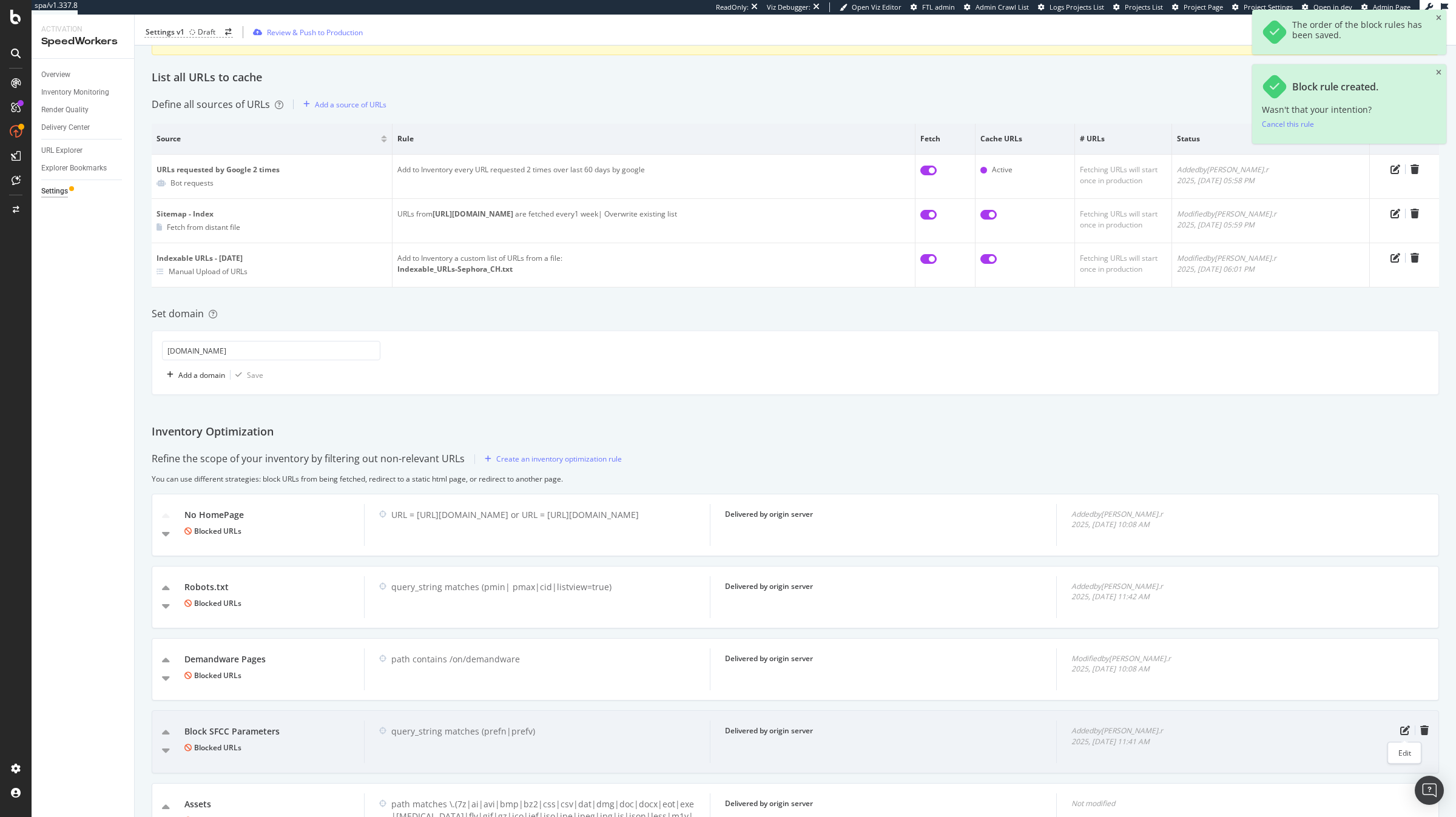
click at [868, 537] on div "Block SFCC Parameters Blocked URLs query_string matches (prefn|prefv) Delivered…" at bounding box center [795, 741] width 1287 height 62
click at [868, 537] on icon "pen-to-square" at bounding box center [1405, 731] width 10 height 10
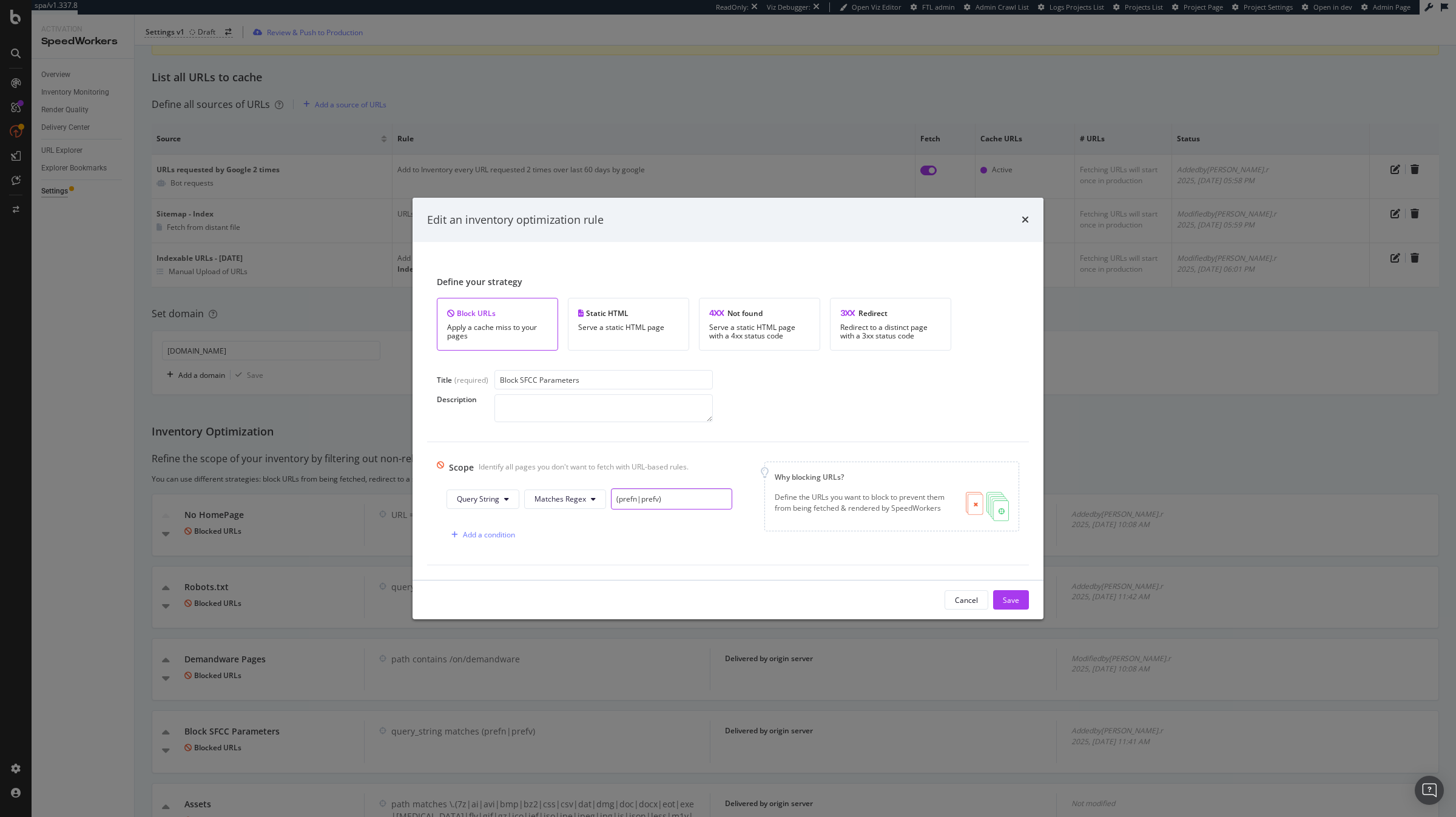
click at [671, 493] on input "(prefn|prefv)" at bounding box center [671, 499] width 121 height 21
paste input "crefn"
type input "(prefn|prefv|crefn|crefv)"
click at [868, 537] on button "Save" at bounding box center [1011, 600] width 36 height 19
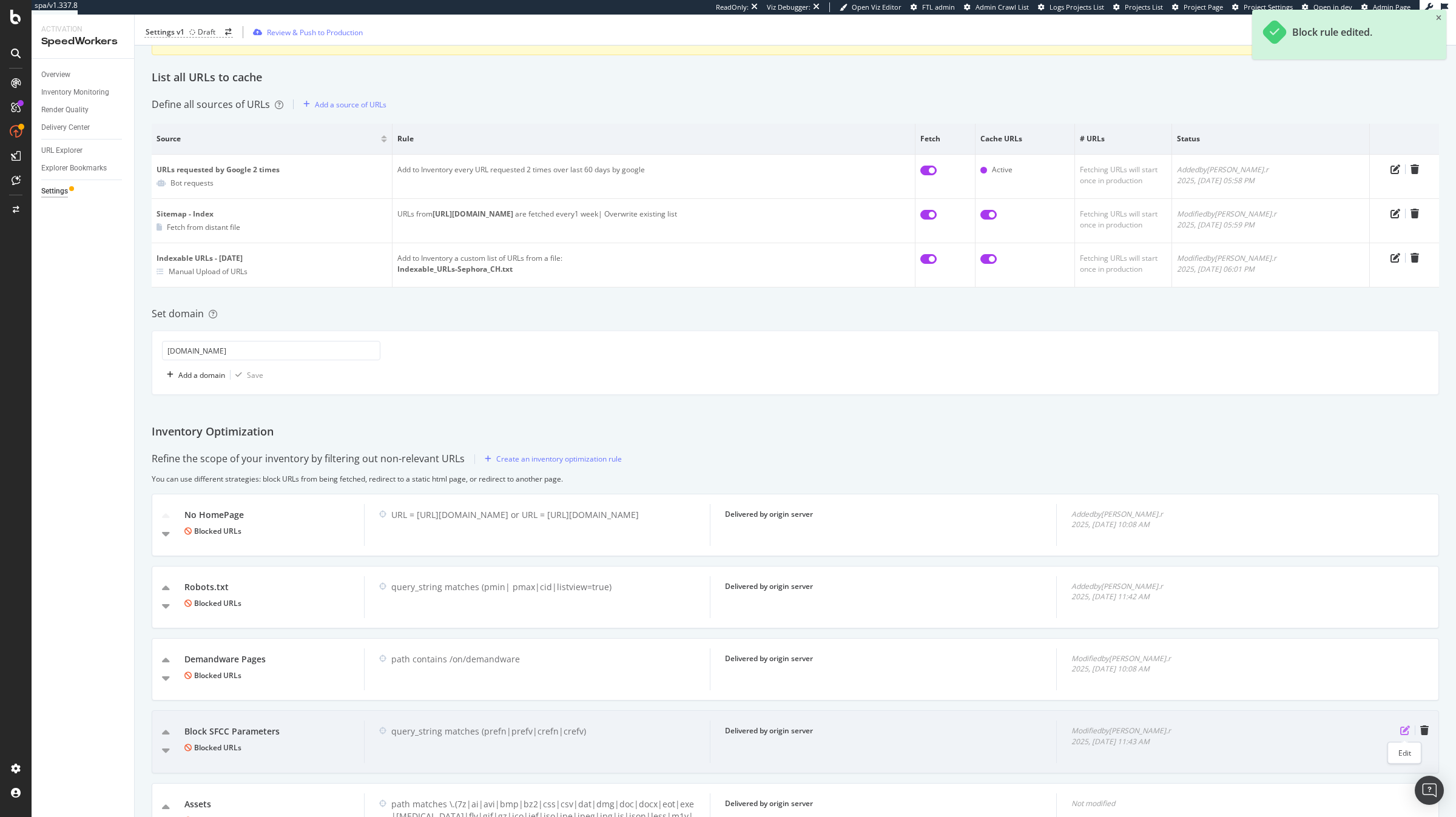
click at [868, 537] on icon "pen-to-square" at bounding box center [1405, 731] width 10 height 10
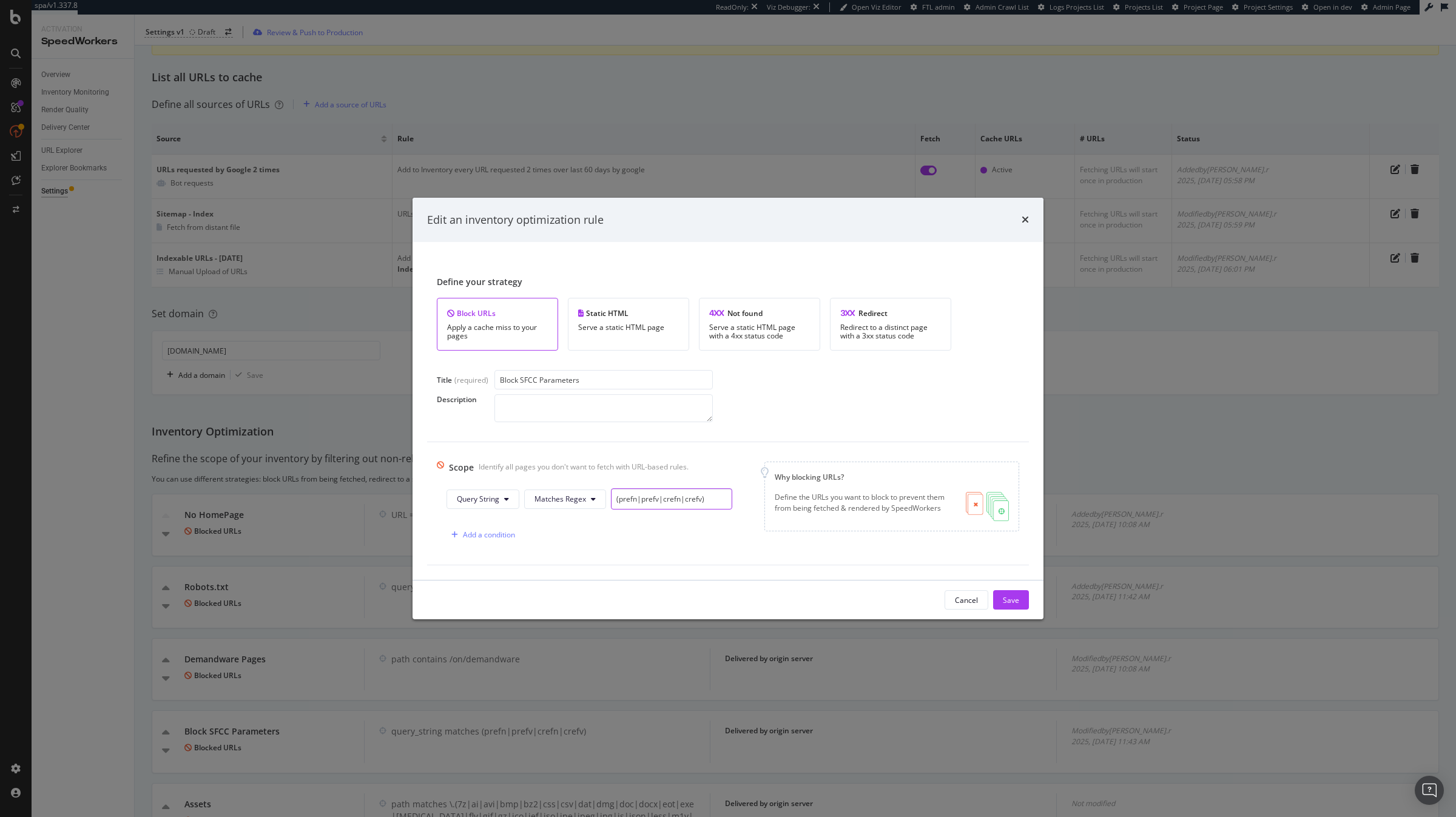
click at [724, 504] on input "(prefn|prefv|crefn|crefv)" at bounding box center [671, 499] width 121 height 21
type input "(prefn|prefv|crefn|crefv|sz)"
click at [868, 537] on button "Save" at bounding box center [1011, 600] width 36 height 19
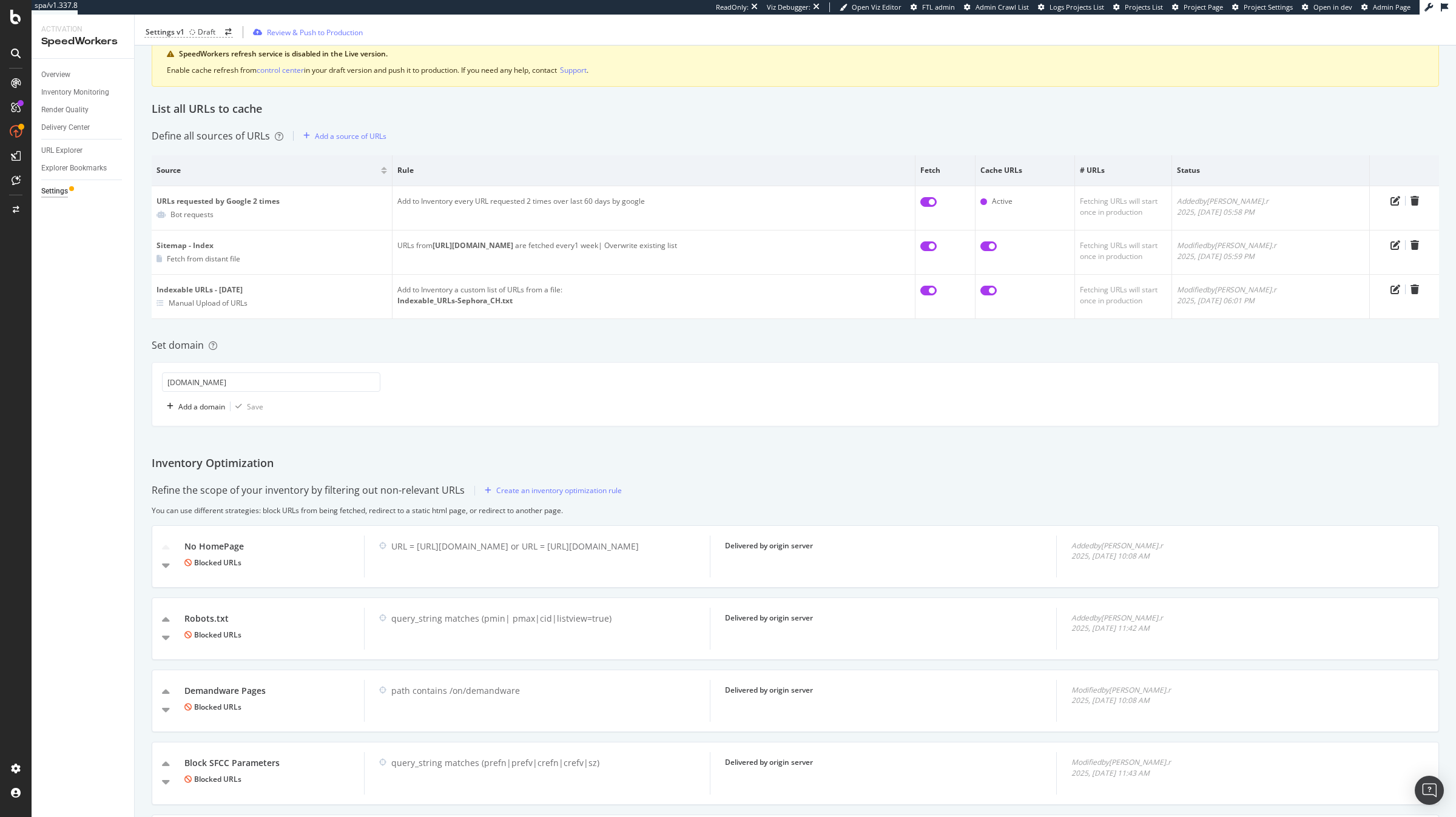
scroll to position [116, 0]
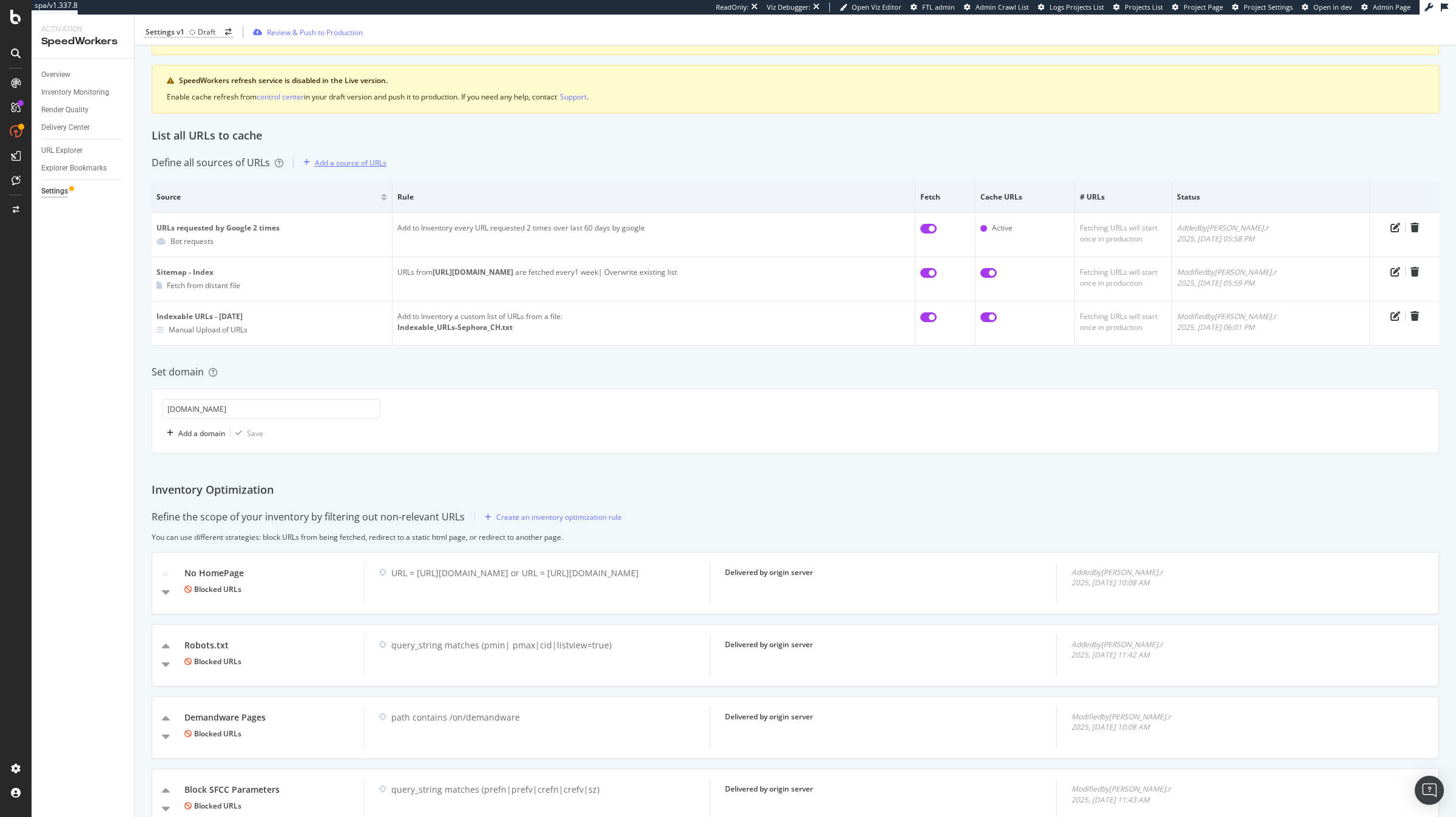
click at [358, 159] on div "Add a source of URLs" at bounding box center [351, 162] width 72 height 11
click at [361, 169] on div "Add a source of URLs" at bounding box center [342, 162] width 88 height 19
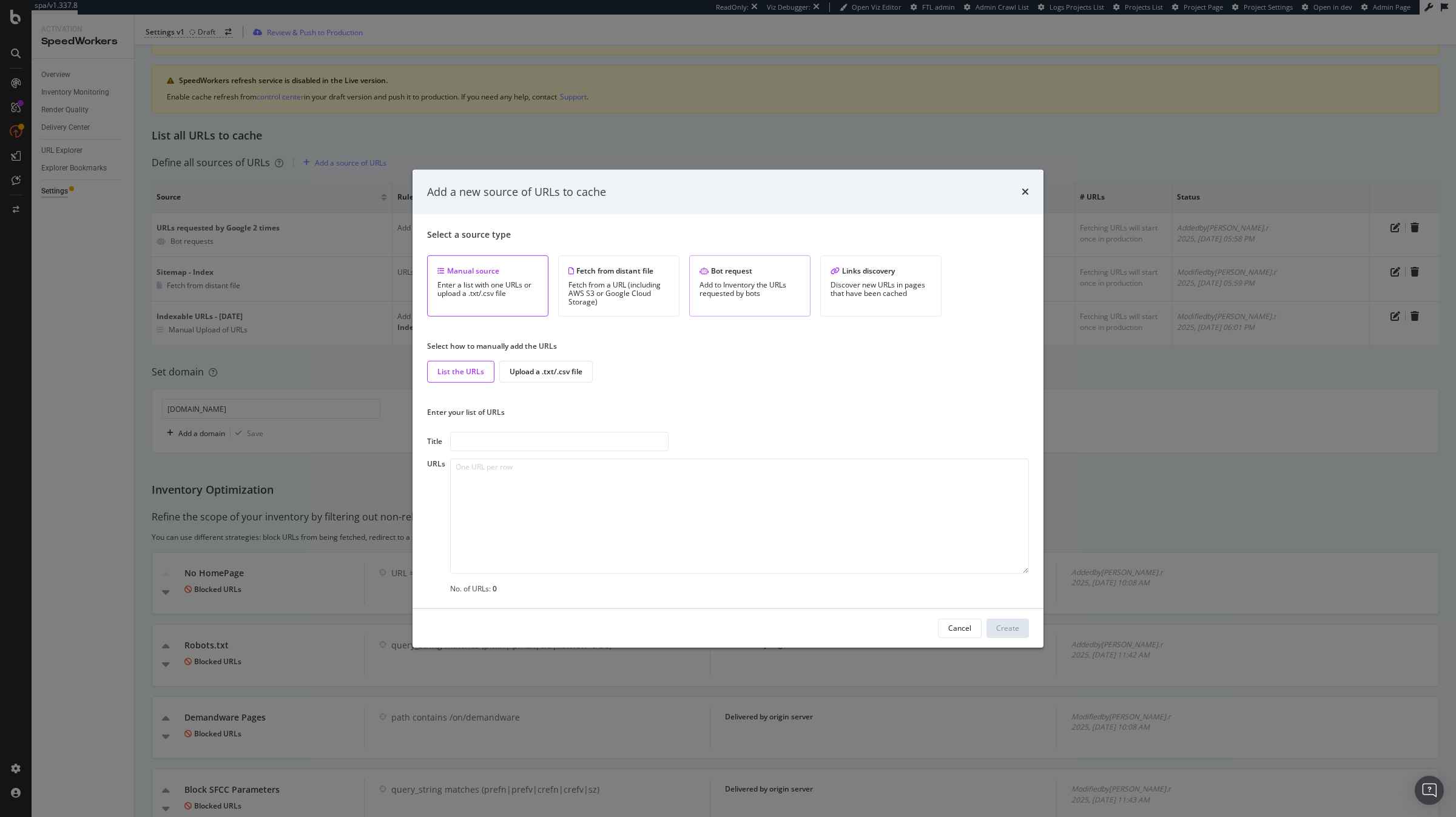
click at [722, 281] on div "Add to Inventory the URLs requested by bots" at bounding box center [750, 289] width 101 height 17
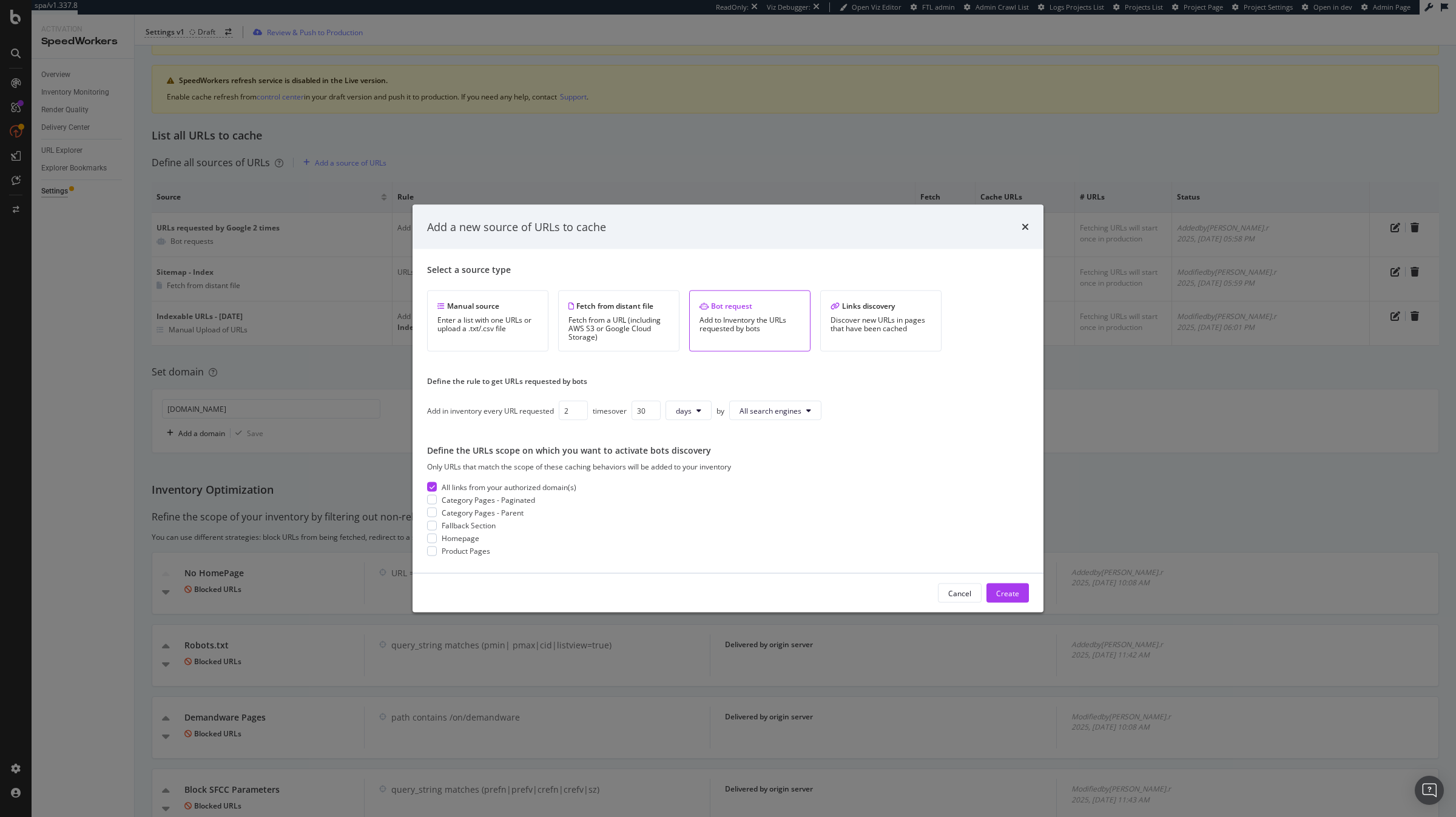
type input "3"
click at [680, 417] on button "days" at bounding box center [688, 411] width 46 height 19
click at [693, 483] on span "months" at bounding box center [692, 480] width 26 height 11
click at [645, 419] on input "30" at bounding box center [646, 411] width 29 height 19
type input "1"
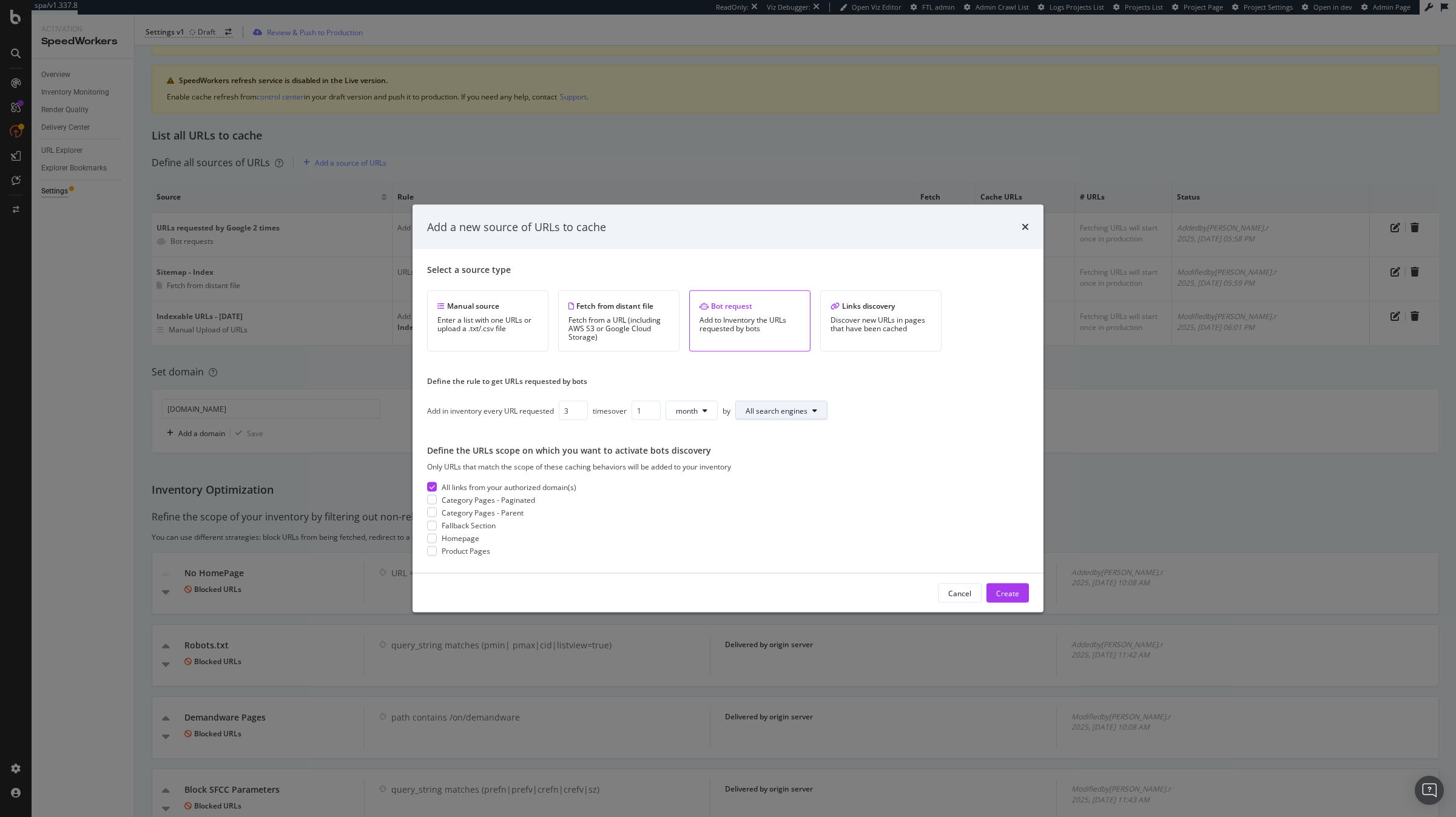
click at [807, 416] on button "All search engines" at bounding box center [781, 411] width 92 height 19
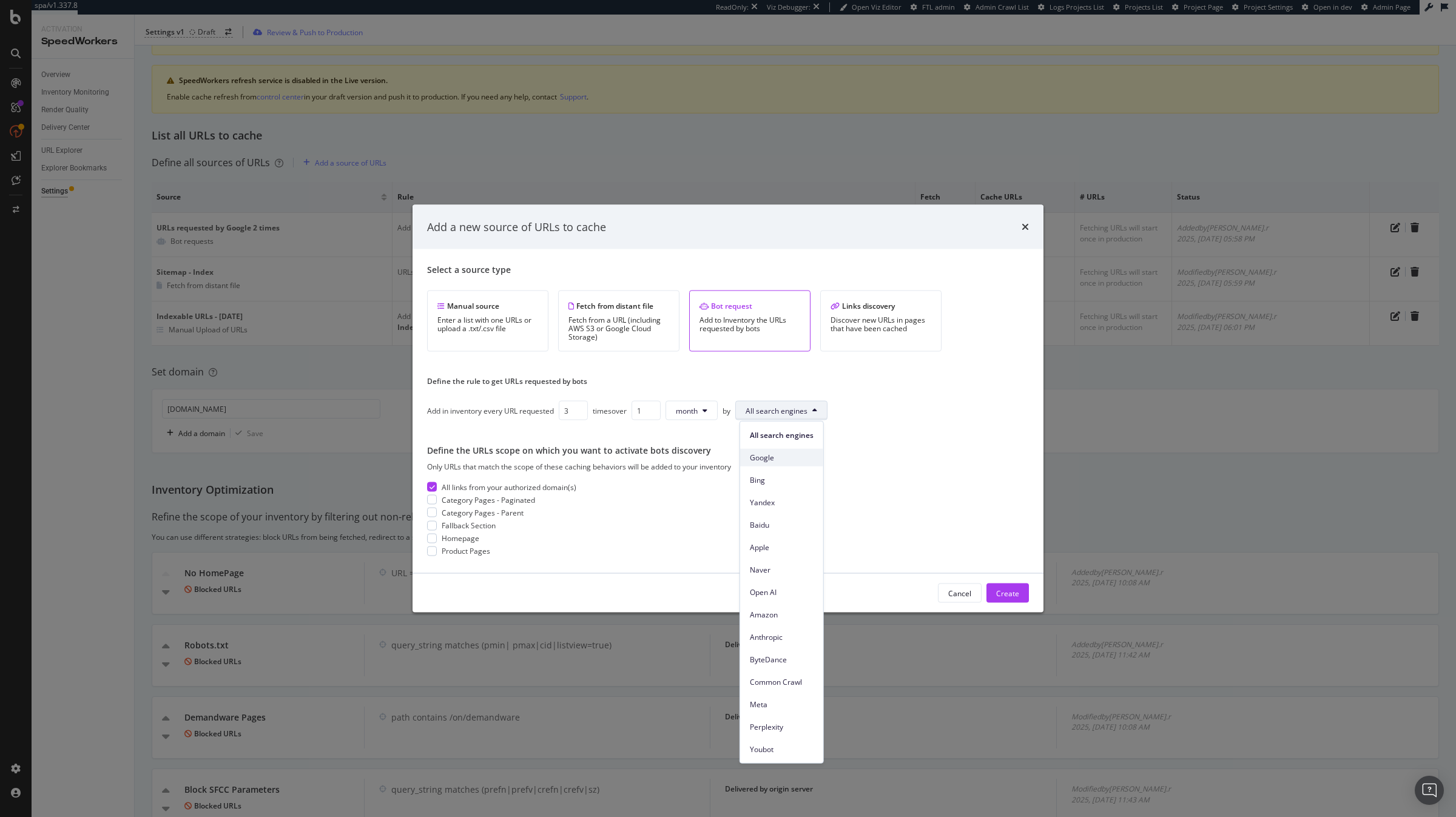
click at [785, 449] on div "Google" at bounding box center [781, 458] width 83 height 18
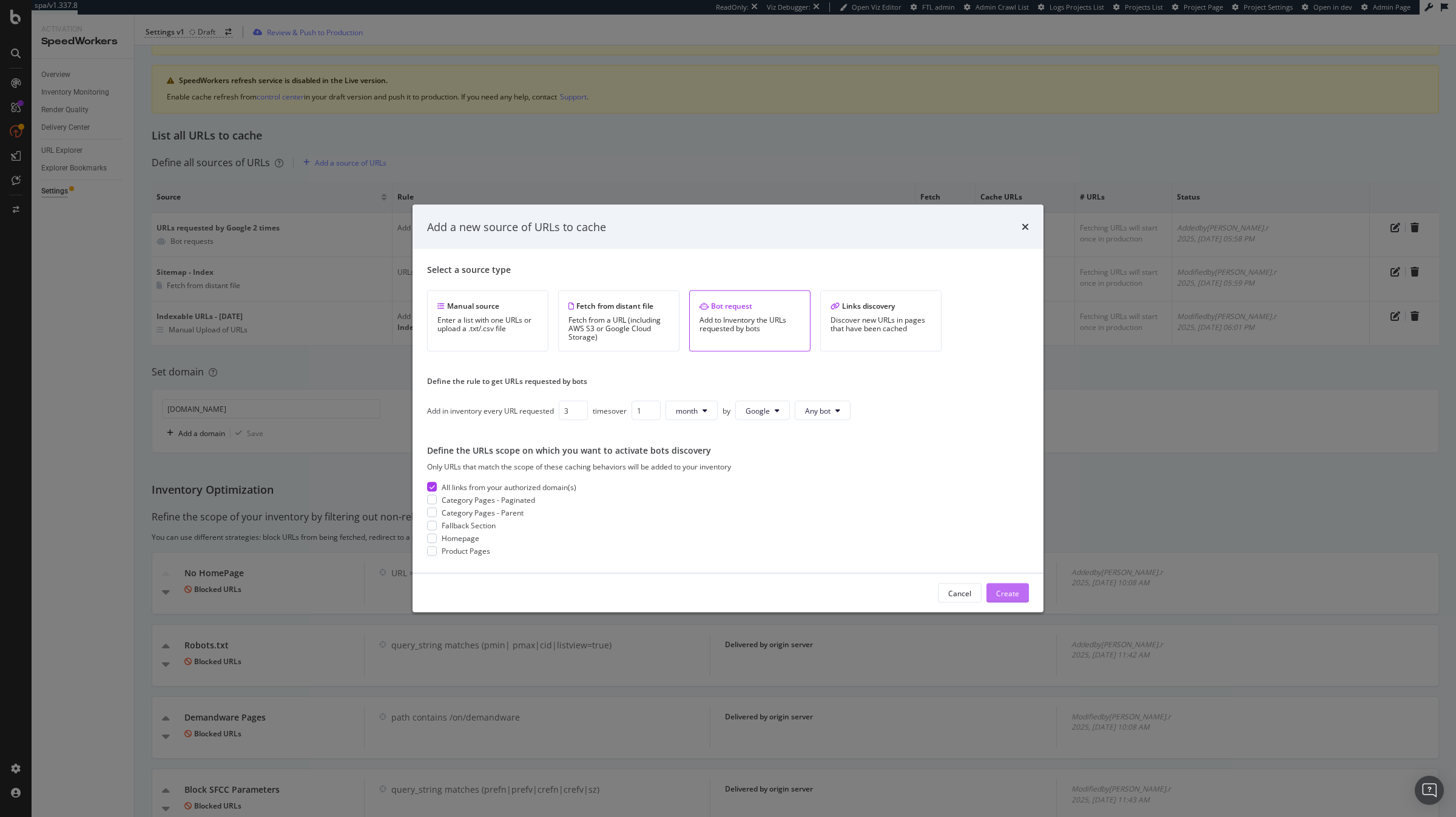
click at [868, 537] on div "Create" at bounding box center [1008, 592] width 23 height 11
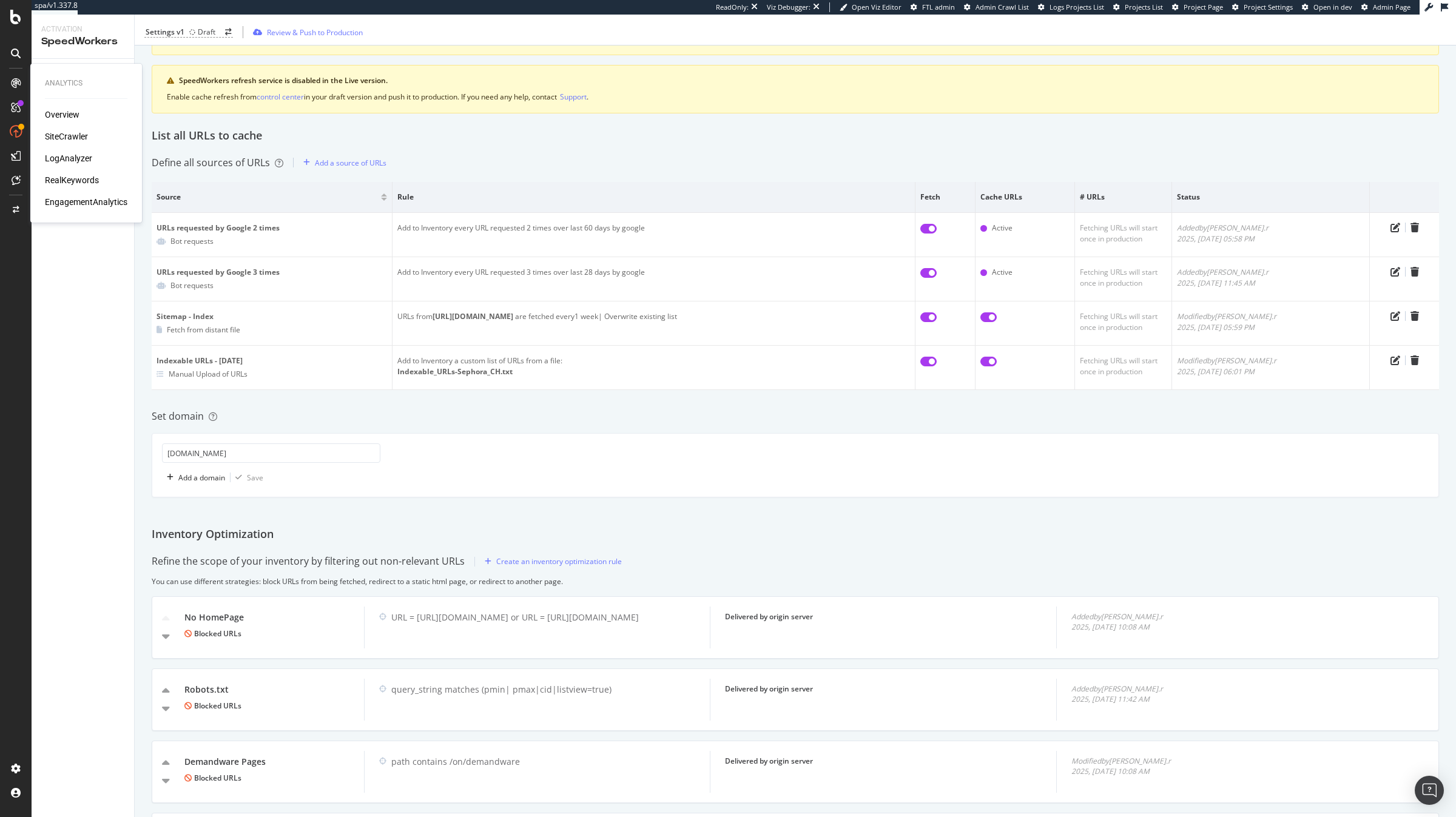
click at [61, 135] on div "SiteCrawler" at bounding box center [66, 136] width 43 height 12
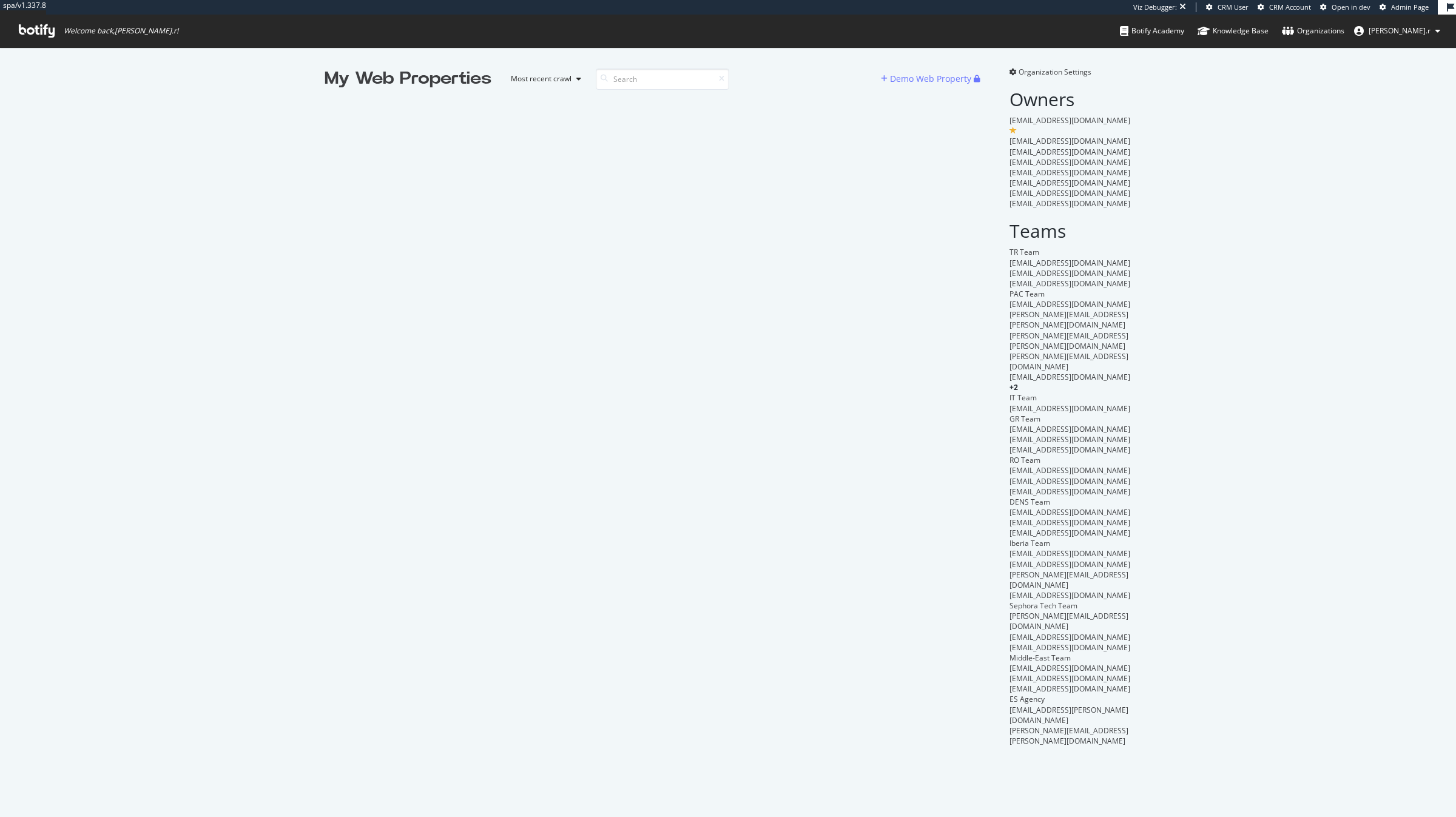
scroll to position [817, 1456]
type input "d"
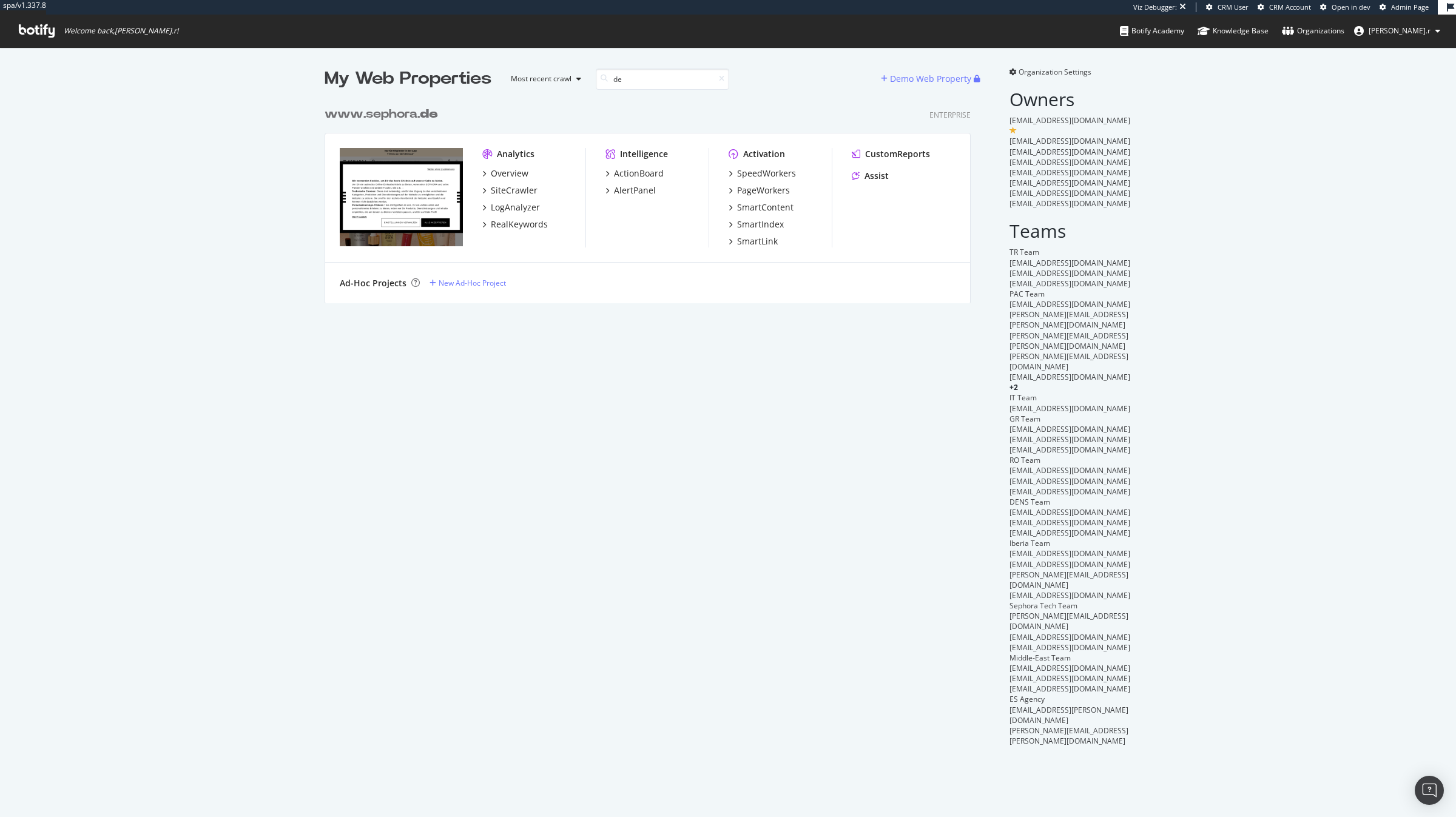
scroll to position [213, 656]
type input "de"
click at [771, 176] on div "SpeedWorkers" at bounding box center [766, 173] width 59 height 12
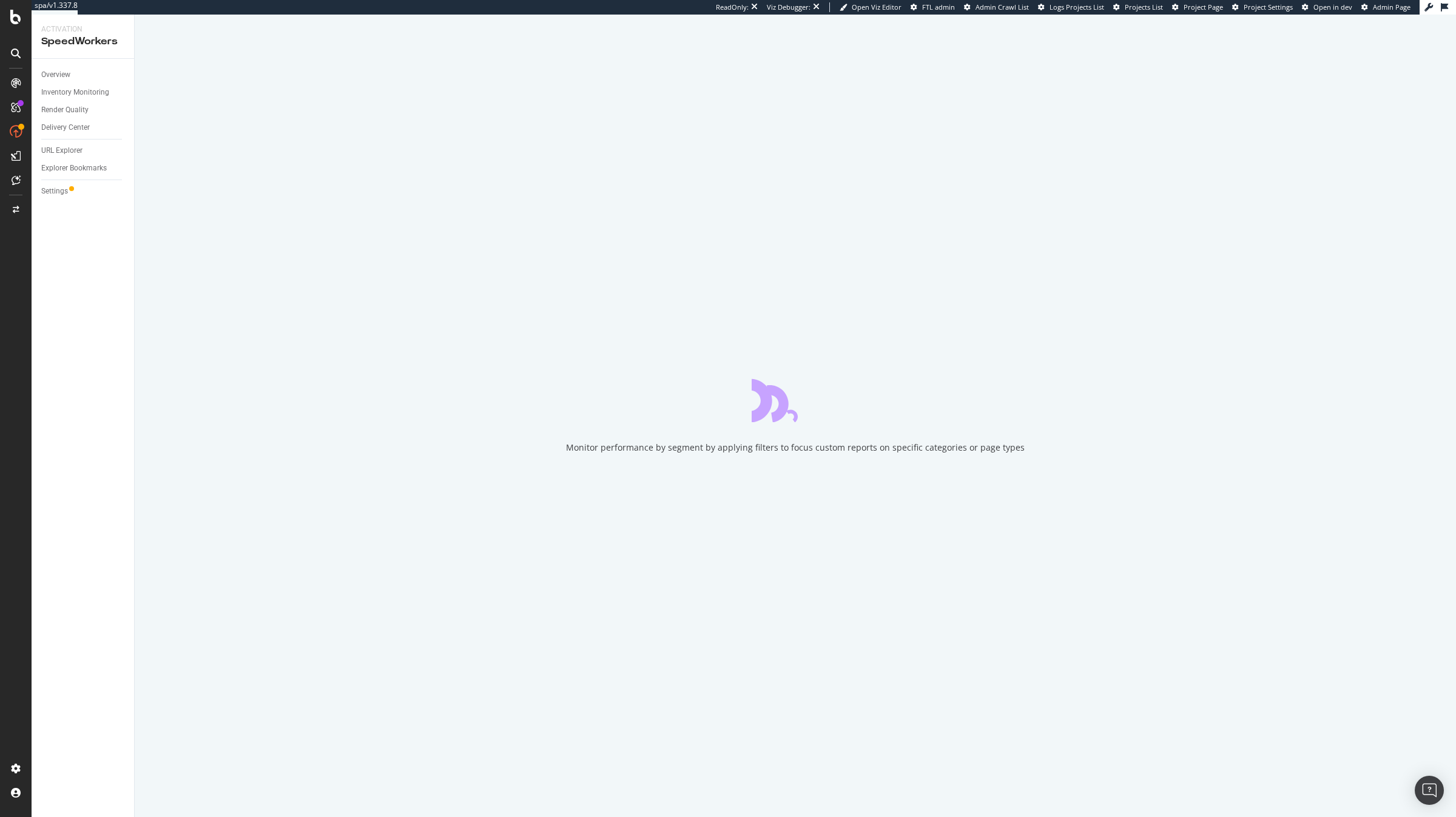
click at [53, 196] on div "Settings" at bounding box center [54, 192] width 27 height 13
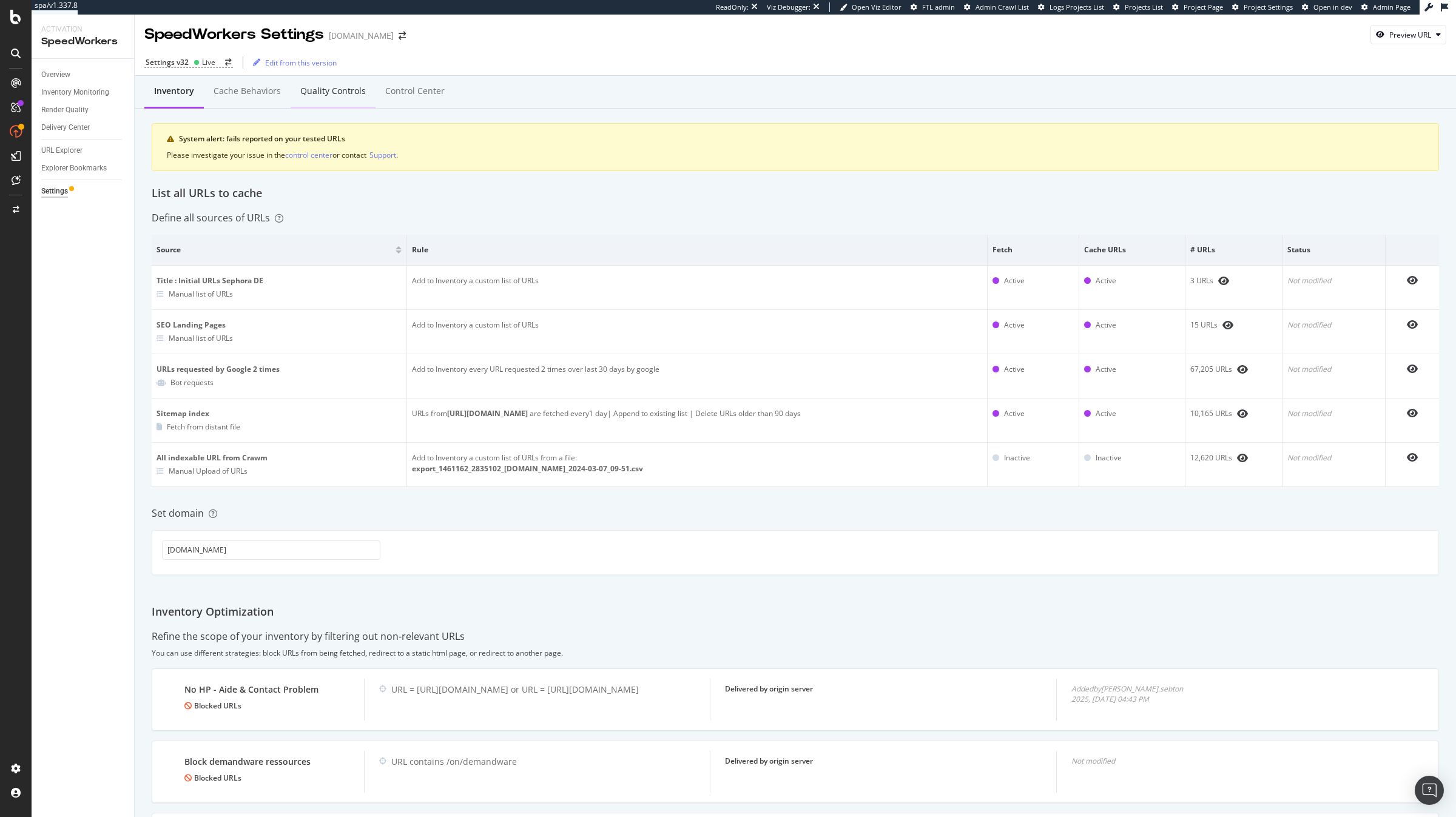
click at [342, 85] on div "Quality Controls" at bounding box center [333, 91] width 65 height 12
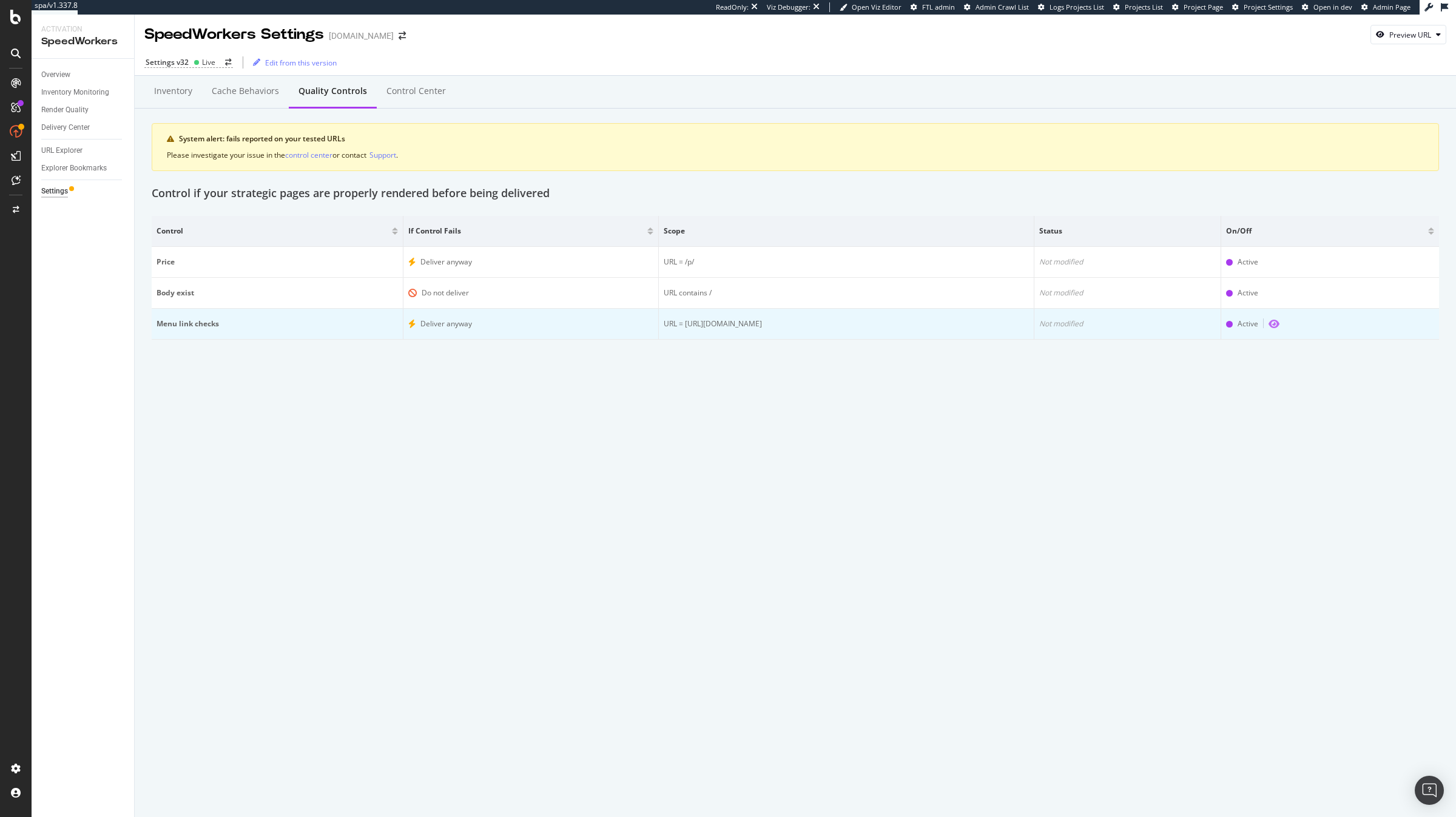
click at [1277, 323] on icon "eye" at bounding box center [1274, 324] width 11 height 10
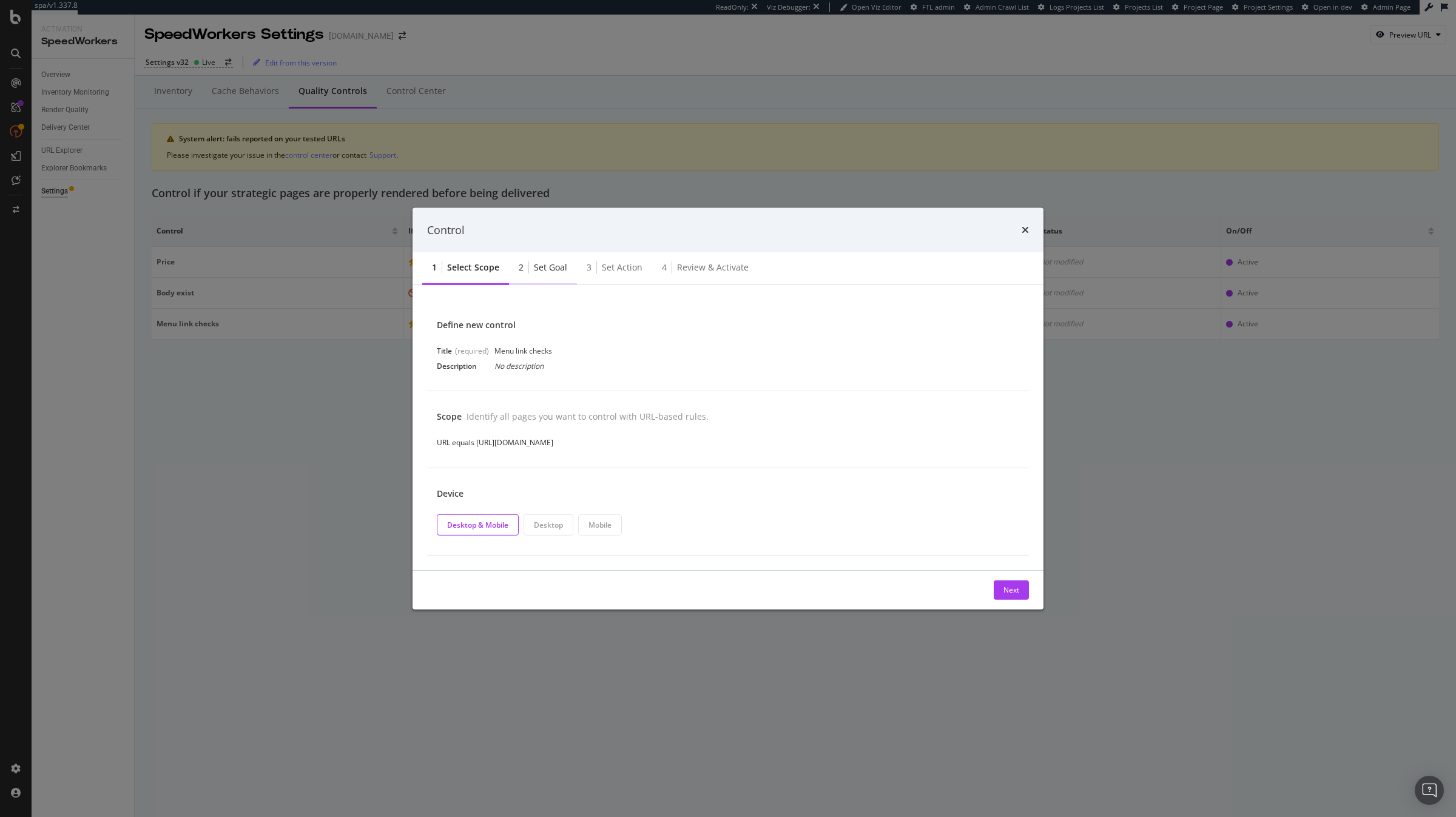
click at [544, 266] on div "Set goal" at bounding box center [550, 267] width 33 height 12
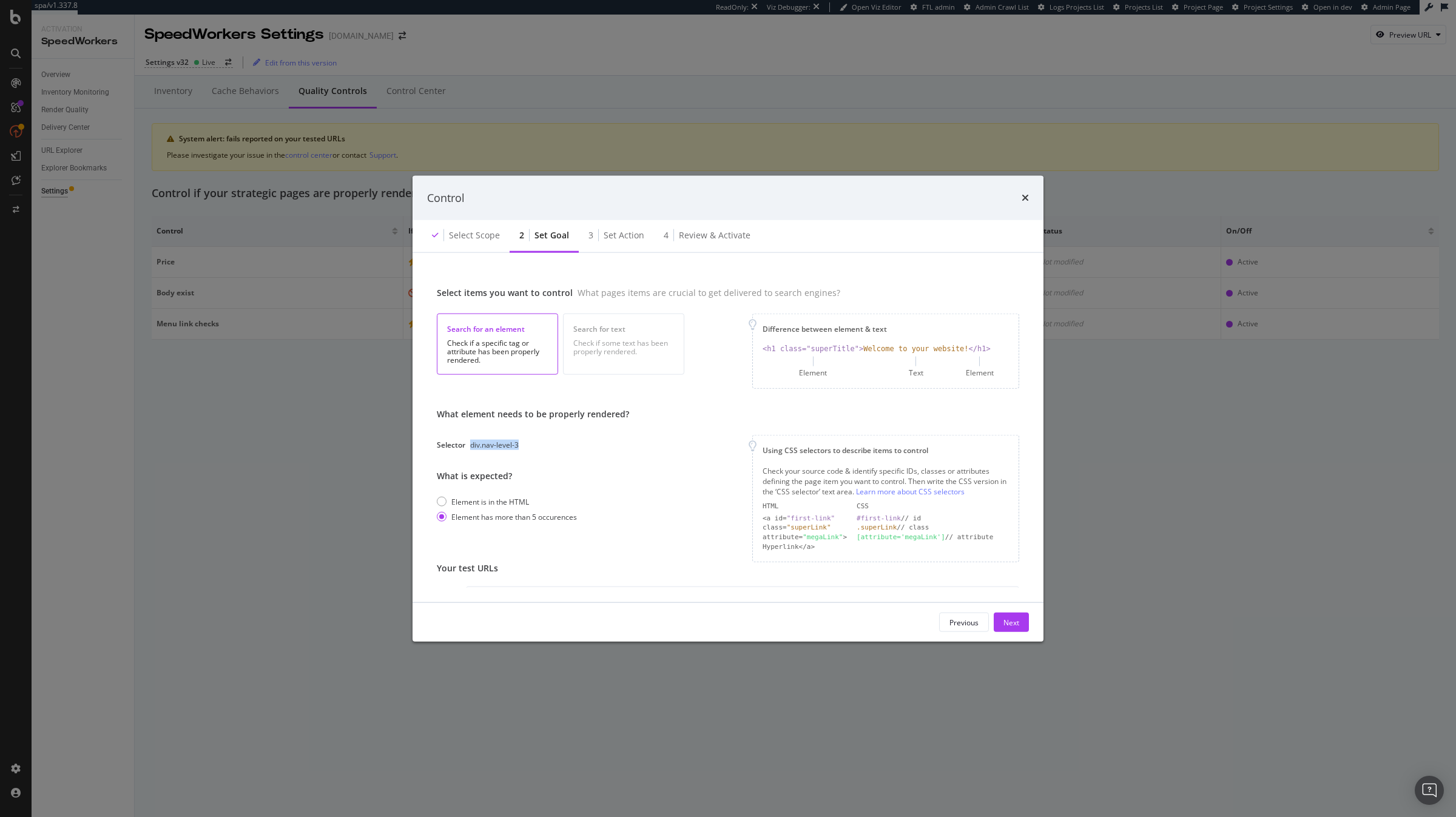
drag, startPoint x: 528, startPoint y: 444, endPoint x: 471, endPoint y: 447, distance: 57.1
click at [471, 447] on div "Selector div.nav-level-3" at bounding box center [533, 444] width 192 height 11
copy div "div.nav-level-3"
click at [1031, 198] on div "Control" at bounding box center [728, 198] width 631 height 45
click at [1029, 198] on div "Control" at bounding box center [728, 198] width 631 height 45
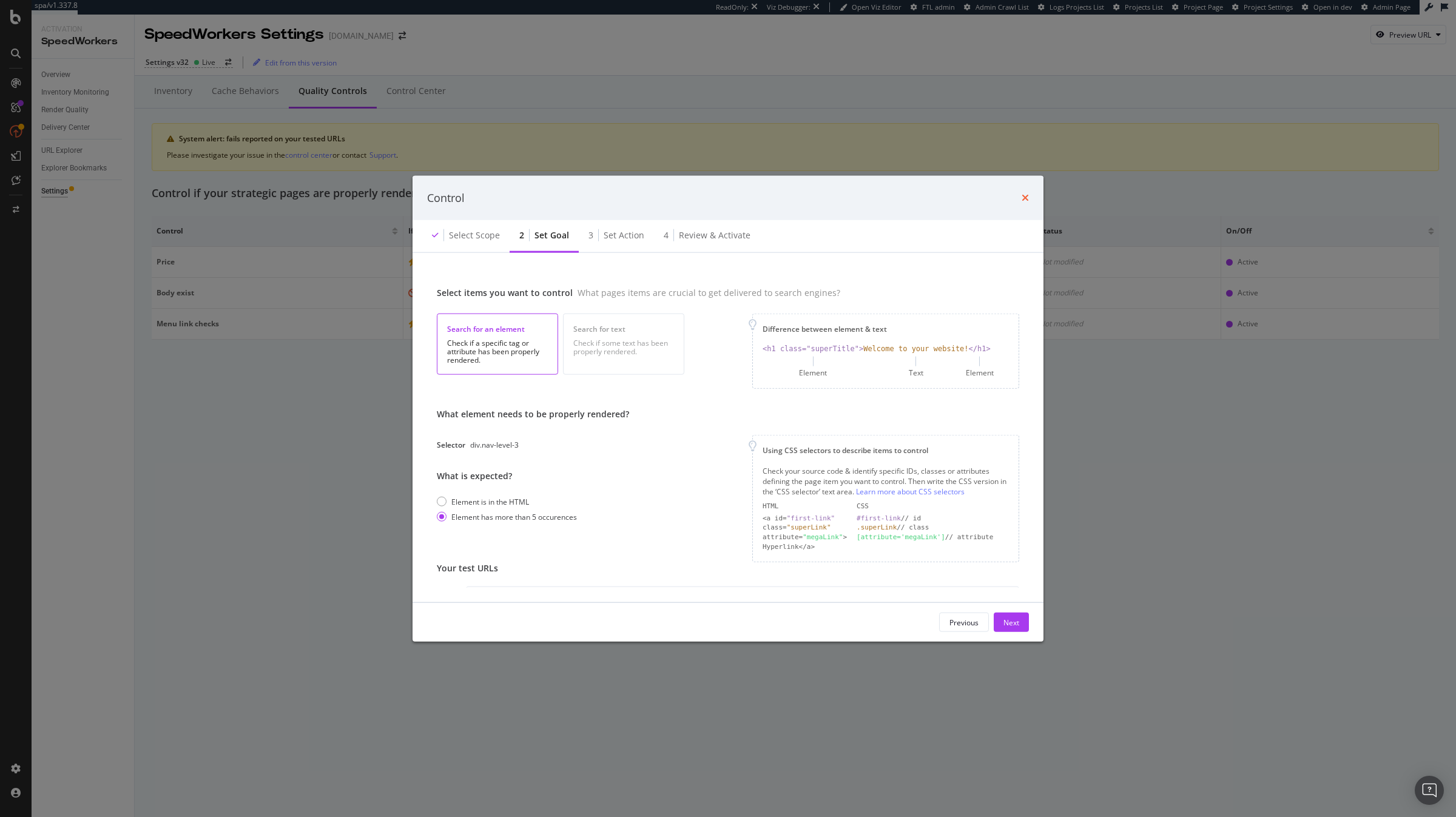
click at [1025, 198] on icon "times" at bounding box center [1025, 198] width 7 height 10
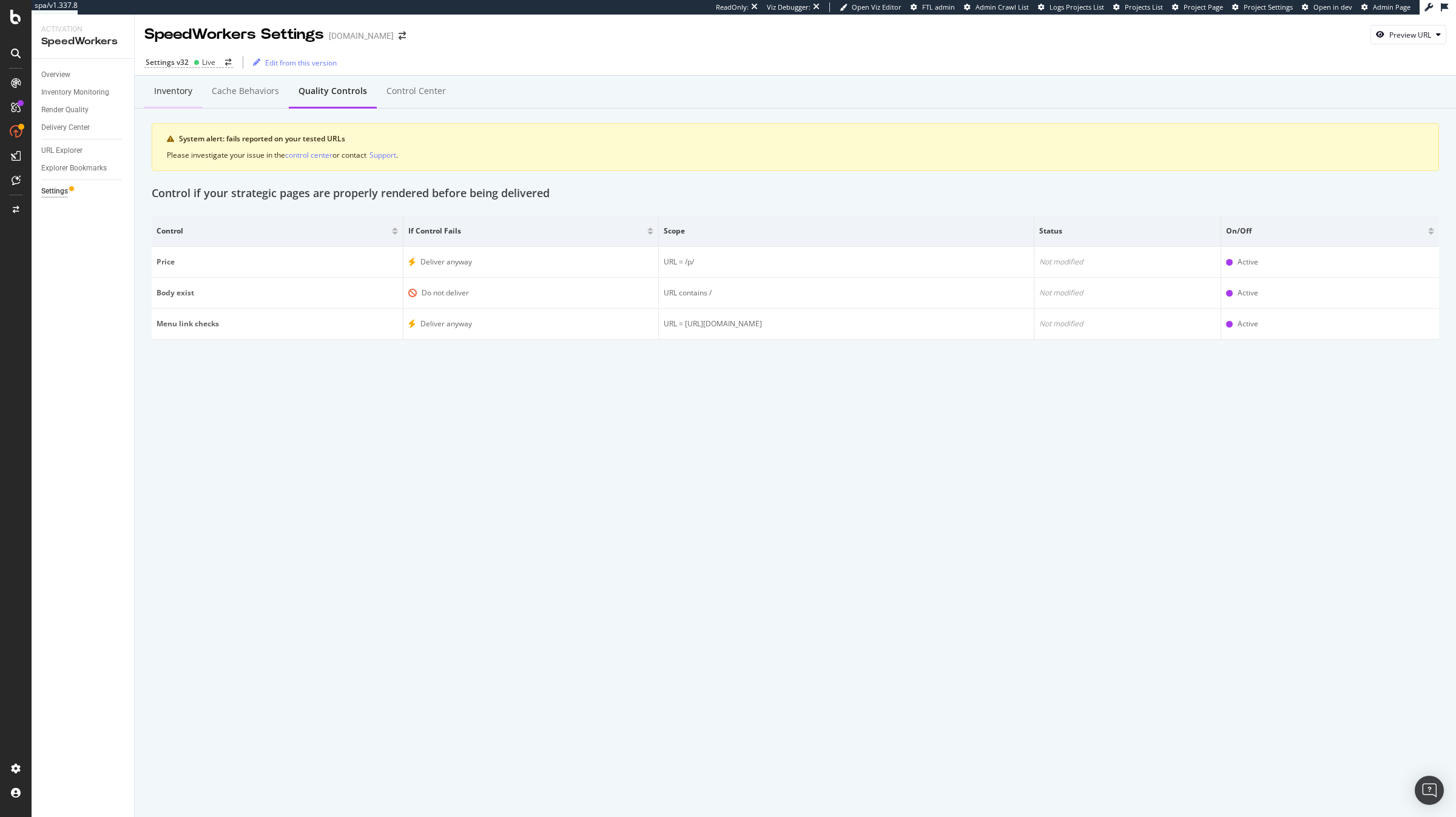
click at [161, 91] on div "Inventory" at bounding box center [173, 91] width 38 height 12
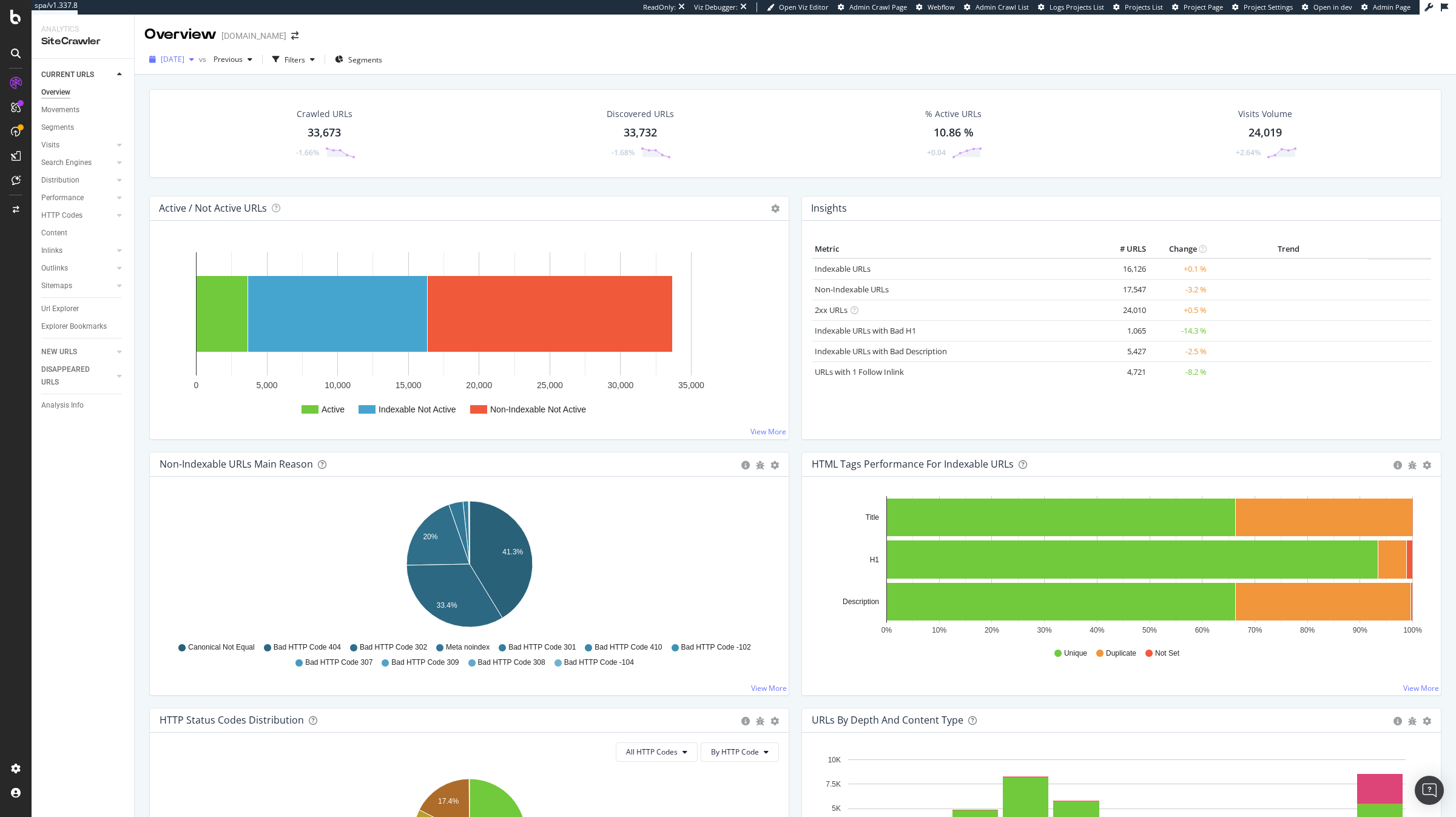
click at [184, 57] on span "[DATE]" at bounding box center [172, 59] width 23 height 11
click at [201, 147] on div "[DATE]" at bounding box center [193, 153] width 63 height 11
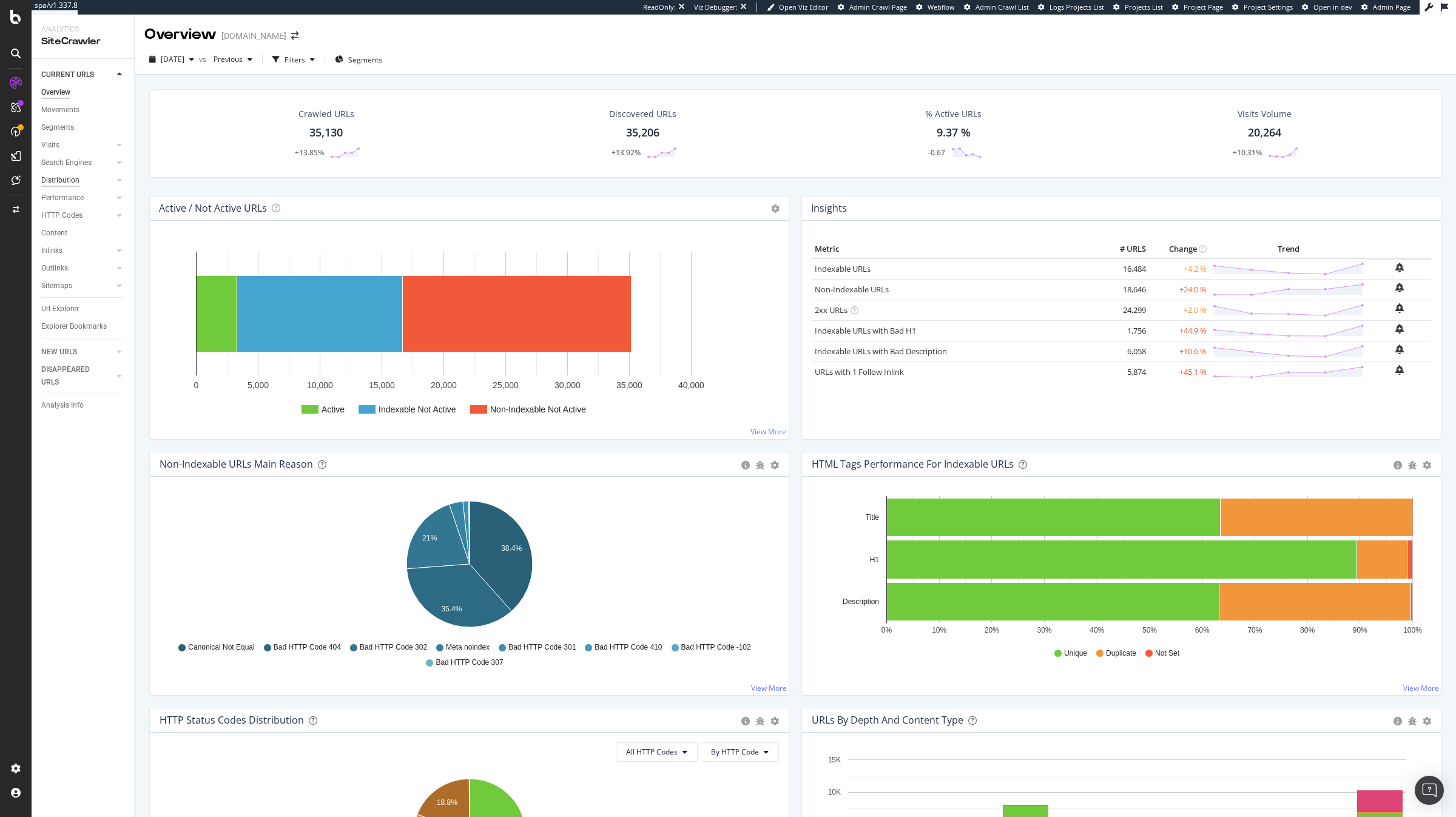
click at [69, 181] on div "Distribution" at bounding box center [60, 180] width 38 height 13
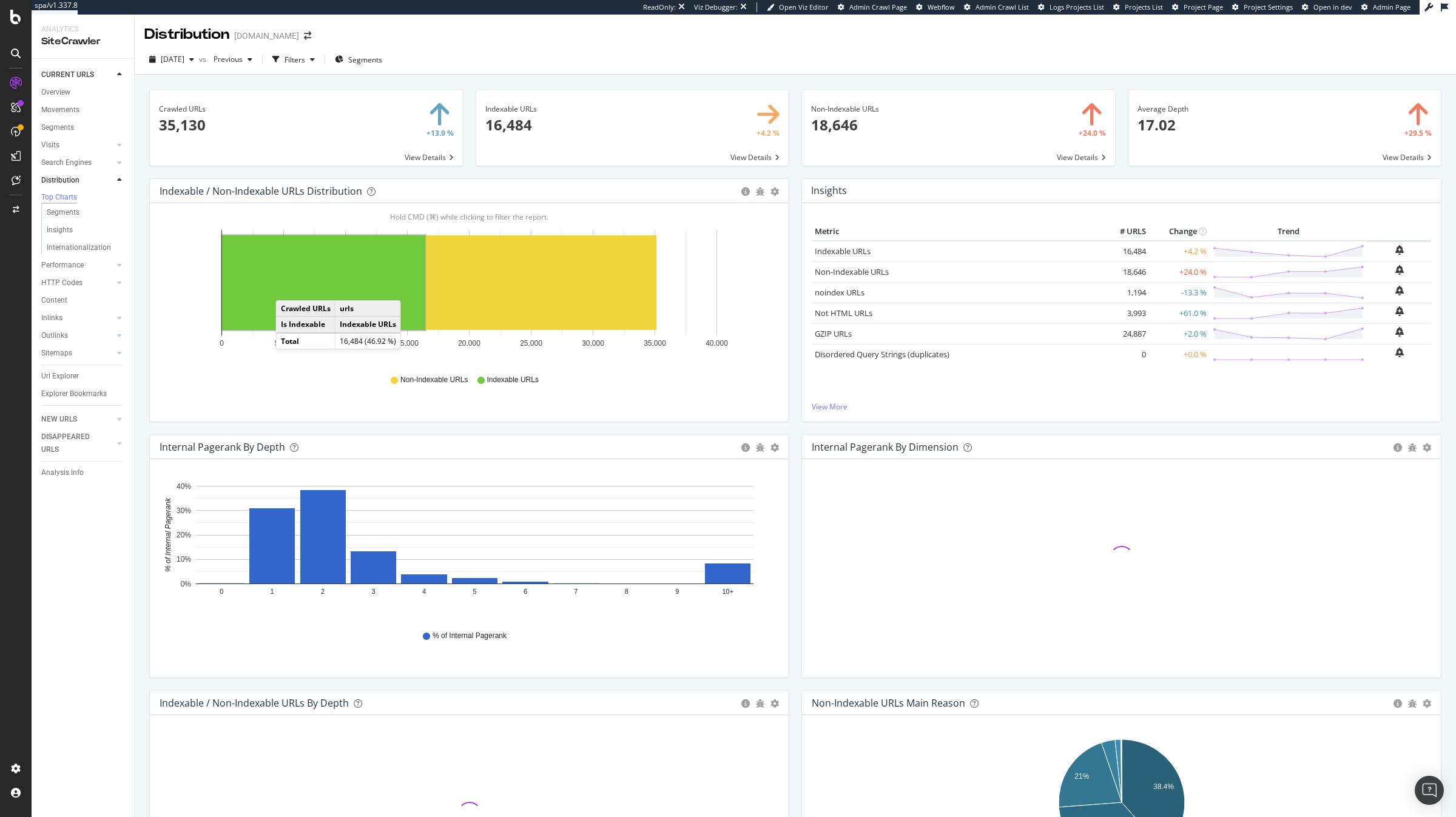
click at [288, 288] on rect "A chart." at bounding box center [324, 282] width 204 height 95
